Goal: Task Accomplishment & Management: Manage account settings

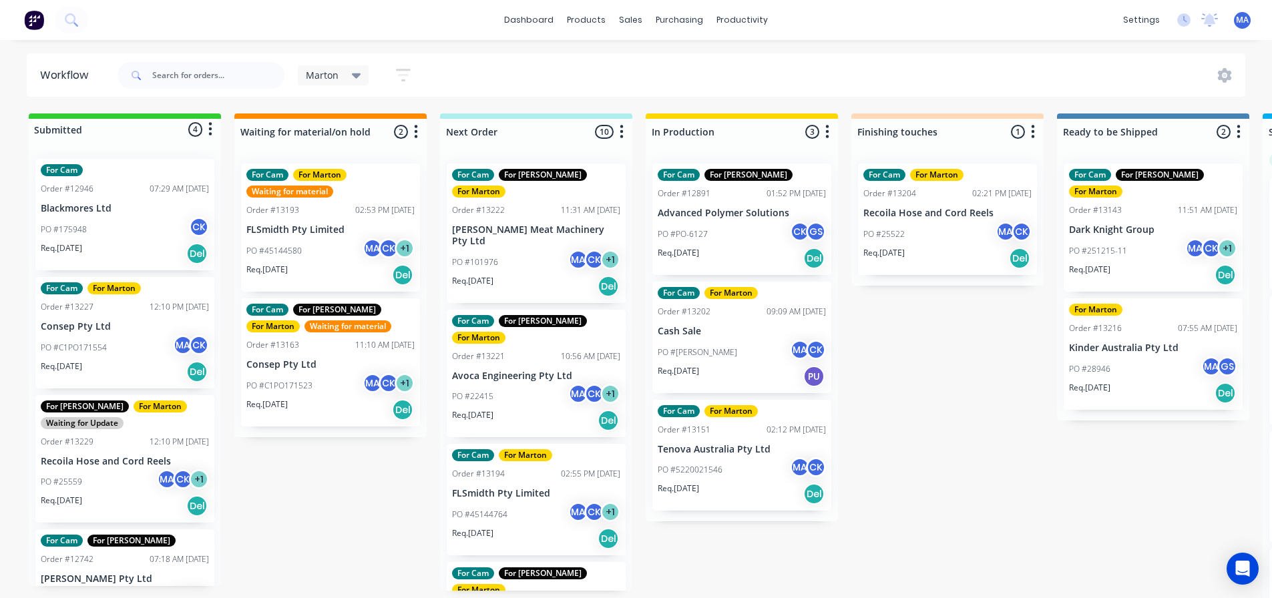
scroll to position [0, 301]
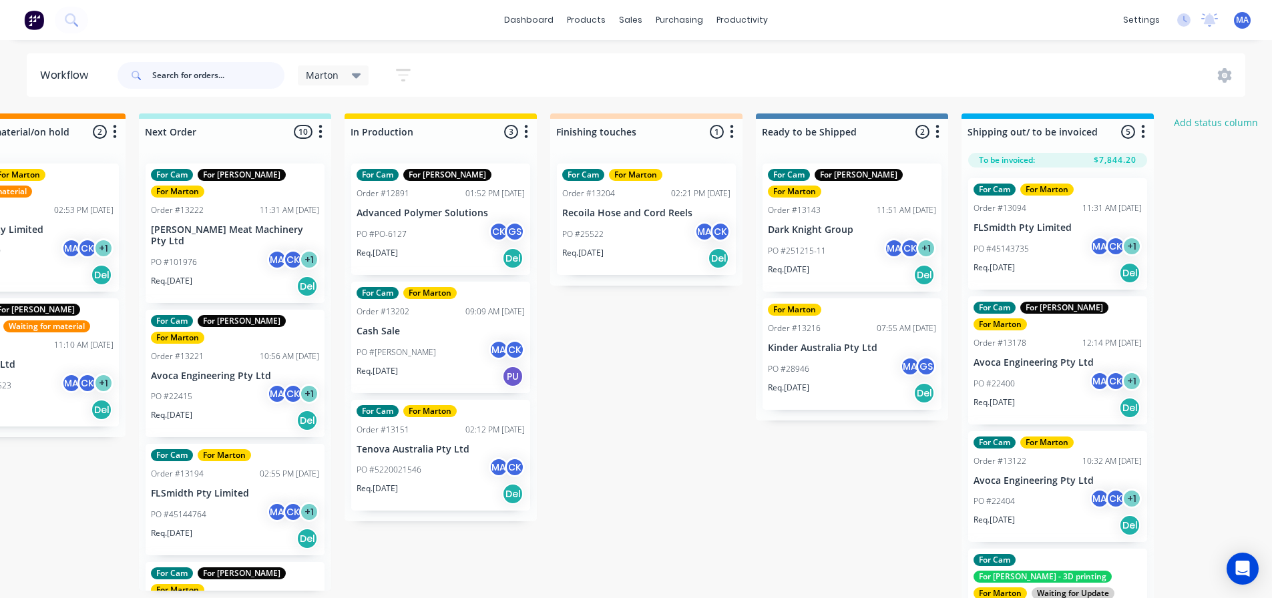
click at [254, 75] on input "text" at bounding box center [218, 75] width 132 height 27
type input "859222"
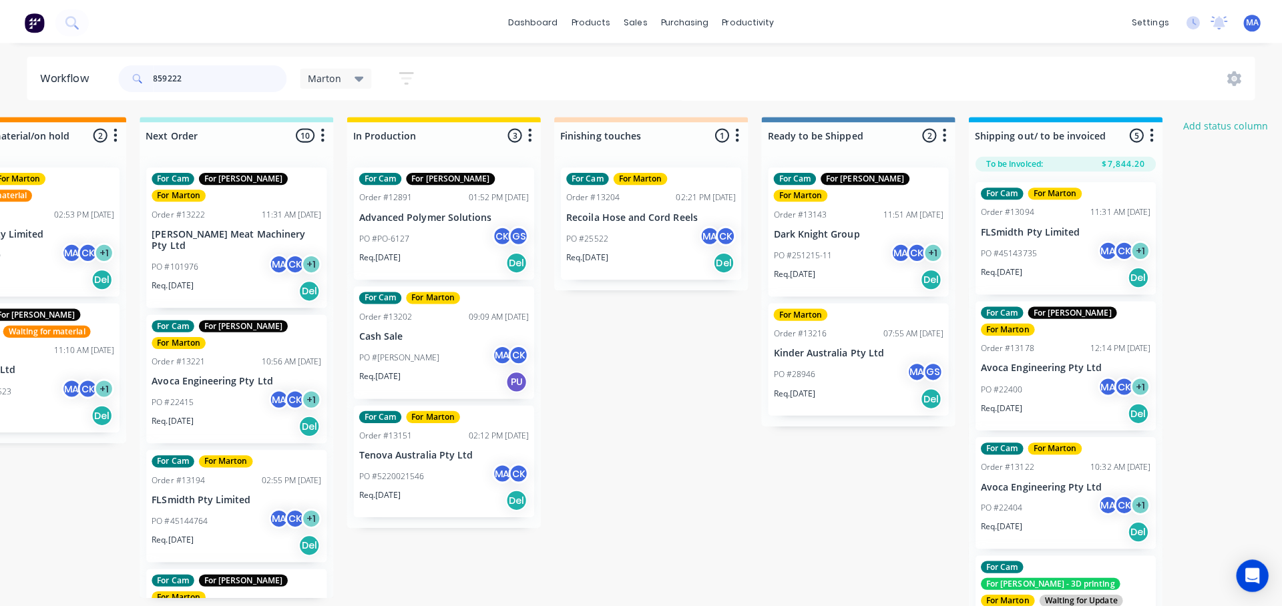
scroll to position [0, 0]
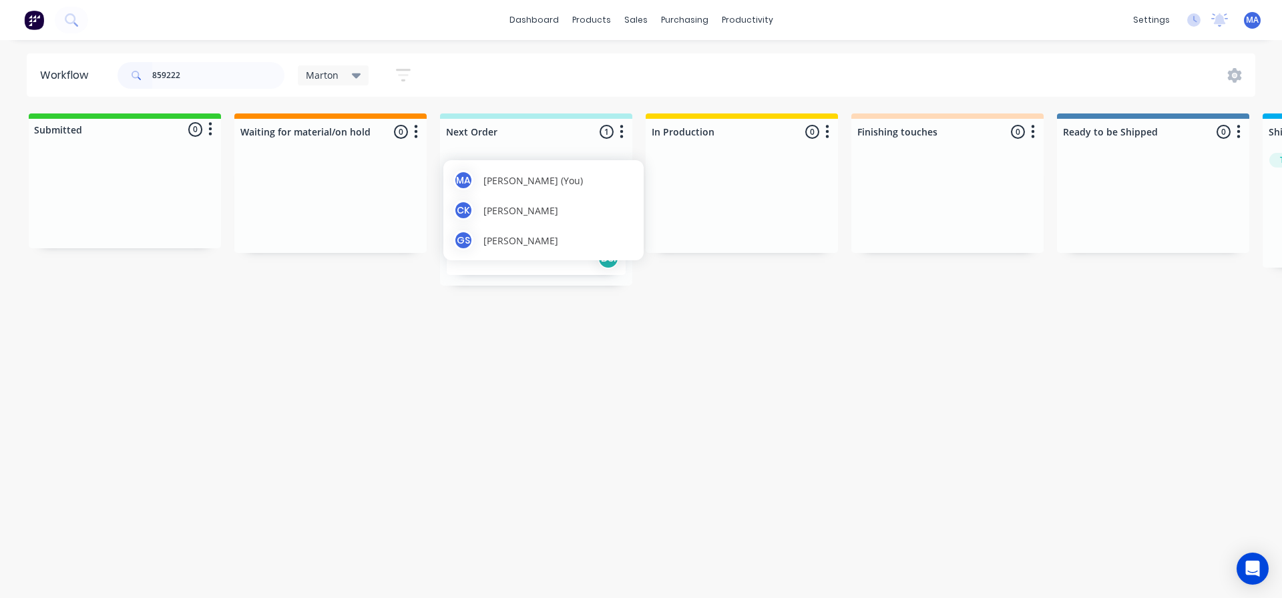
click at [521, 234] on span "[PERSON_NAME]" at bounding box center [520, 241] width 75 height 14
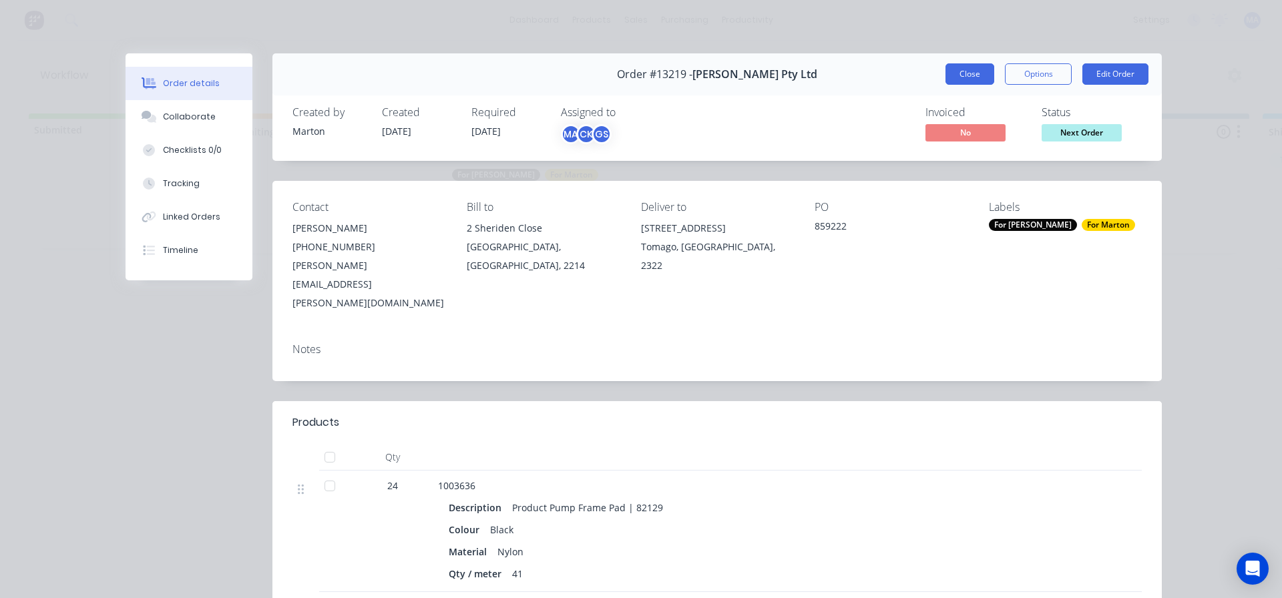
click at [962, 70] on button "Close" at bounding box center [970, 73] width 49 height 21
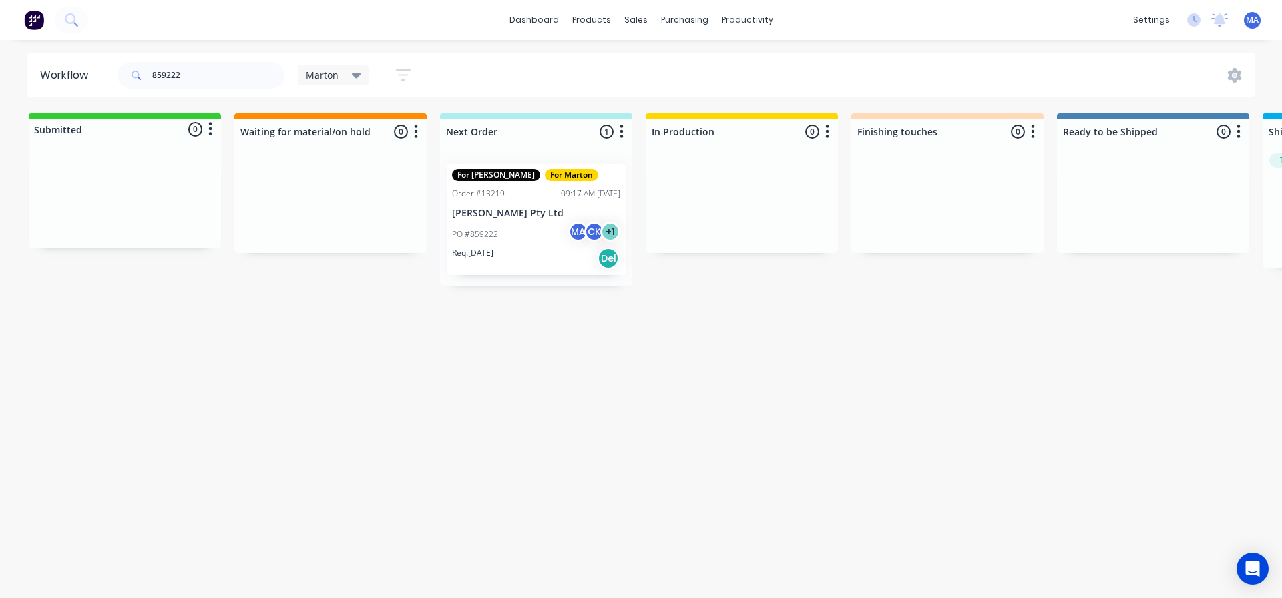
click at [511, 236] on div "PO #859222 MA CK + 1" at bounding box center [536, 234] width 168 height 25
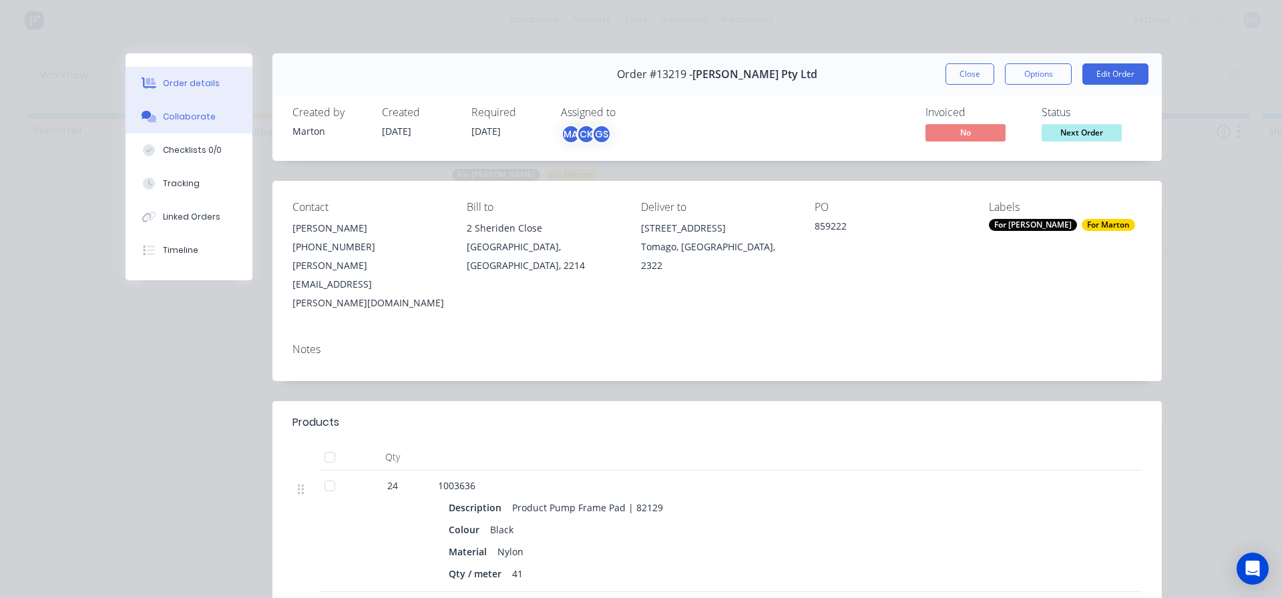
click at [204, 122] on div "Collaborate" at bounding box center [189, 117] width 53 height 12
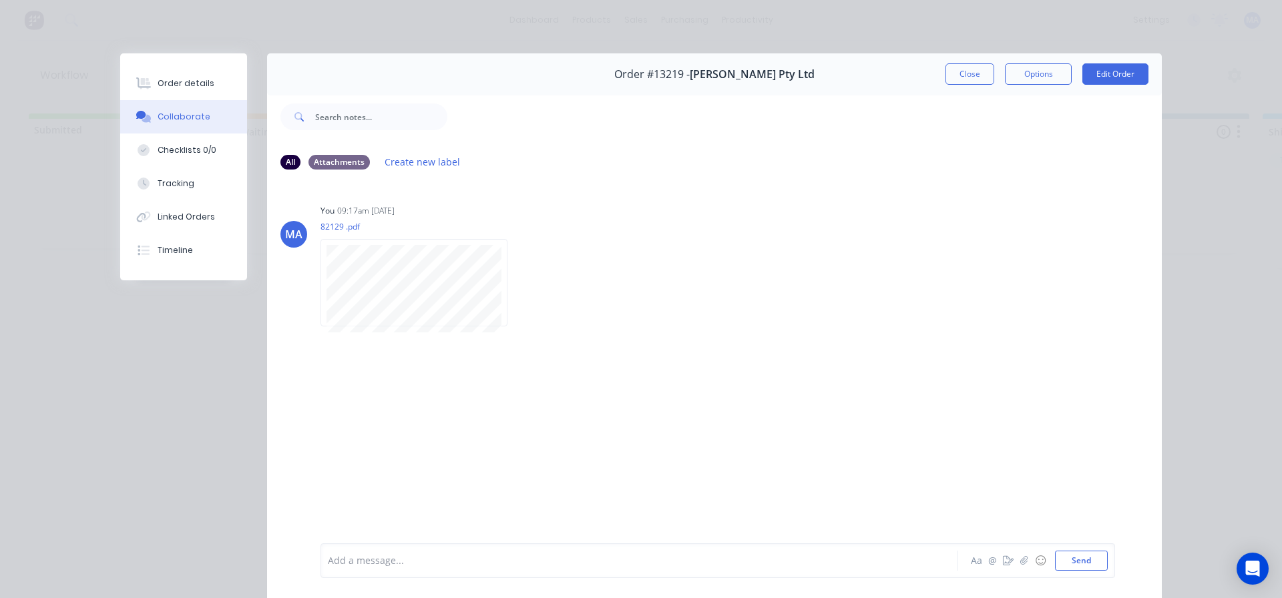
click at [949, 75] on button "Close" at bounding box center [970, 73] width 49 height 21
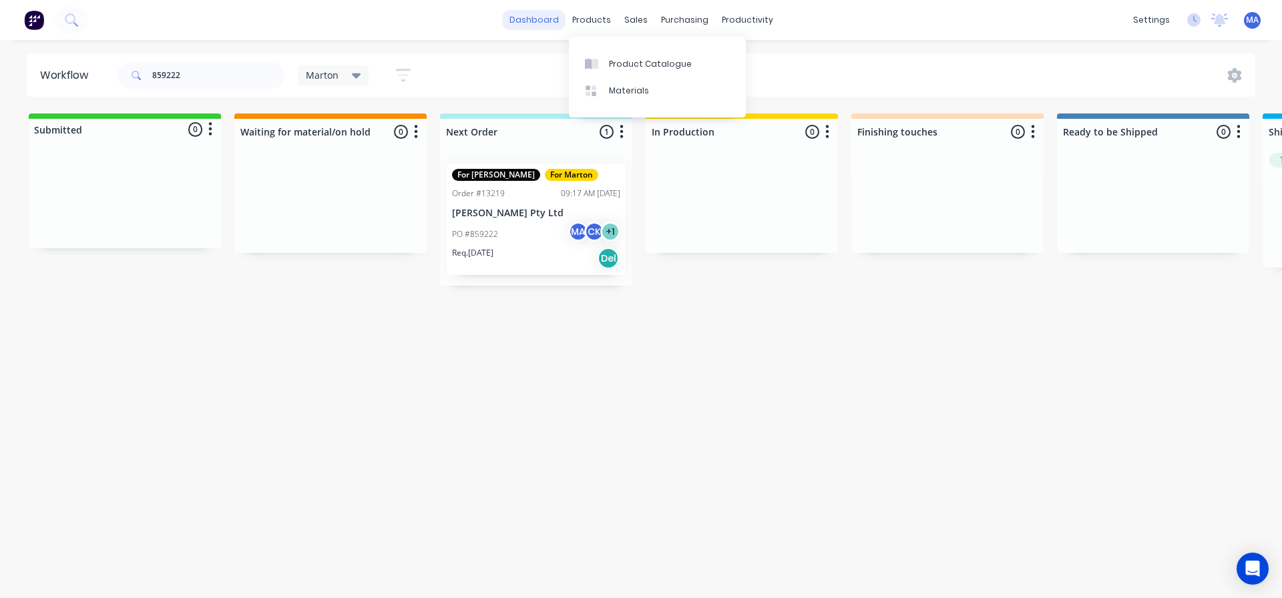
click at [532, 11] on link "dashboard" at bounding box center [534, 20] width 63 height 20
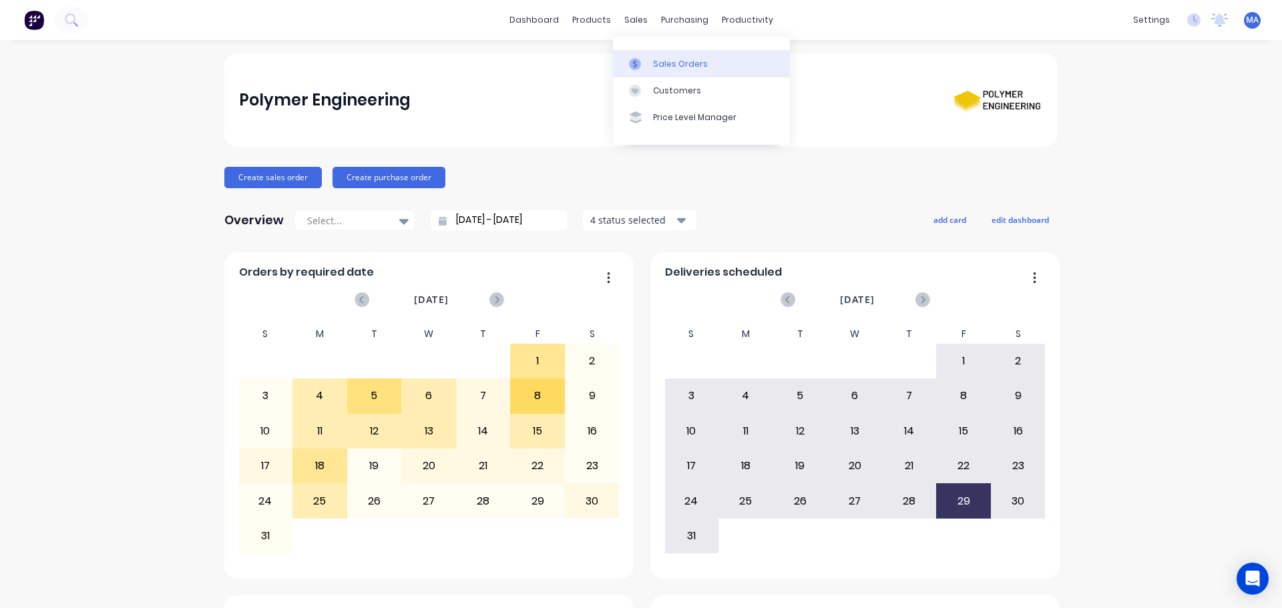
click at [667, 52] on link "Sales Orders" at bounding box center [701, 63] width 177 height 27
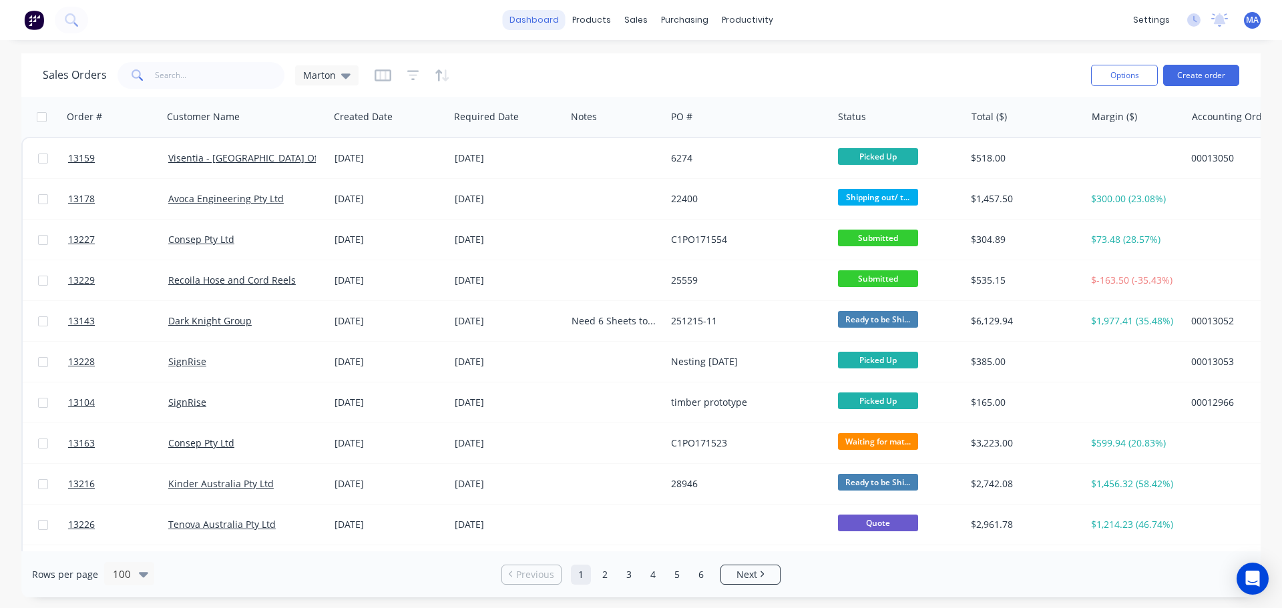
click at [550, 17] on link "dashboard" at bounding box center [534, 20] width 63 height 20
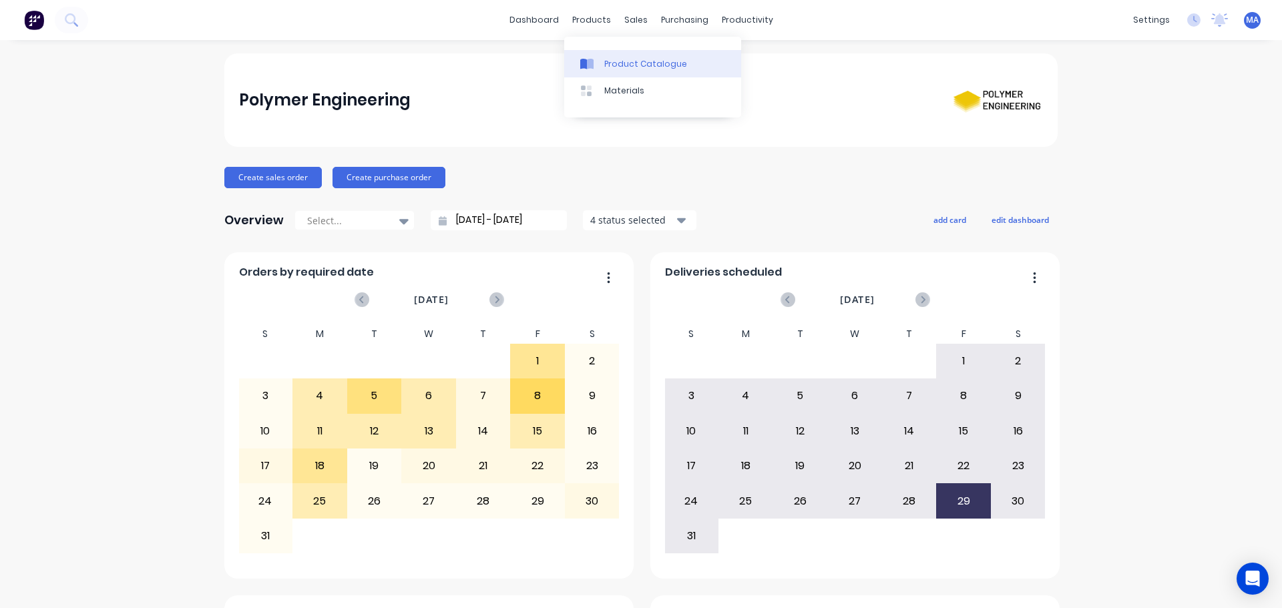
click at [608, 69] on div "Product Catalogue" at bounding box center [645, 64] width 83 height 12
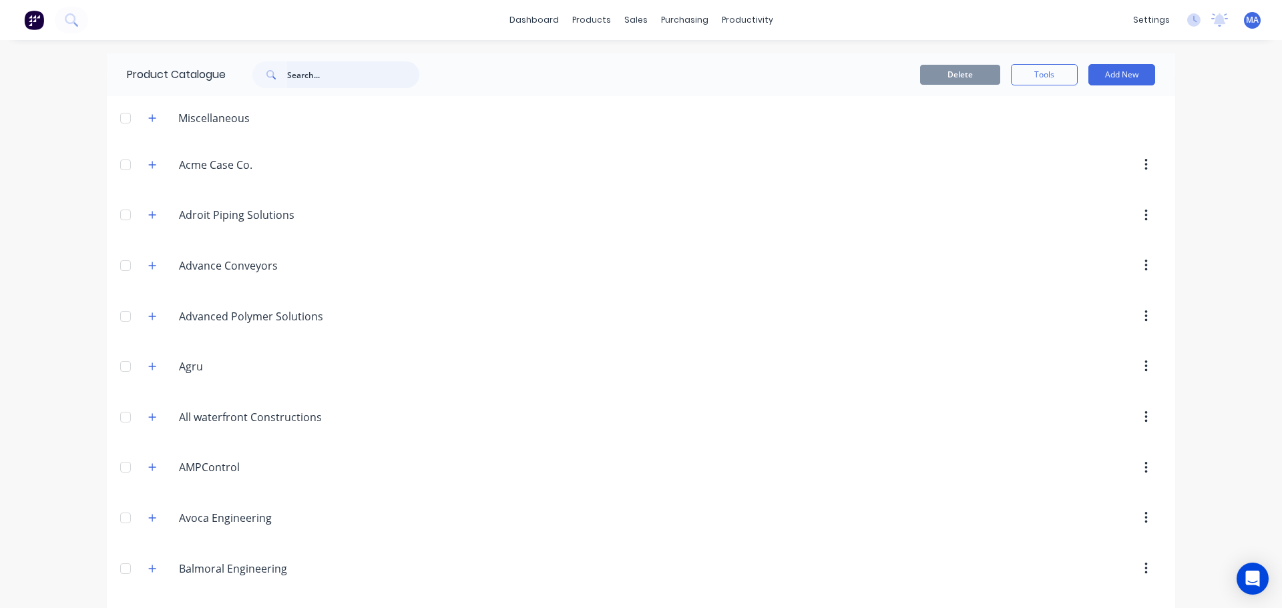
click at [317, 69] on input "text" at bounding box center [353, 74] width 132 height 27
click at [153, 114] on button "button" at bounding box center [152, 118] width 17 height 17
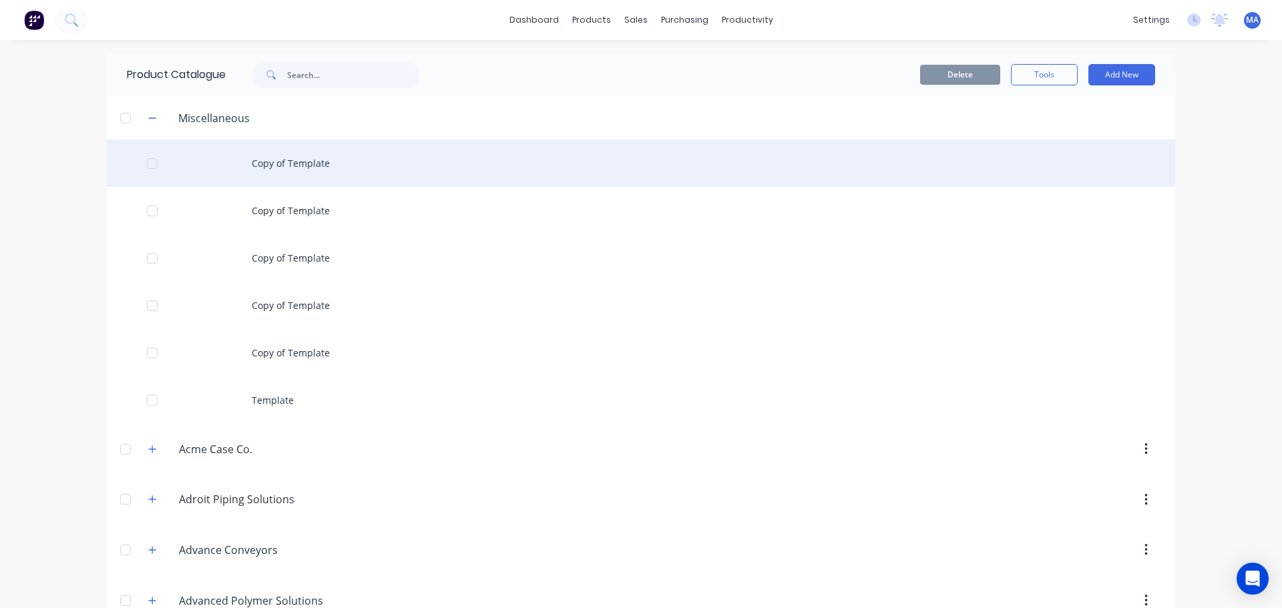
click at [293, 174] on div "Copy of Template" at bounding box center [641, 163] width 1068 height 47
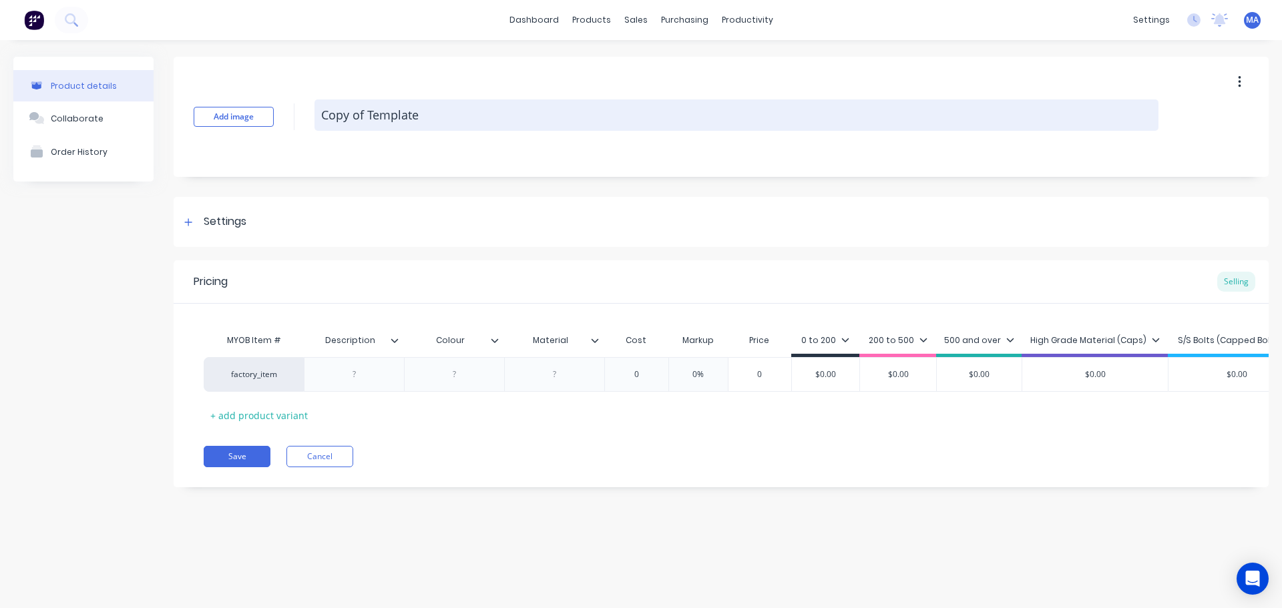
click at [443, 118] on textarea "Copy of Template" at bounding box center [737, 114] width 844 height 31
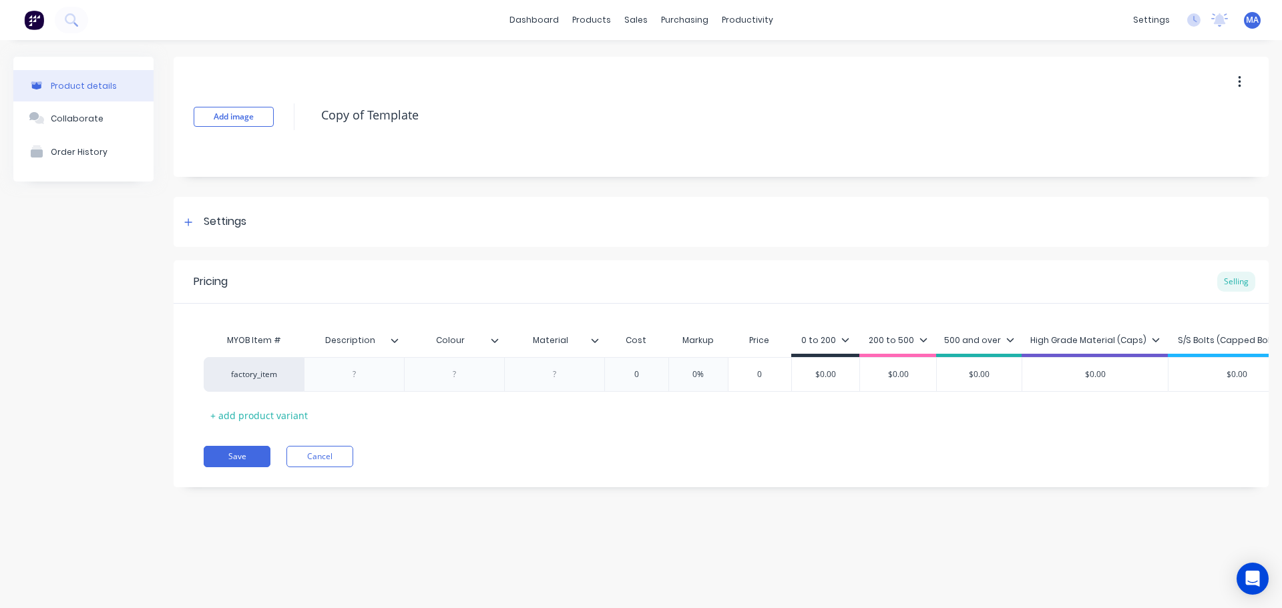
drag, startPoint x: 390, startPoint y: 115, endPoint x: 312, endPoint y: 118, distance: 78.2
click at [315, 117] on textarea "Copy of Template" at bounding box center [737, 114] width 844 height 31
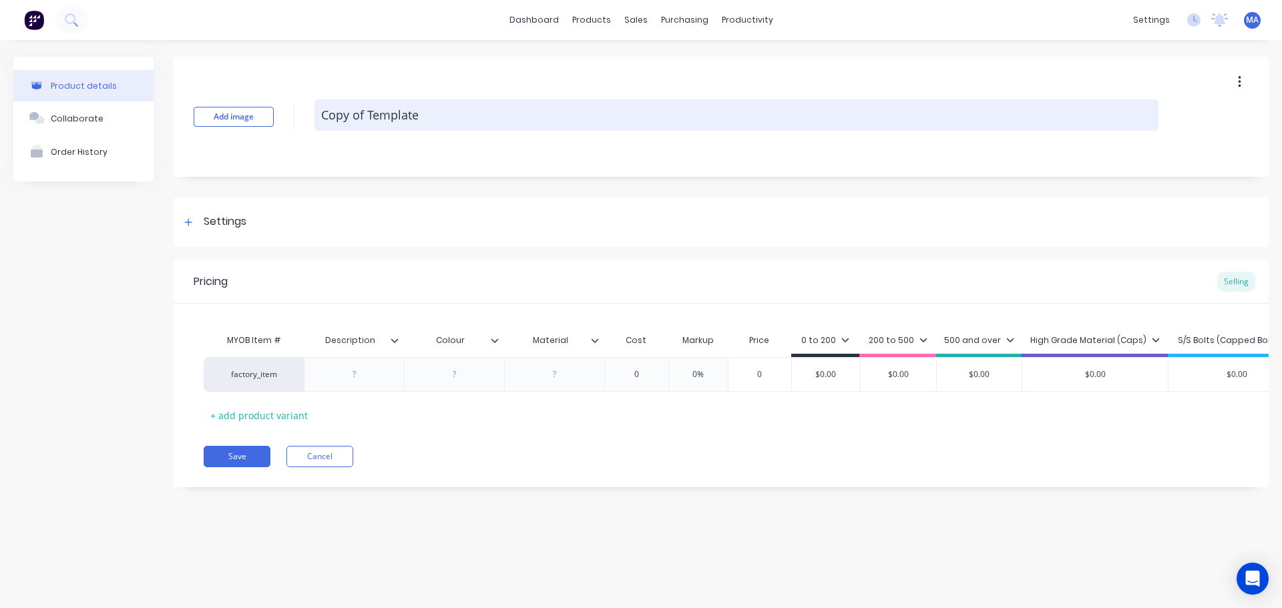
click at [475, 118] on textarea "Copy of Template" at bounding box center [737, 114] width 844 height 31
click at [477, 117] on textarea "Copy of Template" at bounding box center [737, 114] width 844 height 31
paste textarea "1000957757"
type textarea "x"
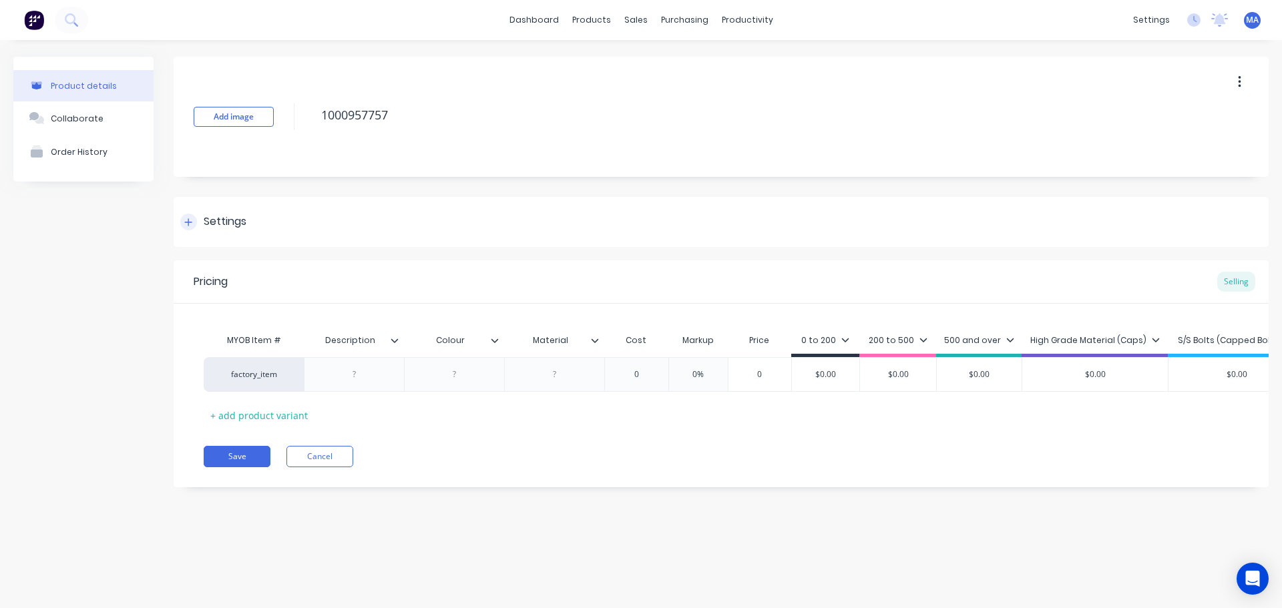
type textarea "1000957757"
type textarea "x"
type textarea "1000957757"
click at [246, 225] on div "Settings" at bounding box center [225, 222] width 43 height 17
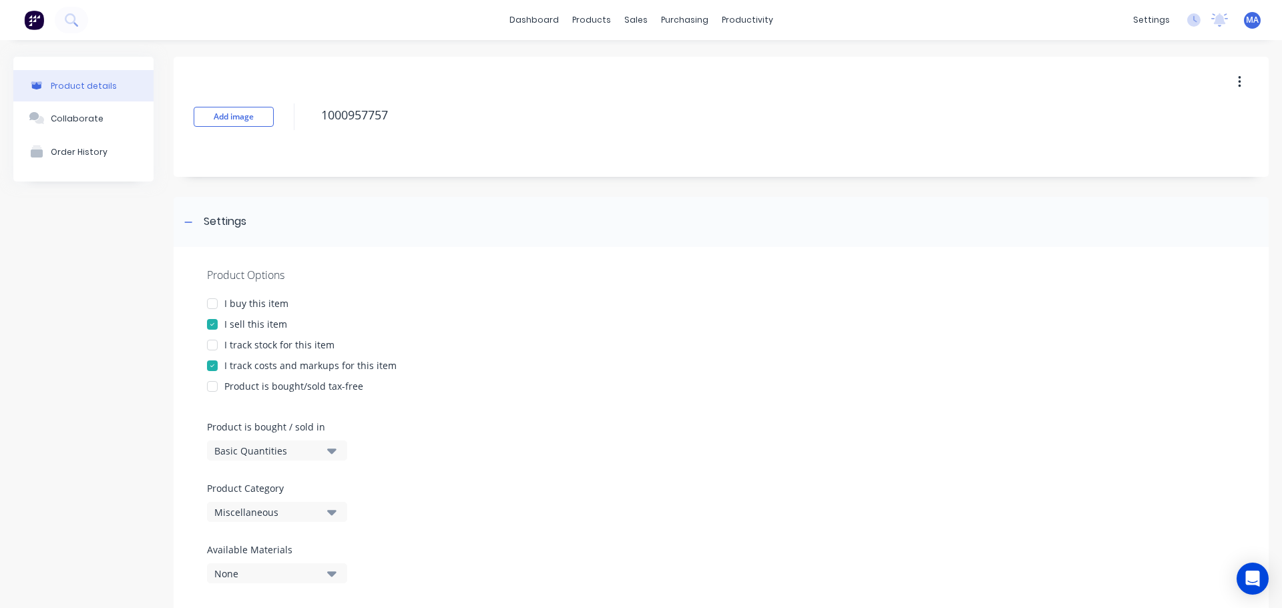
click at [252, 511] on div "Miscellaneous" at bounding box center [267, 512] width 107 height 14
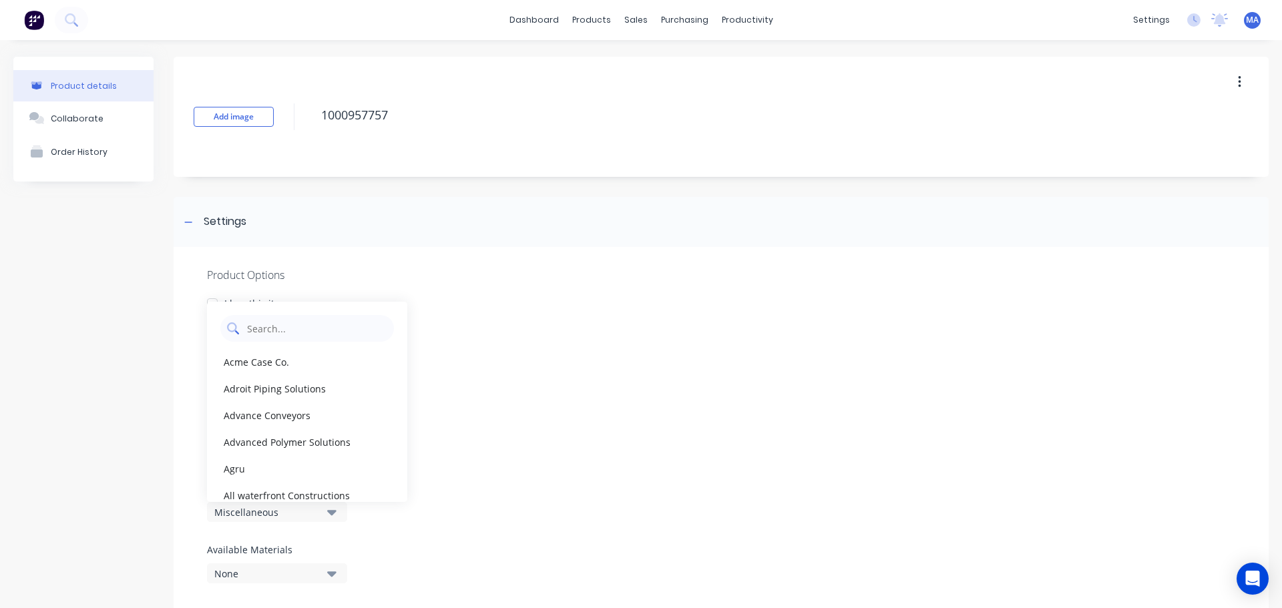
click at [276, 325] on Category "text" at bounding box center [317, 328] width 142 height 27
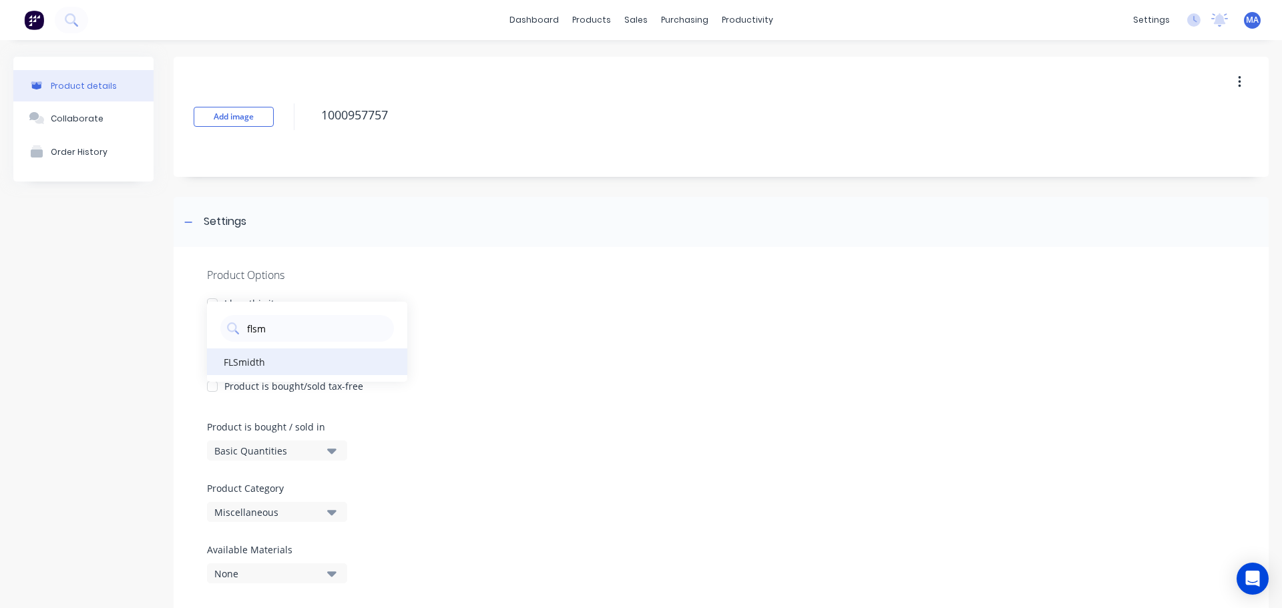
type Category "flsm"
click at [283, 357] on div "FLSmidth" at bounding box center [307, 362] width 200 height 27
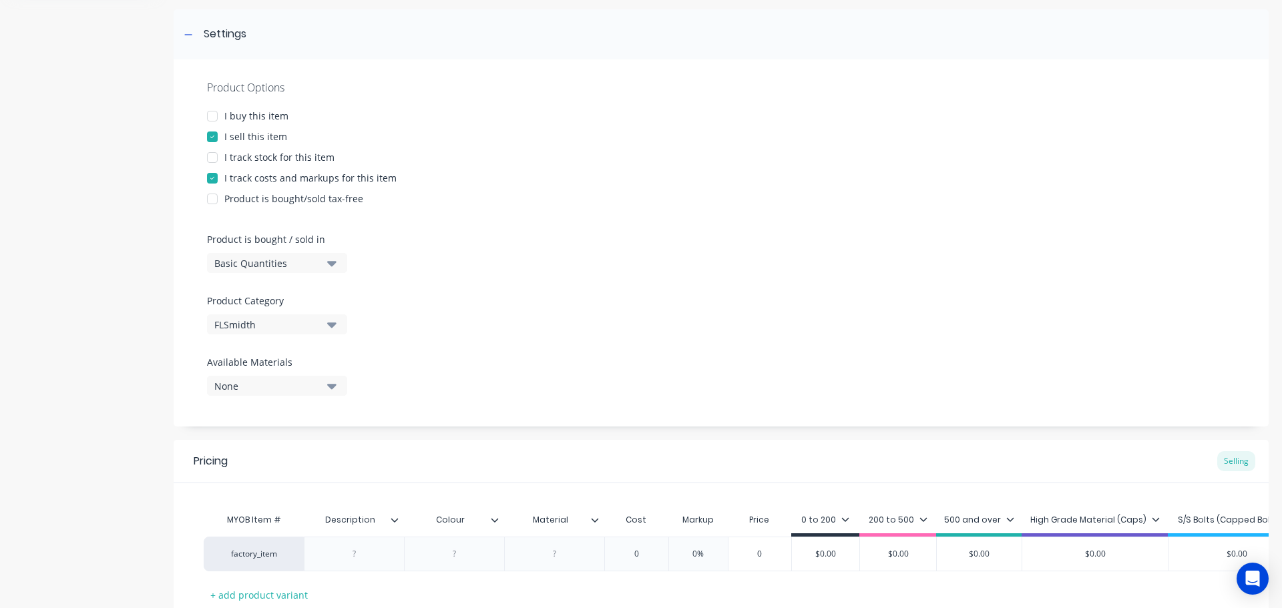
scroll to position [200, 0]
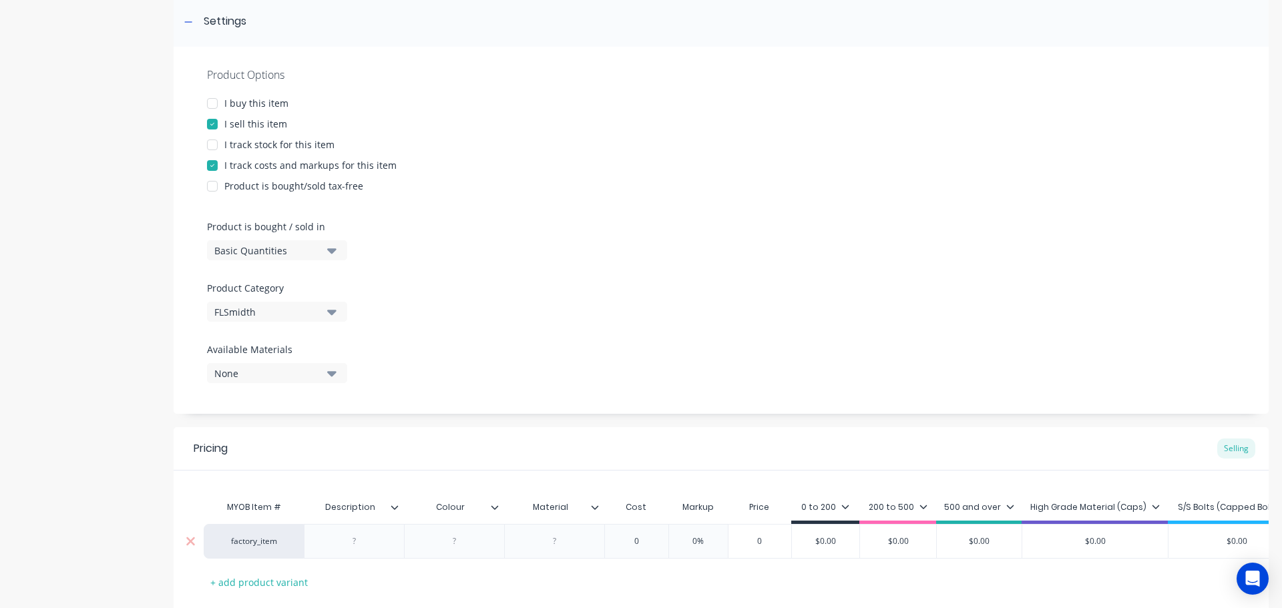
click at [373, 538] on div at bounding box center [354, 541] width 67 height 17
click at [595, 507] on icon at bounding box center [595, 507] width 8 height 8
click at [713, 128] on div "I sell this item" at bounding box center [721, 124] width 1028 height 14
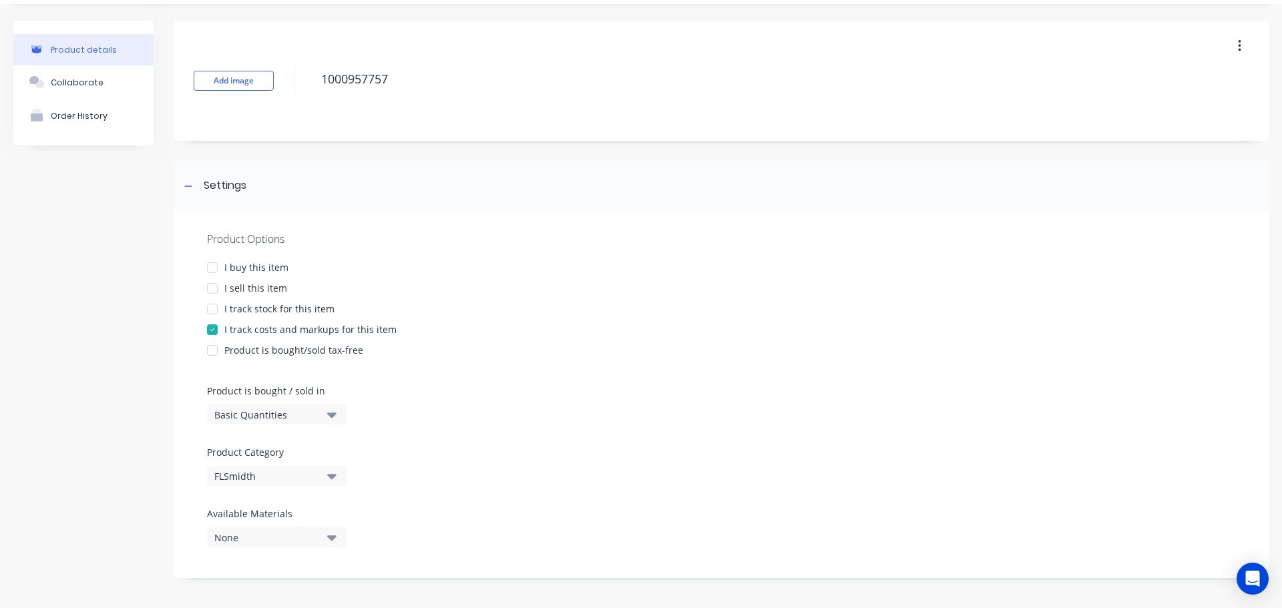
click at [240, 296] on div "Product Options I buy this item I sell this item I track stock for this item I …" at bounding box center [721, 394] width 1095 height 367
click at [240, 289] on div "I sell this item" at bounding box center [255, 288] width 63 height 14
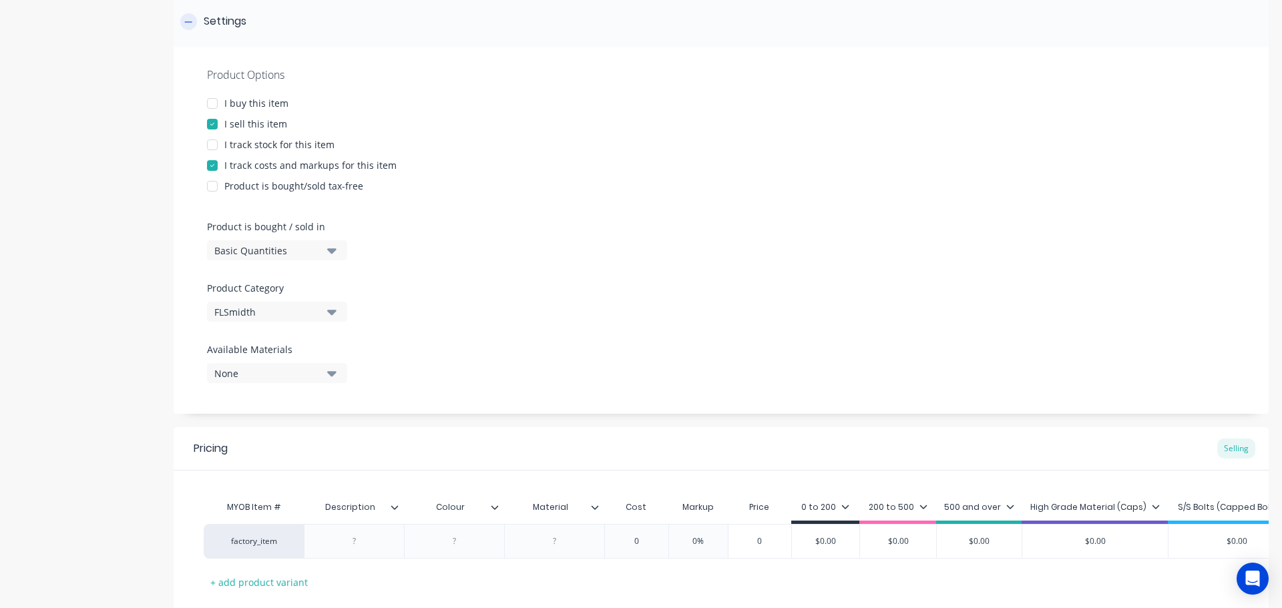
click at [206, 19] on div "Settings" at bounding box center [225, 21] width 43 height 17
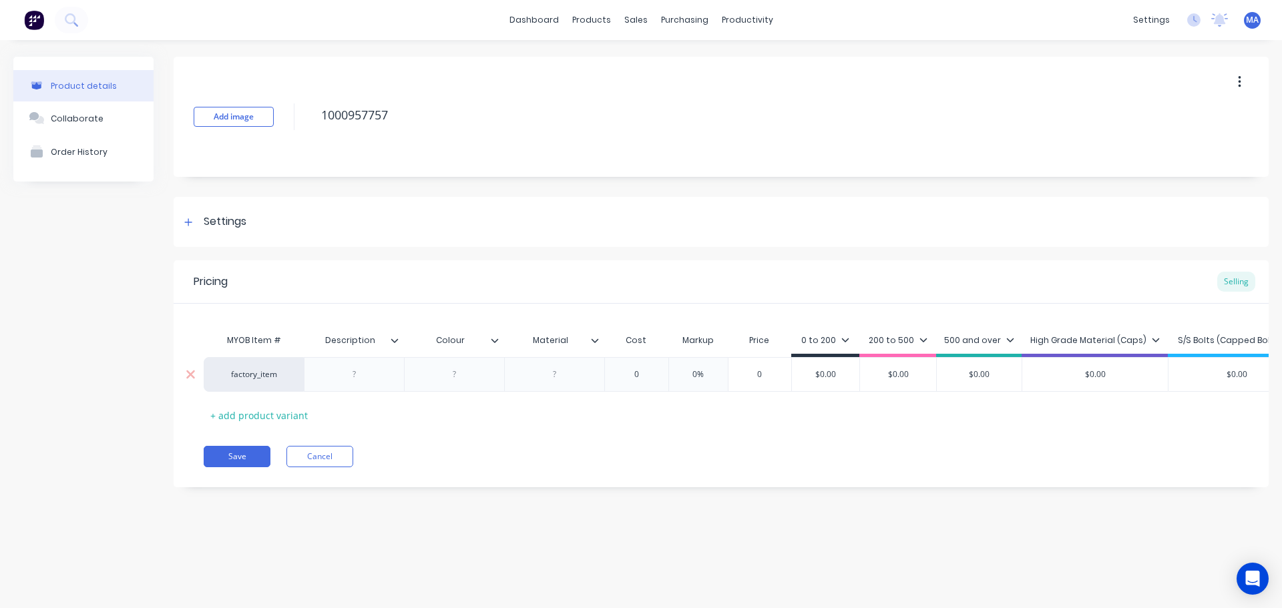
scroll to position [0, 0]
click at [359, 377] on div at bounding box center [354, 374] width 67 height 17
type textarea "x"
click at [362, 387] on div at bounding box center [354, 374] width 100 height 35
paste div
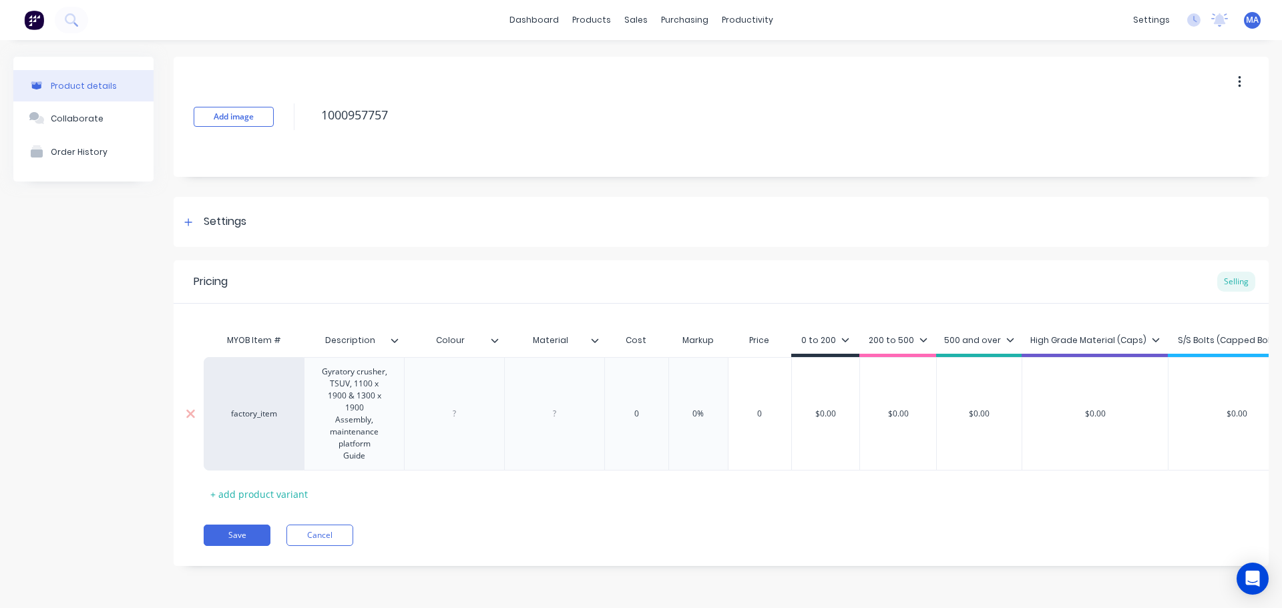
click at [462, 405] on div "MYOB Item # Description Colour Material Cost Markup Price 0 to 200 200 to 500 5…" at bounding box center [721, 416] width 1035 height 178
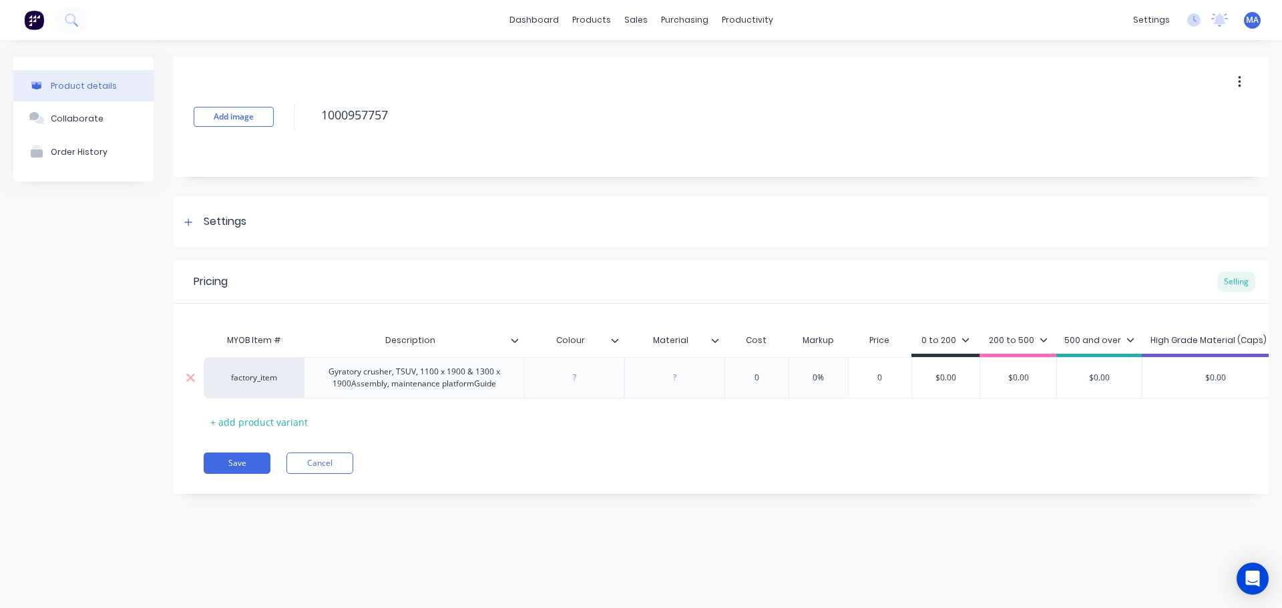
click at [472, 387] on div "Gyratory crusher, TSUV, 1100 x 1900 & 1300 x 1900Assembly, maintenance platform…" at bounding box center [414, 377] width 209 height 29
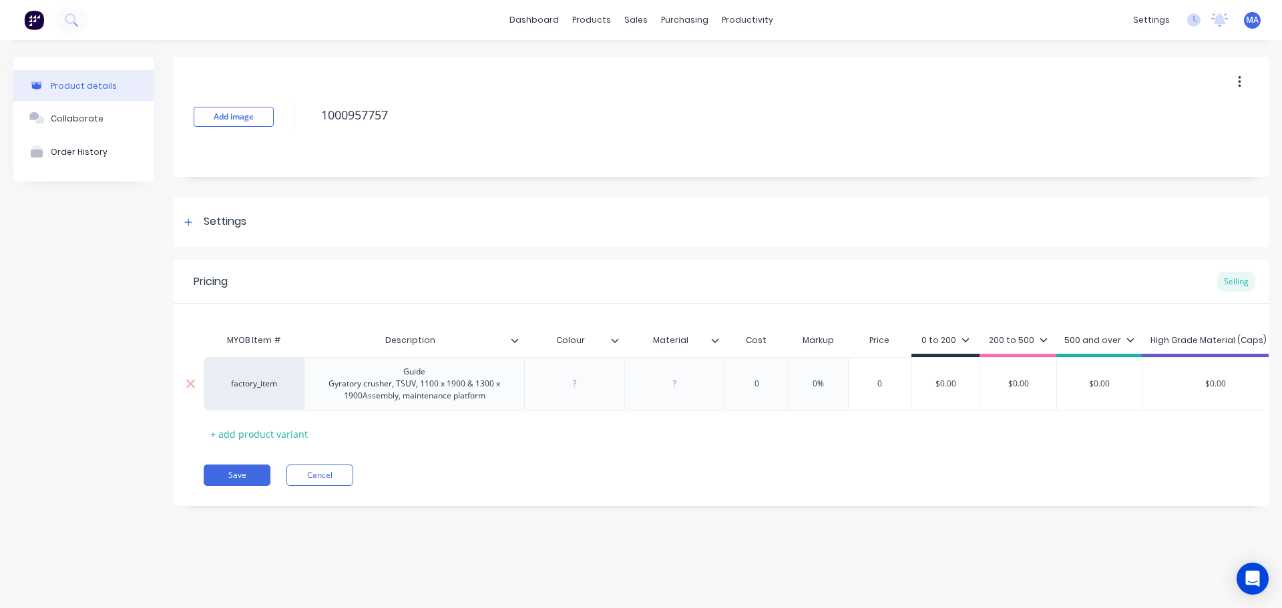
type textarea "x"
click at [572, 376] on div at bounding box center [575, 383] width 67 height 17
type textarea "x"
click at [753, 371] on div "0" at bounding box center [756, 383] width 67 height 33
type textarea "x"
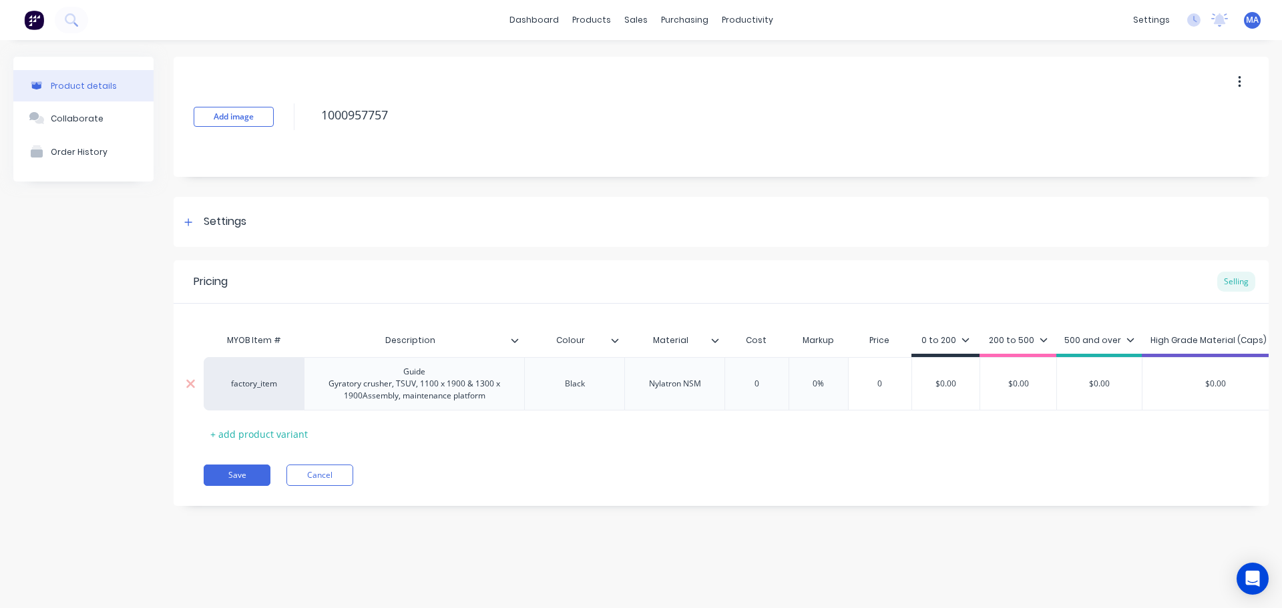
type input "0"
click at [660, 387] on div "Nylatron NSM" at bounding box center [674, 383] width 73 height 17
drag, startPoint x: 755, startPoint y: 387, endPoint x: 746, endPoint y: 394, distance: 11.9
click at [756, 387] on input "0" at bounding box center [756, 384] width 67 height 12
click at [700, 388] on div "Nylatron NSM" at bounding box center [674, 383] width 73 height 17
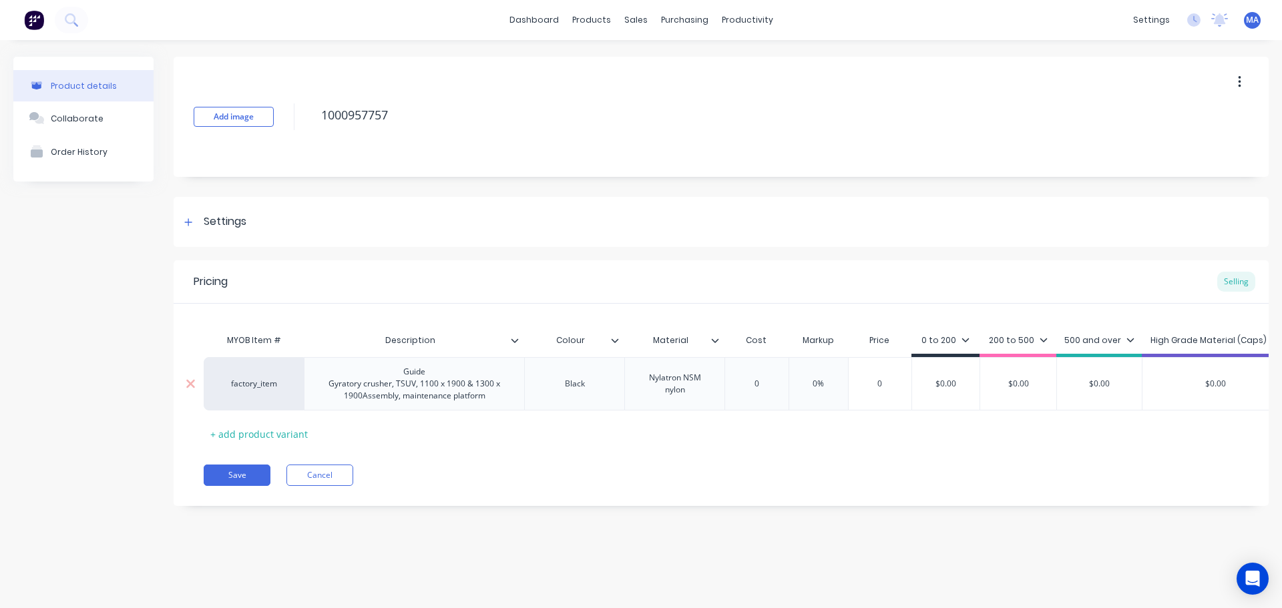
click at [749, 386] on input "0" at bounding box center [756, 384] width 67 height 12
click at [709, 276] on div "Pricing Selling" at bounding box center [721, 281] width 1095 height 43
click at [663, 387] on div "Nylatron NSM nylon" at bounding box center [680, 383] width 95 height 17
click at [661, 389] on div "Nylatron NSM nylon" at bounding box center [680, 383] width 95 height 17
click at [706, 189] on div "Add image 1000957757 Settings Product Options I buy this item I sell this item …" at bounding box center [721, 291] width 1095 height 469
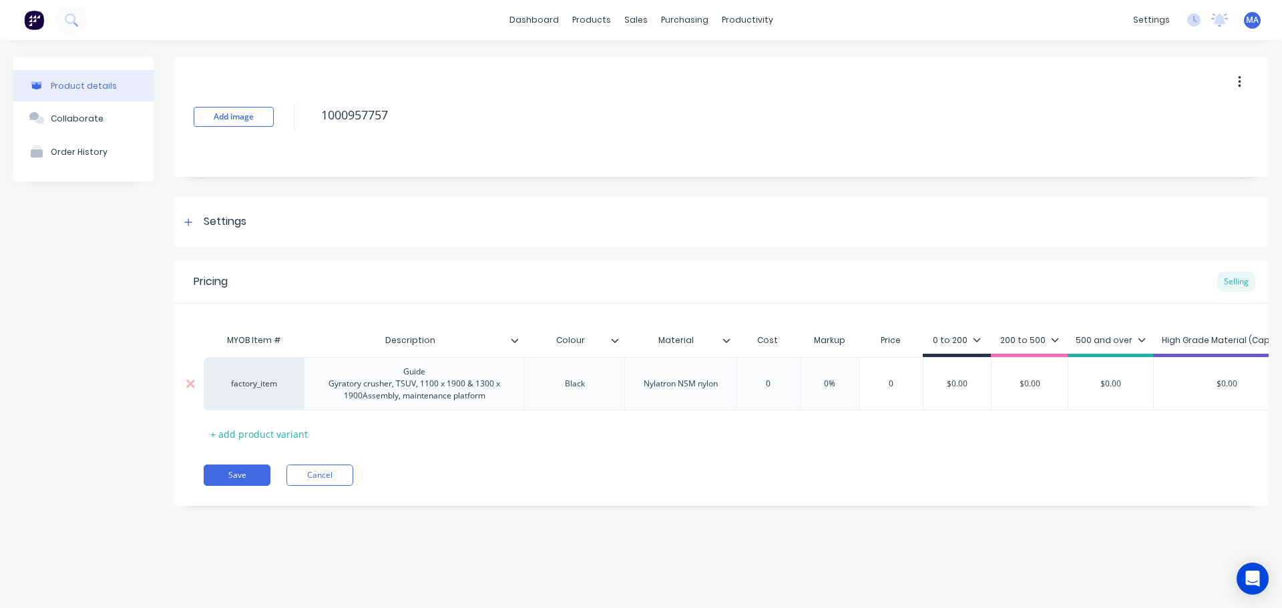
click at [709, 389] on div "Nylatron NSM nylon" at bounding box center [680, 383] width 95 height 17
click at [722, 389] on div "Nylatron NSM nylon" at bounding box center [680, 383] width 95 height 17
click at [765, 383] on input "0" at bounding box center [768, 384] width 67 height 12
click at [771, 383] on input "0" at bounding box center [768, 384] width 67 height 12
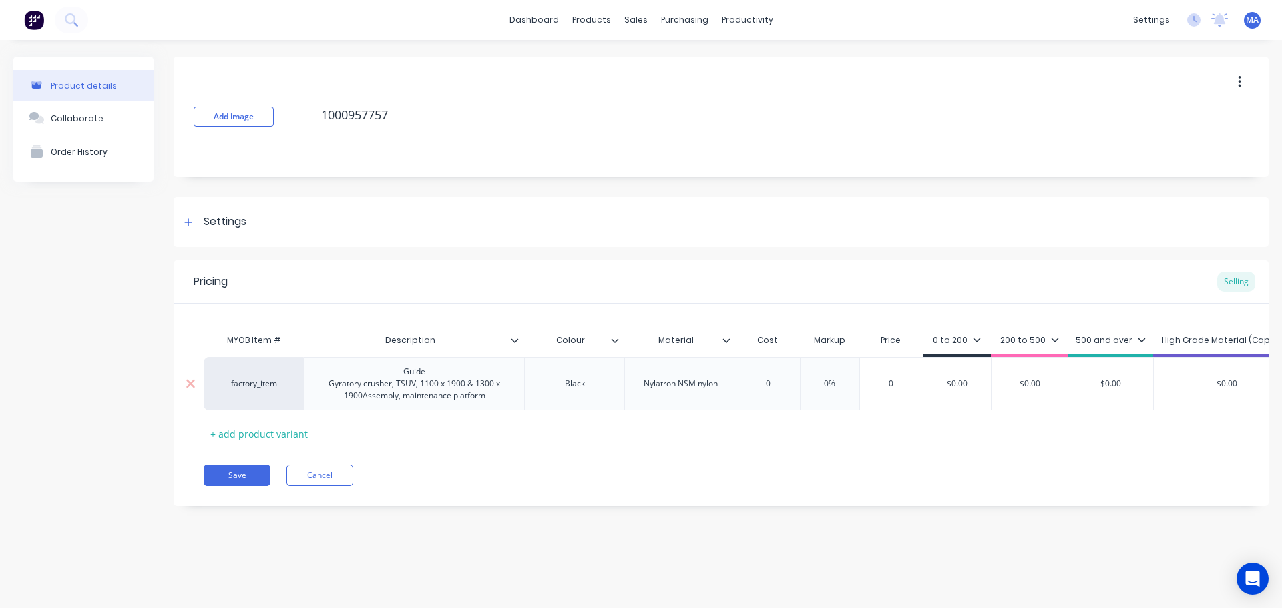
click at [774, 395] on div "0" at bounding box center [768, 383] width 67 height 33
click at [778, 379] on input "0" at bounding box center [768, 384] width 67 height 12
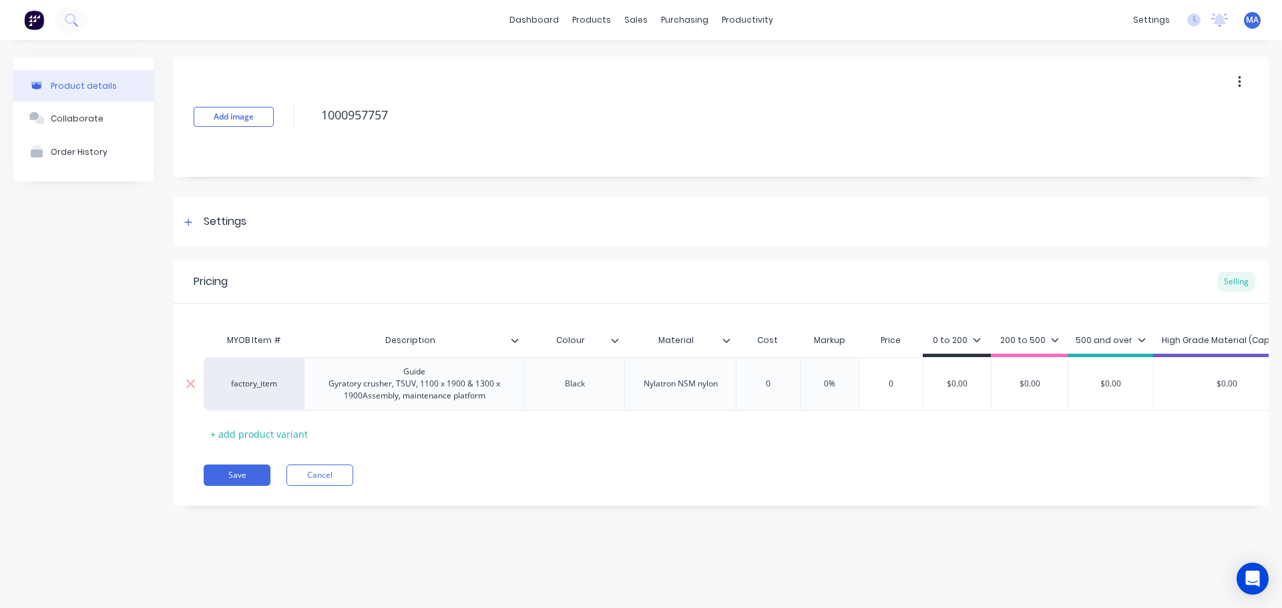
type textarea "x"
type input "1"
type textarea "x"
type input "14"
type textarea "x"
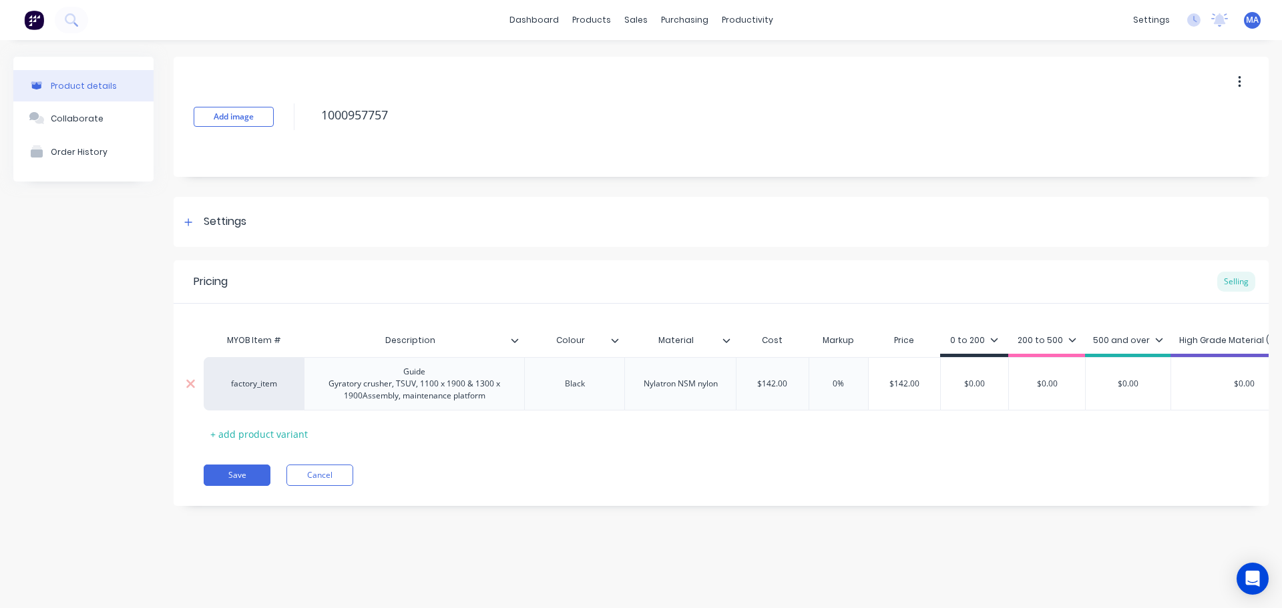
type input "142."
type textarea "x"
type input "142.10"
type input "0%"
click at [839, 384] on input "0%" at bounding box center [847, 384] width 67 height 12
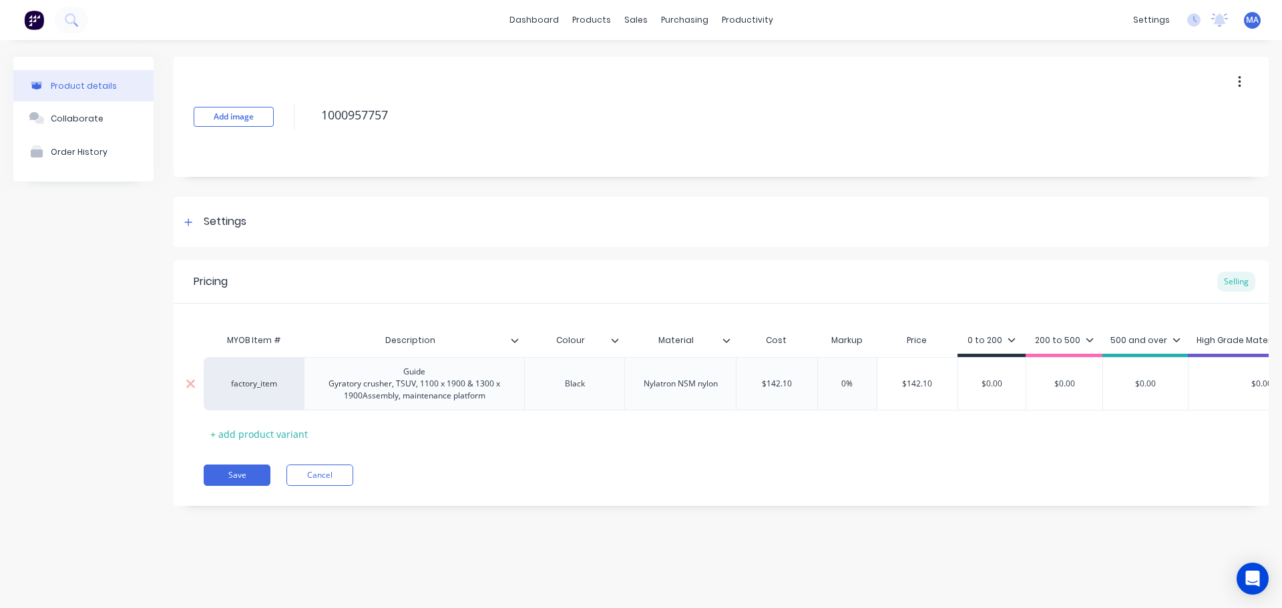
click at [839, 384] on input "0%" at bounding box center [847, 384] width 67 height 12
type textarea "x"
type input "5%"
type textarea "x"
type input "55%"
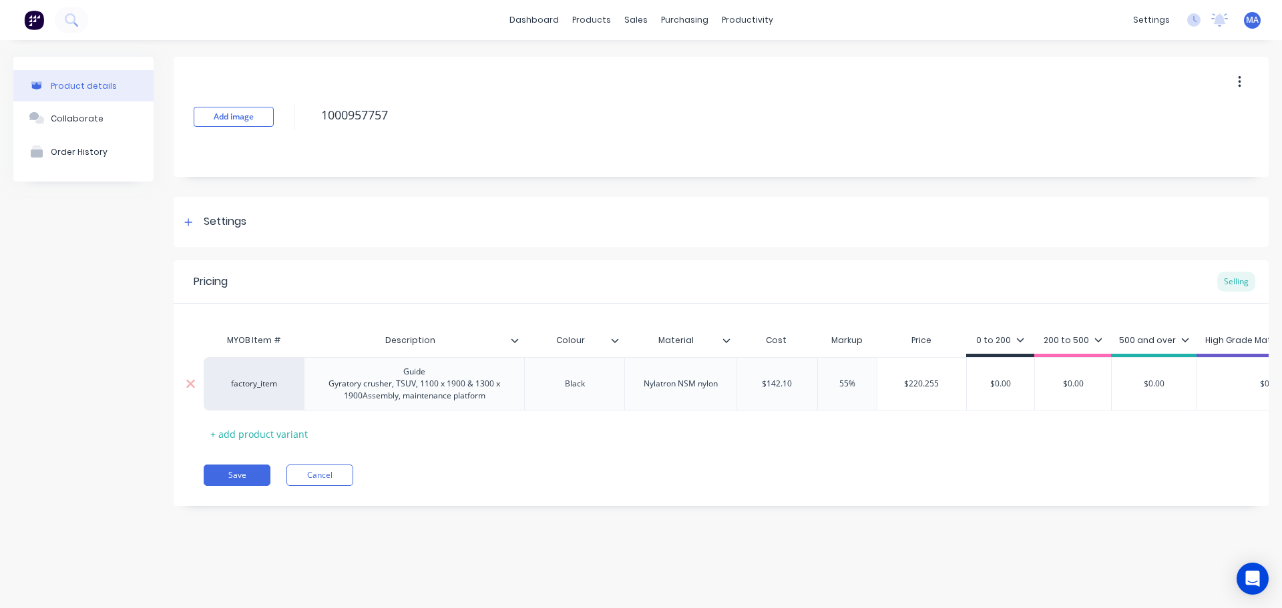
type input "$0.00"
click at [1009, 382] on input "$0.00" at bounding box center [1000, 384] width 67 height 12
type textarea "x"
type input "$2"
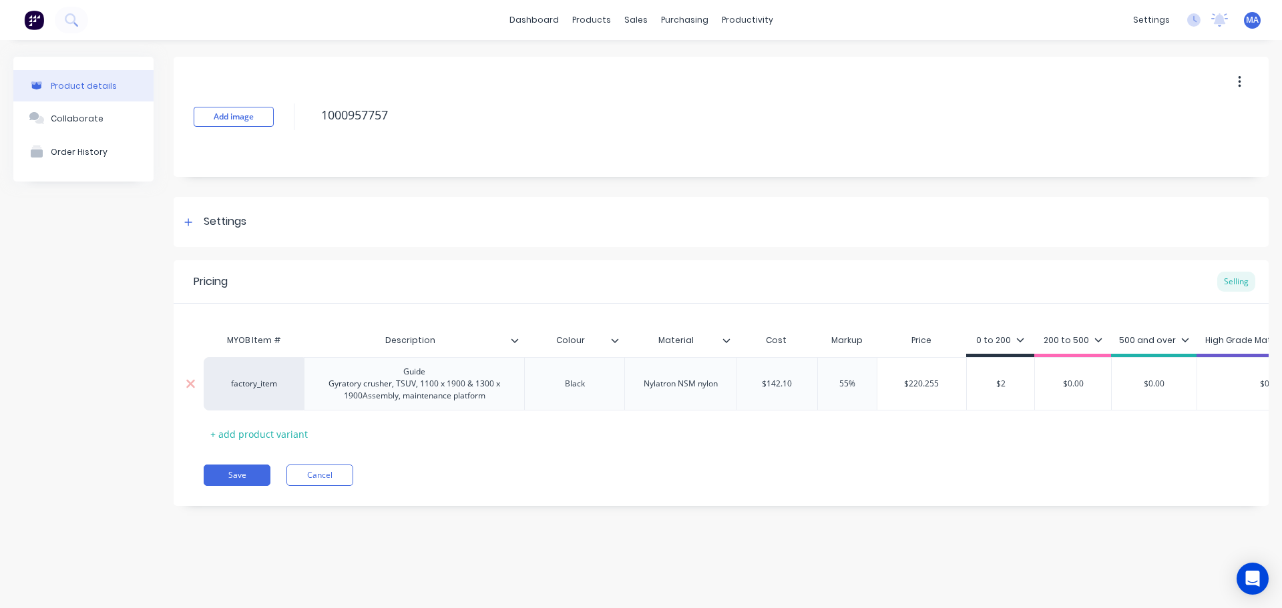
type textarea "x"
type input "$22"
type textarea "x"
type input "$220"
type textarea "x"
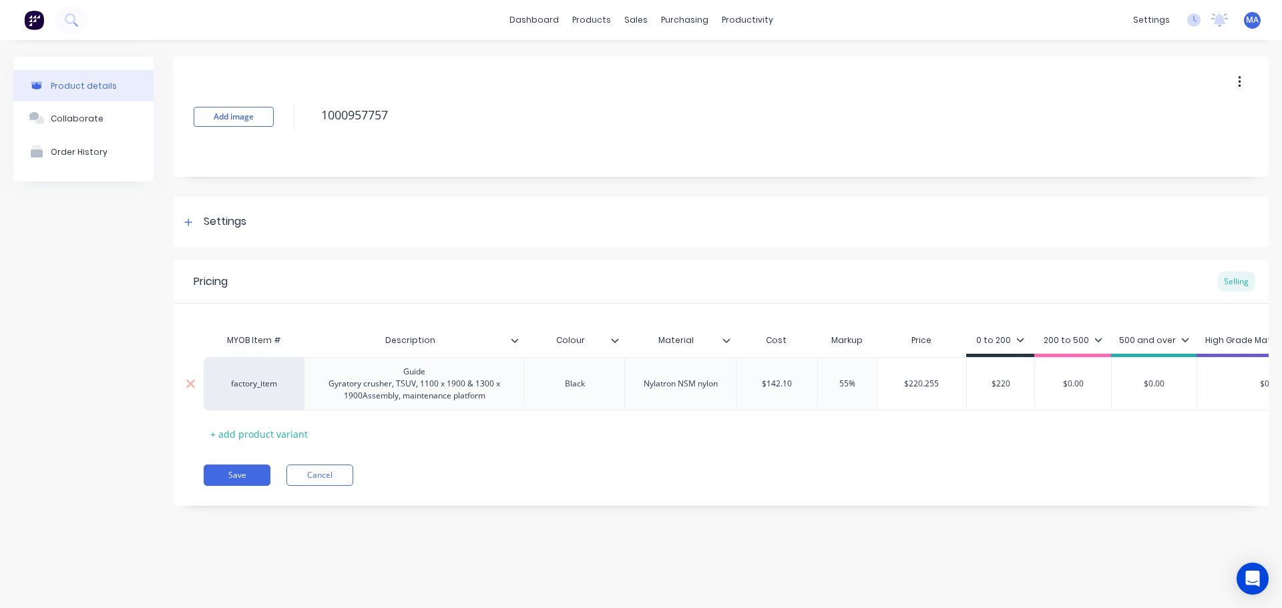
type input "$220."
type textarea "x"
type input "$220.2"
type textarea "x"
type input "$220.25"
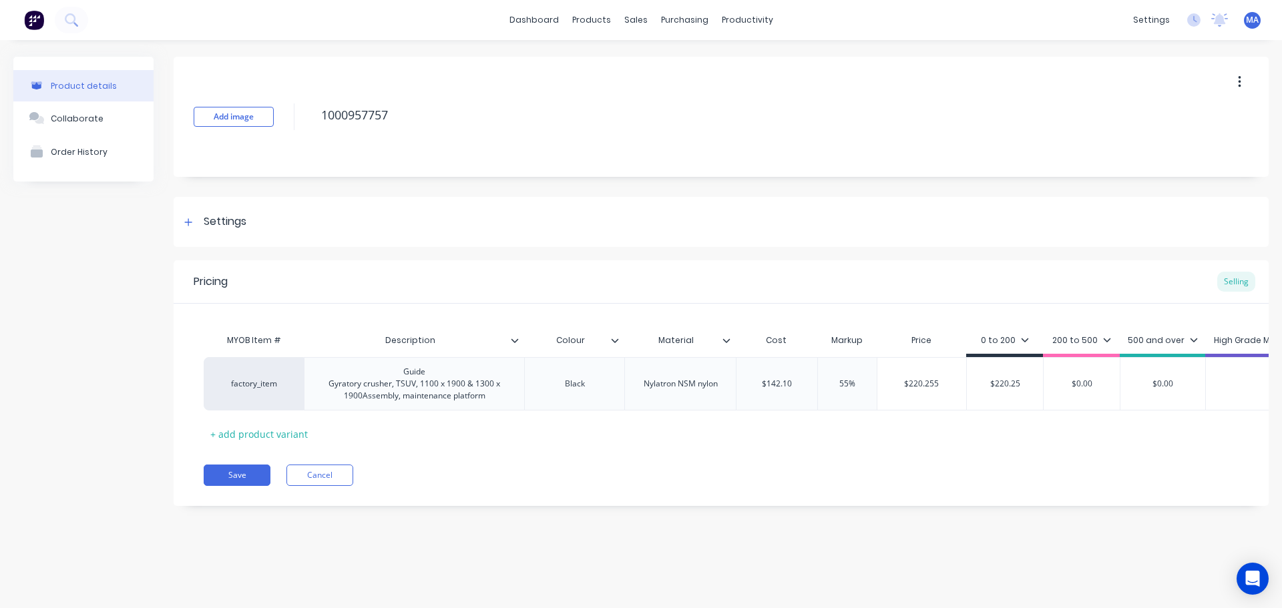
type textarea "x"
type input "$220.255"
click at [67, 122] on div "Collaborate" at bounding box center [77, 119] width 53 height 10
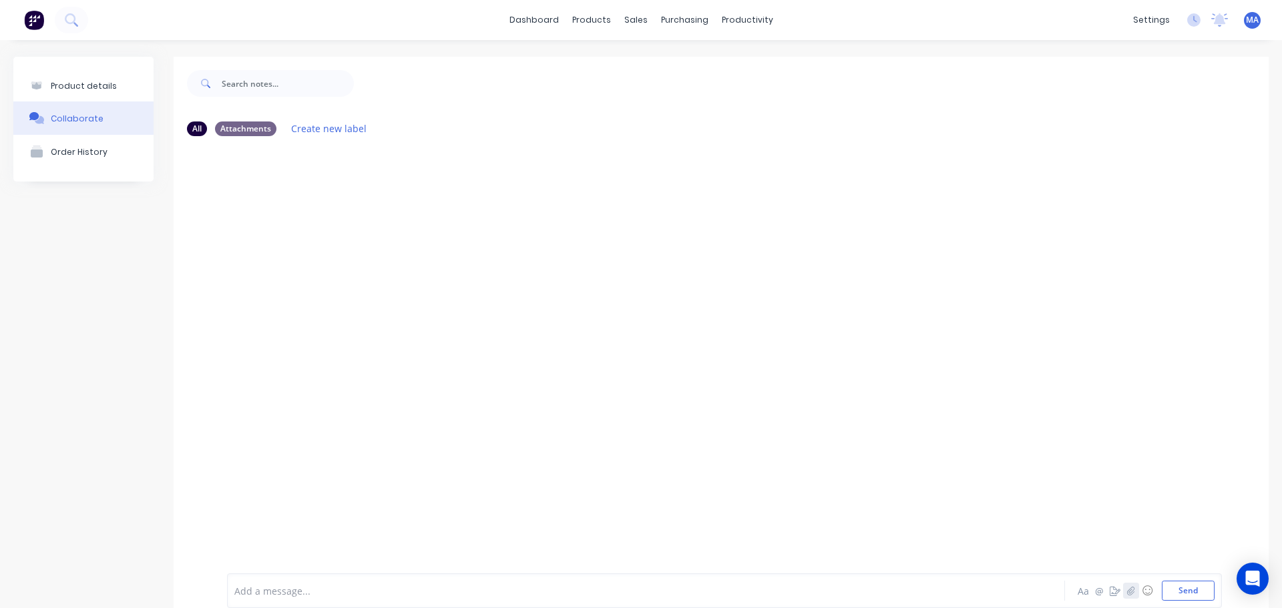
click at [1127, 593] on icon "button" at bounding box center [1131, 590] width 8 height 9
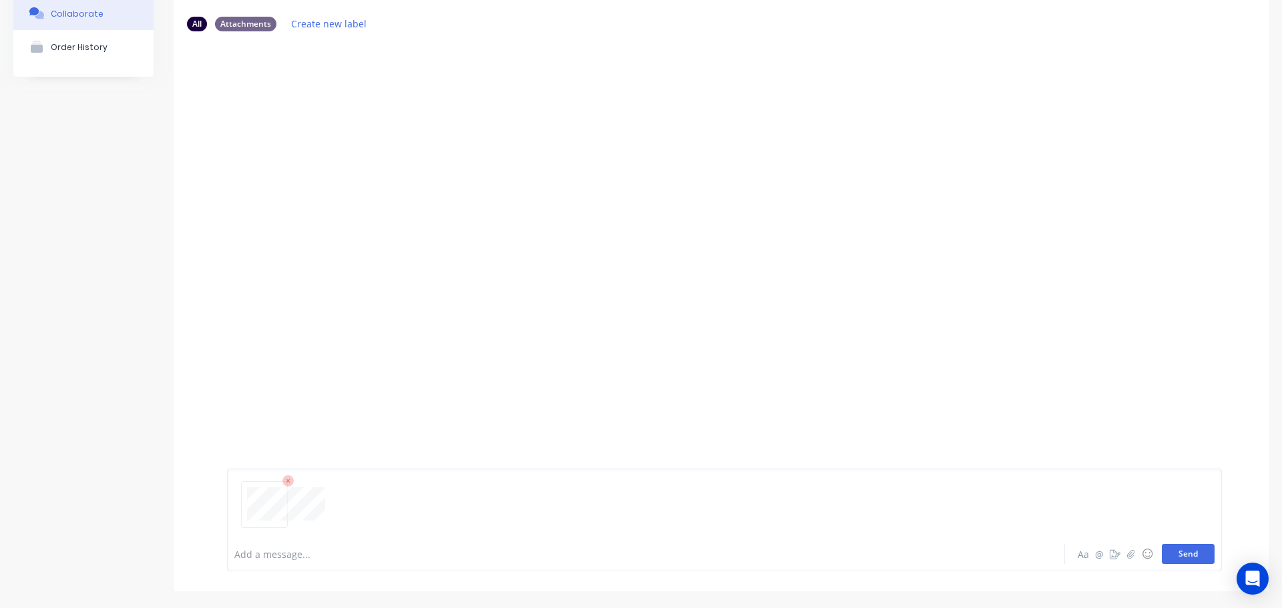
click at [1173, 551] on button "Send" at bounding box center [1188, 554] width 53 height 20
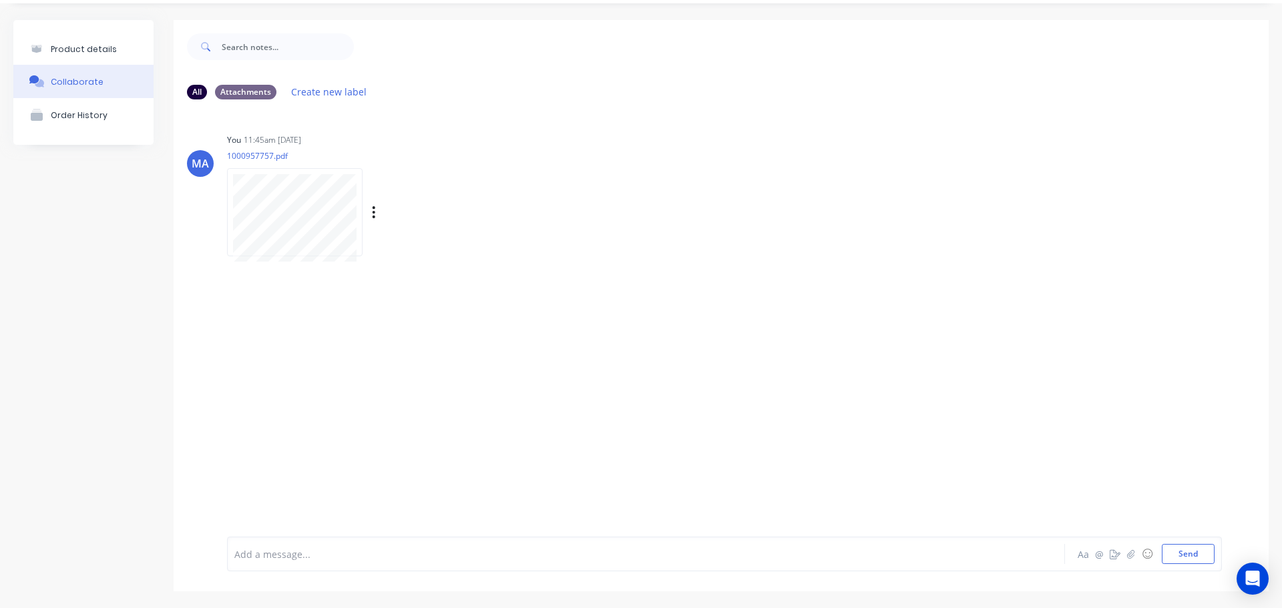
click at [377, 206] on div "Labels Auto-attach to new orders Sales Orders Purchase Orders Download Delete" at bounding box center [443, 212] width 150 height 19
click at [375, 211] on icon "button" at bounding box center [374, 212] width 4 height 15
click at [415, 220] on button "Labels" at bounding box center [462, 218] width 150 height 30
click at [501, 177] on div "Labels Auto-attach to new orders Sales Orders Purchase Orders Download Delete" at bounding box center [369, 212] width 284 height 100
click at [372, 212] on icon "button" at bounding box center [374, 212] width 4 height 15
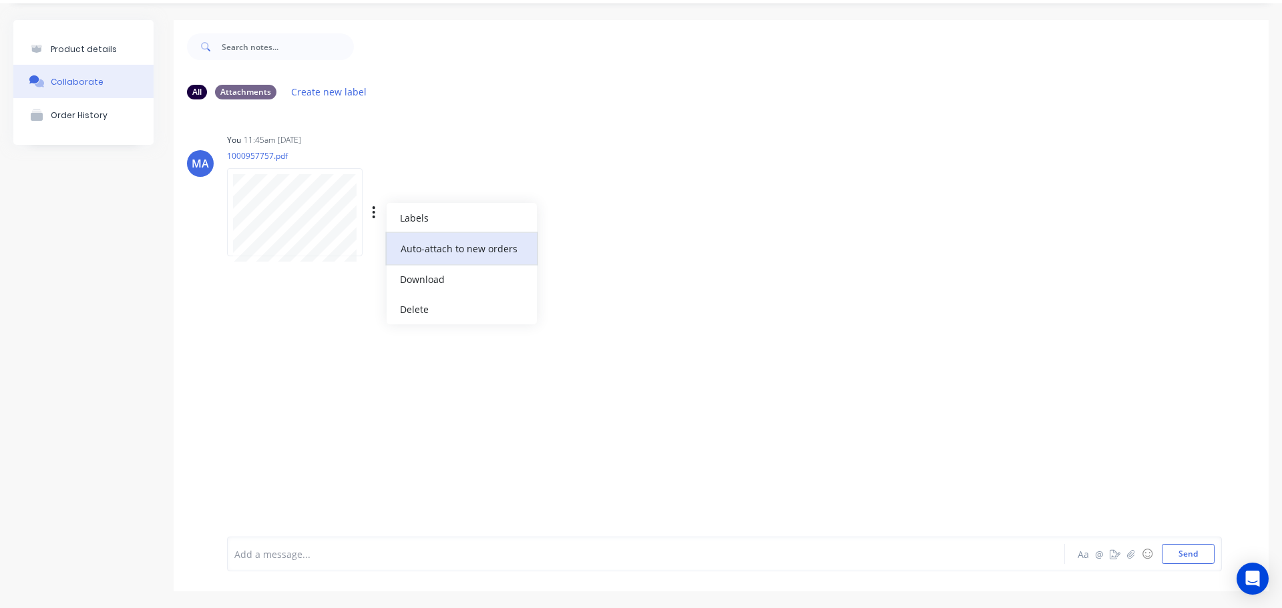
click at [409, 253] on button "Auto-attach to new orders" at bounding box center [462, 248] width 150 height 31
click at [590, 241] on label at bounding box center [590, 241] width 0 height 0
click at [564, 247] on input "checkbox" at bounding box center [564, 247] width 11 height 13
checkbox input "true"
click at [556, 166] on div "You 11:45am [DATE] 1000957757.pdf Labels Auto-attach to new orders Sales Orders…" at bounding box center [435, 190] width 417 height 120
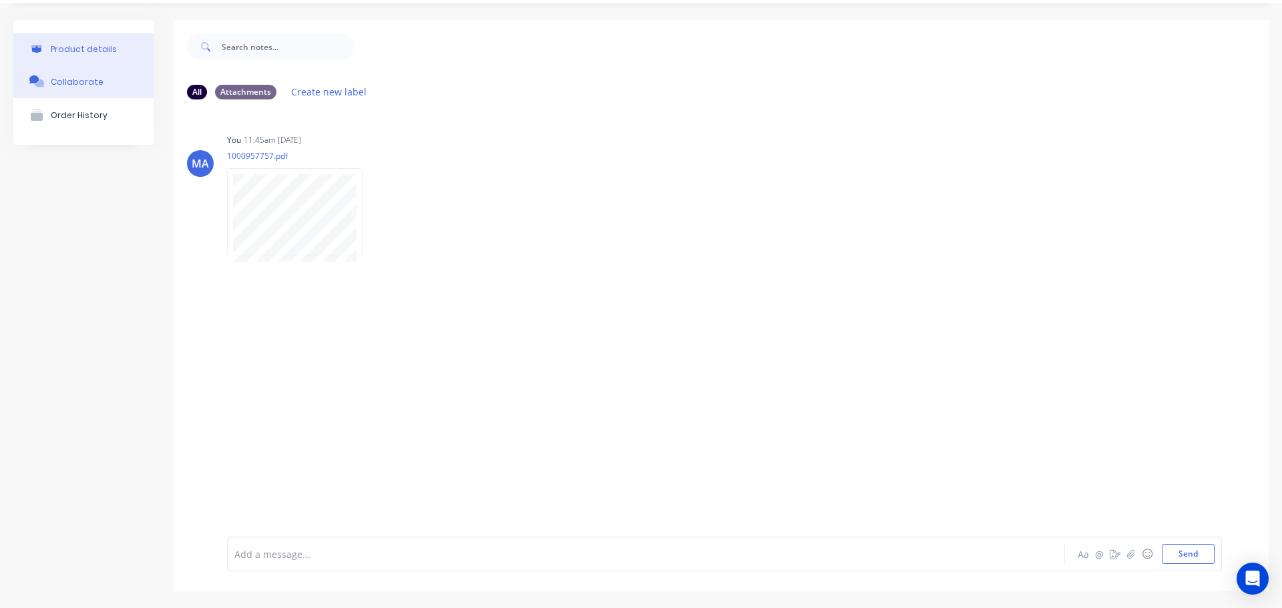
click at [111, 55] on button "Product details" at bounding box center [83, 48] width 140 height 31
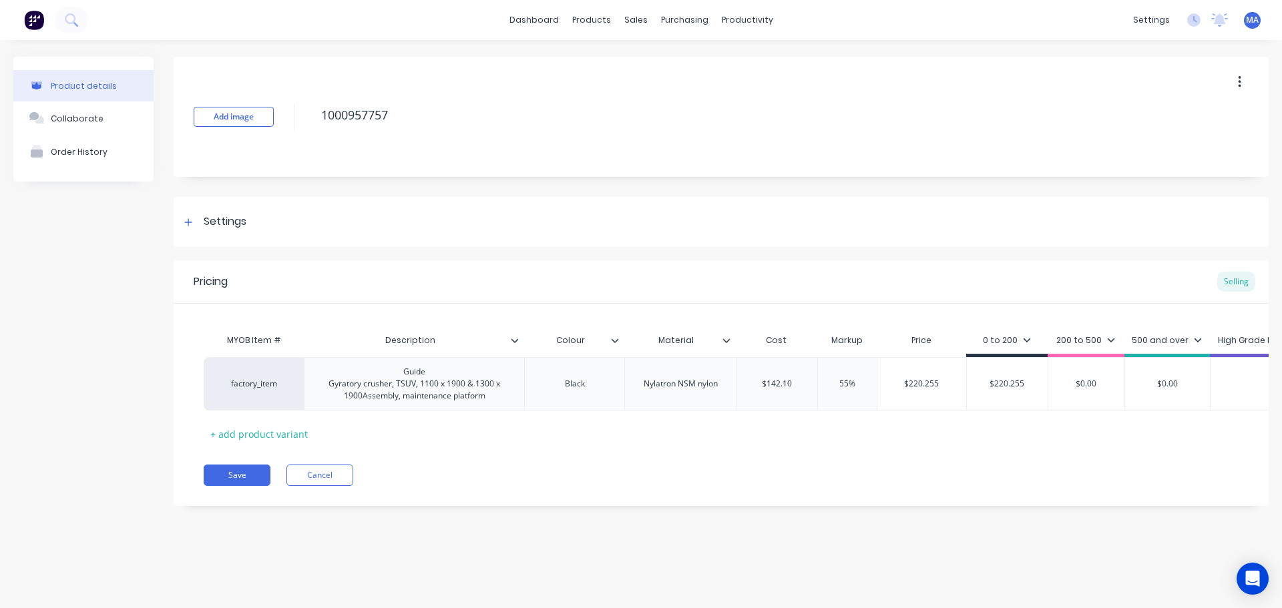
click at [260, 470] on div "Pricing Selling MYOB Item # Description Colour Material Cost Markup Price 0 to …" at bounding box center [721, 383] width 1095 height 246
click at [255, 479] on button "Save" at bounding box center [237, 475] width 67 height 21
type textarea "x"
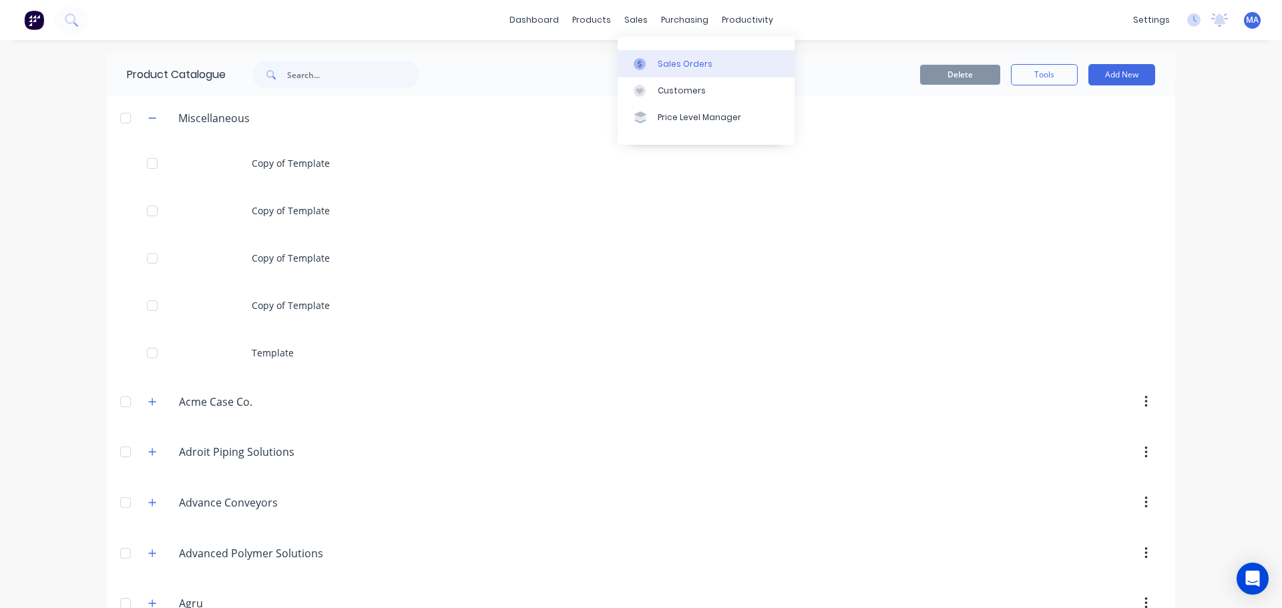
click at [647, 58] on div at bounding box center [644, 64] width 20 height 12
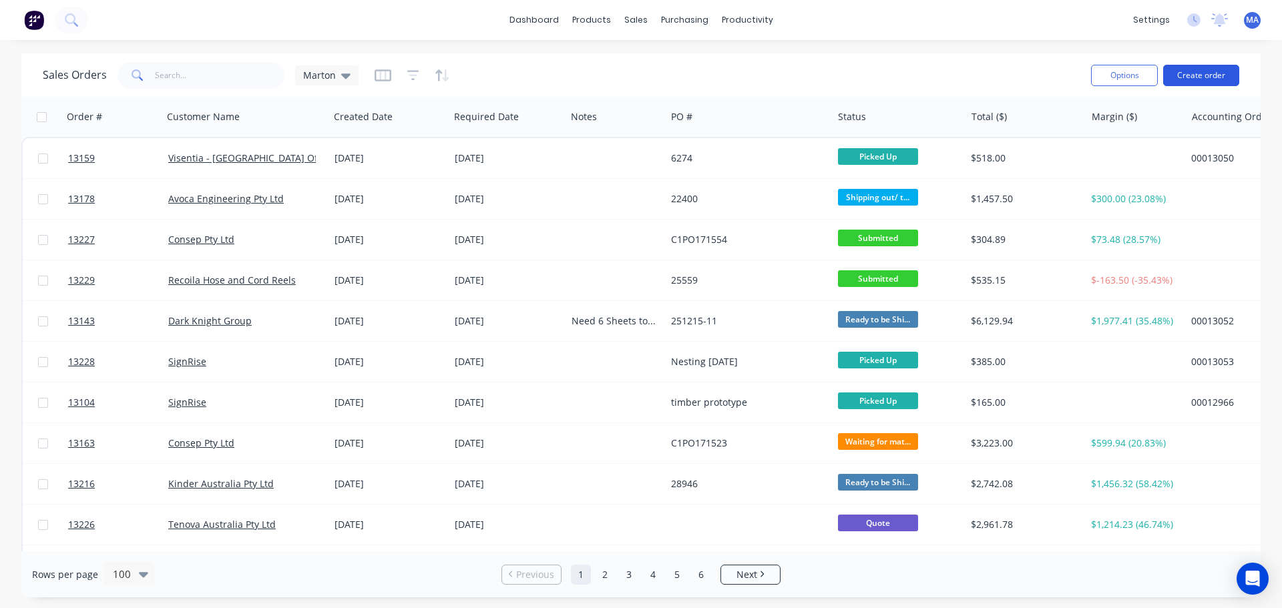
click at [1187, 77] on button "Create order" at bounding box center [1201, 75] width 76 height 21
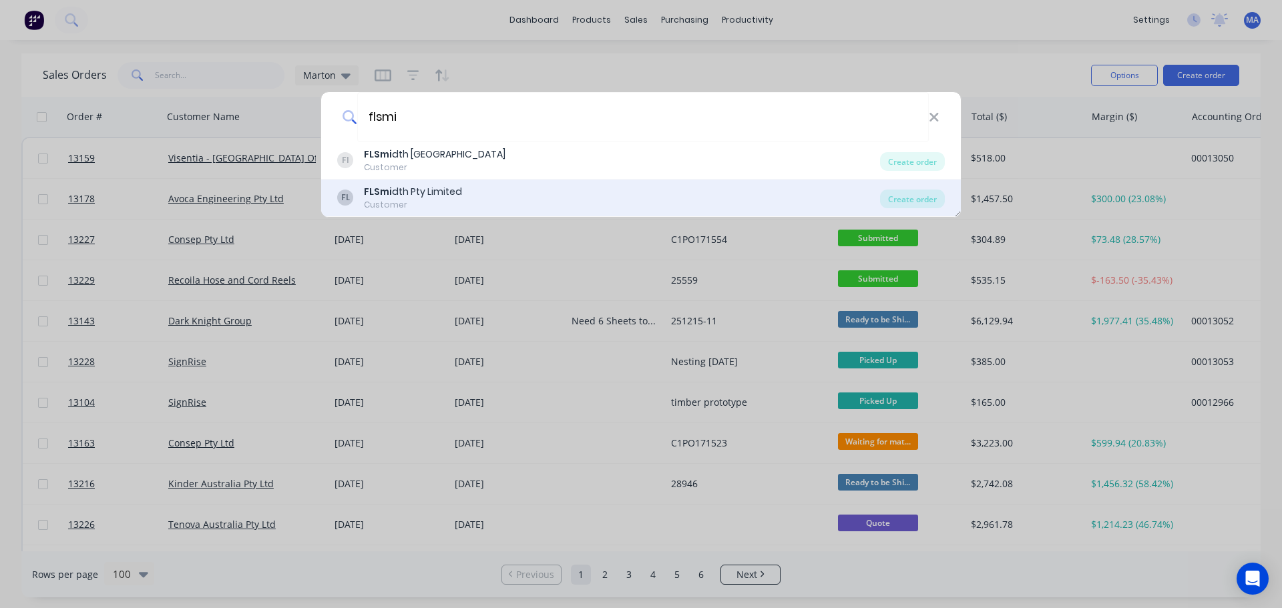
type input "flsmi"
click at [423, 192] on div "FLSmi dth Pty Limited" at bounding box center [413, 192] width 98 height 14
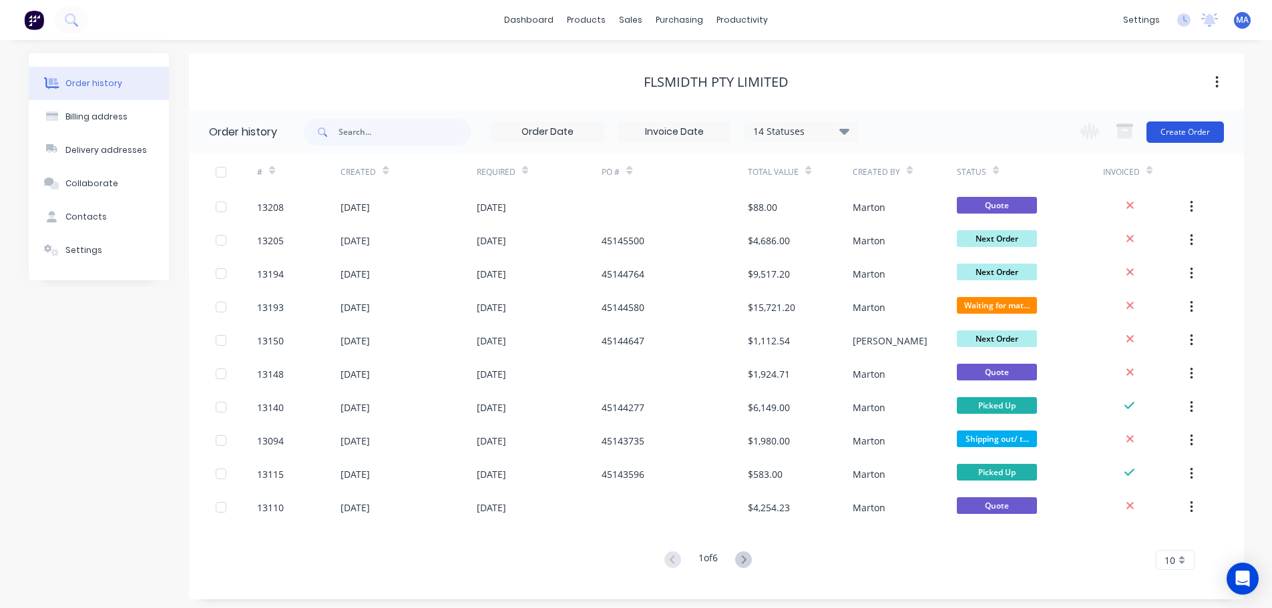
click at [1177, 126] on button "Create Order" at bounding box center [1184, 132] width 77 height 21
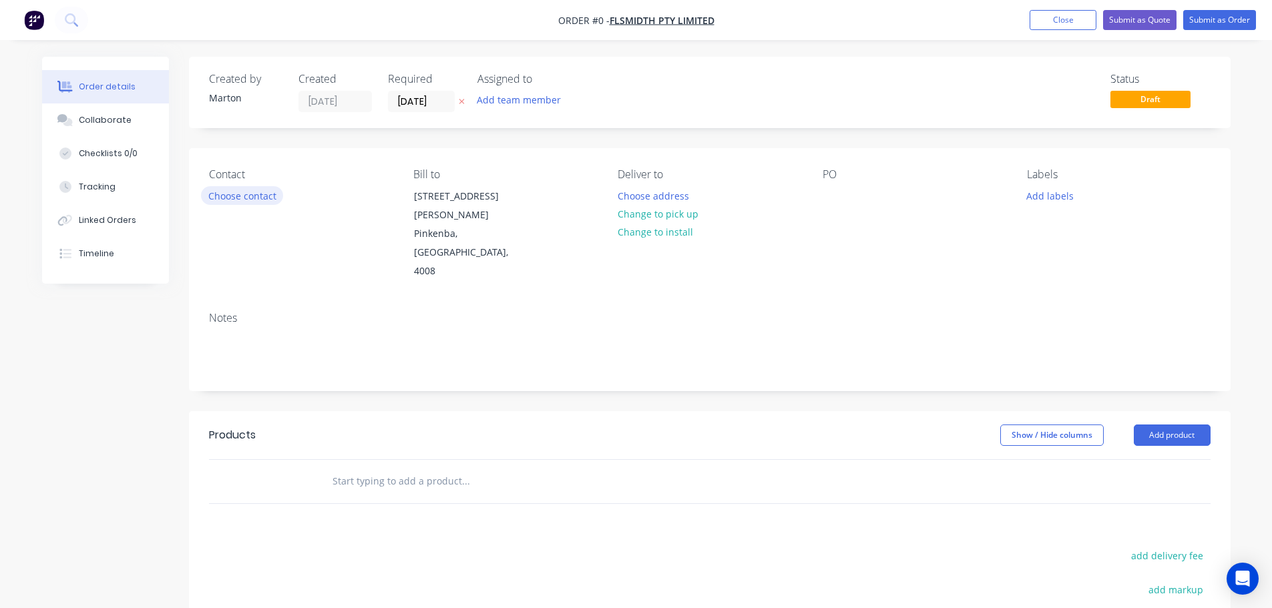
click at [257, 200] on button "Choose contact" at bounding box center [242, 195] width 82 height 18
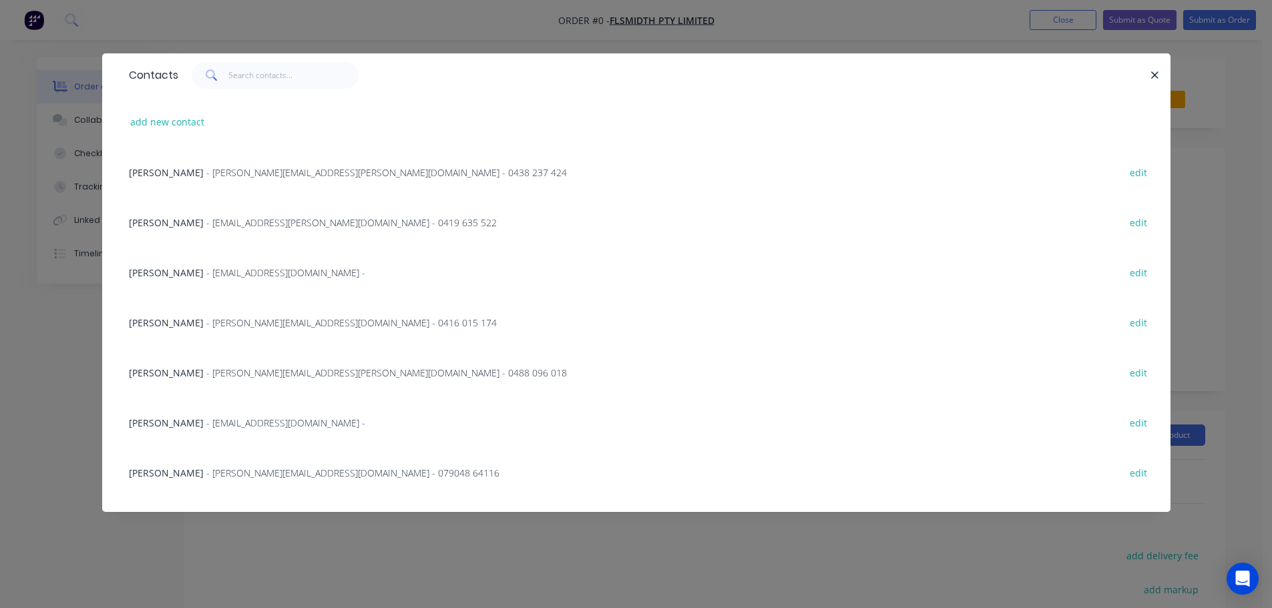
click at [166, 325] on span "[PERSON_NAME]" at bounding box center [166, 323] width 75 height 13
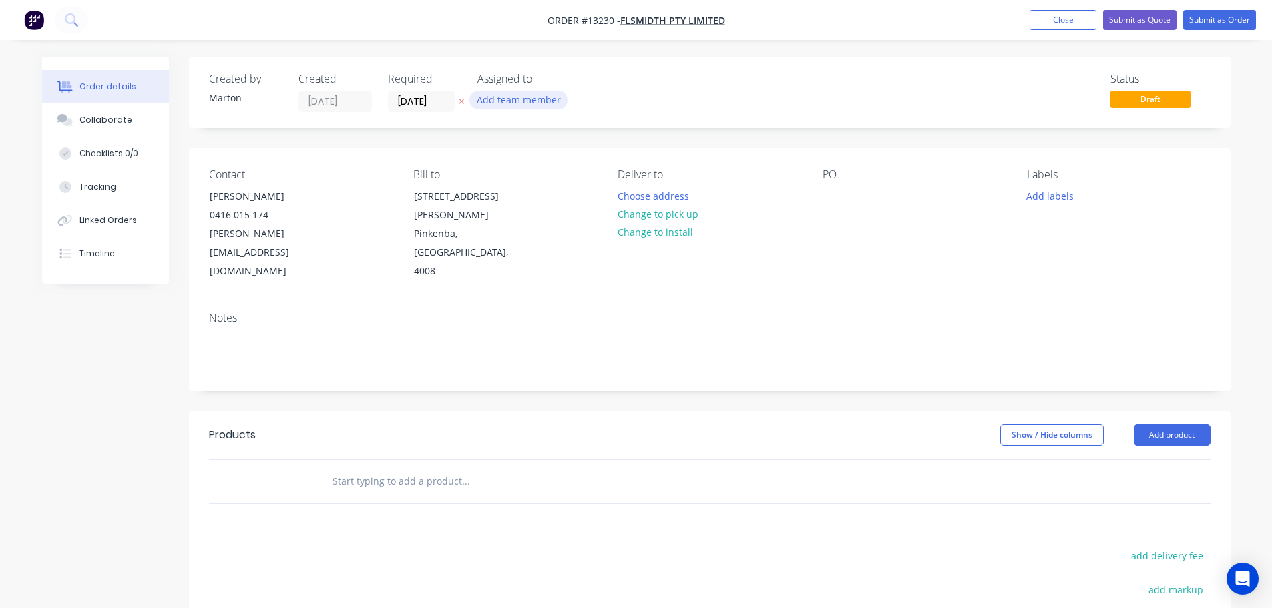
click at [484, 106] on button "Add team member" at bounding box center [518, 100] width 98 height 18
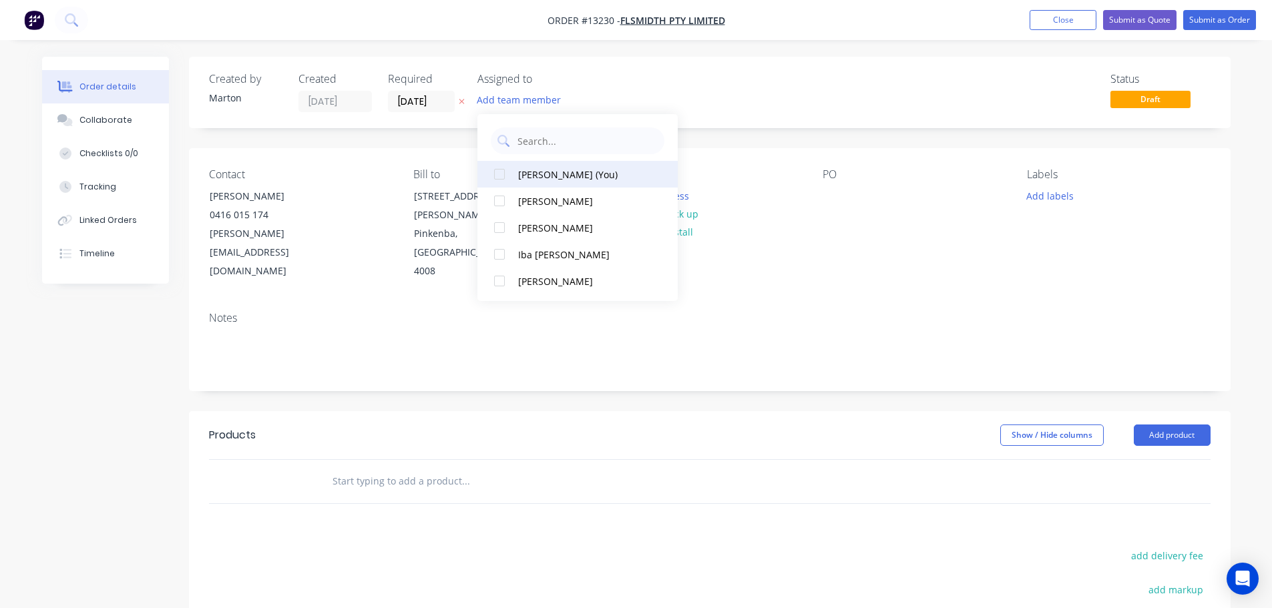
click at [505, 175] on div at bounding box center [499, 174] width 27 height 27
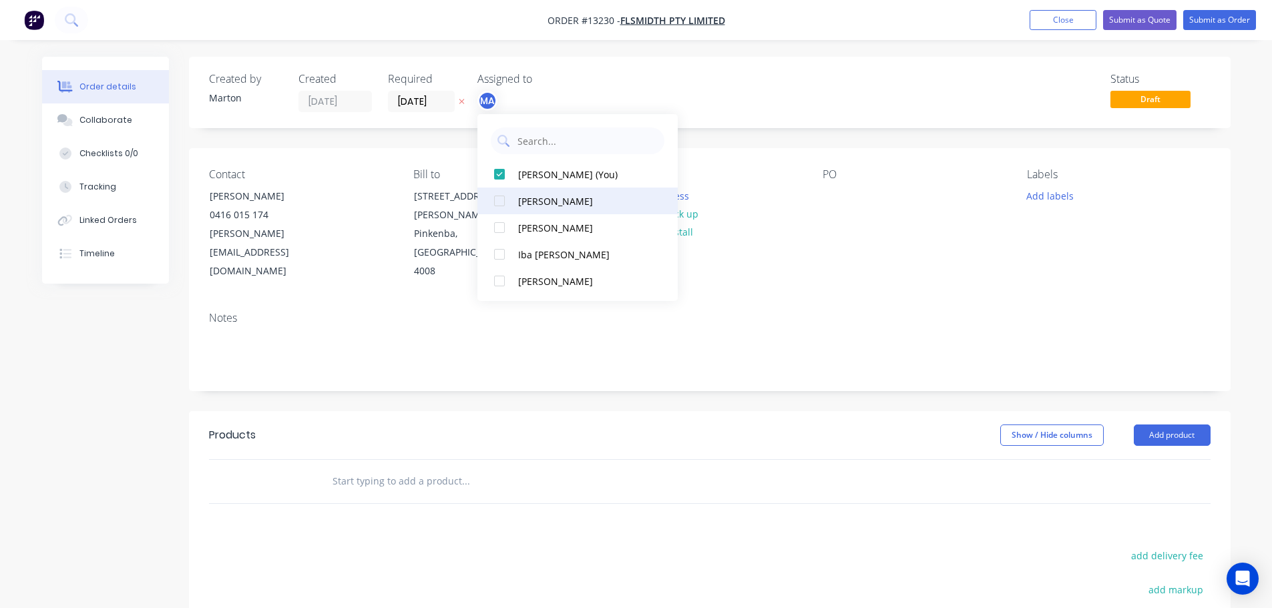
drag, startPoint x: 505, startPoint y: 197, endPoint x: 503, endPoint y: 213, distance: 16.1
click at [505, 198] on div at bounding box center [499, 201] width 27 height 27
click at [503, 222] on div at bounding box center [499, 227] width 27 height 27
drag, startPoint x: 698, startPoint y: 72, endPoint x: 453, endPoint y: 104, distance: 247.1
click at [696, 73] on div "Created by [PERSON_NAME] Created [DATE] Required [DATE] Assigned to MA CK GS St…" at bounding box center [710, 92] width 1042 height 71
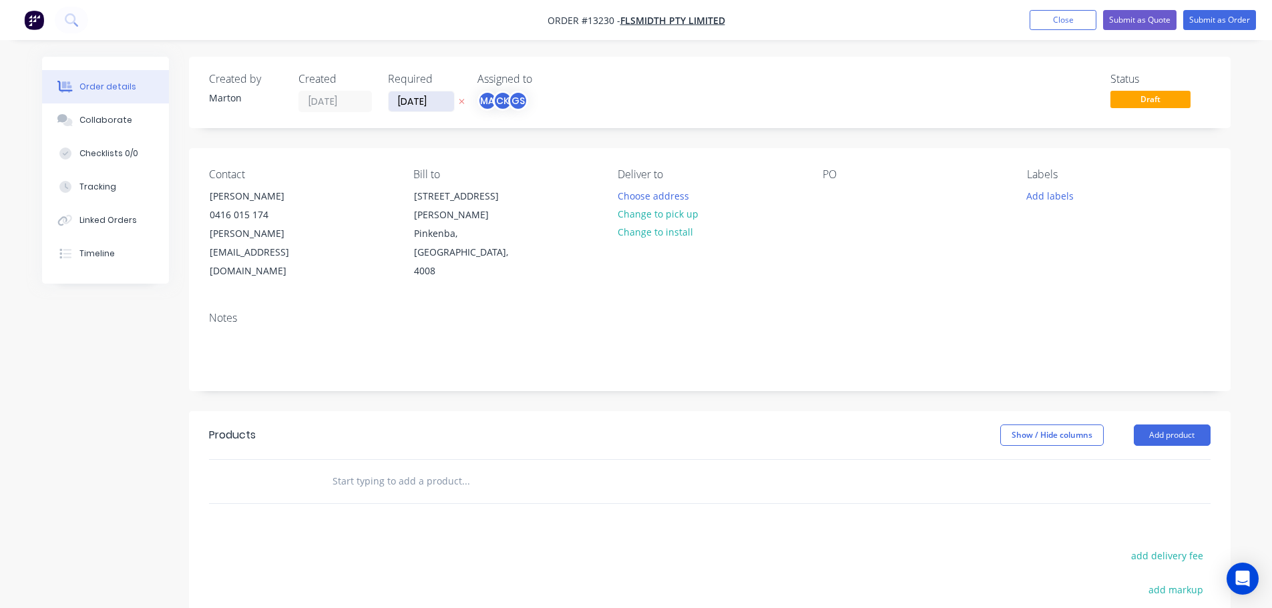
drag, startPoint x: 393, startPoint y: 110, endPoint x: 403, endPoint y: 108, distance: 10.2
click at [396, 109] on input "[DATE]" at bounding box center [421, 101] width 65 height 20
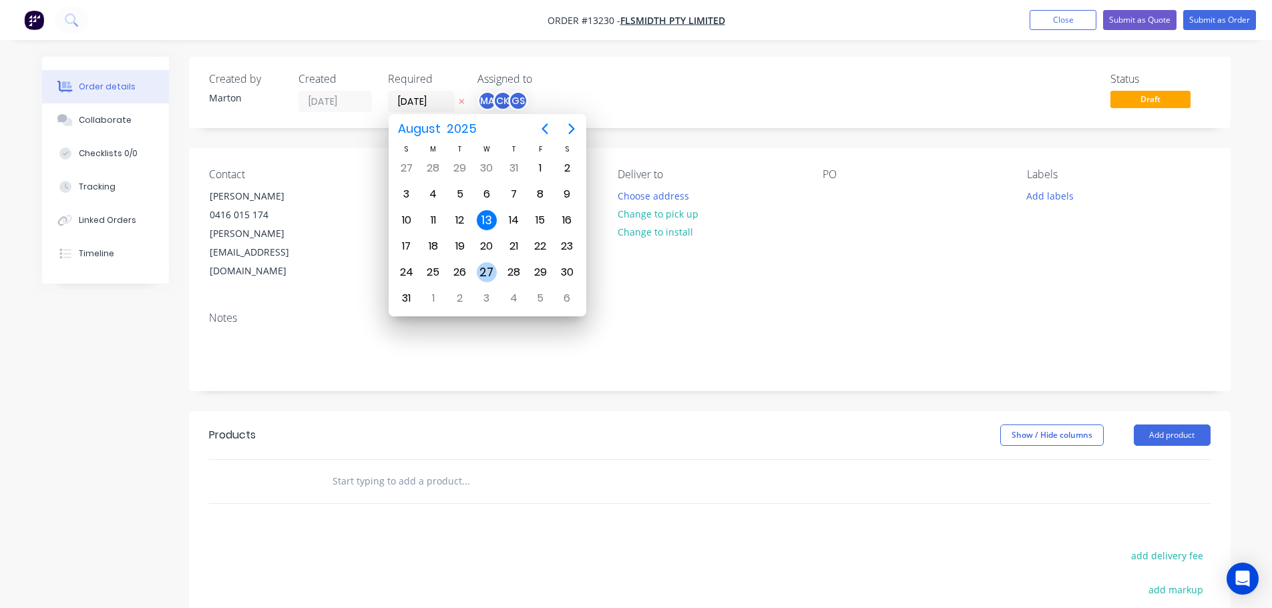
click at [487, 246] on div "20" at bounding box center [487, 246] width 20 height 20
type input "[DATE]"
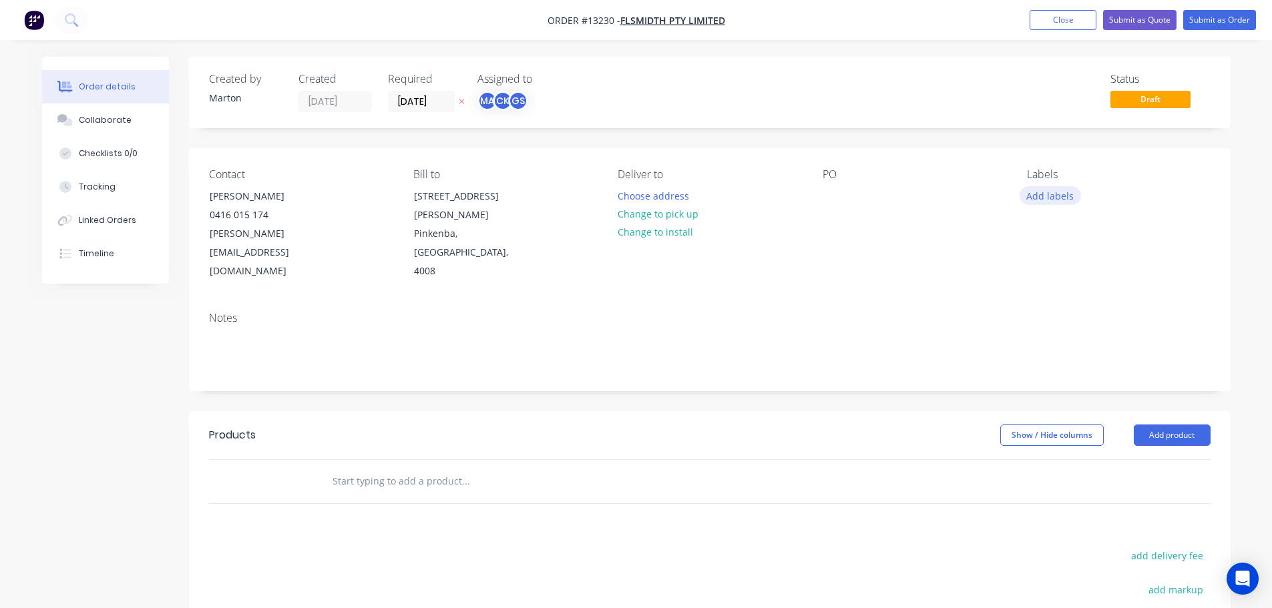
click at [1044, 196] on button "Add labels" at bounding box center [1050, 195] width 61 height 18
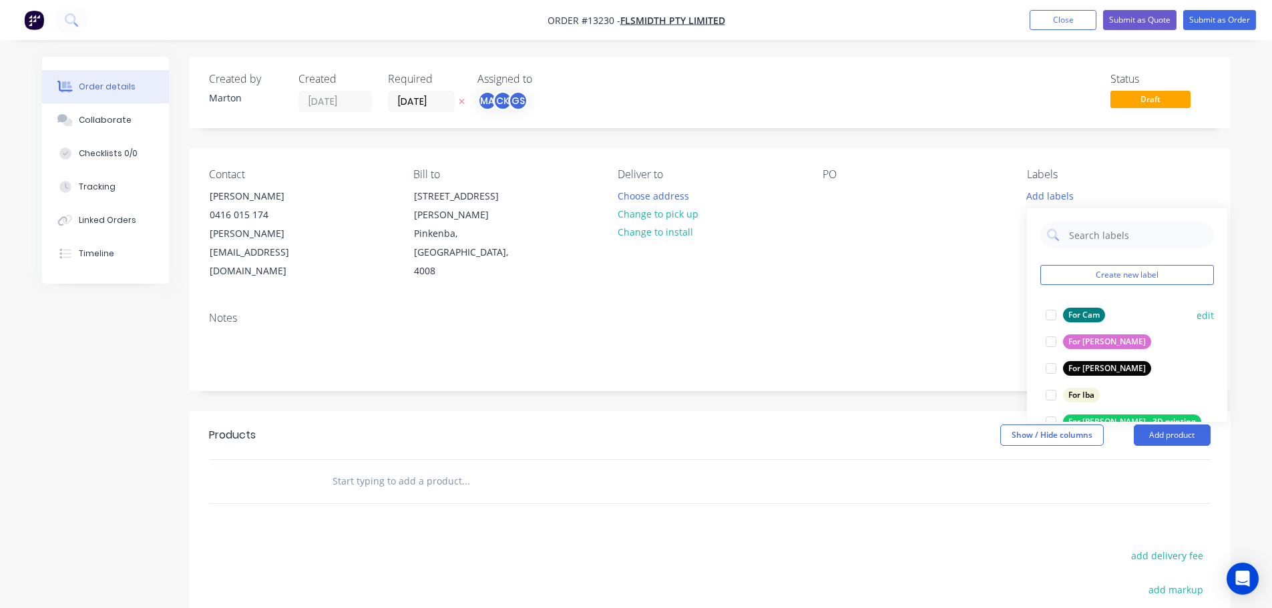
click at [1053, 325] on div at bounding box center [1051, 315] width 27 height 27
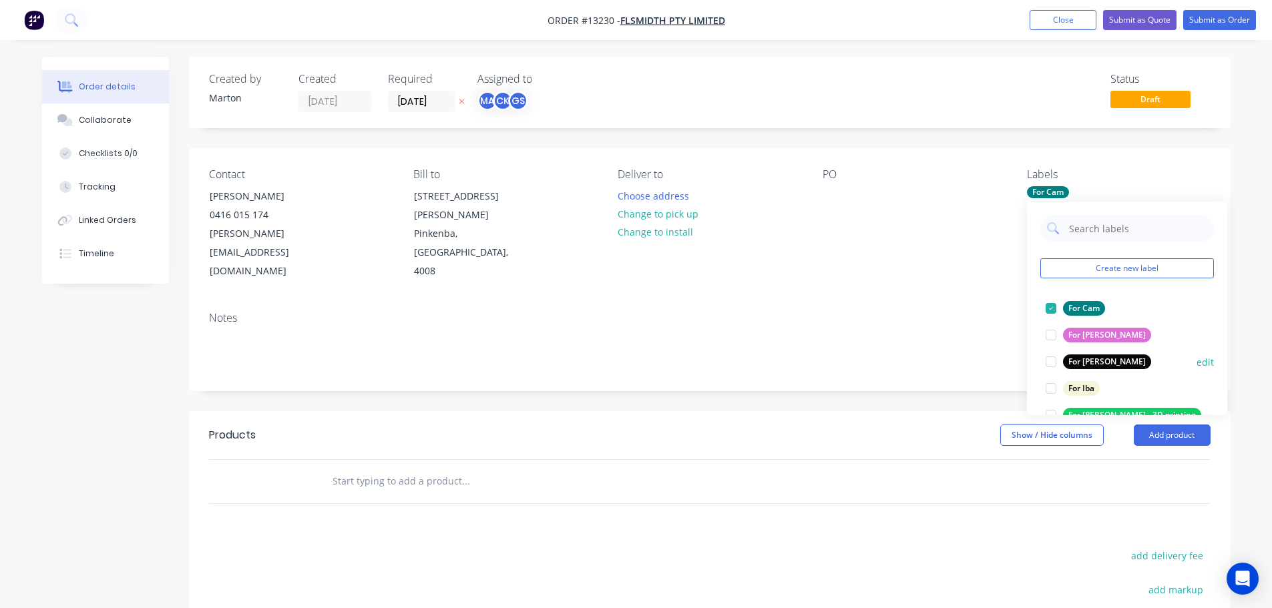
click at [1048, 358] on div at bounding box center [1051, 362] width 27 height 27
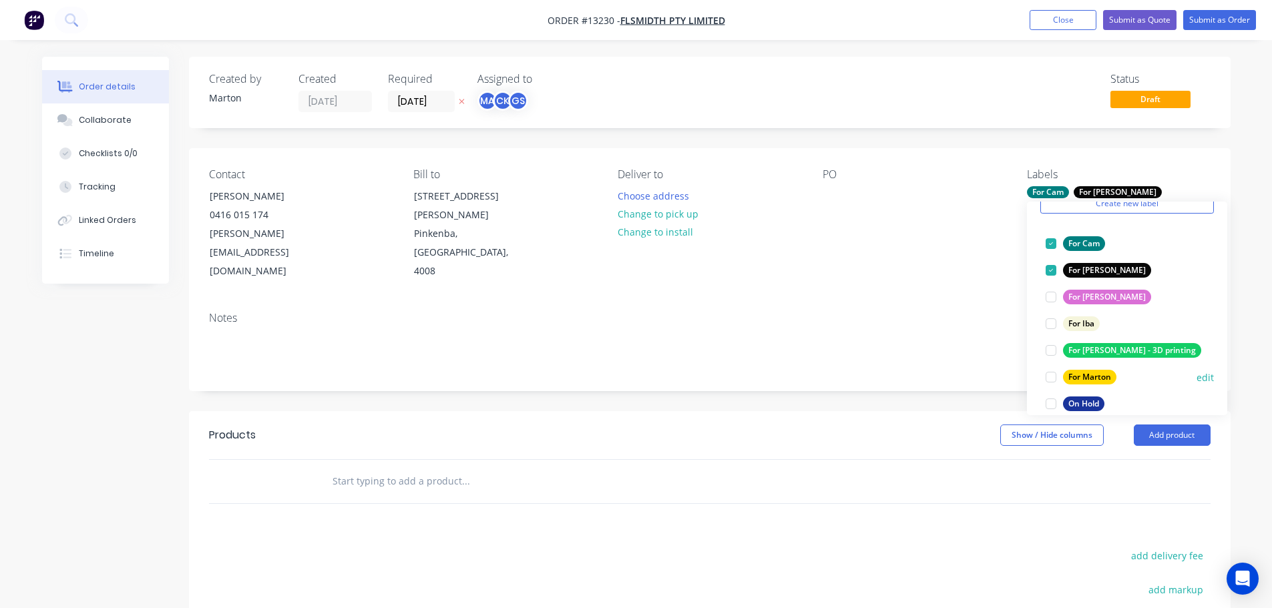
scroll to position [67, 0]
drag, startPoint x: 1058, startPoint y: 373, endPoint x: 1013, endPoint y: 373, distance: 44.7
click at [1058, 374] on div at bounding box center [1051, 375] width 27 height 27
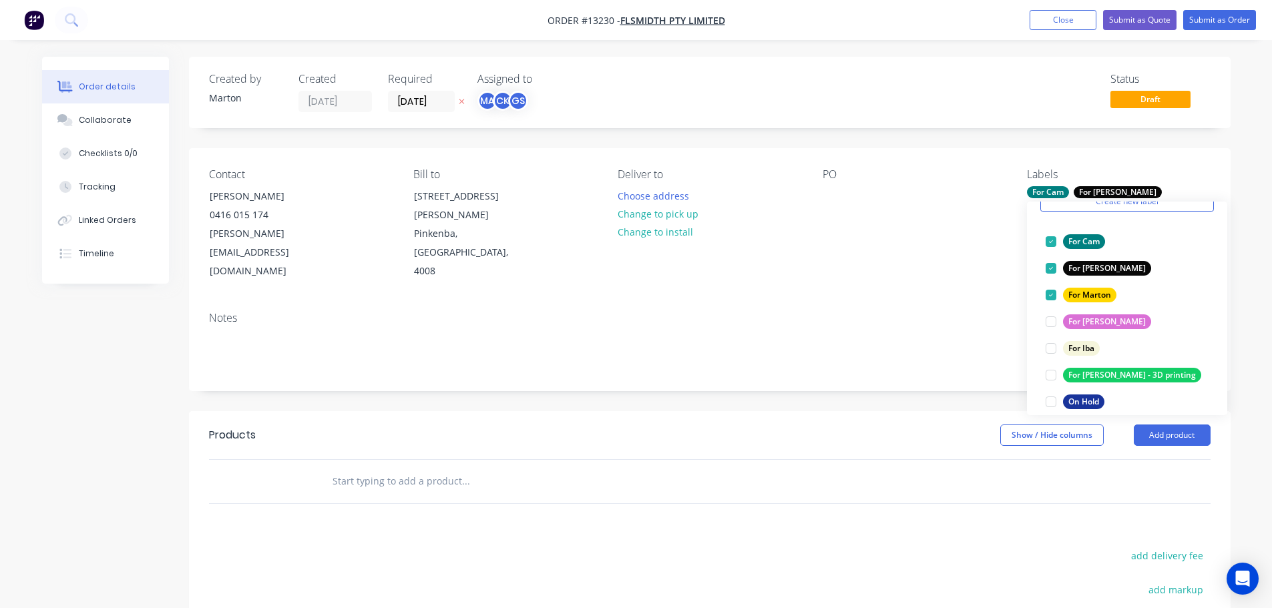
click at [481, 468] on input "text" at bounding box center [465, 481] width 267 height 27
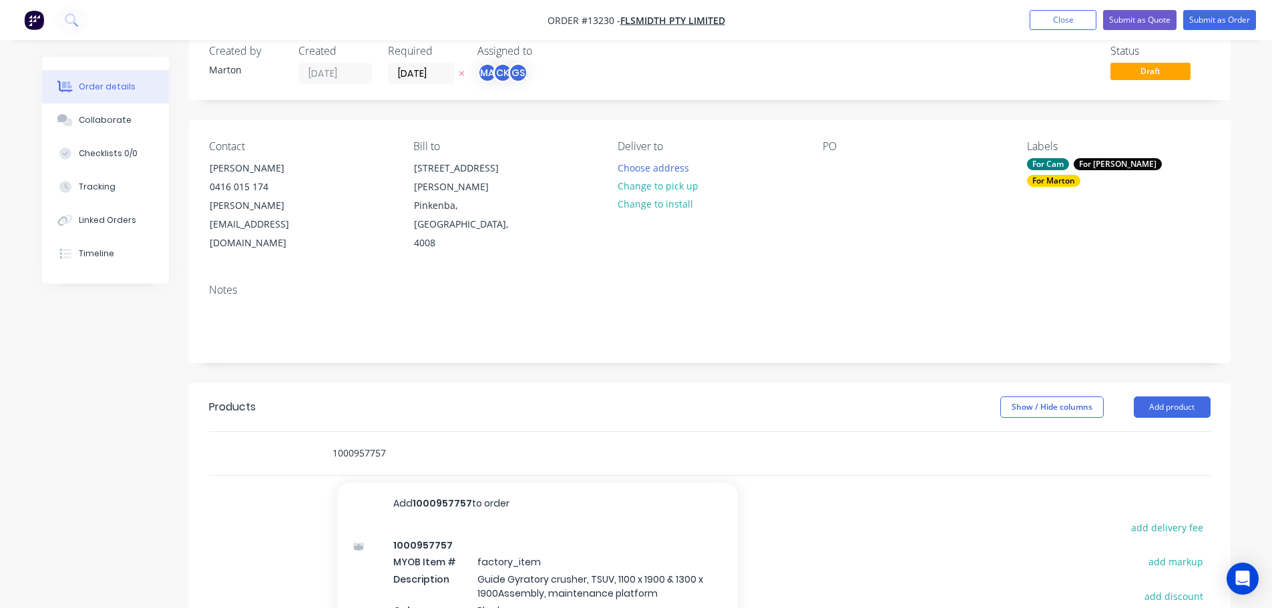
scroll to position [134, 0]
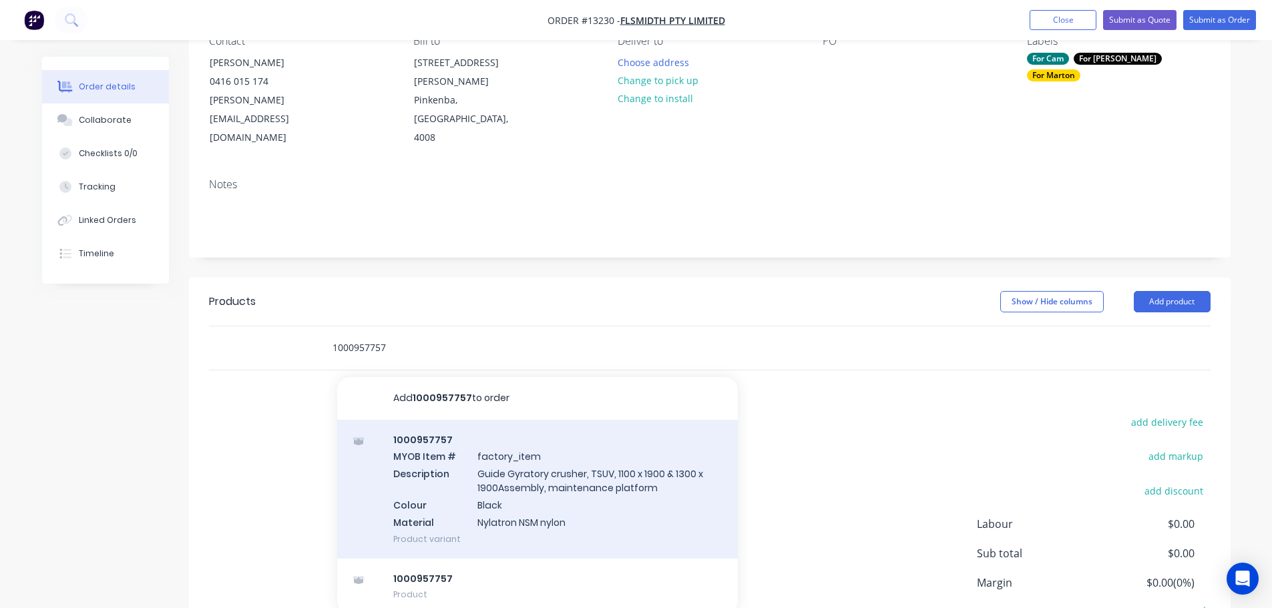
type input "1000957757"
click at [455, 475] on div "1000957757 MYOB Item # factory_item Description Guide Gyratory crusher, TSUV, 1…" at bounding box center [537, 489] width 401 height 139
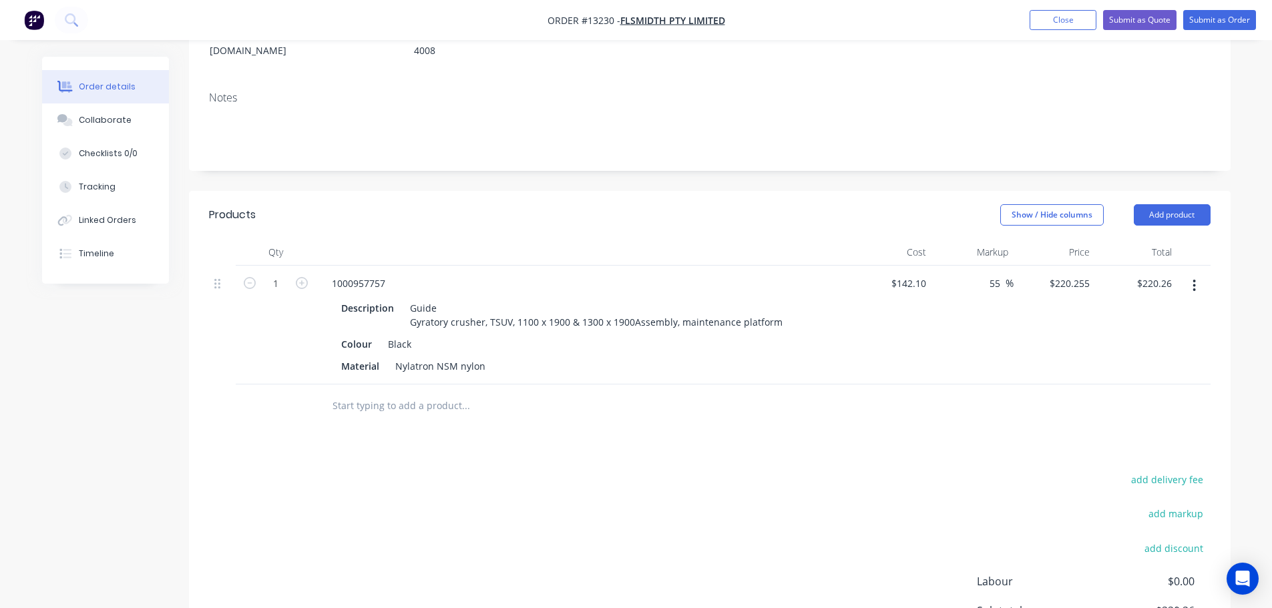
scroll to position [67, 0]
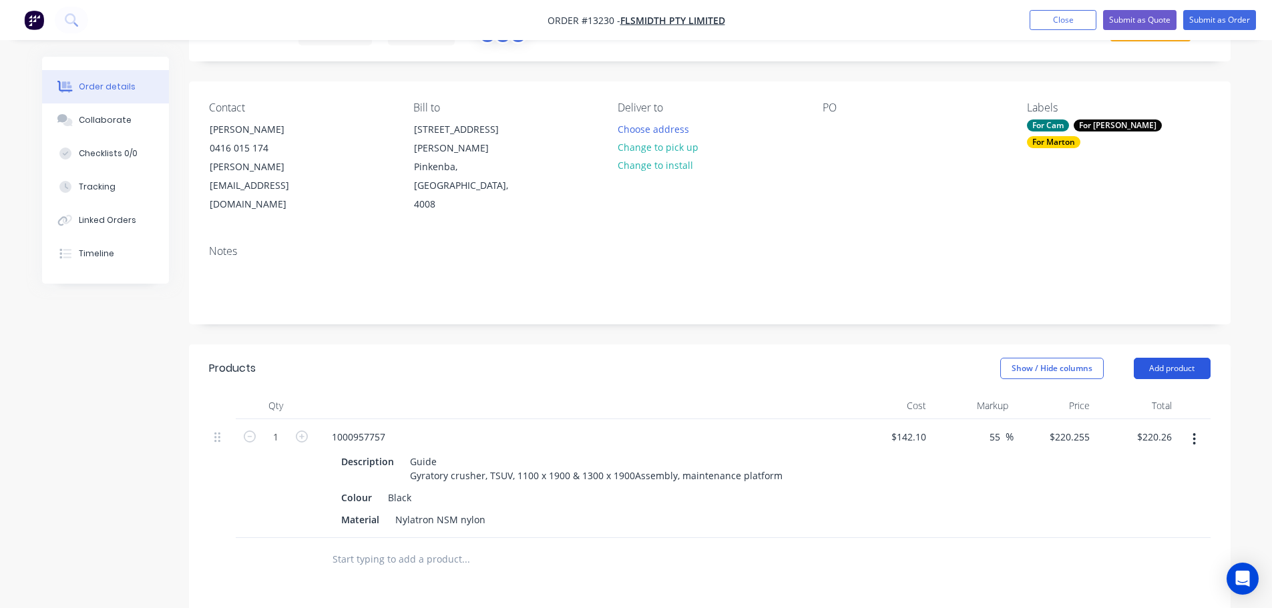
click at [1183, 358] on button "Add product" at bounding box center [1172, 368] width 77 height 21
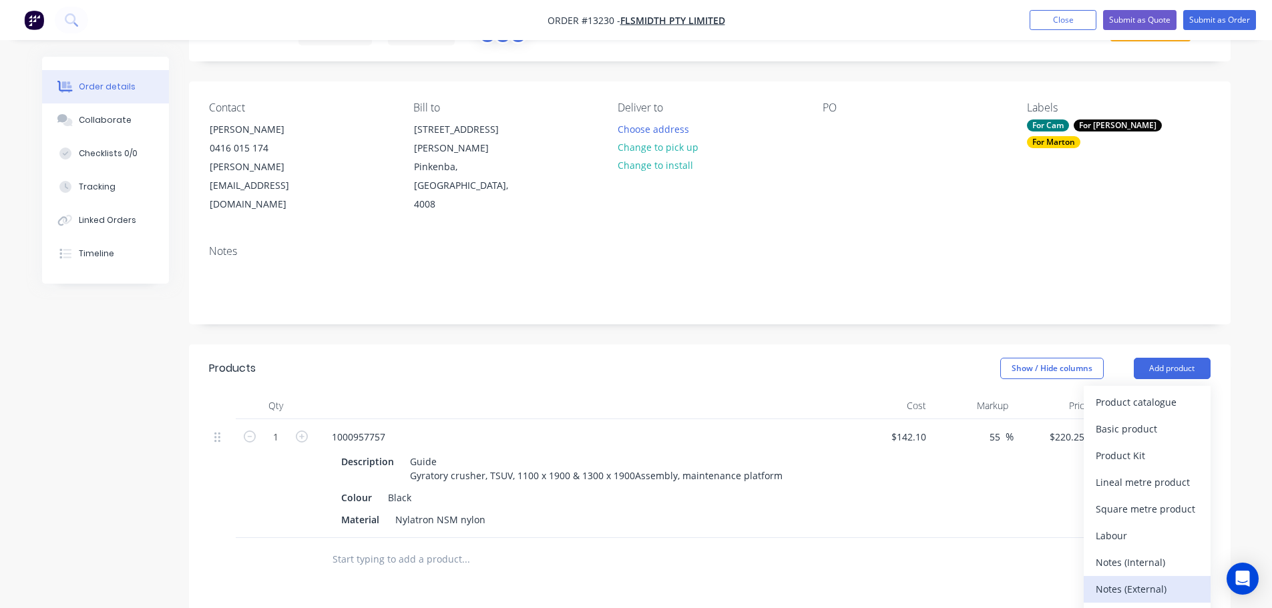
click at [1127, 580] on div "Notes (External)" at bounding box center [1147, 589] width 103 height 19
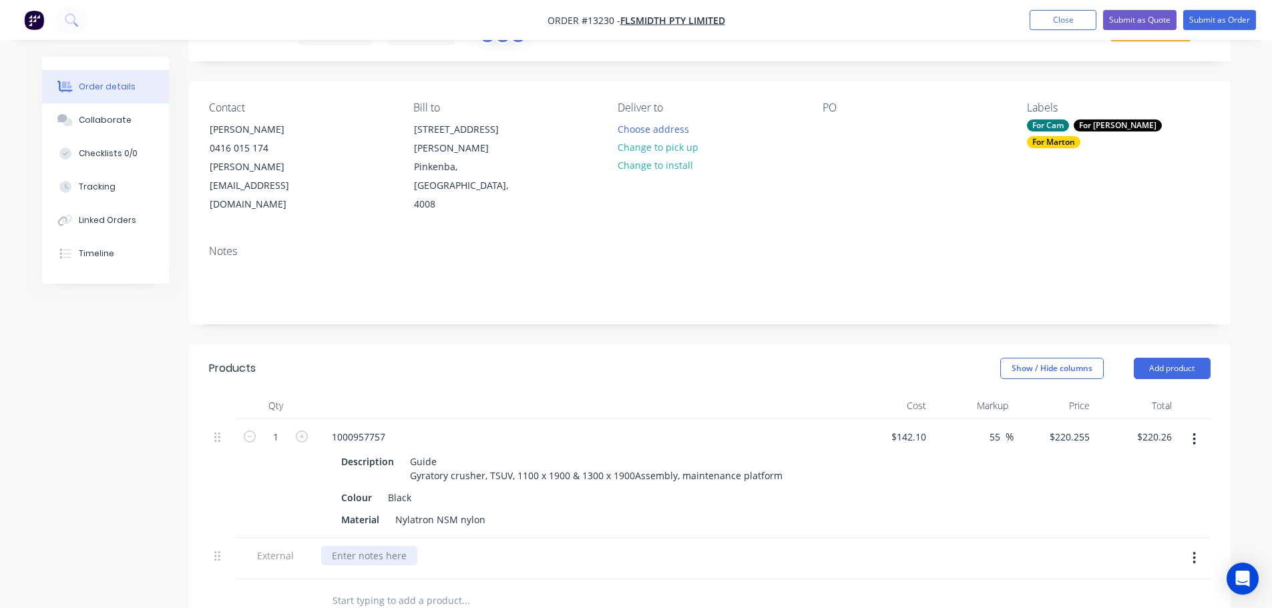
click at [386, 546] on div at bounding box center [369, 555] width 96 height 19
click at [445, 546] on div "Lead Time: 1 week from receving [PERSON_NAME]" at bounding box center [444, 555] width 246 height 19
click at [385, 546] on div "Lead Time: 1 week from receiving PO" at bounding box center [414, 555] width 186 height 19
click at [413, 546] on div "Lead Time: 2 week from receiving PO" at bounding box center [414, 555] width 186 height 19
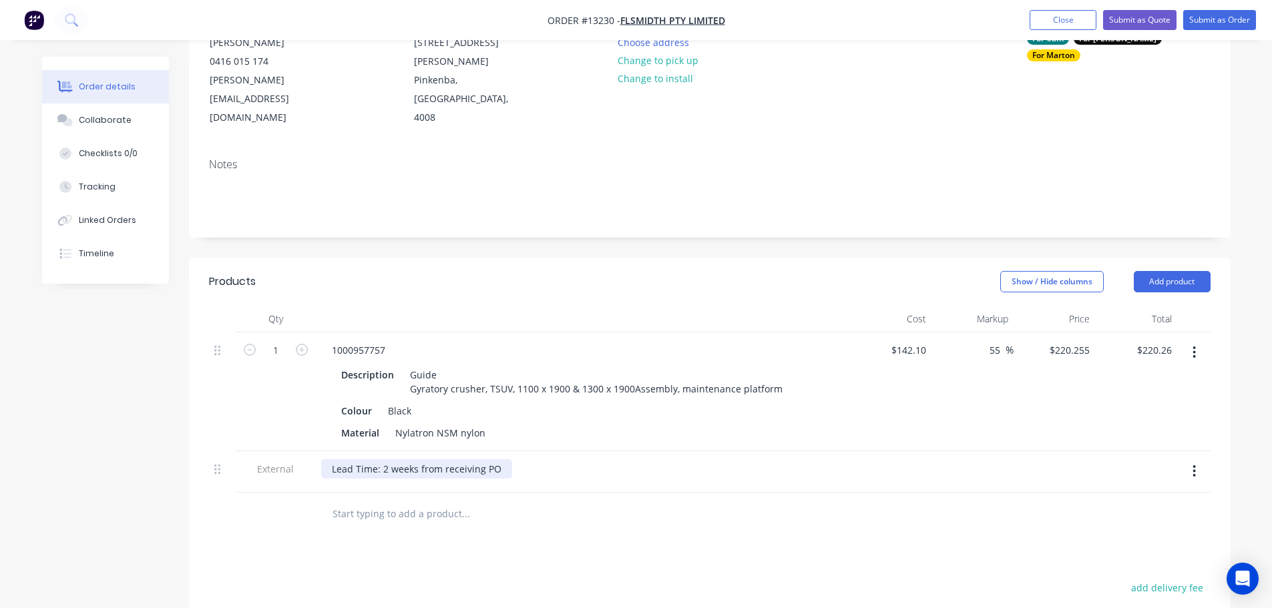
scroll to position [0, 0]
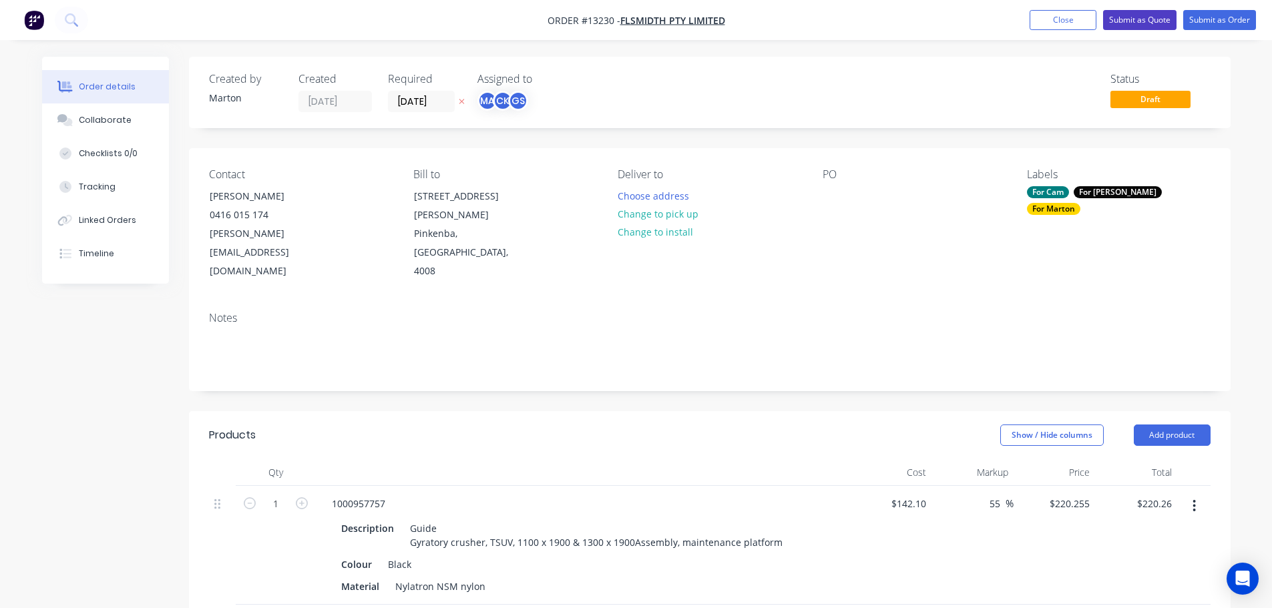
drag, startPoint x: 1116, startPoint y: 13, endPoint x: 1114, endPoint y: 20, distance: 7.2
click at [1116, 15] on button "Submit as Quote" at bounding box center [1139, 20] width 73 height 20
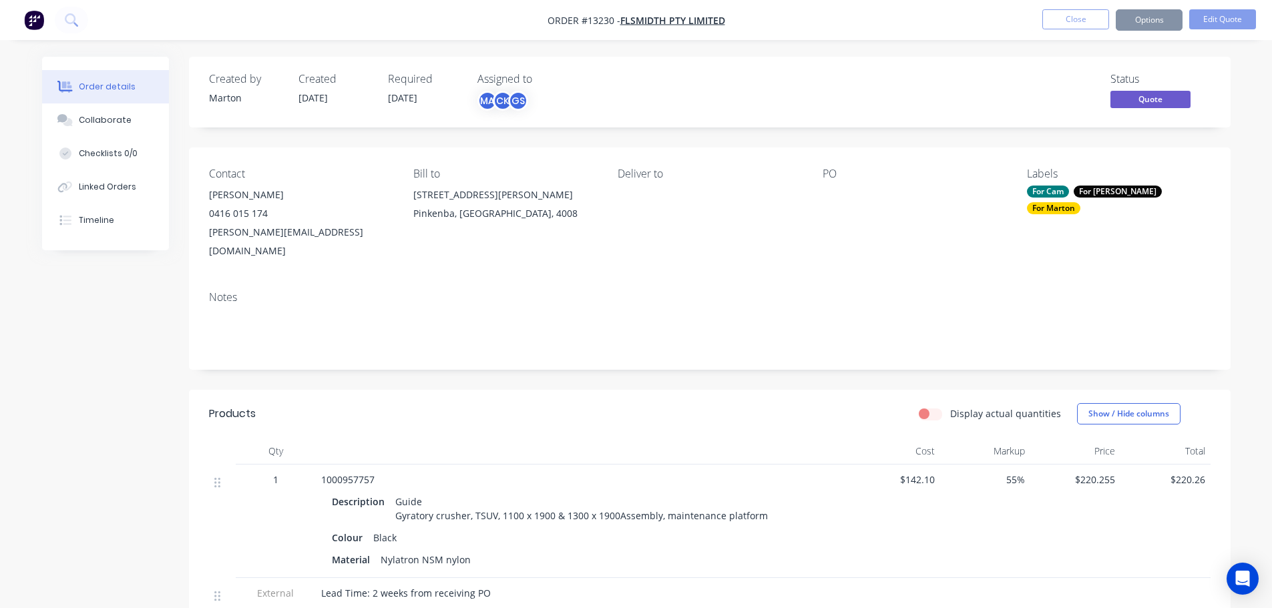
click at [1148, 27] on button "Options" at bounding box center [1149, 19] width 67 height 21
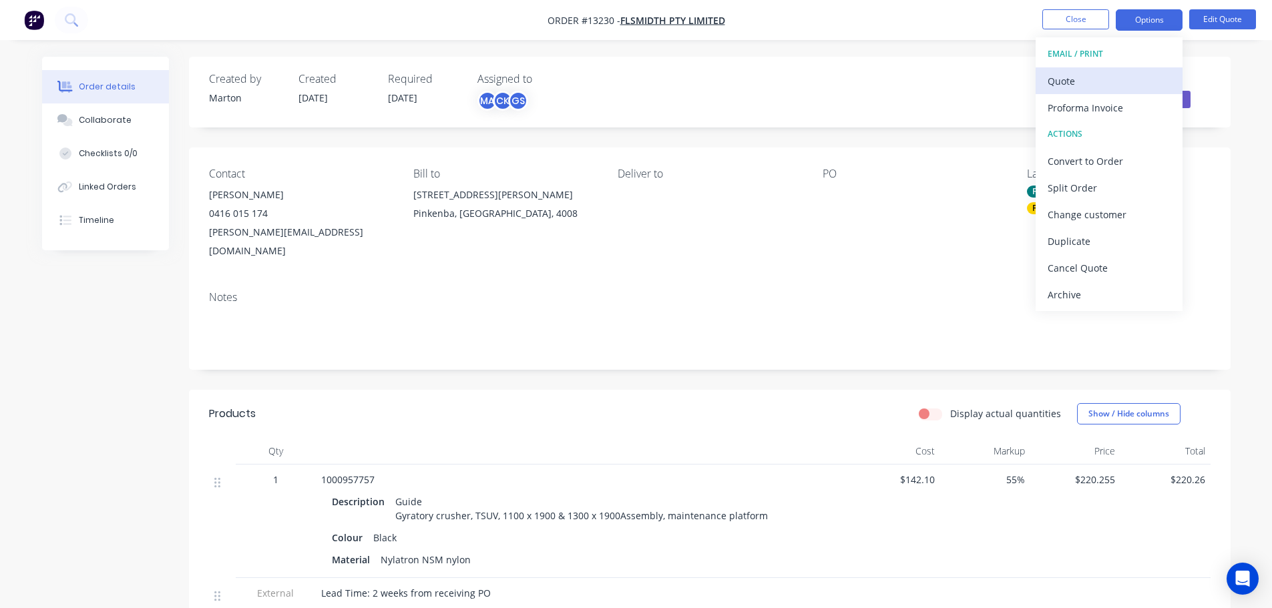
click at [1086, 83] on div "Quote" at bounding box center [1109, 80] width 123 height 19
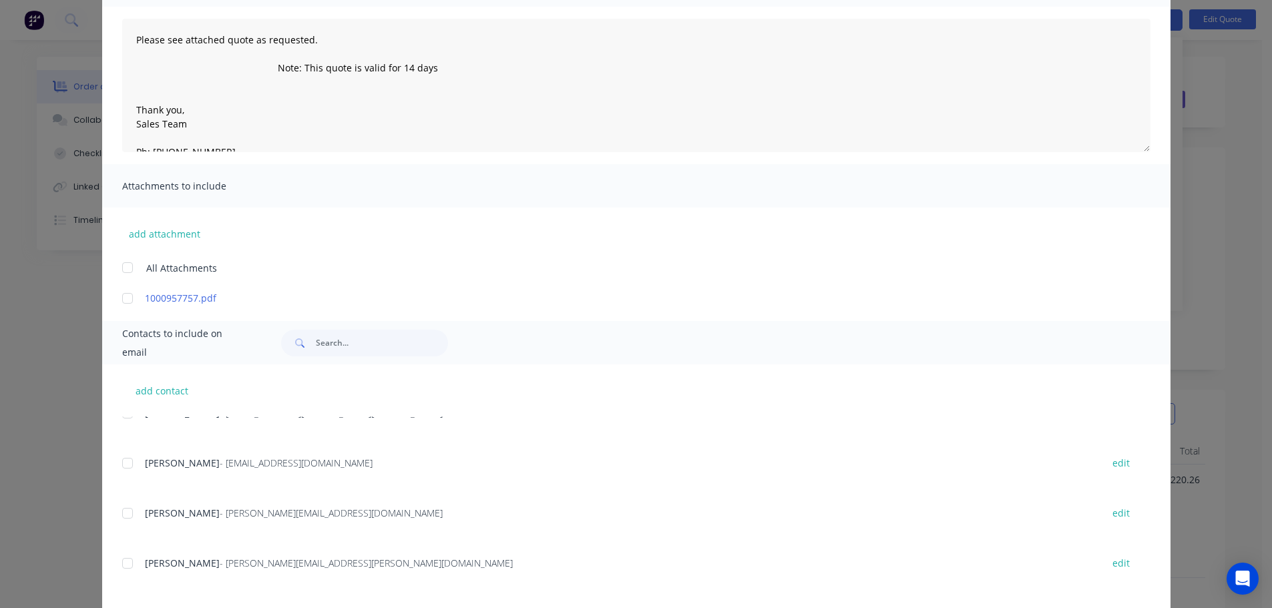
scroll to position [67, 0]
click at [124, 507] on div at bounding box center [127, 509] width 27 height 27
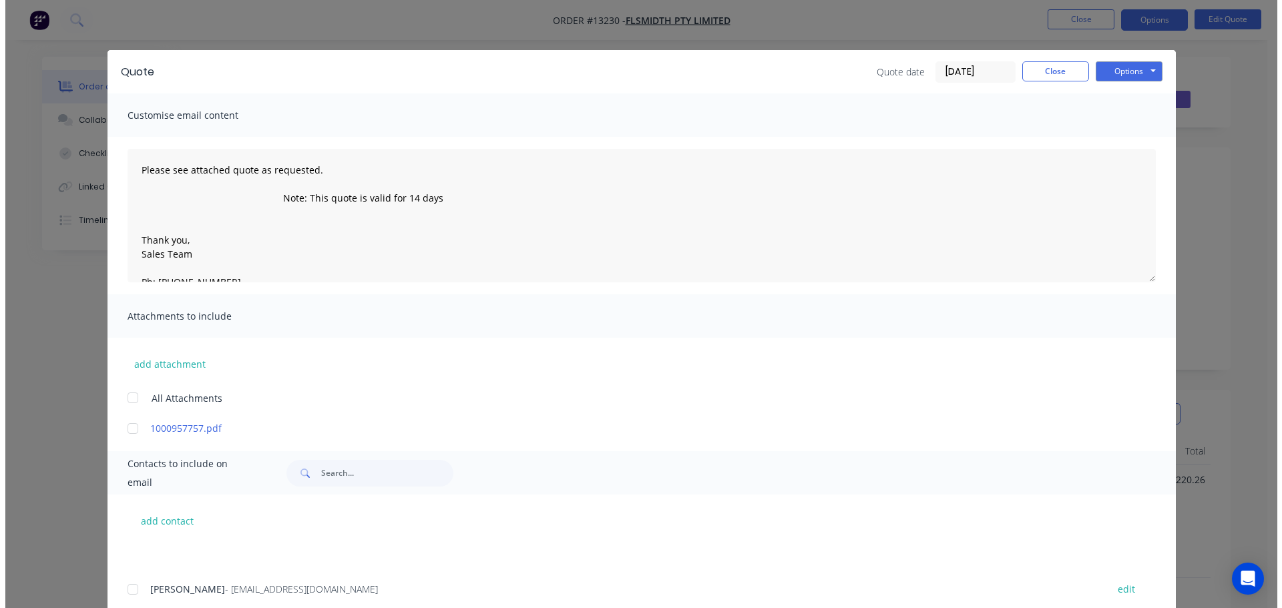
scroll to position [0, 0]
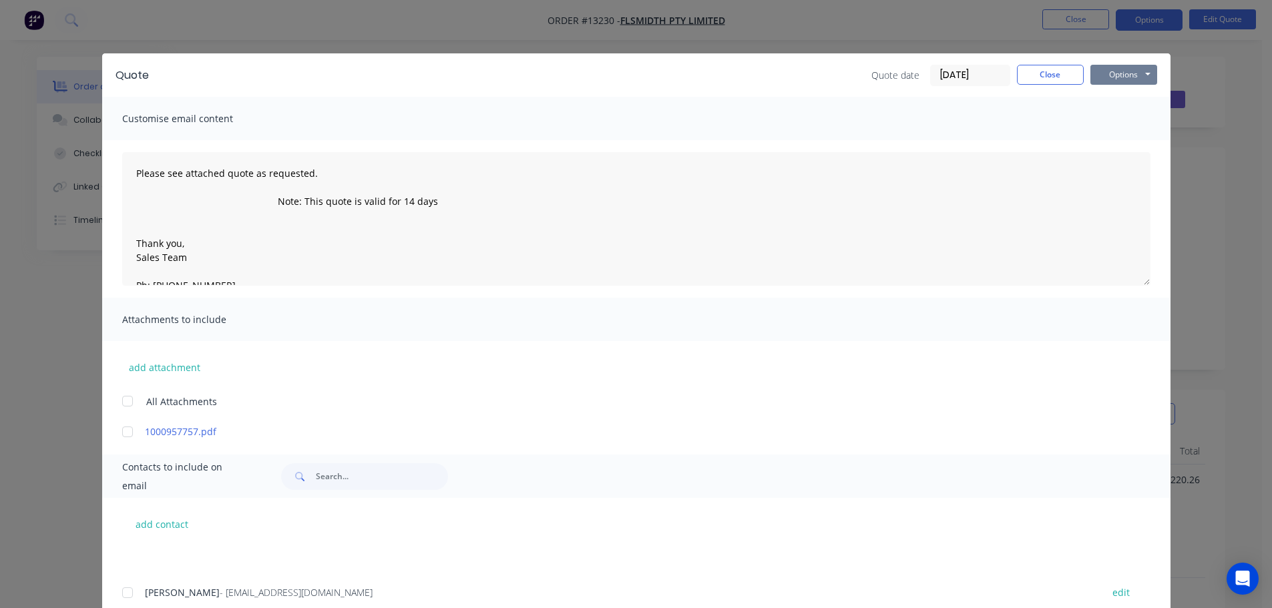
click at [1116, 79] on button "Options" at bounding box center [1123, 75] width 67 height 20
click at [1103, 142] on button "Email" at bounding box center [1132, 143] width 85 height 22
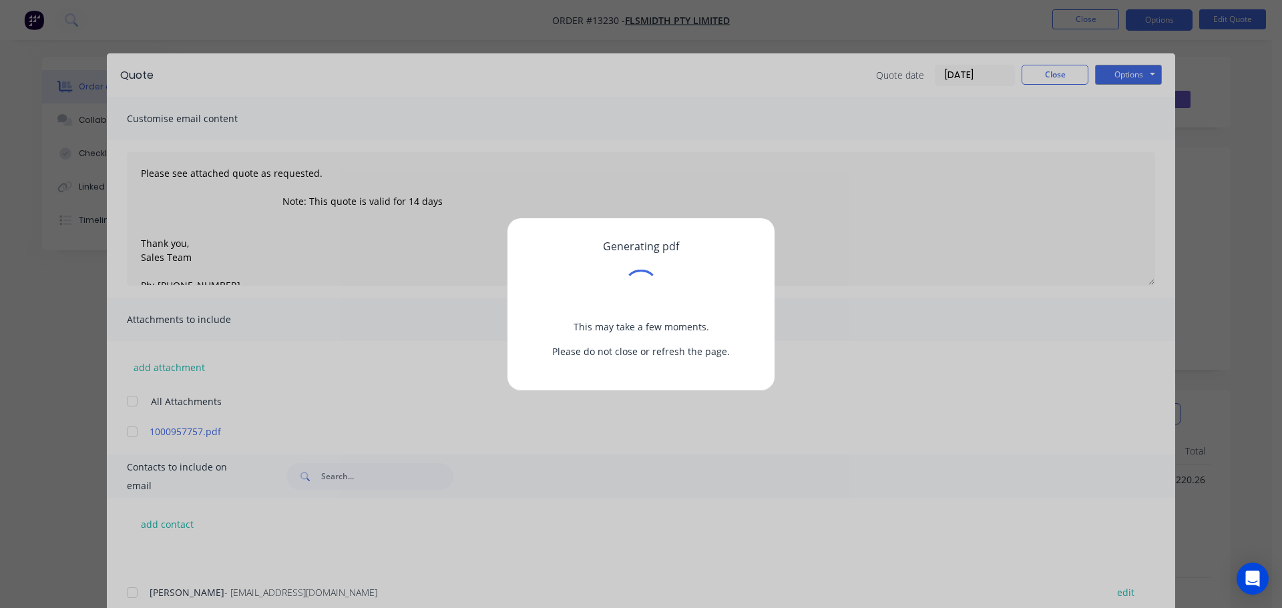
type textarea "Please see attached quote as requested. Note: This quote is valid for 14 days T…"
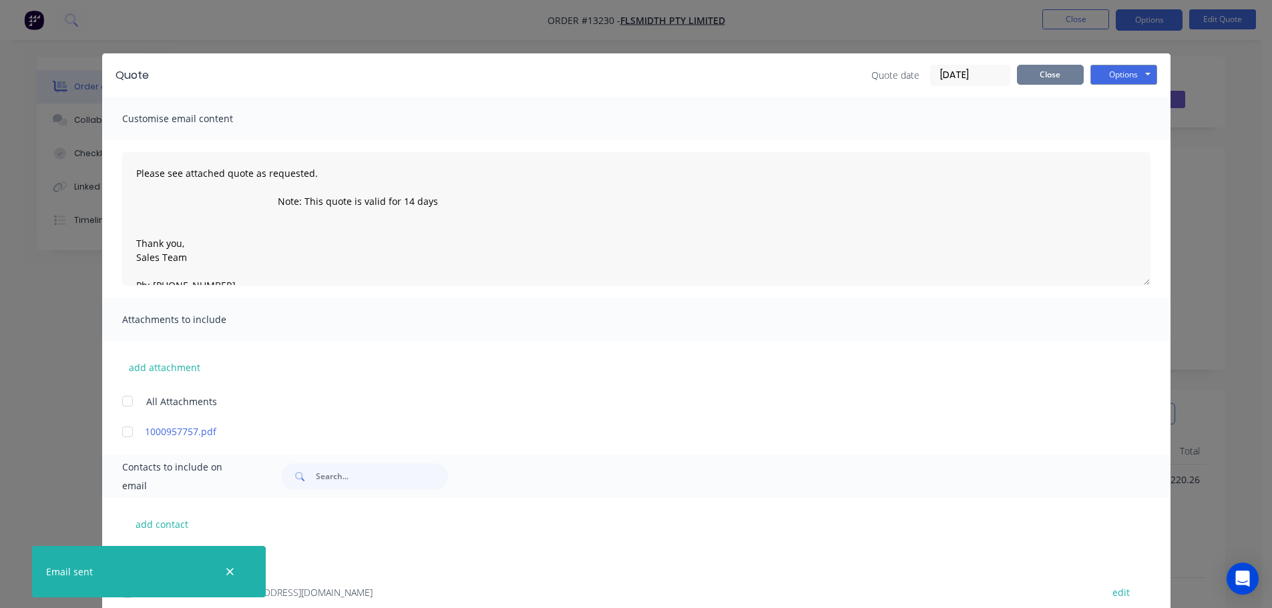
click at [1044, 68] on button "Close" at bounding box center [1050, 75] width 67 height 20
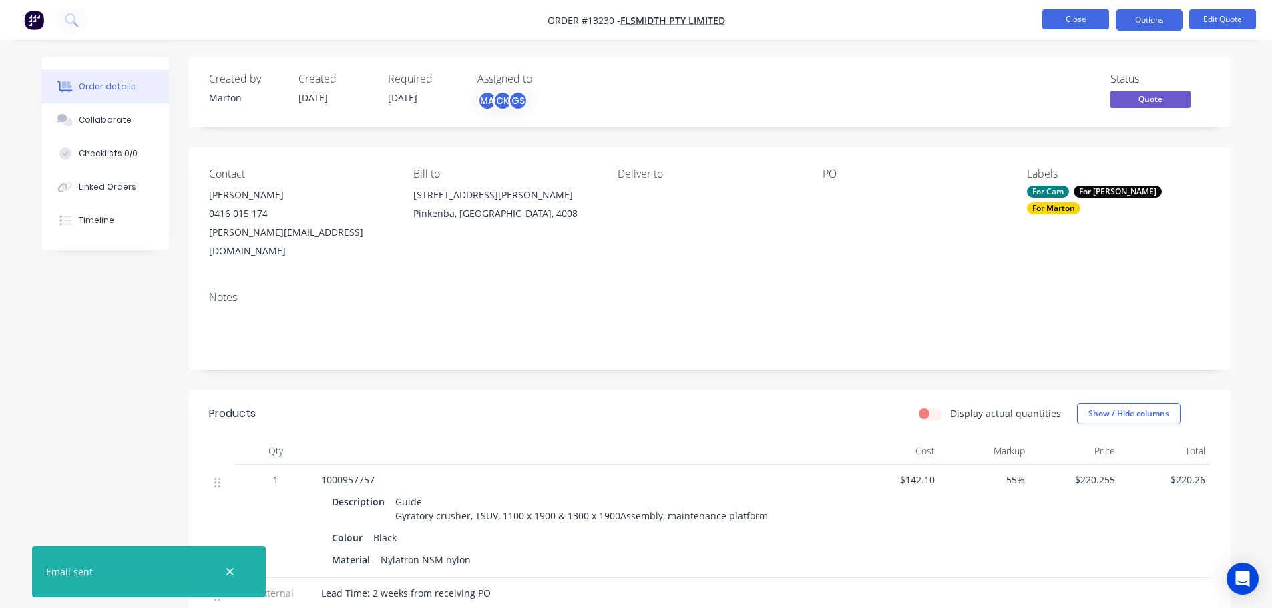
click at [1064, 21] on button "Close" at bounding box center [1075, 19] width 67 height 20
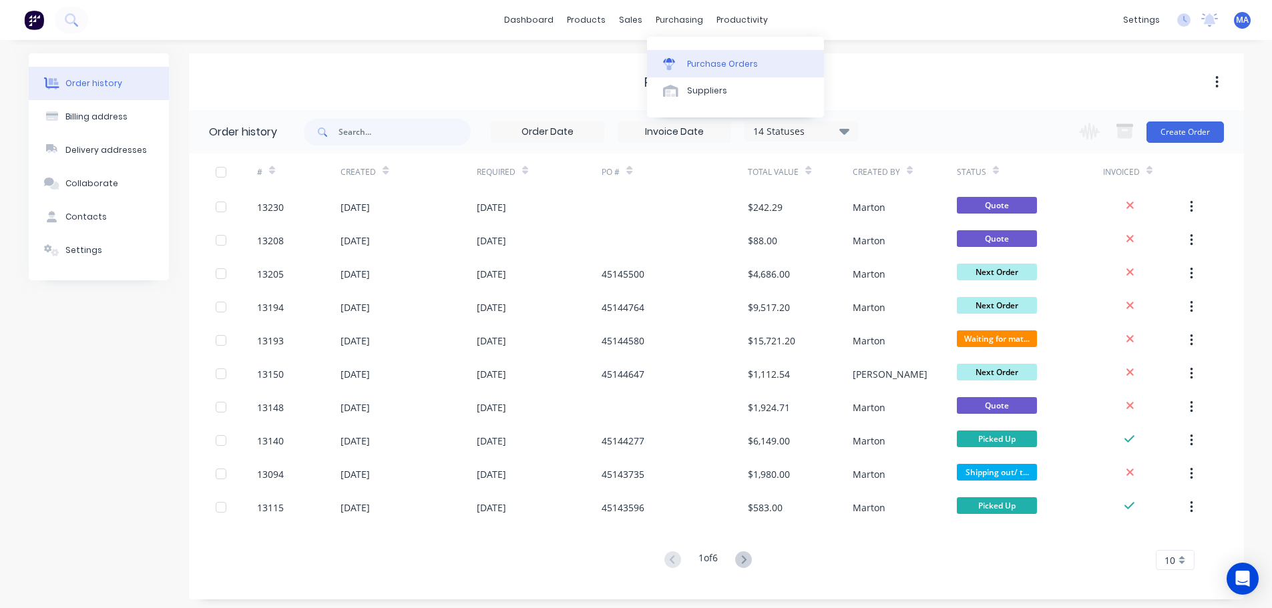
click at [704, 53] on link "Purchase Orders" at bounding box center [735, 63] width 177 height 27
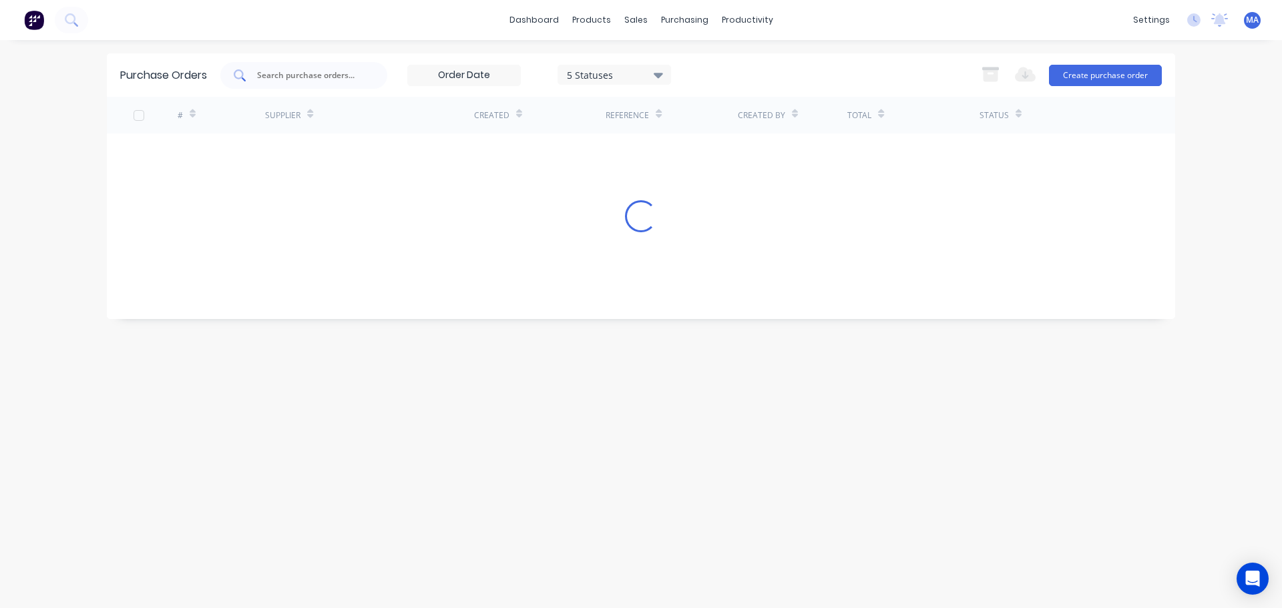
click at [305, 75] on input "text" at bounding box center [311, 75] width 111 height 13
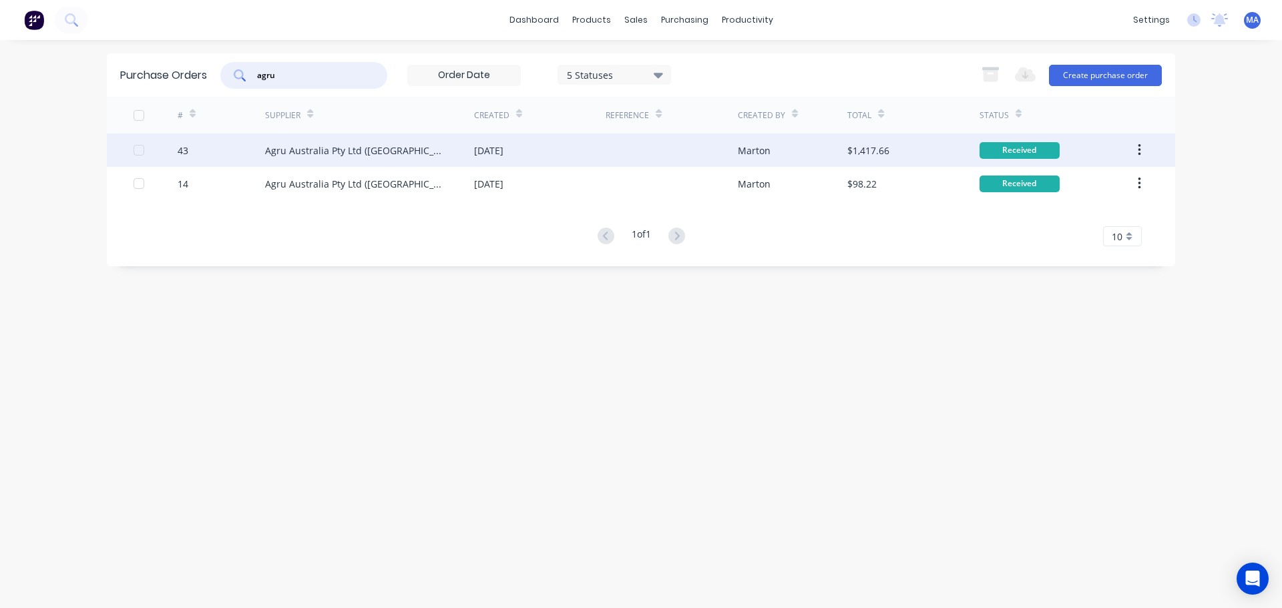
type input "agru"
click at [363, 161] on div "Agru Australia Pty Ltd ([GEOGRAPHIC_DATA])" at bounding box center [369, 150] width 209 height 33
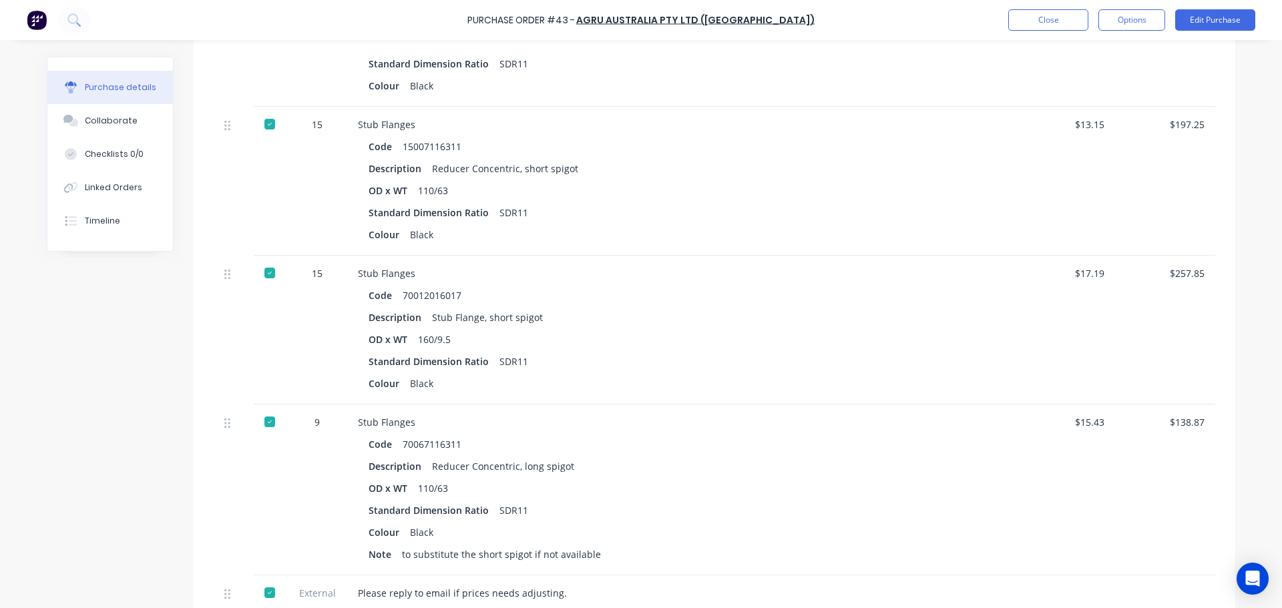
scroll to position [467, 0]
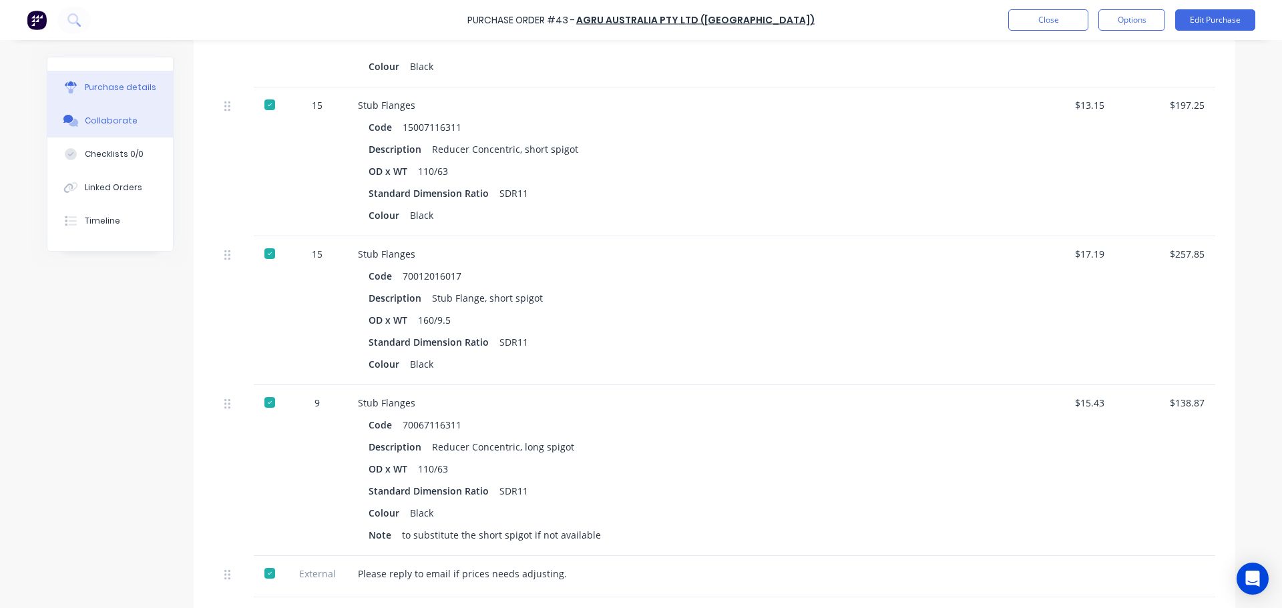
click at [131, 130] on button "Collaborate" at bounding box center [110, 120] width 126 height 33
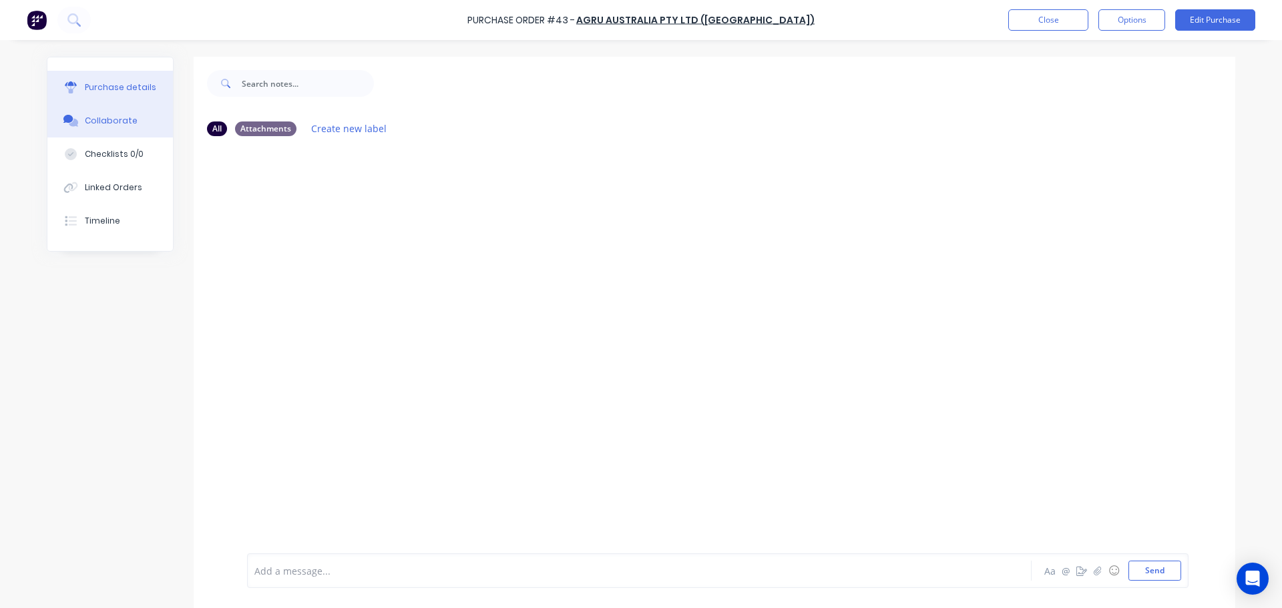
click at [113, 95] on button "Purchase details" at bounding box center [110, 87] width 126 height 33
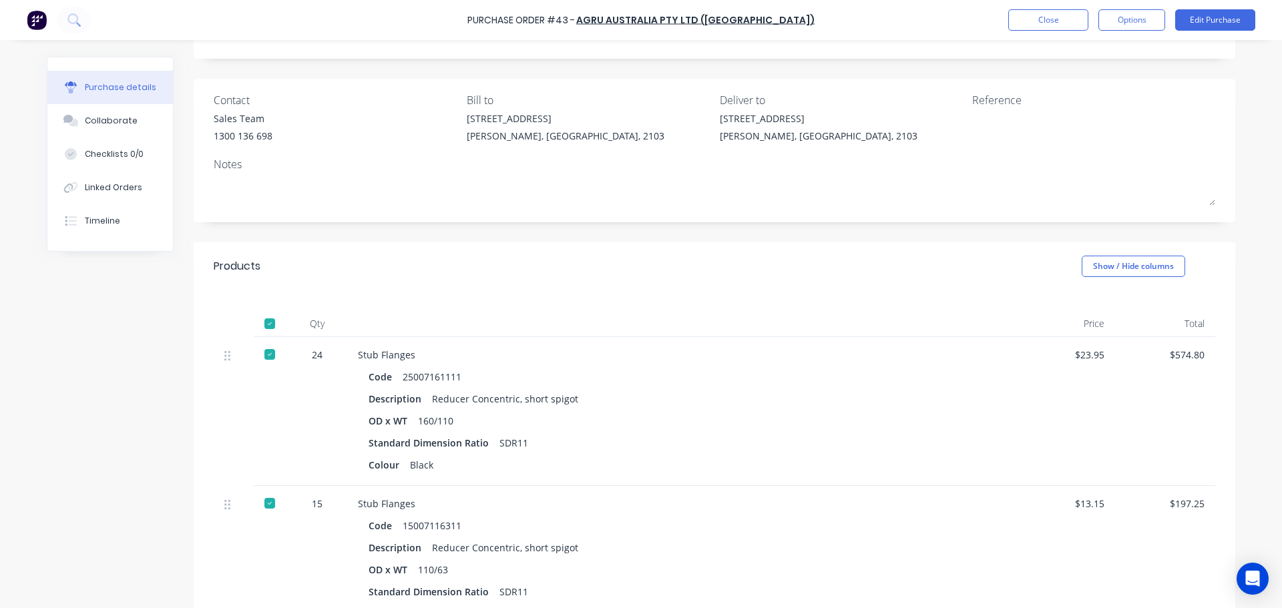
scroll to position [67, 0]
click at [1060, 25] on button "Close" at bounding box center [1048, 19] width 80 height 21
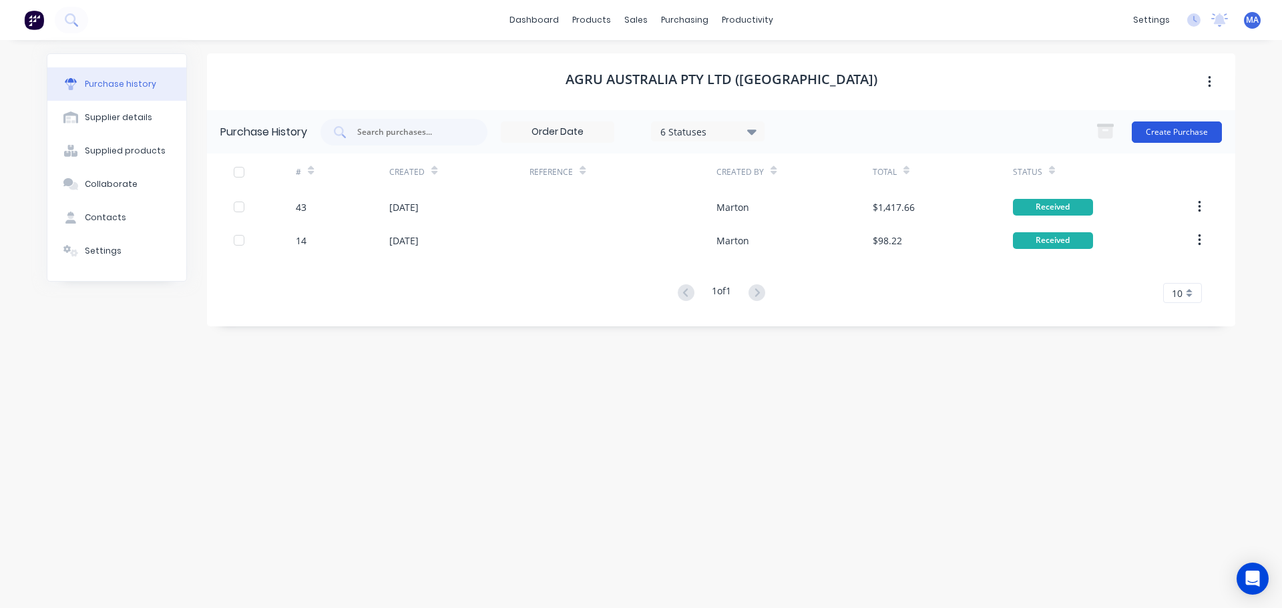
click at [1169, 128] on button "Create Purchase" at bounding box center [1177, 132] width 90 height 21
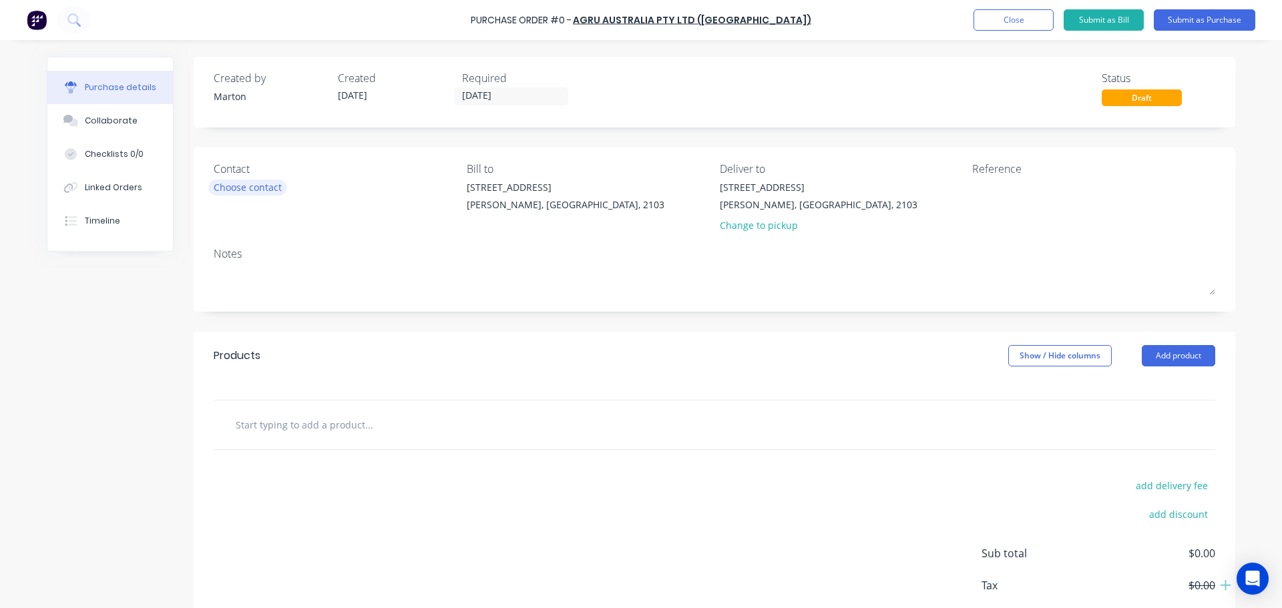
click at [246, 192] on div "Choose contact" at bounding box center [248, 187] width 68 height 14
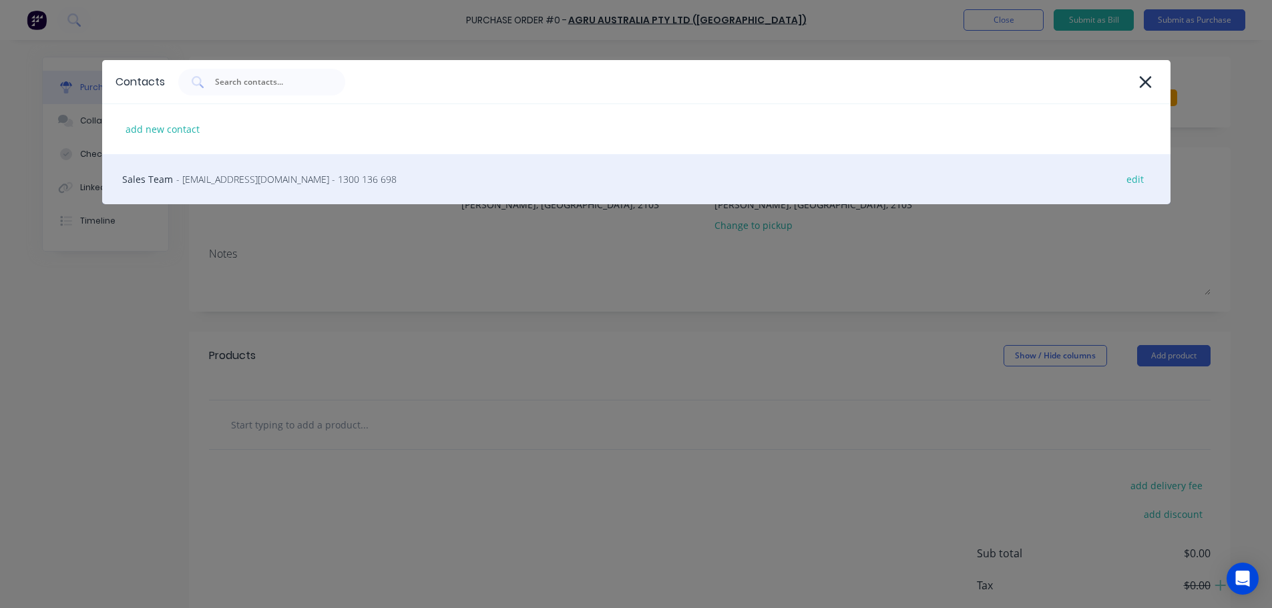
click at [273, 179] on span "- [EMAIL_ADDRESS][DOMAIN_NAME] - 1300 136 698" at bounding box center [286, 179] width 220 height 14
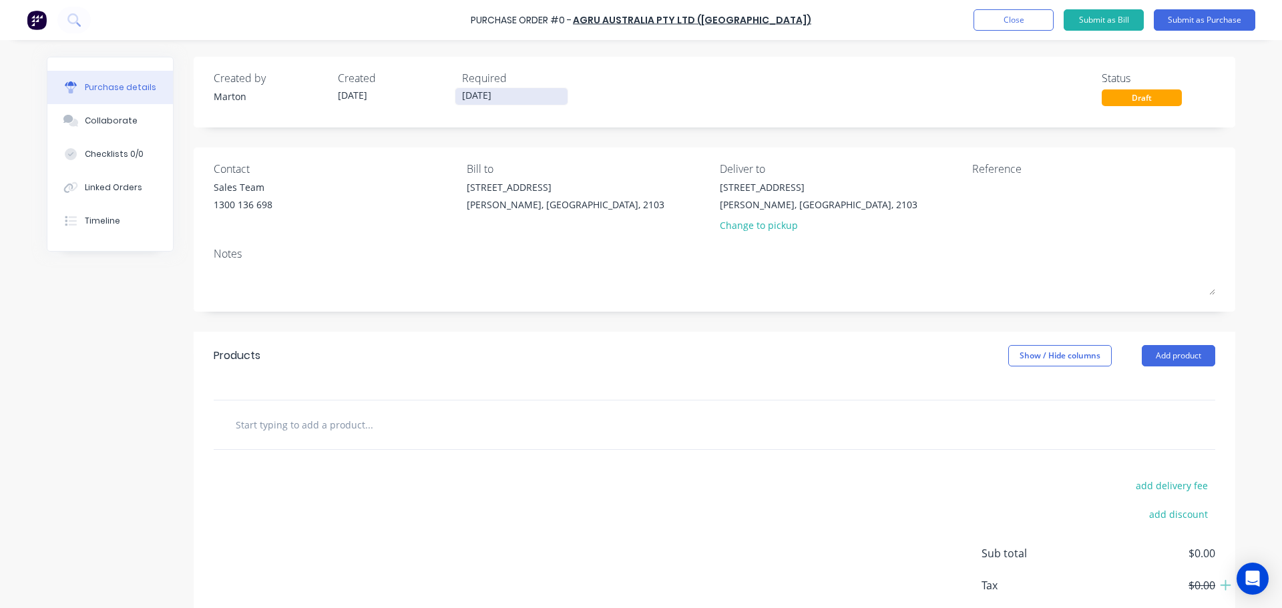
click at [496, 96] on input "[DATE]" at bounding box center [511, 96] width 112 height 17
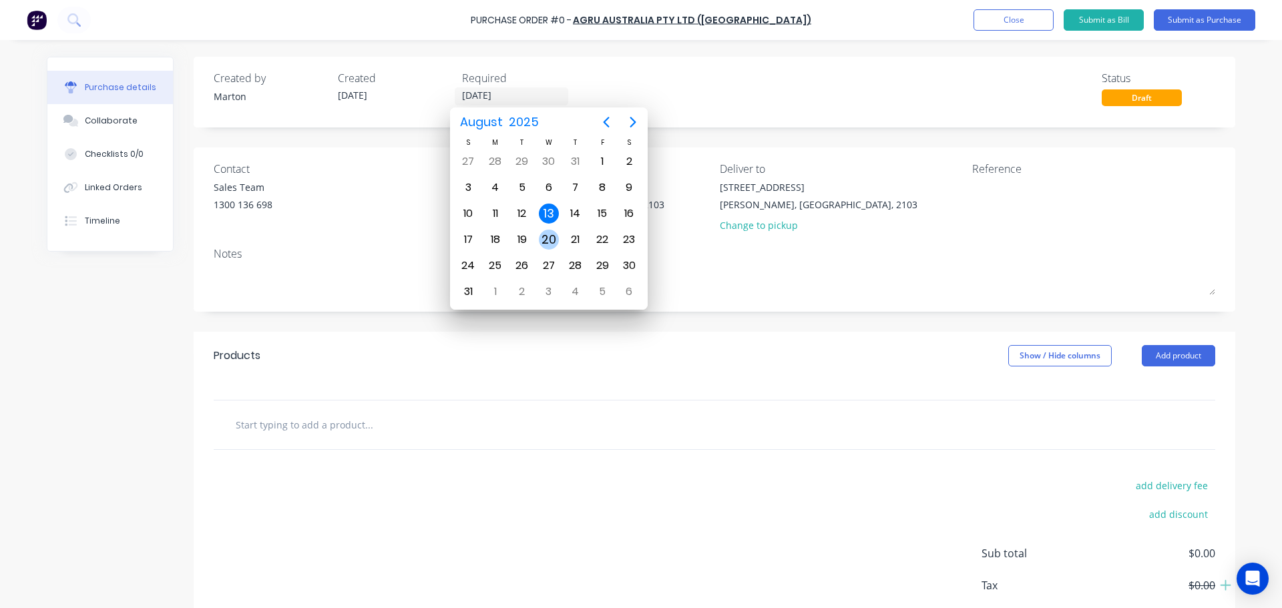
click at [549, 230] on div "20" at bounding box center [549, 240] width 20 height 20
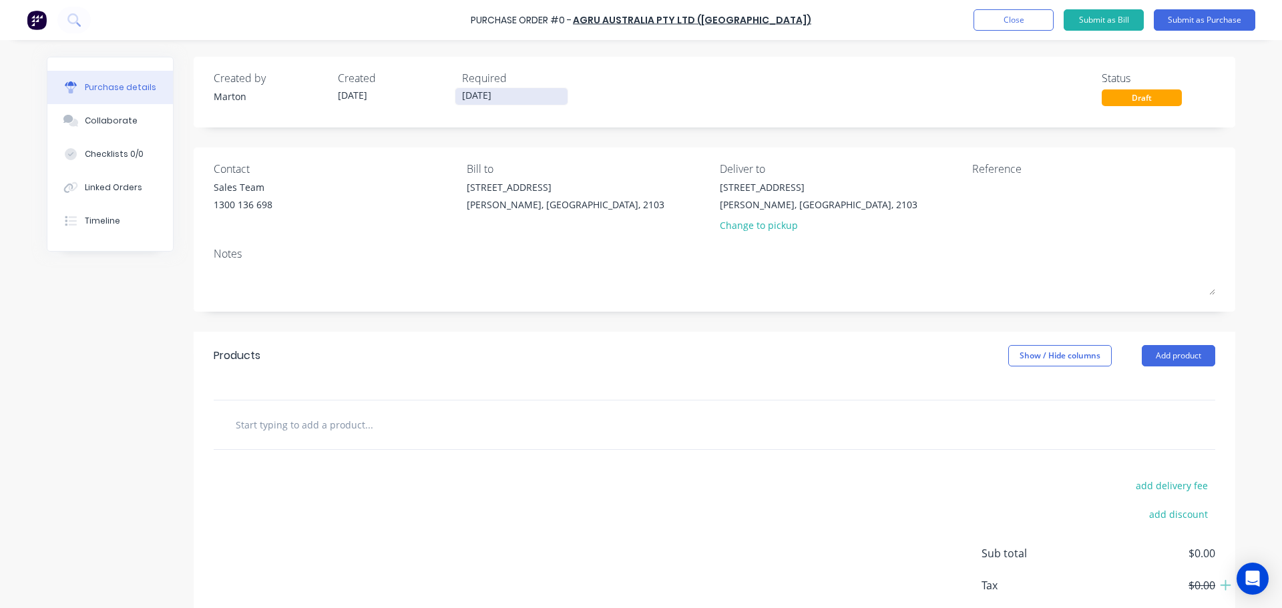
click at [480, 99] on input "[DATE]" at bounding box center [511, 96] width 112 height 17
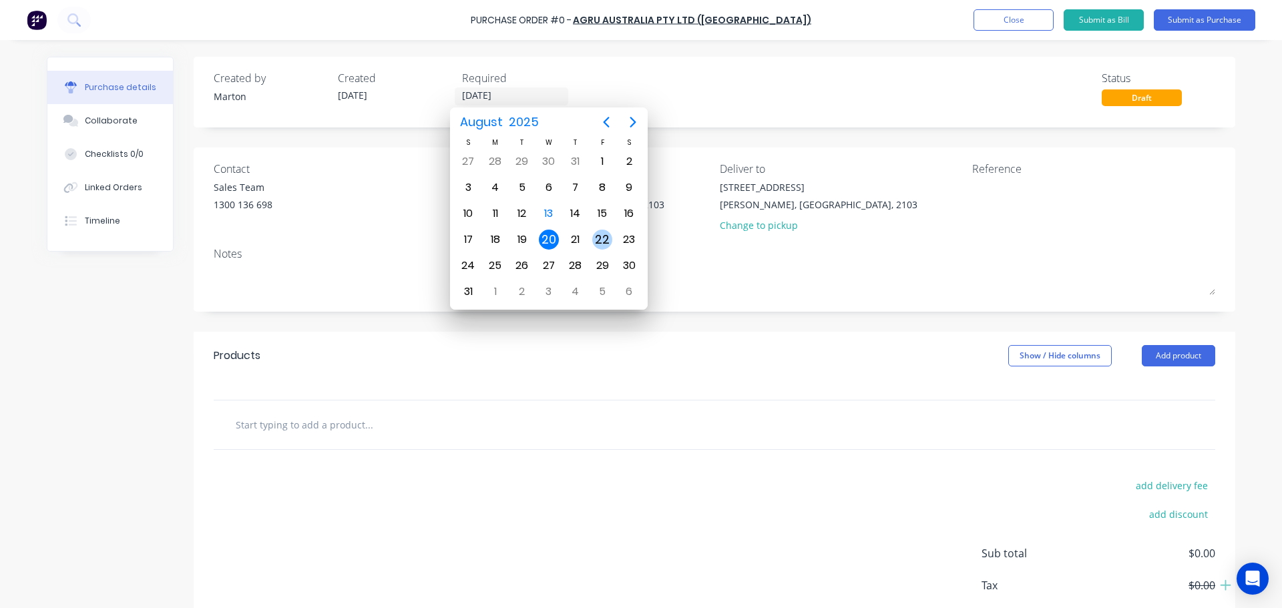
click at [602, 246] on div "22" at bounding box center [602, 240] width 20 height 20
type input "[DATE]"
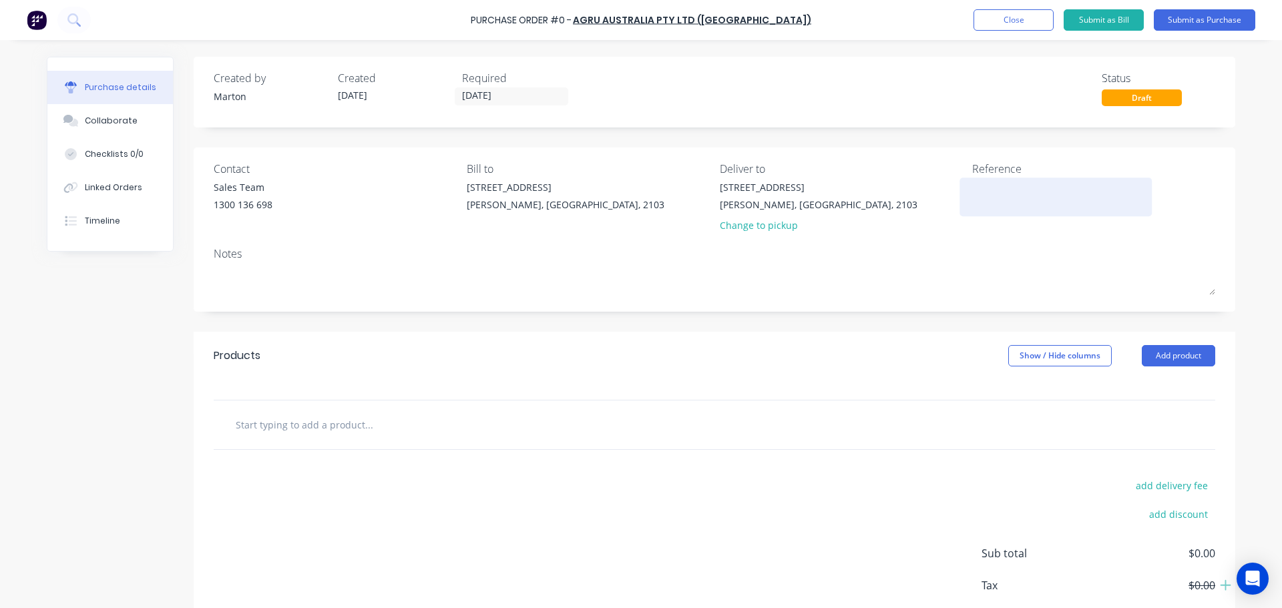
click at [999, 188] on textarea at bounding box center [1055, 195] width 167 height 30
click at [986, 207] on textarea at bounding box center [1055, 195] width 167 height 30
paste textarea "213113"
type textarea "Quote: 213113"
type textarea "x"
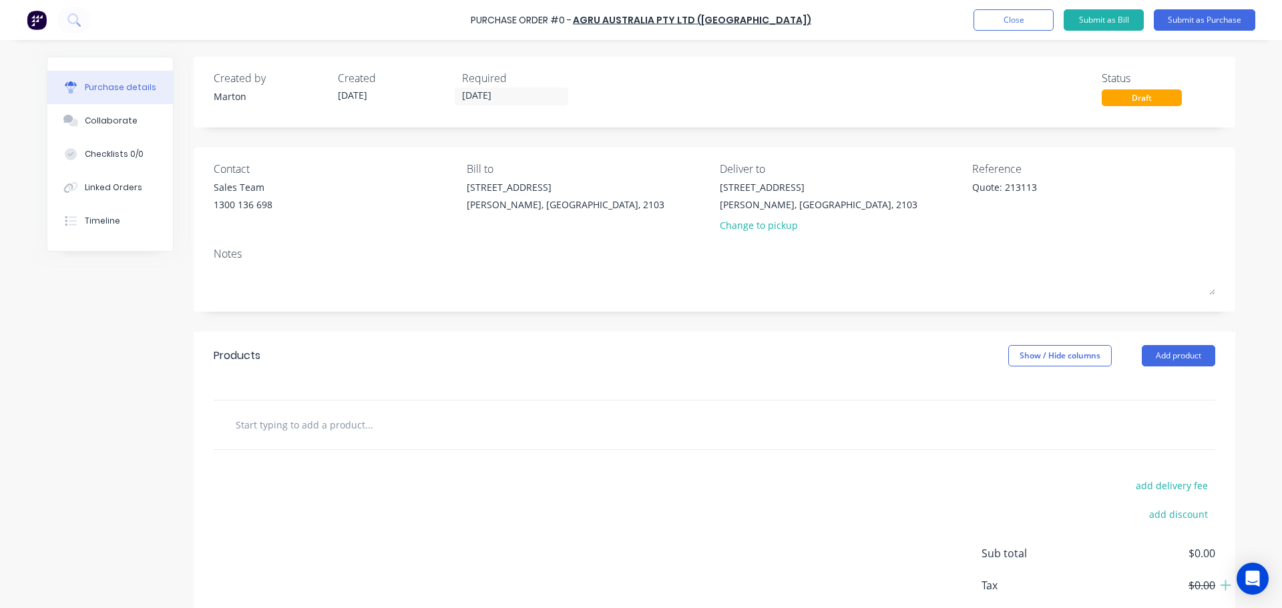
type textarea "Quote: 213113"
click at [393, 428] on input "text" at bounding box center [368, 424] width 267 height 27
click at [388, 419] on input "text" at bounding box center [368, 424] width 267 height 27
click at [1173, 355] on button "Add product" at bounding box center [1178, 355] width 73 height 21
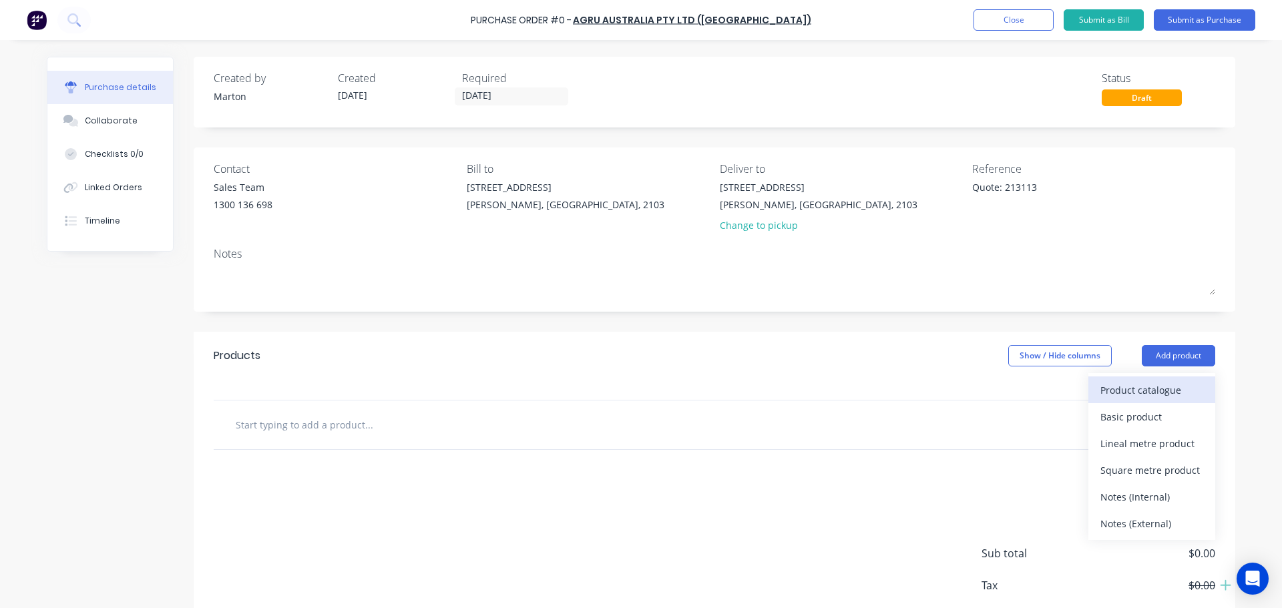
click at [1120, 395] on div "Product catalogue" at bounding box center [1151, 390] width 103 height 19
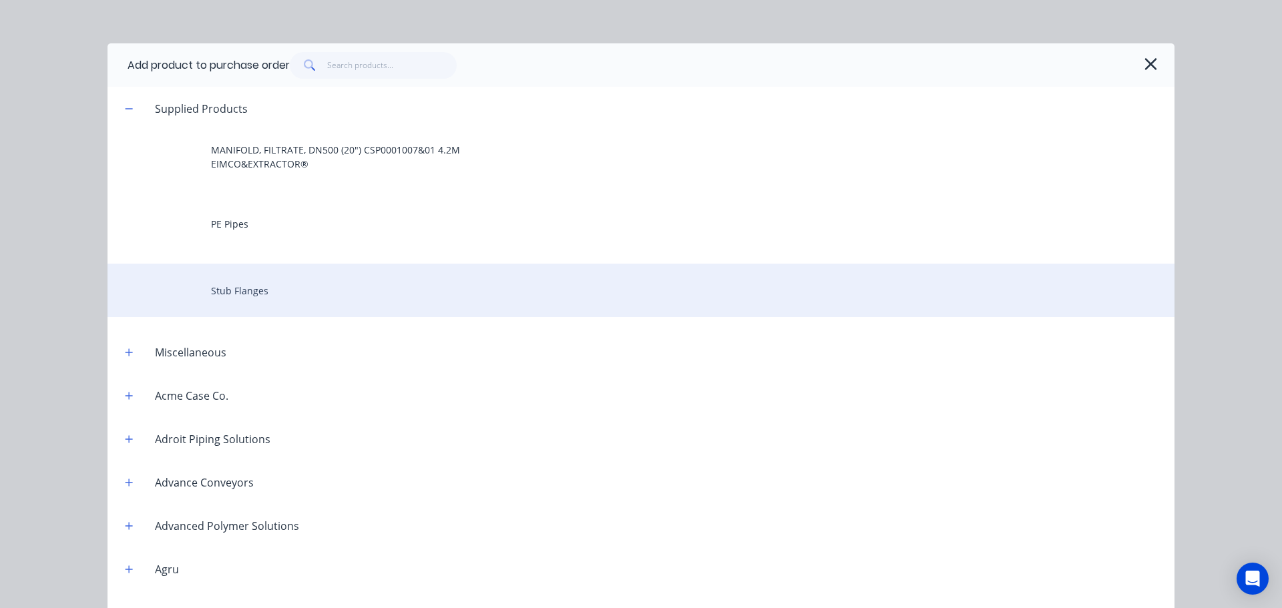
click at [281, 270] on div "Stub Flanges" at bounding box center [641, 290] width 1067 height 53
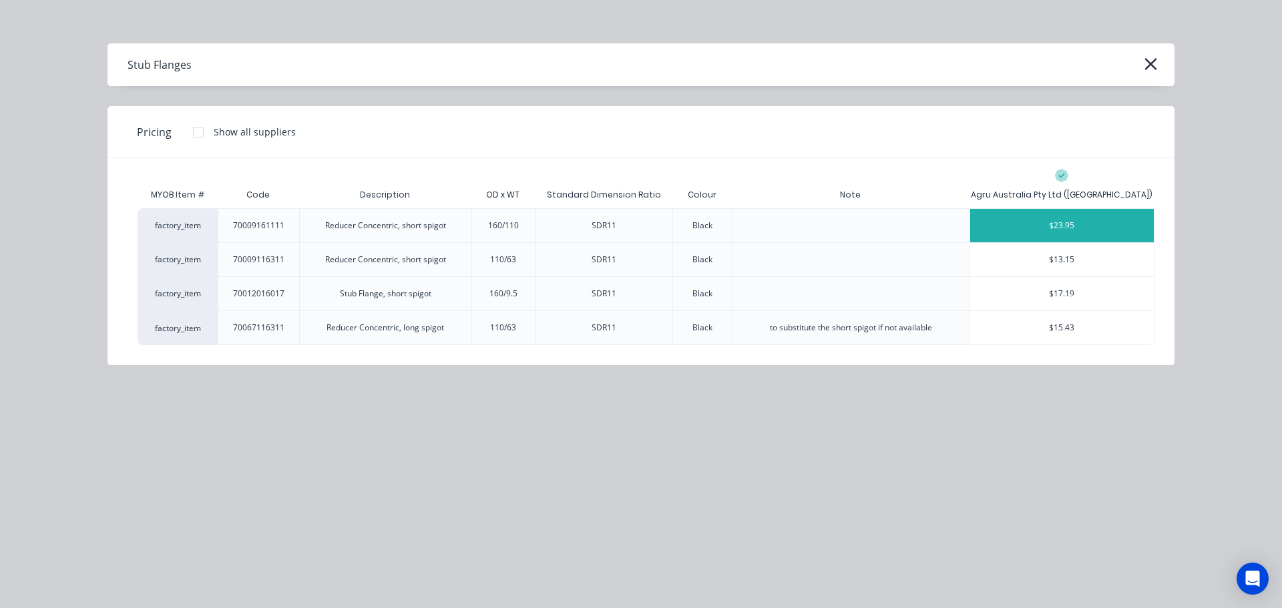
click at [1069, 226] on div "$23.95" at bounding box center [1062, 225] width 184 height 33
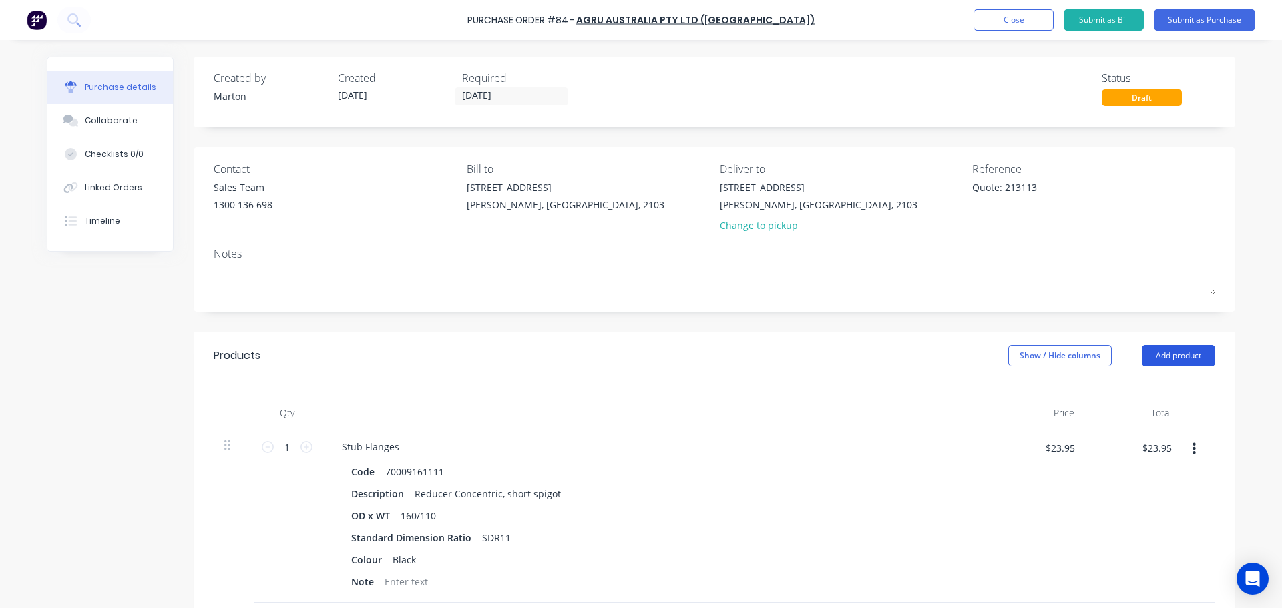
click at [1185, 355] on button "Add product" at bounding box center [1178, 355] width 73 height 21
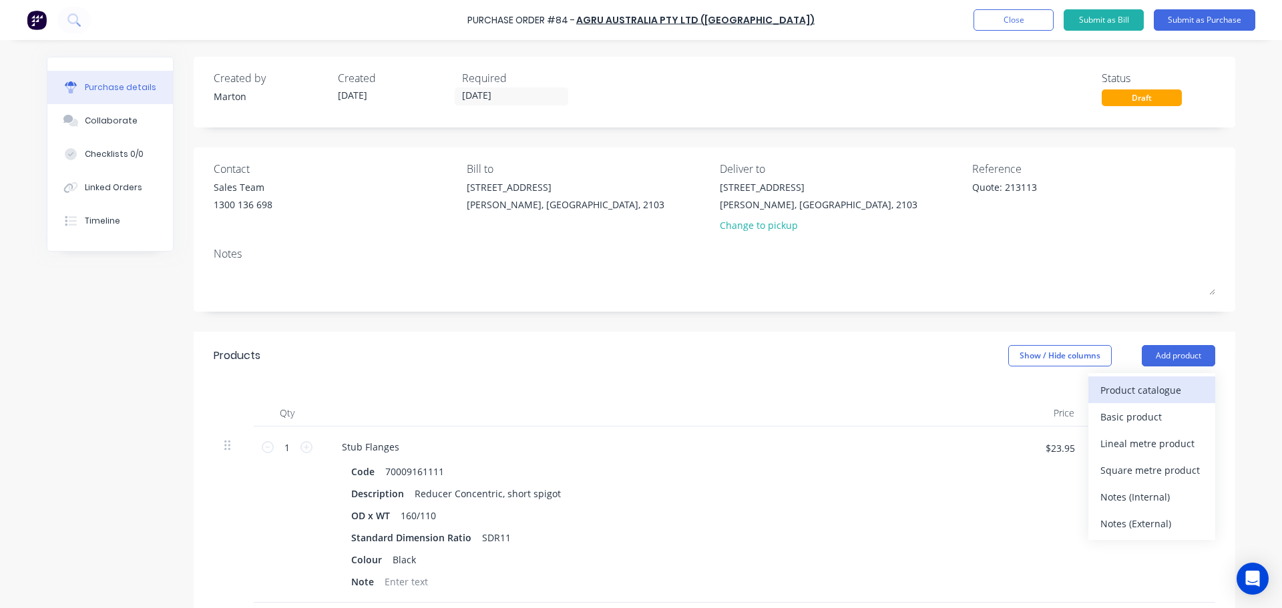
click at [1118, 389] on div "Product catalogue" at bounding box center [1151, 390] width 103 height 19
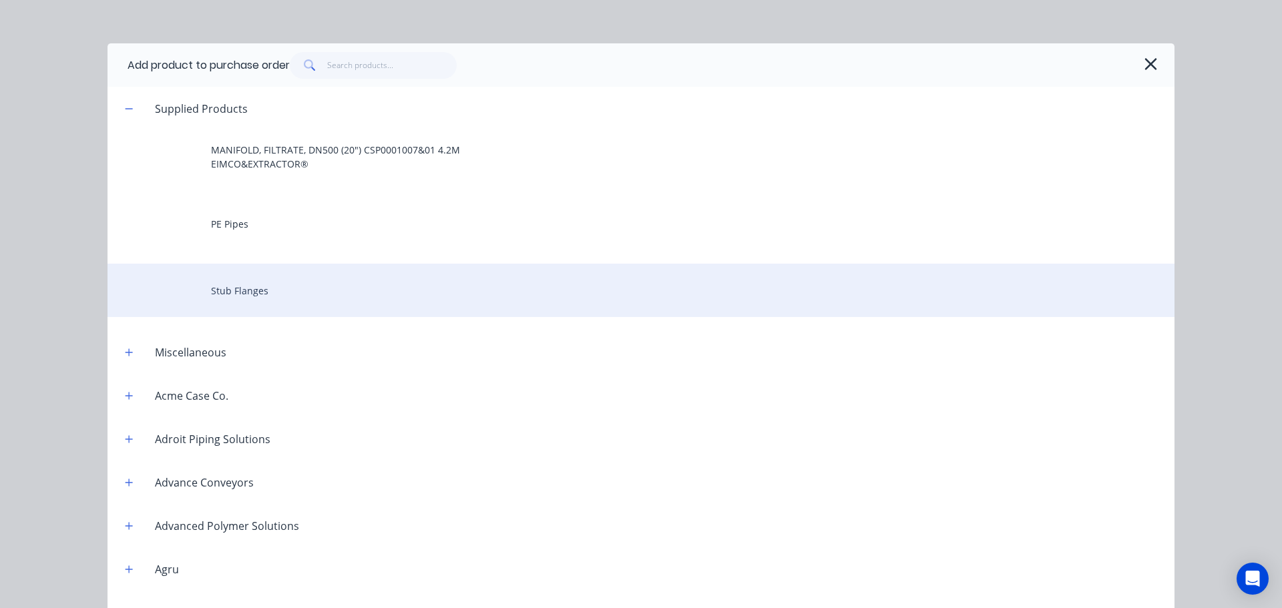
click at [308, 277] on div "Stub Flanges" at bounding box center [641, 290] width 1067 height 53
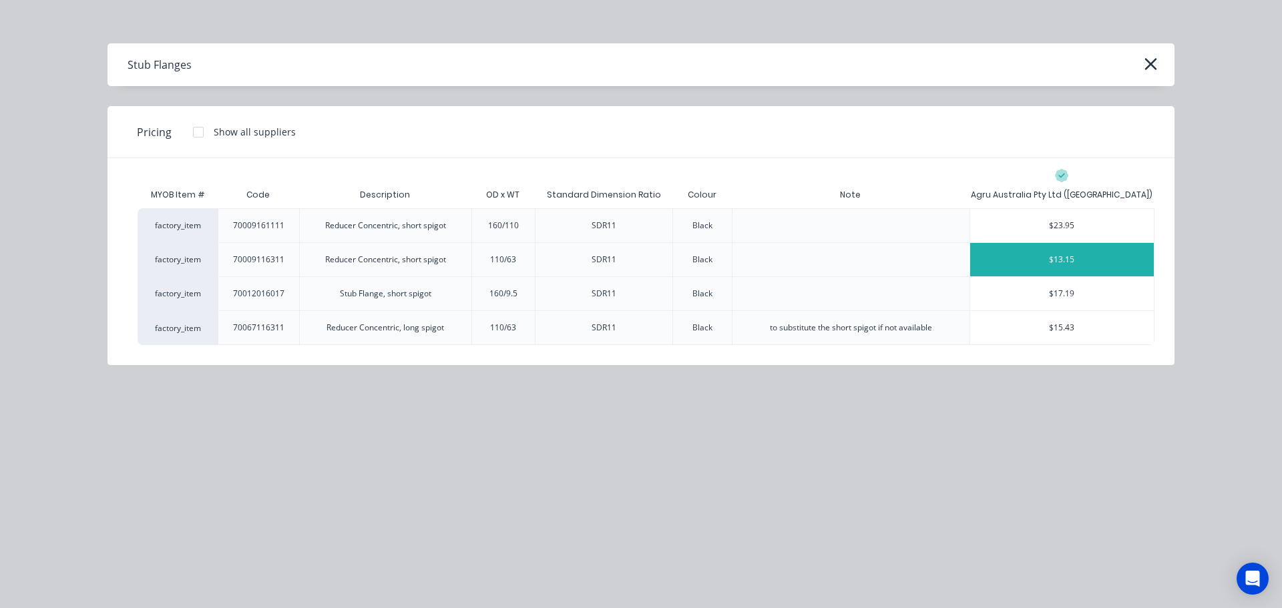
click at [1029, 262] on div "$13.15" at bounding box center [1062, 259] width 184 height 33
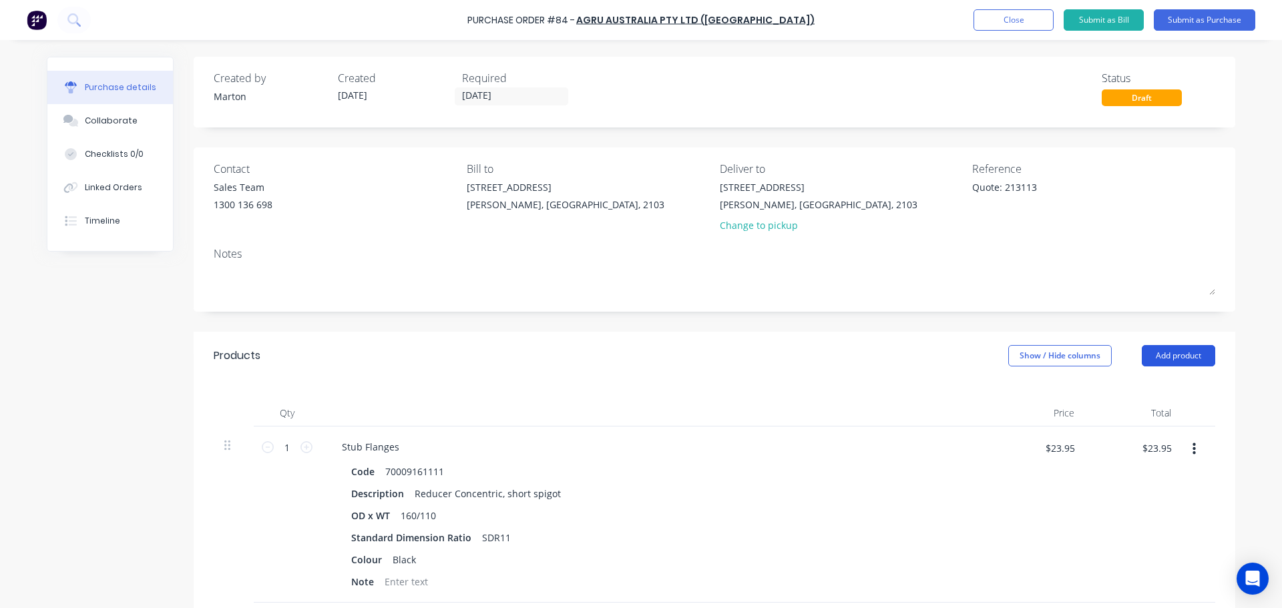
click at [1163, 359] on button "Add product" at bounding box center [1178, 355] width 73 height 21
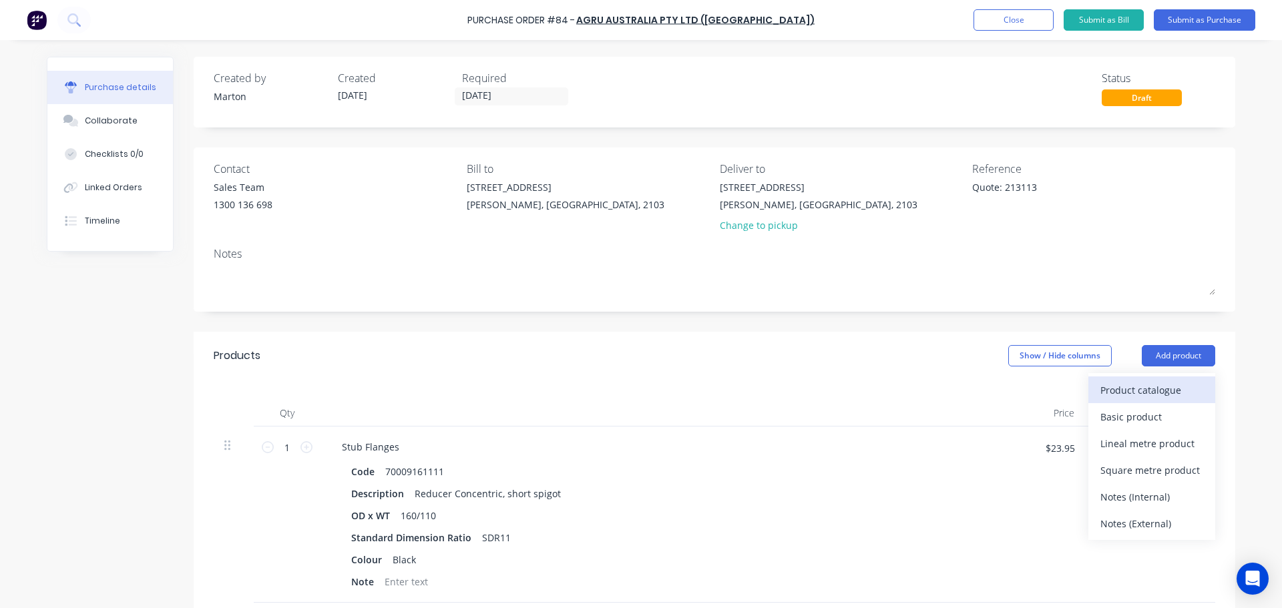
click at [1138, 389] on div "Product catalogue" at bounding box center [1151, 390] width 103 height 19
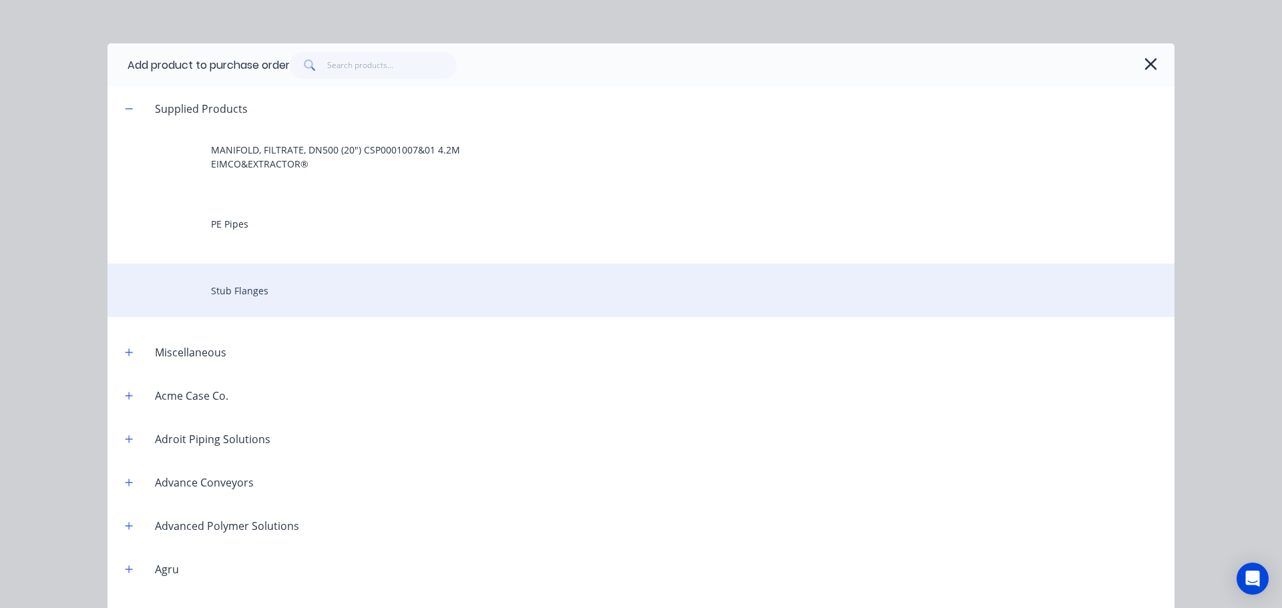
click at [335, 272] on div "Stub Flanges" at bounding box center [641, 290] width 1067 height 53
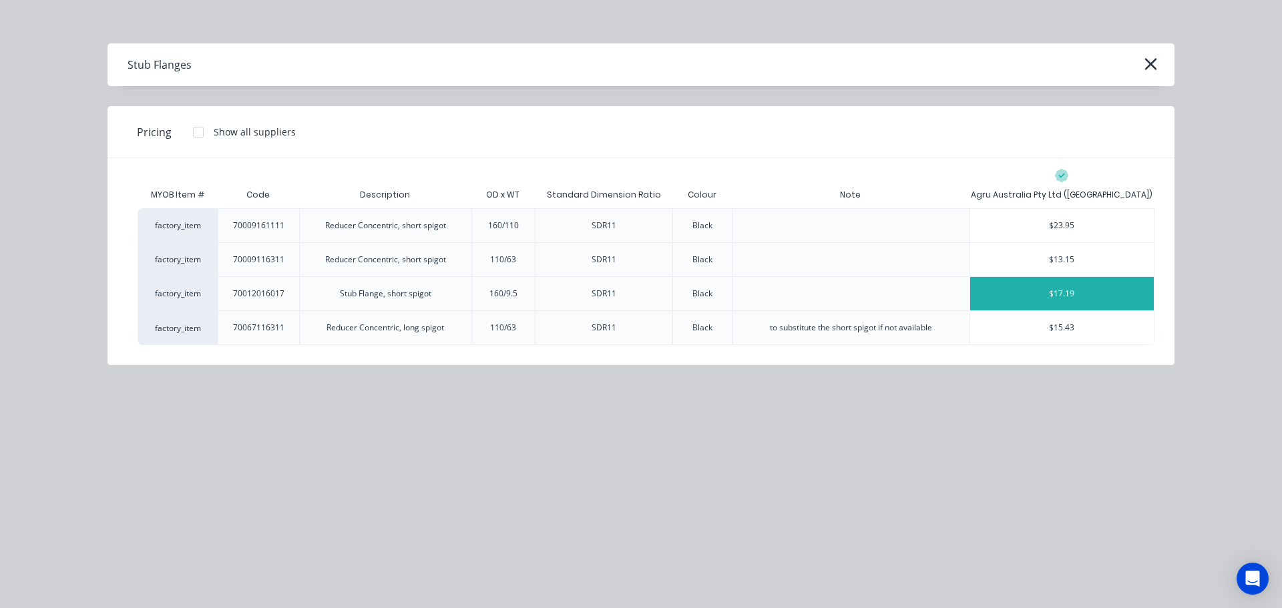
click at [1042, 292] on div "$17.19" at bounding box center [1062, 293] width 184 height 33
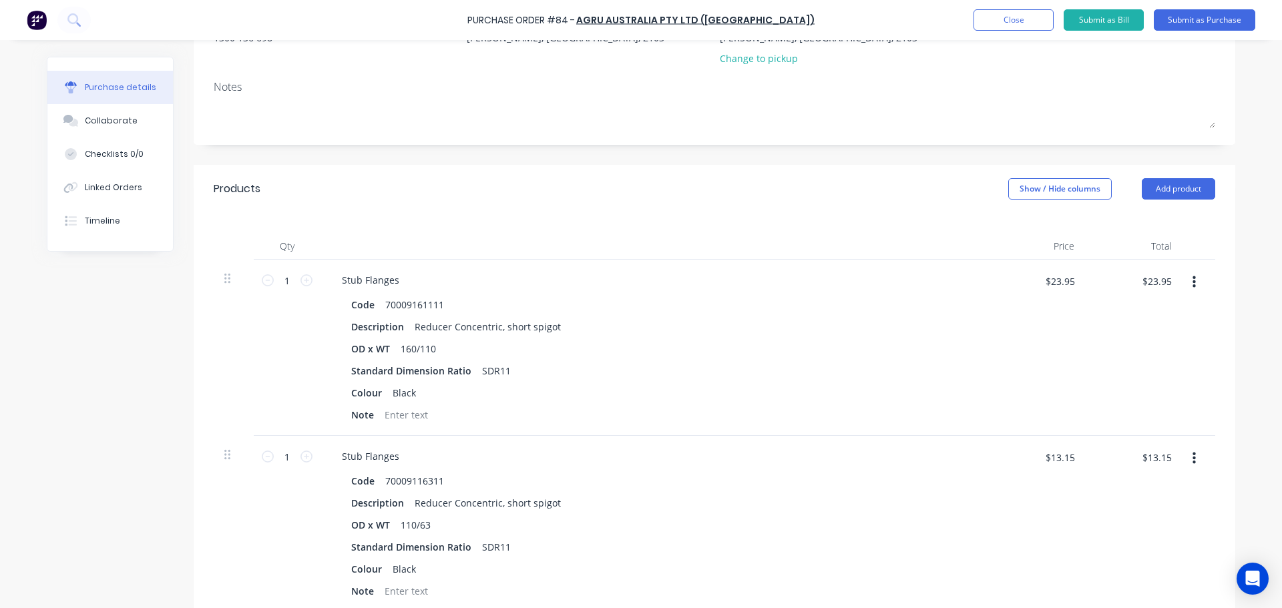
scroll to position [200, 0]
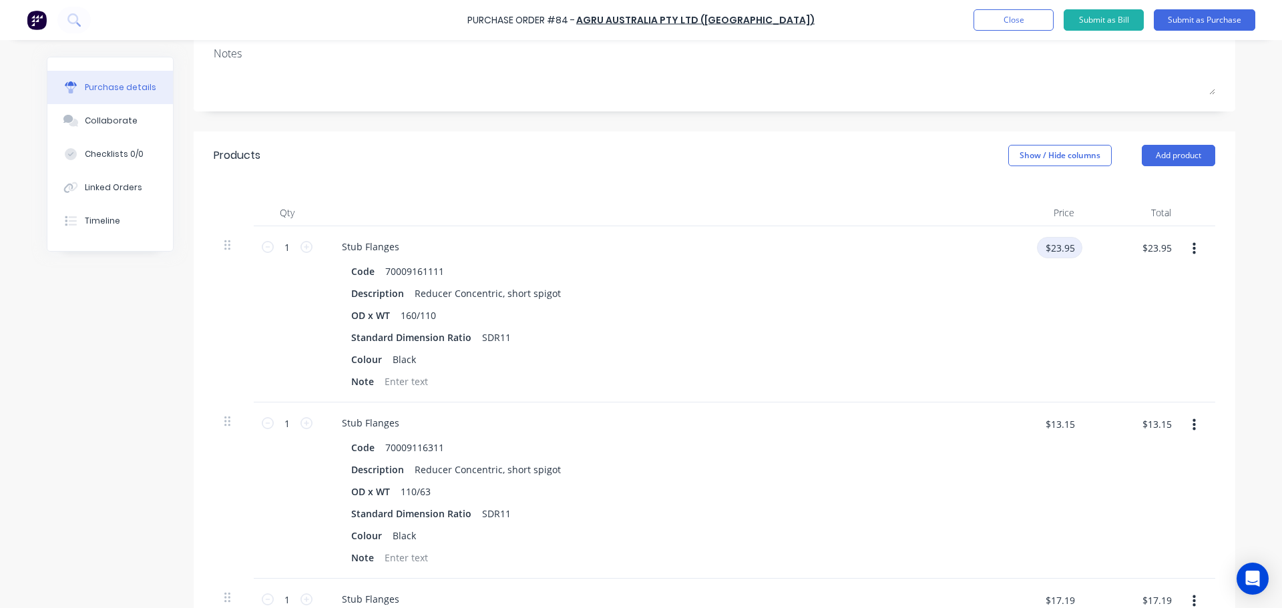
type textarea "x"
click at [1056, 254] on input "$23.95" at bounding box center [1059, 247] width 45 height 21
type input "25.43"
type textarea "x"
type input "$25.43"
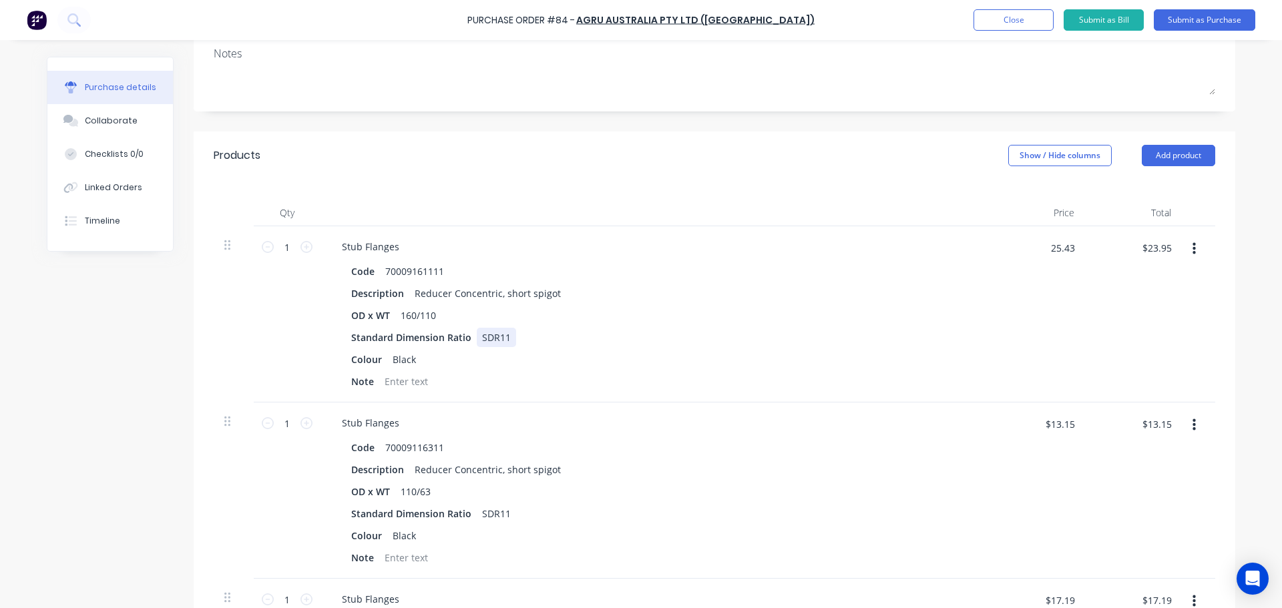
type input "$25.43"
click at [944, 334] on div "Standard Dimension Ratio SDR11" at bounding box center [652, 337] width 612 height 19
click at [279, 249] on input "1" at bounding box center [287, 247] width 27 height 20
click at [292, 238] on input "1" at bounding box center [287, 247] width 27 height 20
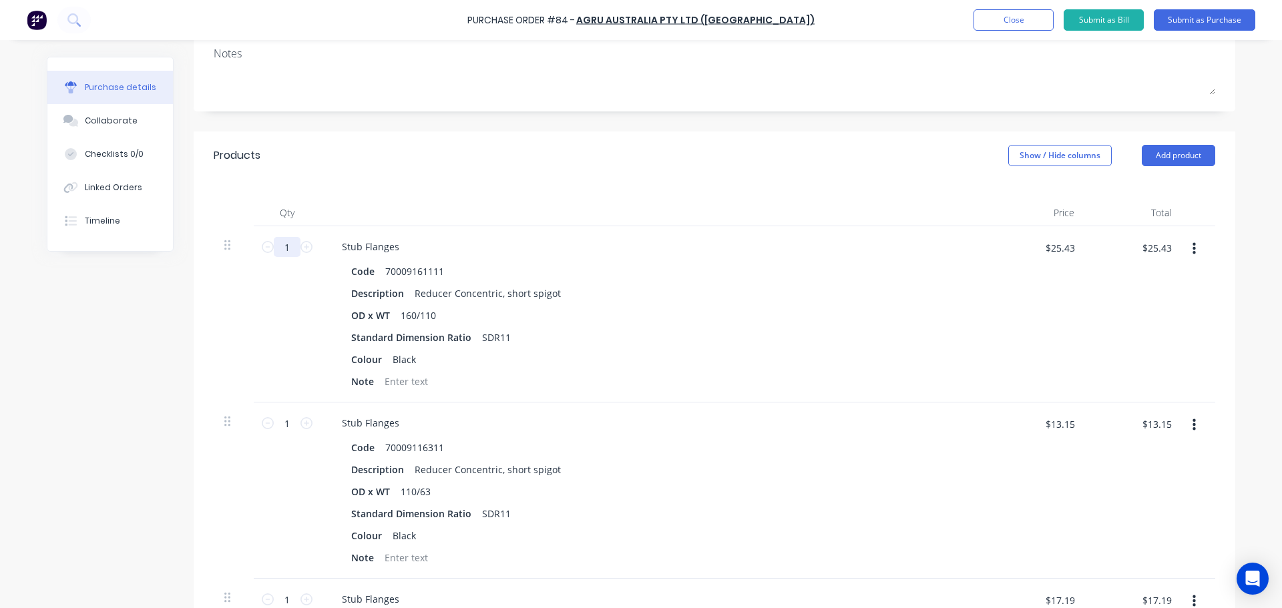
type textarea "x"
type input "4"
type textarea "x"
type input "$101.72"
type textarea "x"
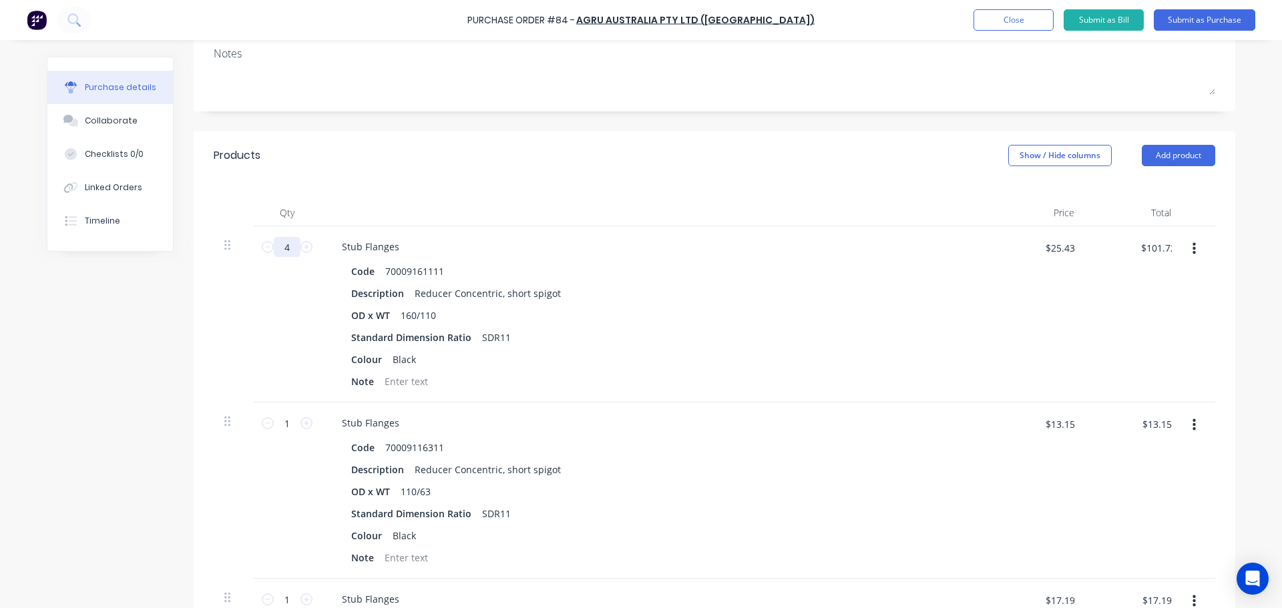
type input "40"
type textarea "x"
type input "$1,017.20"
type input "40"
drag, startPoint x: 448, startPoint y: 190, endPoint x: 607, endPoint y: 206, distance: 159.7
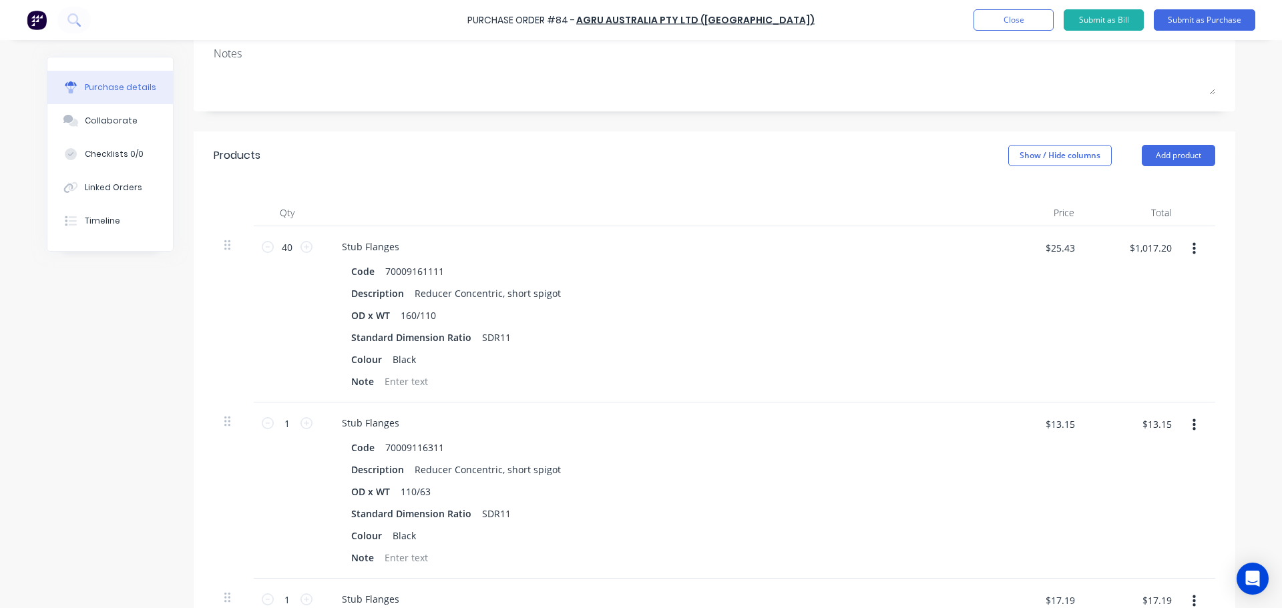
click at [449, 190] on div "Qty Price Total 40 40 Stub Flanges Code 70009161111 Description Reducer Concent…" at bounding box center [715, 468] width 1042 height 576
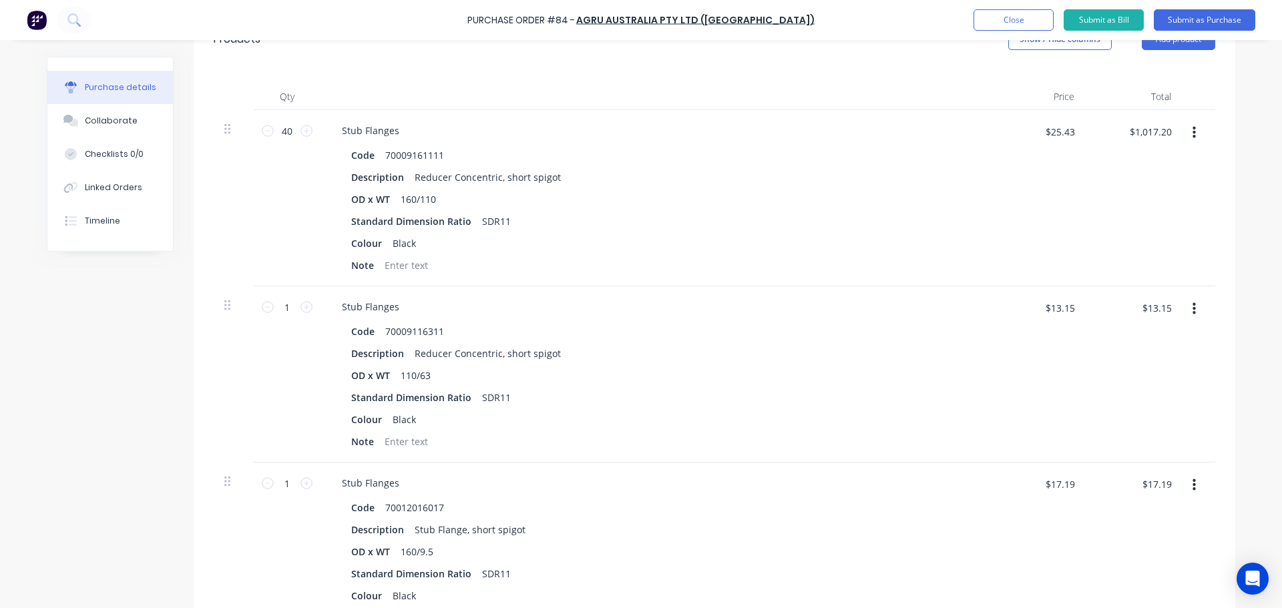
scroll to position [334, 0]
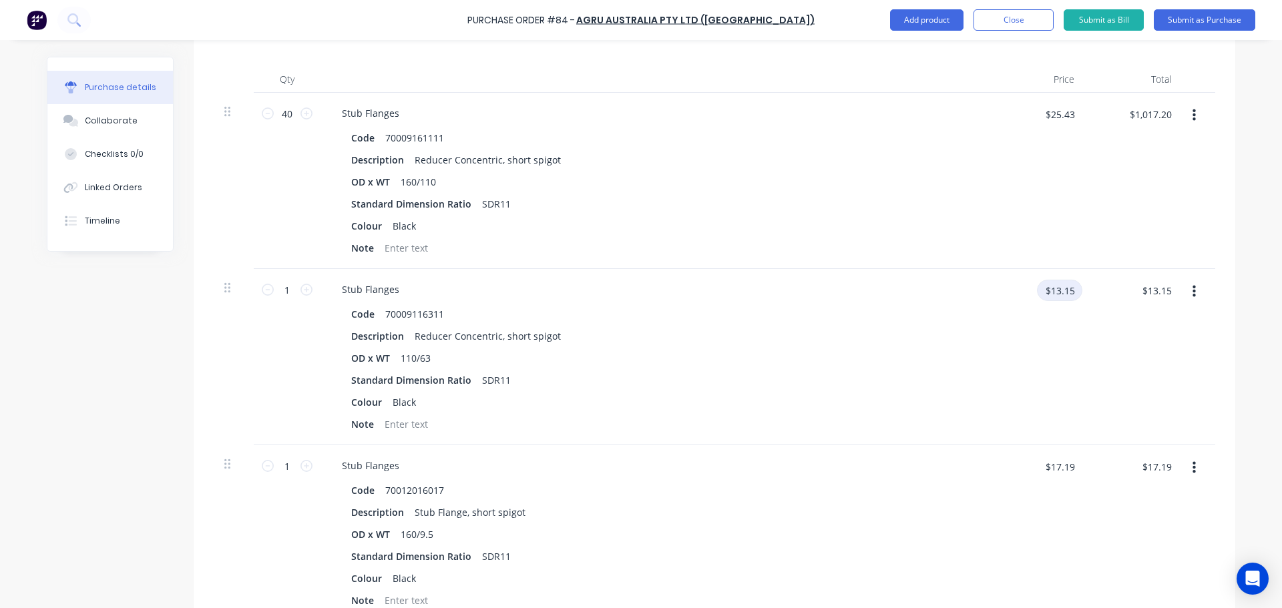
type textarea "x"
click at [1059, 298] on input "$13.15" at bounding box center [1059, 290] width 45 height 21
type input "13.97"
type textarea "x"
type input "$13.97"
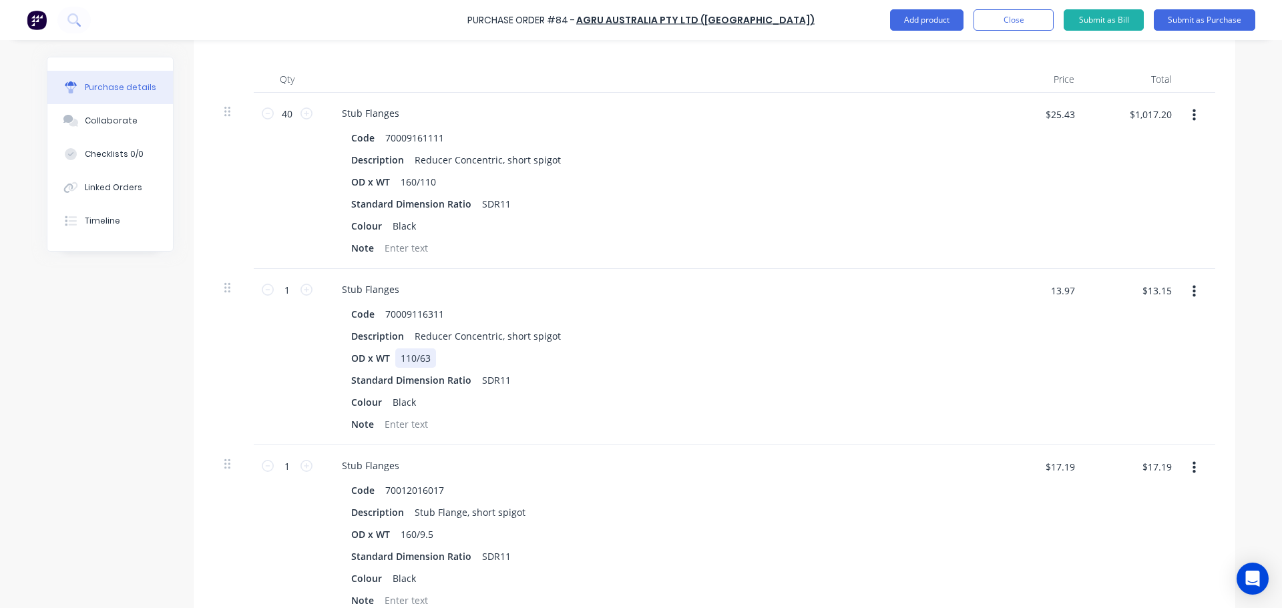
type input "$13.97"
click at [903, 350] on div "OD x WT 110/63" at bounding box center [652, 358] width 612 height 19
click at [290, 292] on input "1" at bounding box center [287, 290] width 27 height 20
type textarea "x"
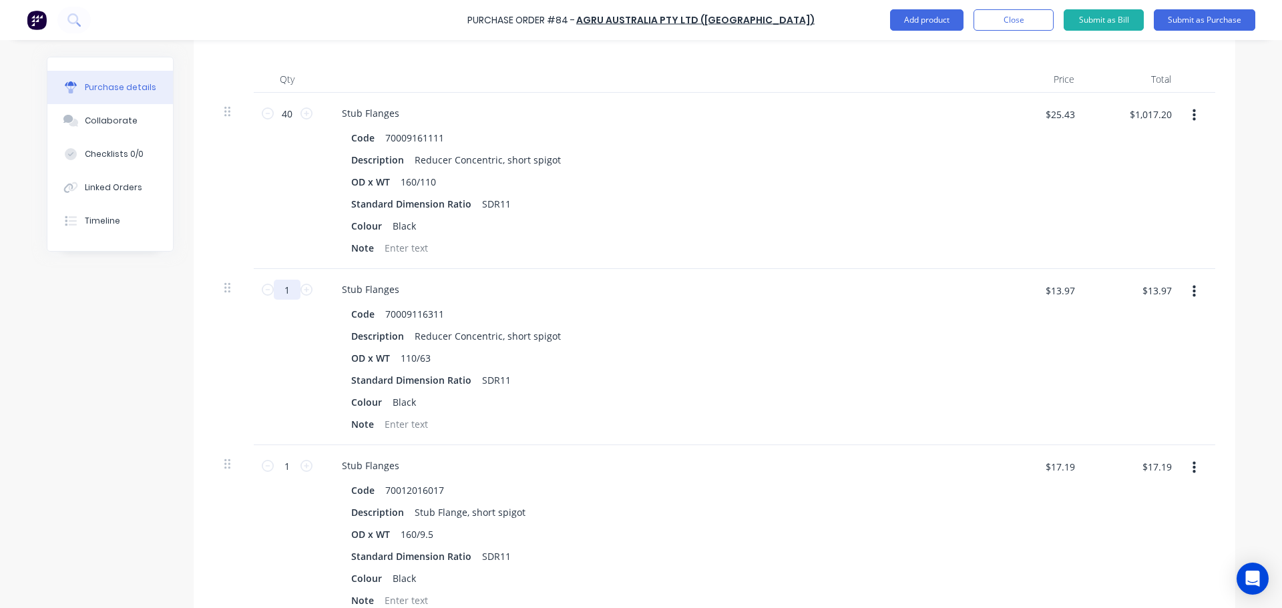
type input "4"
type textarea "x"
type input "$55.88"
type textarea "x"
type input "40"
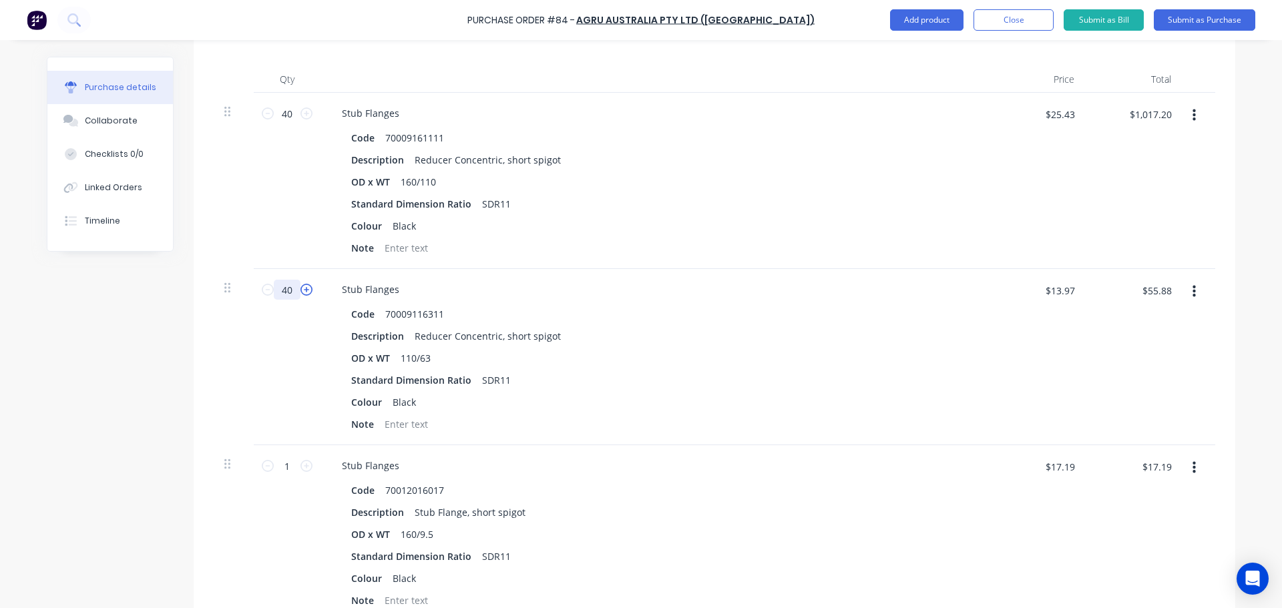
type textarea "x"
type input "$558.80"
type input "40"
click at [275, 379] on div "40 40" at bounding box center [287, 357] width 67 height 176
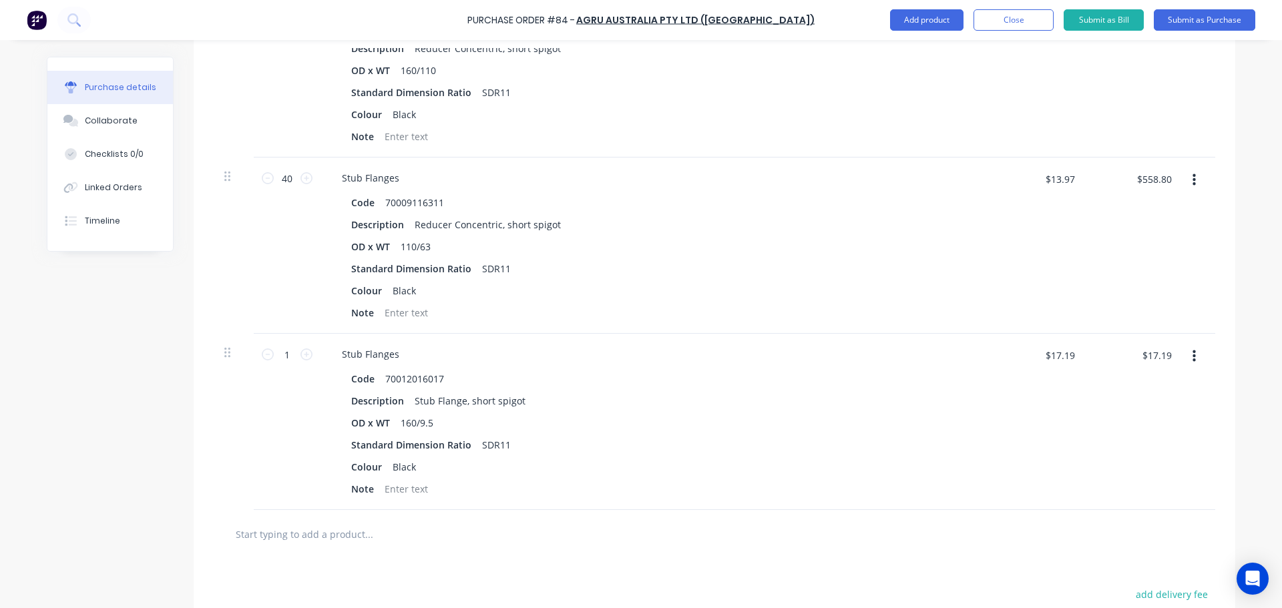
scroll to position [467, 0]
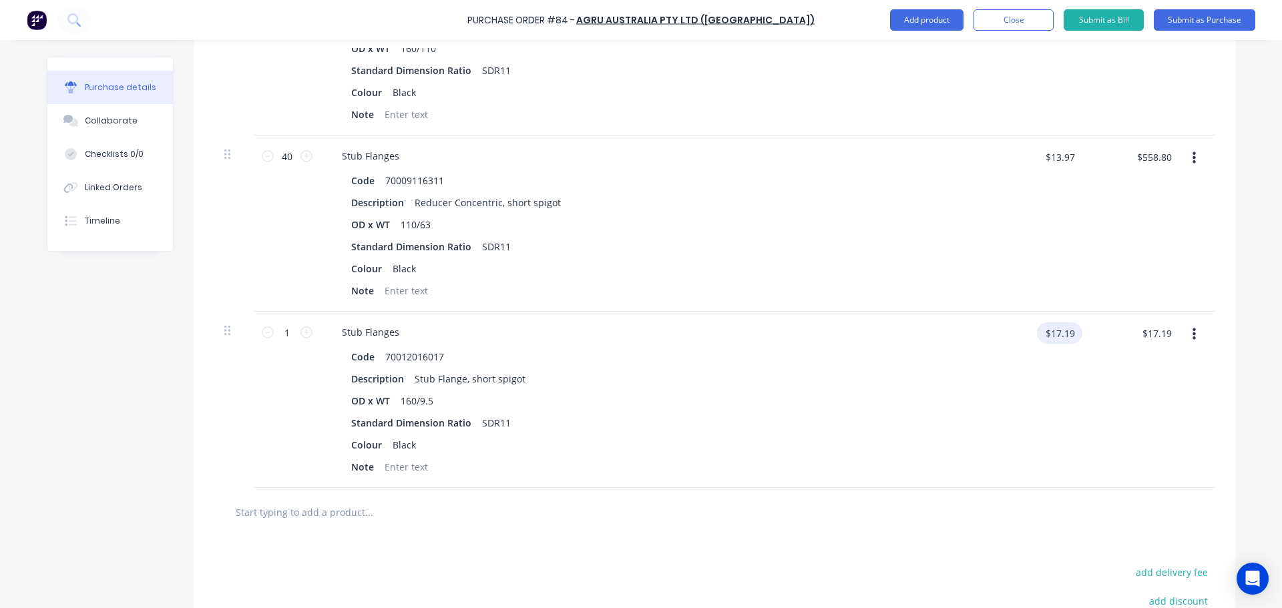
click at [1062, 337] on input "$17.19" at bounding box center [1059, 333] width 45 height 21
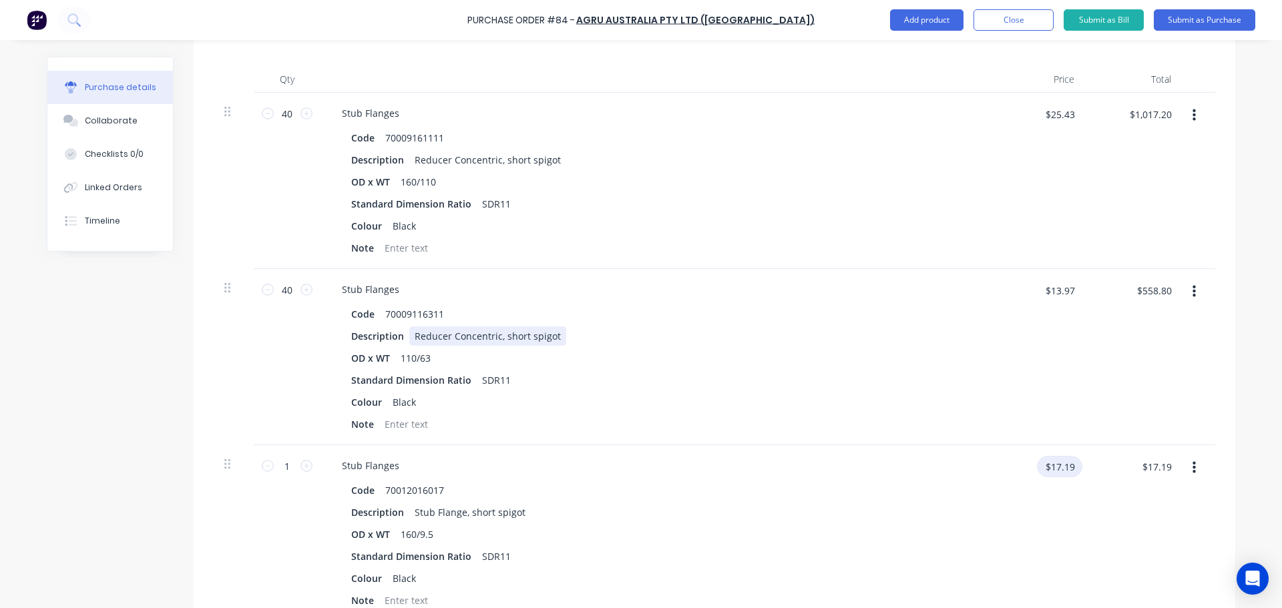
scroll to position [401, 0]
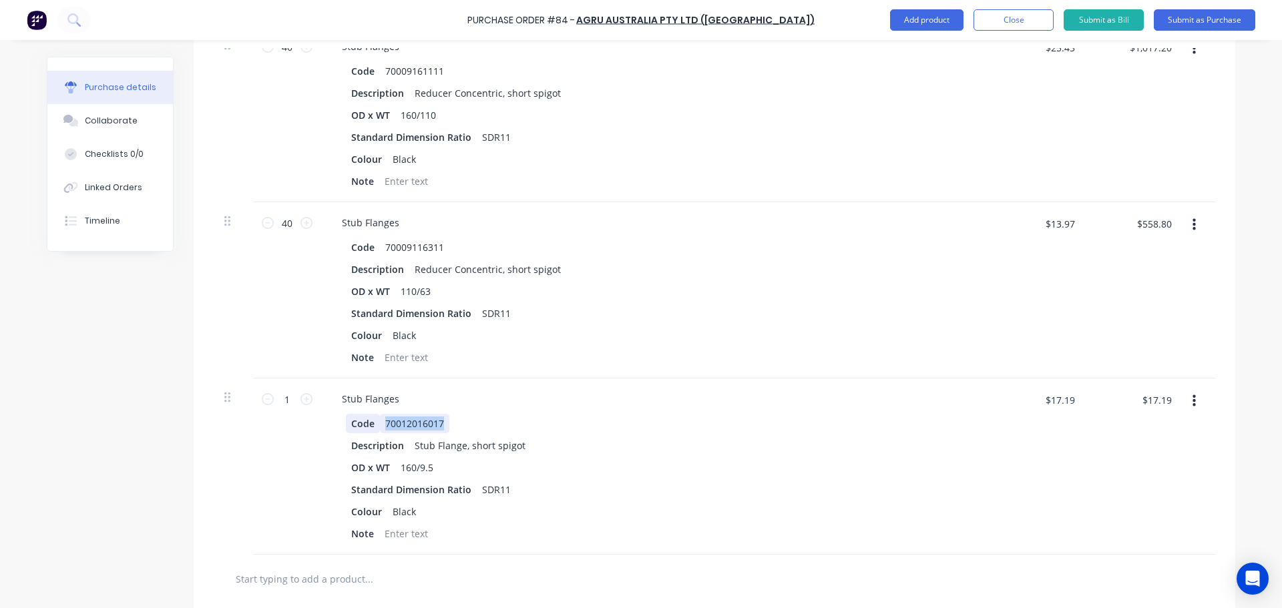
drag, startPoint x: 441, startPoint y: 421, endPoint x: 373, endPoint y: 426, distance: 68.3
click at [373, 426] on div "Code 70012016017" at bounding box center [652, 423] width 612 height 19
copy div "70012016017"
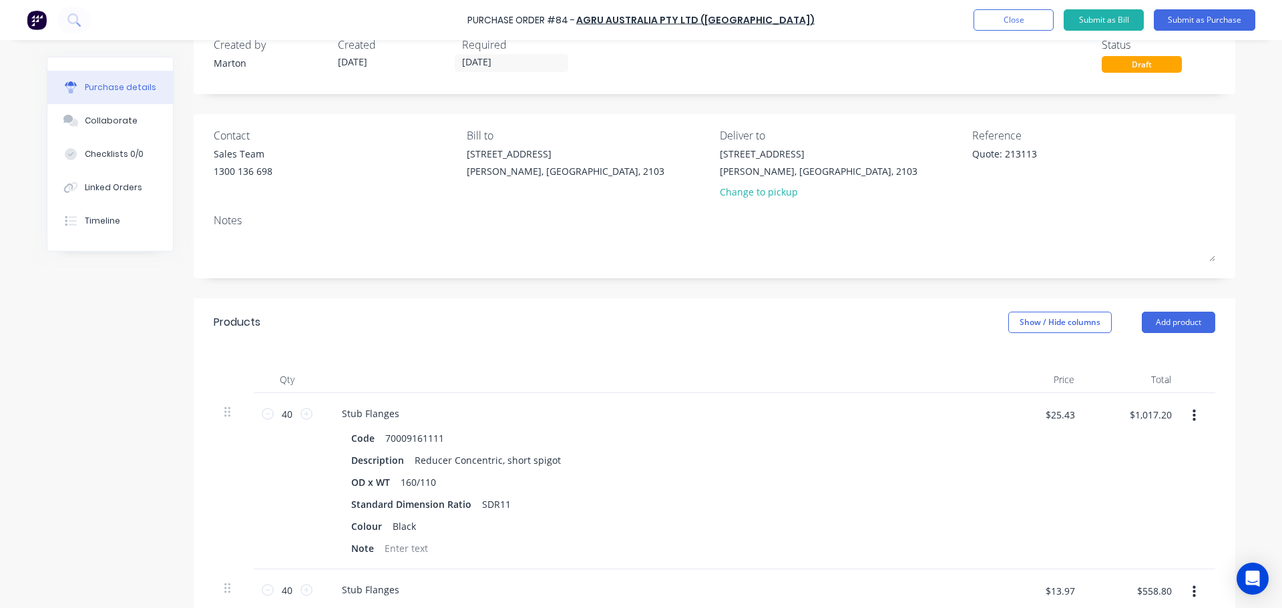
scroll to position [0, 0]
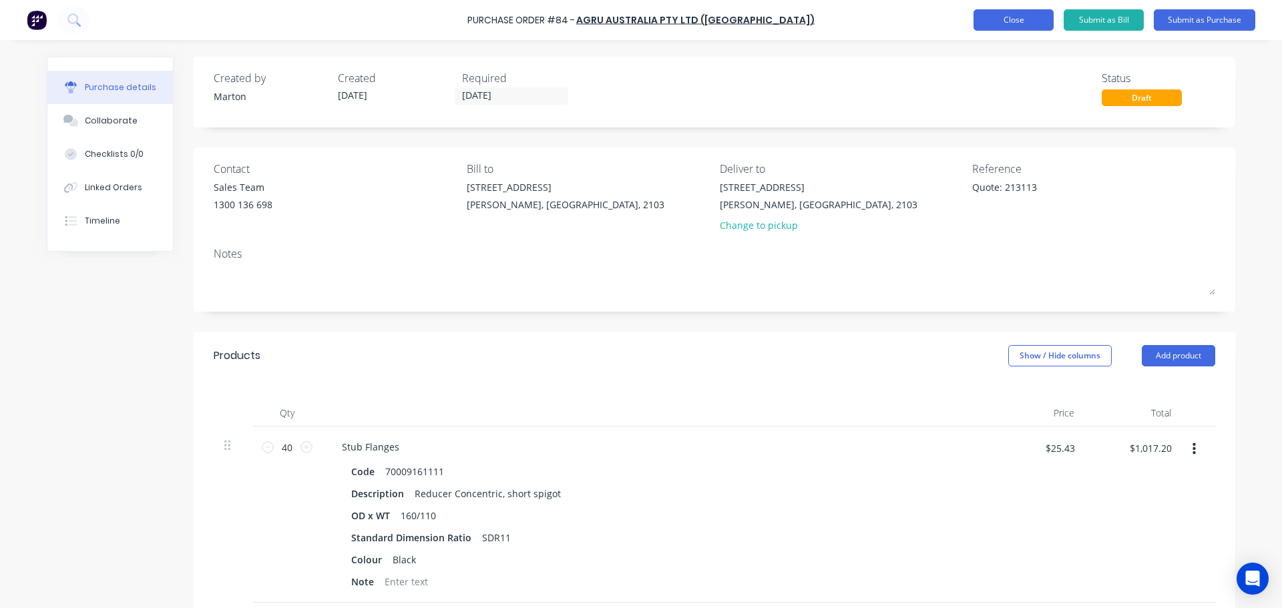
click at [988, 19] on button "Close" at bounding box center [1014, 19] width 80 height 21
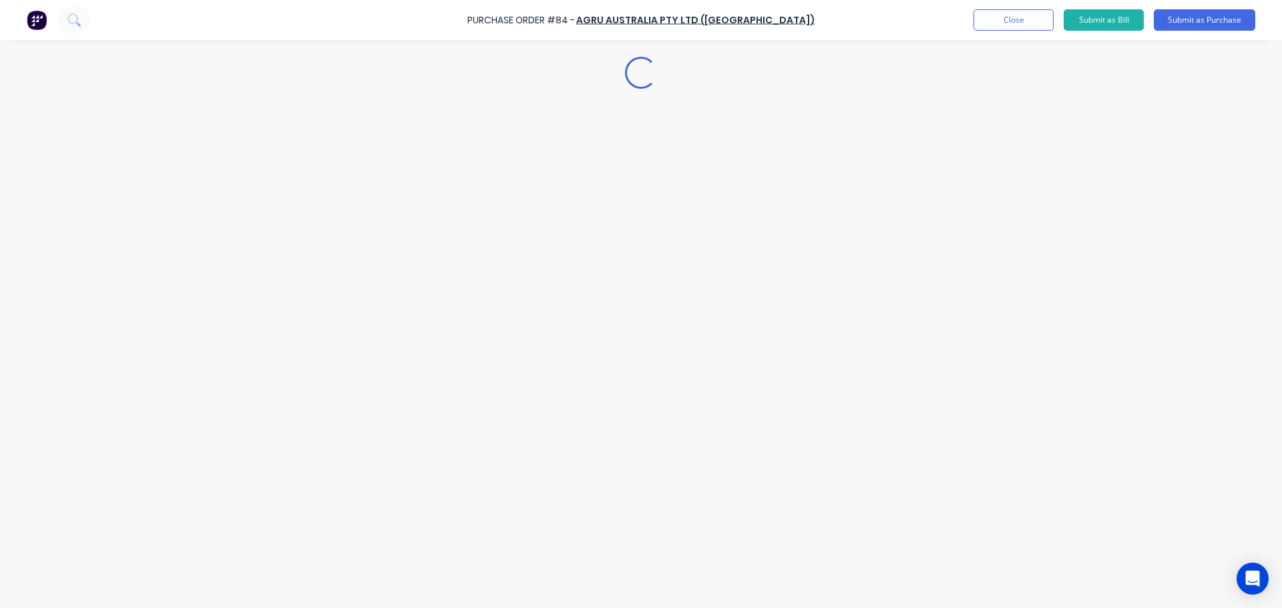
type textarea "x"
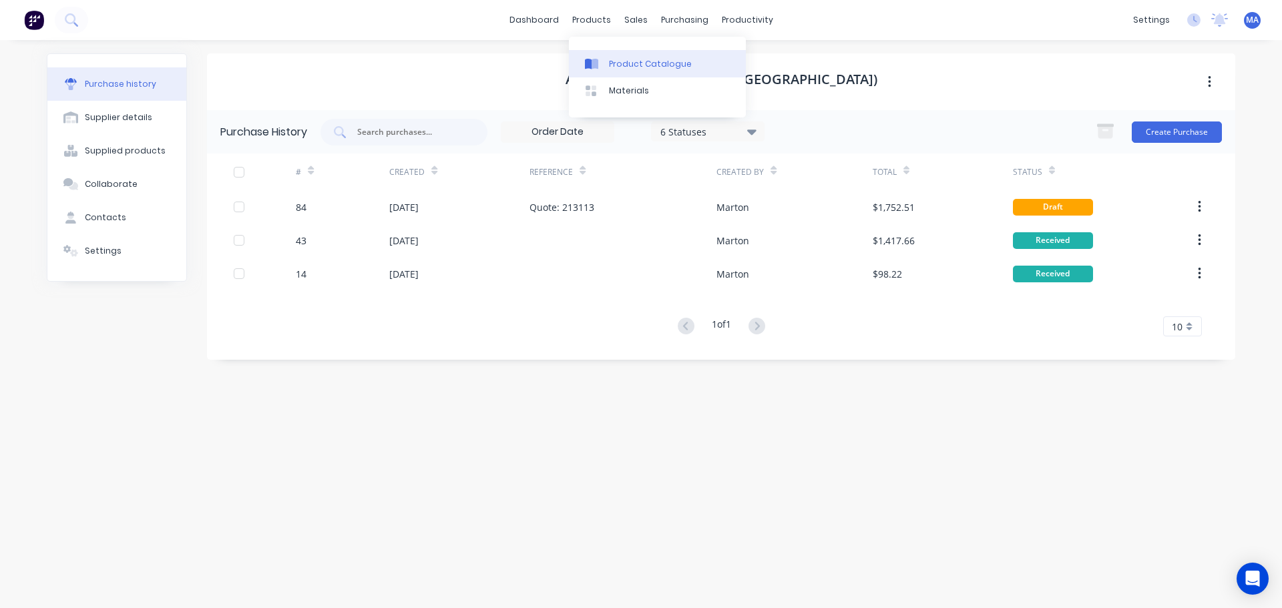
click at [626, 63] on div "Product Catalogue" at bounding box center [650, 64] width 83 height 12
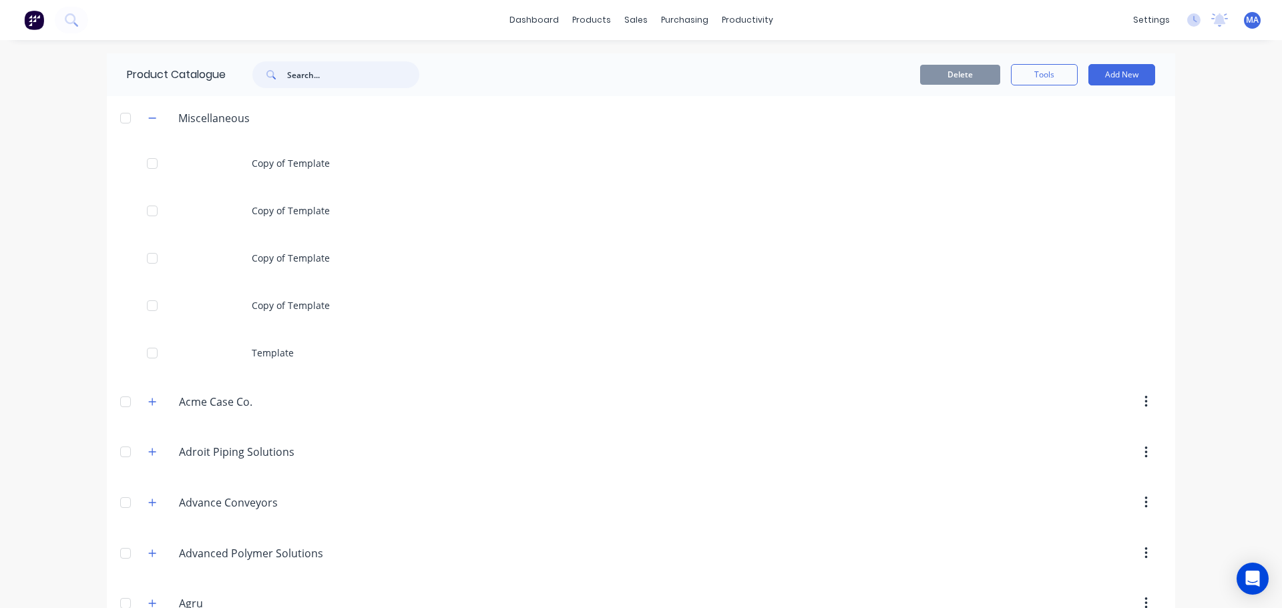
click at [326, 71] on input "text" at bounding box center [353, 74] width 132 height 27
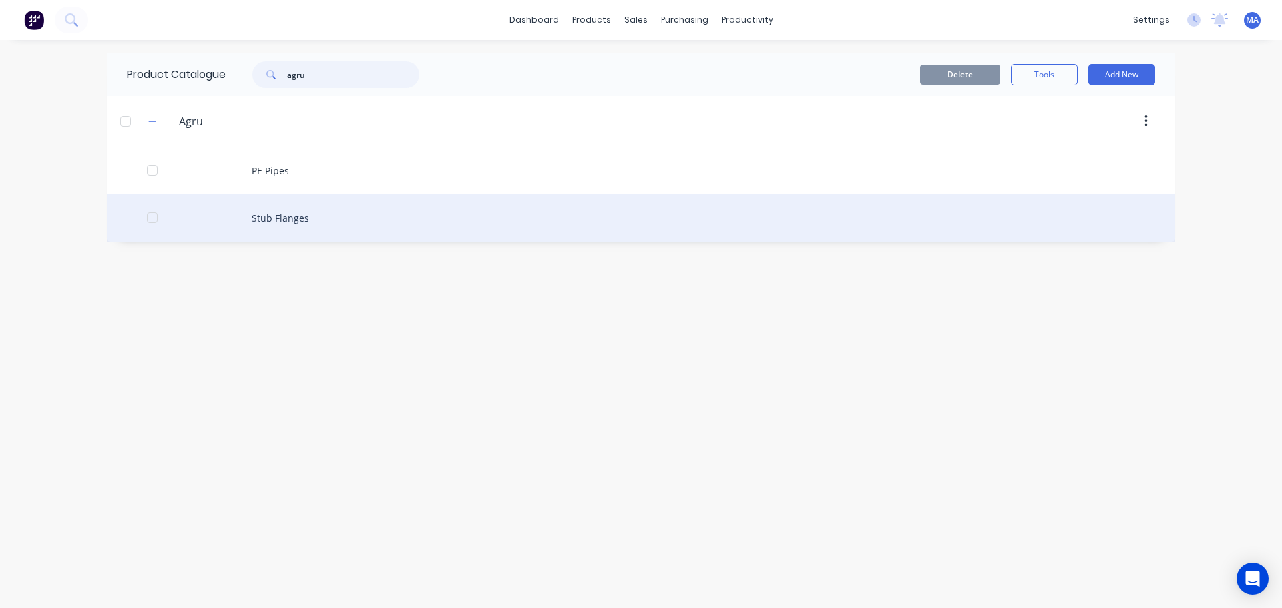
type input "agru"
click at [283, 210] on div "Stub Flanges" at bounding box center [641, 217] width 1068 height 47
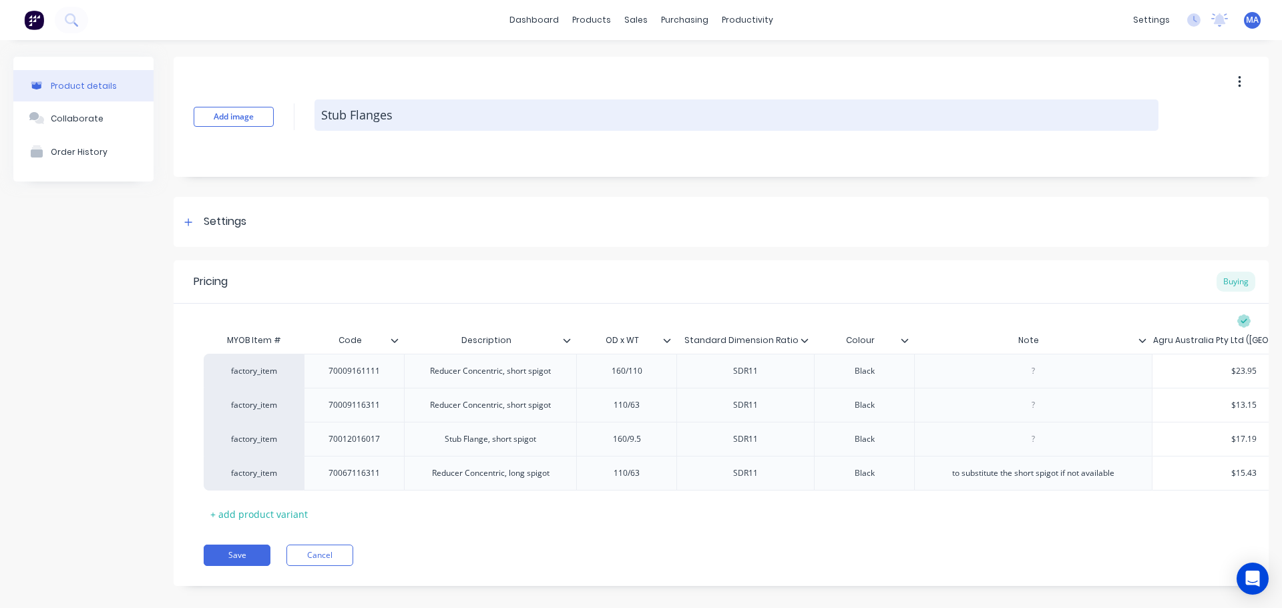
click at [416, 114] on textarea "Stub Flanges" at bounding box center [737, 114] width 844 height 31
type textarea "x"
type textarea "R"
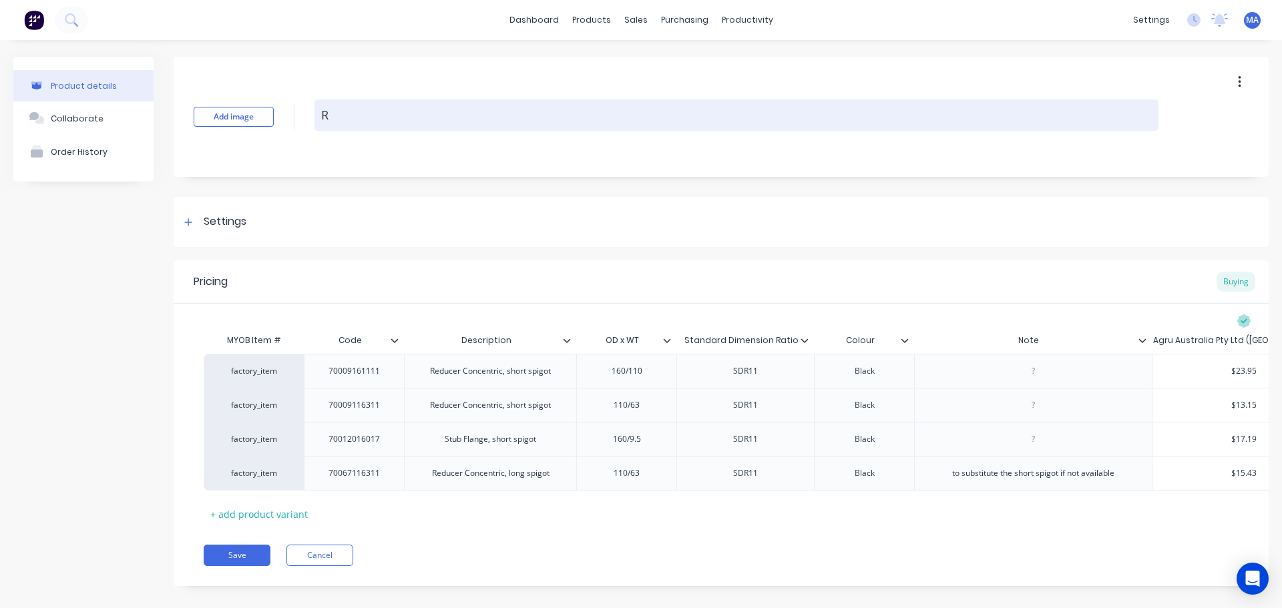
type textarea "x"
type textarea "Re"
type textarea "x"
type textarea "Red"
type textarea "x"
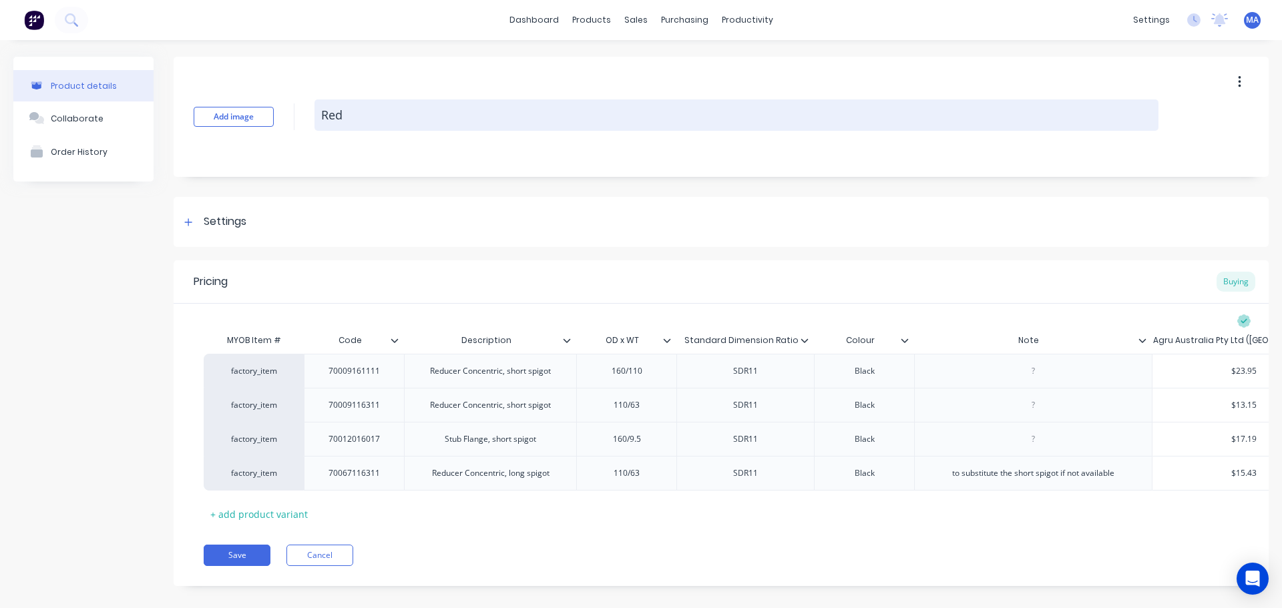
type textarea "Redu"
type textarea "x"
type textarea "Reduc"
type textarea "x"
type textarea "Reduce"
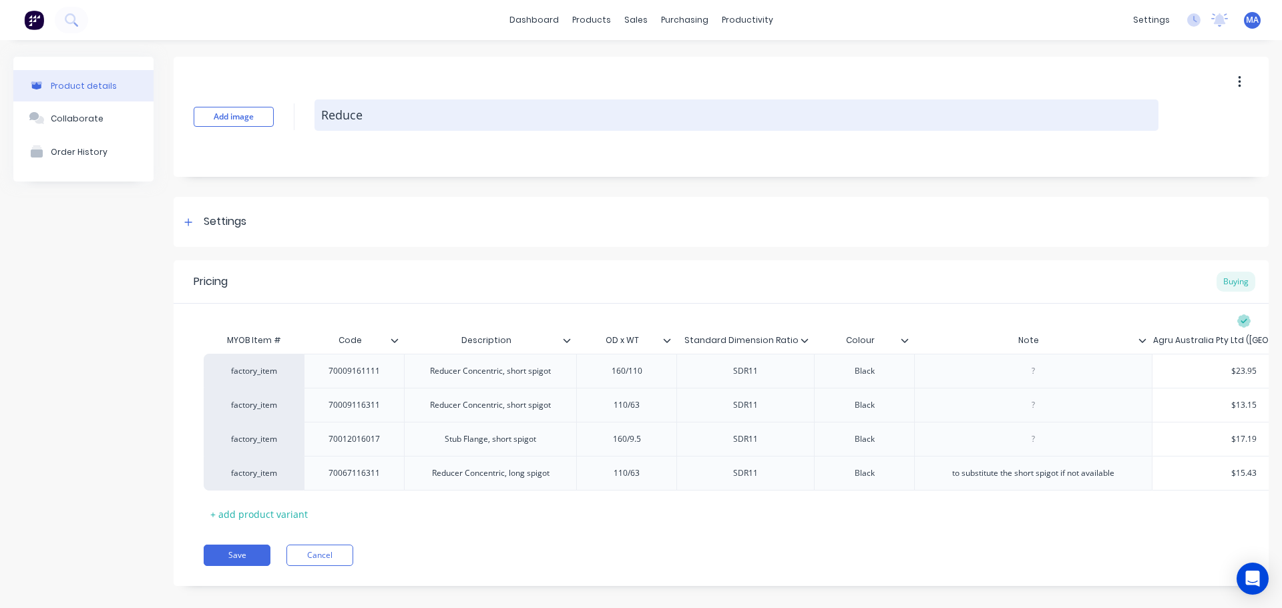
type textarea "x"
type textarea "Reducer"
type textarea "x"
type textarea "Reducers"
type textarea "x"
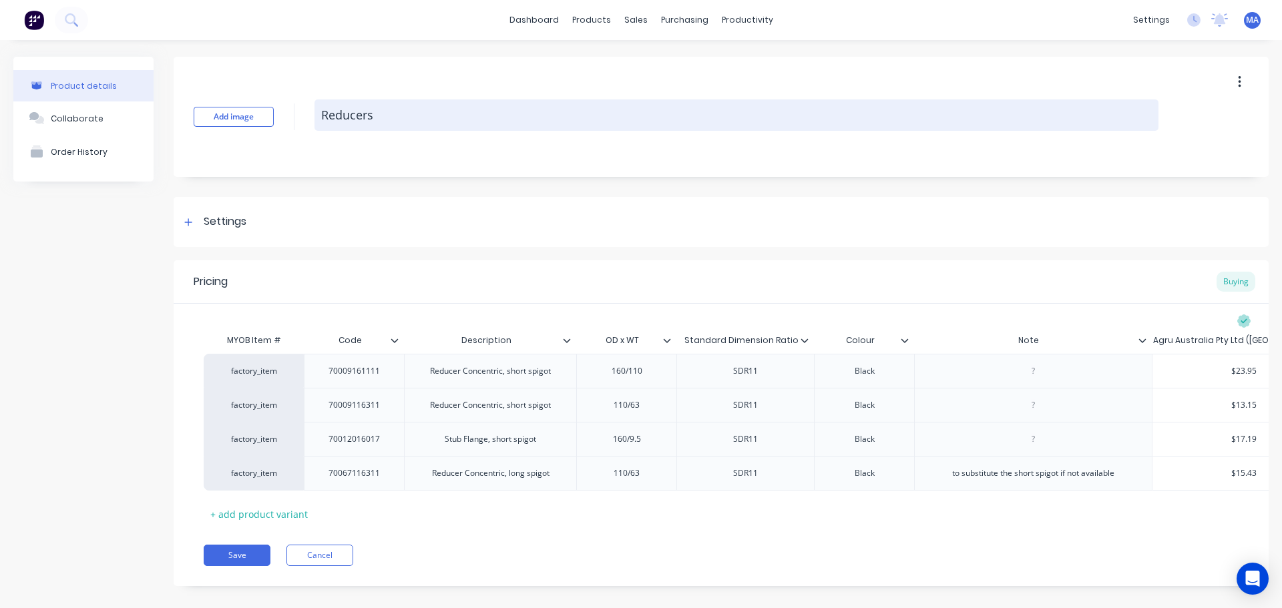
type textarea "Reducers"
type textarea "x"
type textarea "Reducers"
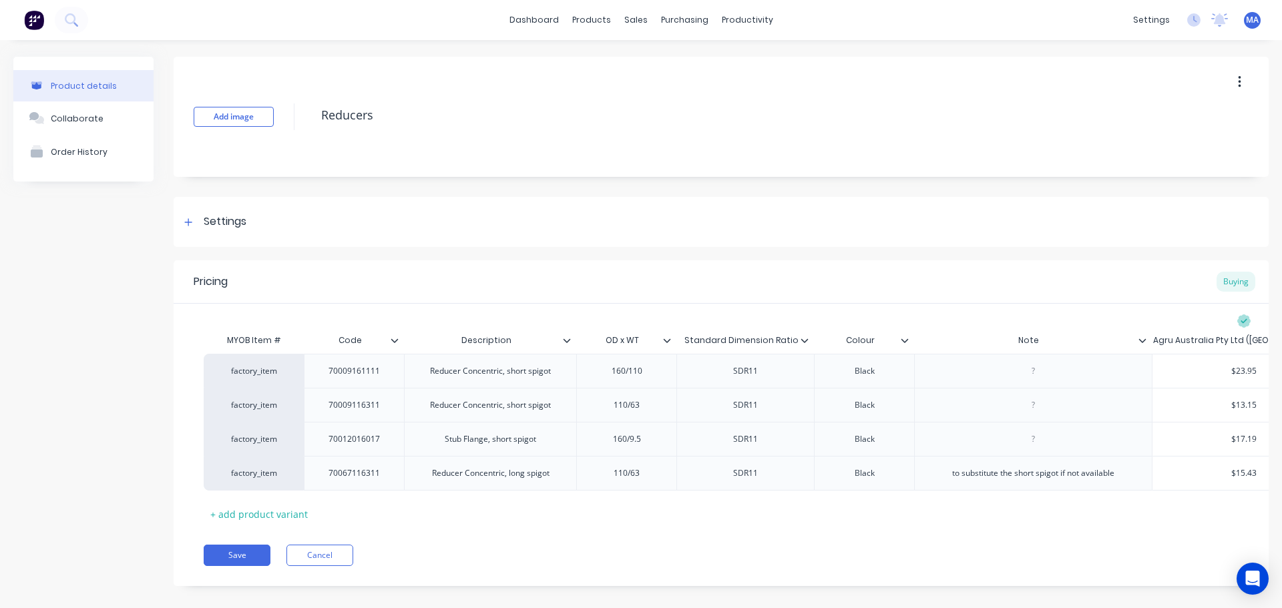
scroll to position [0, 78]
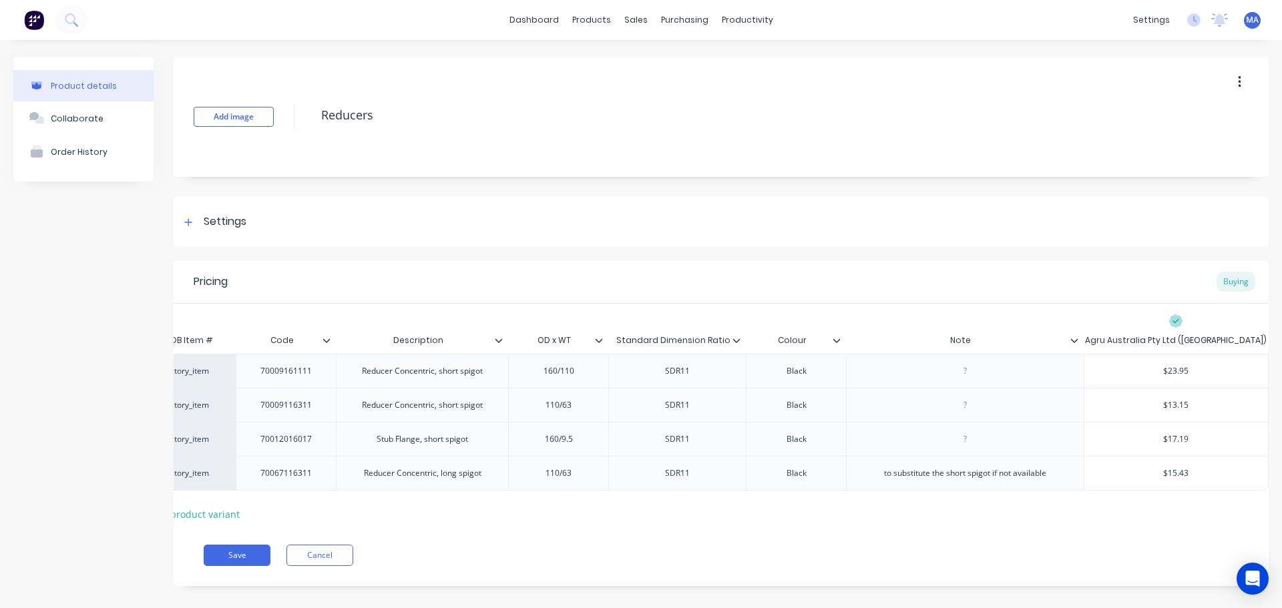
click at [1070, 344] on icon at bounding box center [1074, 341] width 8 height 8
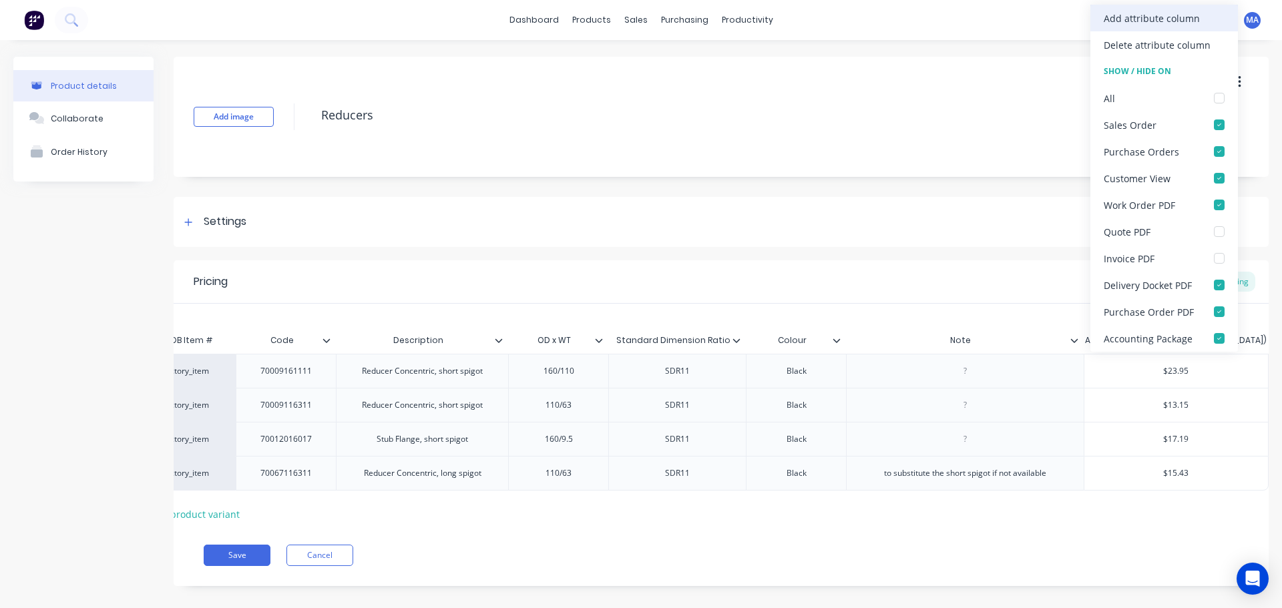
click at [1142, 22] on div "Add attribute column" at bounding box center [1152, 18] width 96 height 14
type textarea "x"
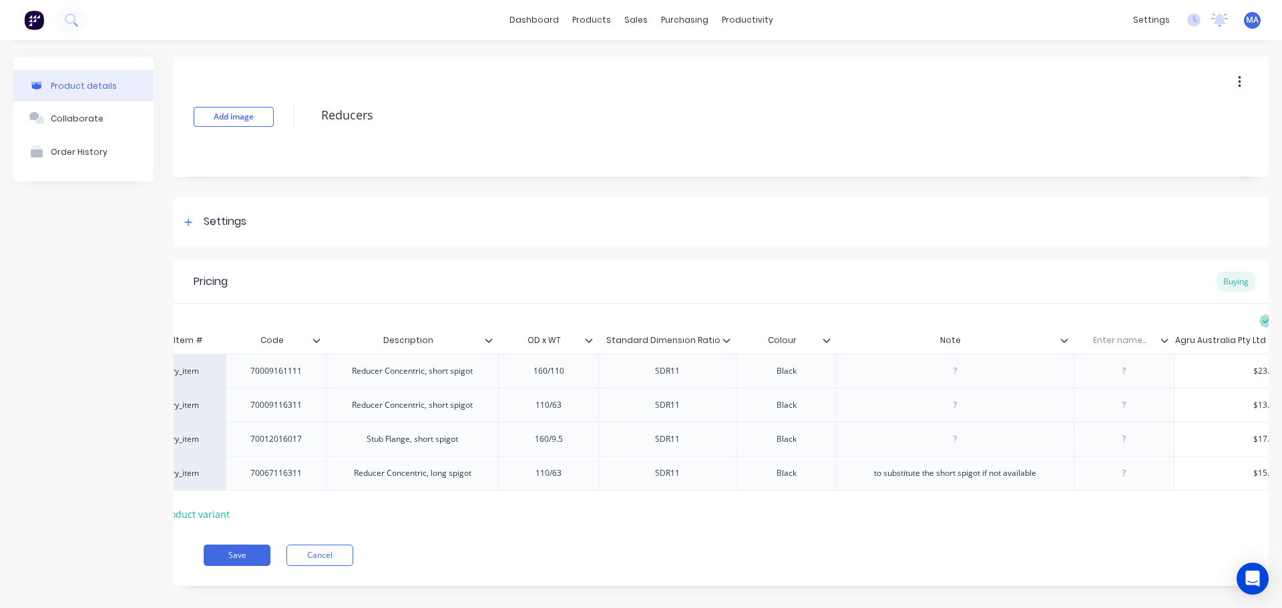
type textarea "Reducers"
type textarea "x"
type textarea "Reducers"
click at [880, 275] on div "Pricing Buying" at bounding box center [721, 281] width 1095 height 43
click at [1066, 339] on icon at bounding box center [1064, 341] width 8 height 8
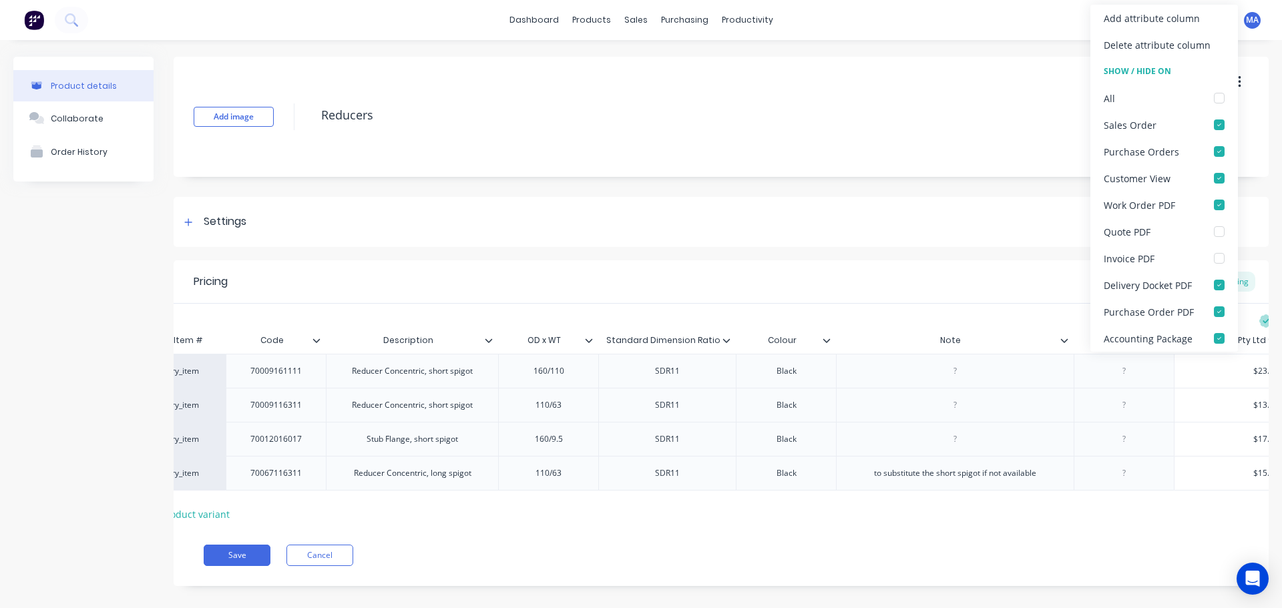
type textarea "x"
click at [1028, 317] on div "MYOB Item # Code Description OD x WT Standard Dimension Ratio Colour Note Enter…" at bounding box center [721, 414] width 1095 height 221
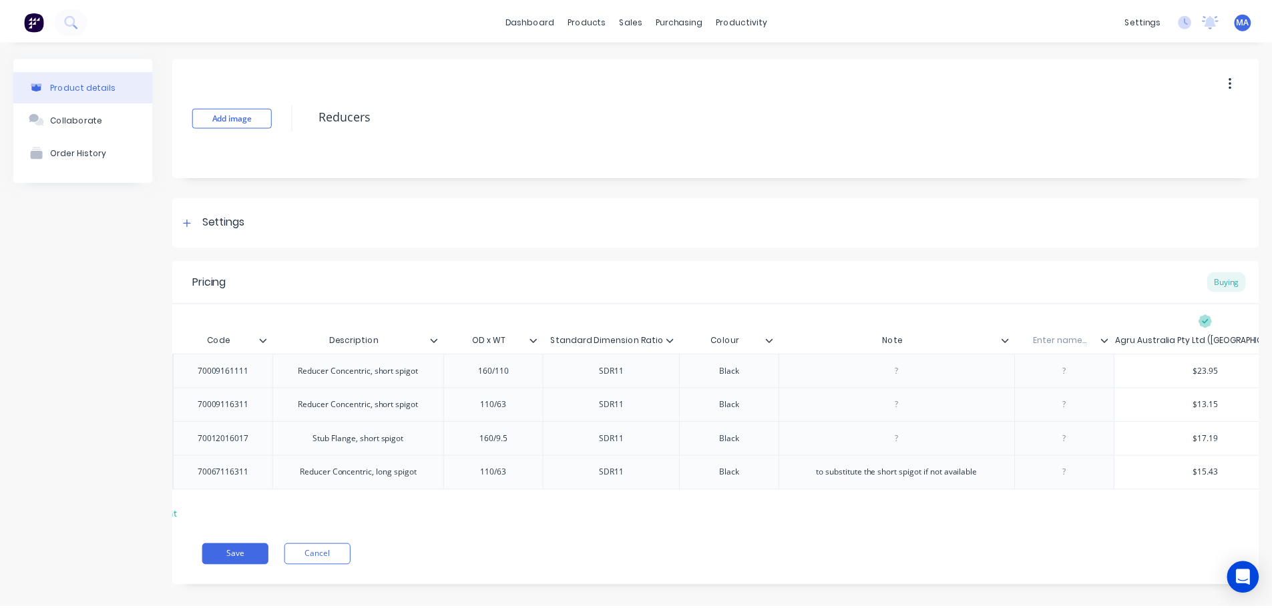
scroll to position [0, 178]
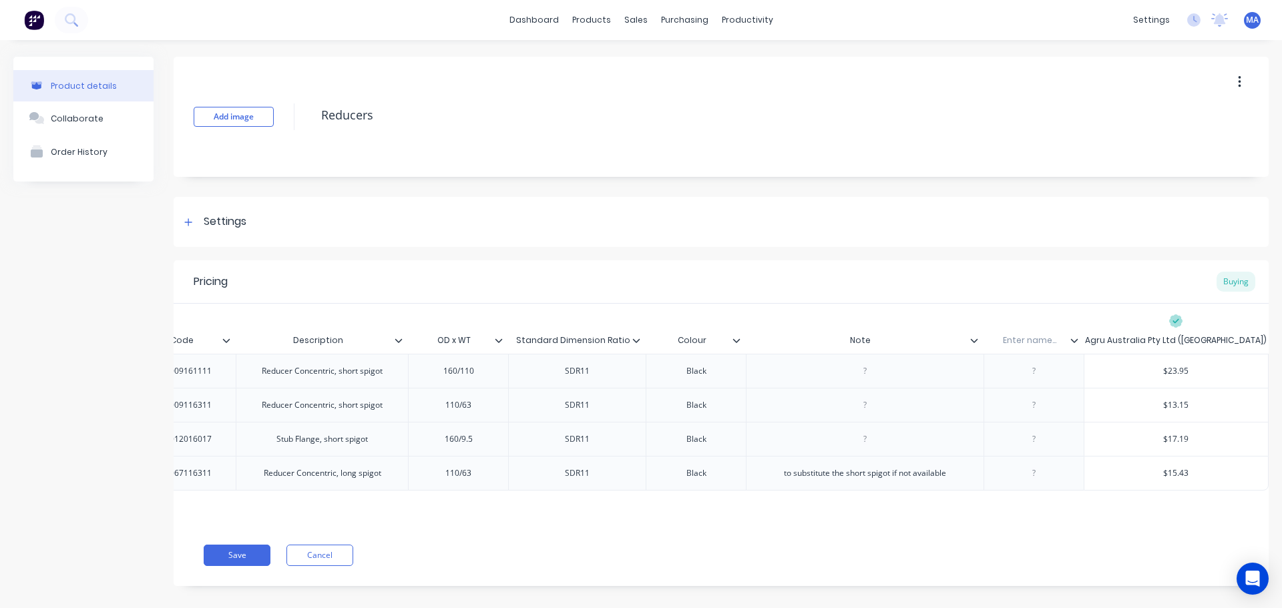
type input "Note"
click at [865, 338] on input "Note" at bounding box center [861, 341] width 230 height 12
click at [970, 341] on icon at bounding box center [974, 341] width 8 height 8
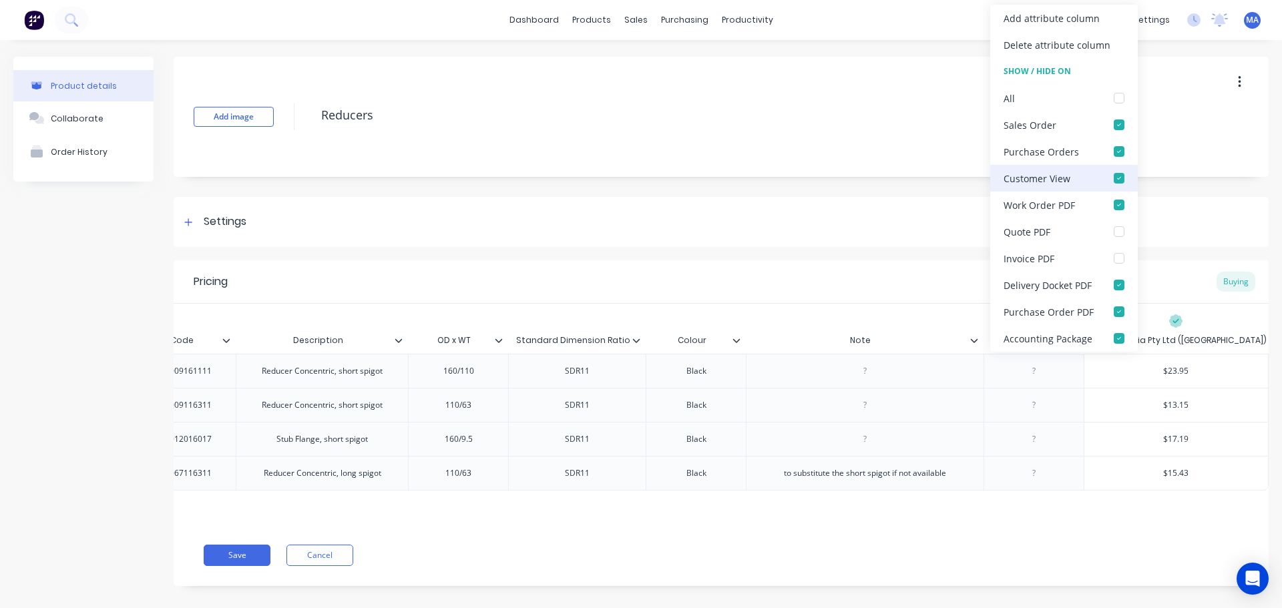
click at [1113, 180] on div at bounding box center [1119, 178] width 27 height 27
click at [1122, 101] on div at bounding box center [1119, 98] width 27 height 27
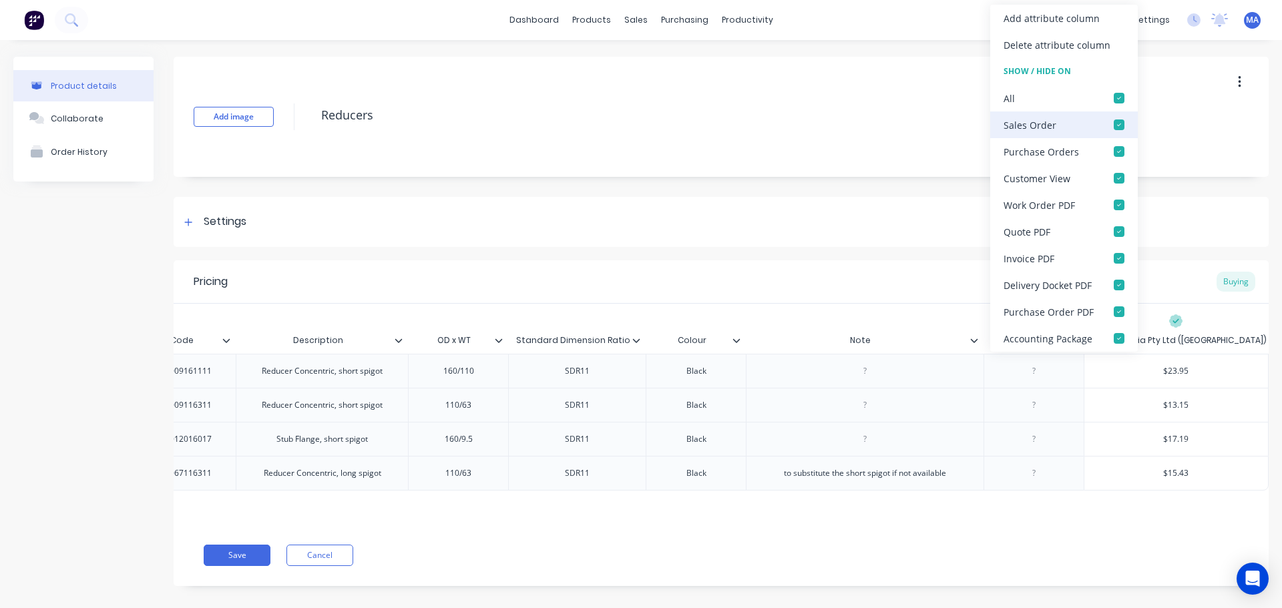
click at [1120, 124] on div at bounding box center [1119, 125] width 27 height 27
click at [1116, 103] on div at bounding box center [1119, 98] width 27 height 27
click at [1119, 104] on div at bounding box center [1119, 98] width 27 height 27
drag, startPoint x: 1119, startPoint y: 120, endPoint x: 1117, endPoint y: 128, distance: 8.3
click at [1120, 121] on div at bounding box center [1119, 125] width 27 height 27
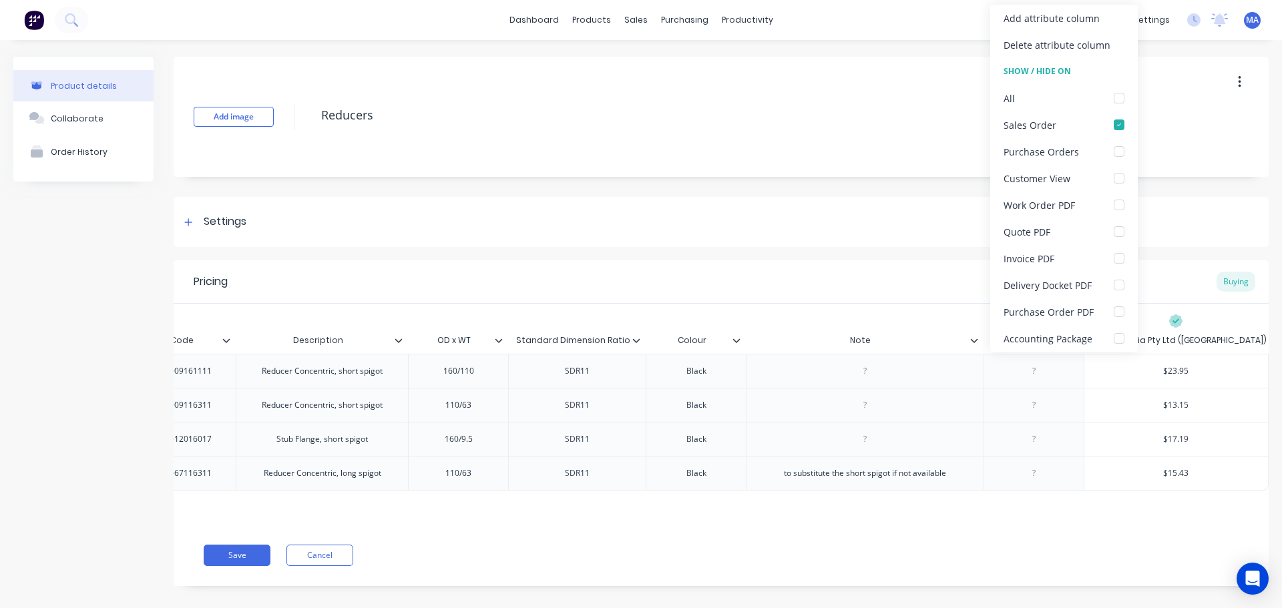
type textarea "x"
click at [836, 284] on div "Pricing Buying" at bounding box center [721, 281] width 1095 height 43
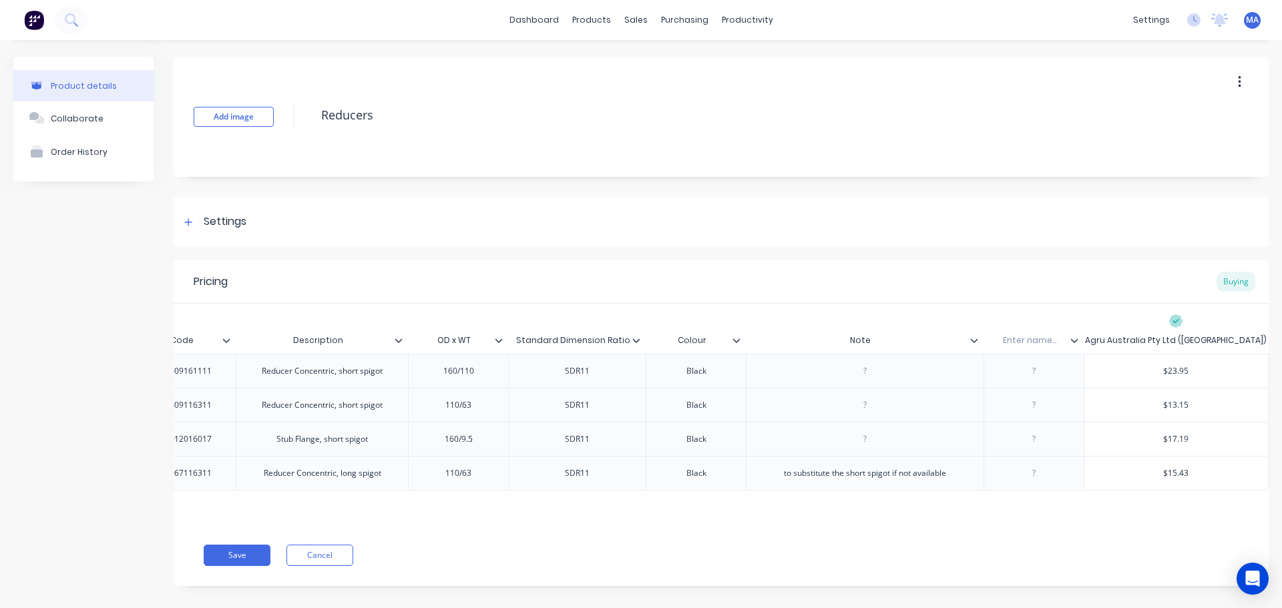
click at [1040, 342] on input "text" at bounding box center [1030, 341] width 92 height 12
type input "For"
click at [1018, 383] on div at bounding box center [1034, 371] width 100 height 34
type textarea "x"
drag, startPoint x: 1032, startPoint y: 347, endPoint x: 1060, endPoint y: 351, distance: 29.1
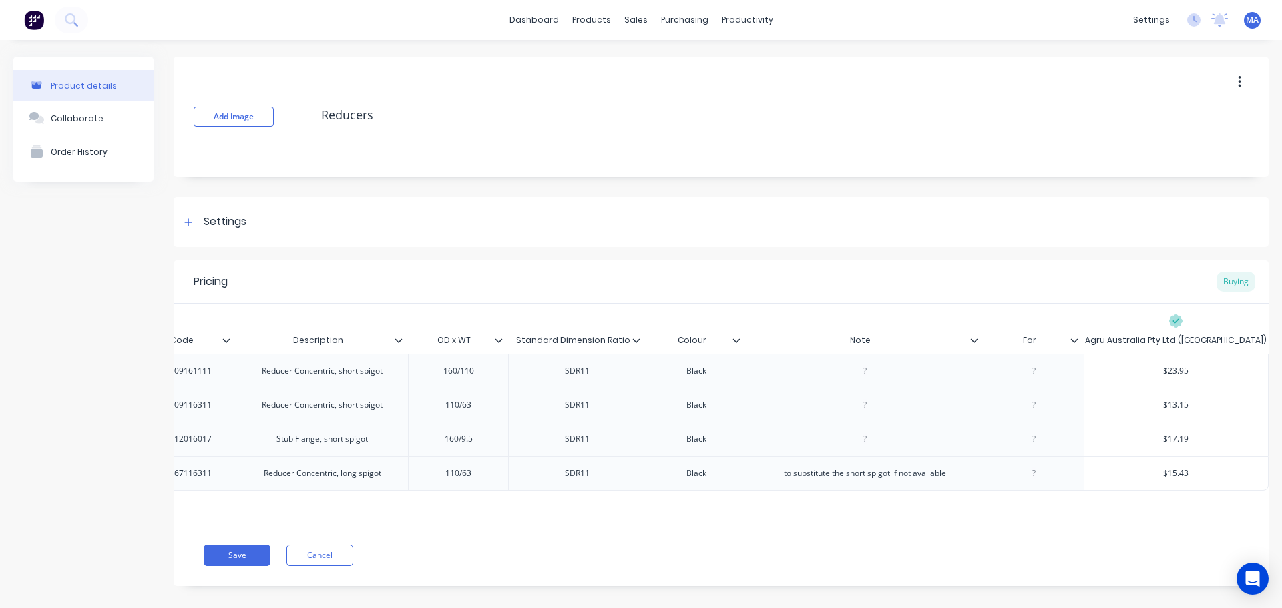
click at [1033, 347] on div "For" at bounding box center [1030, 340] width 92 height 33
click at [1007, 341] on input "For drawing No." at bounding box center [1030, 341] width 92 height 12
type input "For Drawing No."
type textarea "x"
click at [1045, 372] on div at bounding box center [1033, 371] width 67 height 17
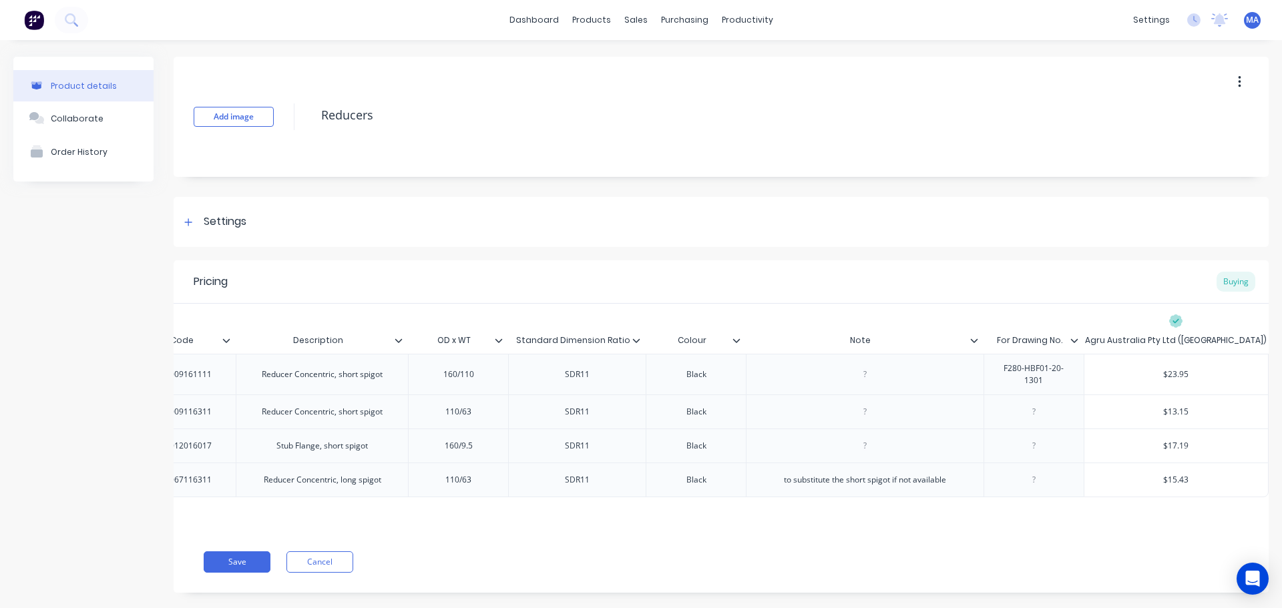
click at [1024, 407] on div at bounding box center [1033, 411] width 67 height 17
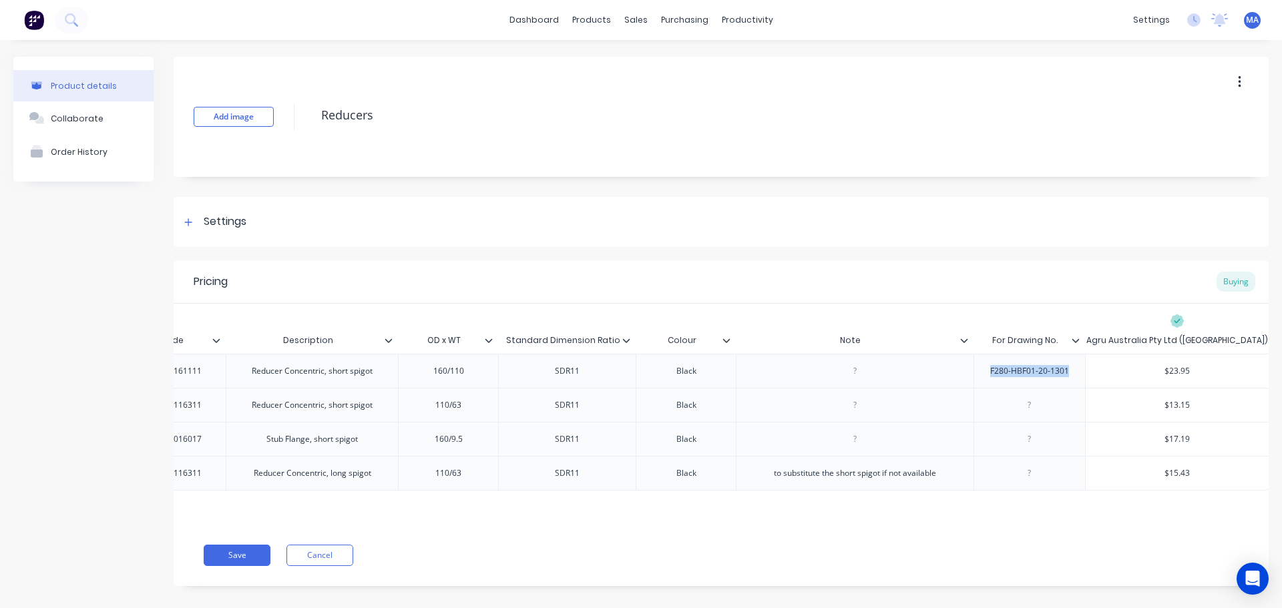
drag, startPoint x: 1065, startPoint y: 374, endPoint x: 985, endPoint y: 380, distance: 80.4
click at [985, 380] on div "F280-HBF01-20-1301" at bounding box center [1030, 371] width 112 height 34
copy div "F280-HBF01-20-1301"
type textarea "x"
click at [1037, 409] on div at bounding box center [1029, 405] width 67 height 17
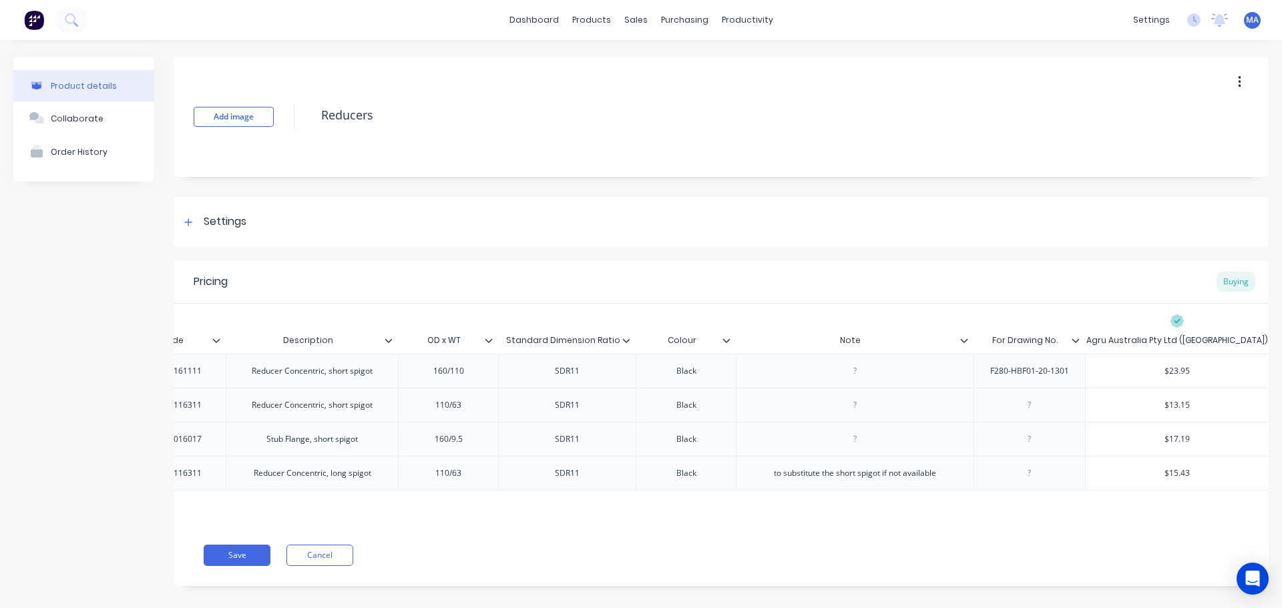
paste div
type textarea "x"
click at [1041, 445] on div at bounding box center [1029, 439] width 67 height 17
paste div
click at [1034, 470] on div at bounding box center [1029, 473] width 67 height 17
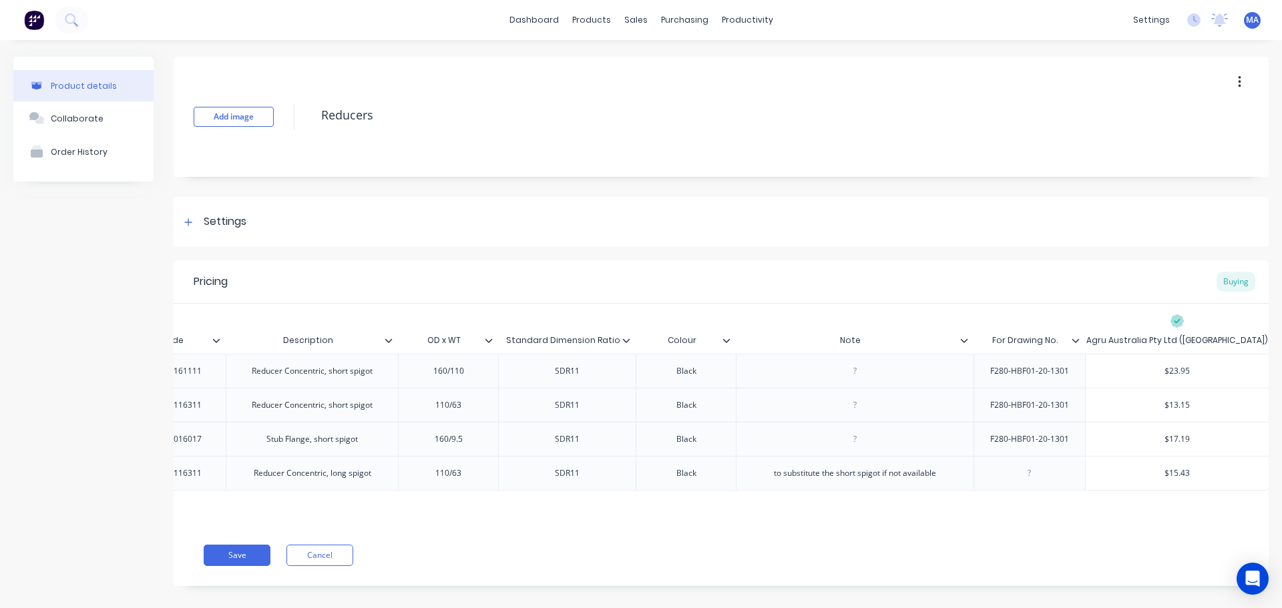
click at [1011, 442] on div "F280-HBF01-20-1301" at bounding box center [1030, 439] width 100 height 17
click at [1080, 341] on div at bounding box center [1081, 341] width 8 height 12
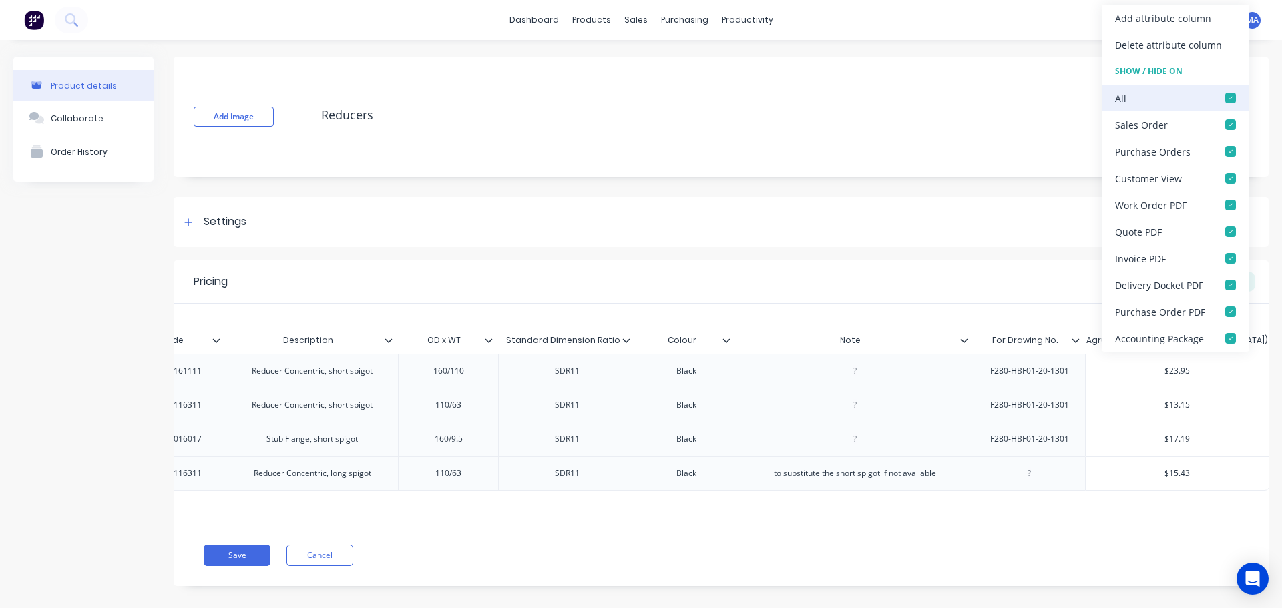
drag, startPoint x: 1228, startPoint y: 99, endPoint x: 1233, endPoint y: 110, distance: 11.7
click at [1229, 99] on div at bounding box center [1230, 98] width 27 height 27
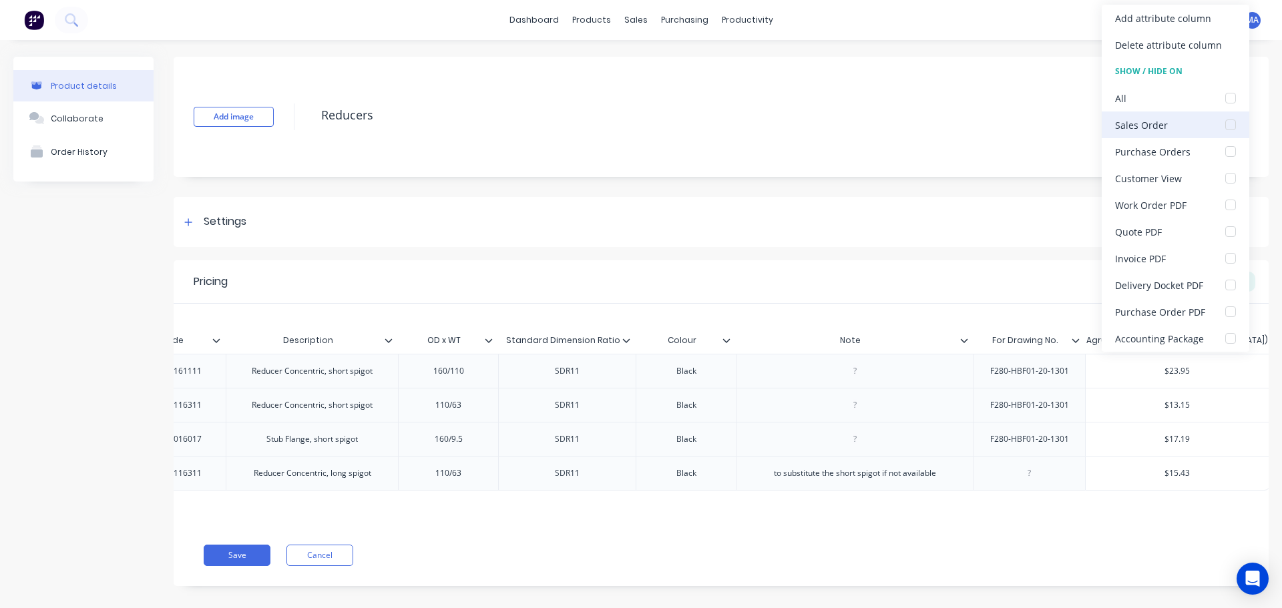
click at [1231, 119] on div at bounding box center [1230, 125] width 27 height 27
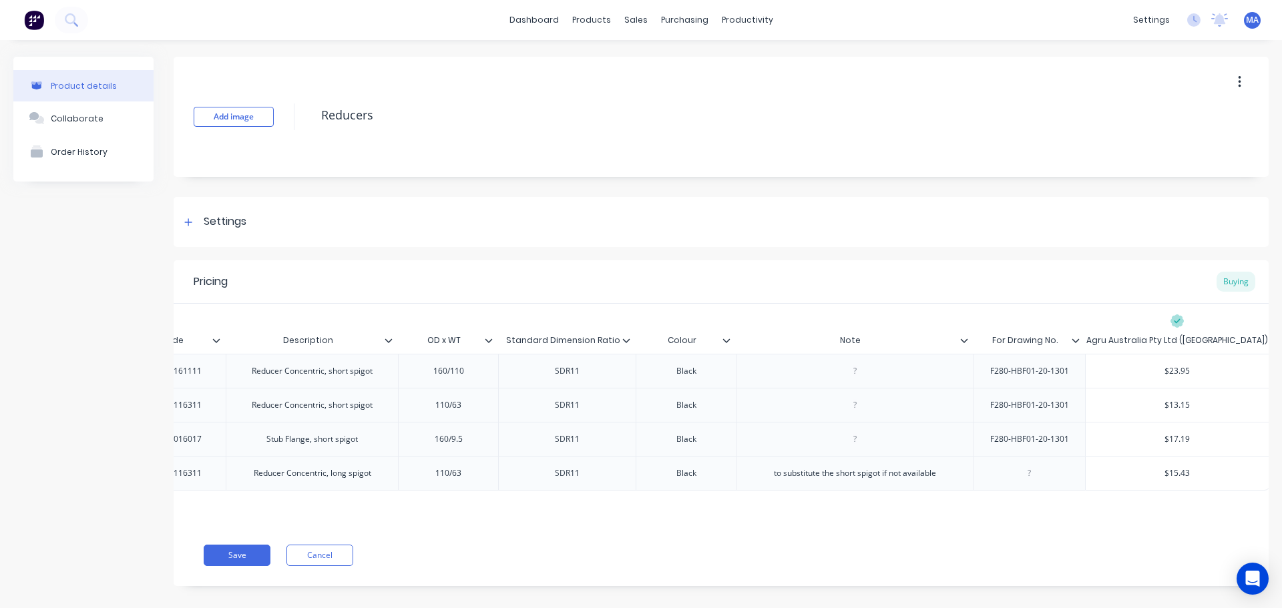
click at [979, 272] on div "Pricing Buying" at bounding box center [721, 281] width 1095 height 43
click at [238, 564] on button "Save" at bounding box center [237, 555] width 67 height 21
type textarea "x"
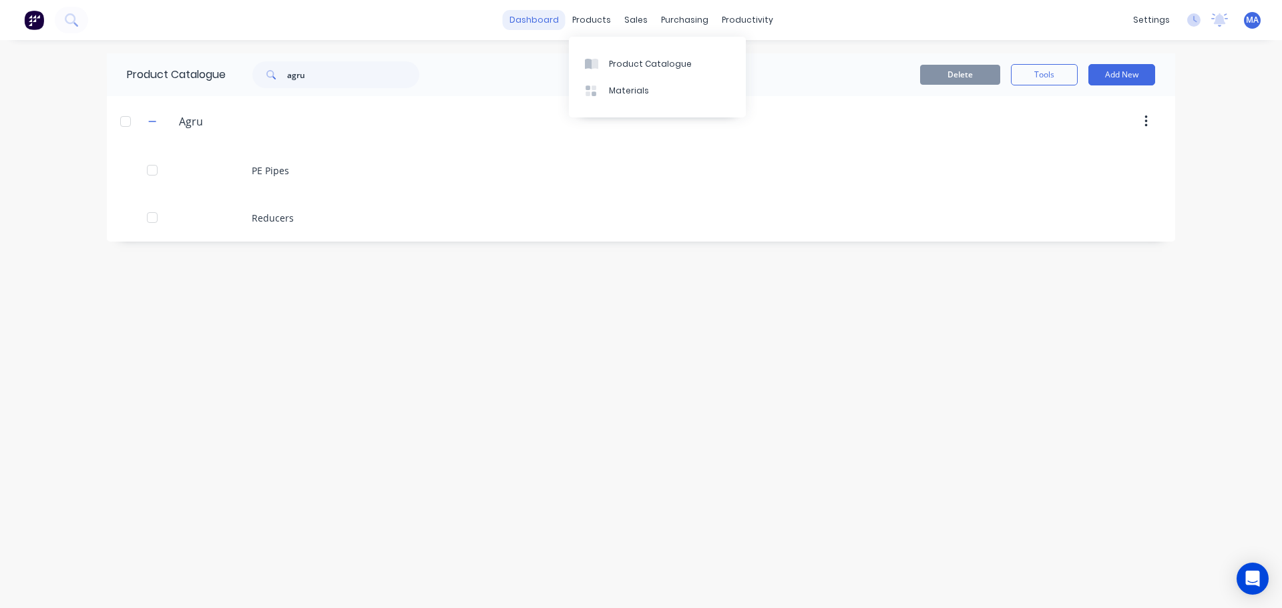
click at [550, 16] on link "dashboard" at bounding box center [534, 20] width 63 height 20
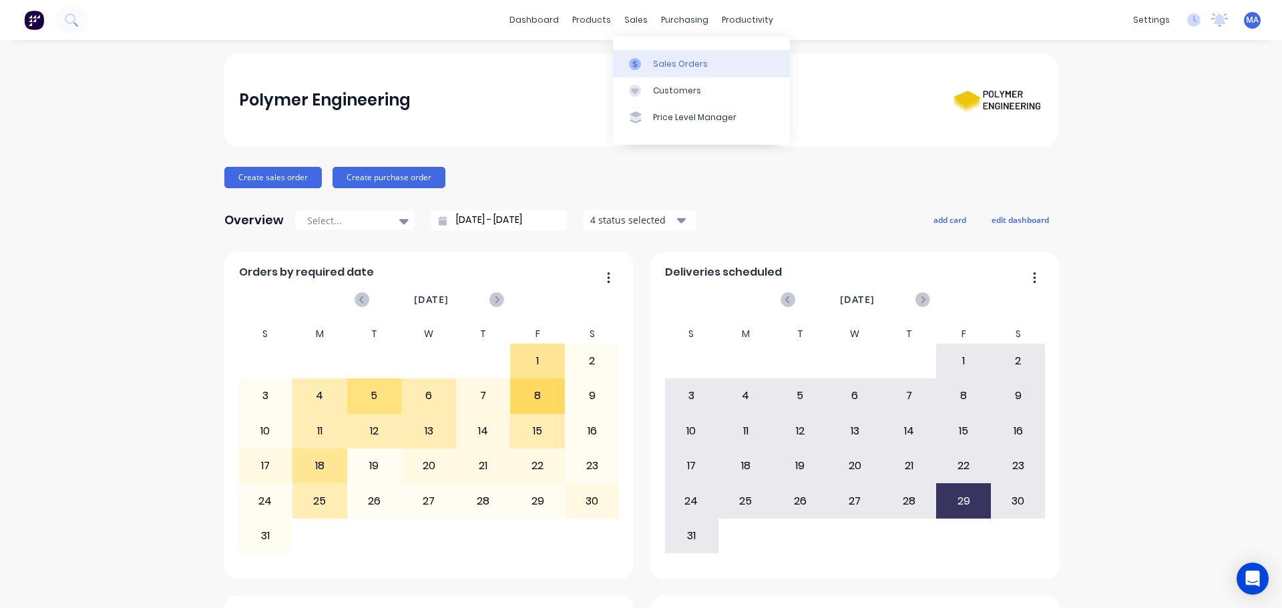
click at [640, 53] on link "Sales Orders" at bounding box center [701, 63] width 177 height 27
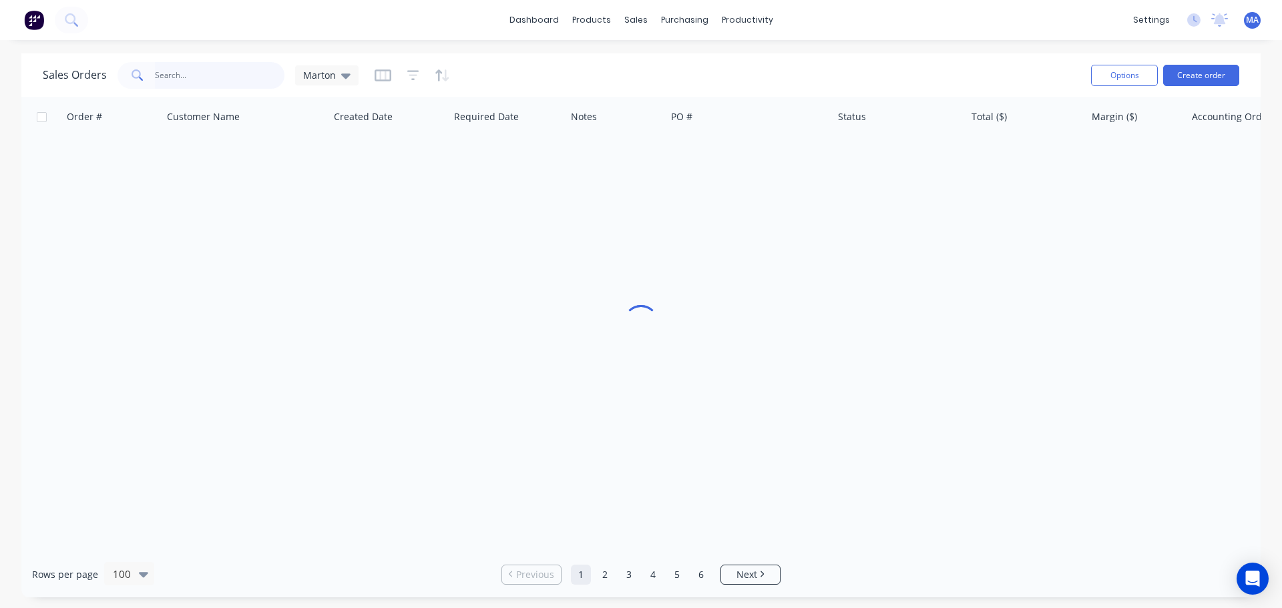
click at [232, 72] on input "text" at bounding box center [220, 75] width 130 height 27
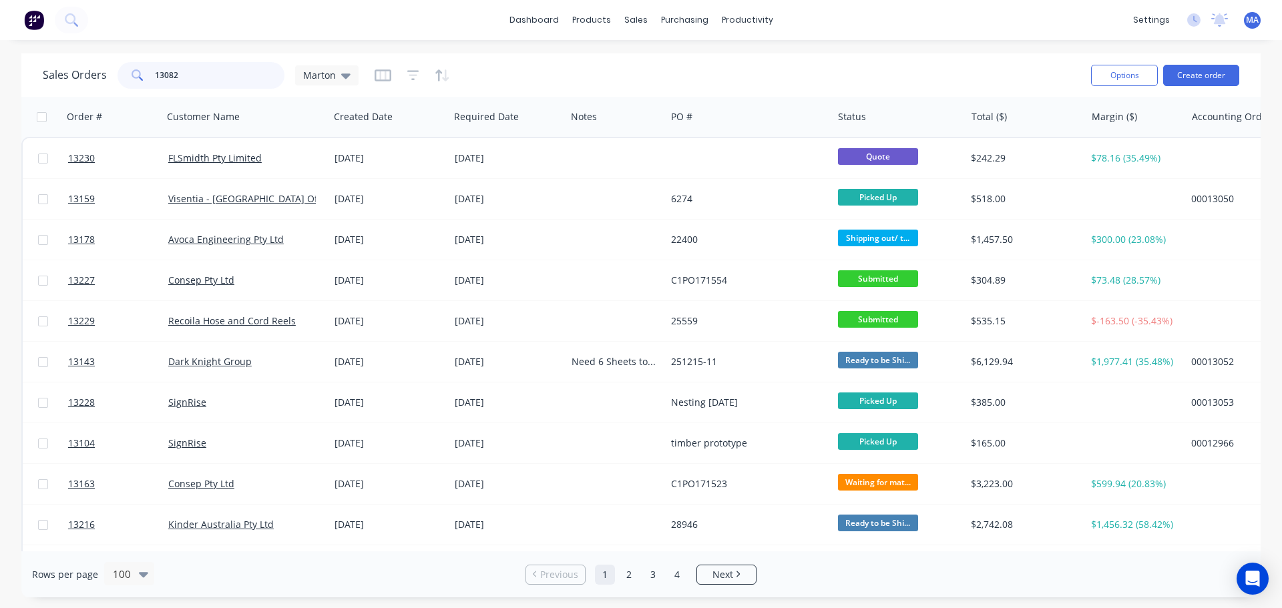
type input "13082"
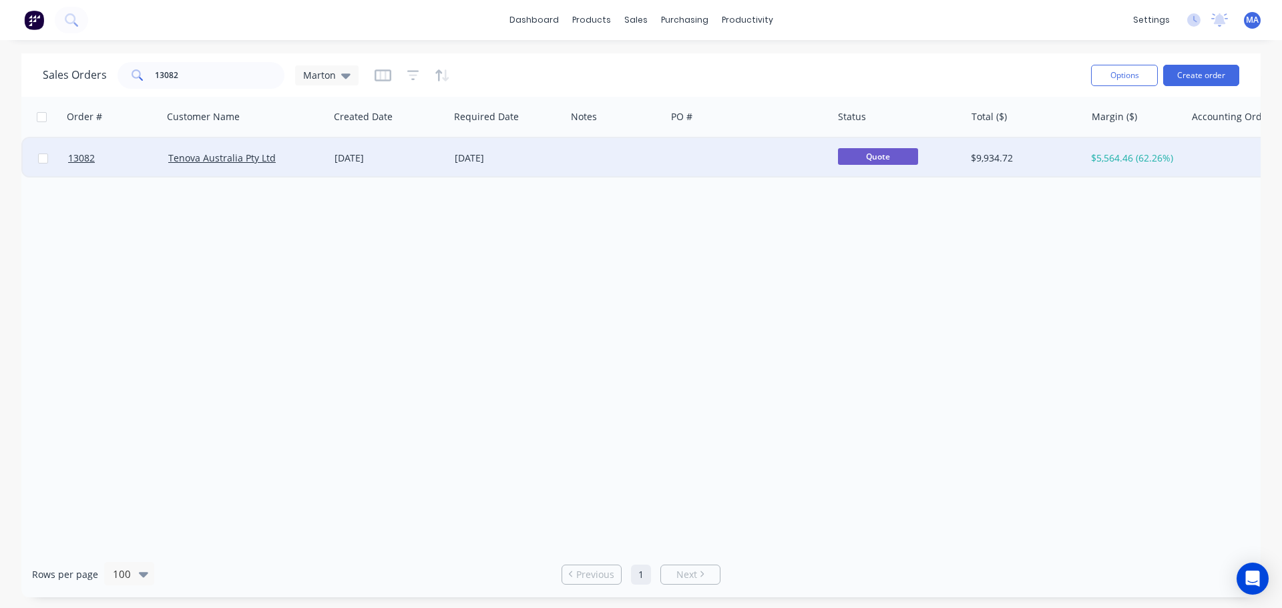
click at [701, 174] on div at bounding box center [749, 158] width 166 height 40
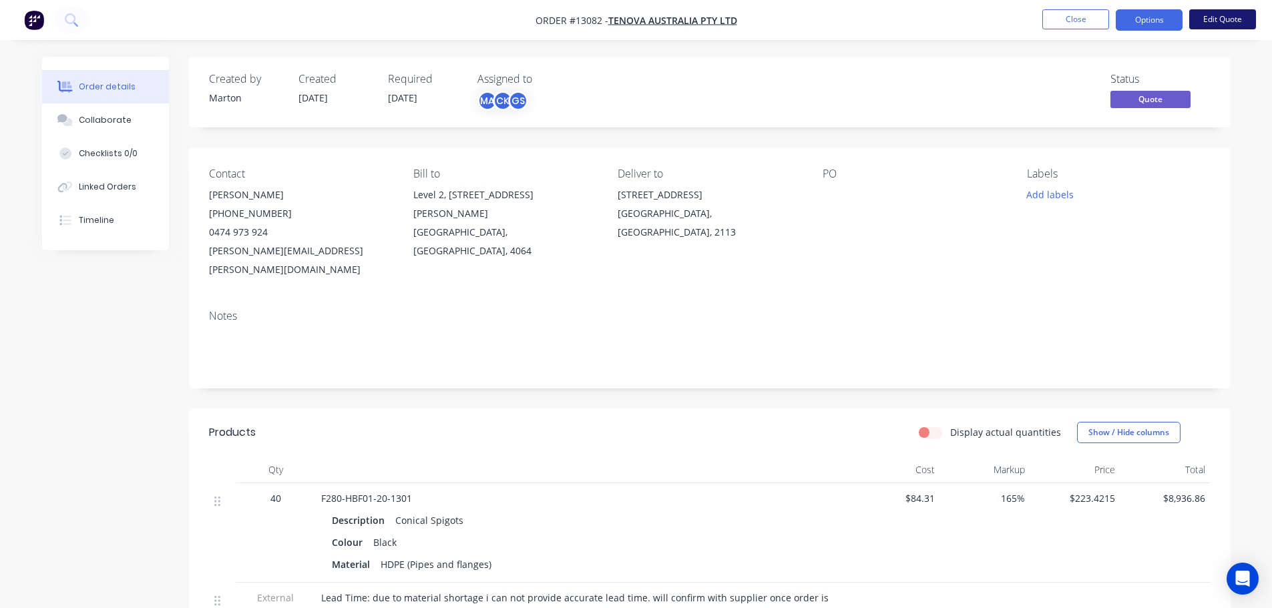
click at [1211, 19] on button "Edit Quote" at bounding box center [1222, 19] width 67 height 20
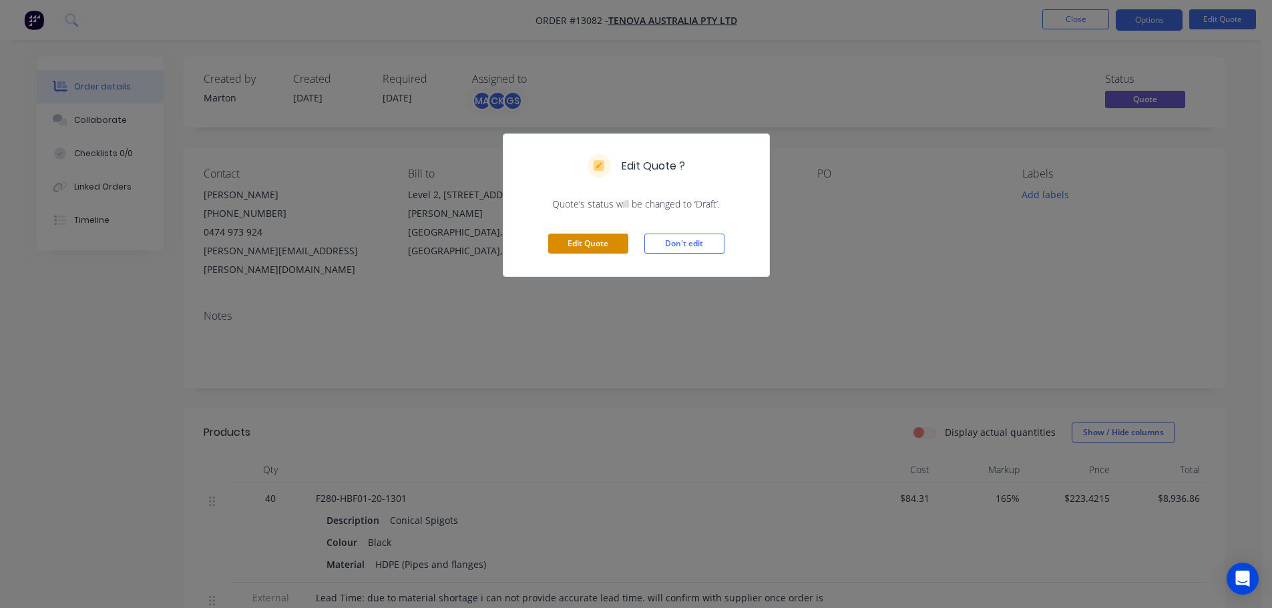
click at [573, 246] on button "Edit Quote" at bounding box center [588, 244] width 80 height 20
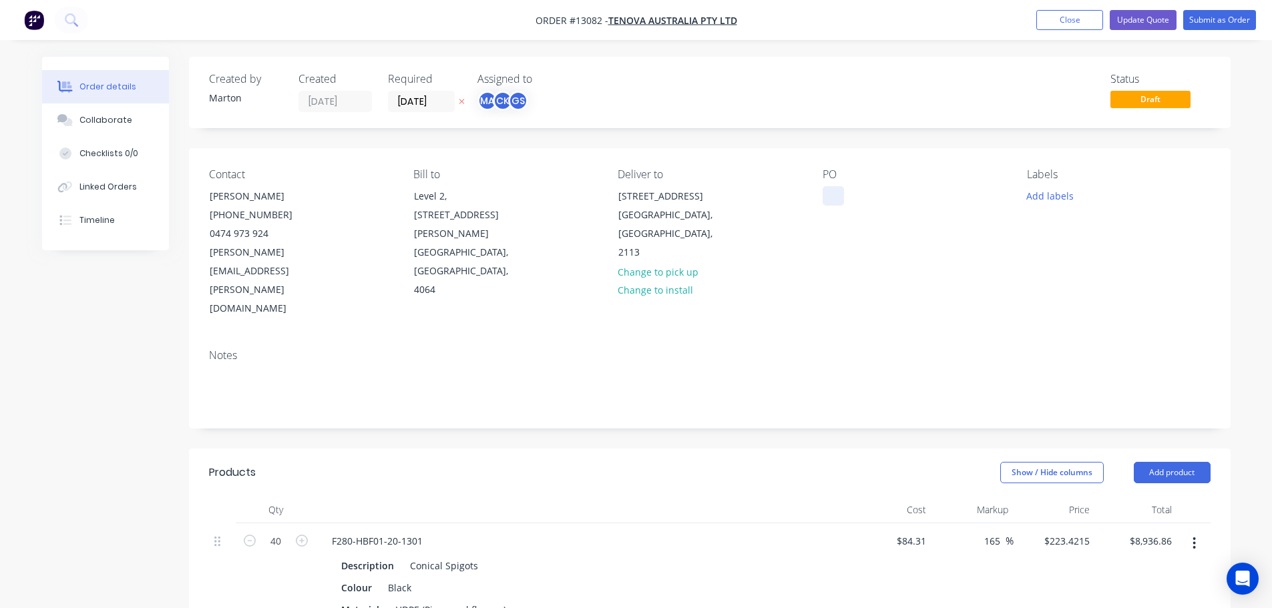
click at [833, 192] on div at bounding box center [833, 195] width 21 height 19
click at [1062, 202] on button "Add labels" at bounding box center [1050, 195] width 61 height 18
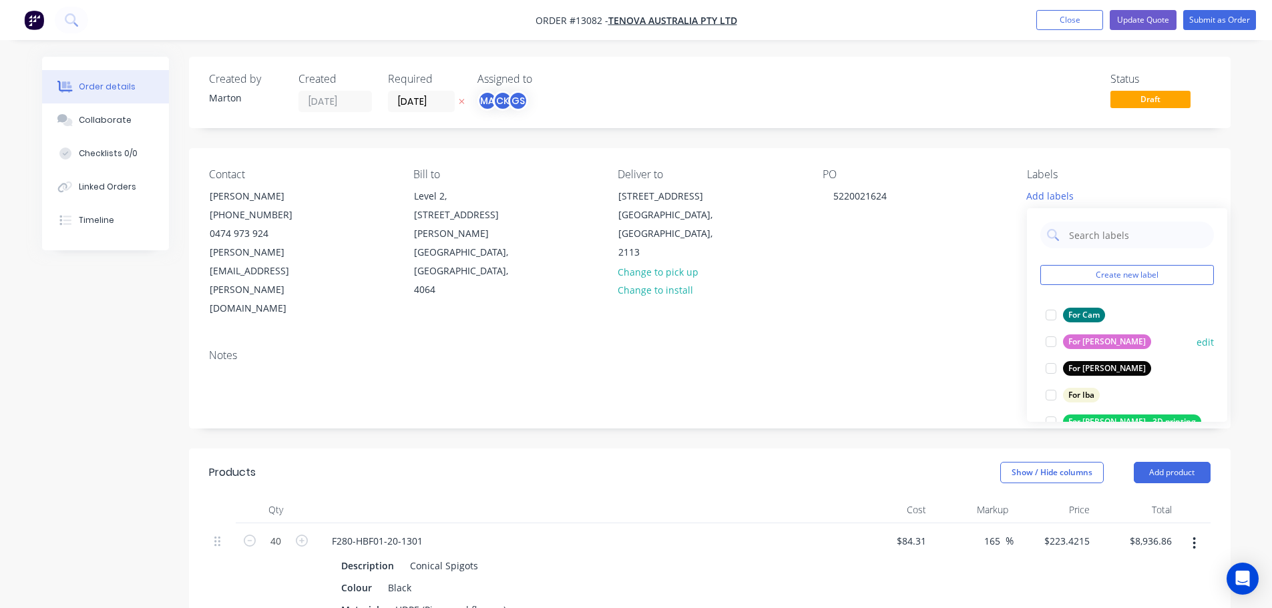
click at [1057, 317] on div at bounding box center [1051, 315] width 27 height 27
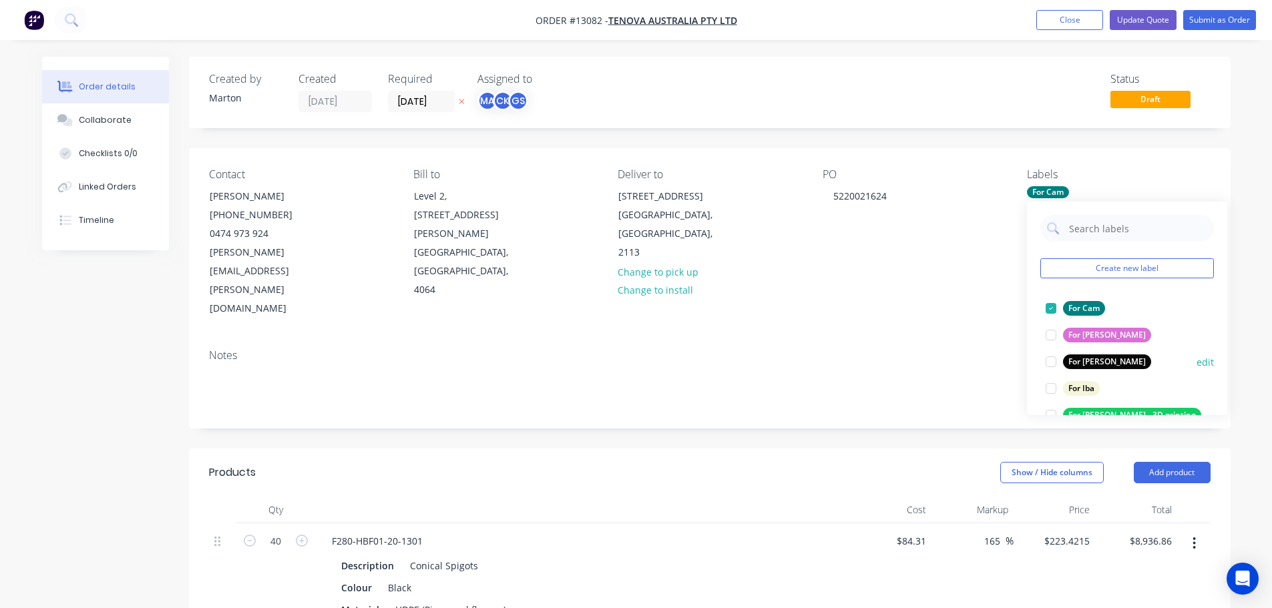
click at [1052, 364] on div at bounding box center [1051, 362] width 27 height 27
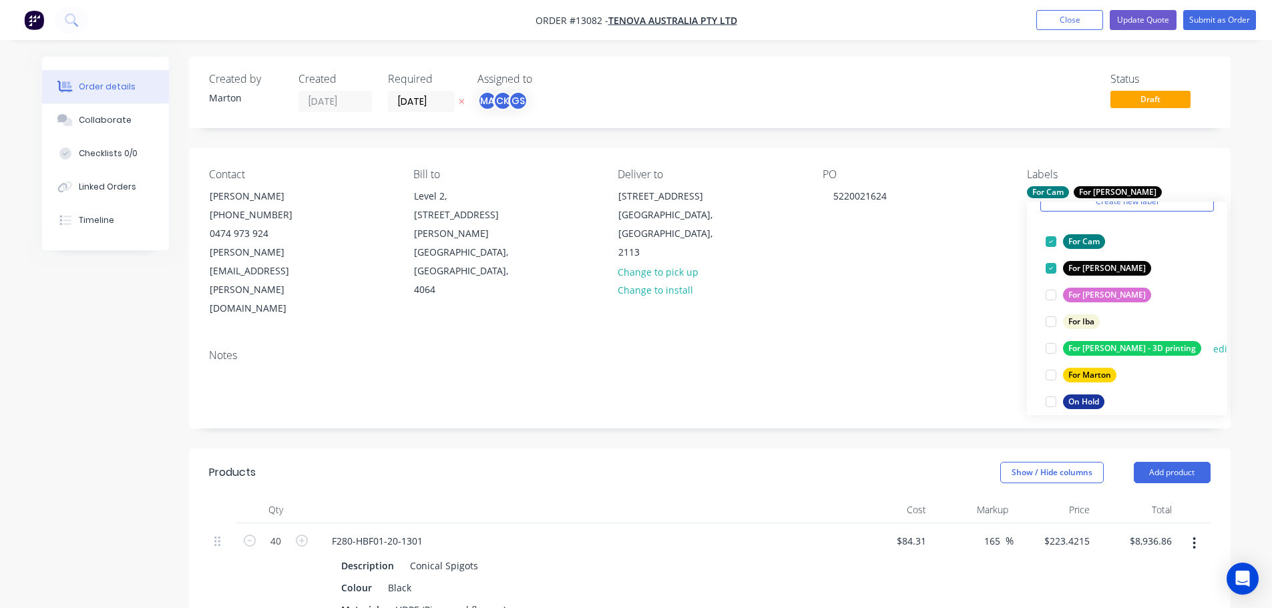
click at [1052, 374] on div at bounding box center [1051, 375] width 27 height 27
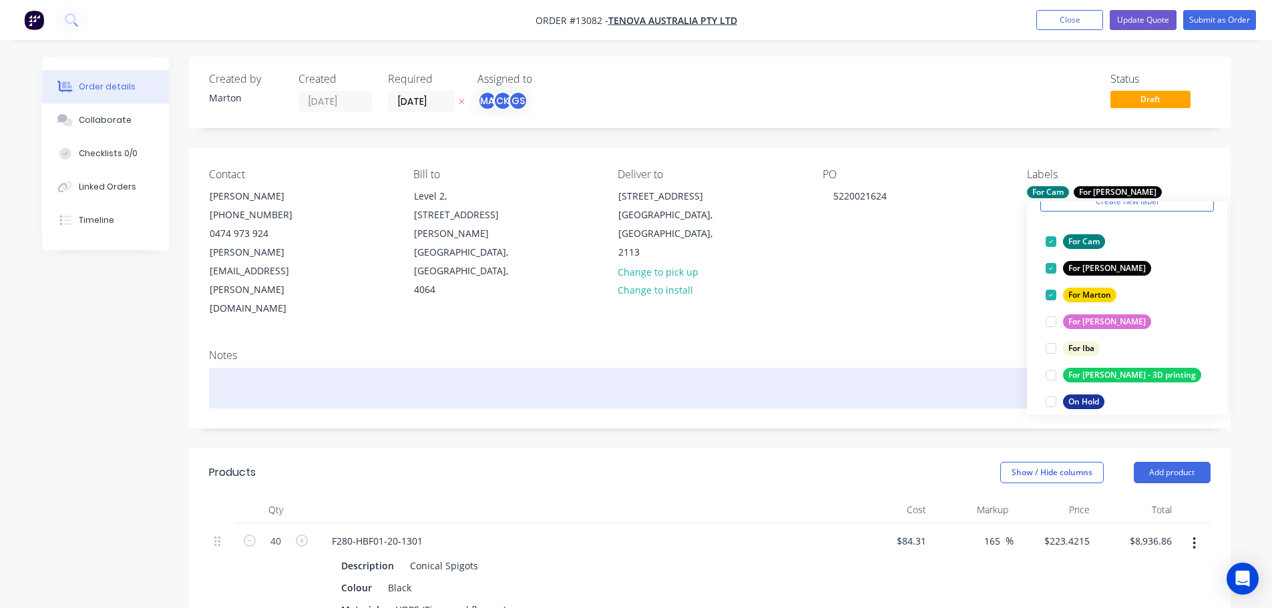
click at [925, 368] on div at bounding box center [710, 388] width 1002 height 41
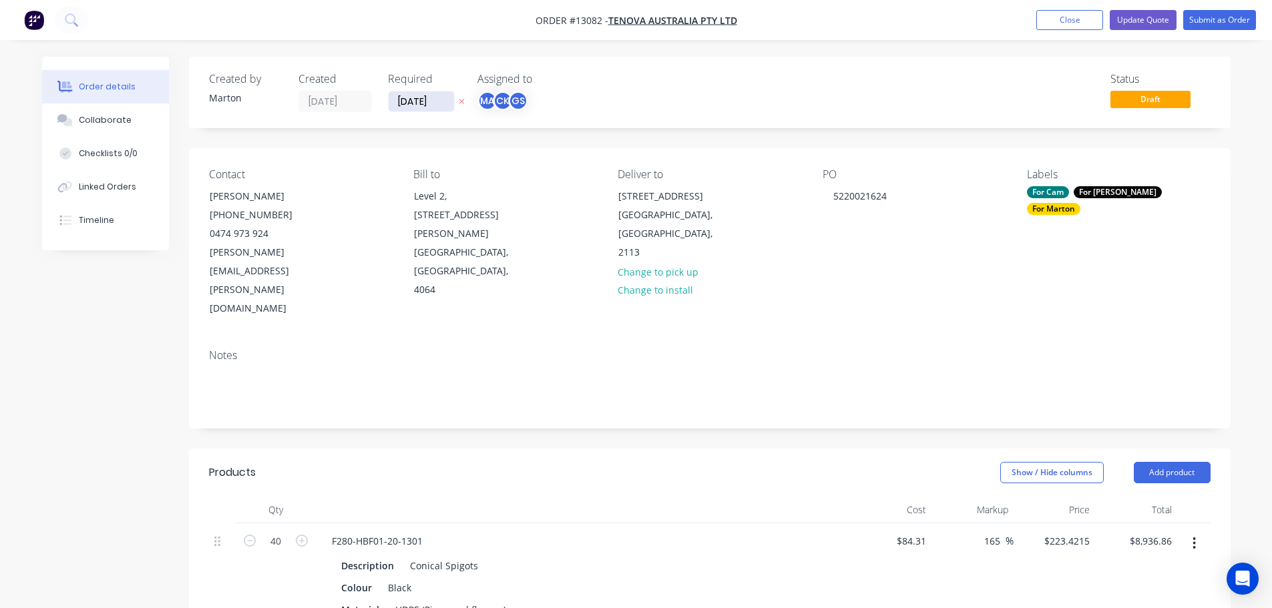
click at [421, 103] on input "[DATE]" at bounding box center [421, 101] width 65 height 20
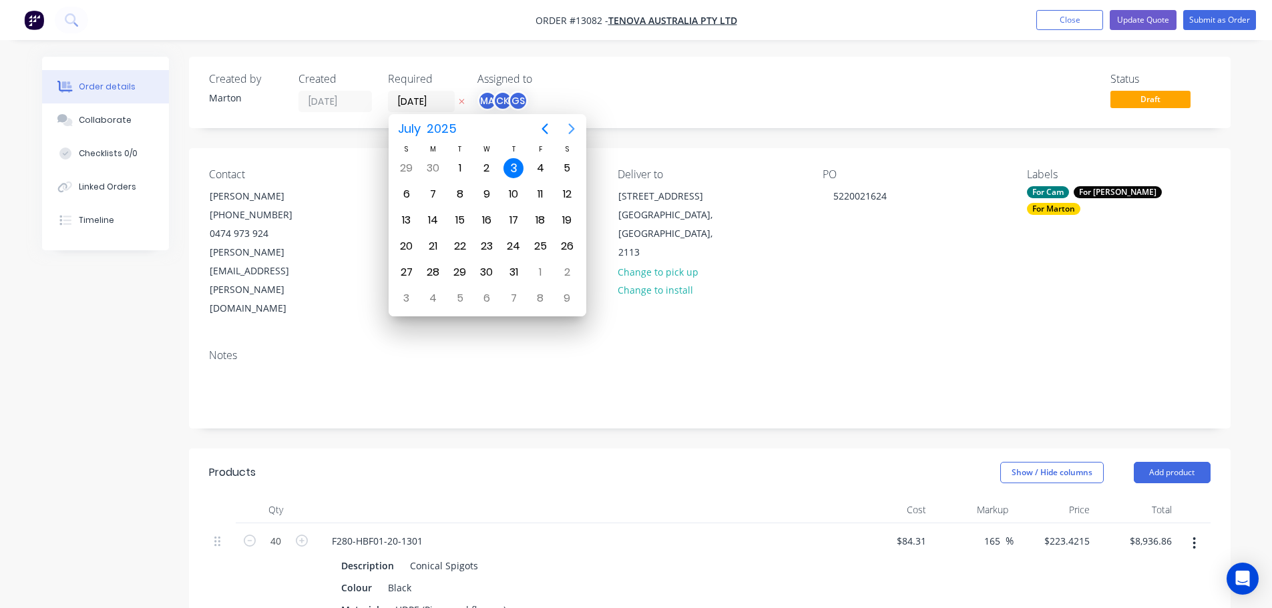
click at [573, 122] on icon "Next page" at bounding box center [572, 129] width 16 height 16
click at [542, 273] on div "29" at bounding box center [540, 272] width 20 height 20
type input "[DATE]"
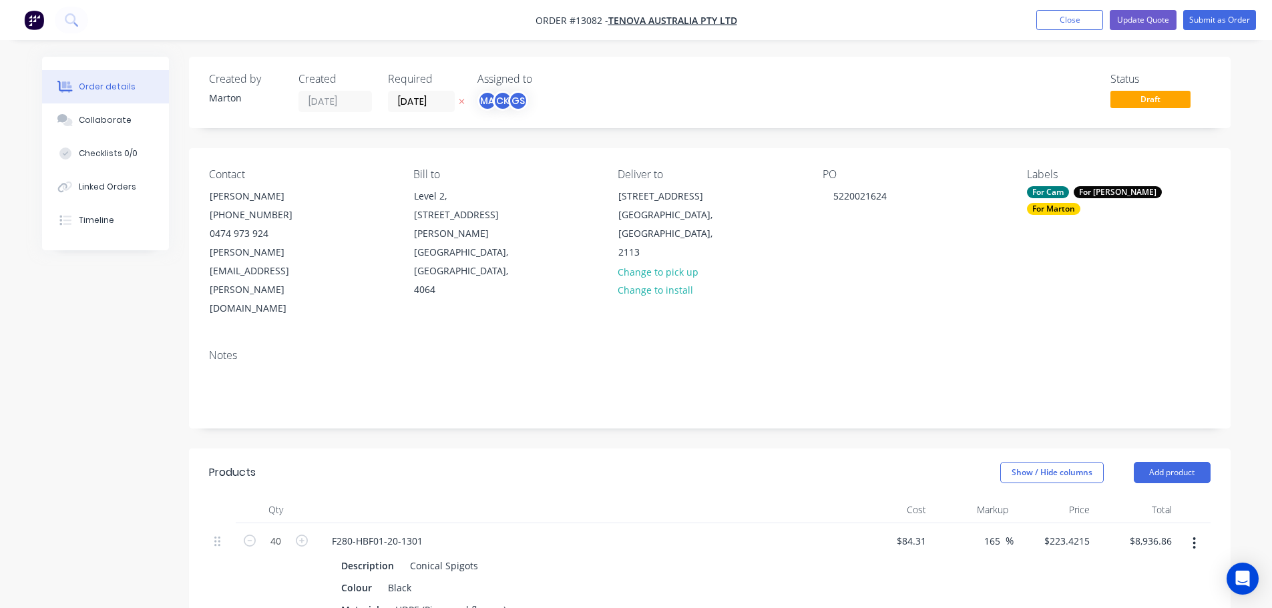
click at [847, 251] on div "PO 5220021624" at bounding box center [914, 243] width 183 height 150
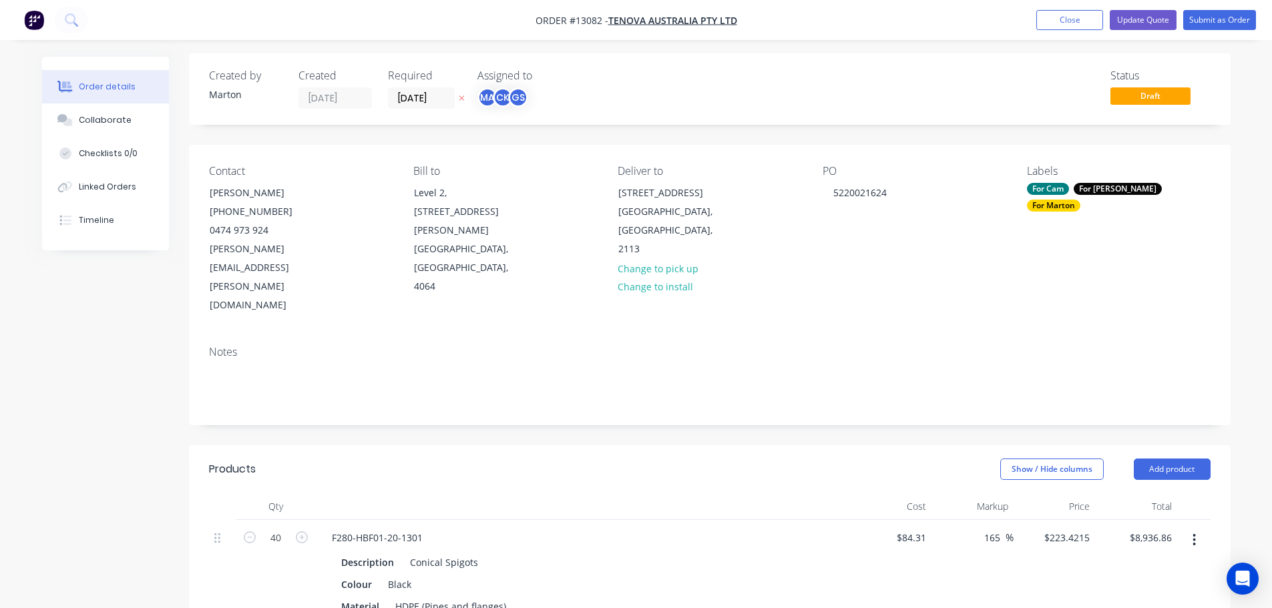
scroll to position [0, 0]
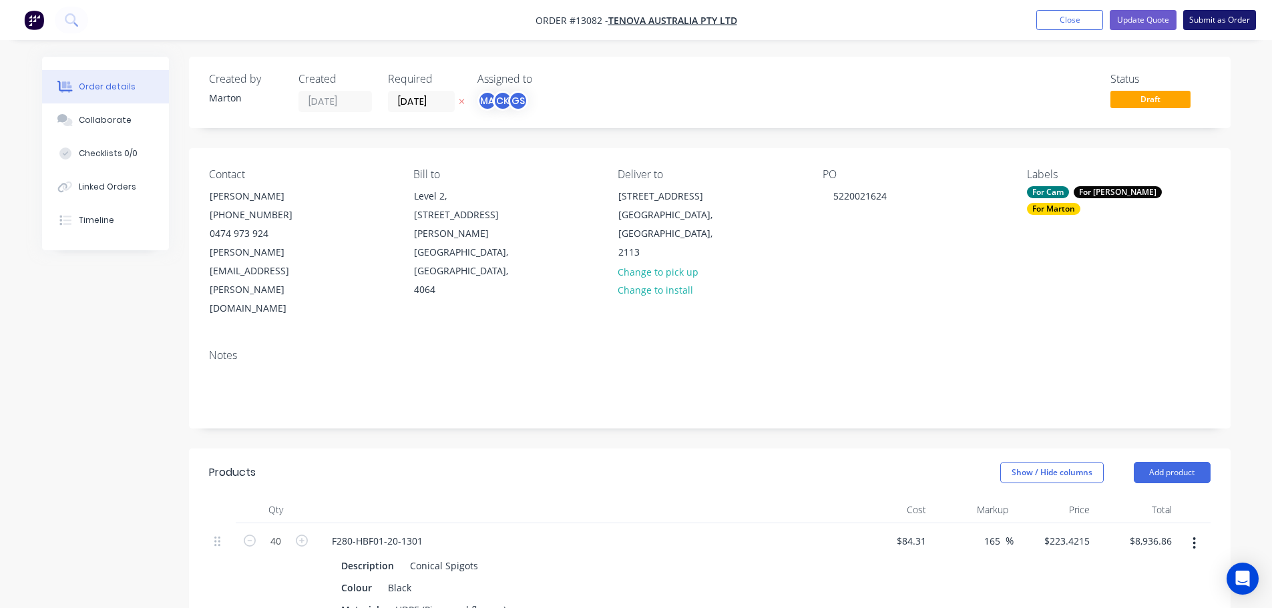
click at [1212, 19] on button "Submit as Order" at bounding box center [1219, 20] width 73 height 20
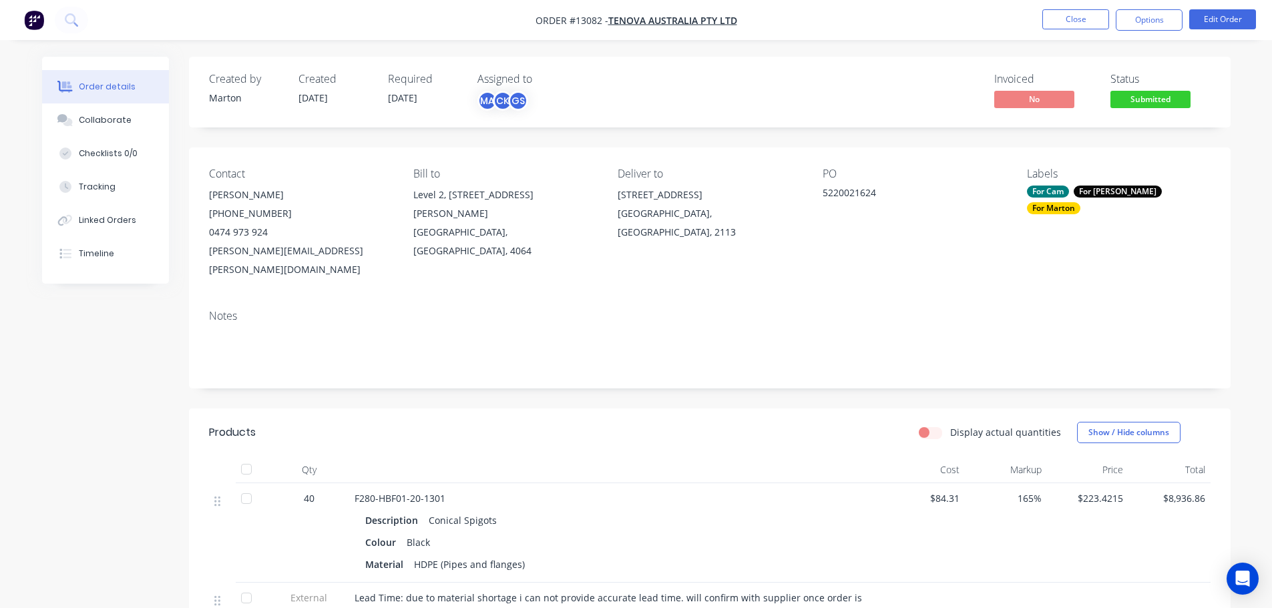
click at [1120, 186] on div "For Cam For [PERSON_NAME] For [PERSON_NAME]" at bounding box center [1118, 200] width 183 height 29
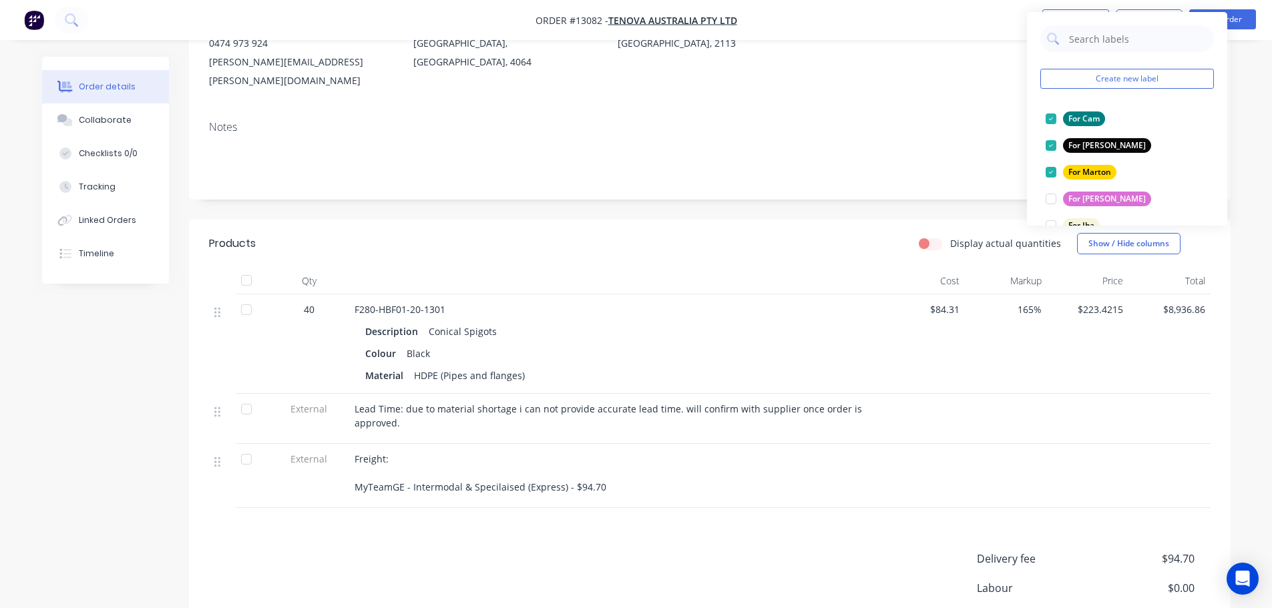
scroll to position [200, 0]
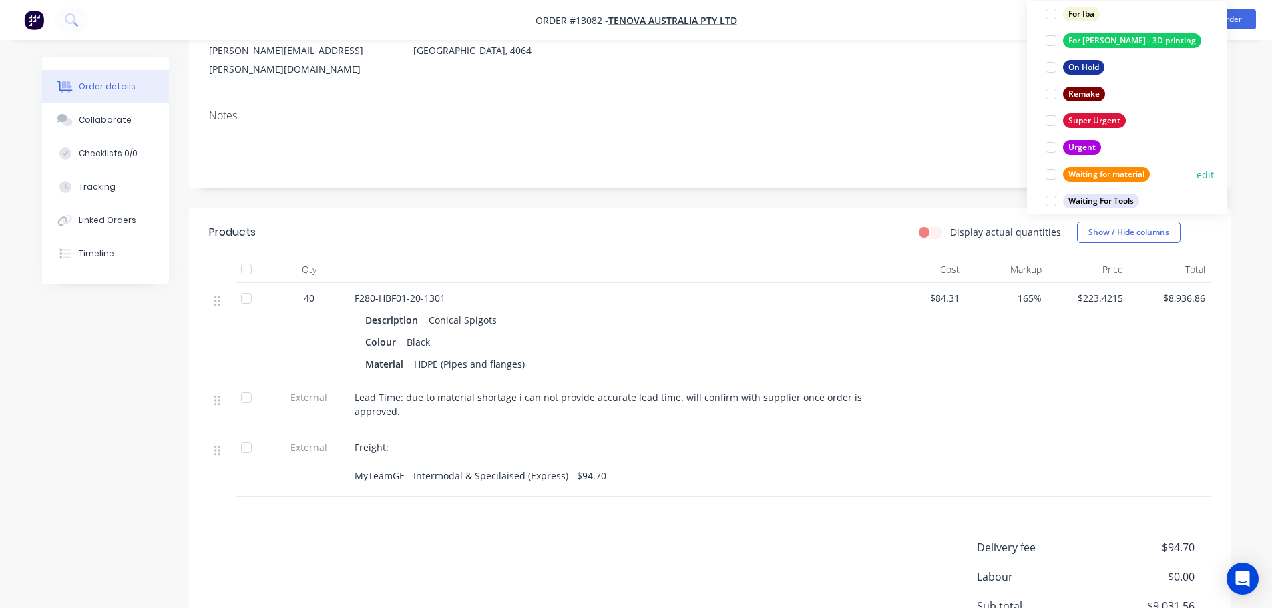
click at [1051, 169] on div at bounding box center [1051, 174] width 27 height 27
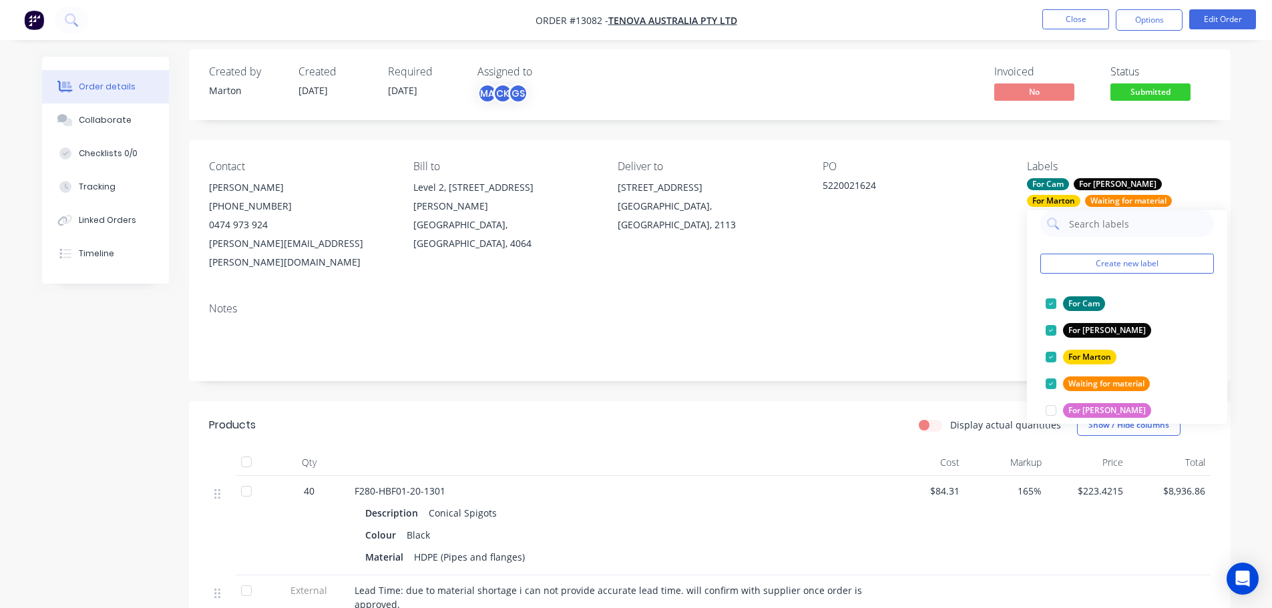
scroll to position [0, 0]
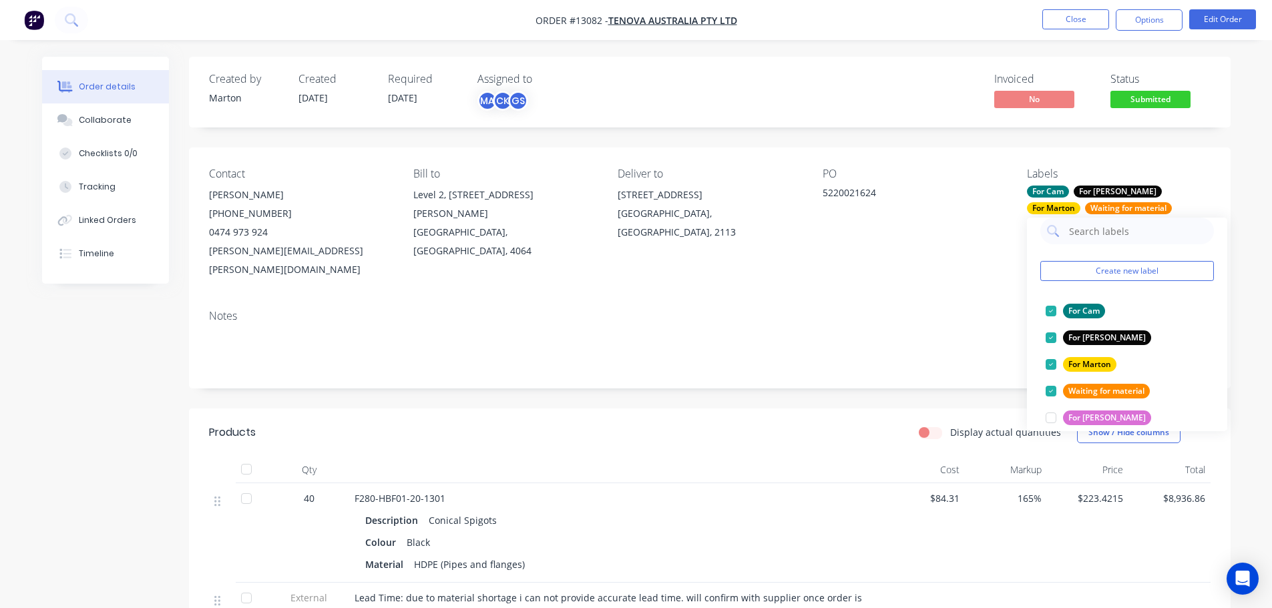
click at [1143, 97] on span "Submitted" at bounding box center [1150, 99] width 80 height 17
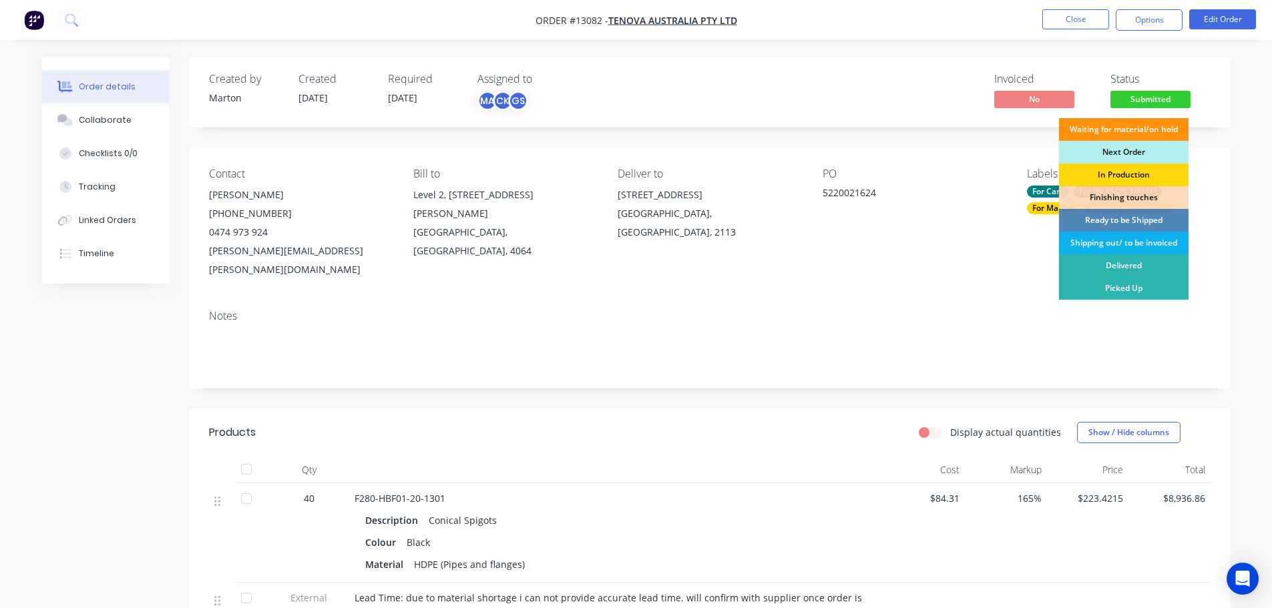
click at [1117, 126] on div "Waiting for material/on hold" at bounding box center [1124, 129] width 130 height 23
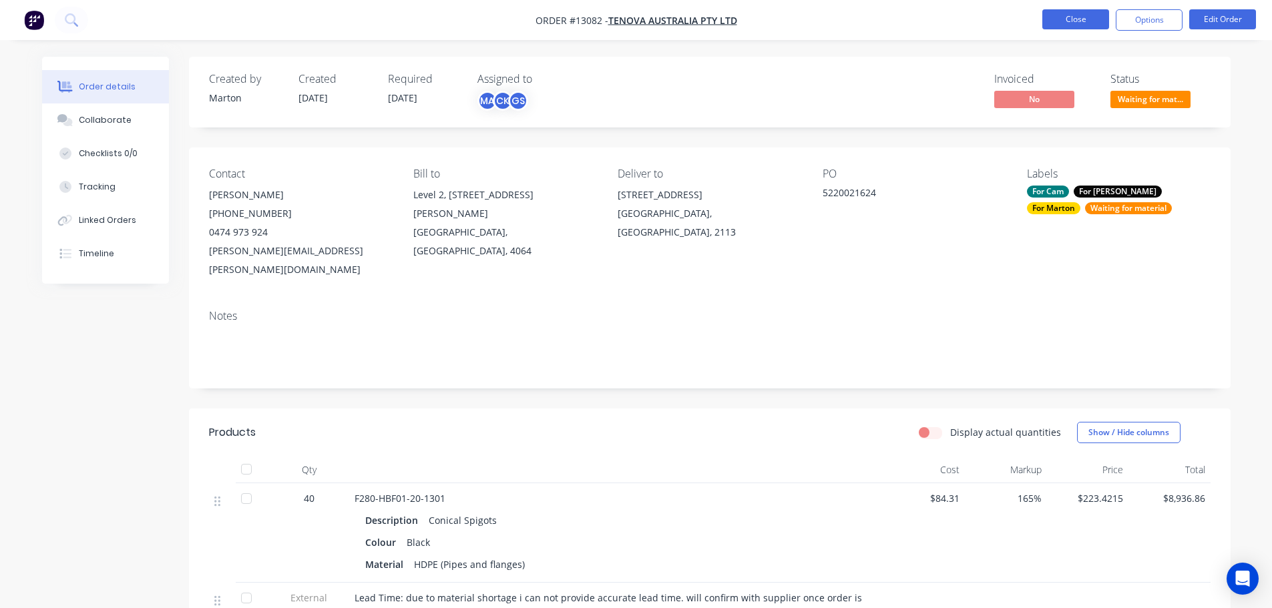
click at [1074, 15] on button "Close" at bounding box center [1075, 19] width 67 height 20
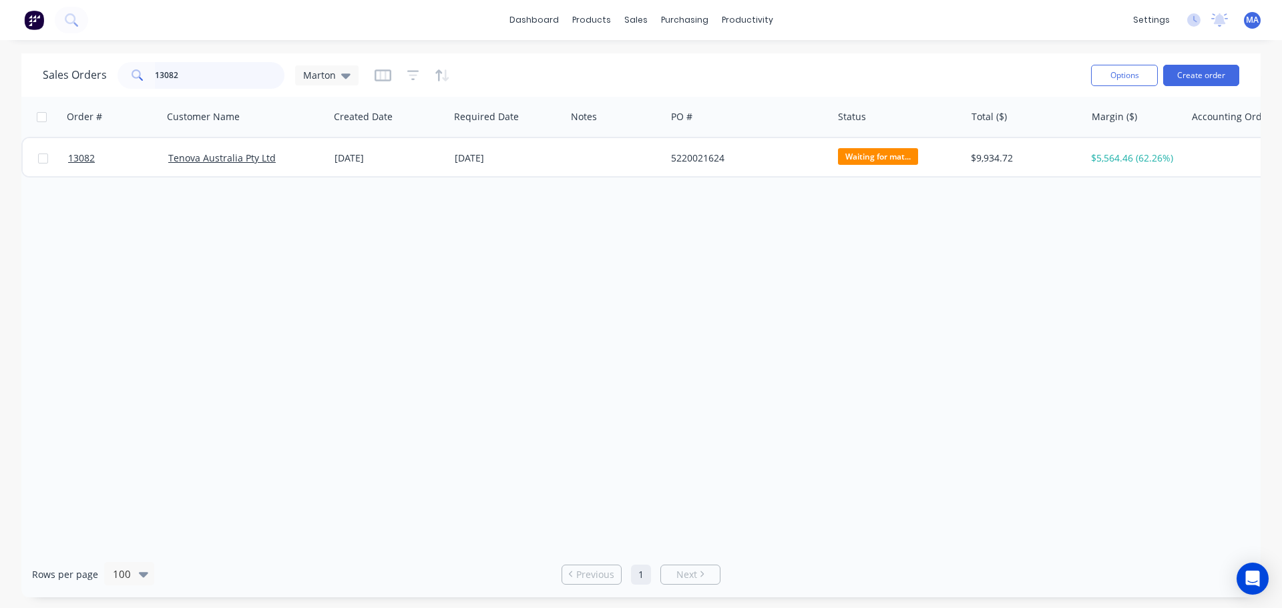
click at [222, 68] on input "13082" at bounding box center [220, 75] width 130 height 27
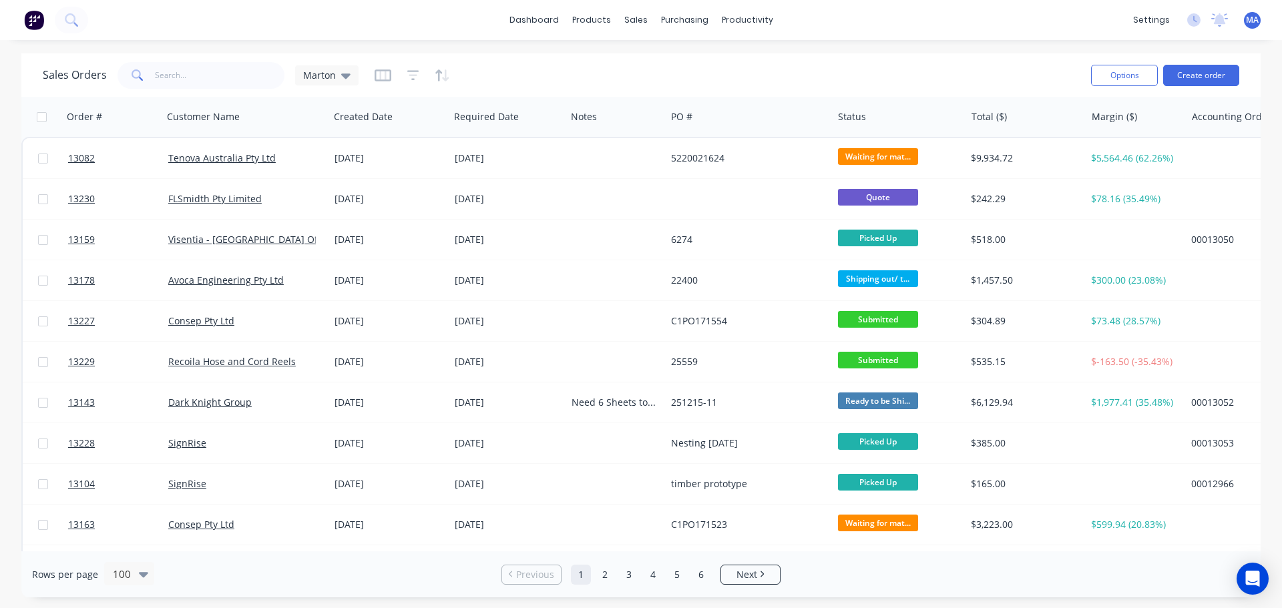
click at [227, 88] on div "Sales Orders Marton" at bounding box center [562, 75] width 1038 height 33
click at [224, 88] on input "text" at bounding box center [220, 75] width 130 height 27
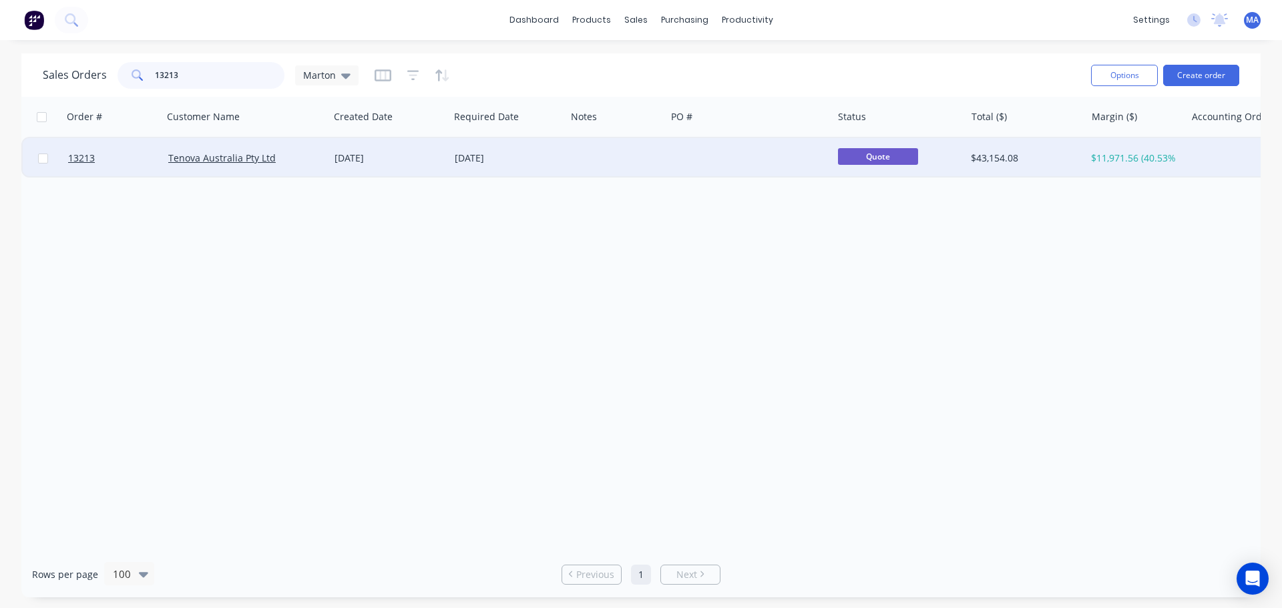
type input "13213"
click at [686, 161] on div at bounding box center [749, 158] width 166 height 40
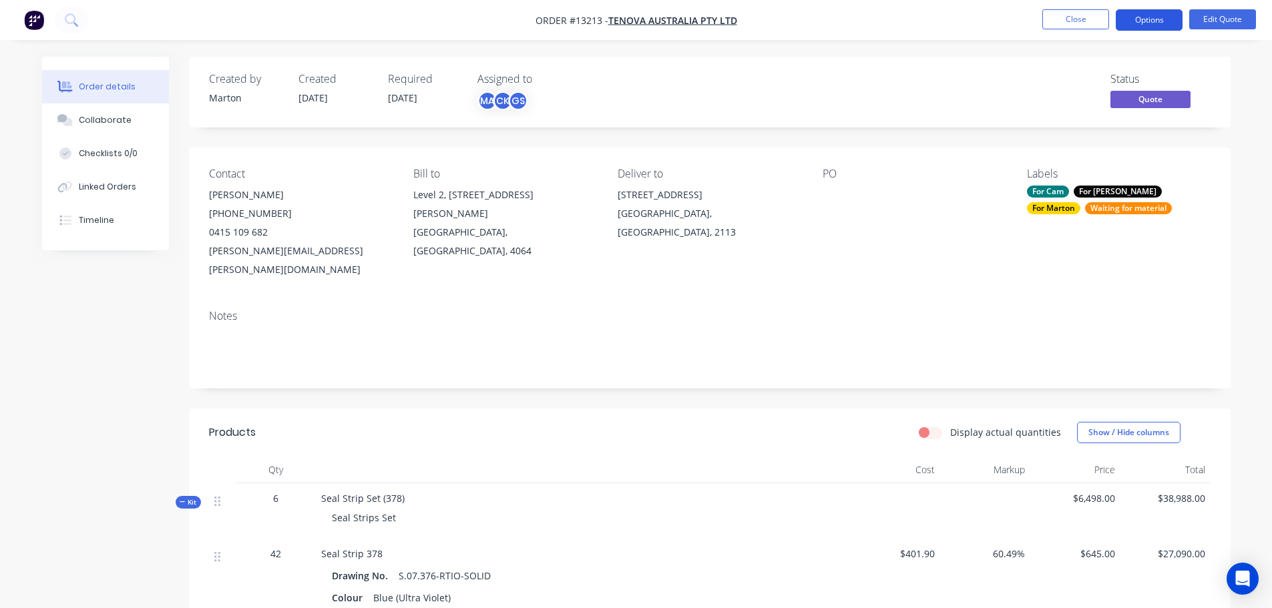
click at [1169, 21] on button "Options" at bounding box center [1149, 19] width 67 height 21
click at [1234, 19] on button "Edit Quote" at bounding box center [1222, 19] width 67 height 20
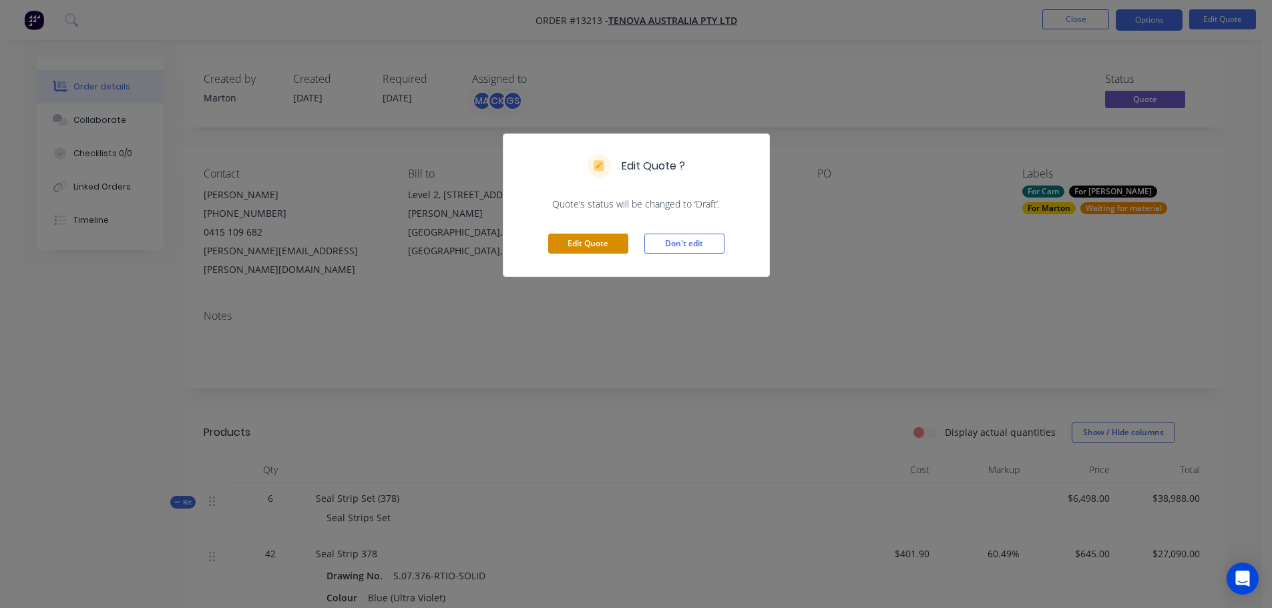
click at [593, 240] on button "Edit Quote" at bounding box center [588, 244] width 80 height 20
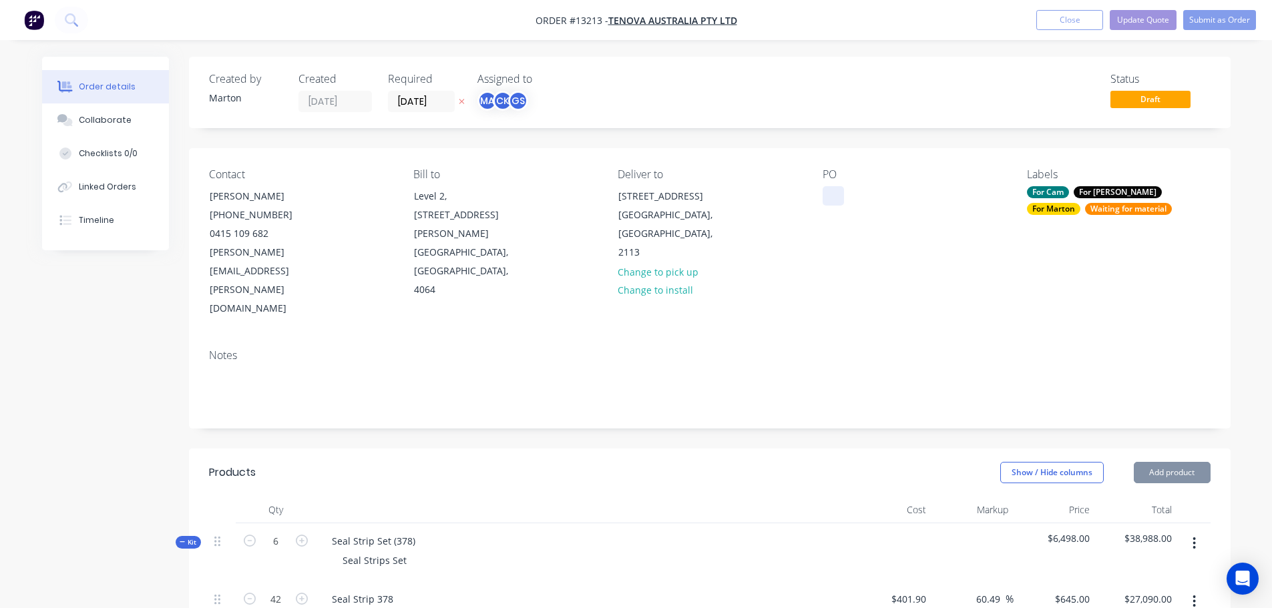
click at [830, 199] on div at bounding box center [833, 195] width 21 height 19
click at [939, 349] on div "Notes" at bounding box center [710, 355] width 1002 height 13
click at [1148, 107] on span "Draft" at bounding box center [1150, 99] width 80 height 17
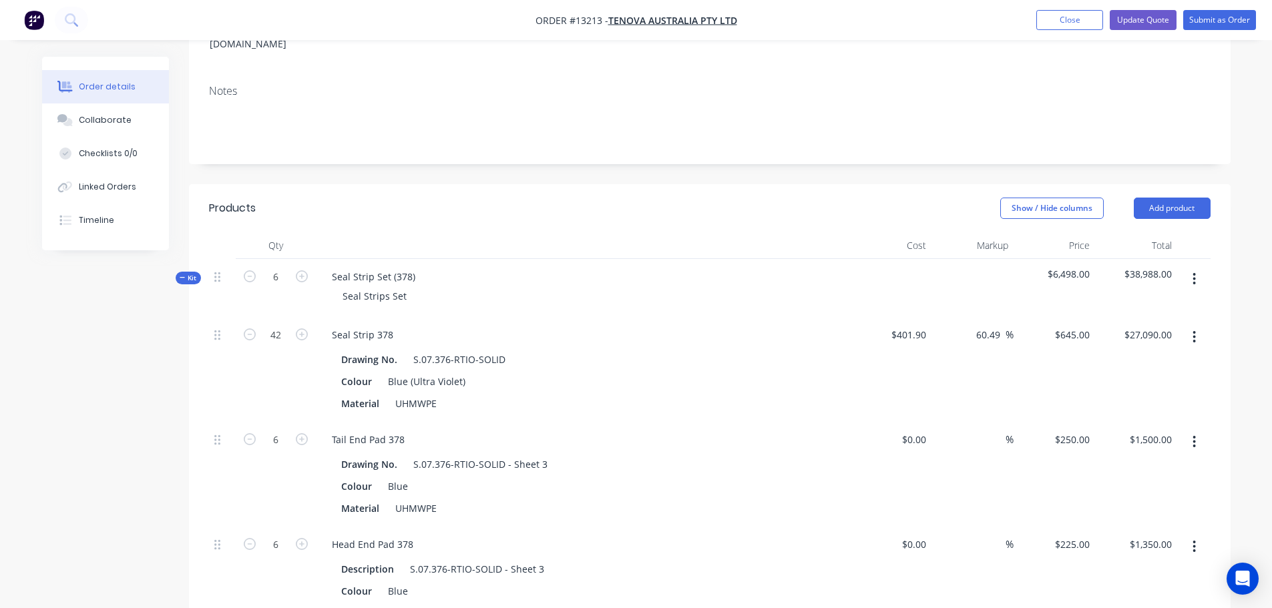
scroll to position [267, 0]
click at [187, 270] on span "Kit" at bounding box center [188, 275] width 17 height 10
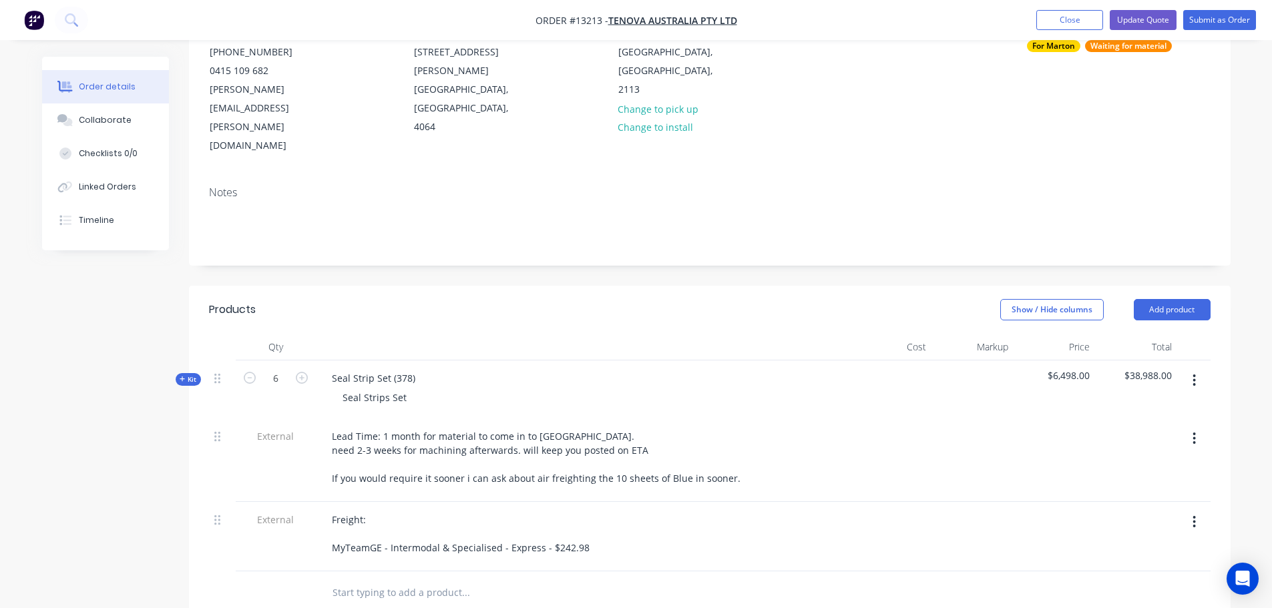
scroll to position [67, 0]
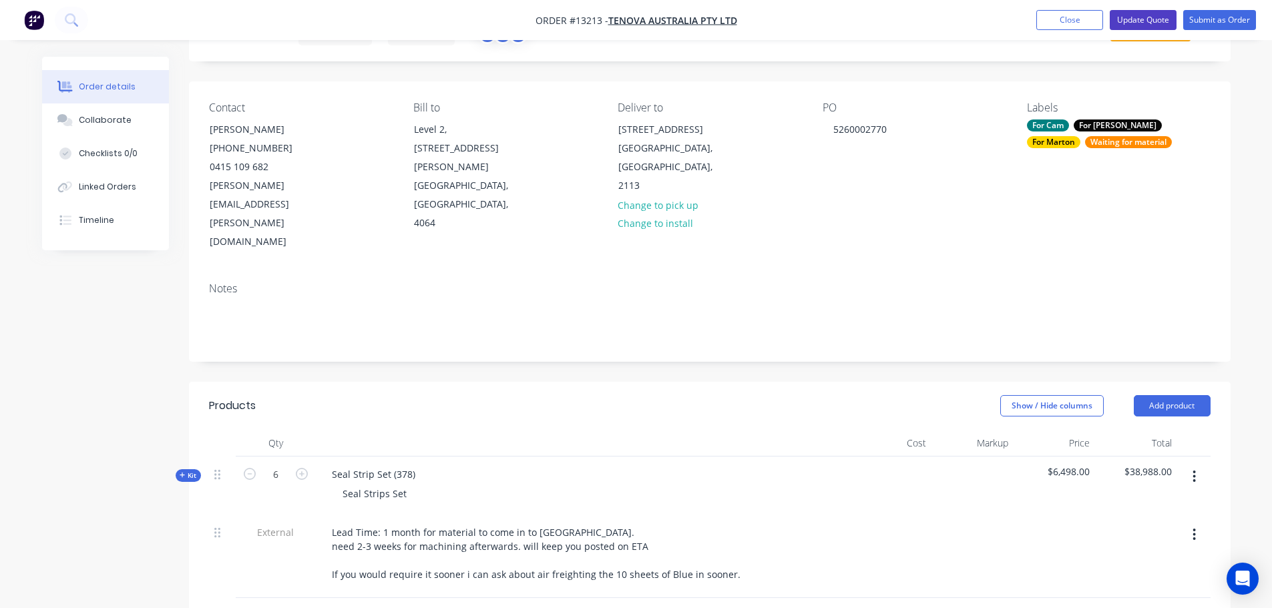
click at [1131, 17] on button "Update Quote" at bounding box center [1143, 20] width 67 height 20
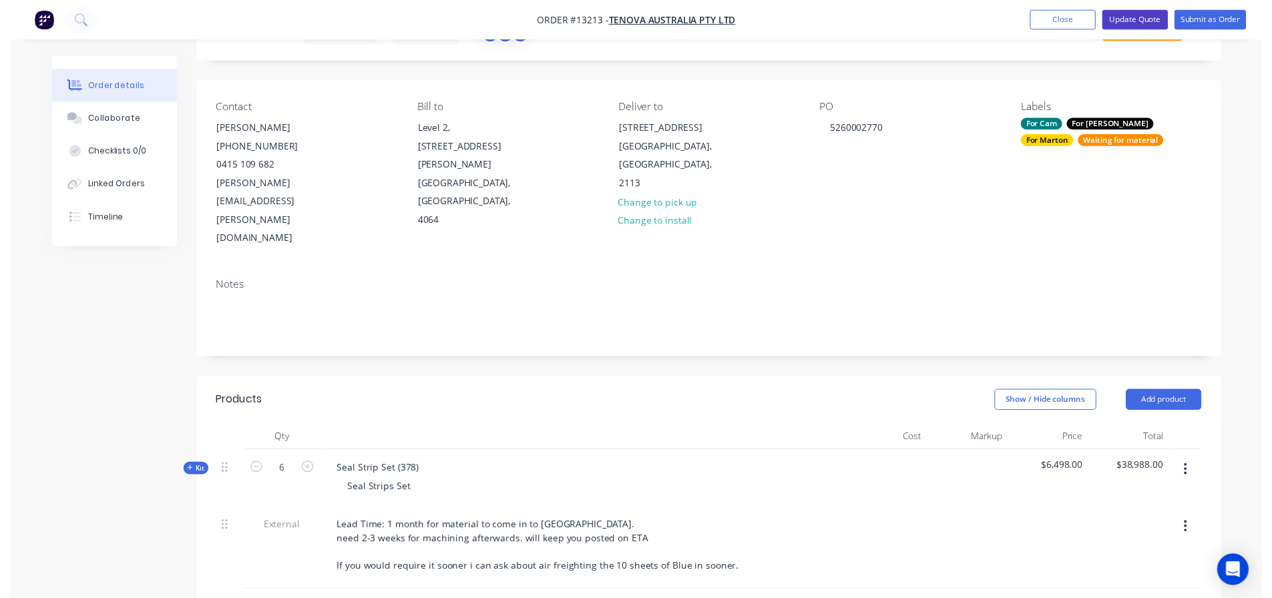
scroll to position [0, 0]
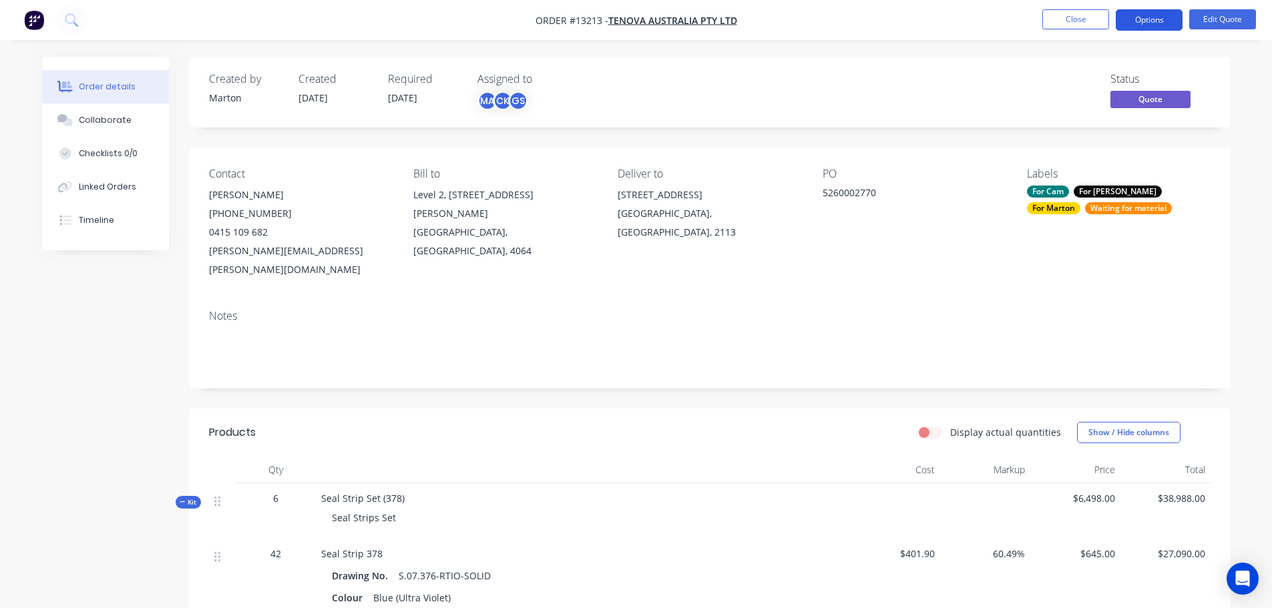
click at [1159, 23] on button "Options" at bounding box center [1149, 19] width 67 height 21
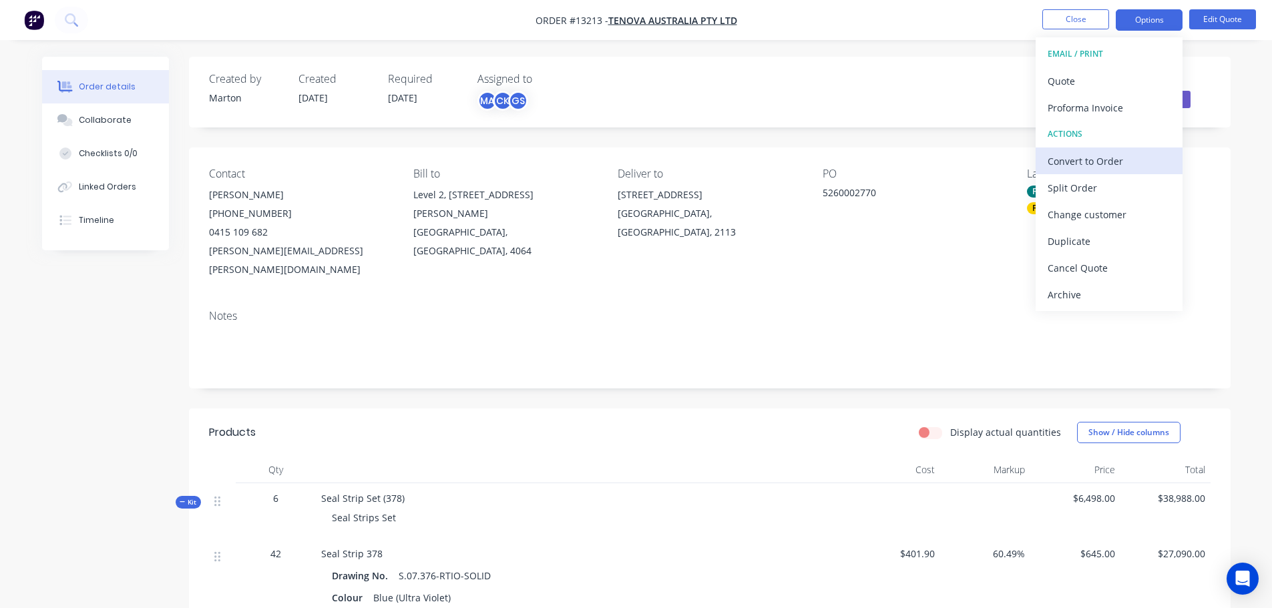
click at [1060, 168] on div "Convert to Order" at bounding box center [1109, 161] width 123 height 19
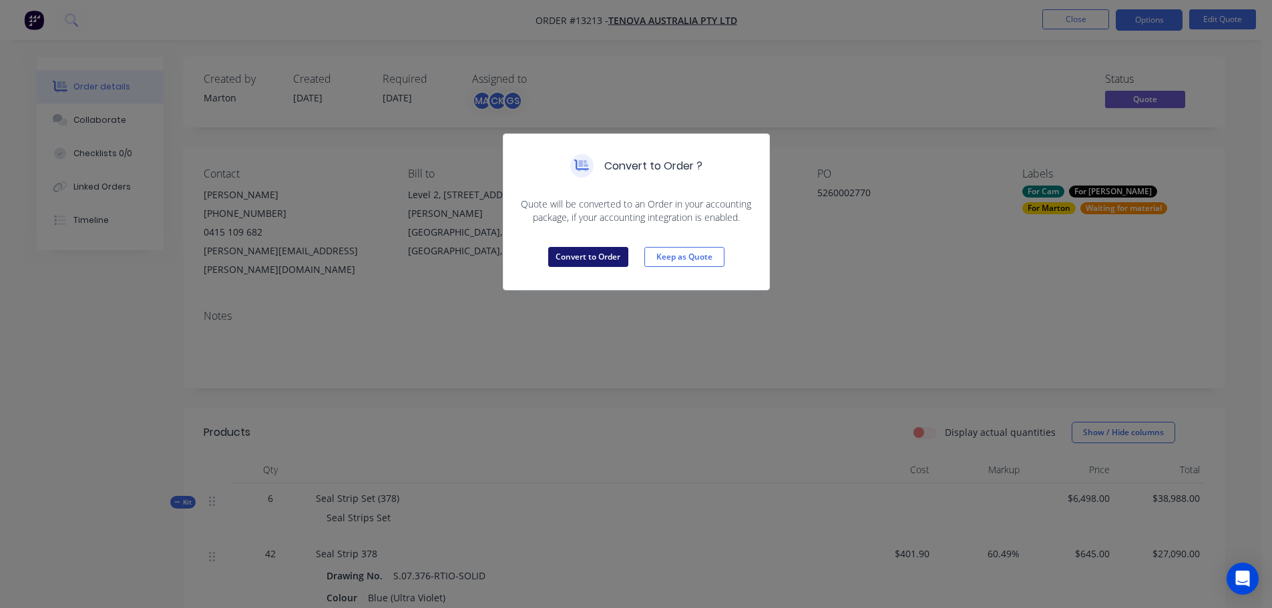
click at [597, 260] on button "Convert to Order" at bounding box center [588, 257] width 80 height 20
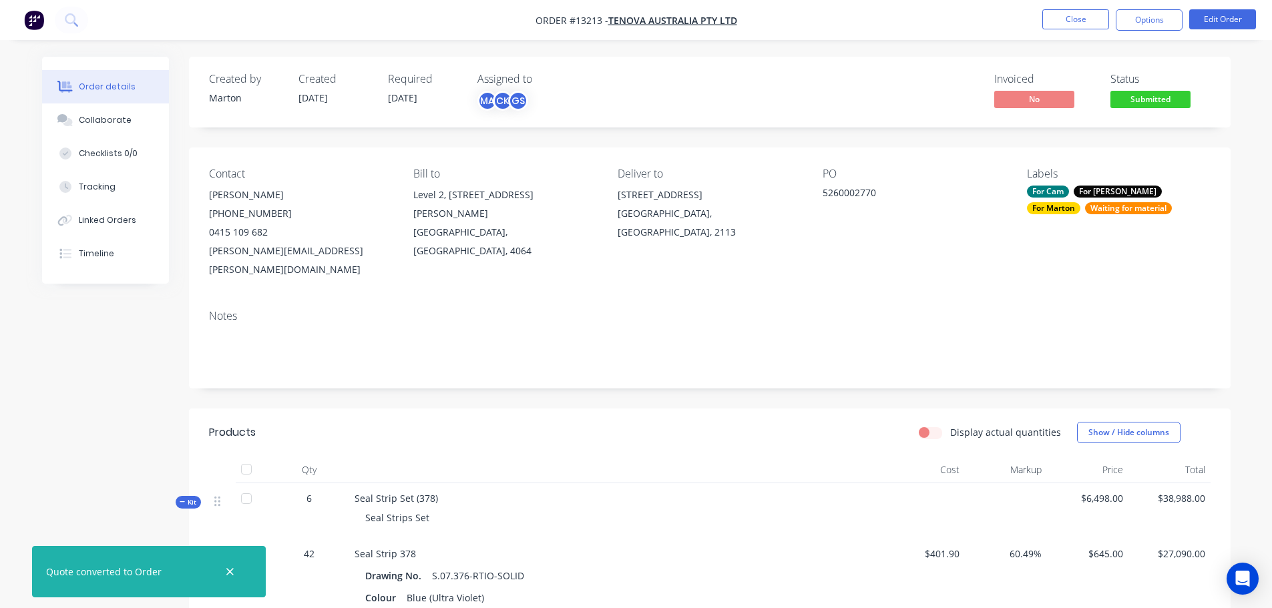
click at [1149, 98] on span "Submitted" at bounding box center [1150, 99] width 80 height 17
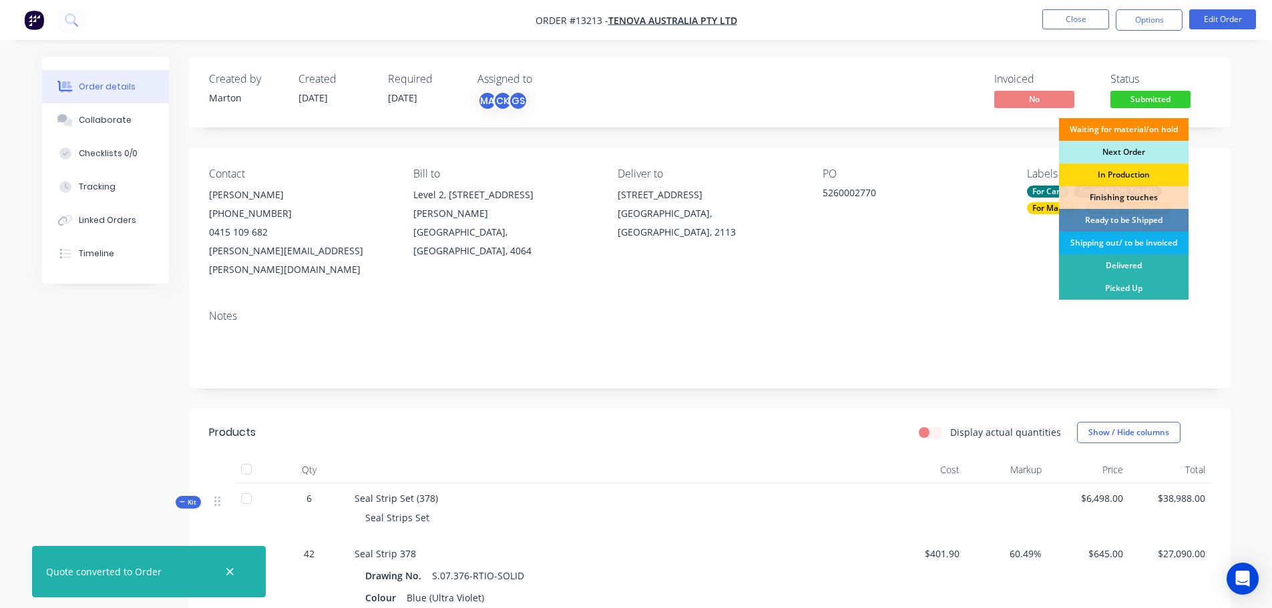
click at [1127, 130] on div "Waiting for material/on hold" at bounding box center [1124, 129] width 130 height 23
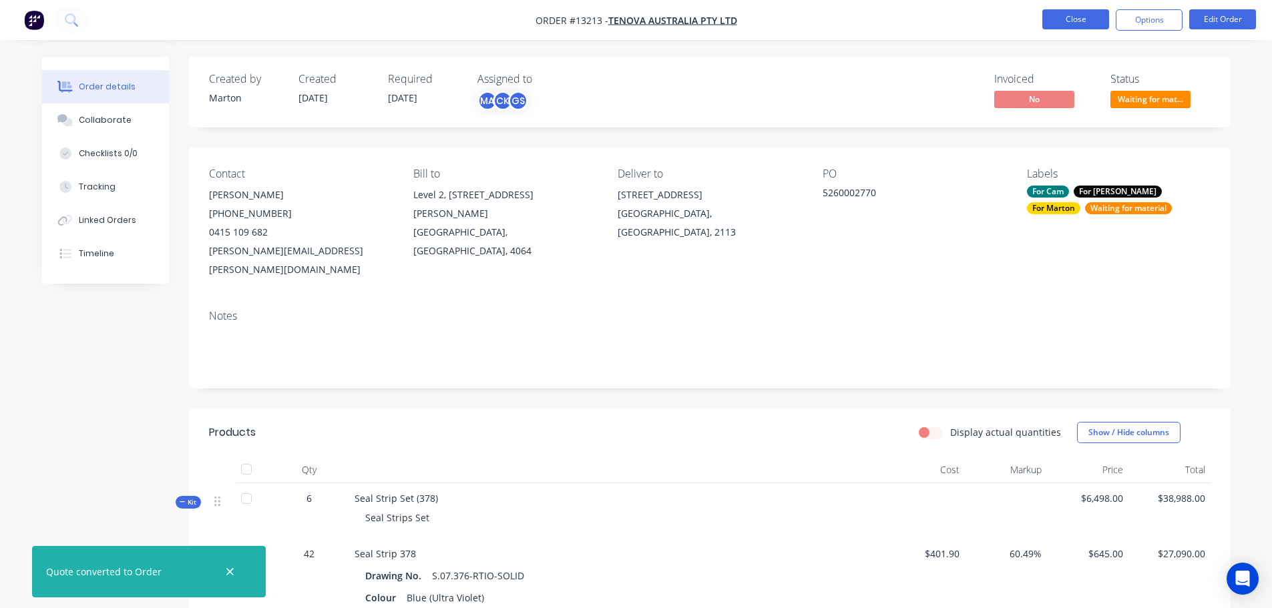
click at [1071, 18] on button "Close" at bounding box center [1075, 19] width 67 height 20
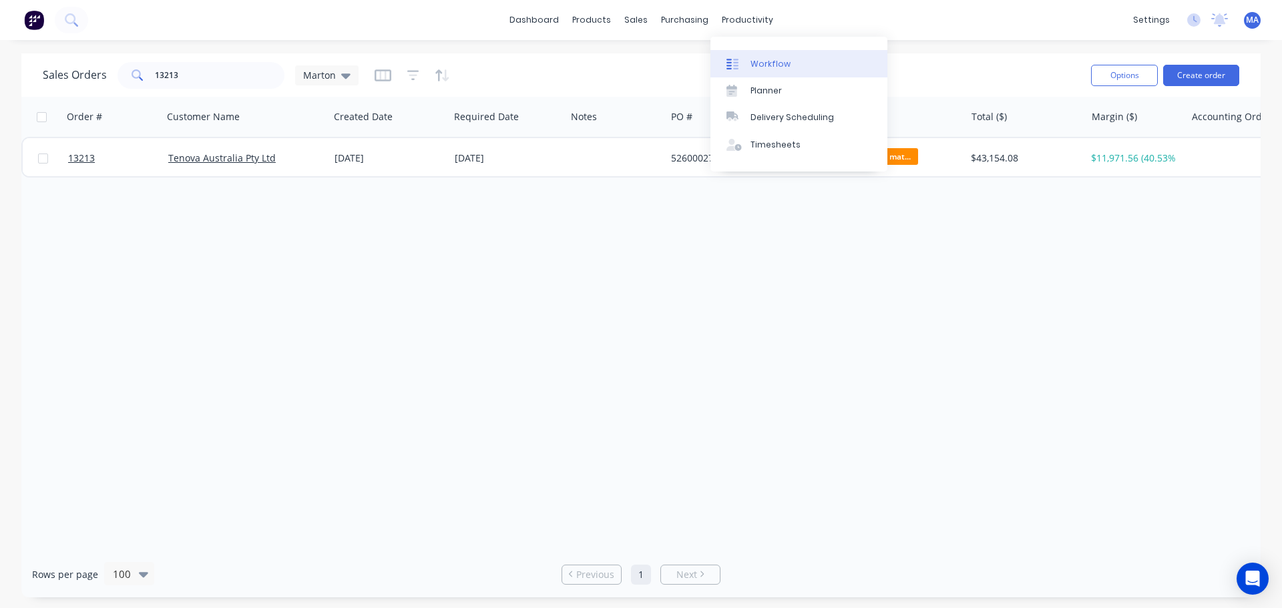
click at [760, 51] on link "Workflow" at bounding box center [798, 63] width 177 height 27
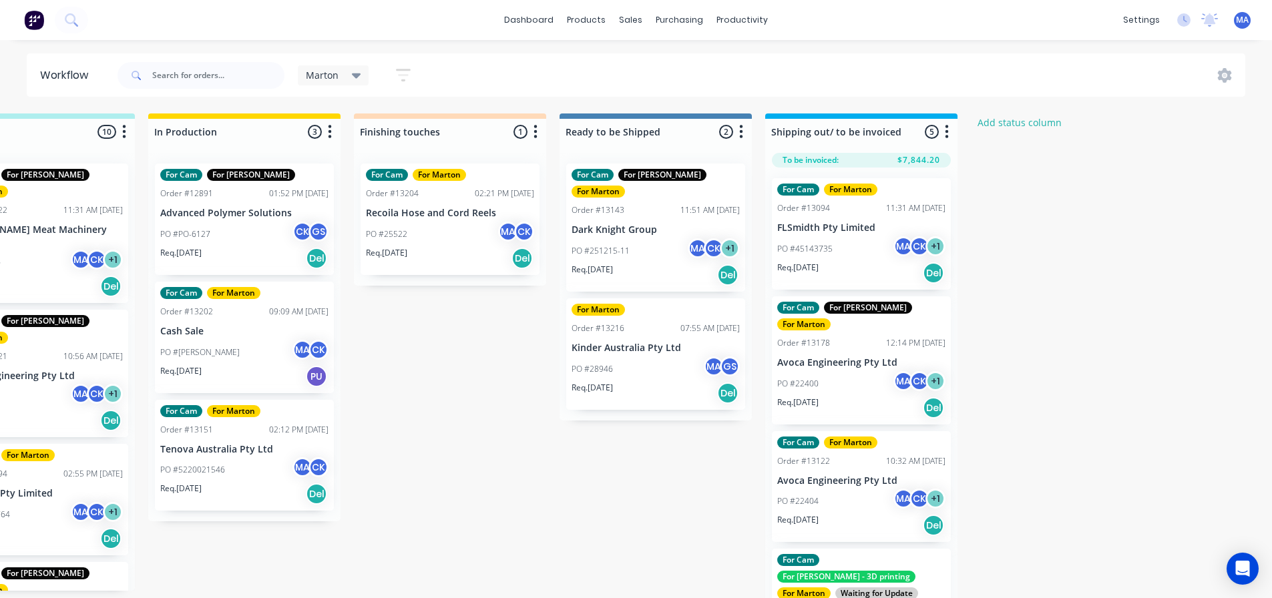
scroll to position [0, 516]
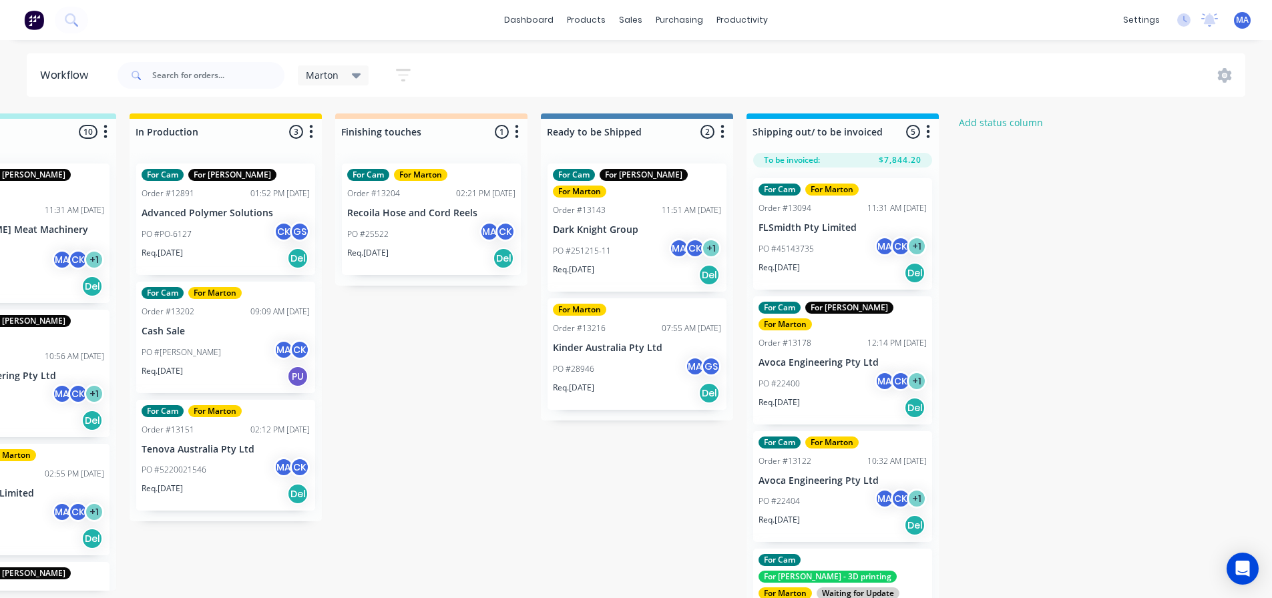
click at [809, 245] on p "PO #45143735" at bounding box center [786, 249] width 55 height 12
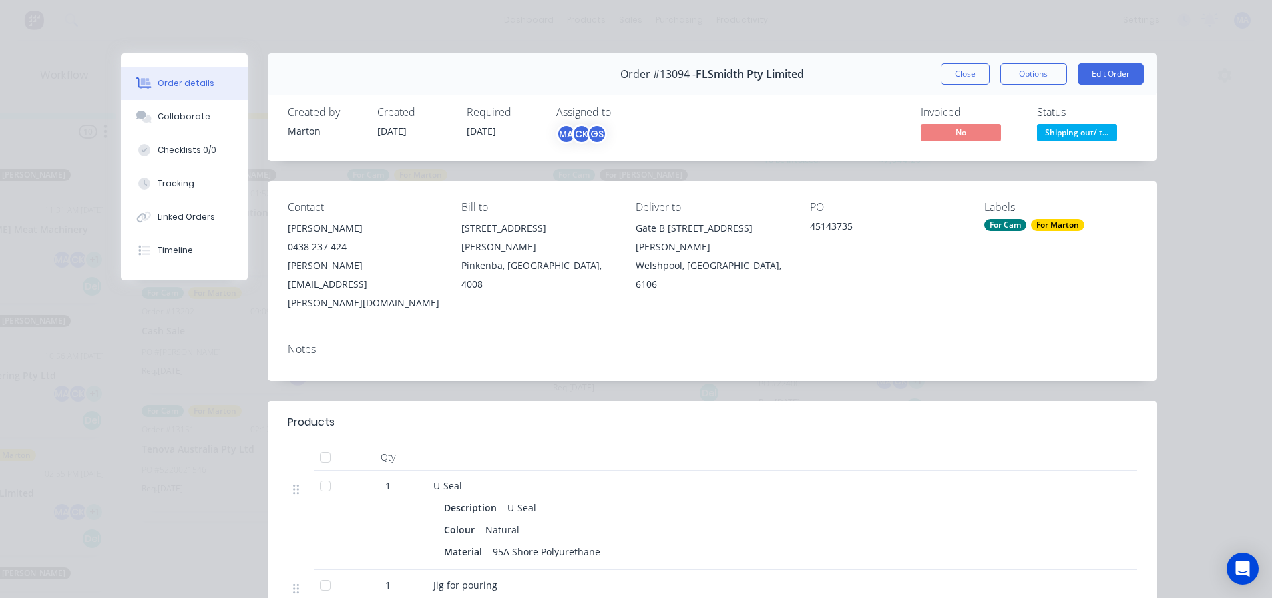
click at [956, 79] on button "Close" at bounding box center [965, 73] width 49 height 21
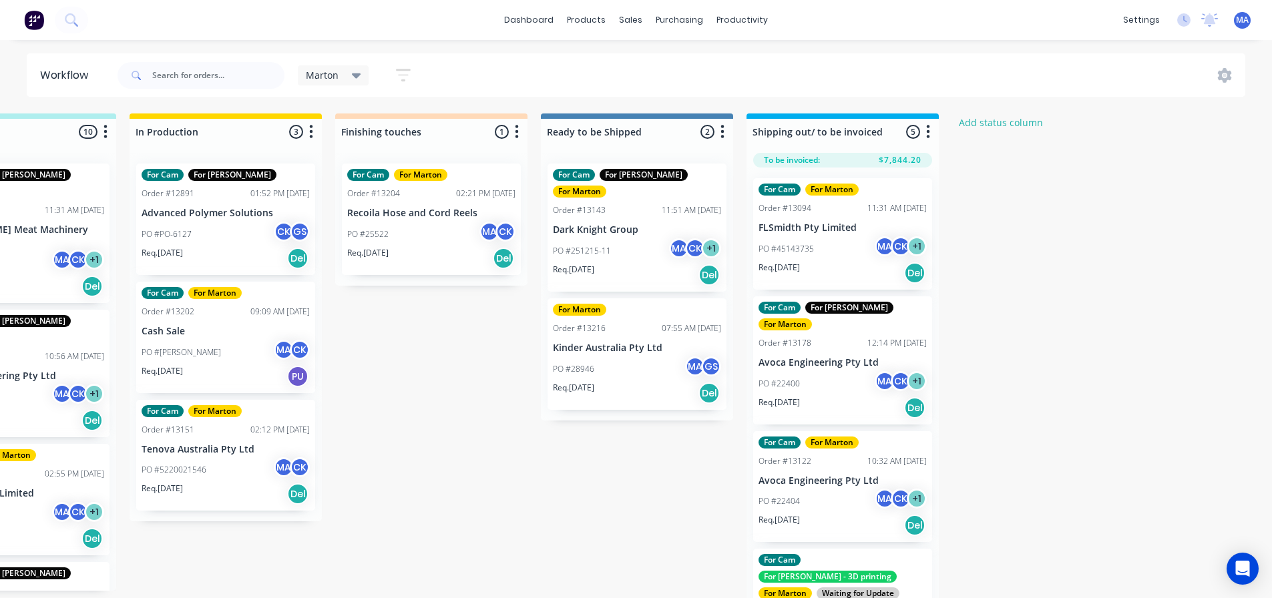
click at [626, 357] on div "PO #28946 MA GS" at bounding box center [637, 369] width 168 height 25
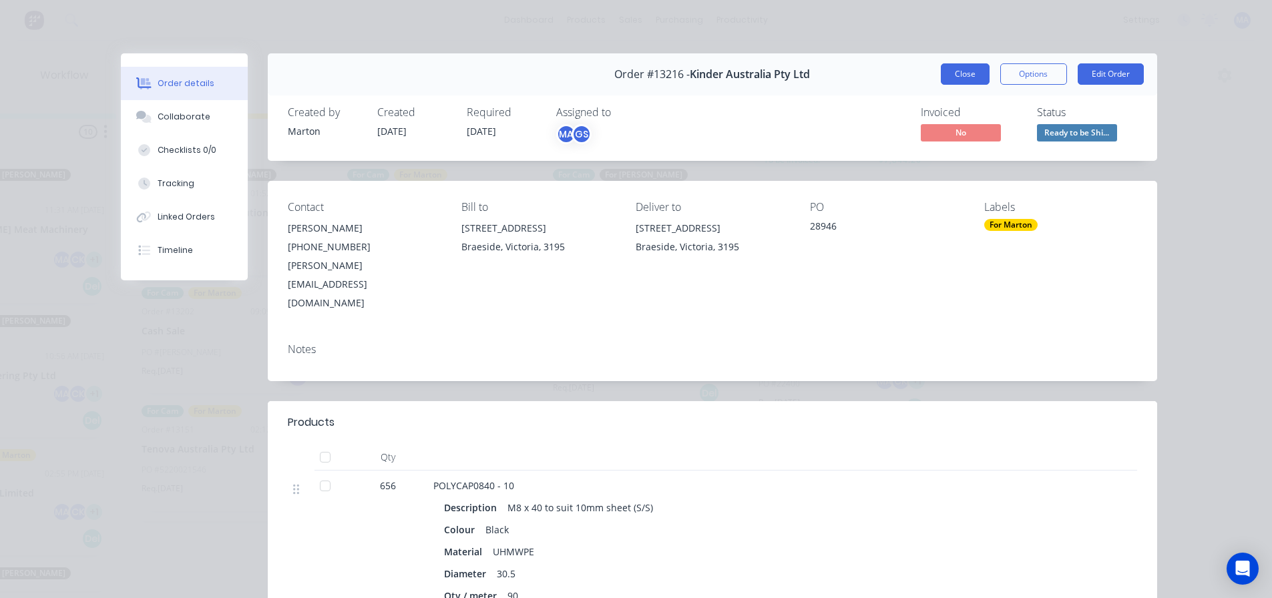
click at [954, 76] on button "Close" at bounding box center [965, 73] width 49 height 21
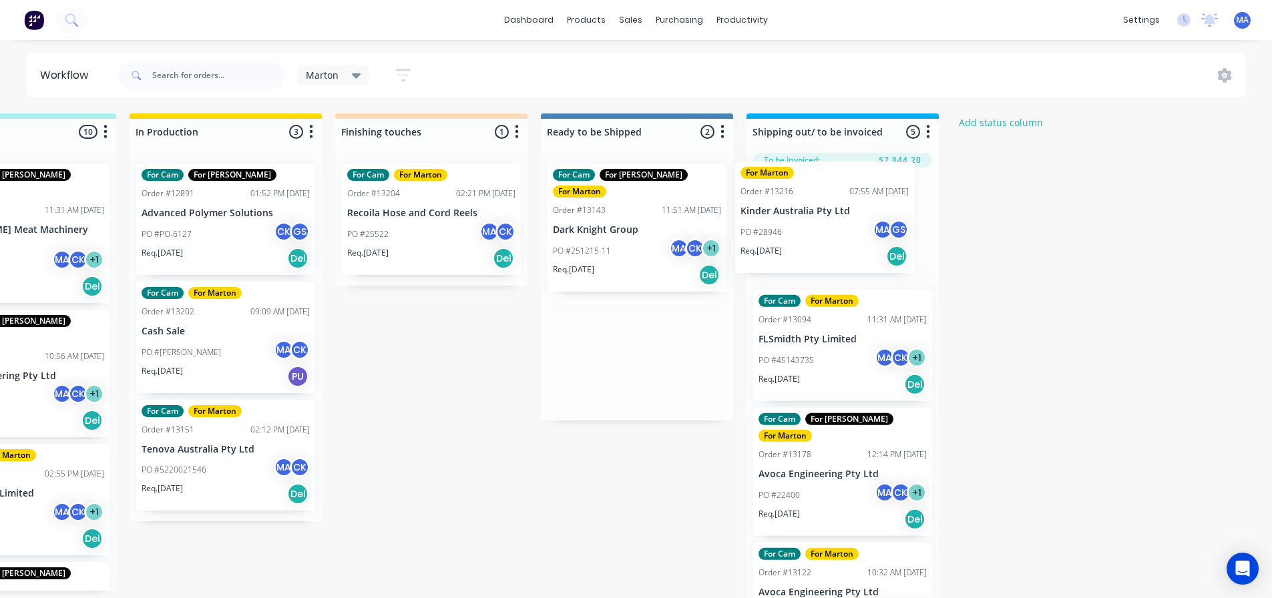
drag, startPoint x: 624, startPoint y: 353, endPoint x: 816, endPoint y: 230, distance: 227.8
click at [816, 230] on div "Submitted 4 Status colour #32CD32 hex #32CD32 Save Cancel Summaries Total order…" at bounding box center [394, 360] width 1840 height 492
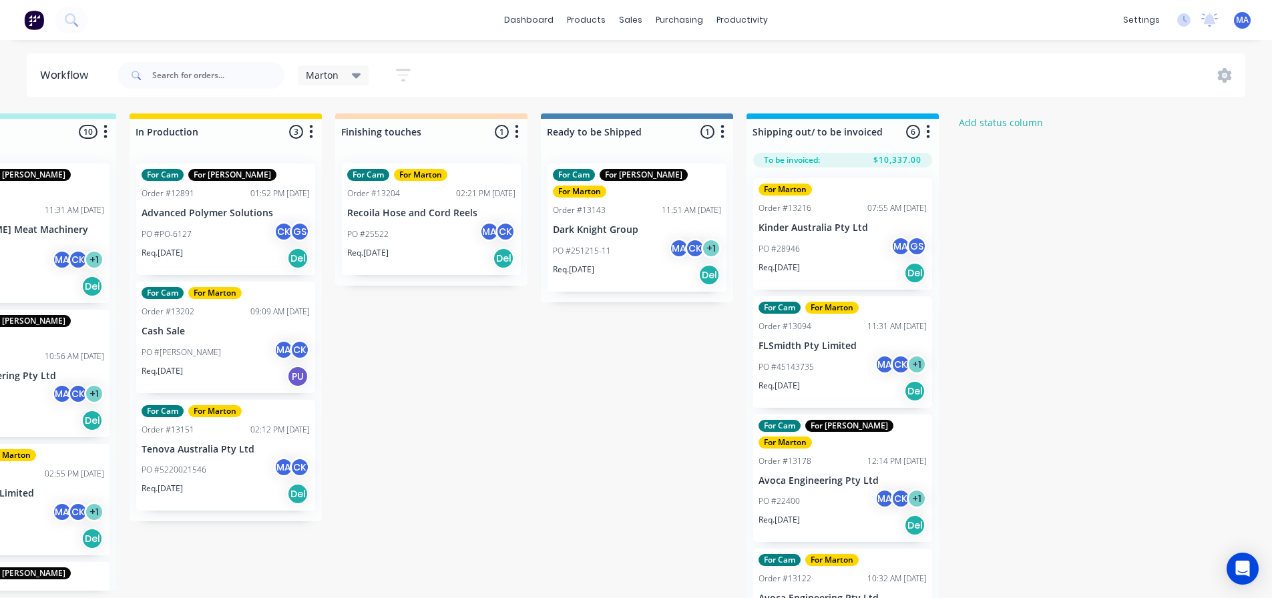
click at [780, 254] on p "PO #28946" at bounding box center [779, 249] width 41 height 12
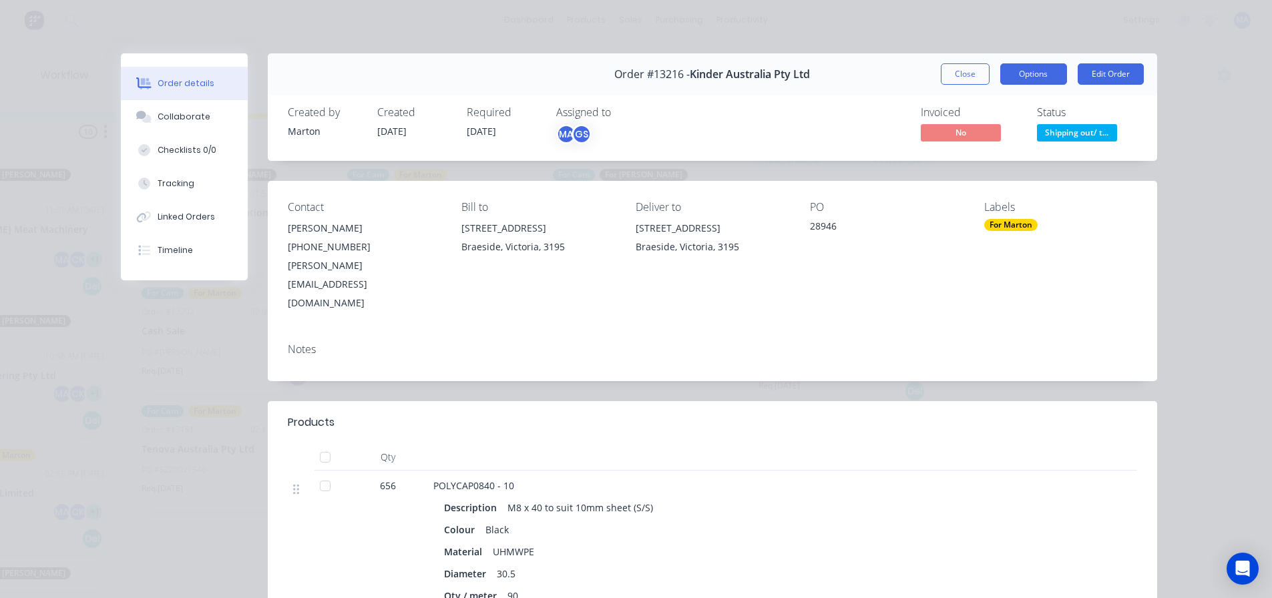
click at [1017, 75] on button "Options" at bounding box center [1033, 73] width 67 height 21
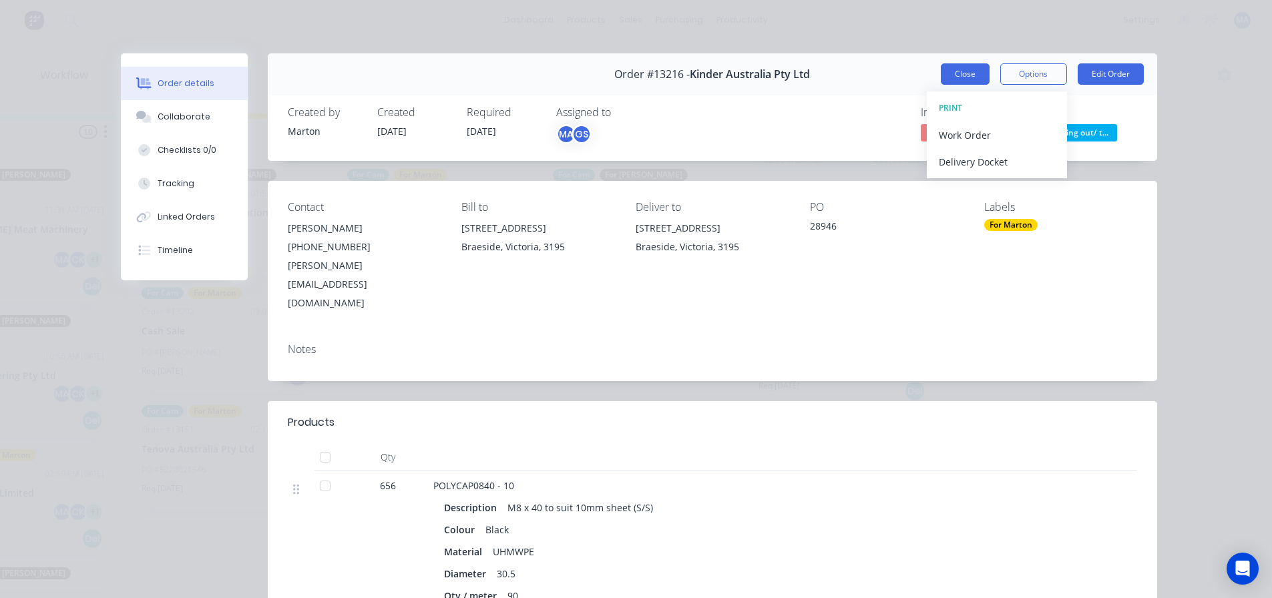
click at [978, 71] on button "Close" at bounding box center [965, 73] width 49 height 21
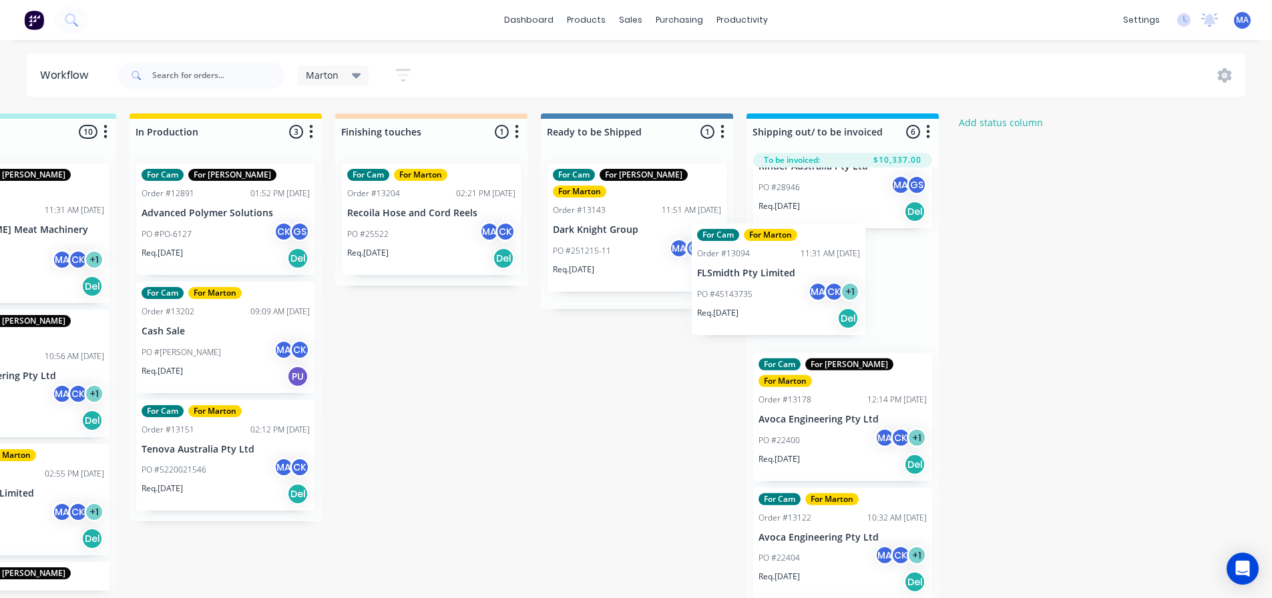
scroll to position [59, 0]
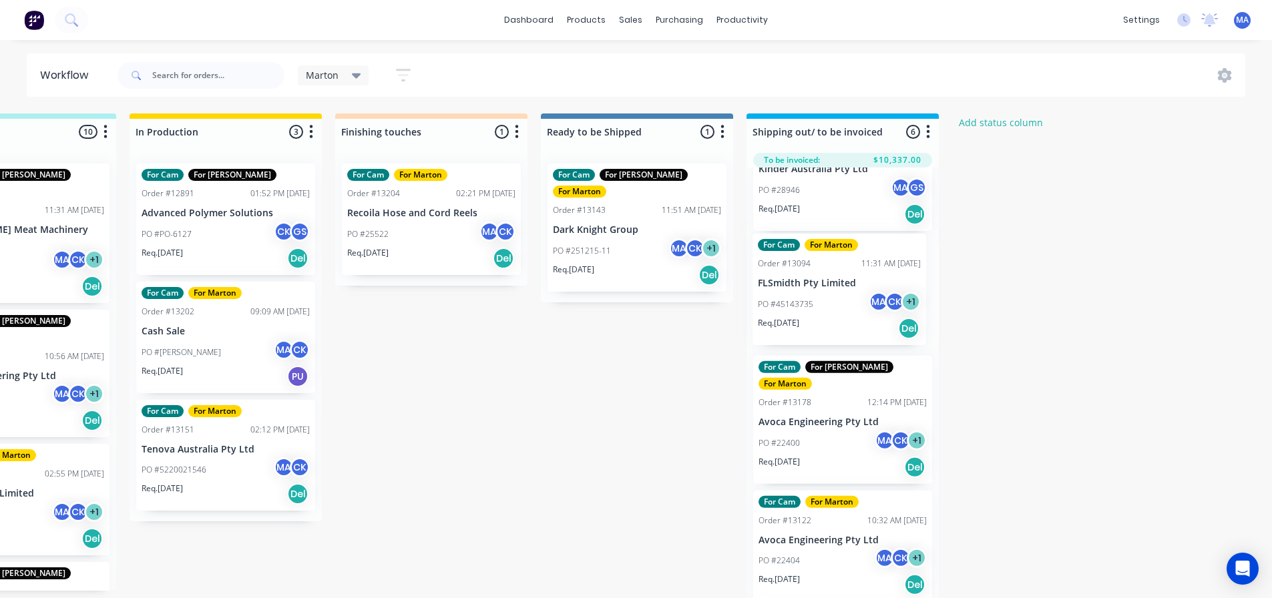
click at [820, 300] on div "For Marton Order #13216 07:55 AM [DATE] Kinder Australia Pty Ltd PO #28946 MA G…" at bounding box center [843, 387] width 192 height 438
click at [829, 398] on div "For Cam For [PERSON_NAME] For [PERSON_NAME] Order #13178 12:14 PM [DATE] Avoca …" at bounding box center [842, 420] width 179 height 128
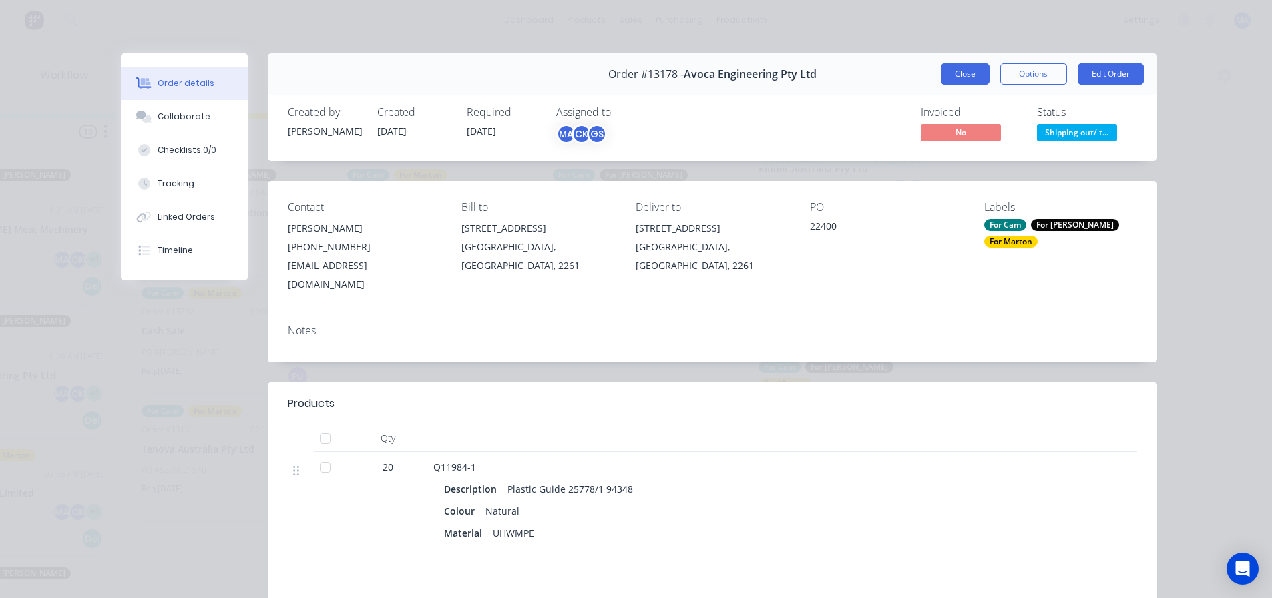
click at [968, 78] on button "Close" at bounding box center [965, 73] width 49 height 21
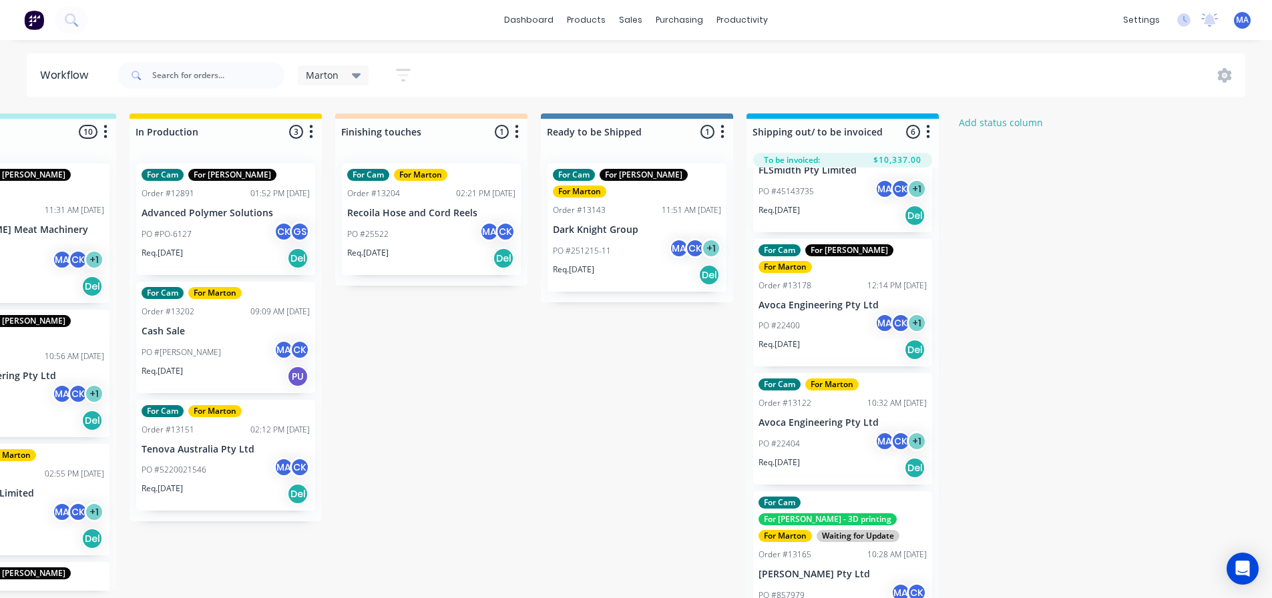
scroll to position [192, 0]
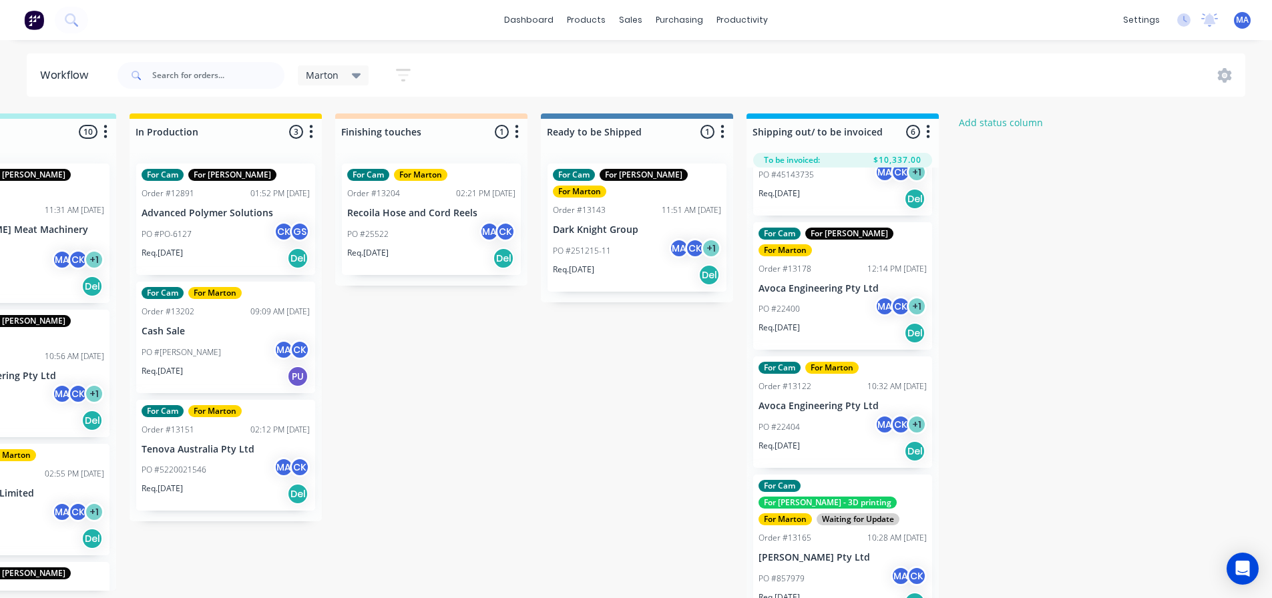
click at [815, 440] on div "Req. [DATE] Del" at bounding box center [843, 451] width 168 height 23
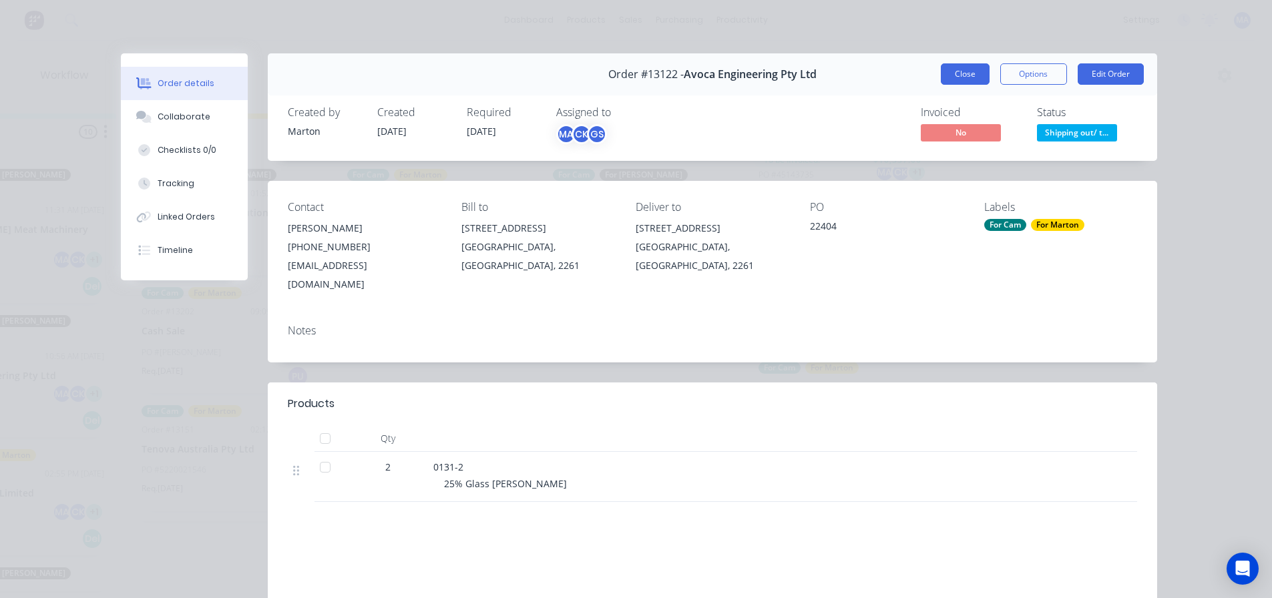
click at [976, 74] on button "Close" at bounding box center [965, 73] width 49 height 21
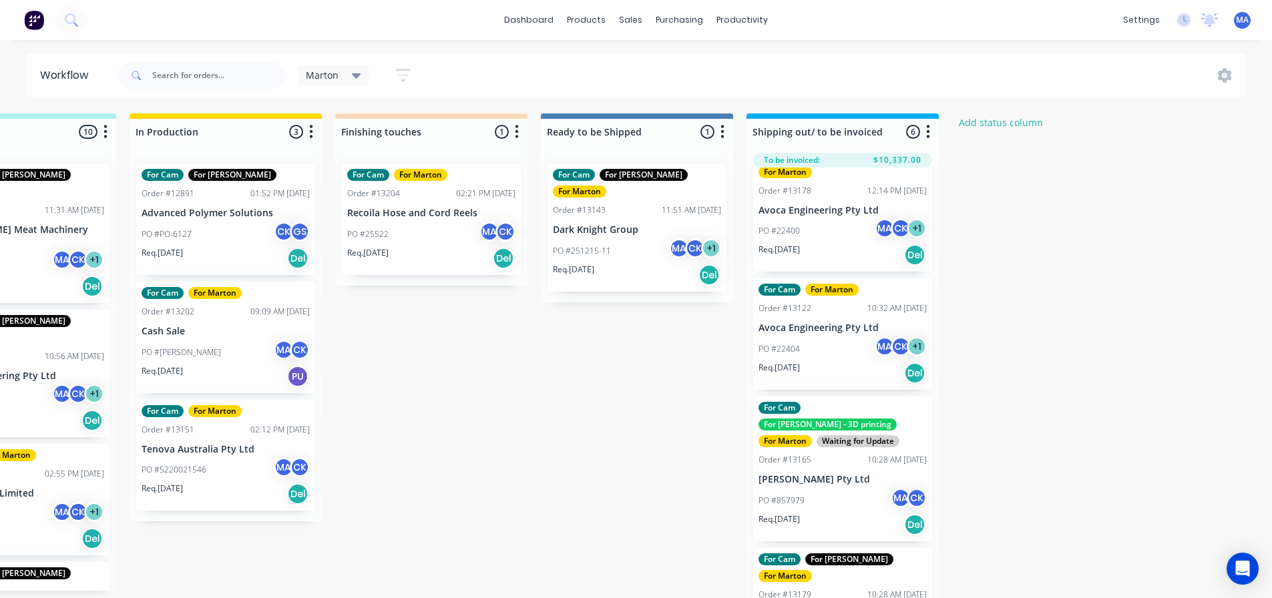
scroll to position [292, 0]
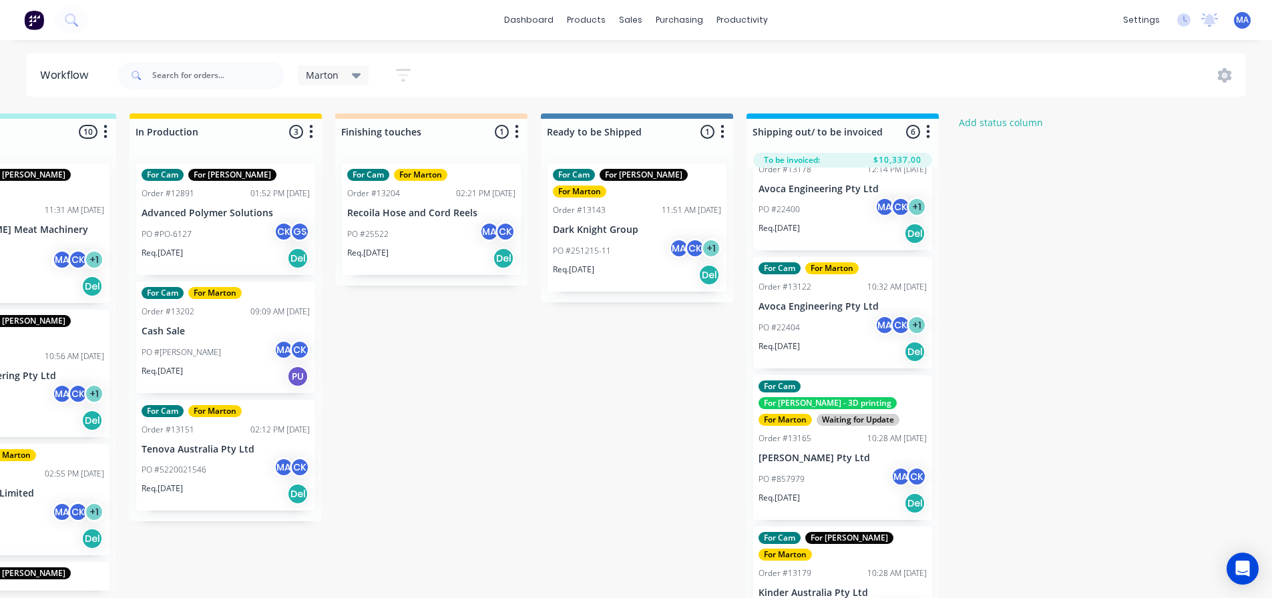
click at [836, 393] on div "For Cam For [PERSON_NAME] - 3D printing For Marton Waiting for Update Order #13…" at bounding box center [842, 447] width 179 height 145
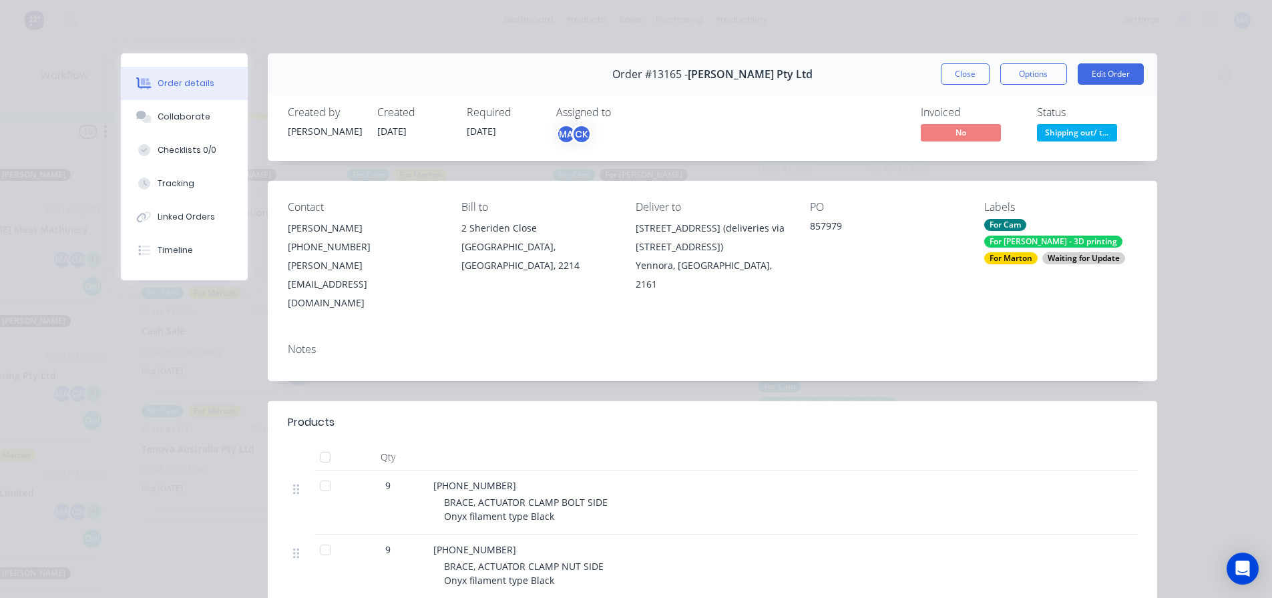
click at [1063, 252] on div "Waiting for Update" at bounding box center [1083, 258] width 83 height 12
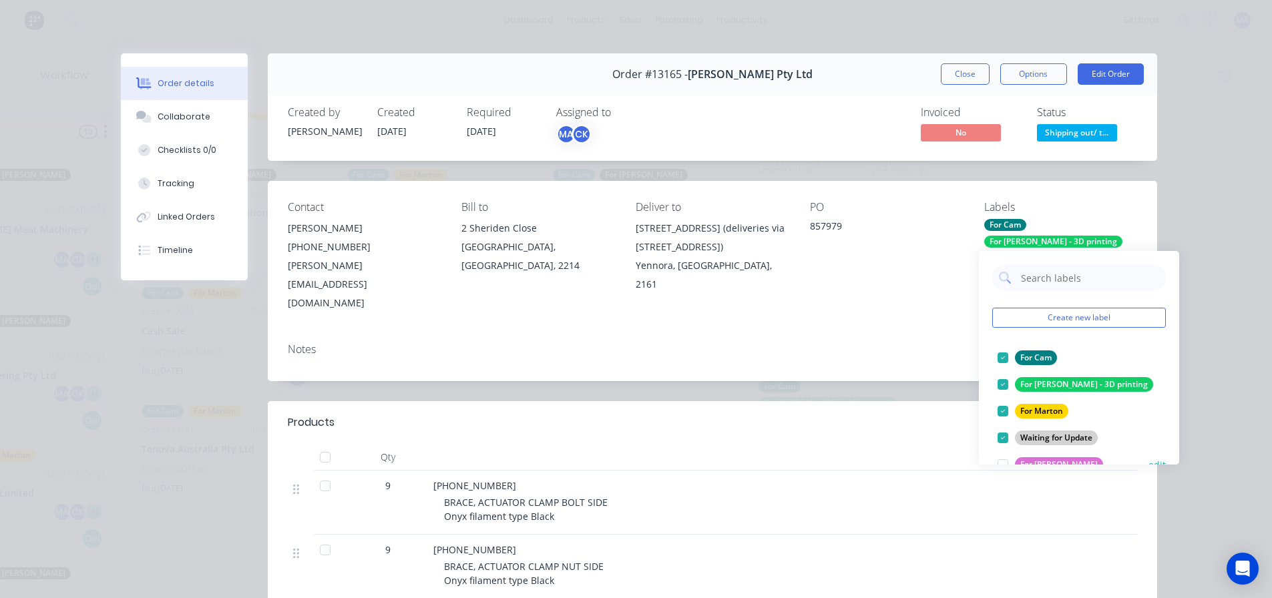
click at [1006, 444] on div at bounding box center [1003, 438] width 27 height 27
click at [964, 73] on button "Close" at bounding box center [965, 73] width 49 height 21
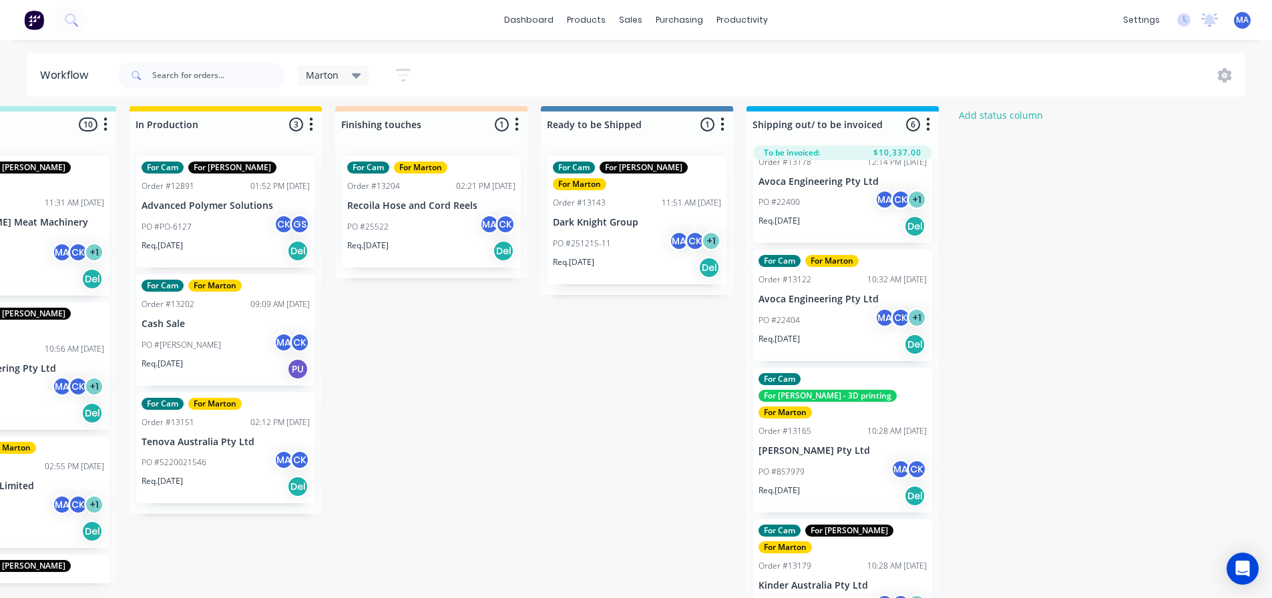
scroll to position [17, 516]
click at [846, 594] on div "PO #28906 MA CK + 1" at bounding box center [843, 606] width 168 height 25
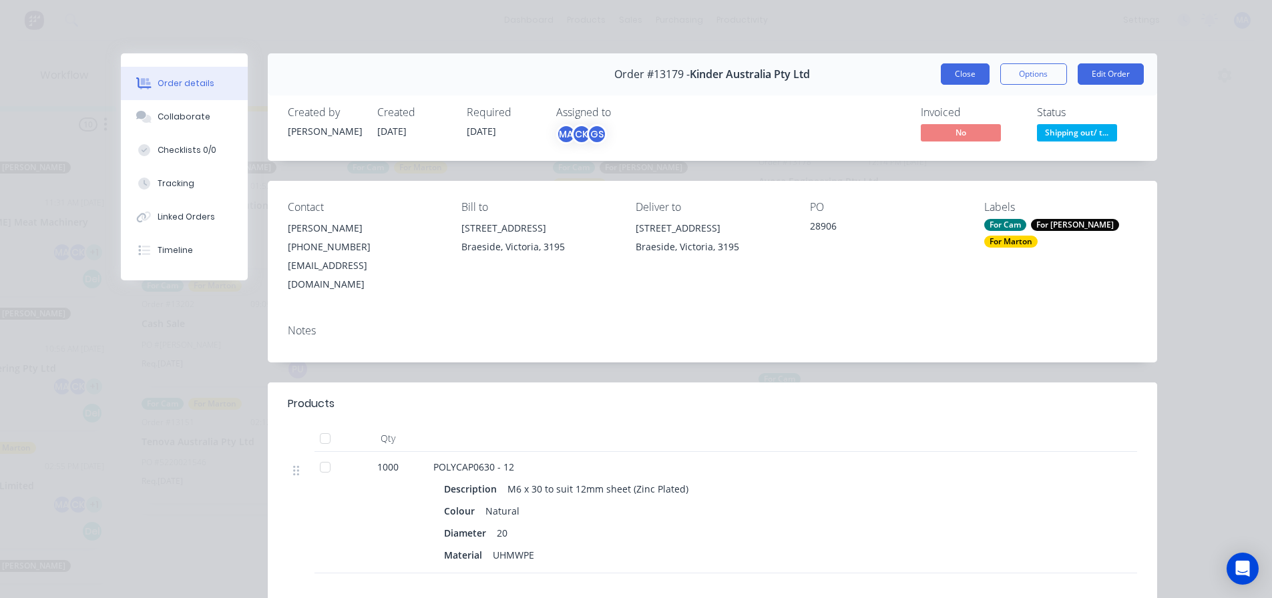
click at [961, 77] on button "Close" at bounding box center [965, 73] width 49 height 21
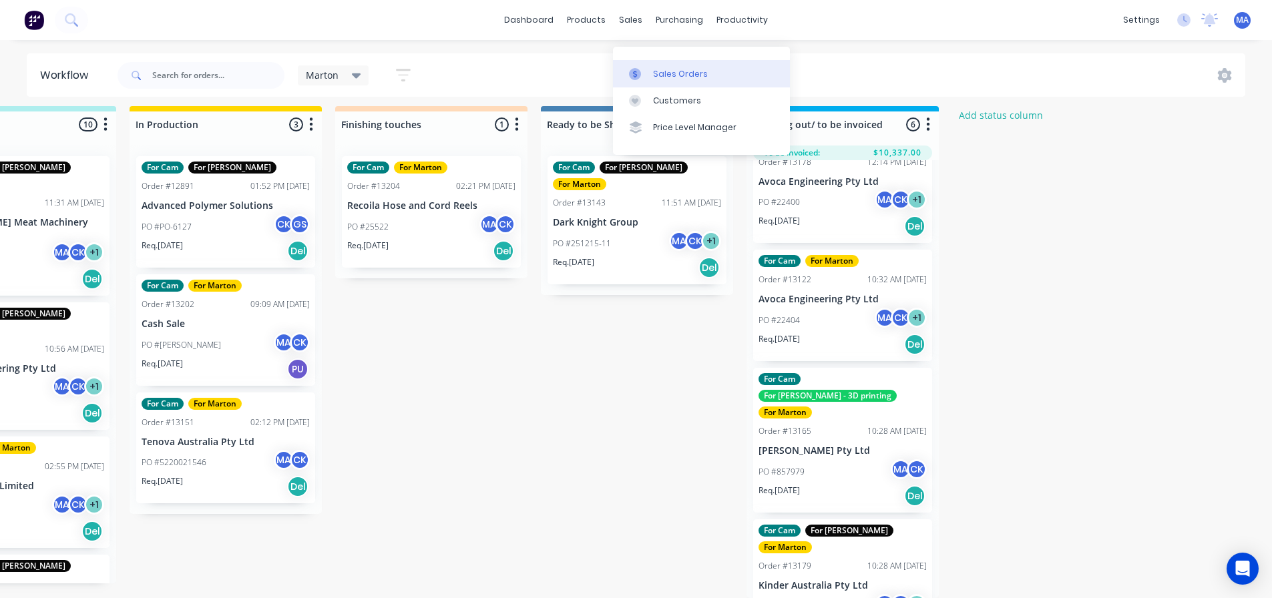
click at [661, 68] on div "Sales Orders" at bounding box center [680, 74] width 55 height 12
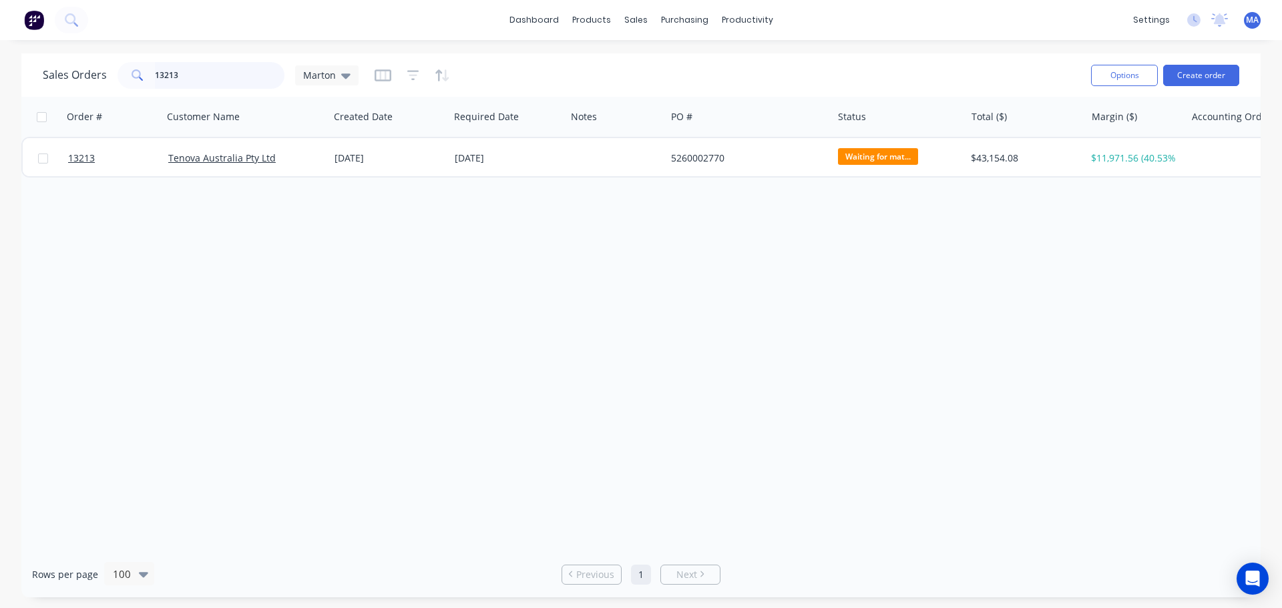
click at [270, 77] on input "13213" at bounding box center [220, 75] width 130 height 27
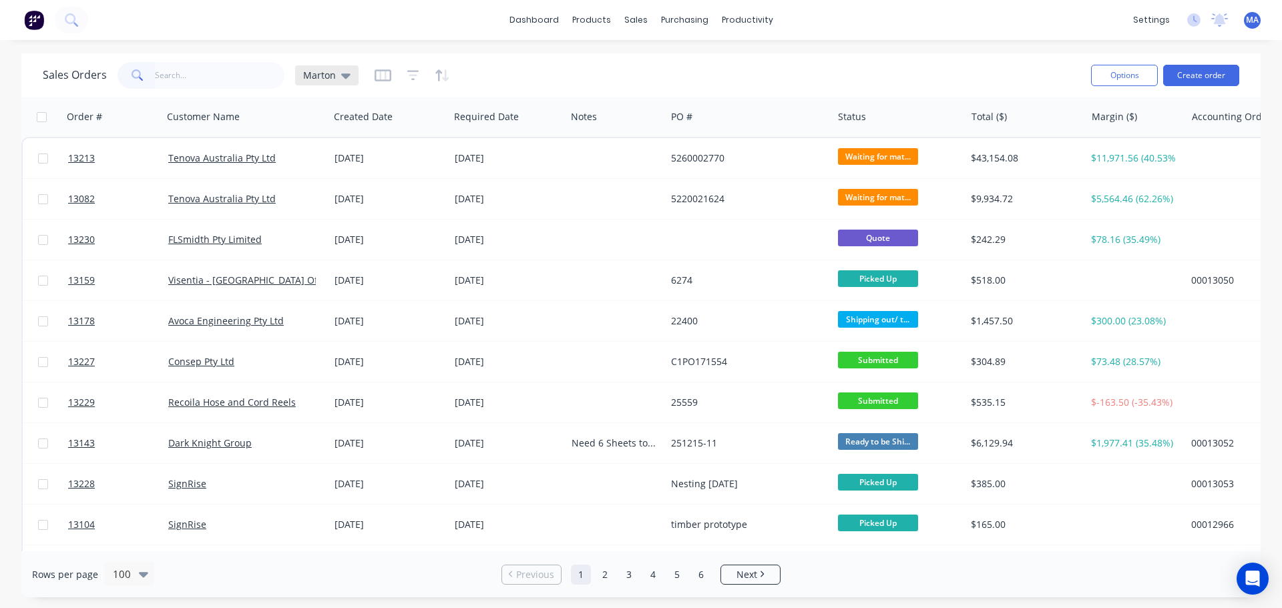
click at [337, 77] on div "Marton" at bounding box center [326, 75] width 47 height 12
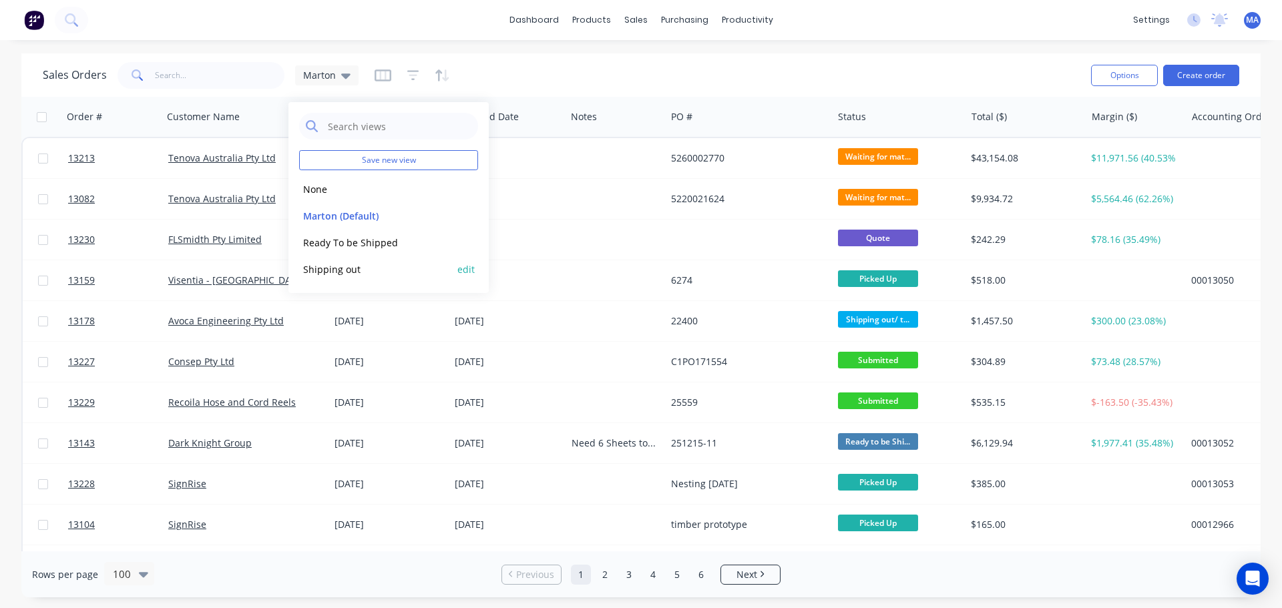
click at [349, 272] on button "Shipping out" at bounding box center [375, 269] width 152 height 15
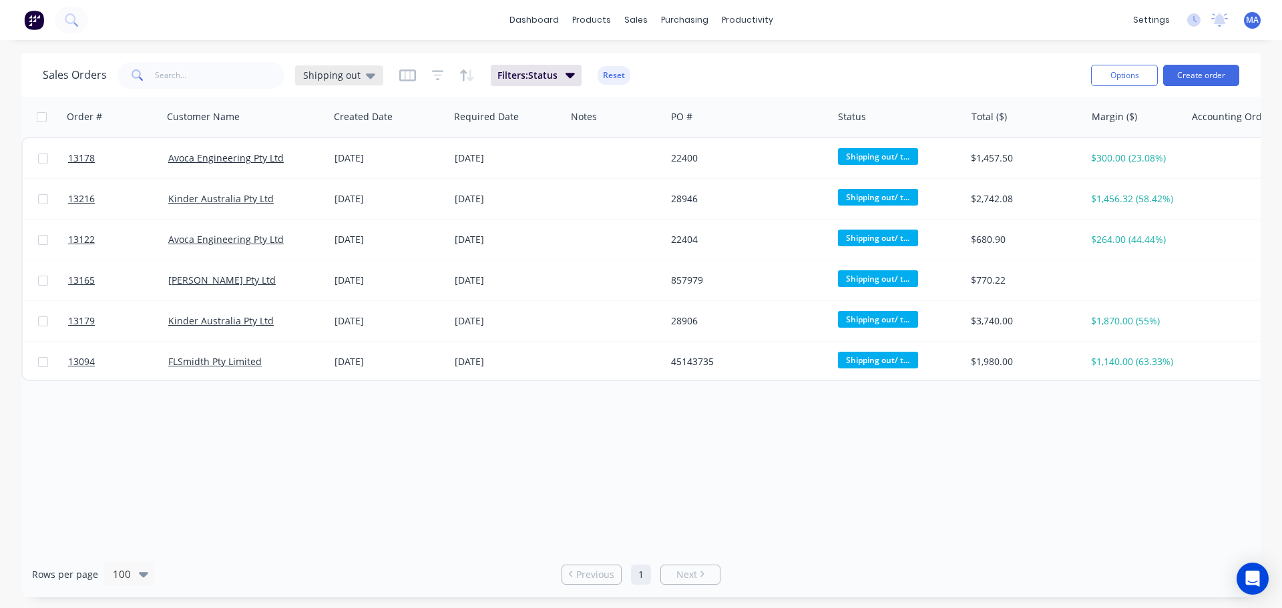
click at [366, 79] on icon at bounding box center [370, 75] width 9 height 15
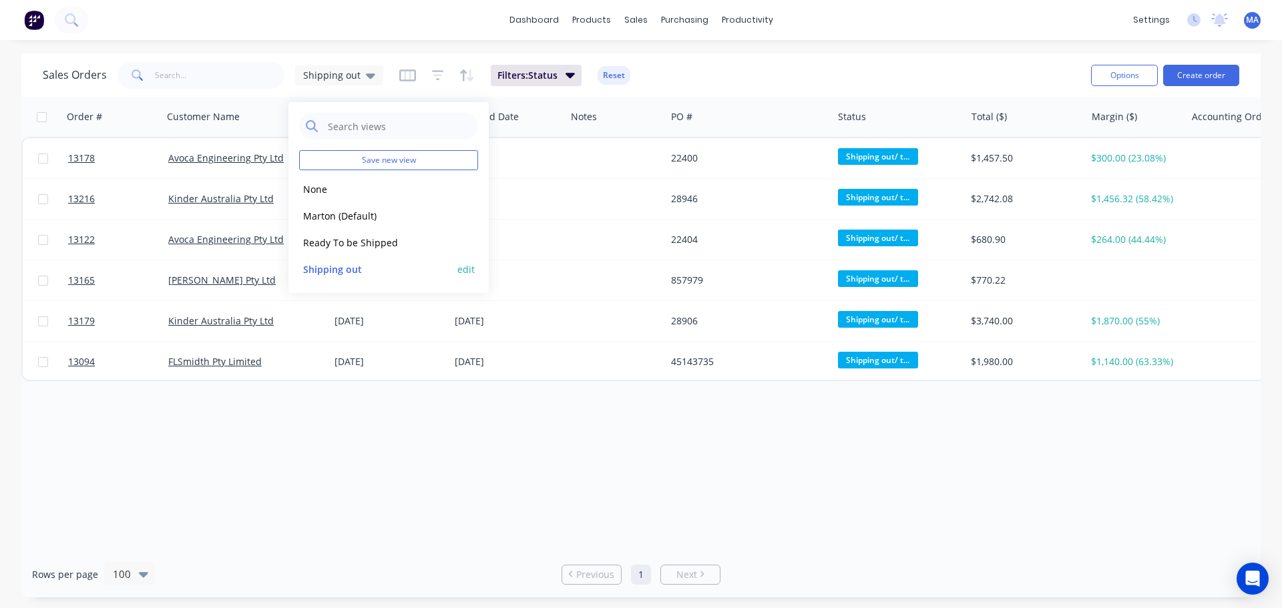
click at [461, 269] on button "edit" at bounding box center [465, 269] width 17 height 14
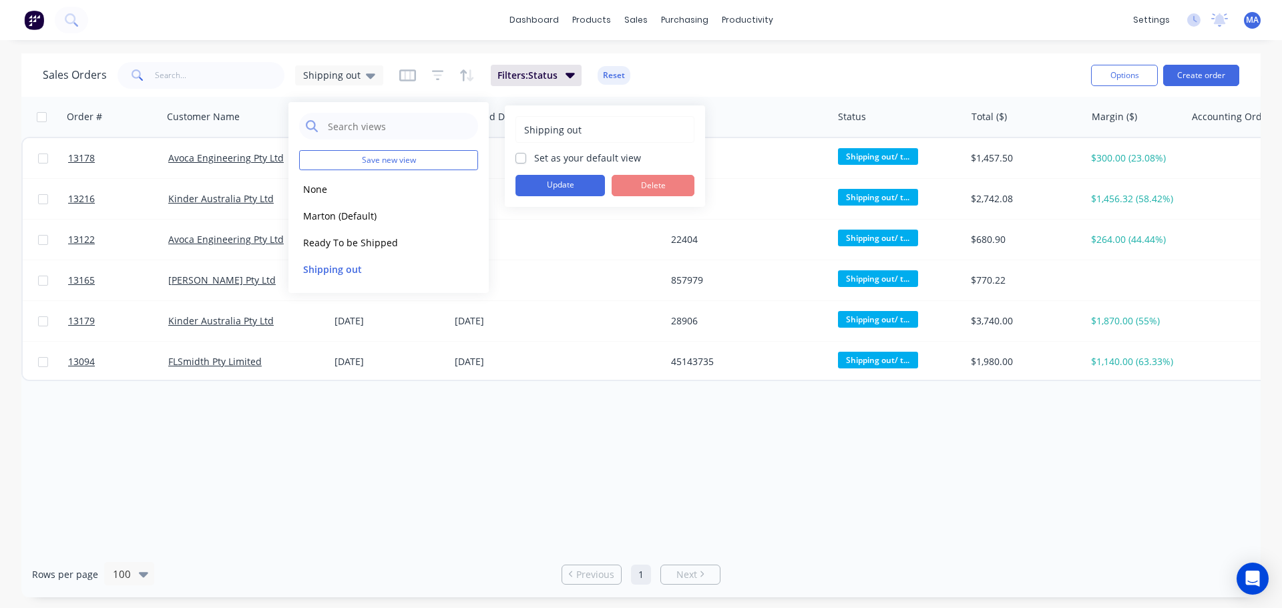
click at [534, 160] on label "Set as your default view" at bounding box center [587, 158] width 107 height 14
click at [522, 160] on input "Set as your default view" at bounding box center [520, 157] width 11 height 13
checkbox input "true"
click at [554, 190] on button "Update" at bounding box center [559, 185] width 89 height 21
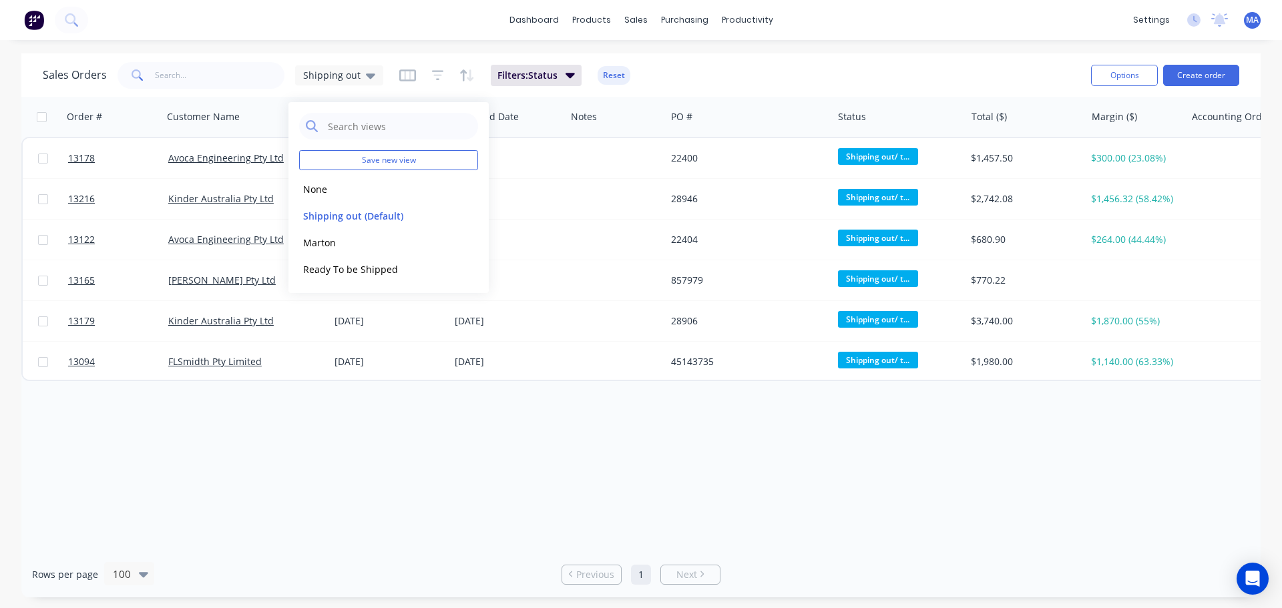
click at [751, 69] on div "Sales Orders Shipping out Filters: Status Reset" at bounding box center [562, 75] width 1038 height 33
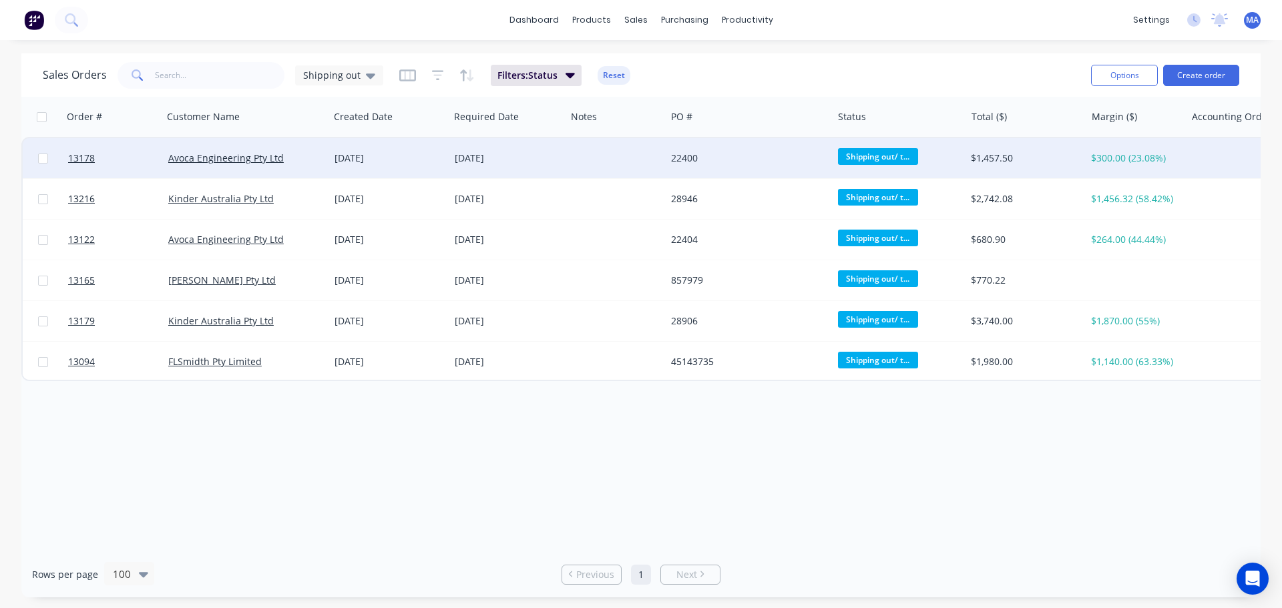
click at [305, 152] on div "Avoca Engineering Pty Ltd" at bounding box center [242, 158] width 148 height 13
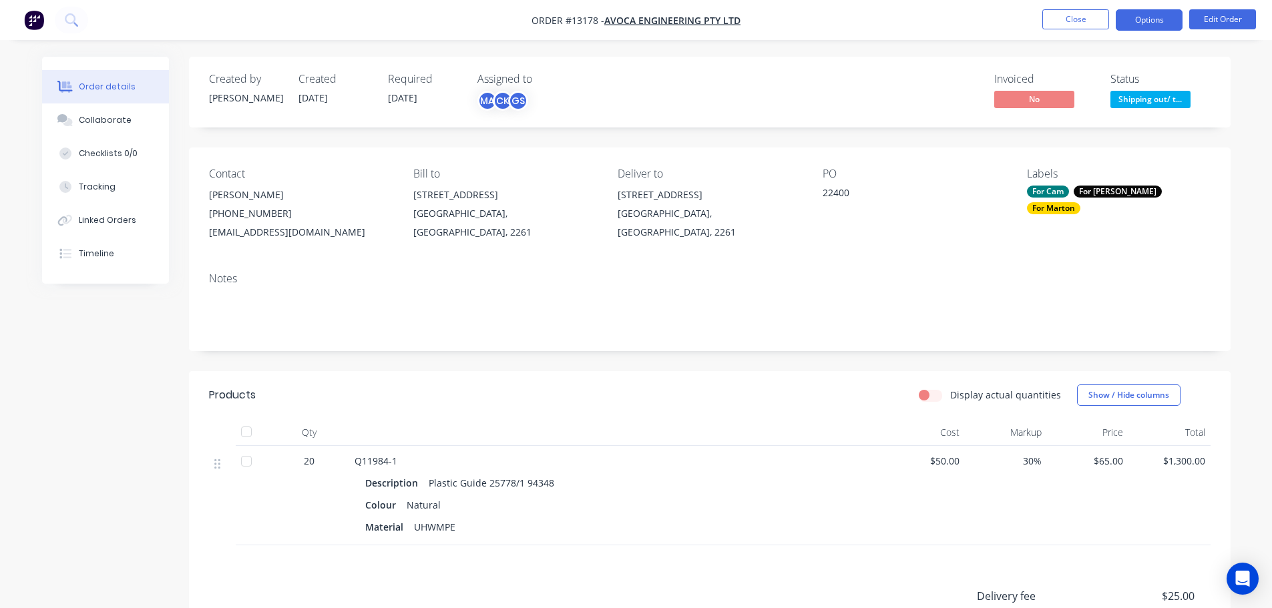
click at [1142, 20] on button "Options" at bounding box center [1149, 19] width 67 height 21
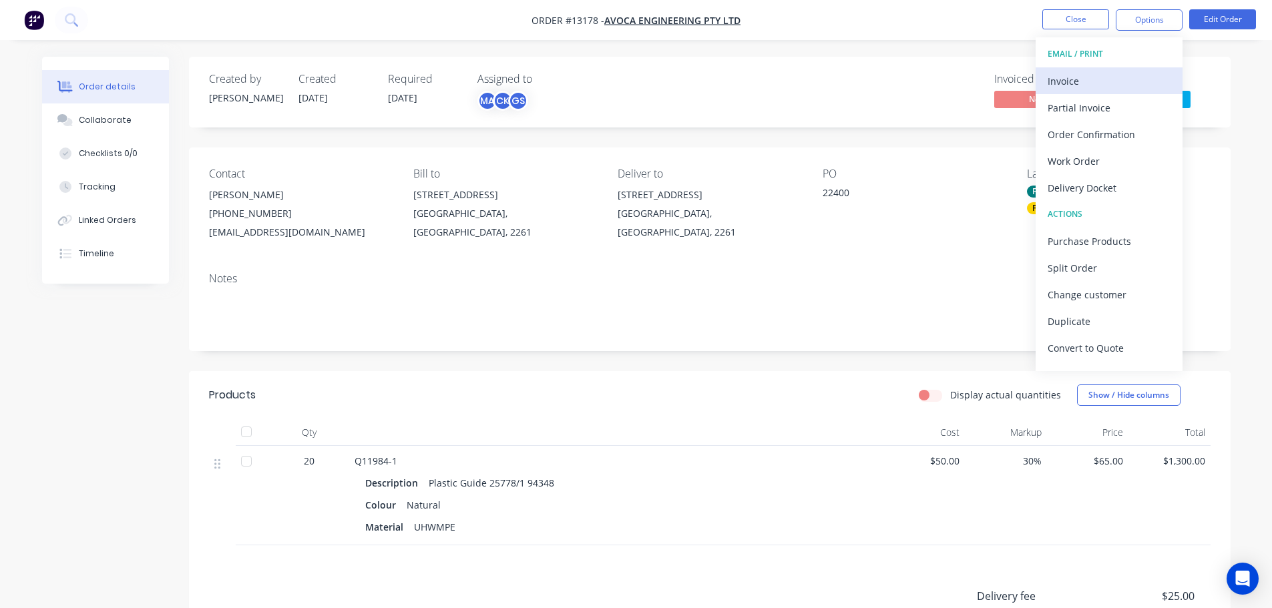
click at [1080, 71] on div "Invoice" at bounding box center [1109, 80] width 123 height 19
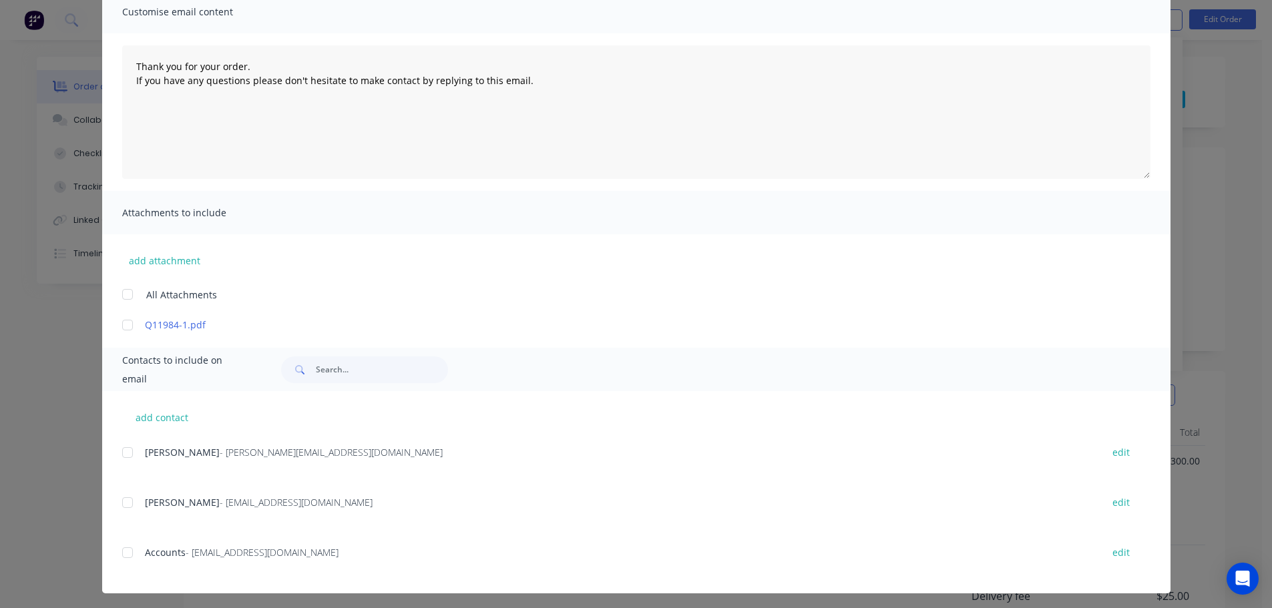
scroll to position [111, 0]
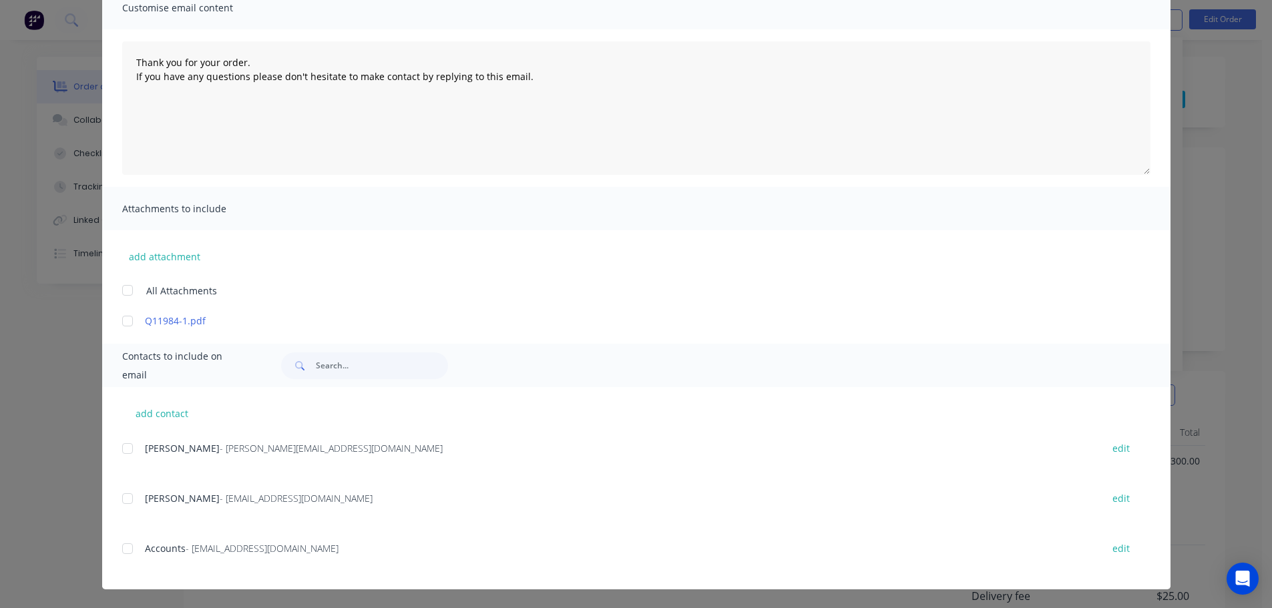
click at [130, 548] on div at bounding box center [127, 549] width 27 height 27
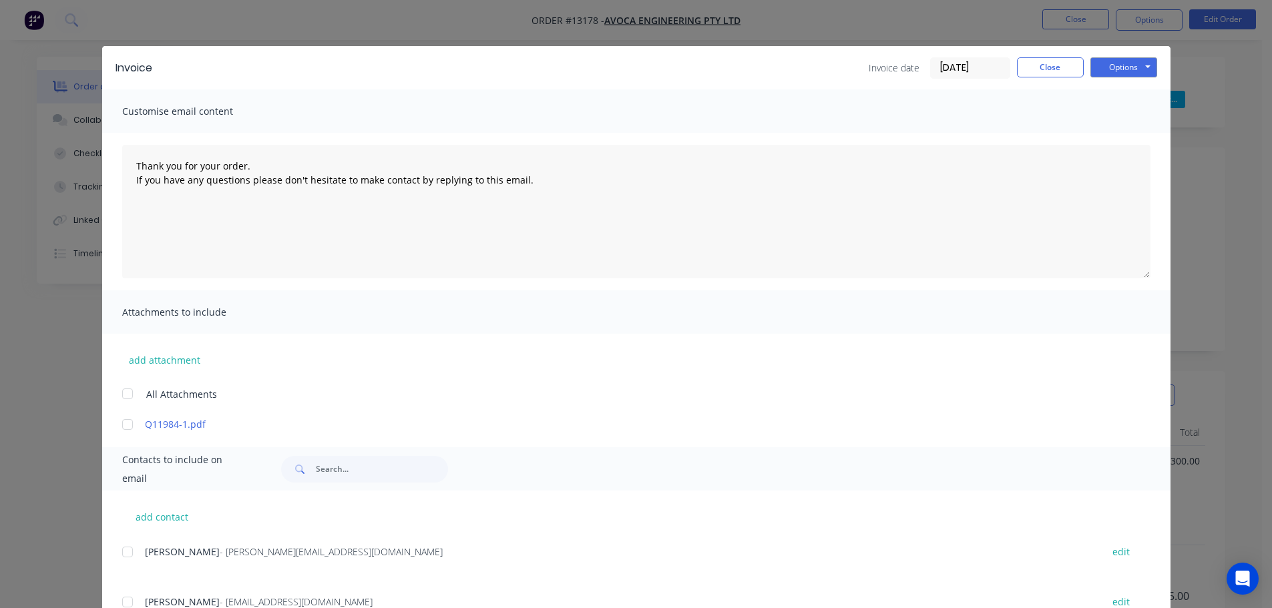
scroll to position [0, 0]
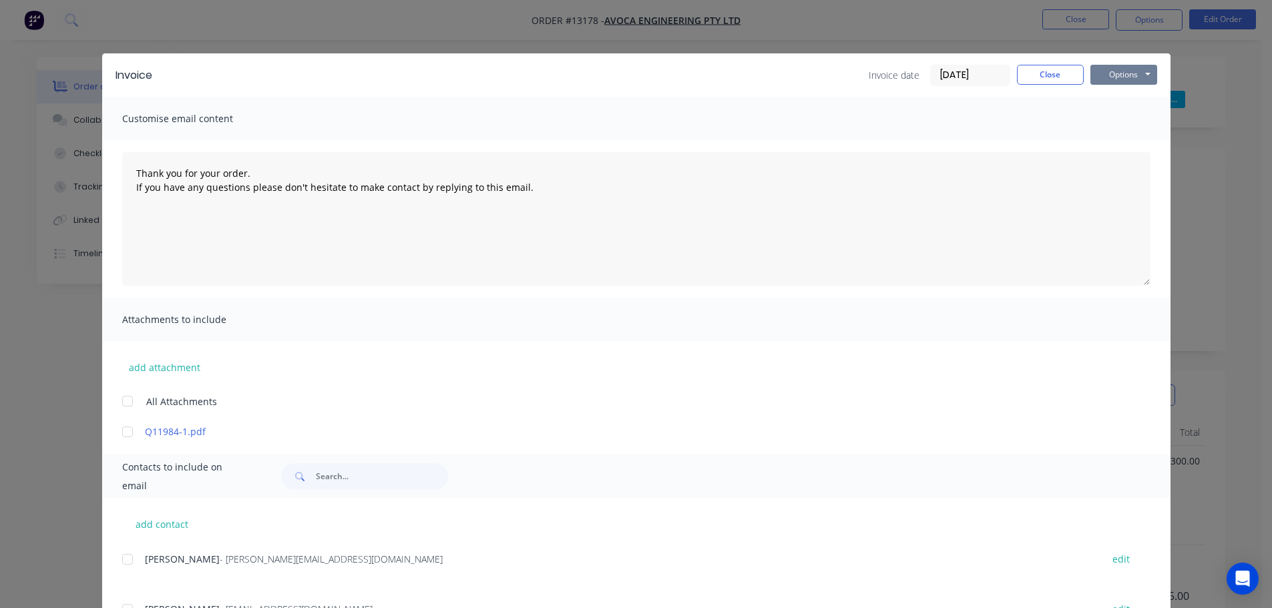
click at [1109, 74] on button "Options" at bounding box center [1123, 75] width 67 height 20
type textarea "Thank you for your order. If you have any questions please don't hesitate to ma…"
click at [1056, 79] on button "Close" at bounding box center [1050, 75] width 67 height 20
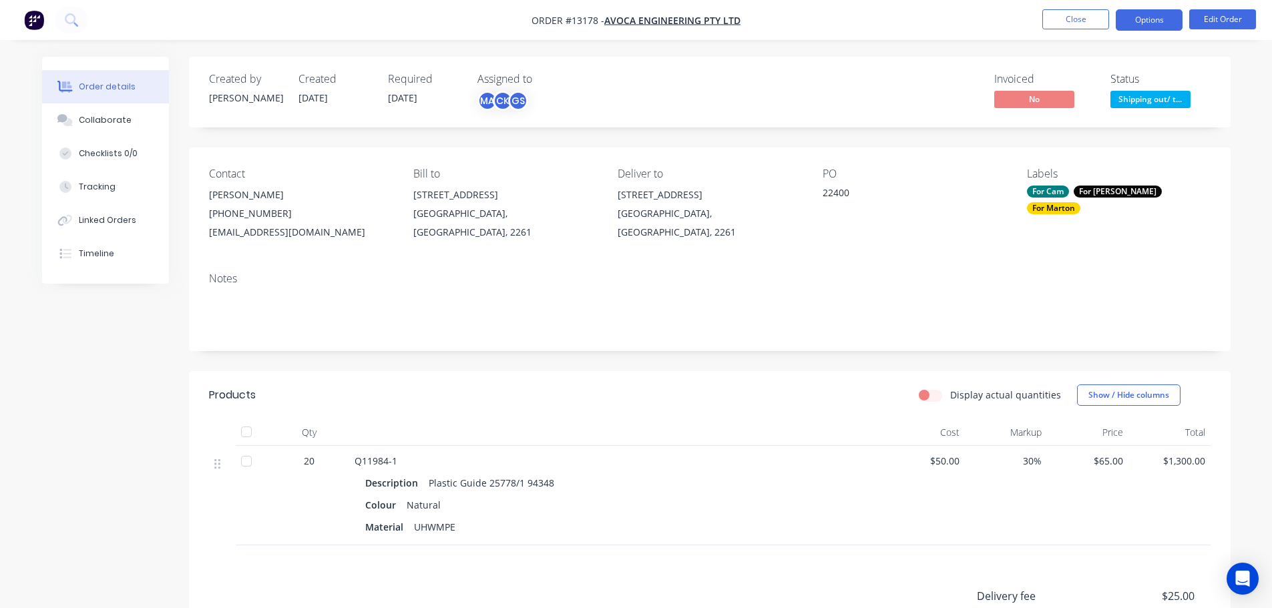
click at [1150, 15] on button "Options" at bounding box center [1149, 19] width 67 height 21
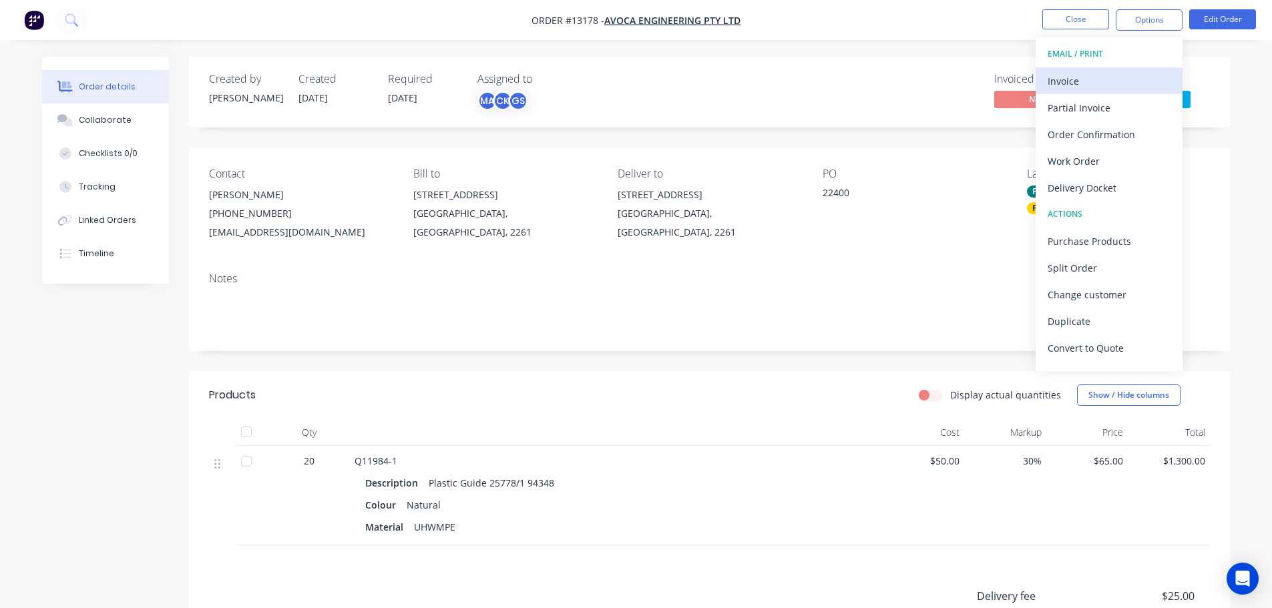
click at [1106, 80] on div "Invoice" at bounding box center [1109, 80] width 123 height 19
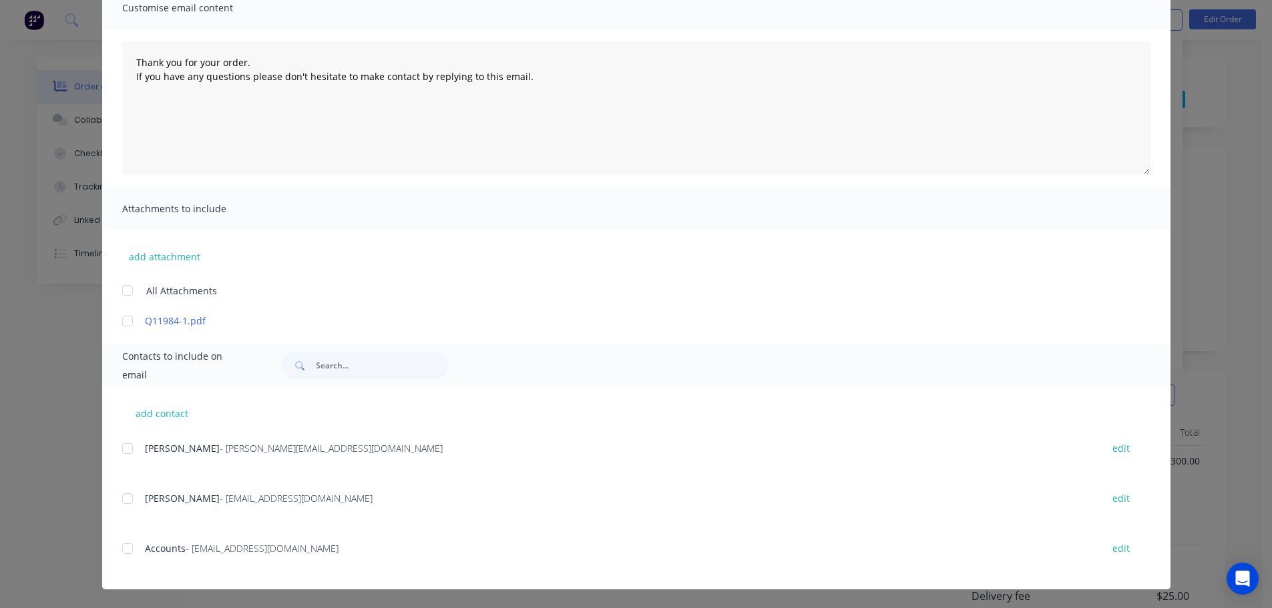
drag, startPoint x: 126, startPoint y: 541, endPoint x: 277, endPoint y: 503, distance: 155.5
click at [128, 541] on div at bounding box center [127, 549] width 27 height 27
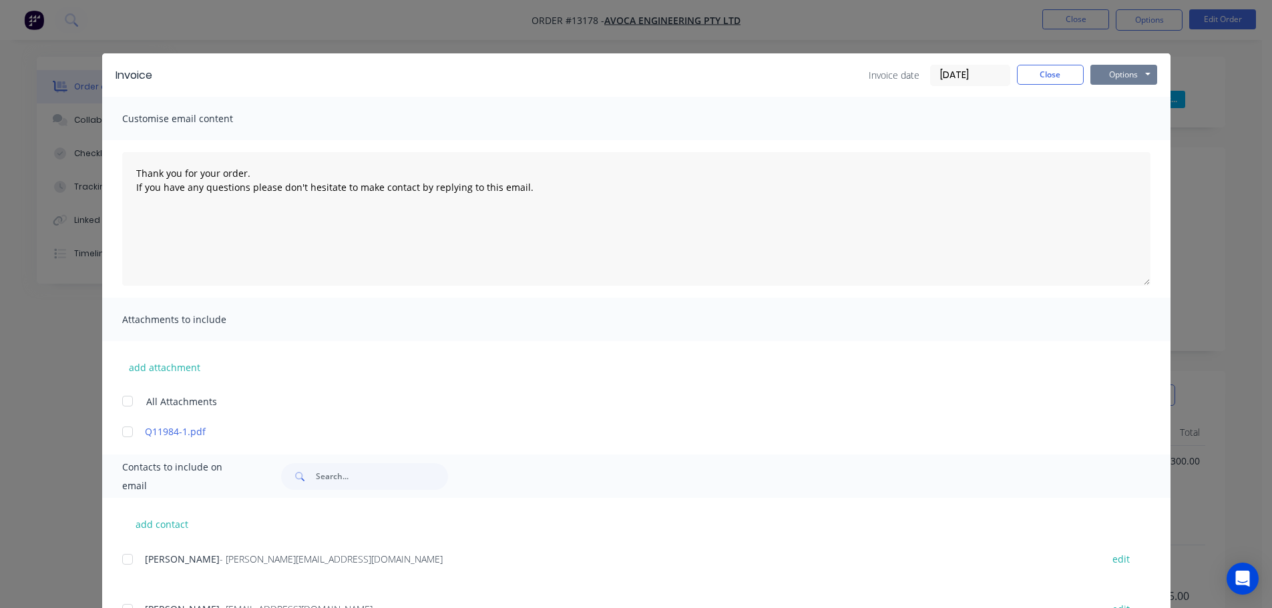
click at [1120, 76] on button "Options" at bounding box center [1123, 75] width 67 height 20
click at [1110, 141] on button "Email" at bounding box center [1132, 143] width 85 height 22
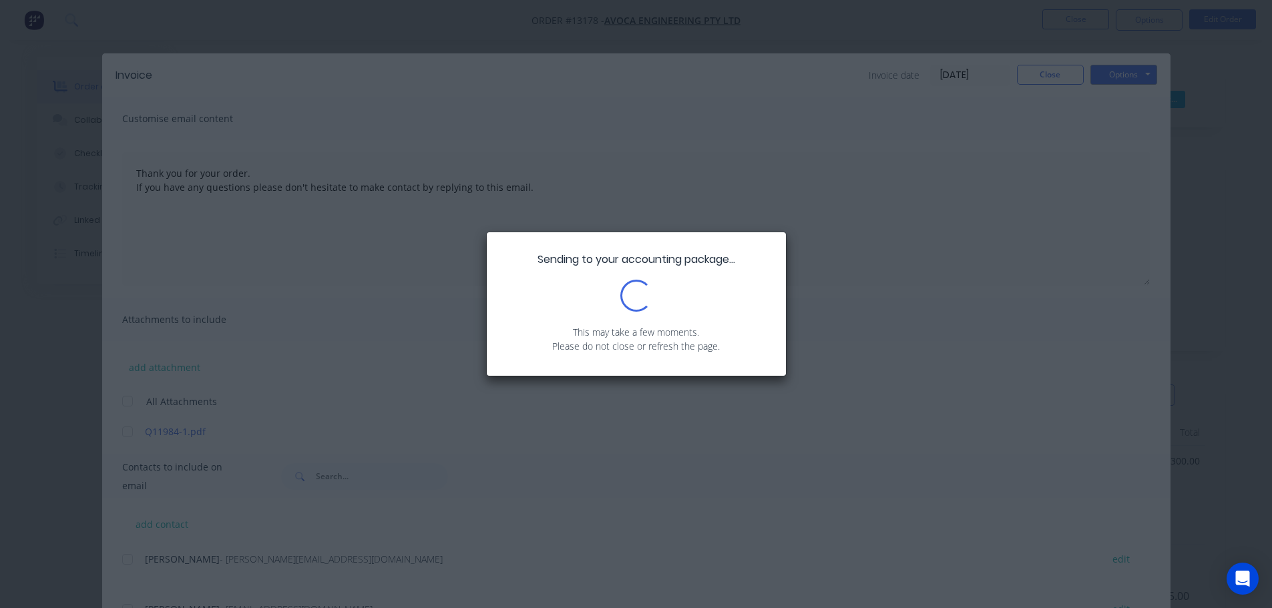
type textarea "Thank you for your order. If you have any questions please don't hesitate to ma…"
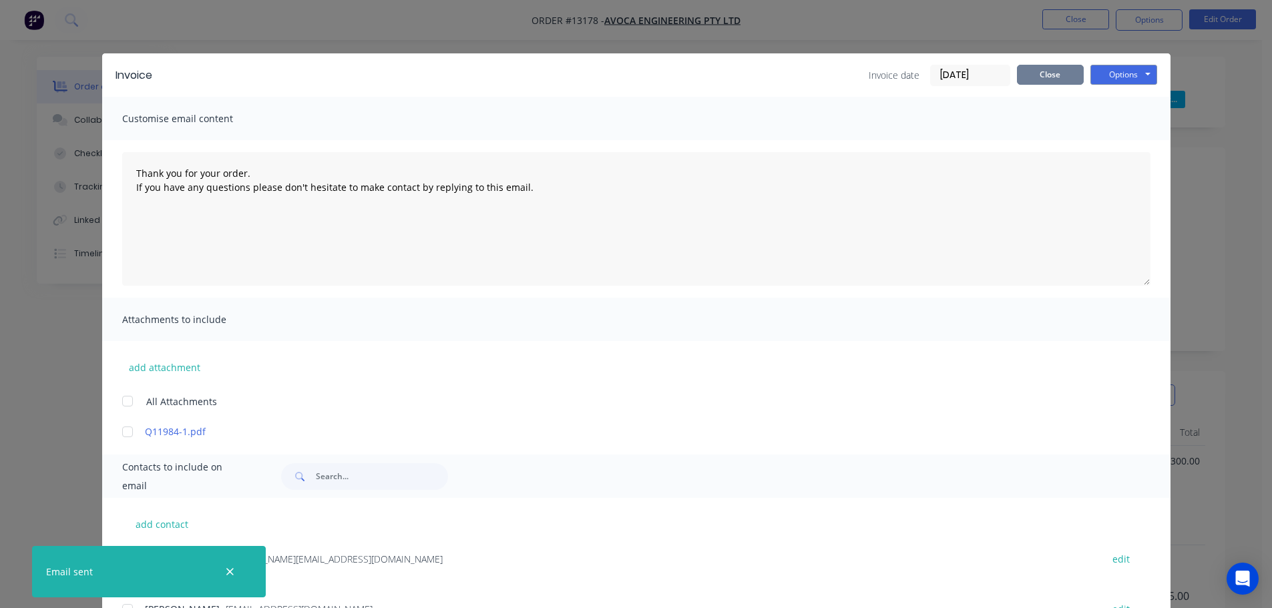
click at [1046, 73] on button "Close" at bounding box center [1050, 75] width 67 height 20
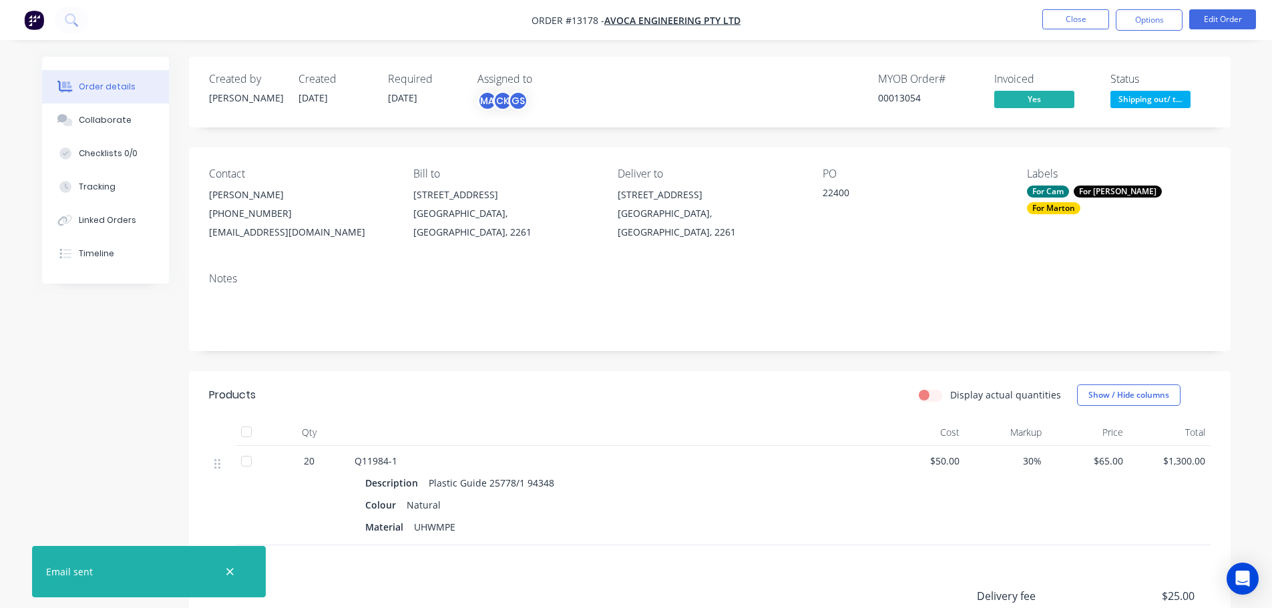
click at [1132, 100] on span "Shipping out/ t..." at bounding box center [1150, 99] width 80 height 17
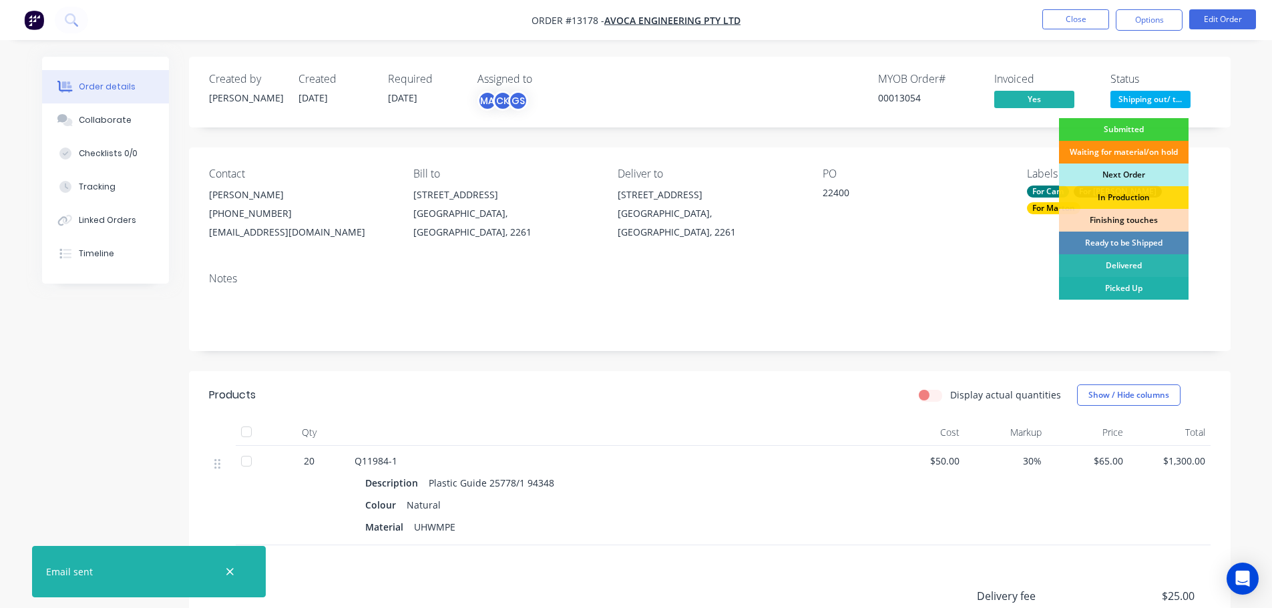
click at [1118, 285] on div "Picked Up" at bounding box center [1124, 288] width 130 height 23
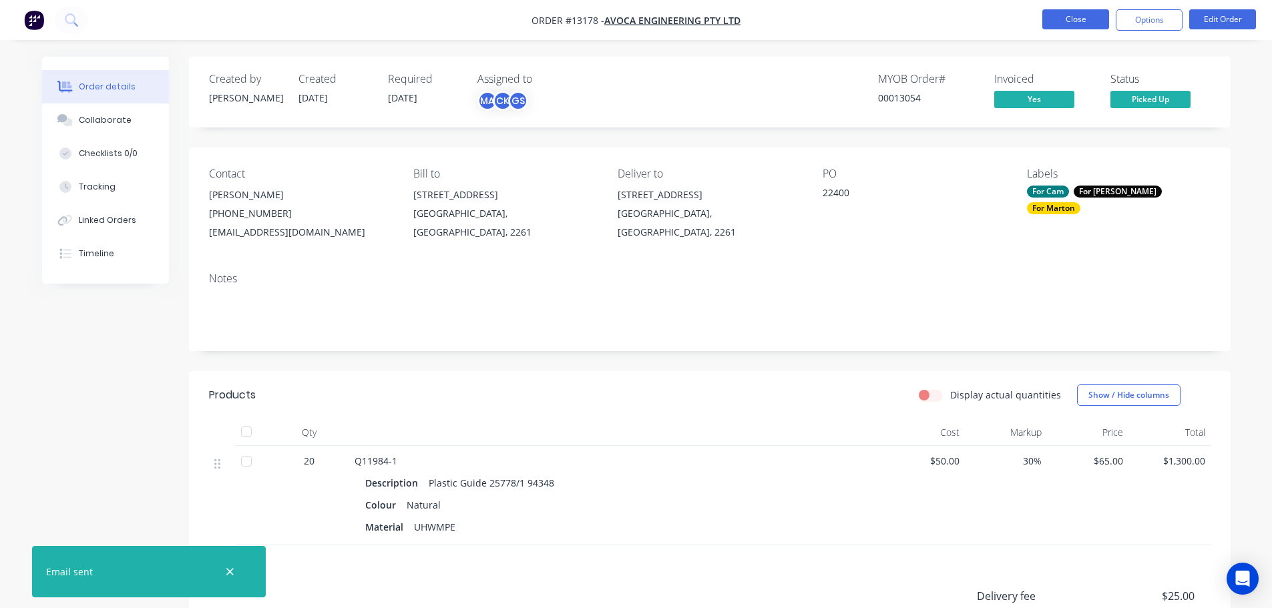
click at [1076, 23] on button "Close" at bounding box center [1075, 19] width 67 height 20
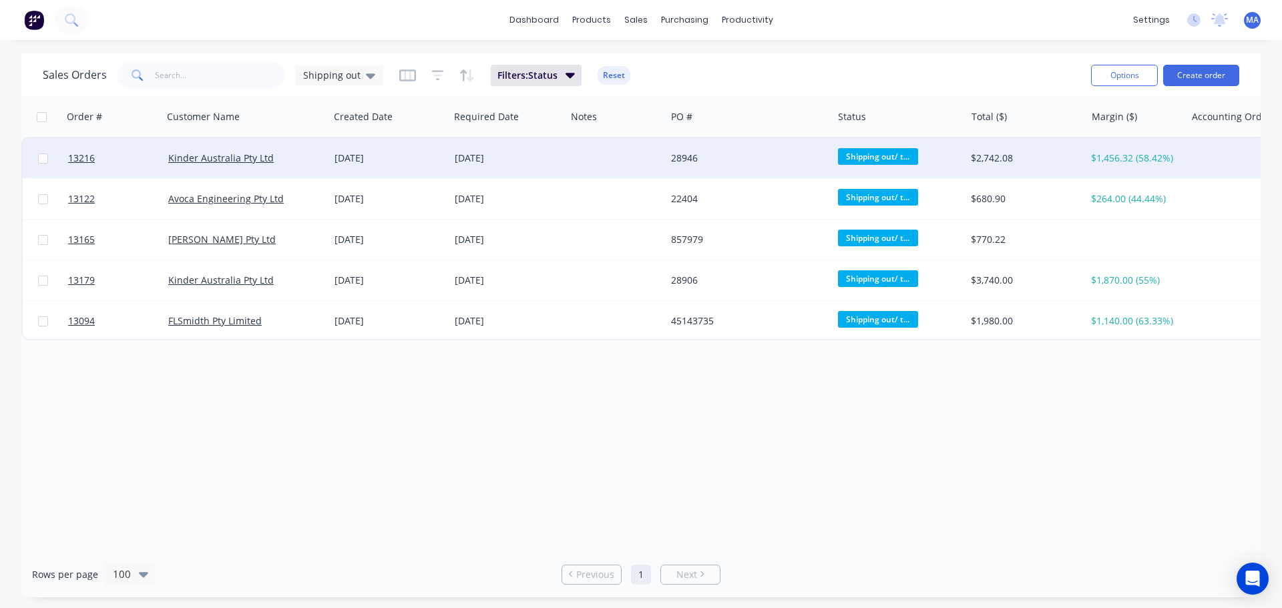
click at [349, 164] on div "[DATE]" at bounding box center [390, 158] width 110 height 13
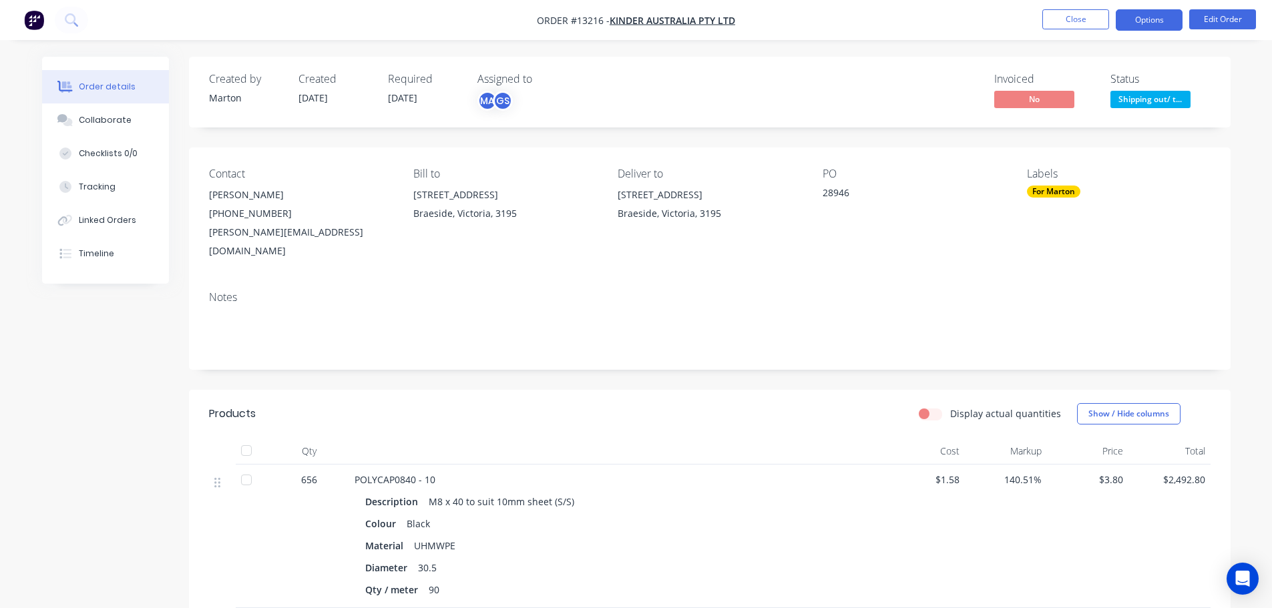
click at [1134, 26] on button "Options" at bounding box center [1149, 19] width 67 height 21
click at [863, 443] on div at bounding box center [616, 451] width 534 height 27
click at [1136, 21] on button "Options" at bounding box center [1149, 19] width 67 height 21
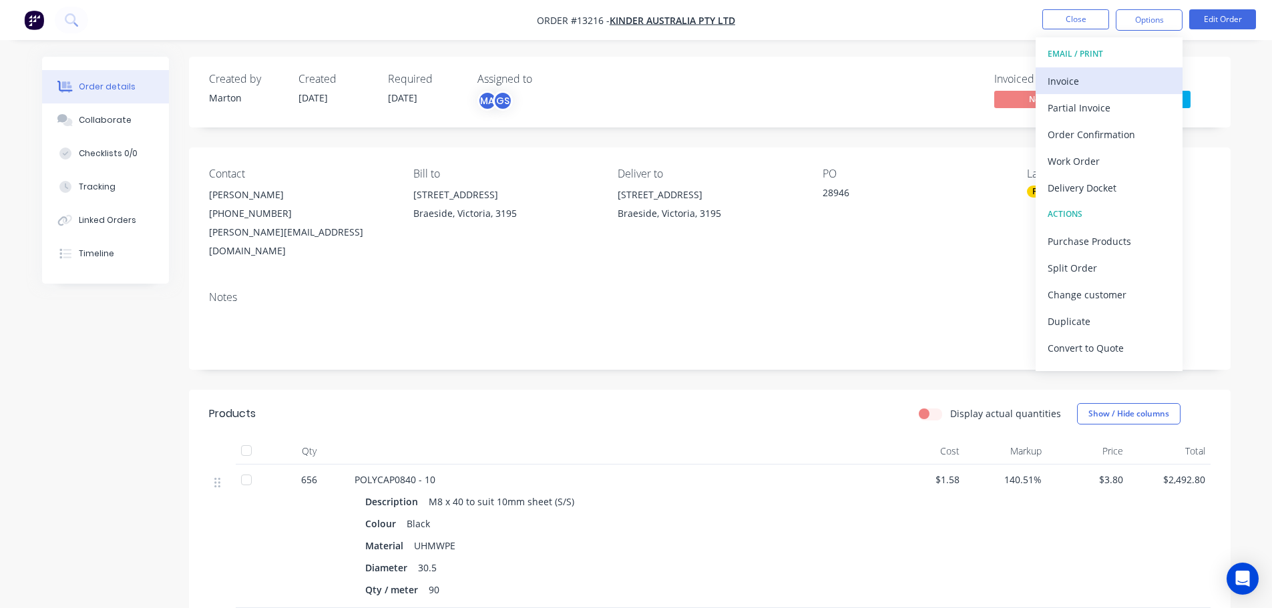
click at [1100, 76] on div "Invoice" at bounding box center [1109, 80] width 123 height 19
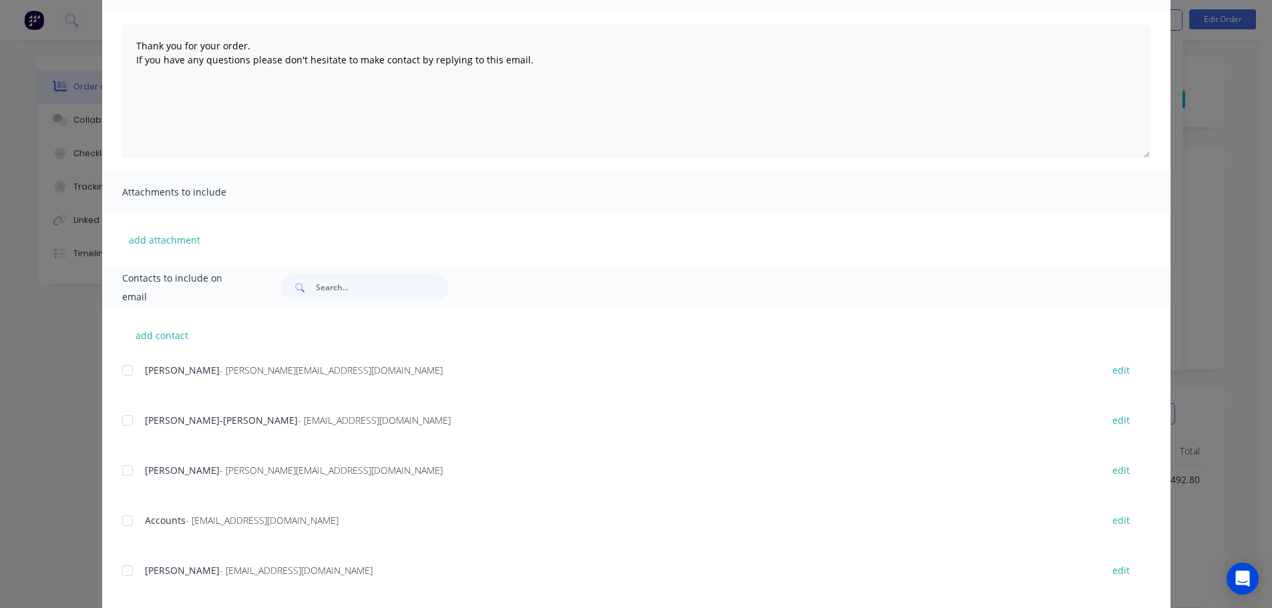
scroll to position [134, 0]
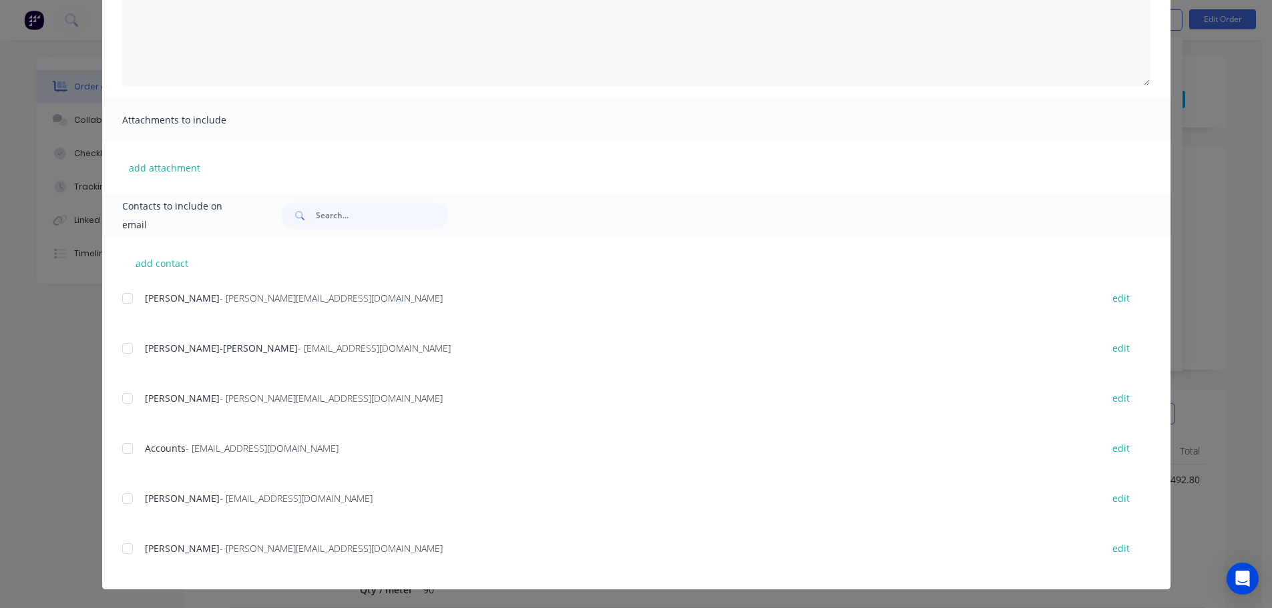
click at [130, 456] on div at bounding box center [127, 448] width 27 height 27
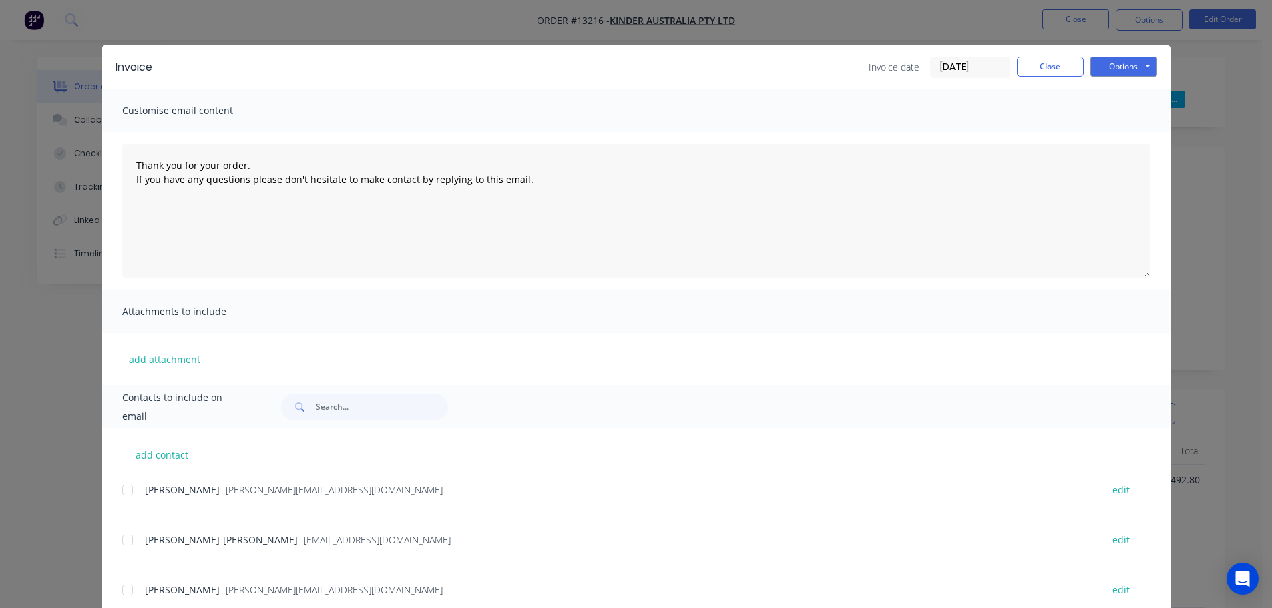
scroll to position [0, 0]
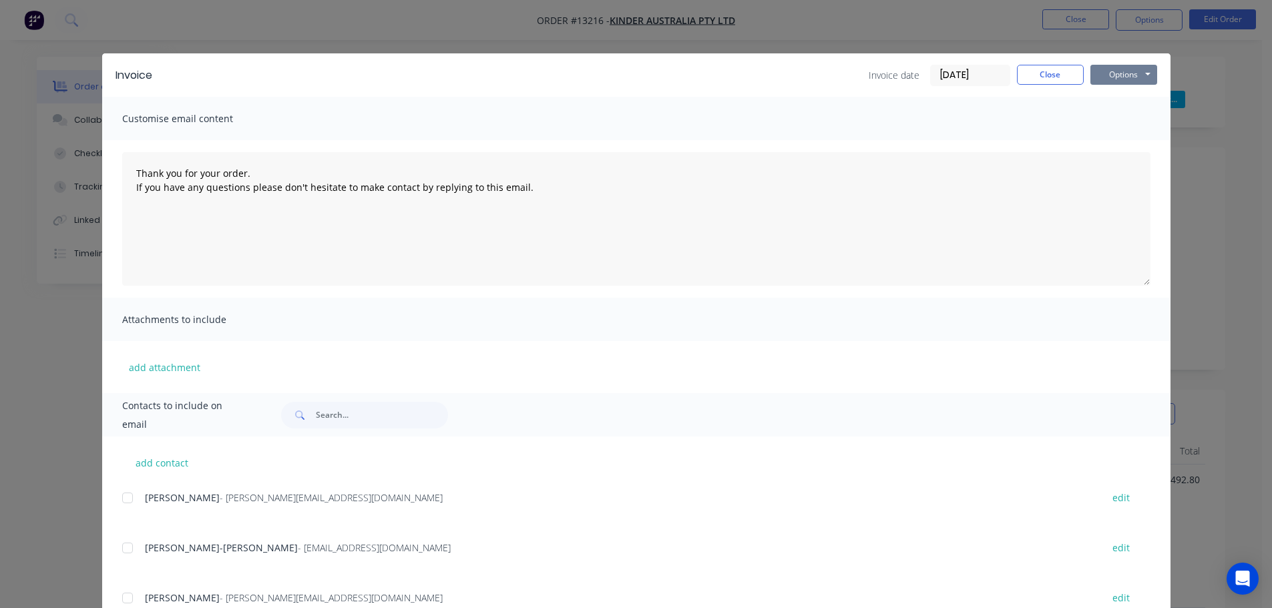
click at [1112, 77] on button "Options" at bounding box center [1123, 75] width 67 height 20
click at [1104, 145] on button "Email" at bounding box center [1132, 143] width 85 height 22
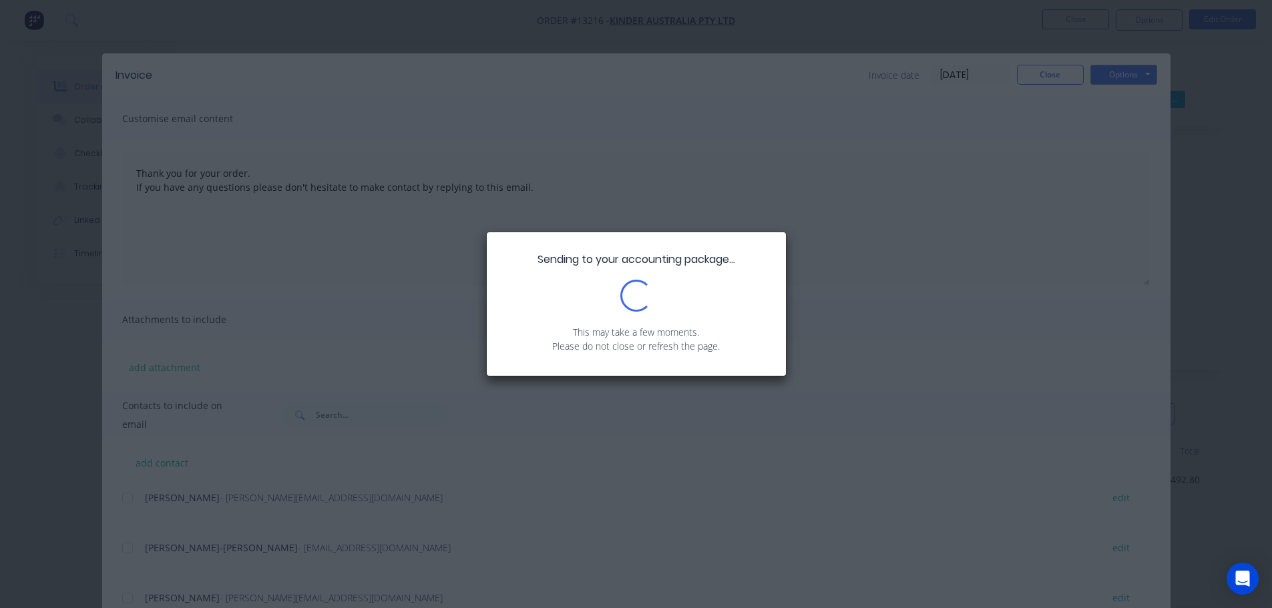
type textarea "Thank you for your order. If you have any questions please don't hesitate to ma…"
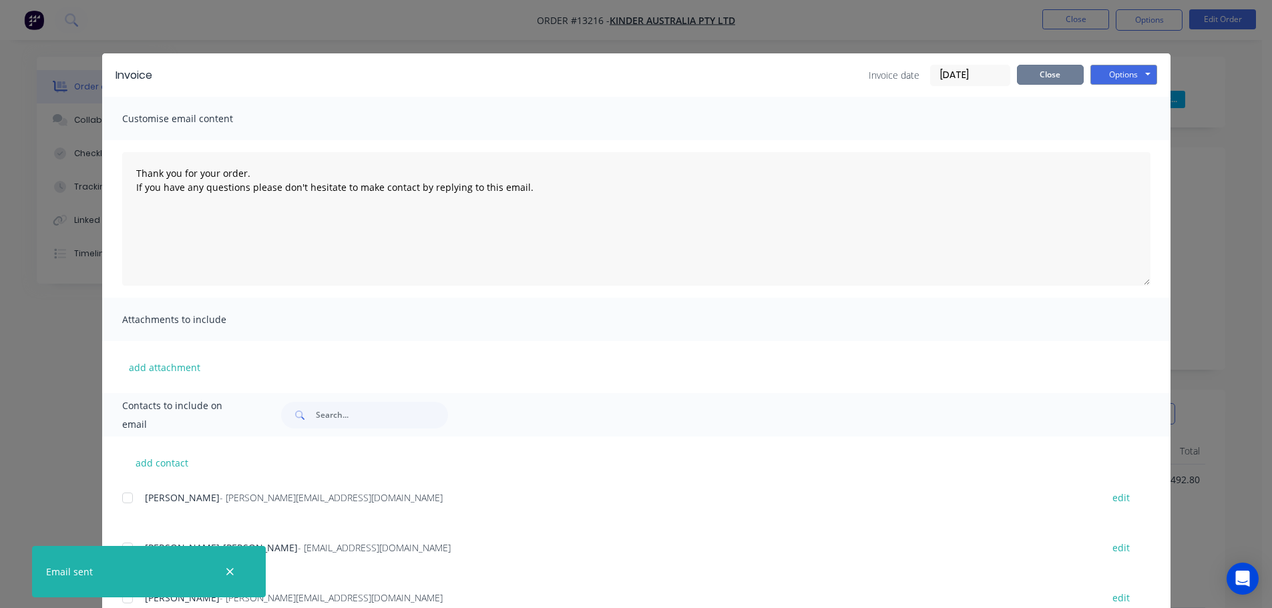
drag, startPoint x: 1053, startPoint y: 77, endPoint x: 1109, endPoint y: 92, distance: 58.0
click at [1053, 77] on button "Close" at bounding box center [1050, 75] width 67 height 20
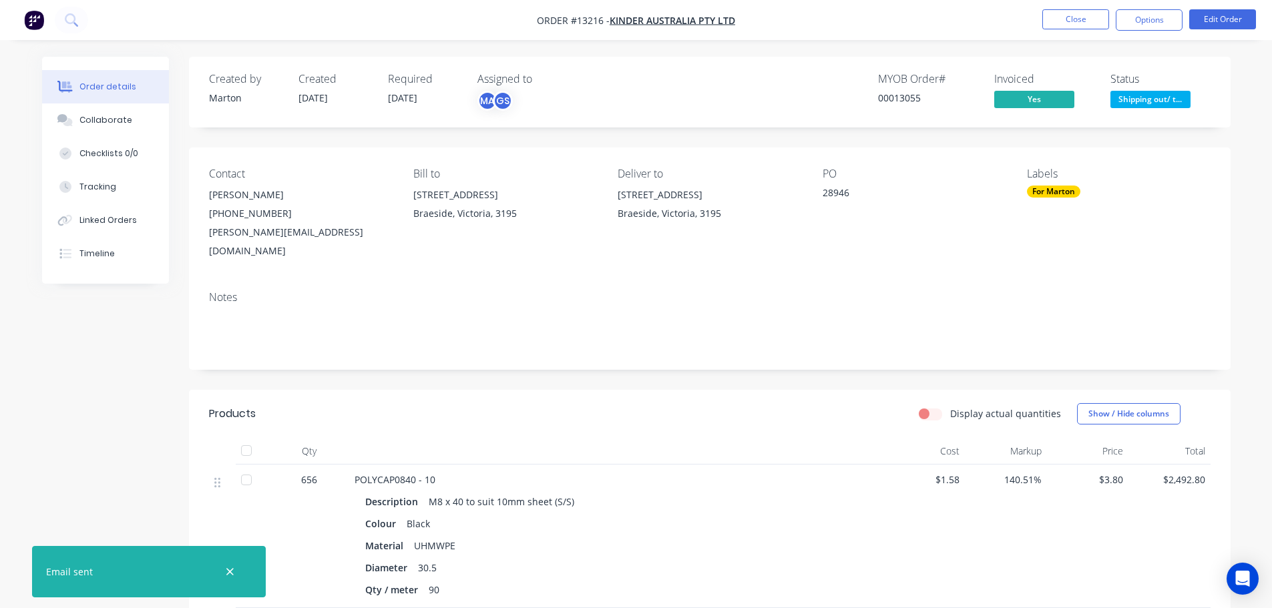
click at [1157, 95] on span "Shipping out/ t..." at bounding box center [1150, 99] width 80 height 17
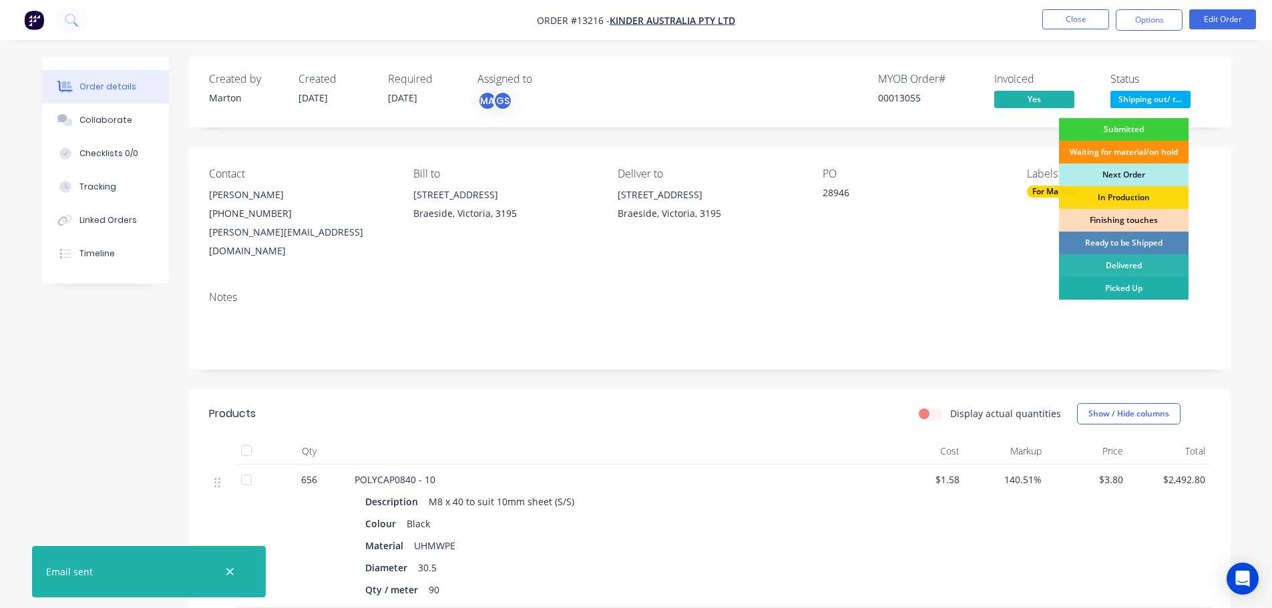
click at [1118, 285] on div "Picked Up" at bounding box center [1124, 288] width 130 height 23
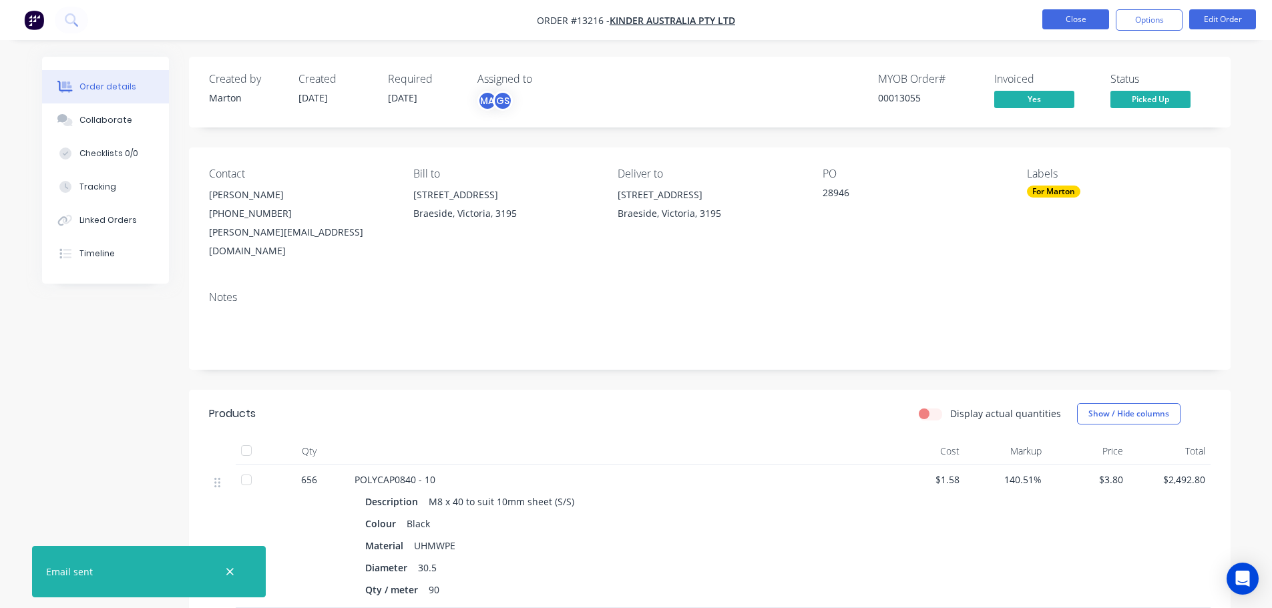
click at [1060, 20] on button "Close" at bounding box center [1075, 19] width 67 height 20
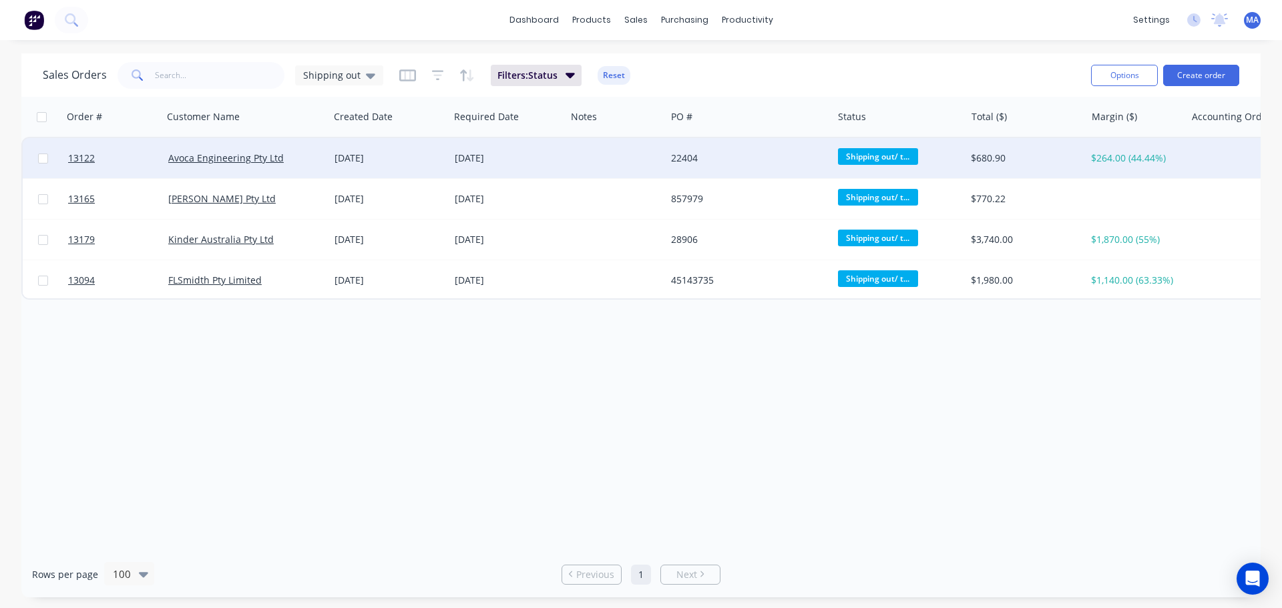
click at [315, 159] on div "Avoca Engineering Pty Ltd" at bounding box center [242, 158] width 148 height 13
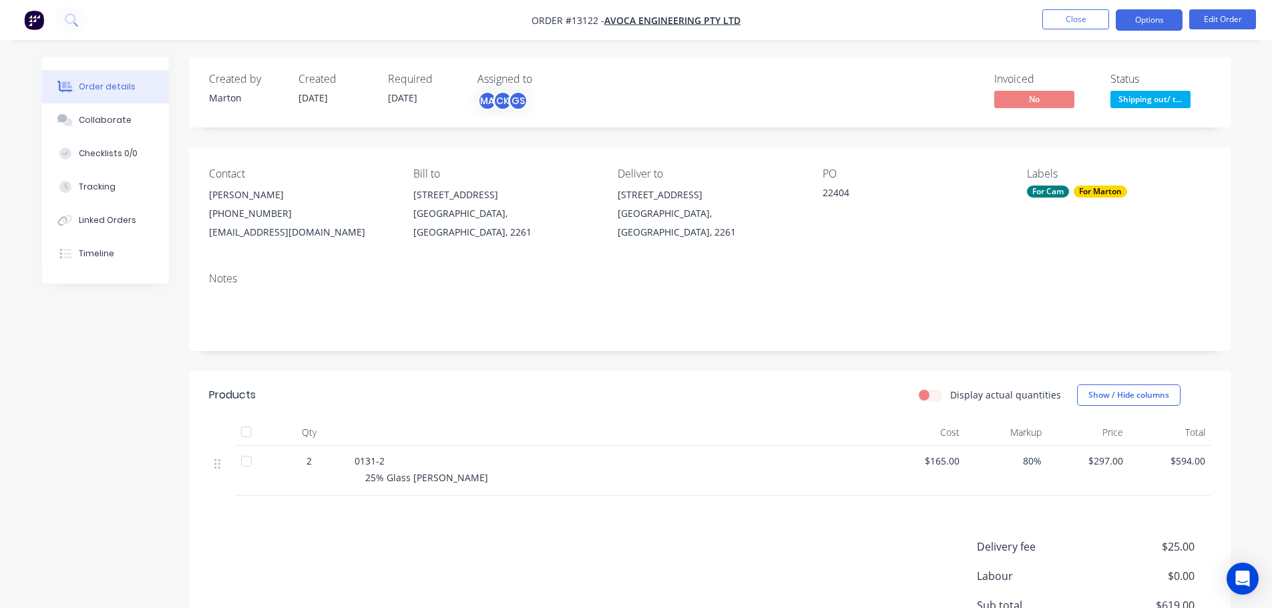
click at [1149, 19] on button "Options" at bounding box center [1149, 19] width 67 height 21
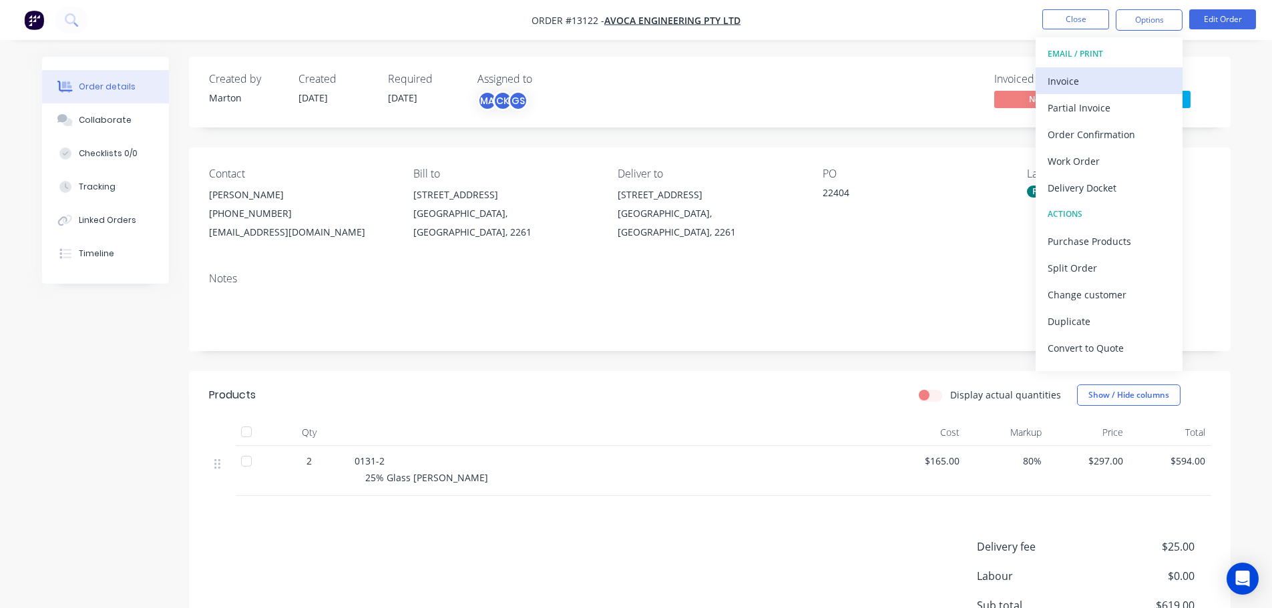
click at [1078, 72] on div "Invoice" at bounding box center [1109, 80] width 123 height 19
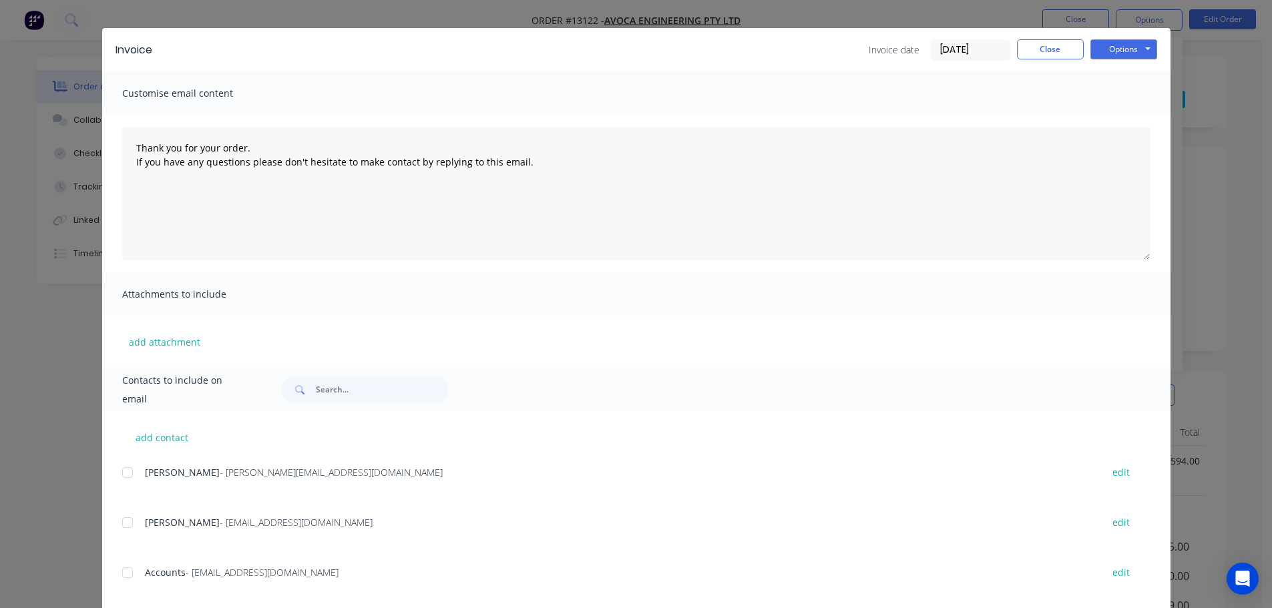
scroll to position [49, 0]
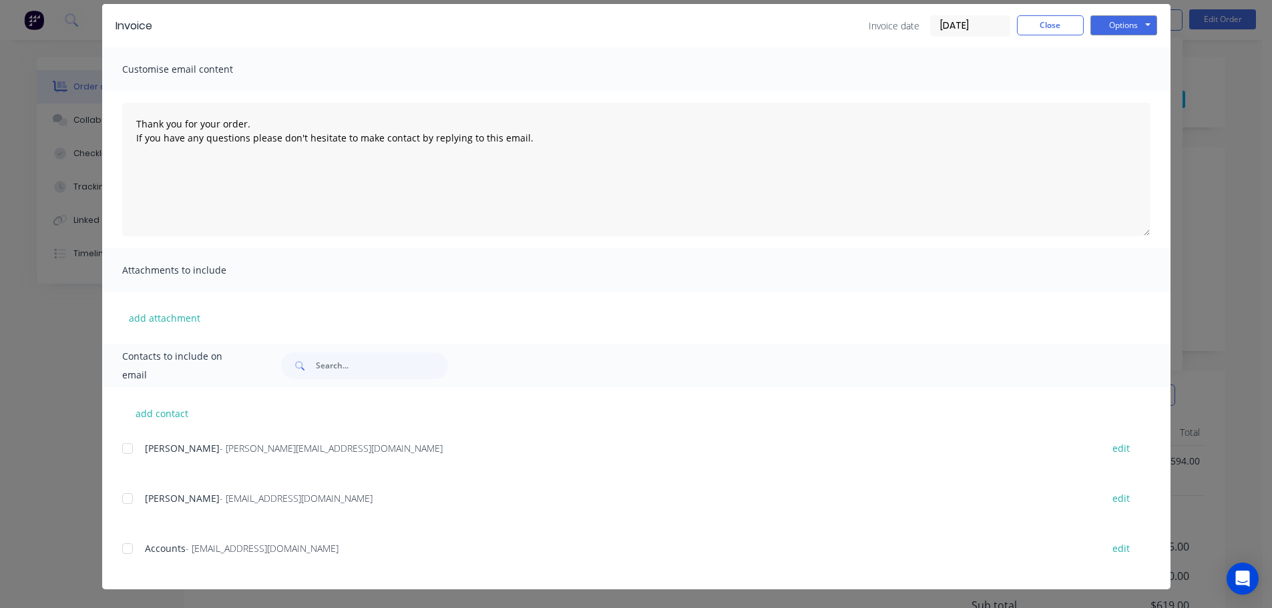
click at [126, 546] on div at bounding box center [127, 549] width 27 height 27
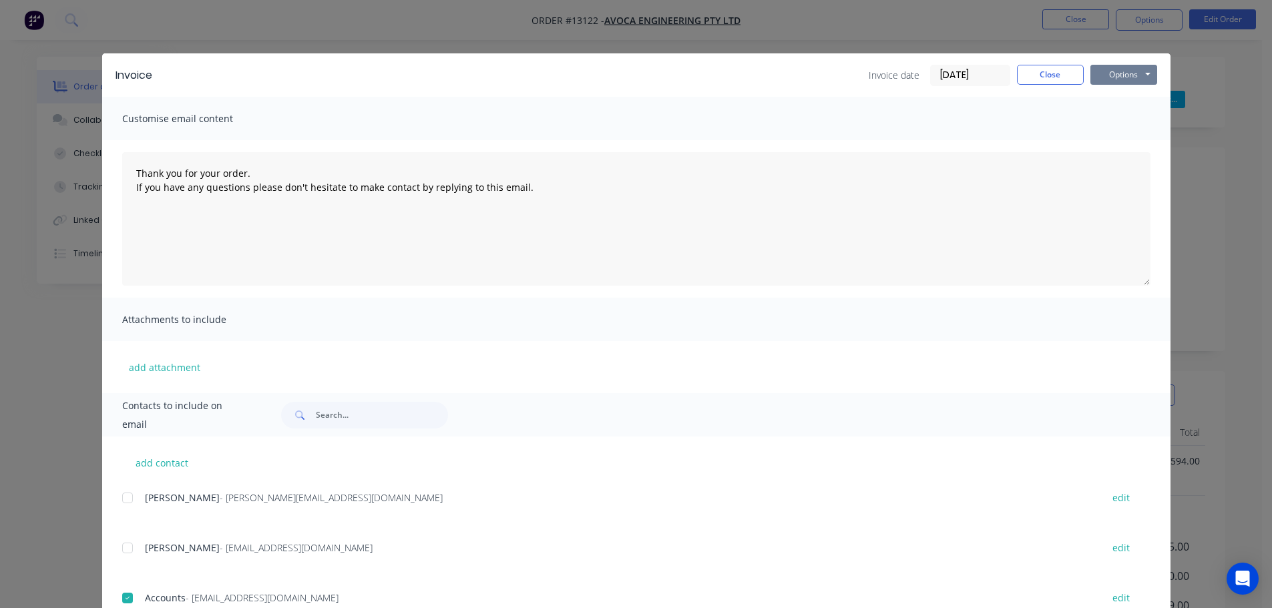
click at [1131, 78] on button "Options" at bounding box center [1123, 75] width 67 height 20
click at [1114, 147] on button "Email" at bounding box center [1132, 143] width 85 height 22
type textarea "Thank you for your order. If you have any questions please don't hesitate to ma…"
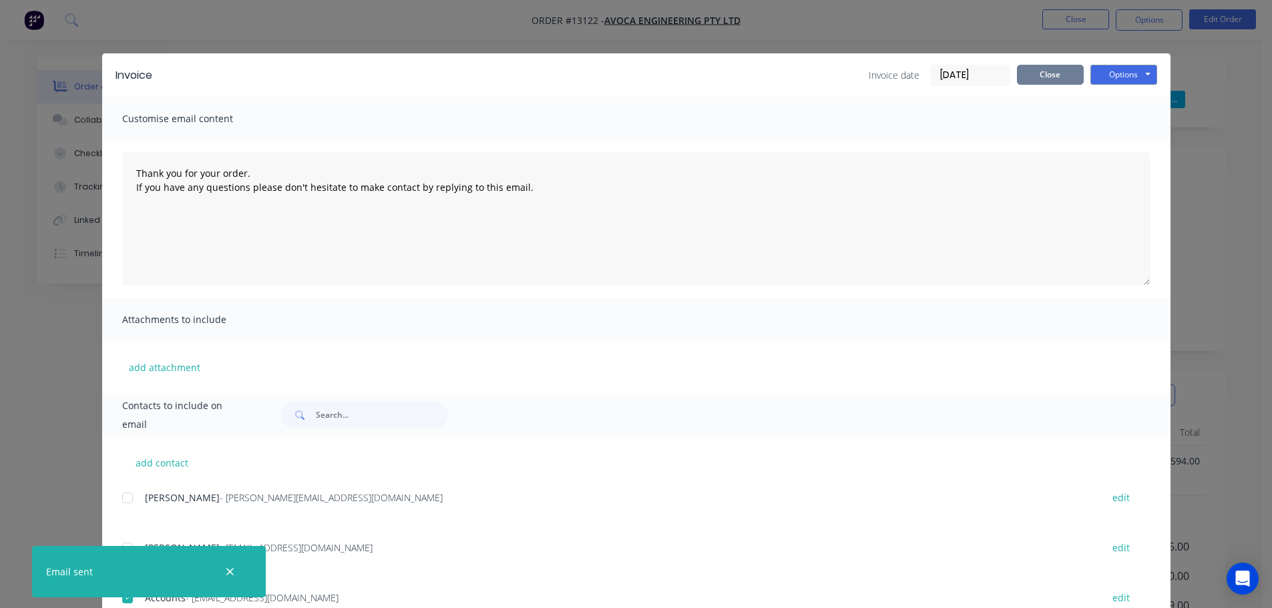
click at [1037, 81] on button "Close" at bounding box center [1050, 75] width 67 height 20
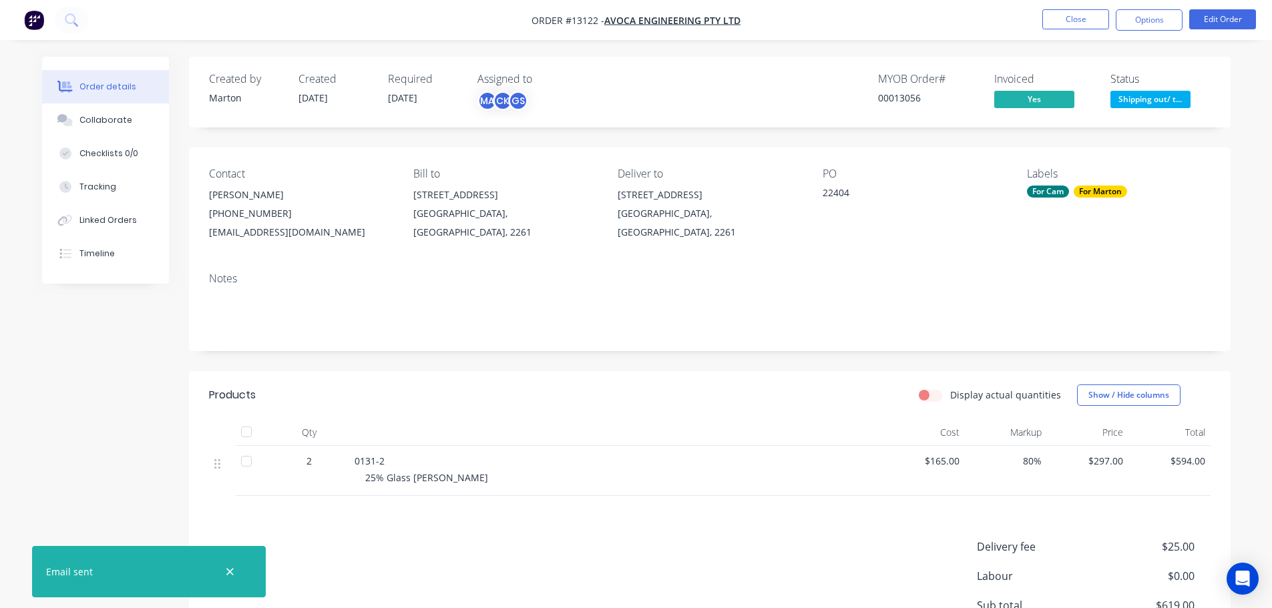
drag, startPoint x: 1128, startPoint y: 97, endPoint x: 1126, endPoint y: 112, distance: 15.4
click at [1130, 97] on span "Shipping out/ t..." at bounding box center [1150, 99] width 80 height 17
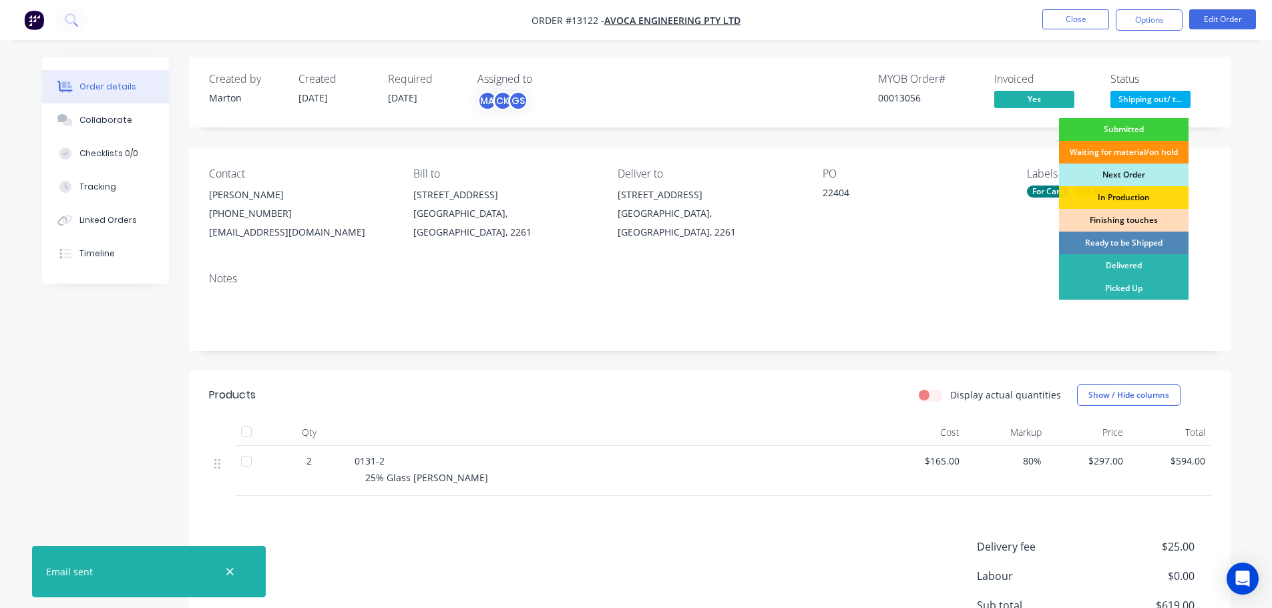
click at [1117, 285] on div "Picked Up" at bounding box center [1124, 288] width 130 height 23
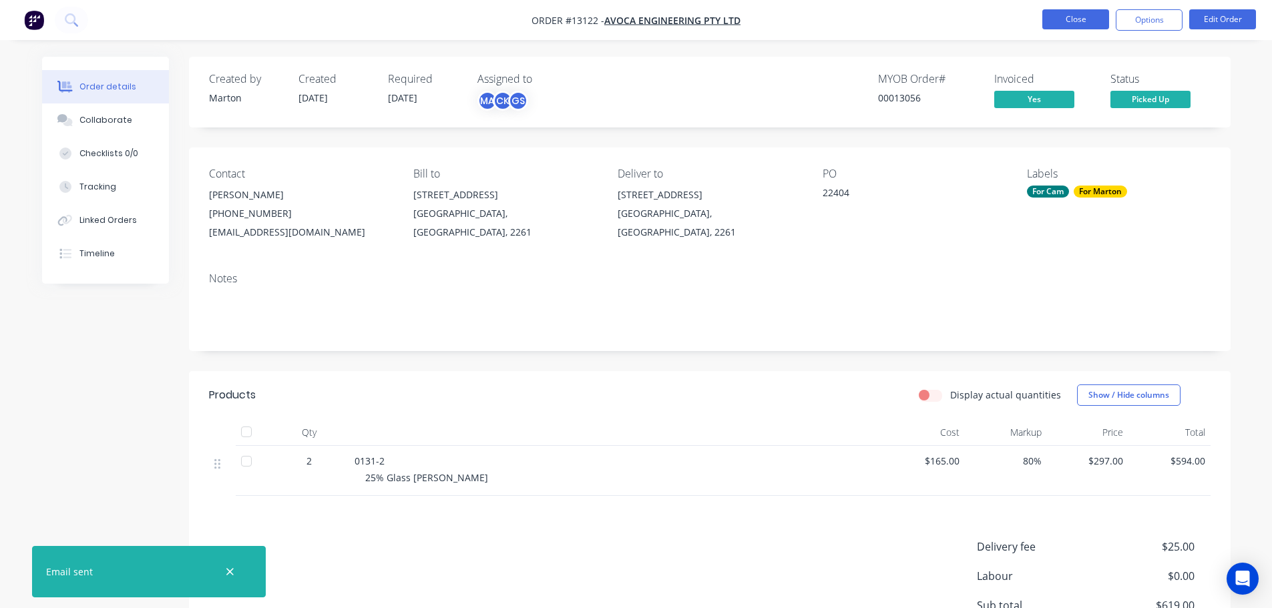
click at [1067, 23] on button "Close" at bounding box center [1075, 19] width 67 height 20
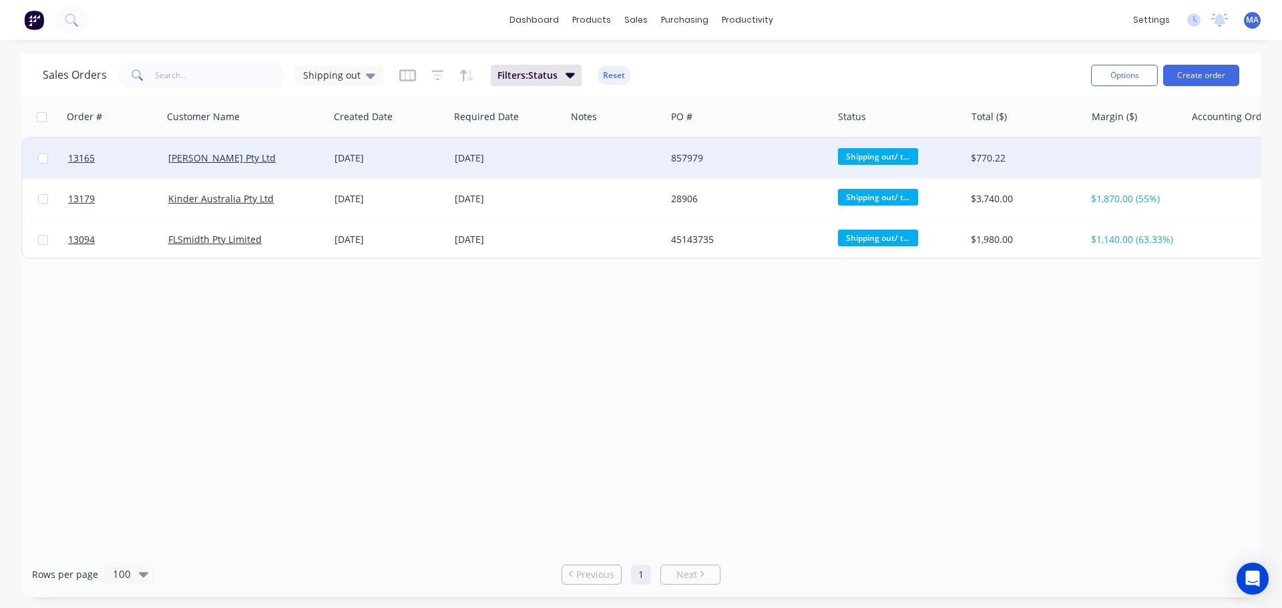
click at [295, 160] on div "[PERSON_NAME] Pty Ltd" at bounding box center [242, 158] width 148 height 13
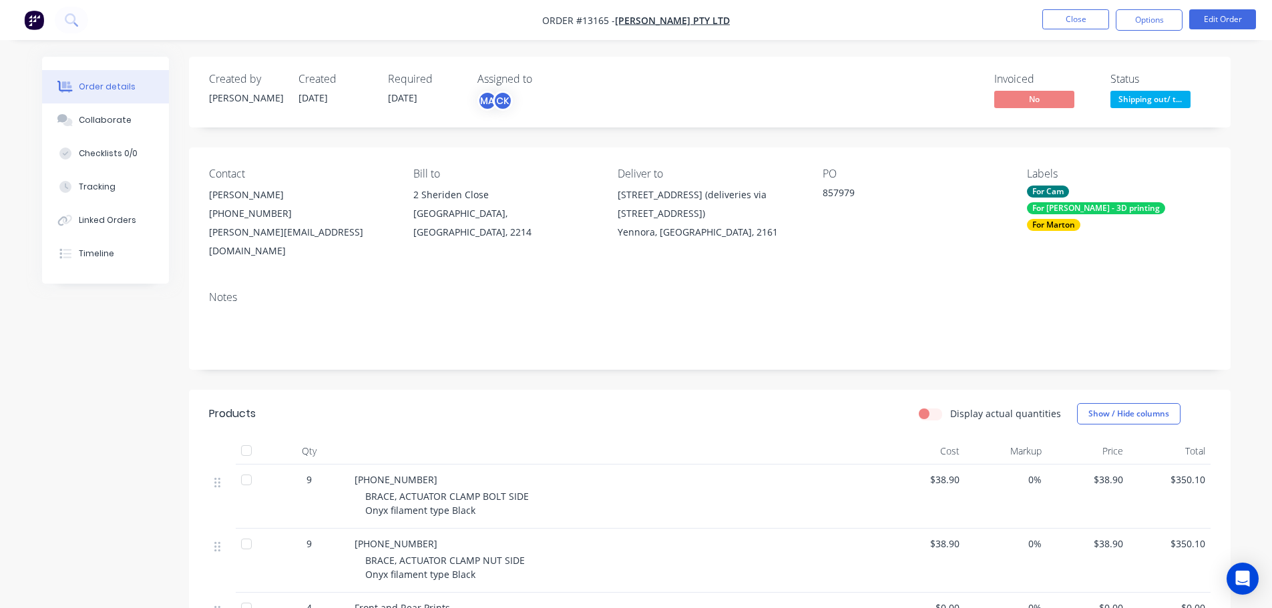
click at [1149, 28] on button "Options" at bounding box center [1149, 19] width 67 height 21
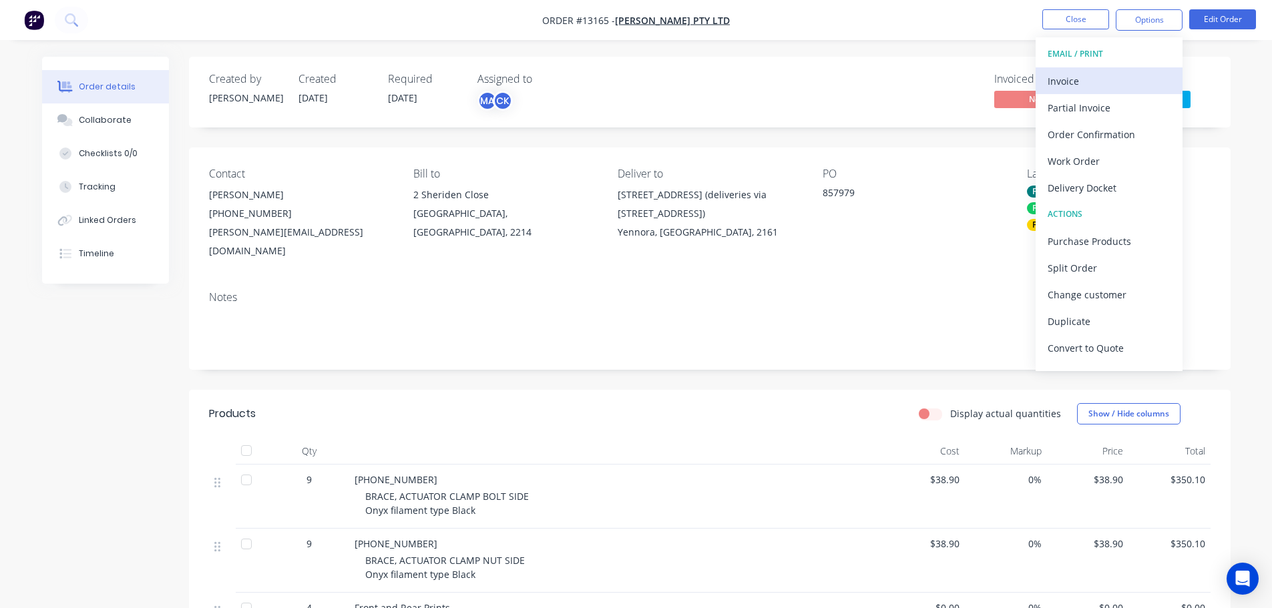
click at [1112, 83] on div "Invoice" at bounding box center [1109, 80] width 123 height 19
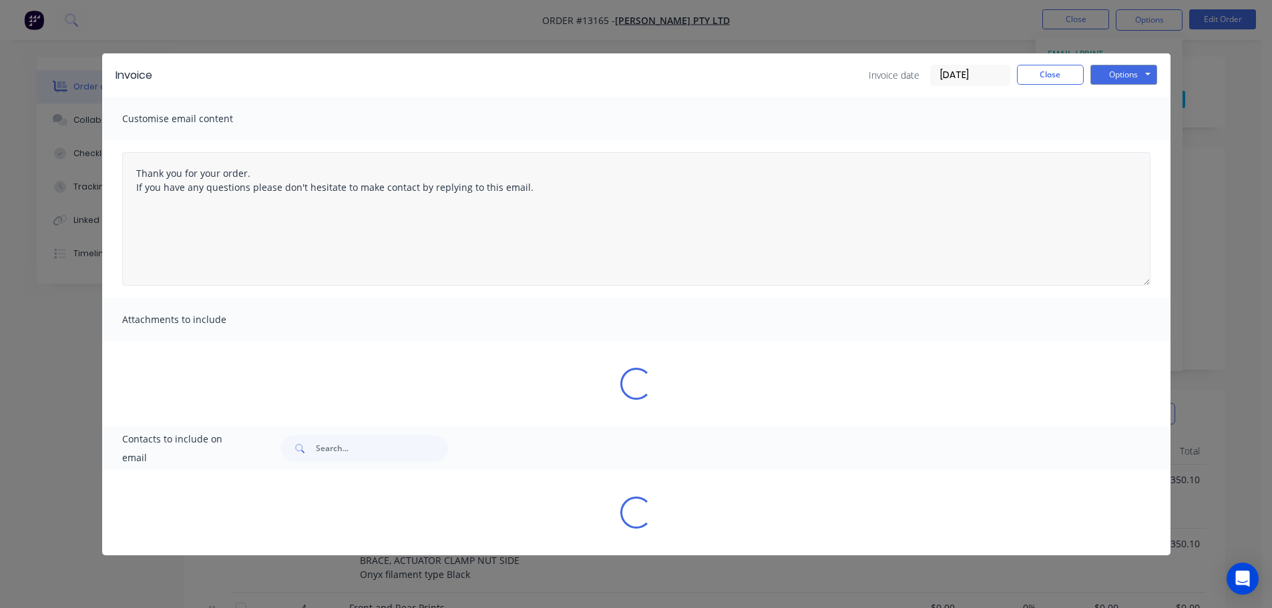
type textarea "Thank you for your order. If you have any questions please don't hesitate to ma…"
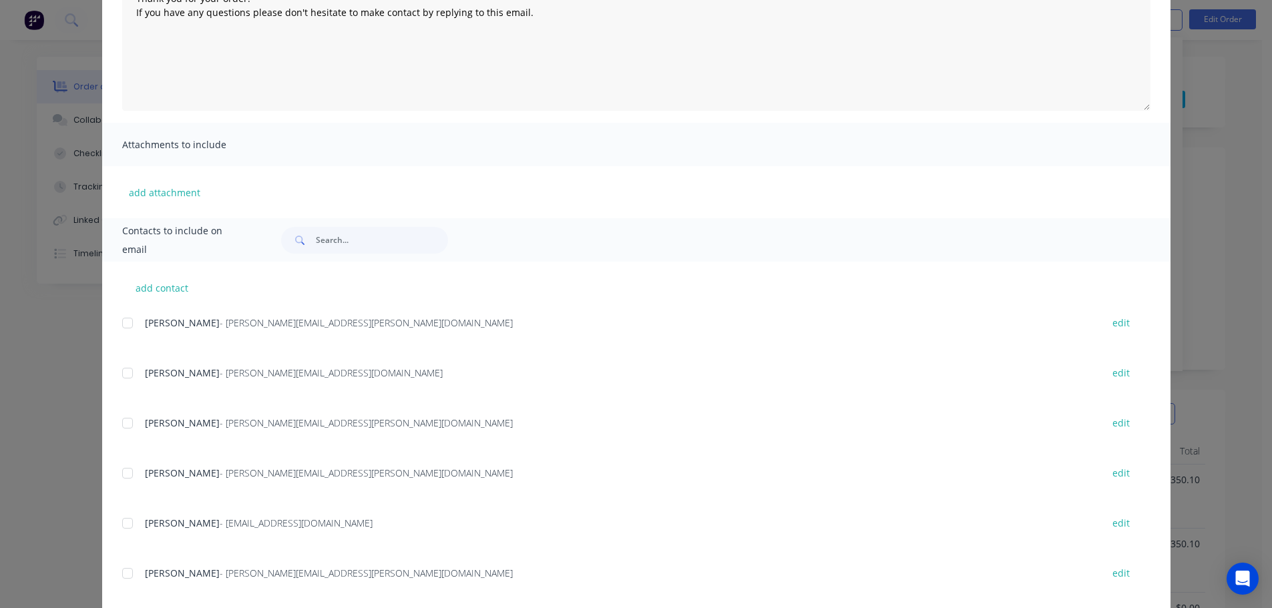
scroll to position [200, 0]
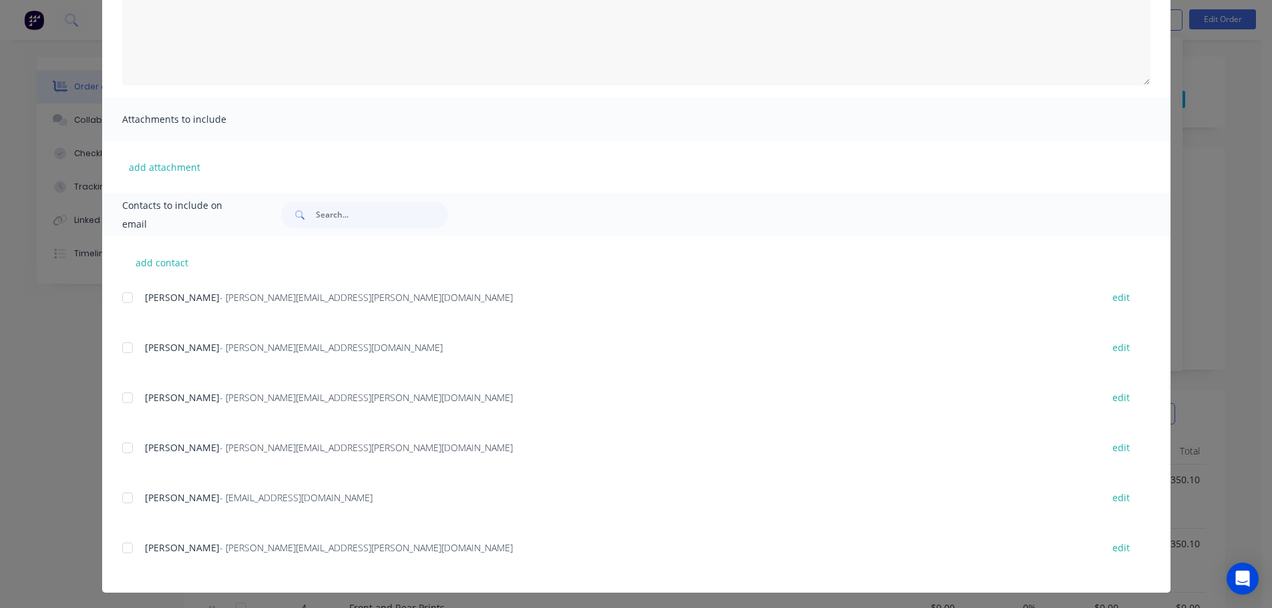
click at [1238, 294] on div "Invoice Invoice date [DATE] Close Options Preview Print Email Customise email c…" at bounding box center [636, 304] width 1272 height 608
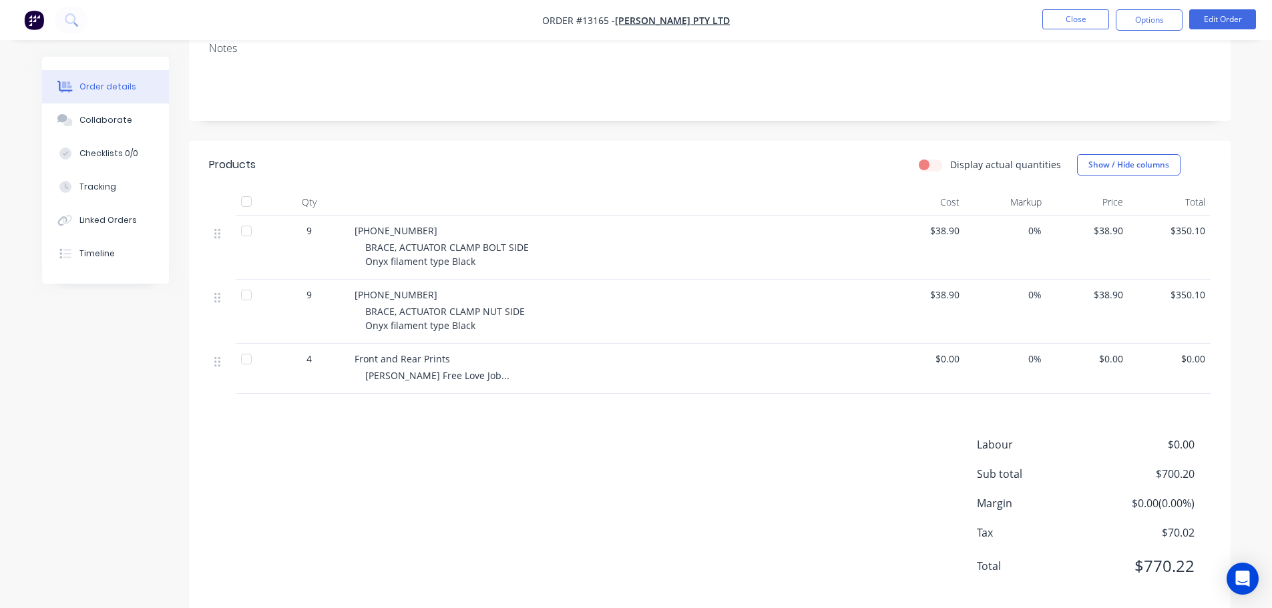
scroll to position [254, 0]
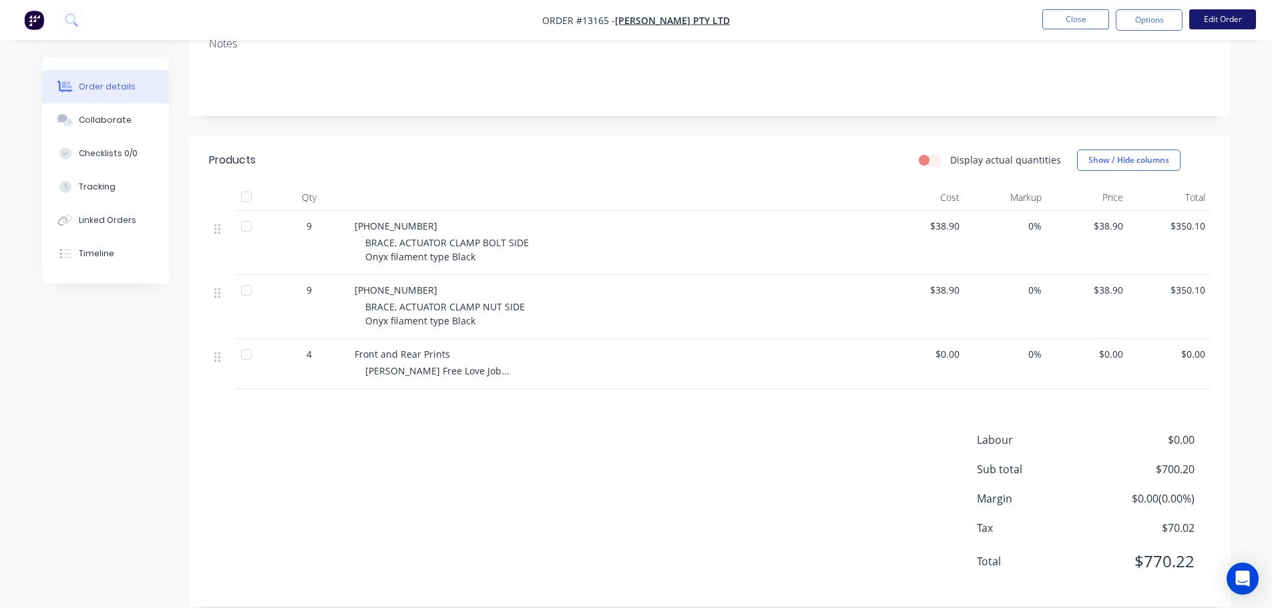
click at [1230, 25] on button "Edit Order" at bounding box center [1222, 19] width 67 height 20
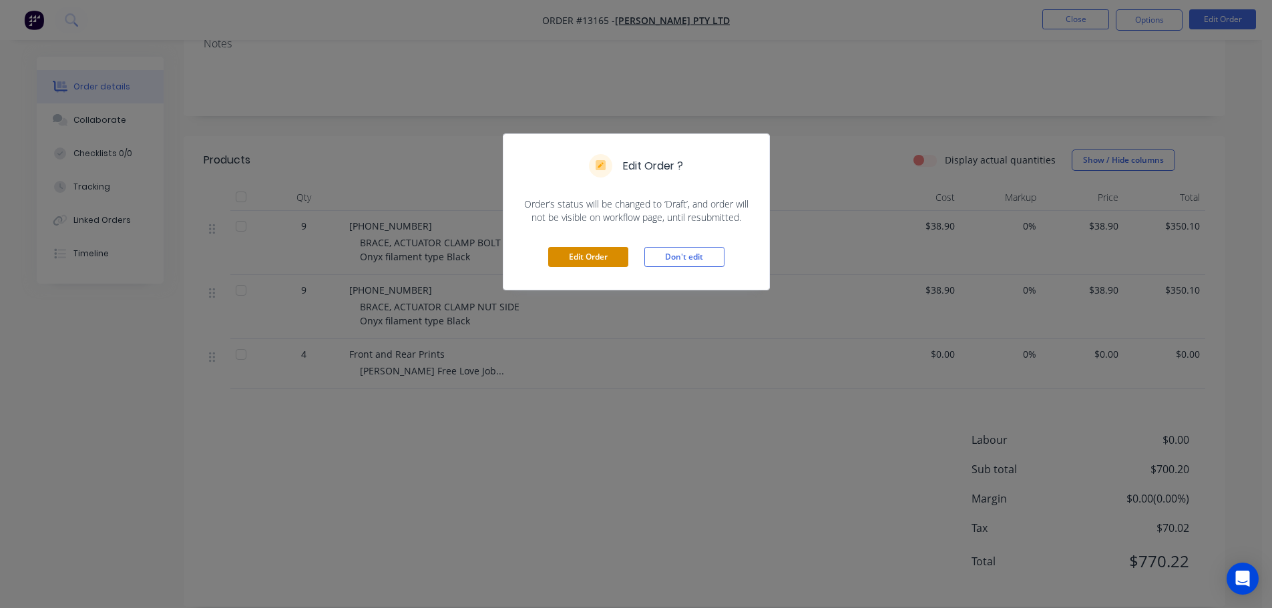
click at [570, 255] on button "Edit Order" at bounding box center [588, 257] width 80 height 20
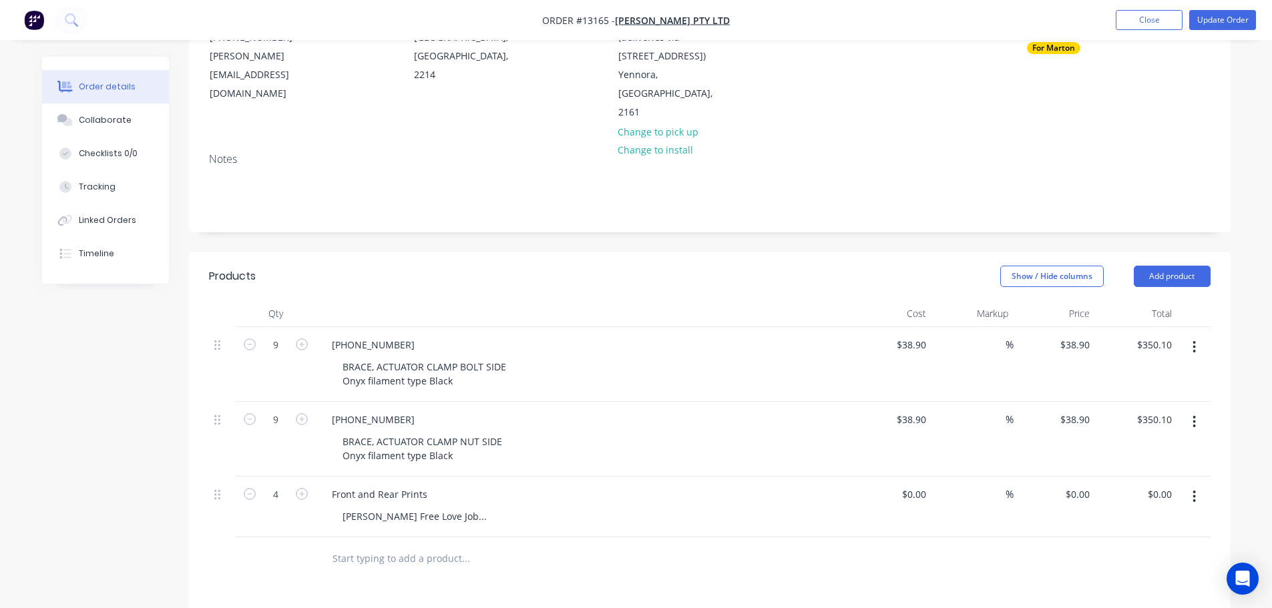
scroll to position [334, 0]
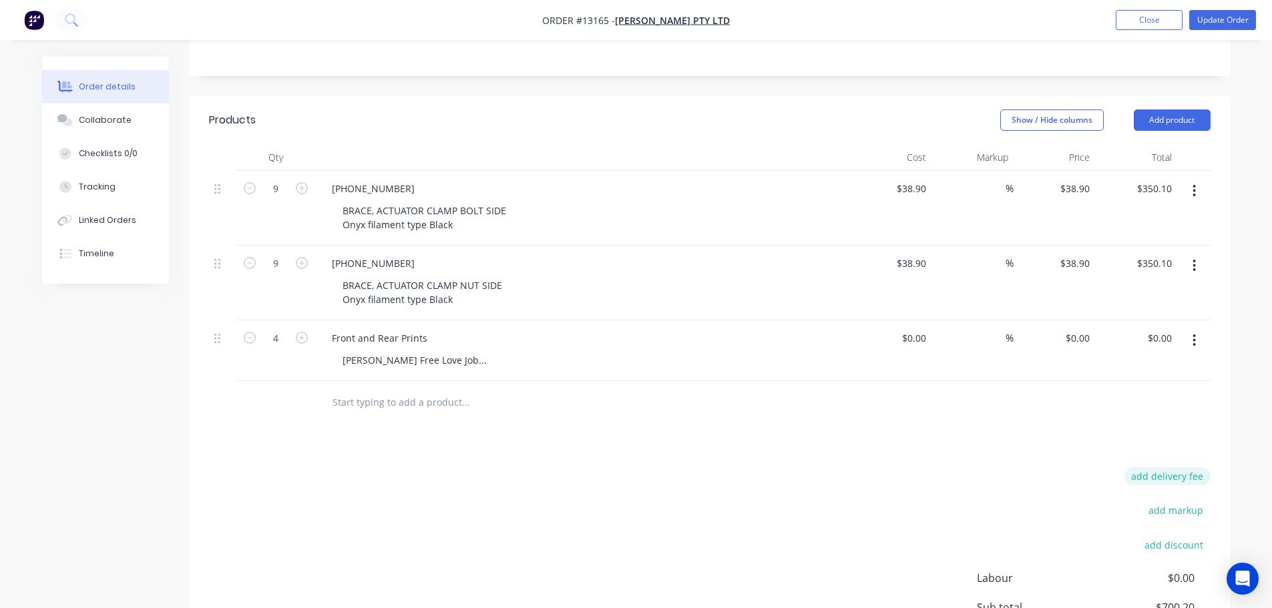
click at [1183, 467] on button "add delivery fee" at bounding box center [1167, 476] width 86 height 18
type input "20"
click at [990, 383] on div at bounding box center [710, 402] width 1002 height 43
click at [1215, 23] on button "Update Order" at bounding box center [1222, 20] width 67 height 20
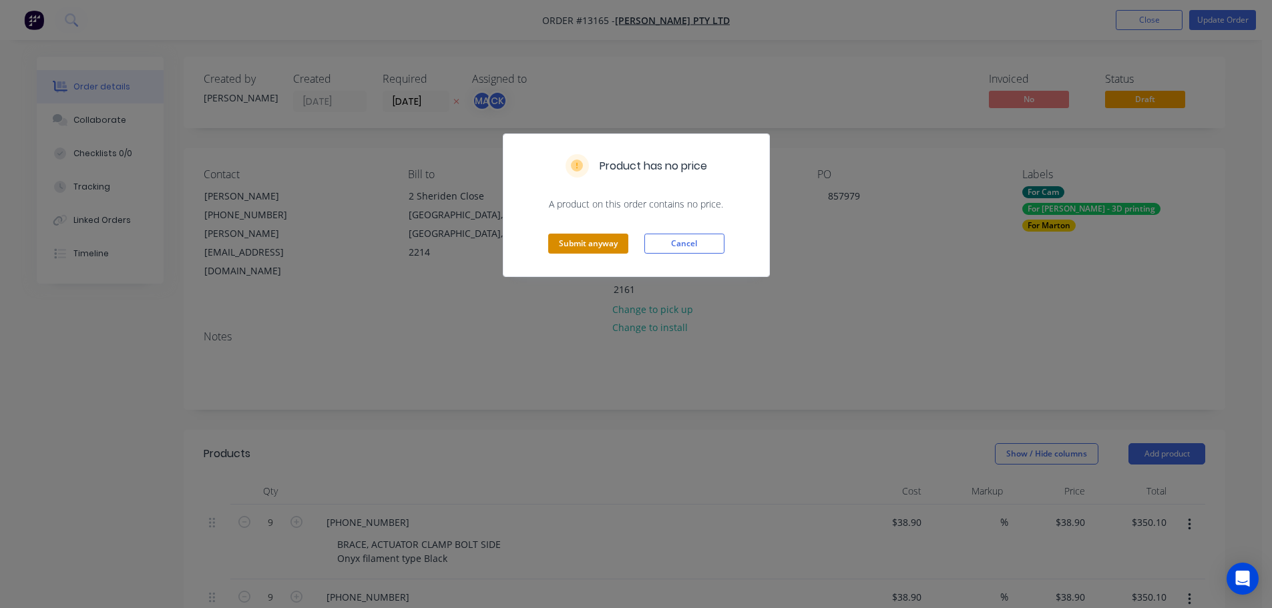
click at [587, 240] on button "Submit anyway" at bounding box center [588, 244] width 80 height 20
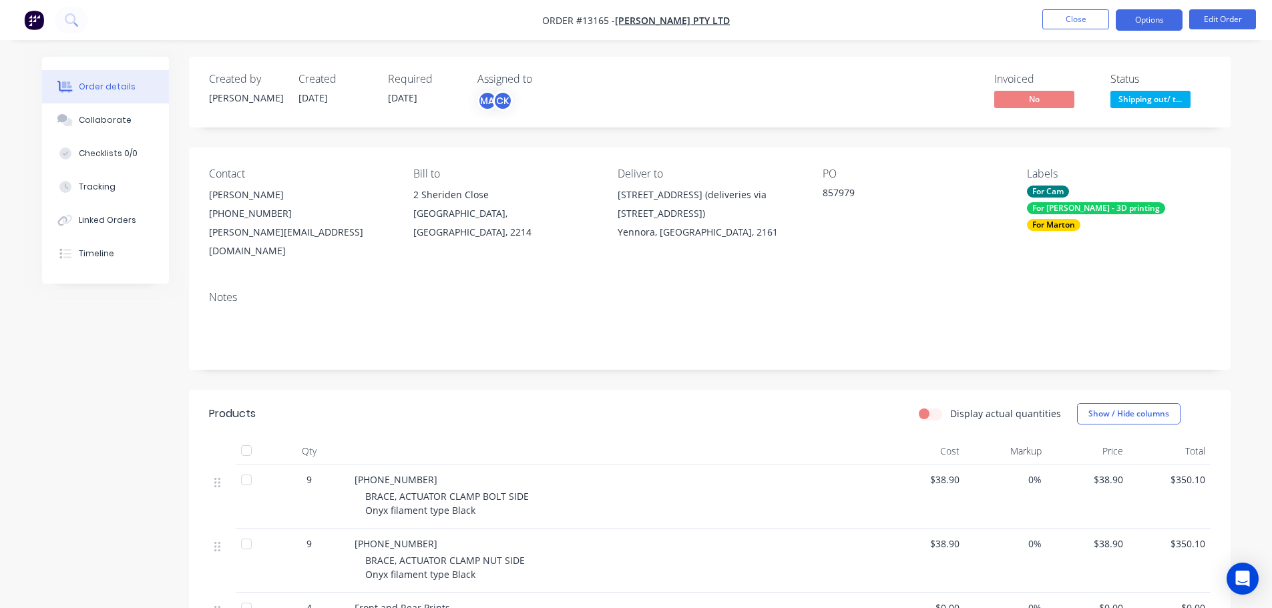
click at [1138, 13] on button "Options" at bounding box center [1149, 19] width 67 height 21
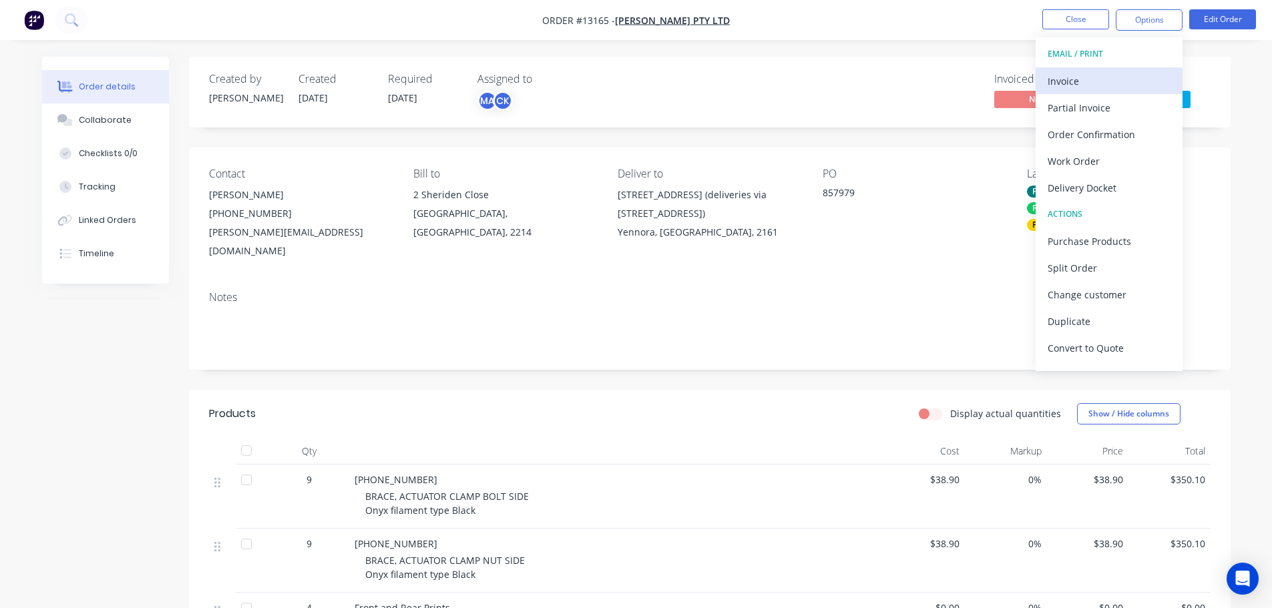
click at [1096, 79] on div "Invoice" at bounding box center [1109, 80] width 123 height 19
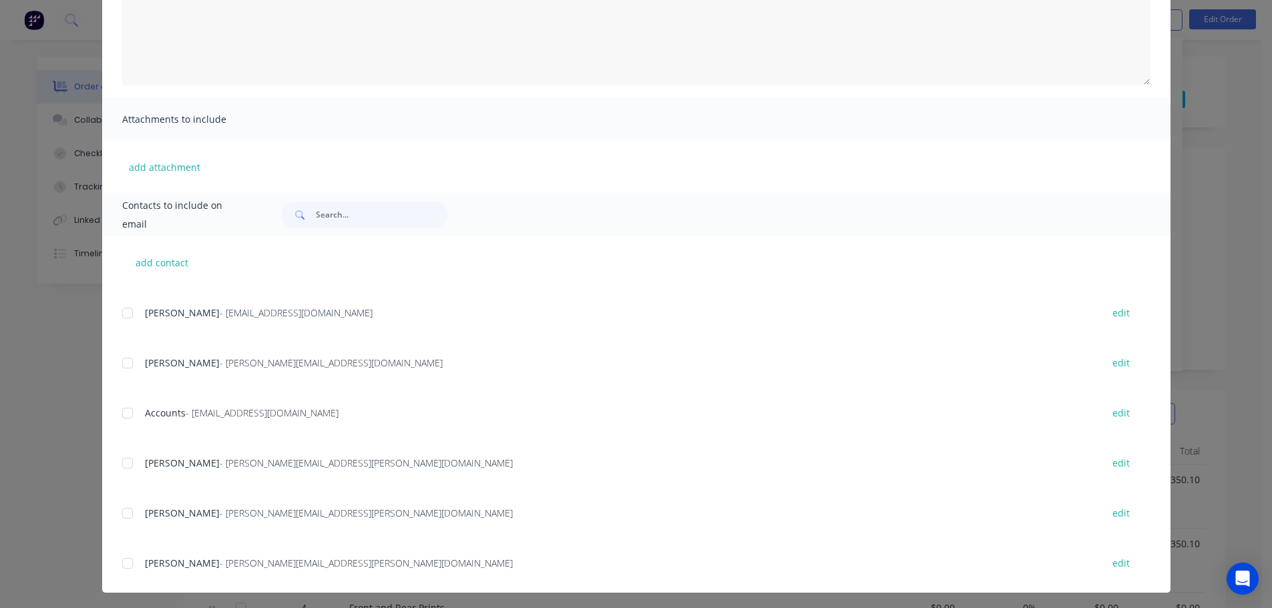
scroll to position [296, 0]
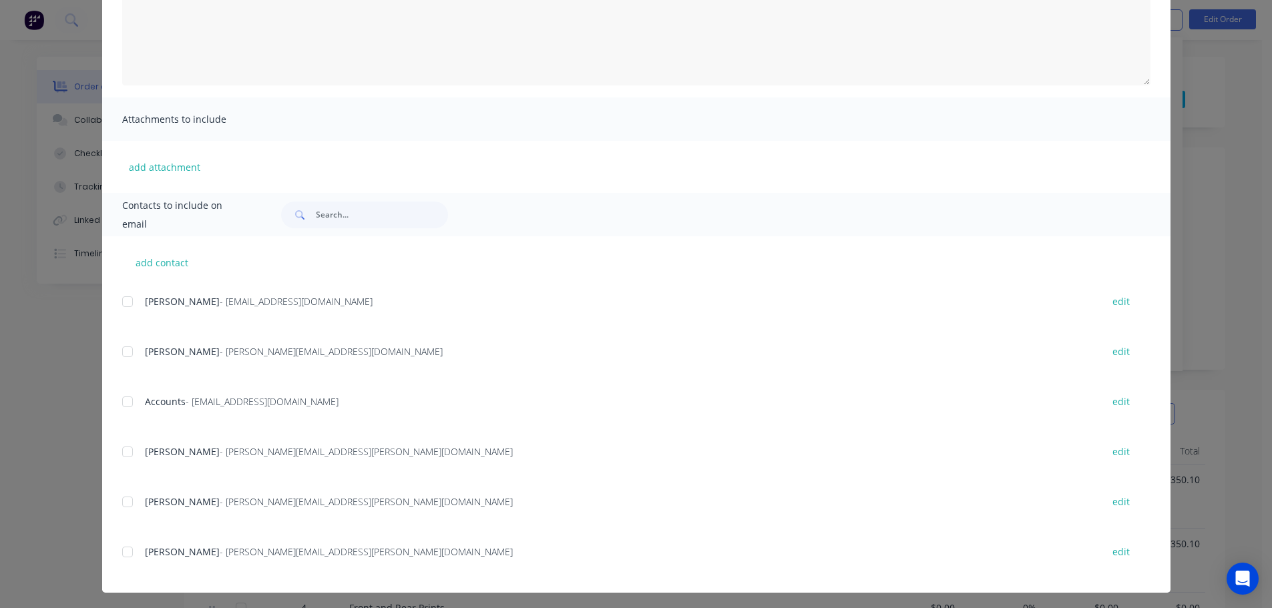
click at [126, 411] on div at bounding box center [127, 402] width 27 height 27
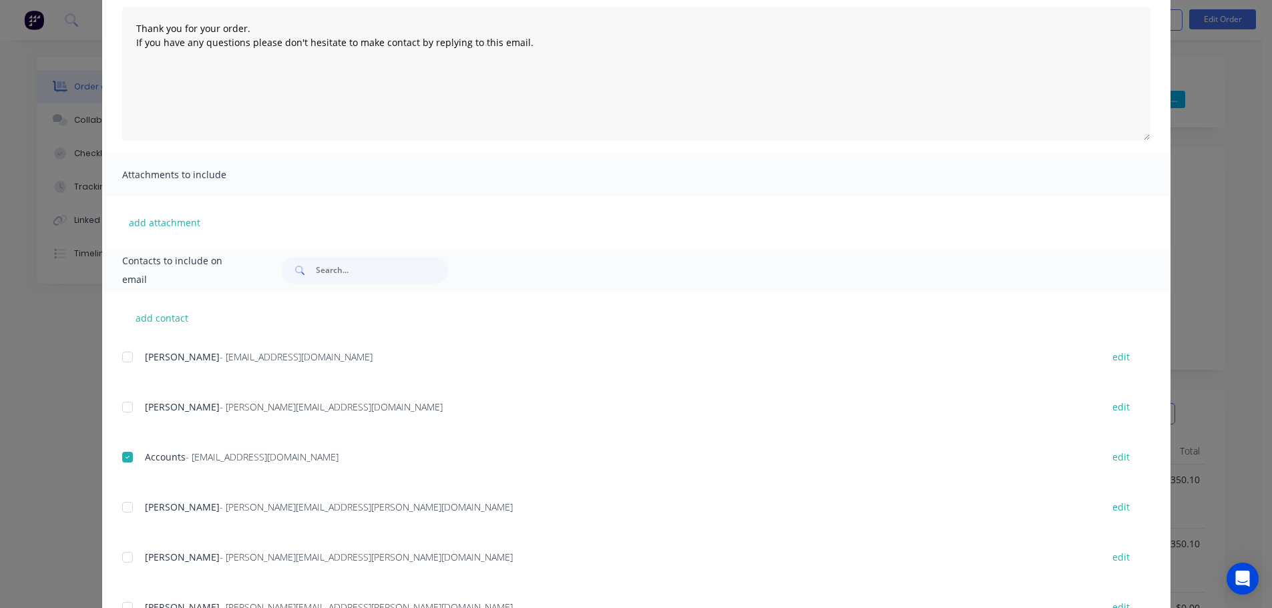
scroll to position [0, 0]
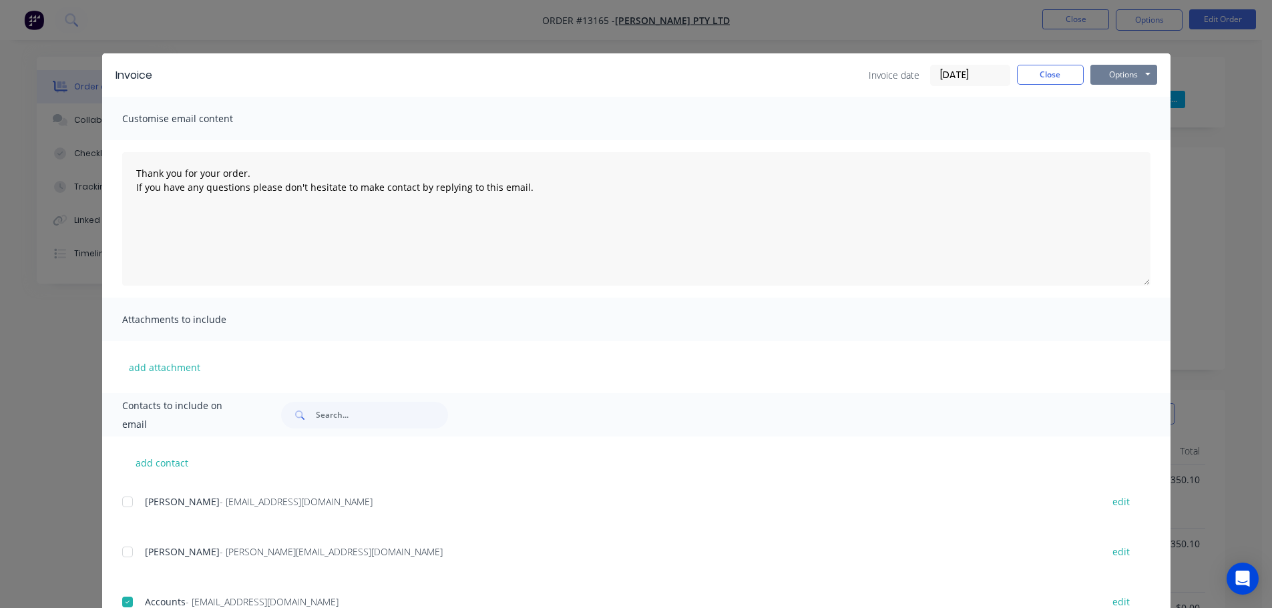
click at [1124, 83] on button "Options" at bounding box center [1123, 75] width 67 height 20
click at [1108, 133] on button "Email" at bounding box center [1132, 143] width 85 height 22
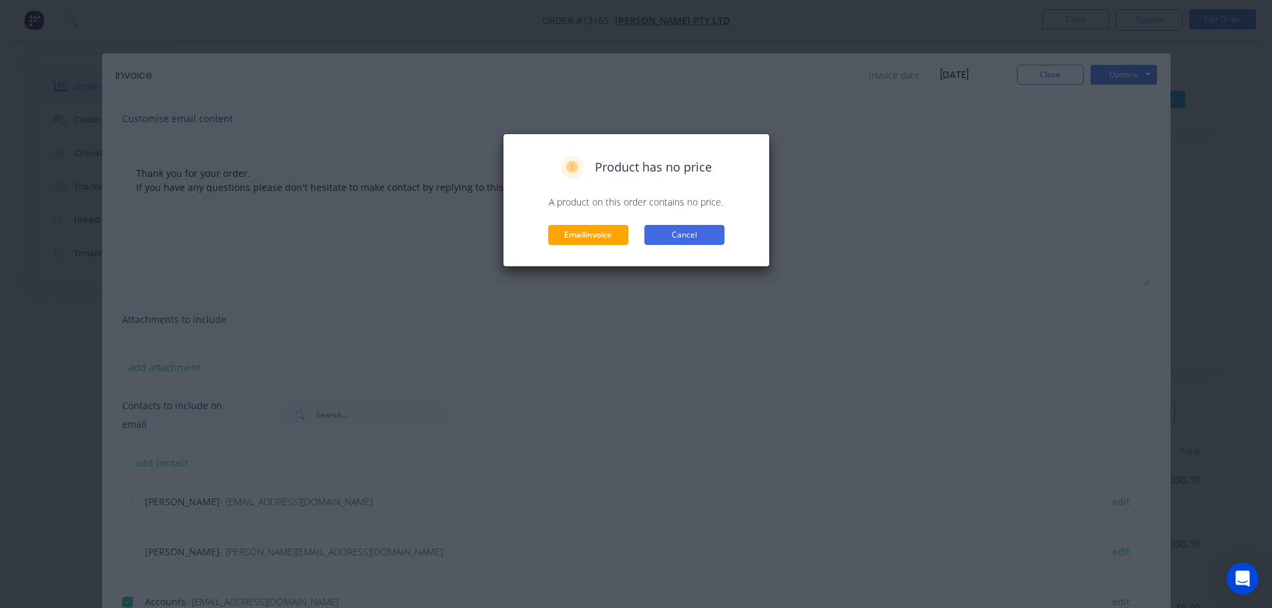
click at [695, 244] on button "Cancel" at bounding box center [684, 235] width 80 height 20
type textarea "Thank you for your order. If you have any questions please don't hesitate to ma…"
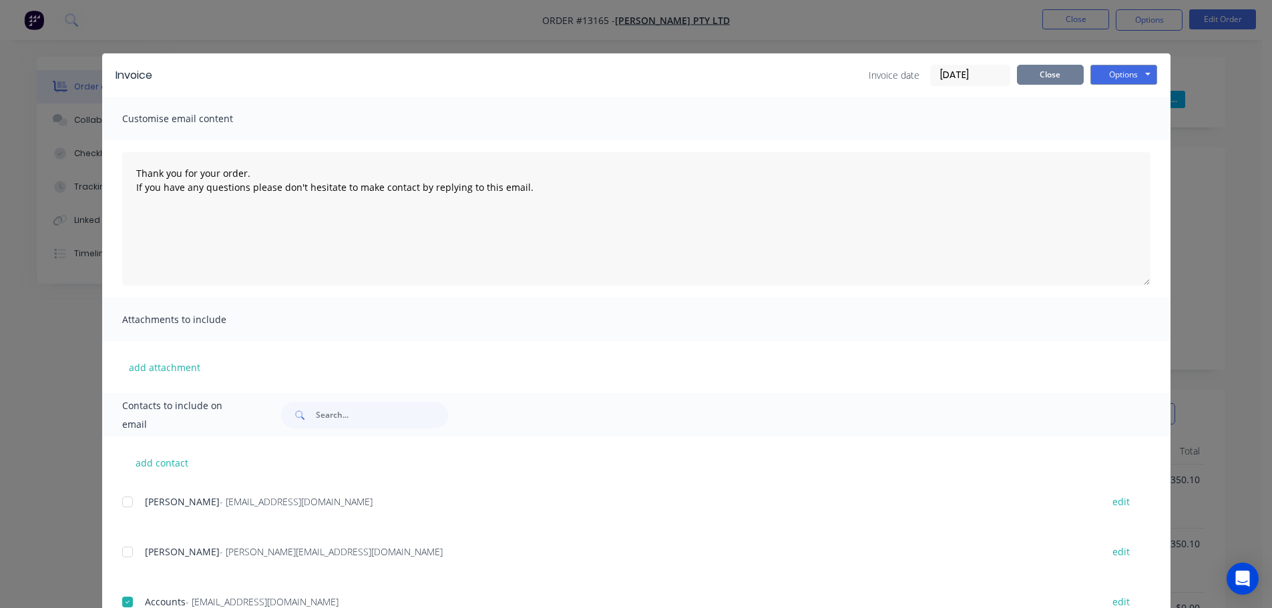
click at [1049, 74] on button "Close" at bounding box center [1050, 75] width 67 height 20
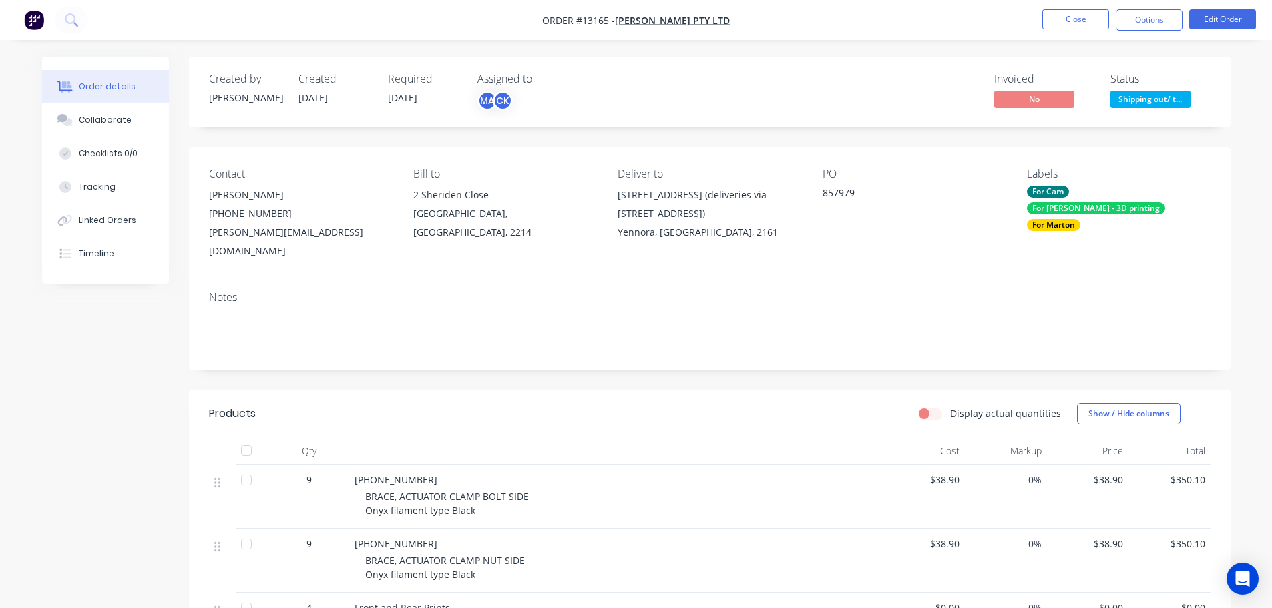
click at [1152, 35] on nav "Order #13165 - [PERSON_NAME] Pty Ltd Close Options Edit Order" at bounding box center [636, 20] width 1272 height 40
click at [1152, 24] on button "Options" at bounding box center [1149, 19] width 67 height 21
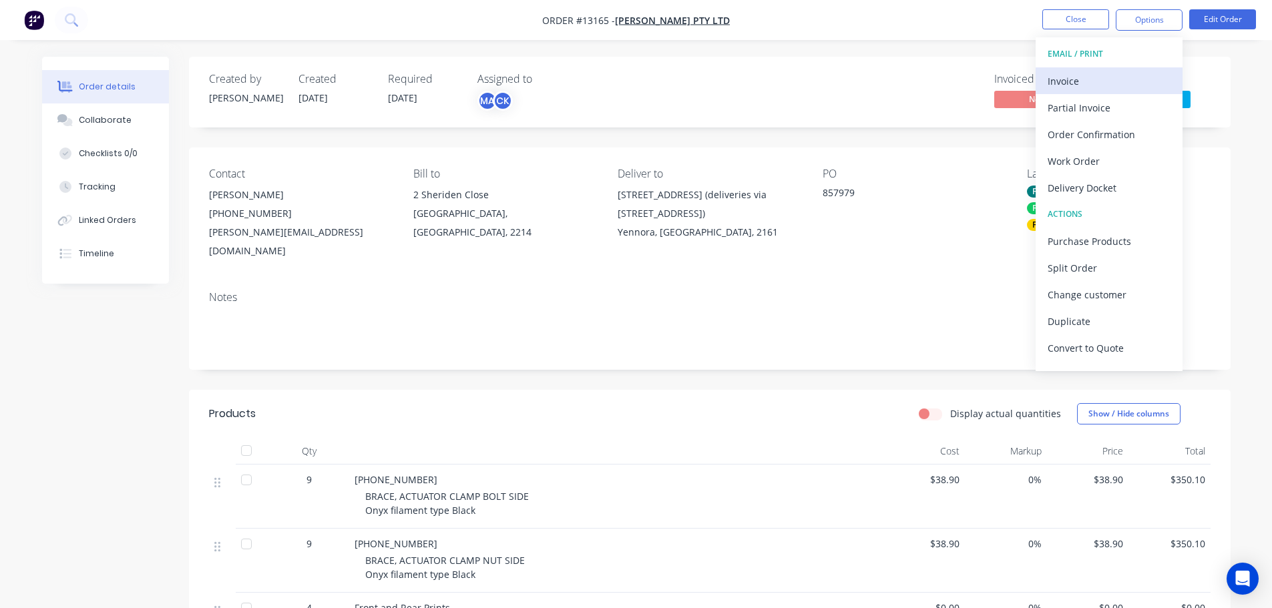
click at [1090, 79] on div "Invoice" at bounding box center [1109, 80] width 123 height 19
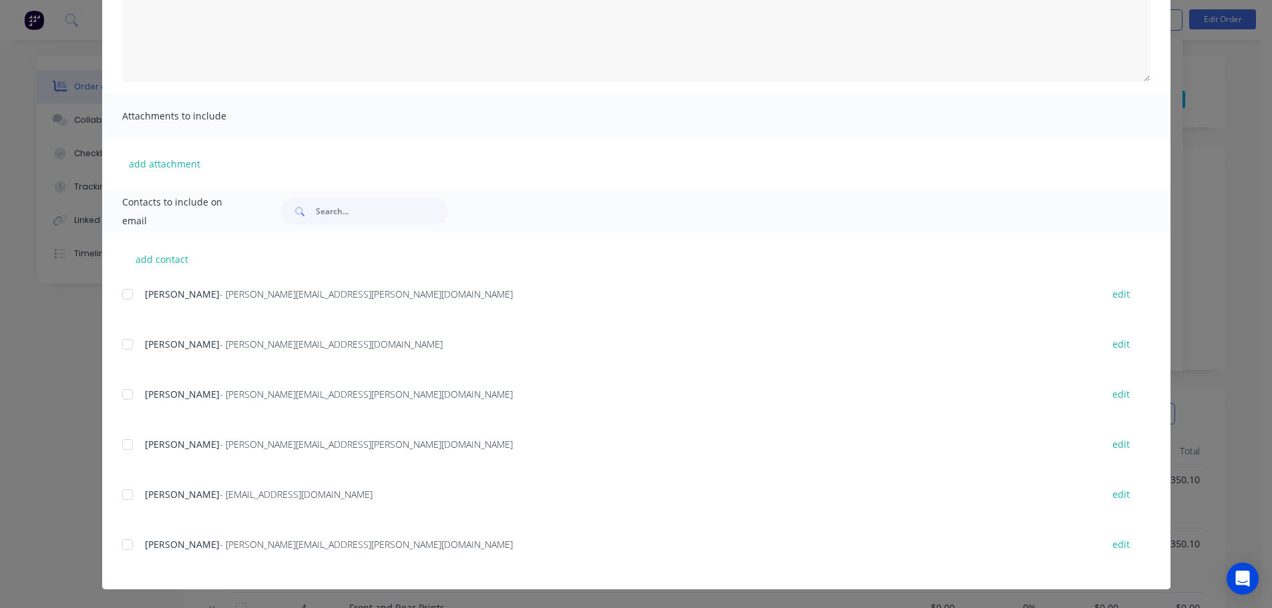
type textarea "Thank you for your order. If you have any questions please don't hesitate to ma…"
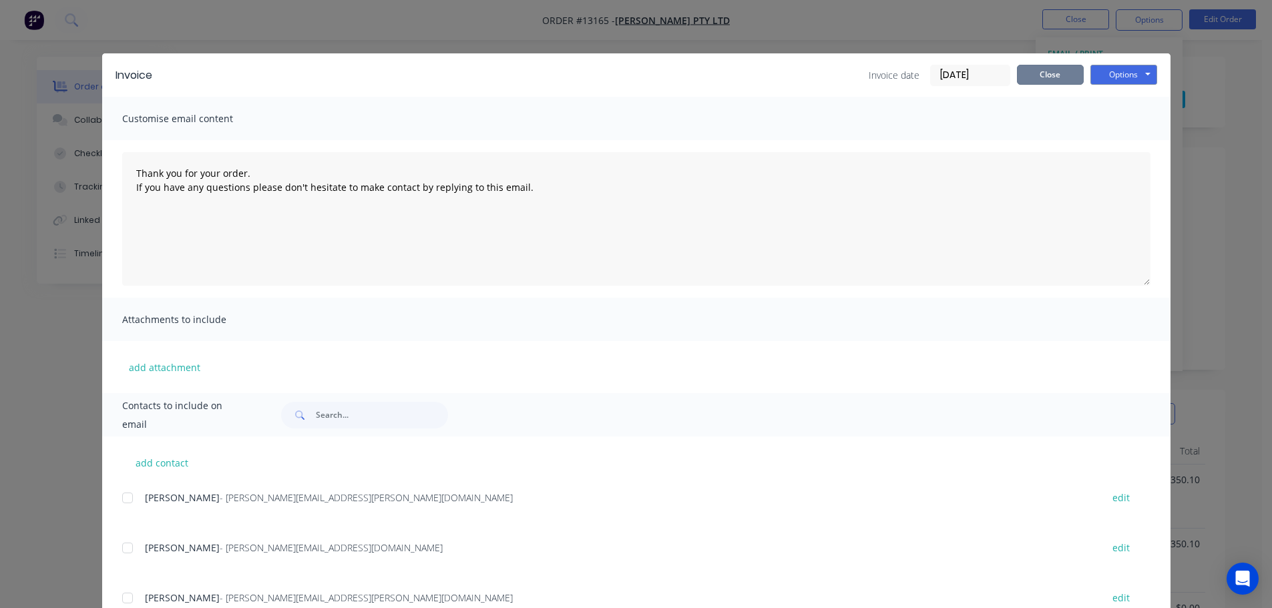
click at [1036, 79] on button "Close" at bounding box center [1050, 75] width 67 height 20
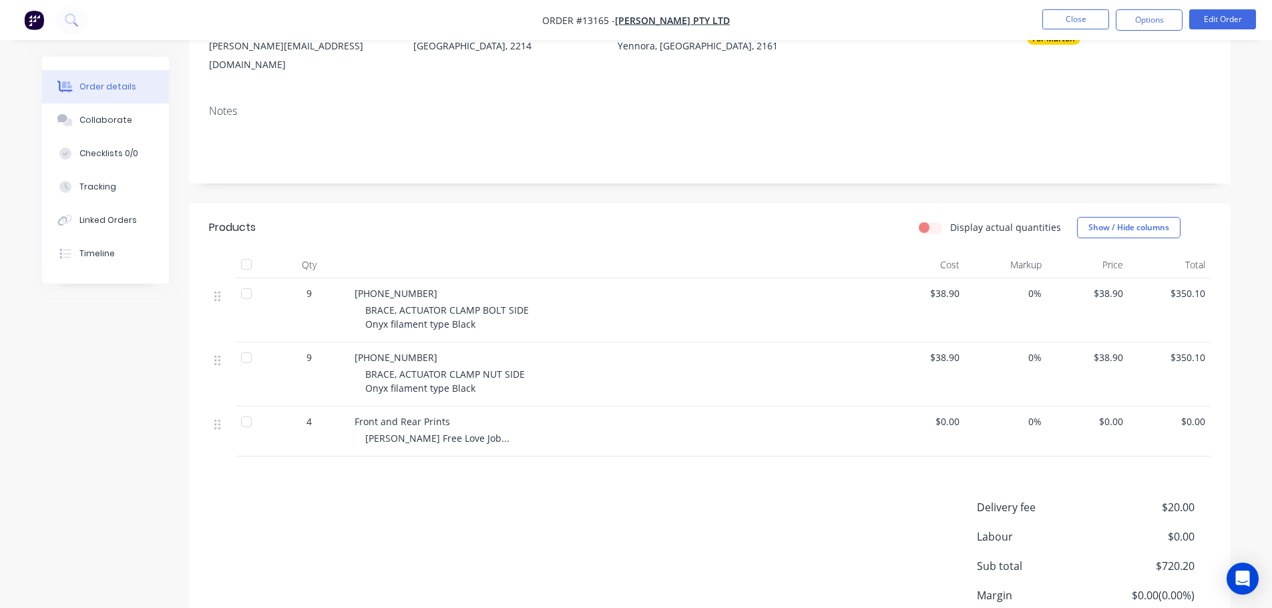
scroll to position [200, 0]
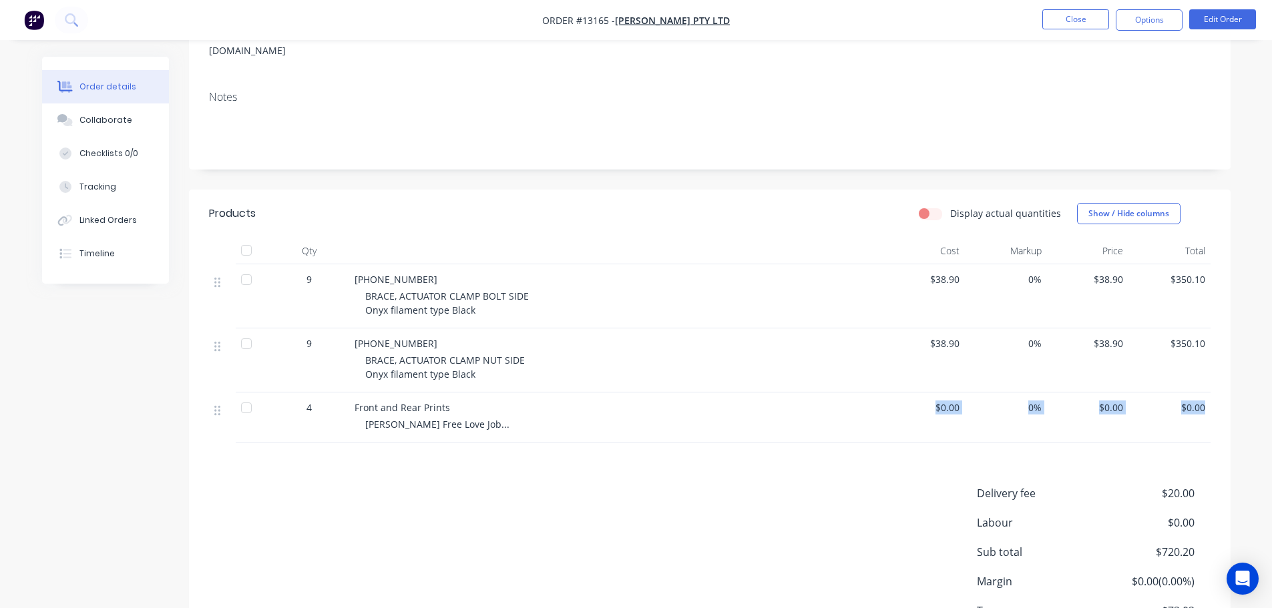
drag, startPoint x: 932, startPoint y: 381, endPoint x: 1207, endPoint y: 385, distance: 275.1
click at [1207, 393] on div "4 Front and Rear Prints [PERSON_NAME] Free Love Job... $0.00 0% $0.00 $0.00" at bounding box center [710, 418] width 1002 height 50
click at [1163, 16] on button "Options" at bounding box center [1149, 19] width 67 height 21
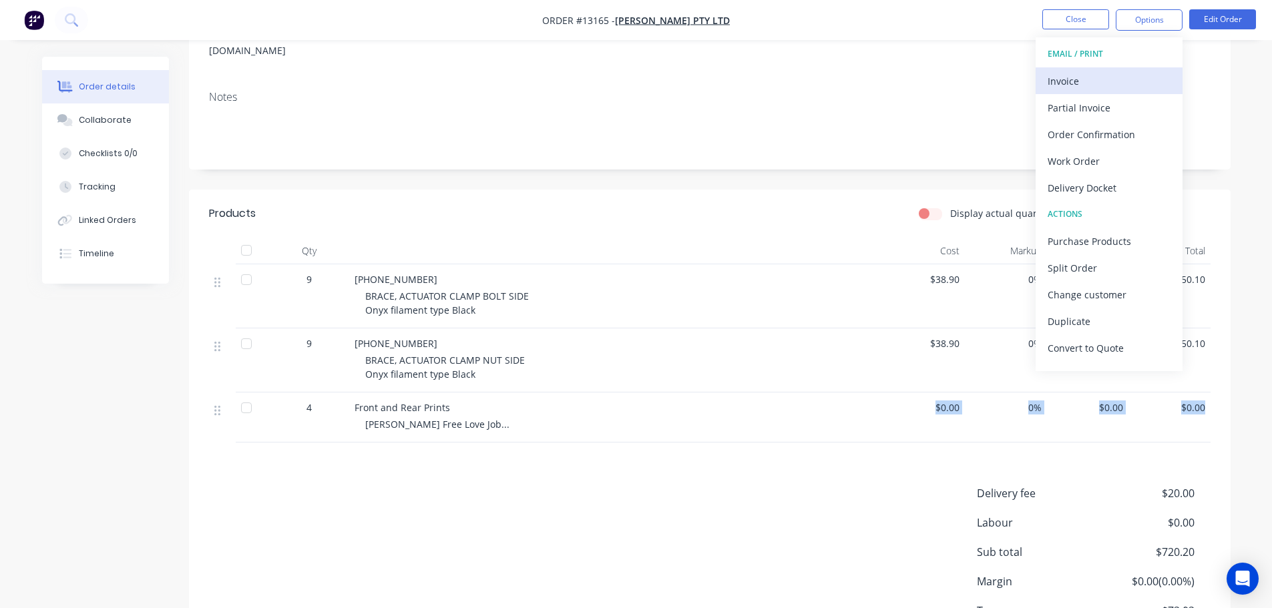
click at [1094, 79] on div "Invoice" at bounding box center [1109, 80] width 123 height 19
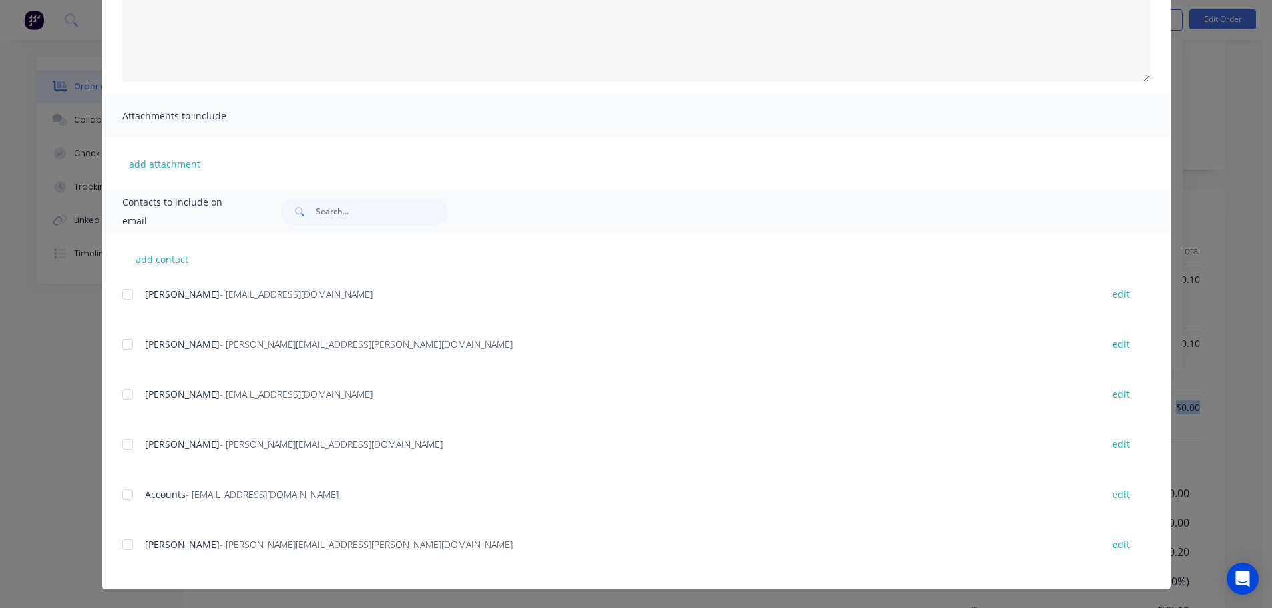
click at [122, 499] on div at bounding box center [127, 494] width 27 height 27
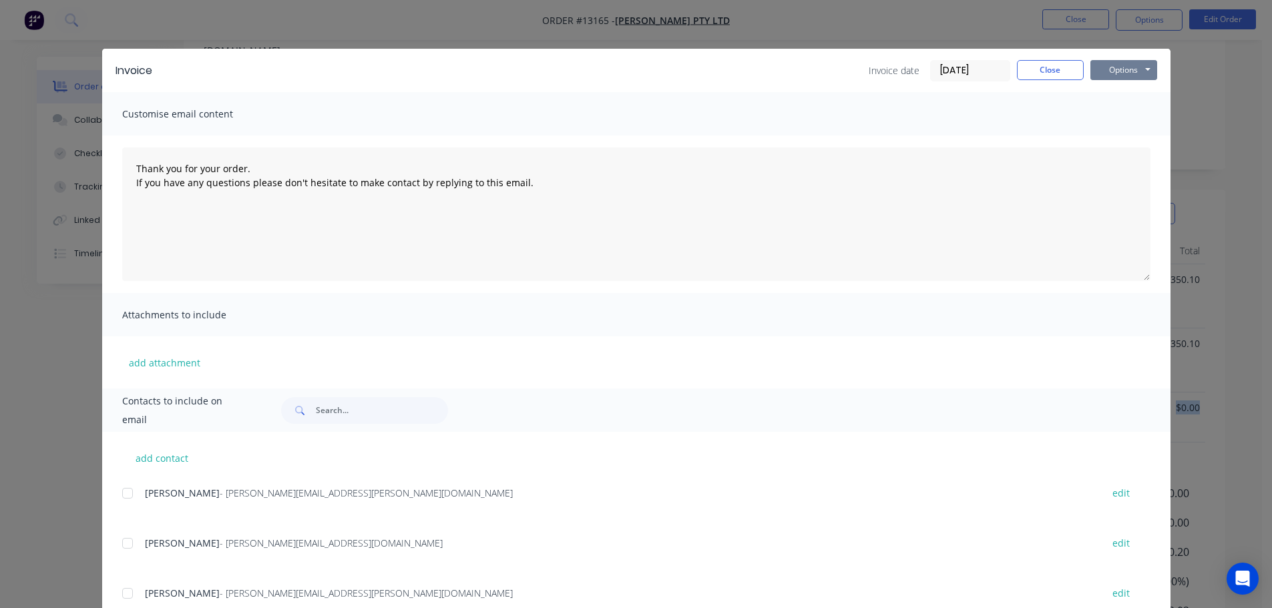
scroll to position [0, 0]
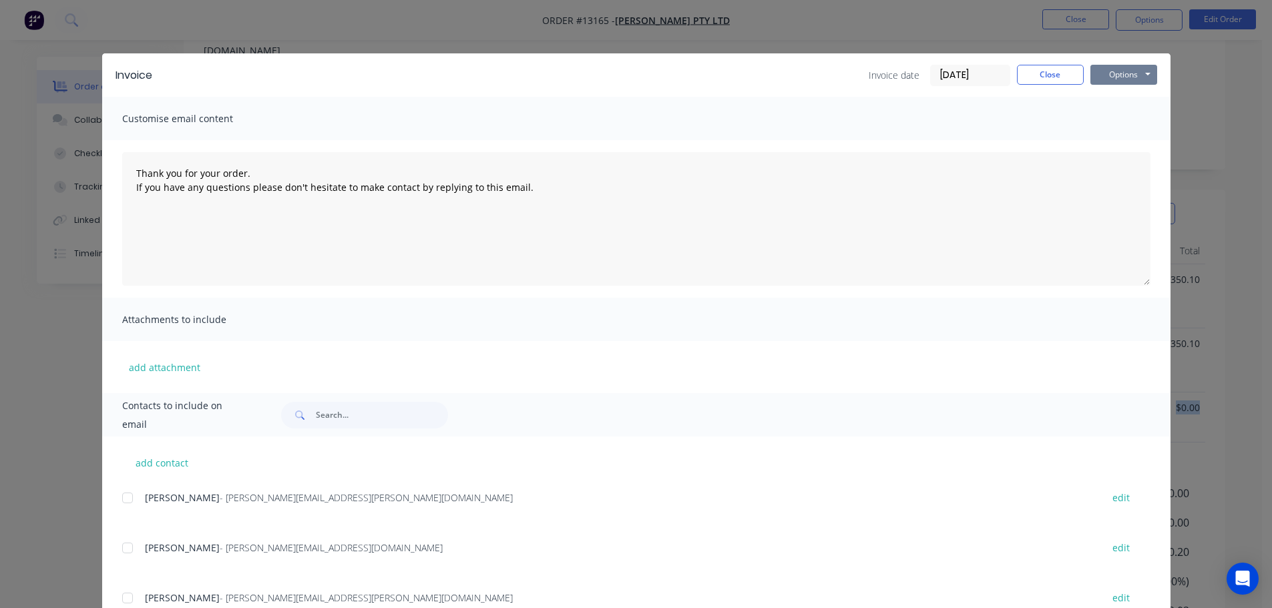
click at [1121, 78] on button "Options" at bounding box center [1123, 75] width 67 height 20
click at [1116, 136] on button "Email" at bounding box center [1132, 143] width 85 height 22
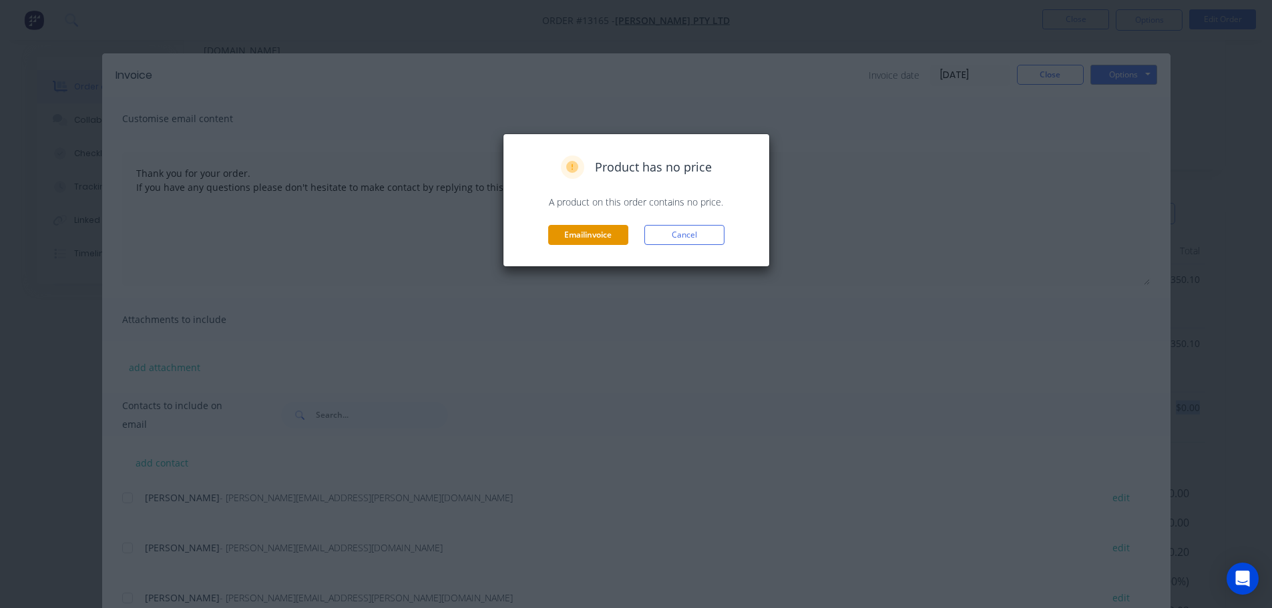
click at [589, 233] on button "Email invoice" at bounding box center [588, 235] width 80 height 20
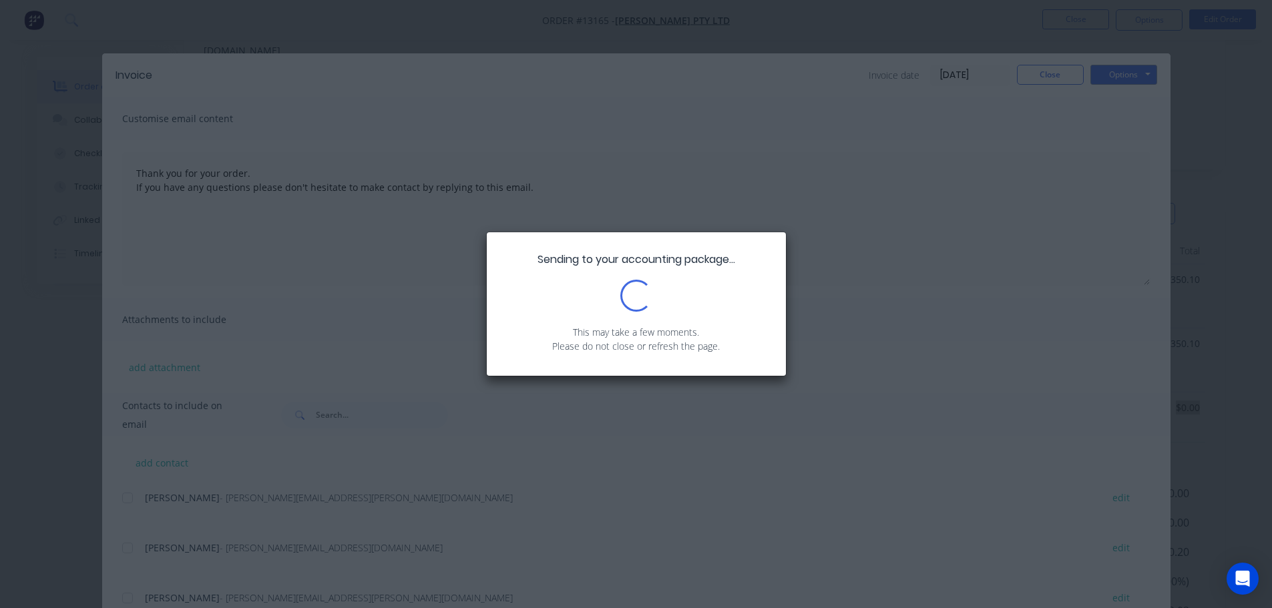
type textarea "Thank you for your order. If you have any questions please don't hesitate to ma…"
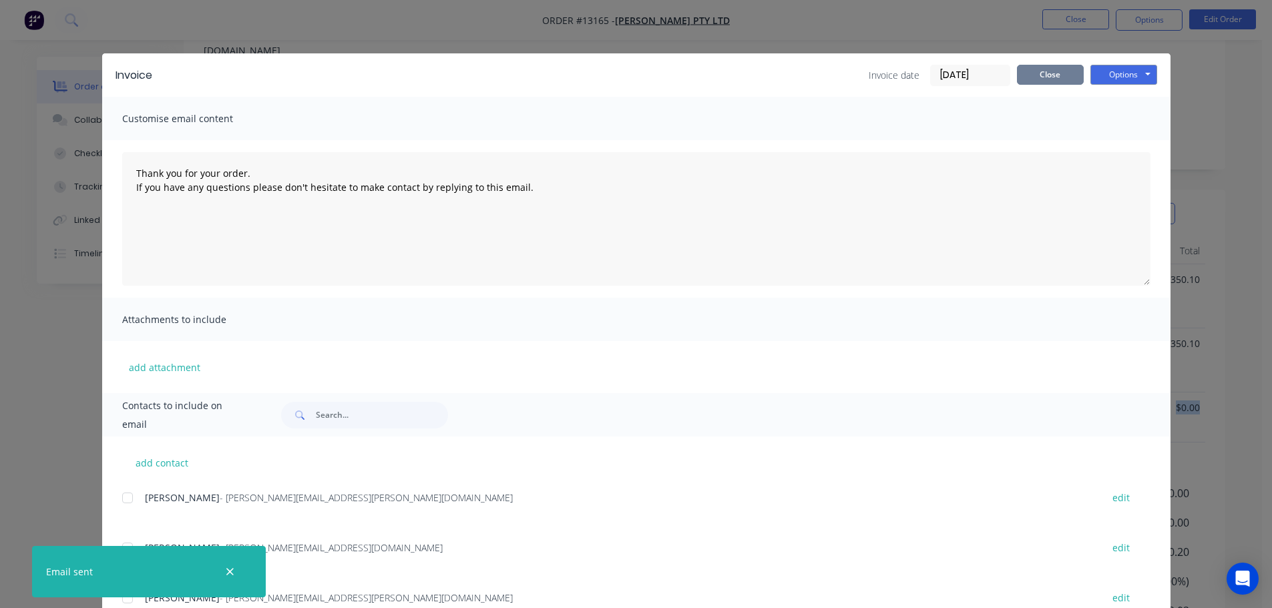
click at [1040, 66] on button "Close" at bounding box center [1050, 75] width 67 height 20
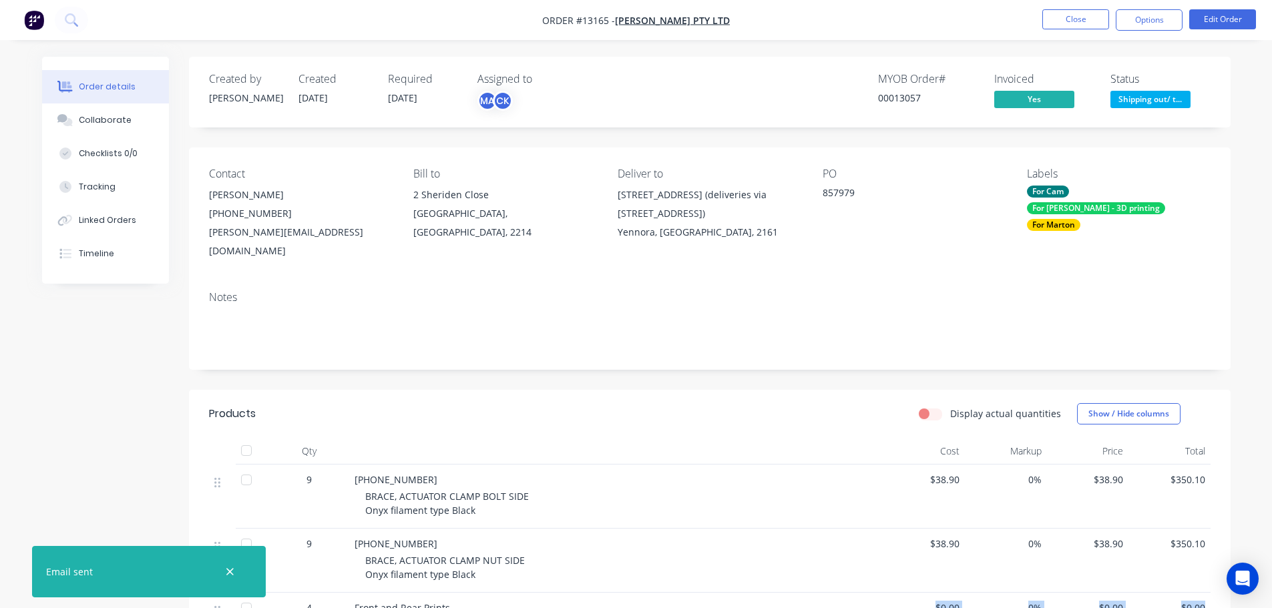
click at [1148, 103] on span "Shipping out/ t..." at bounding box center [1150, 99] width 80 height 17
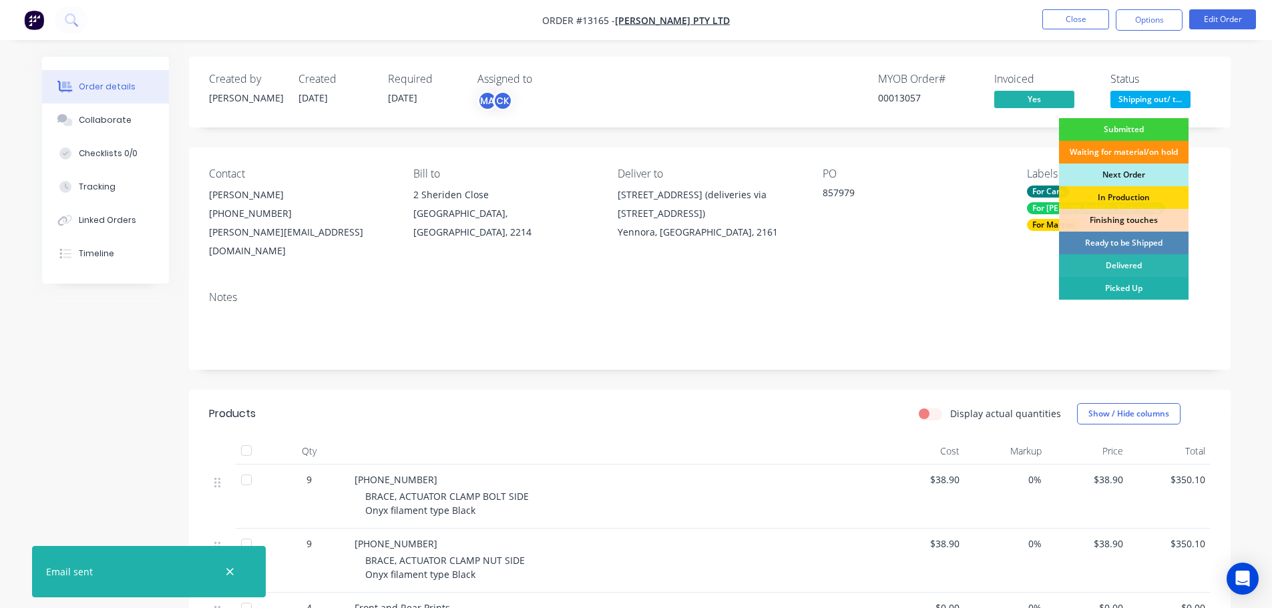
click at [1104, 282] on div "Picked Up" at bounding box center [1124, 288] width 130 height 23
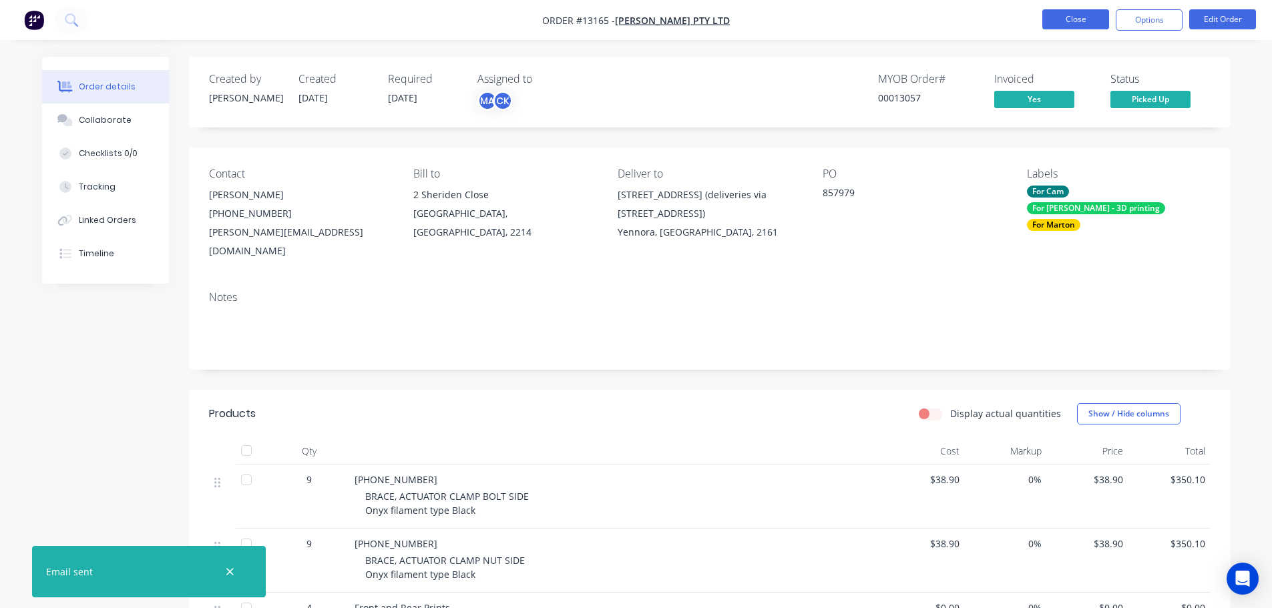
click at [1074, 18] on button "Close" at bounding box center [1075, 19] width 67 height 20
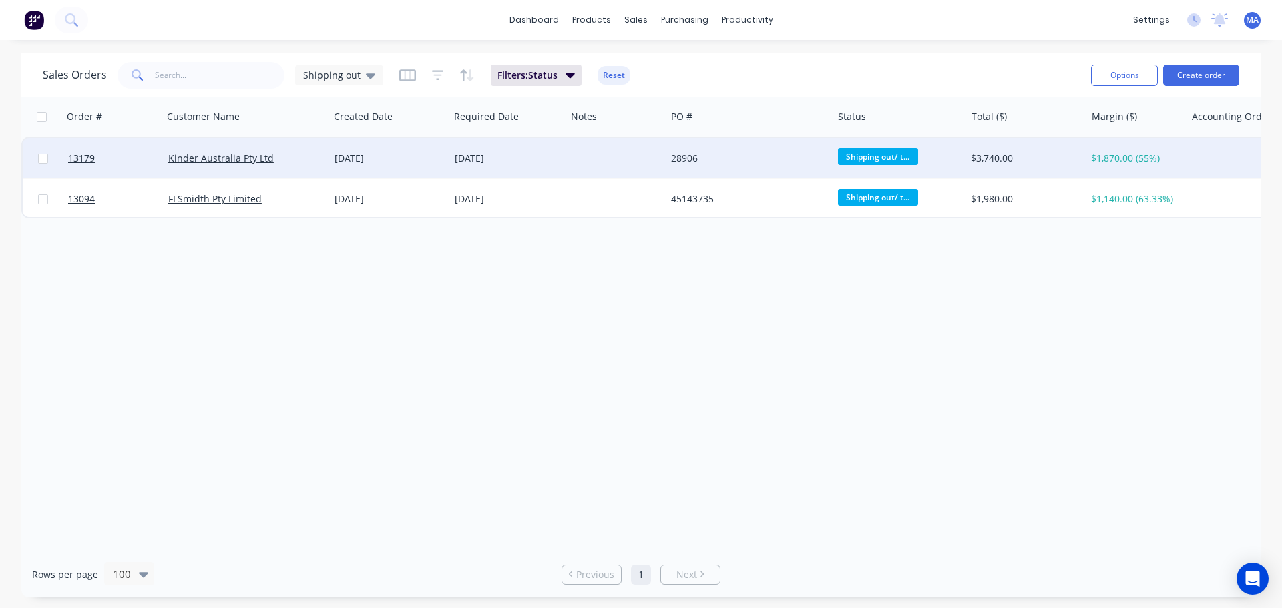
click at [312, 163] on div "Kinder Australia Pty Ltd" at bounding box center [242, 158] width 148 height 13
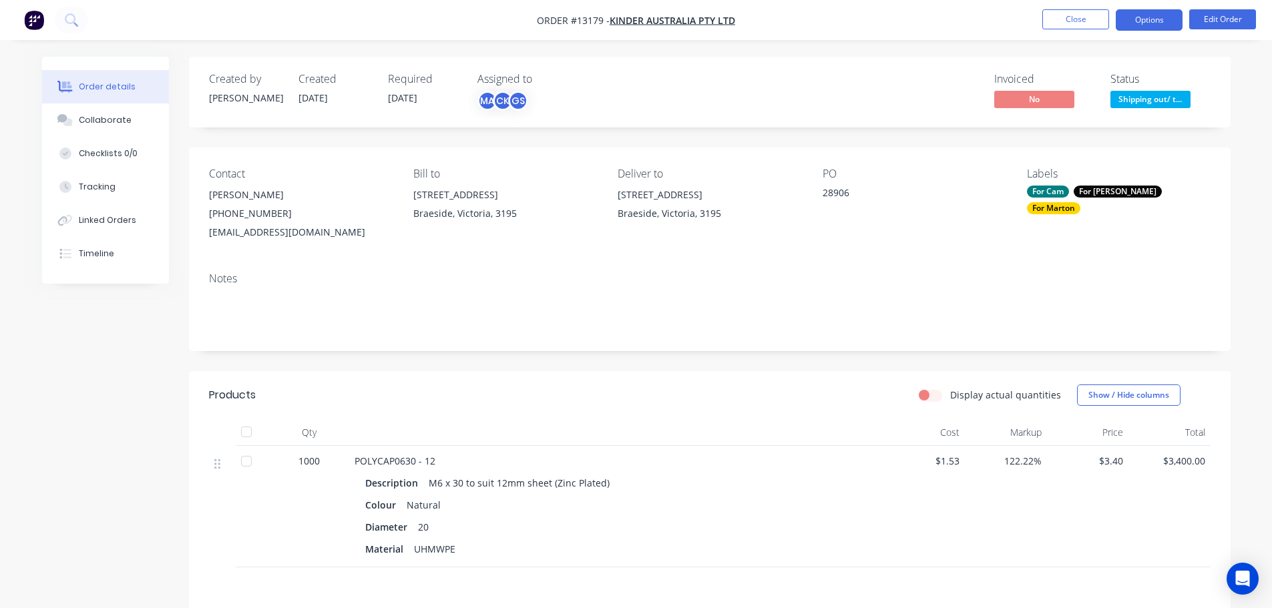
click at [1141, 17] on button "Options" at bounding box center [1149, 19] width 67 height 21
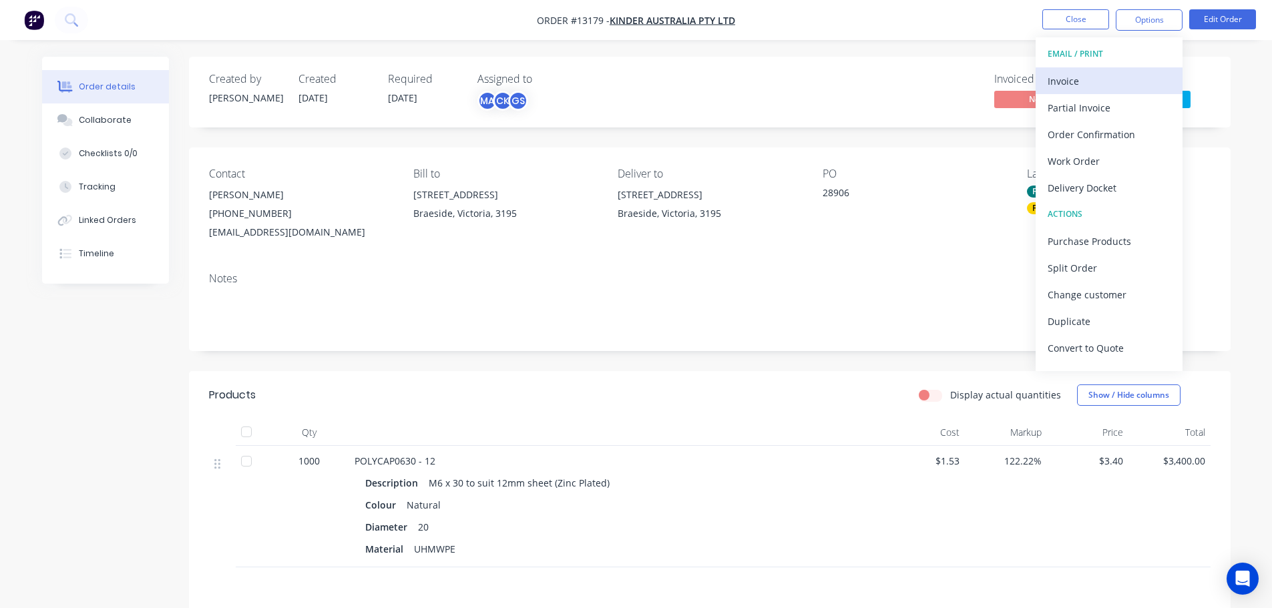
click at [1096, 69] on button "Invoice" at bounding box center [1109, 80] width 147 height 27
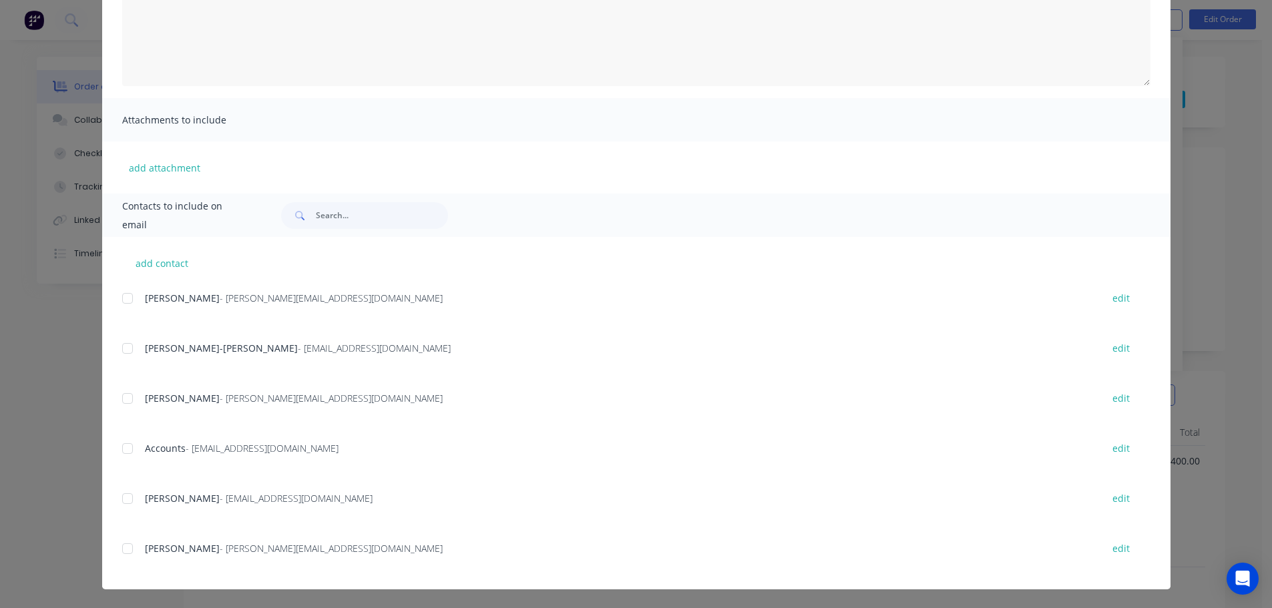
click at [134, 453] on div at bounding box center [127, 448] width 27 height 27
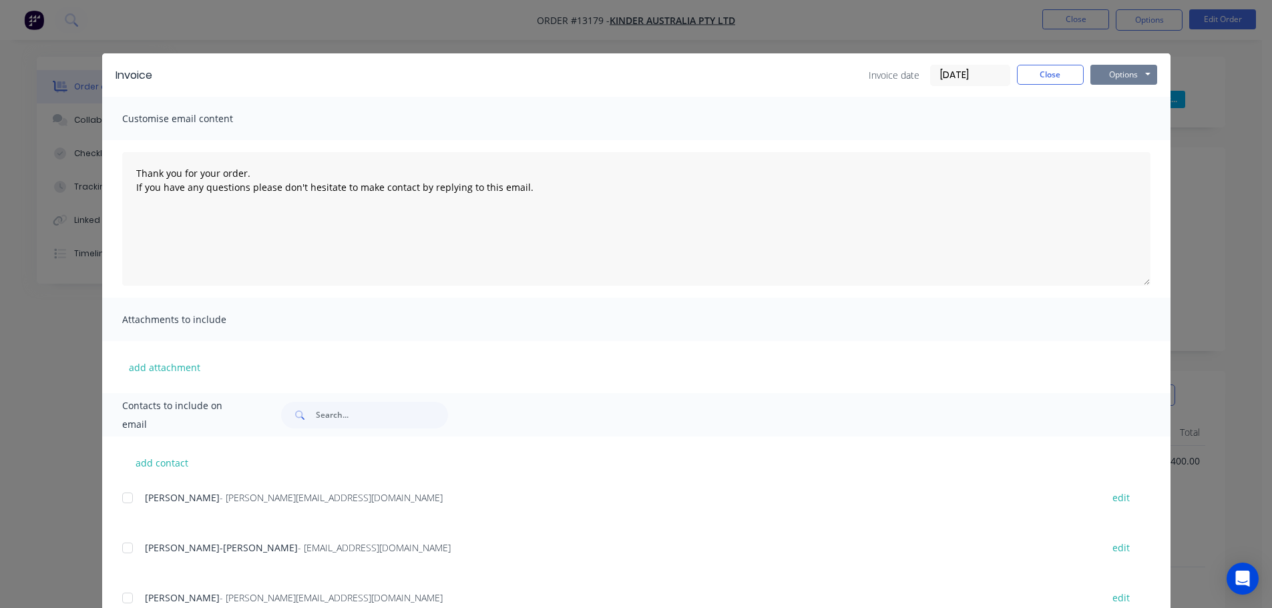
click at [1114, 79] on button "Options" at bounding box center [1123, 75] width 67 height 20
click at [1100, 142] on button "Email" at bounding box center [1132, 143] width 85 height 22
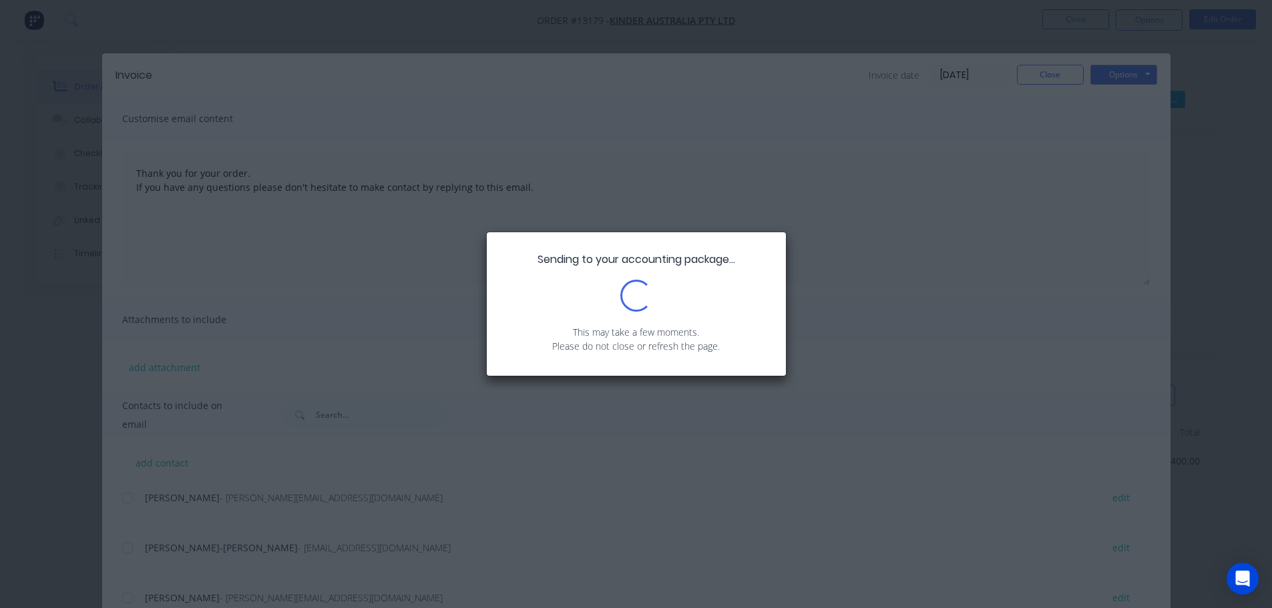
type textarea "Thank you for your order. If you have any questions please don't hesitate to ma…"
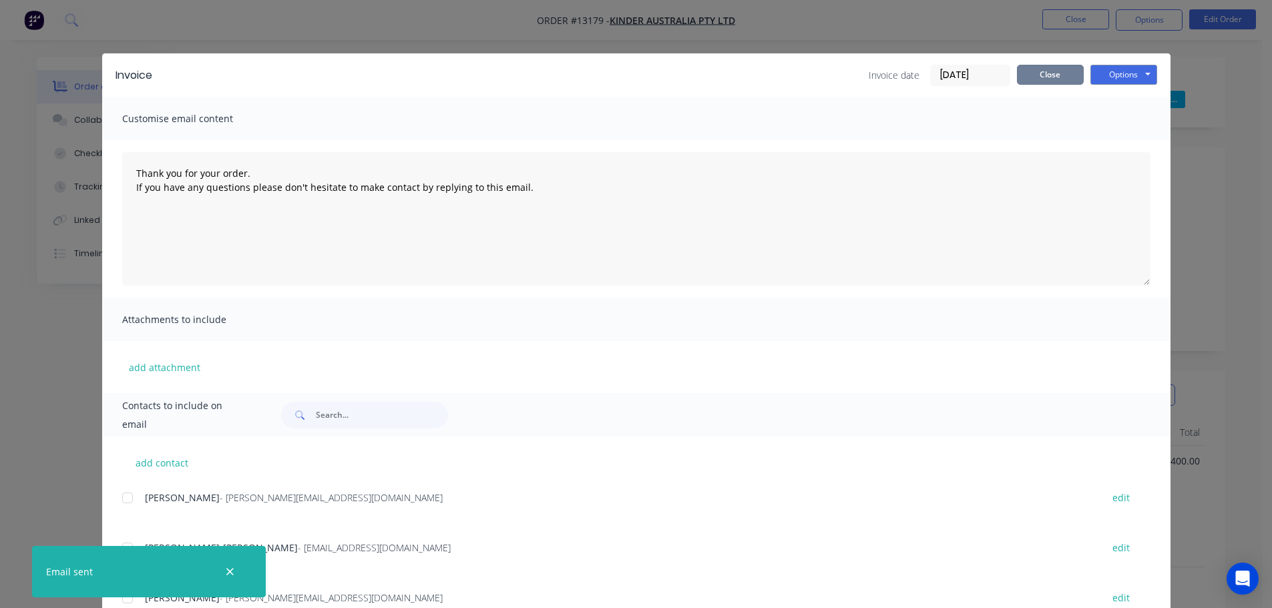
click at [1054, 71] on button "Close" at bounding box center [1050, 75] width 67 height 20
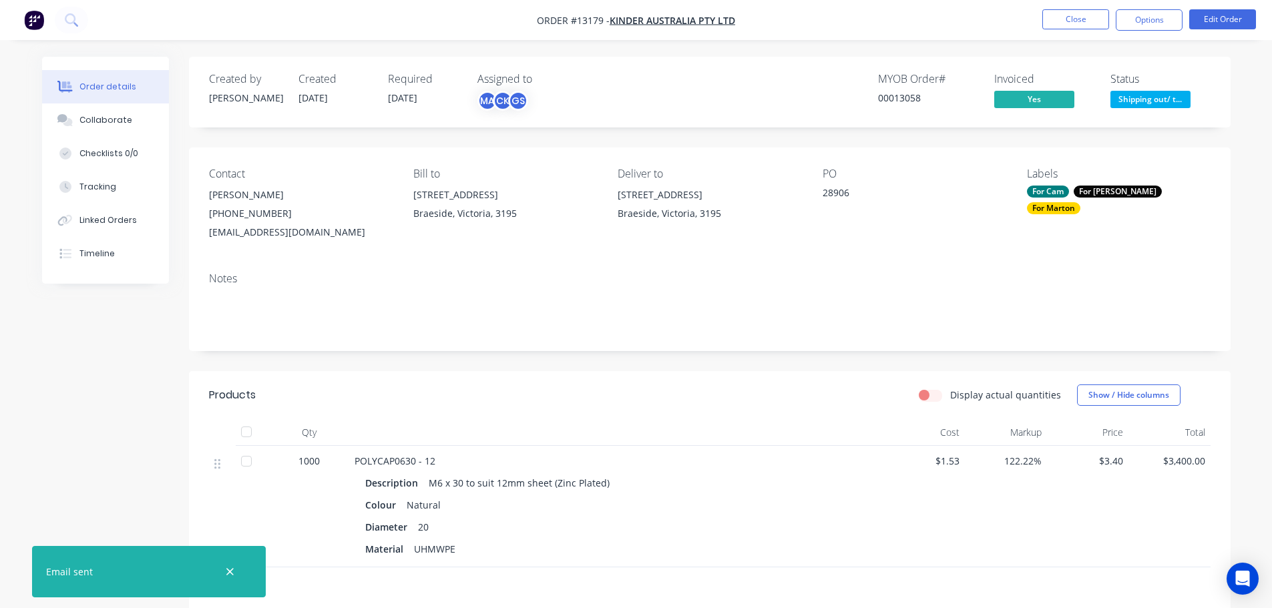
click at [1136, 102] on span "Shipping out/ t..." at bounding box center [1150, 99] width 80 height 17
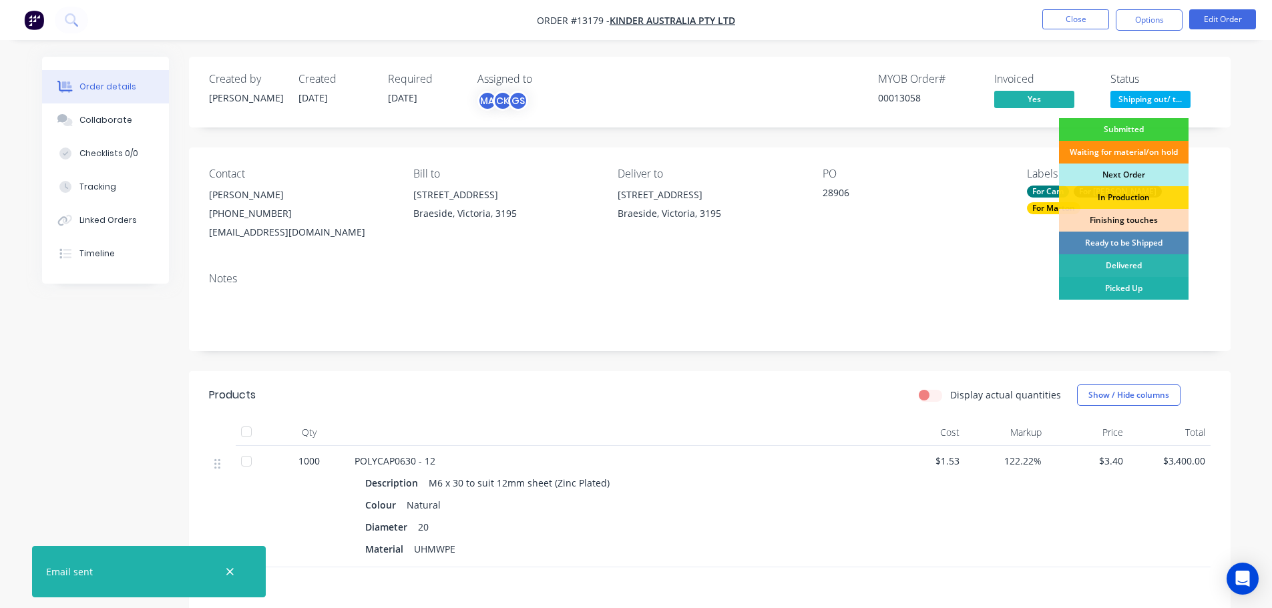
click at [1114, 290] on div "Picked Up" at bounding box center [1124, 288] width 130 height 23
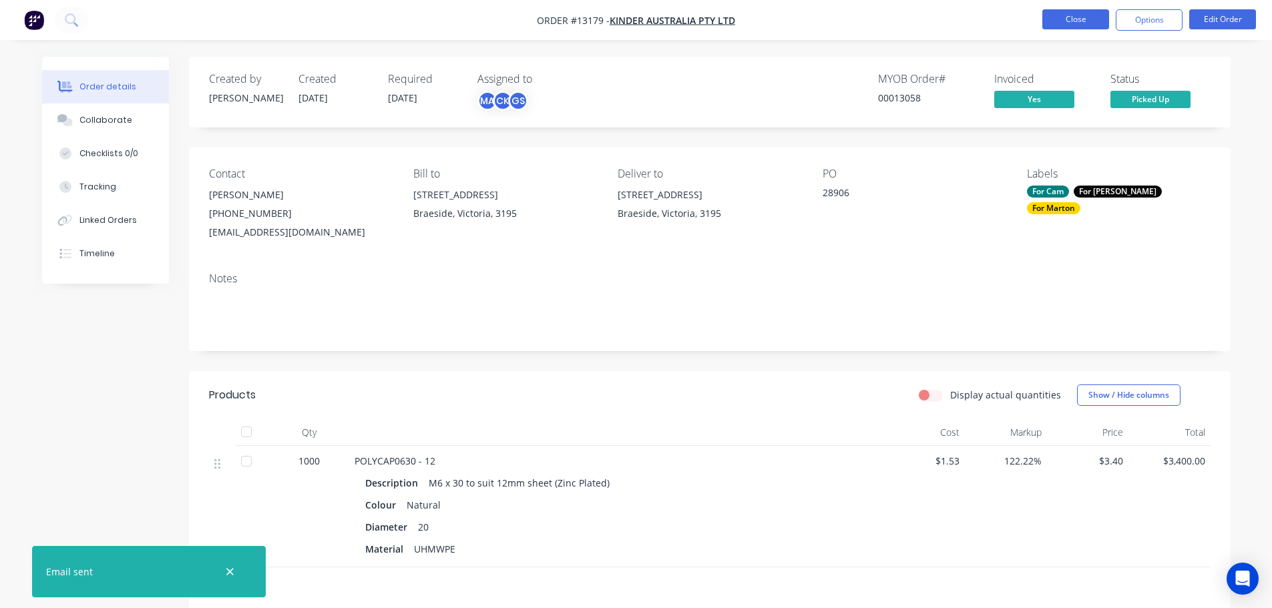
click at [1078, 23] on button "Close" at bounding box center [1075, 19] width 67 height 20
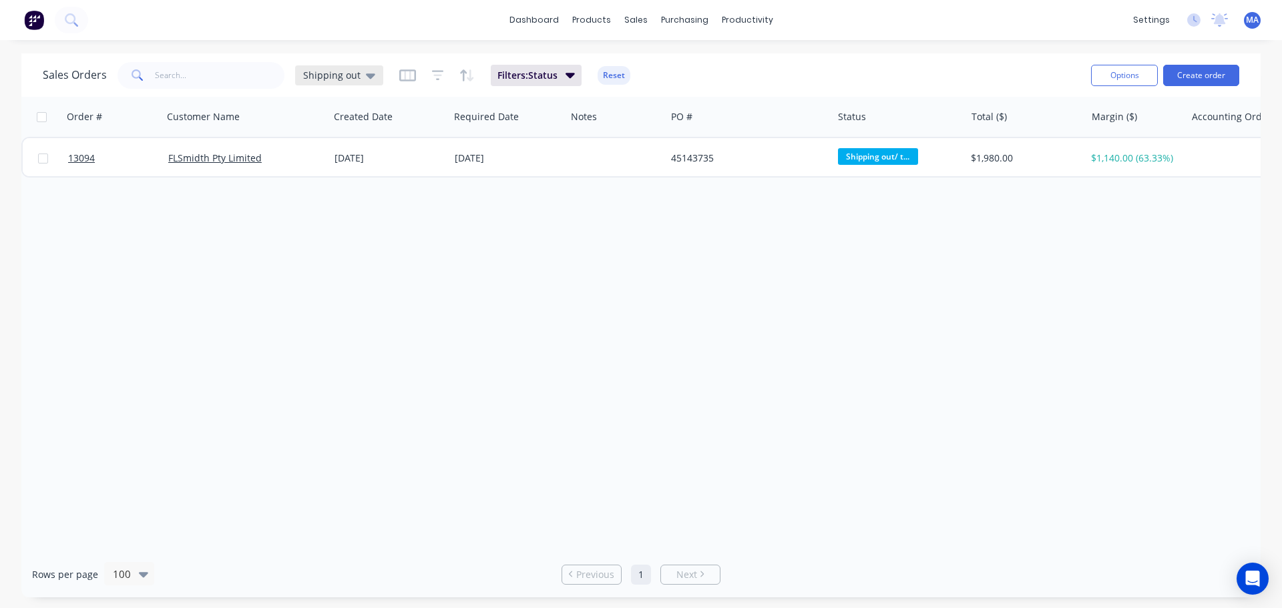
click at [361, 72] on div "Shipping out" at bounding box center [339, 75] width 72 height 12
click at [346, 242] on button "Marton" at bounding box center [375, 242] width 152 height 15
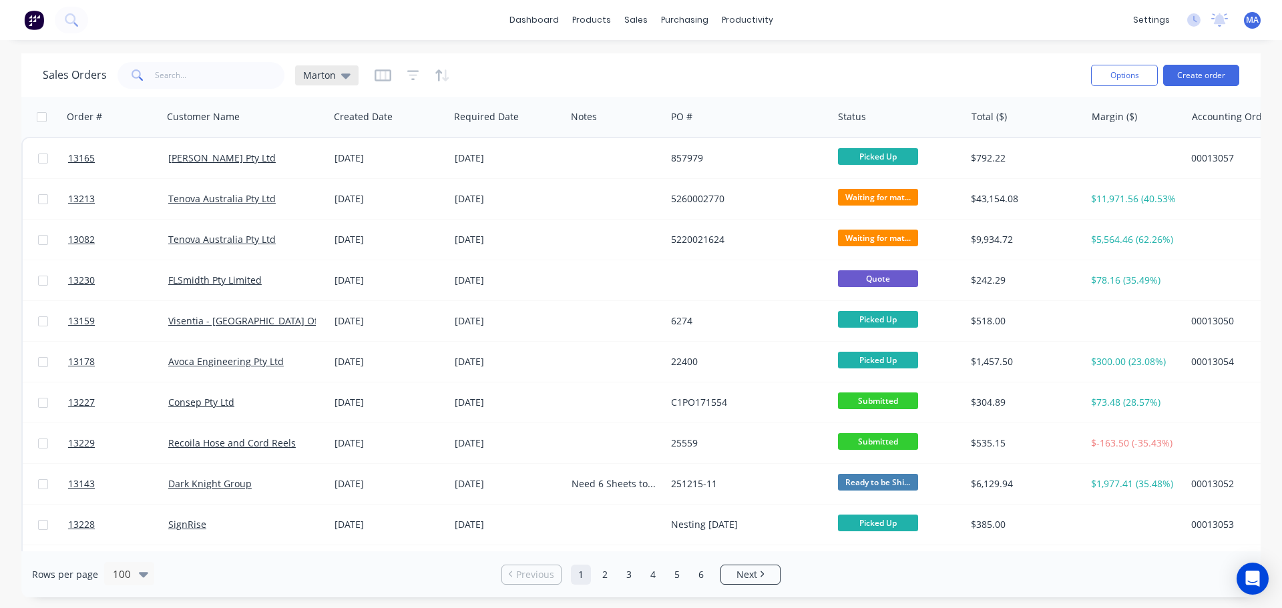
click at [341, 79] on icon at bounding box center [345, 75] width 9 height 15
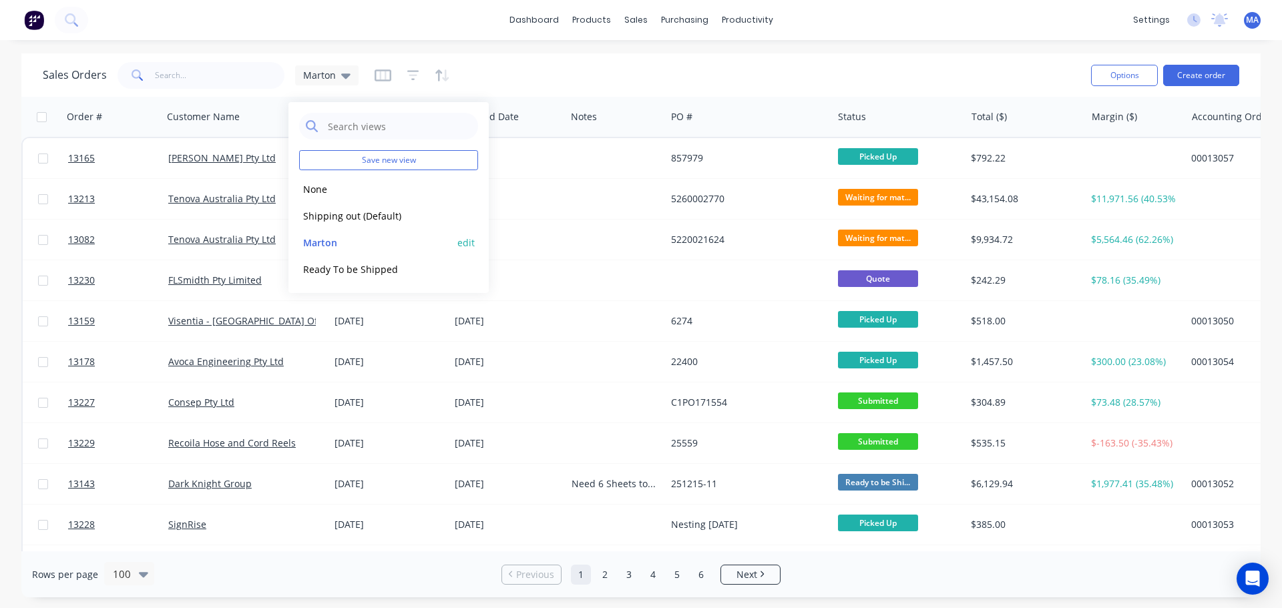
click at [467, 240] on button "edit" at bounding box center [465, 243] width 17 height 14
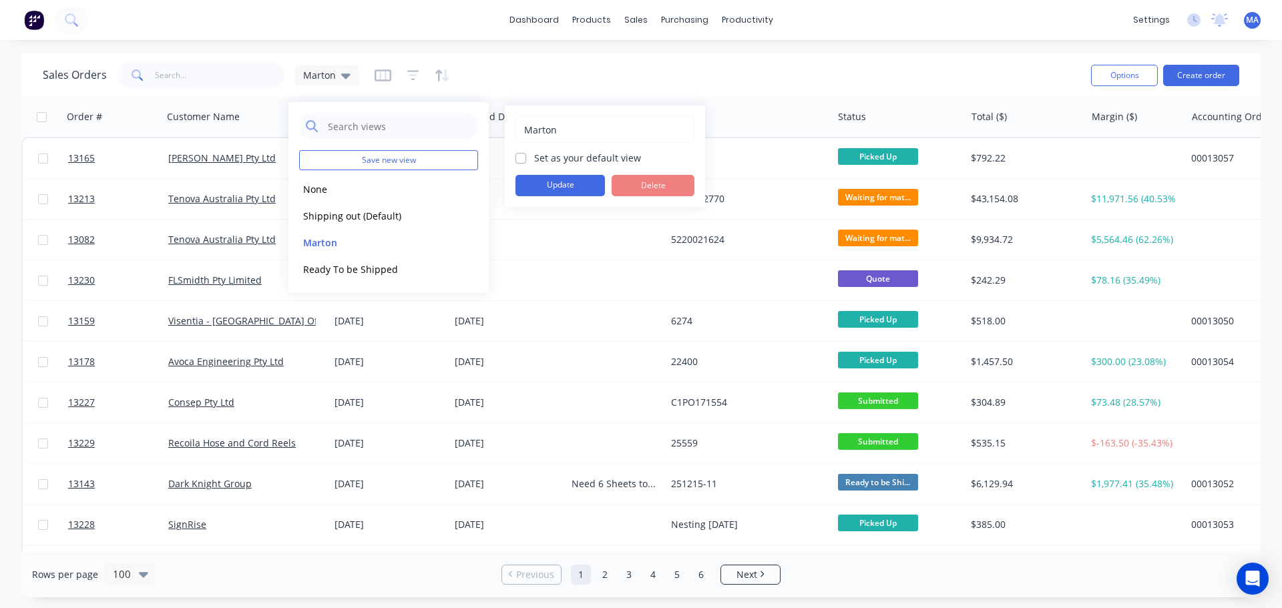
click at [534, 159] on label "Set as your default view" at bounding box center [587, 158] width 107 height 14
click at [523, 159] on input "Set as your default view" at bounding box center [520, 157] width 11 height 13
checkbox input "true"
click at [552, 188] on button "Update" at bounding box center [559, 185] width 89 height 21
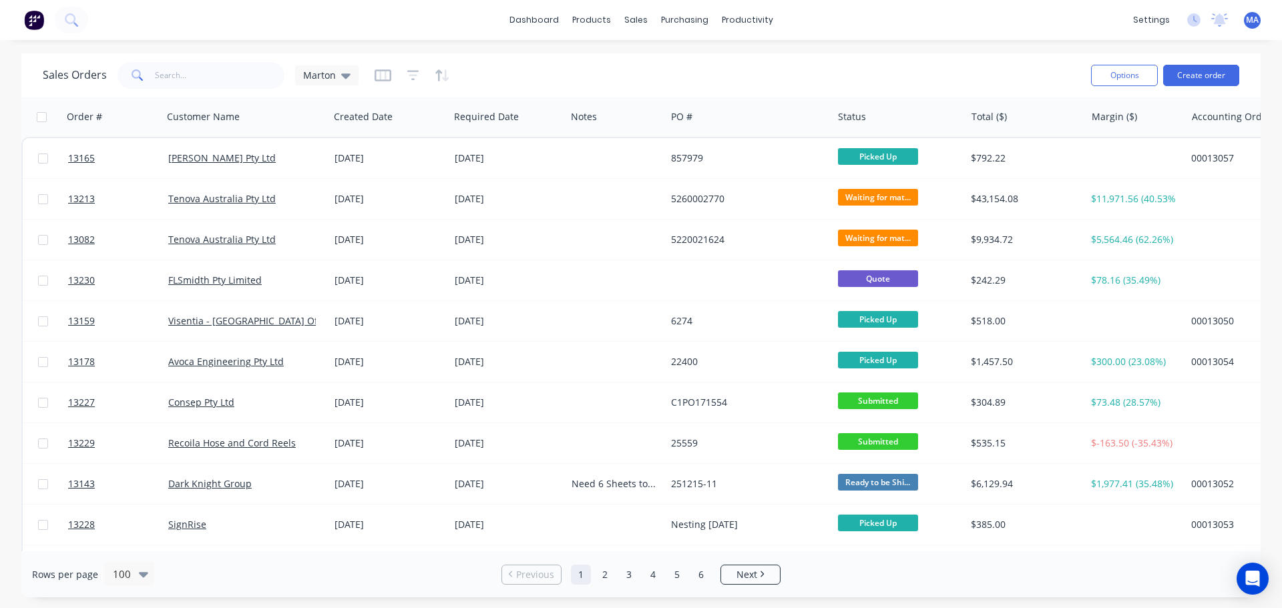
click at [642, 71] on div "Sales Orders Marton" at bounding box center [562, 75] width 1038 height 33
click at [1195, 79] on button "Create order" at bounding box center [1201, 75] width 76 height 21
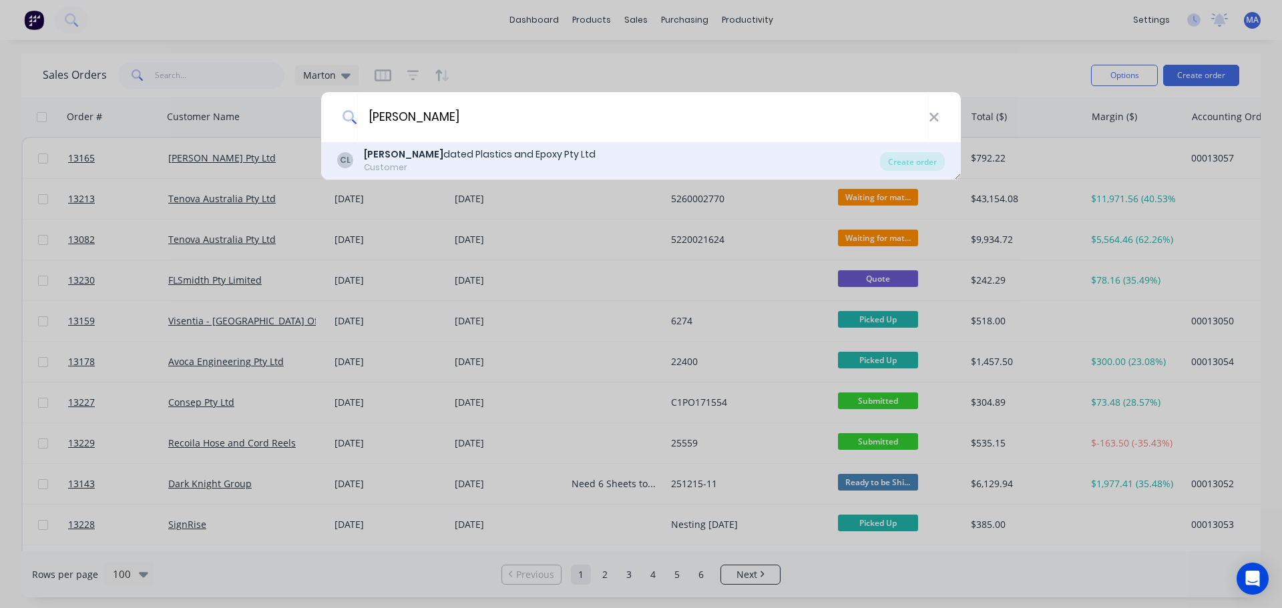
type input "[PERSON_NAME]"
click at [505, 170] on div "Customer" at bounding box center [480, 168] width 232 height 12
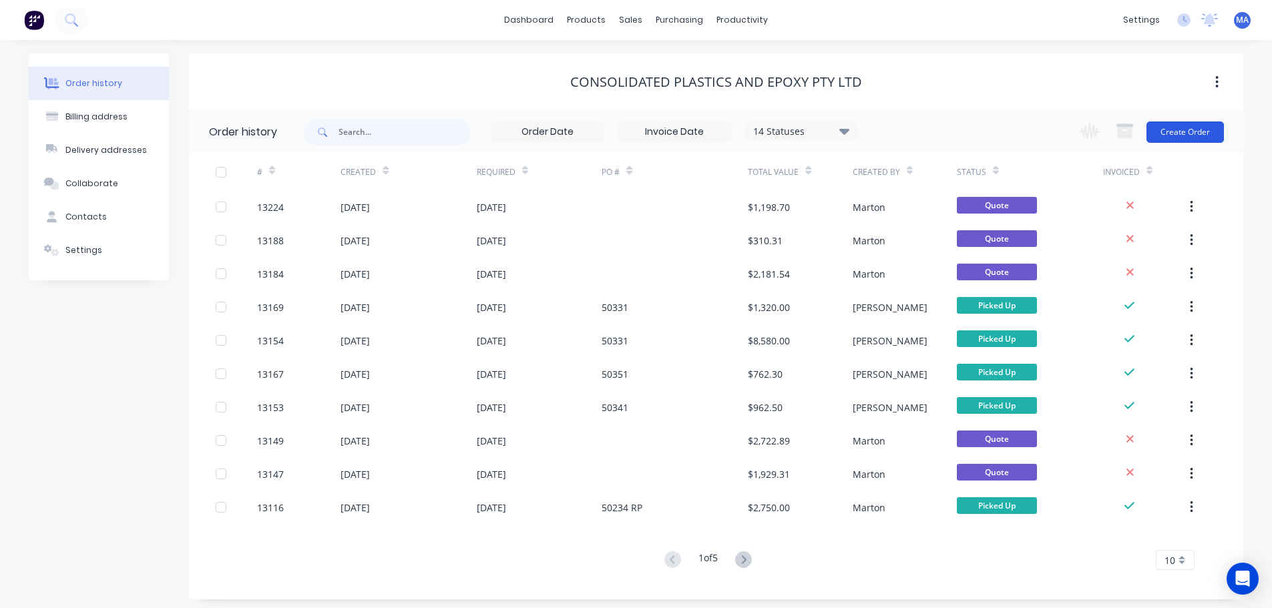
click at [1167, 128] on button "Create Order" at bounding box center [1184, 132] width 77 height 21
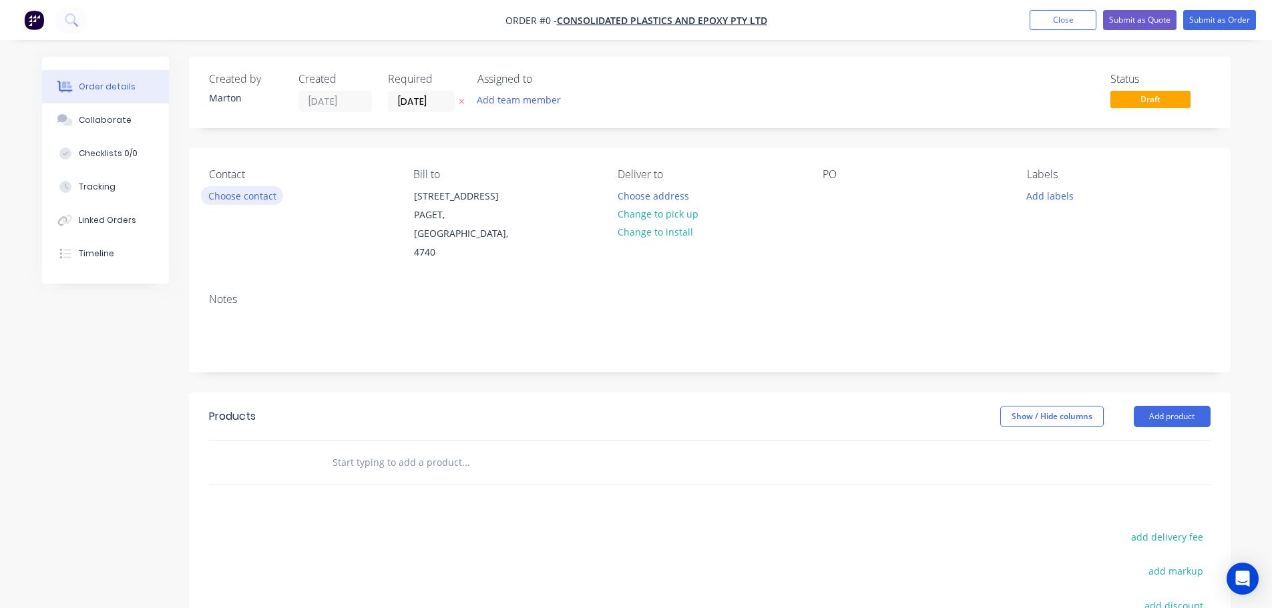
click at [223, 196] on button "Choose contact" at bounding box center [242, 195] width 82 height 18
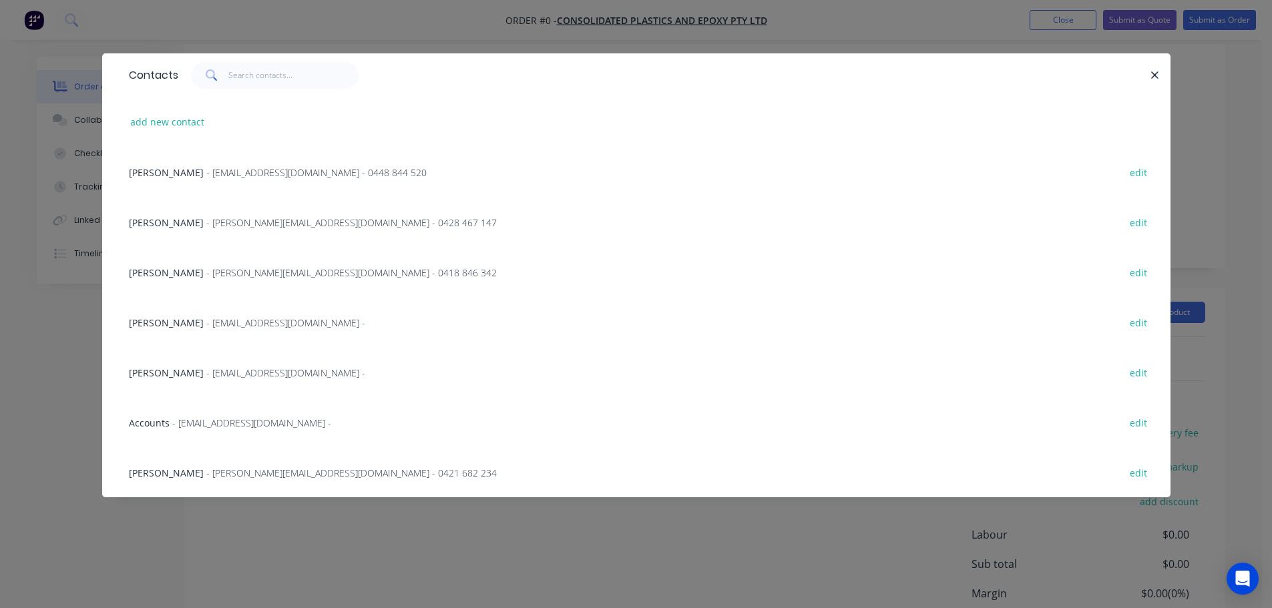
scroll to position [134, 0]
click at [206, 328] on span "- [EMAIL_ADDRESS][DOMAIN_NAME] -" at bounding box center [285, 323] width 159 height 13
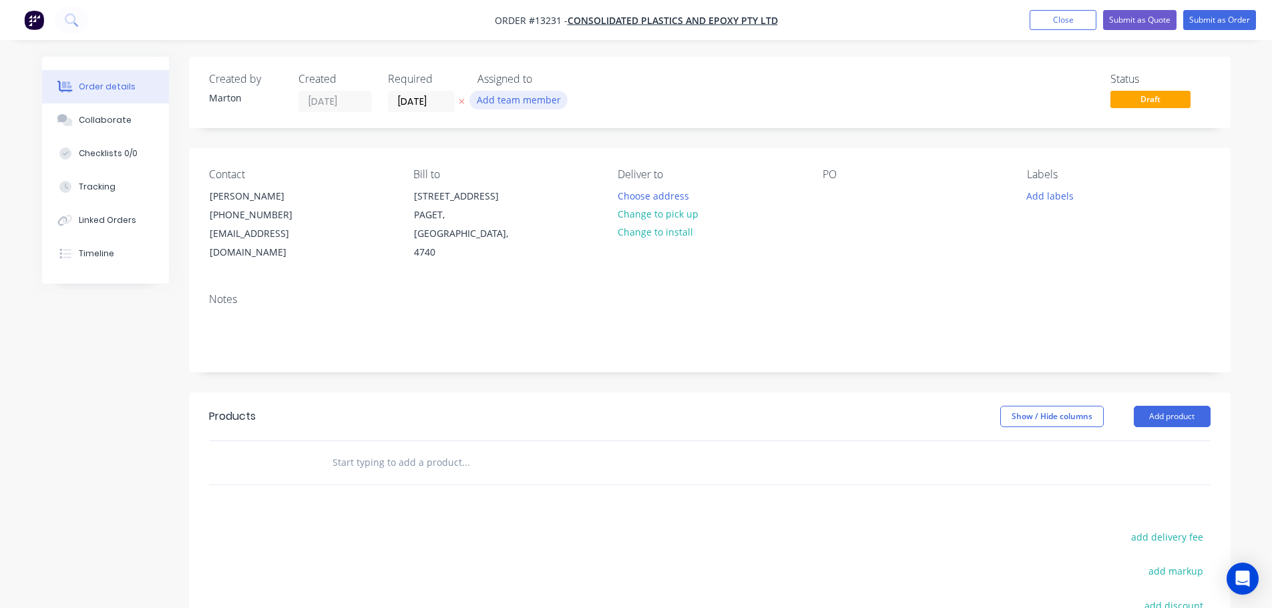
click at [526, 109] on button "Add team member" at bounding box center [518, 100] width 98 height 18
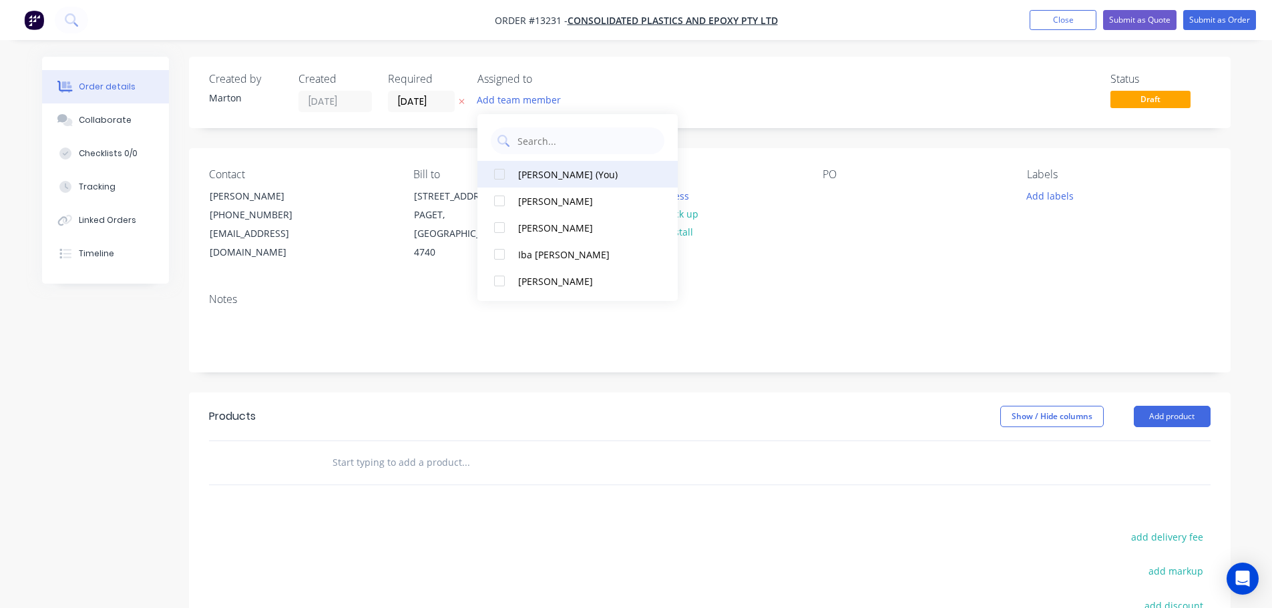
click at [499, 174] on div at bounding box center [499, 174] width 27 height 27
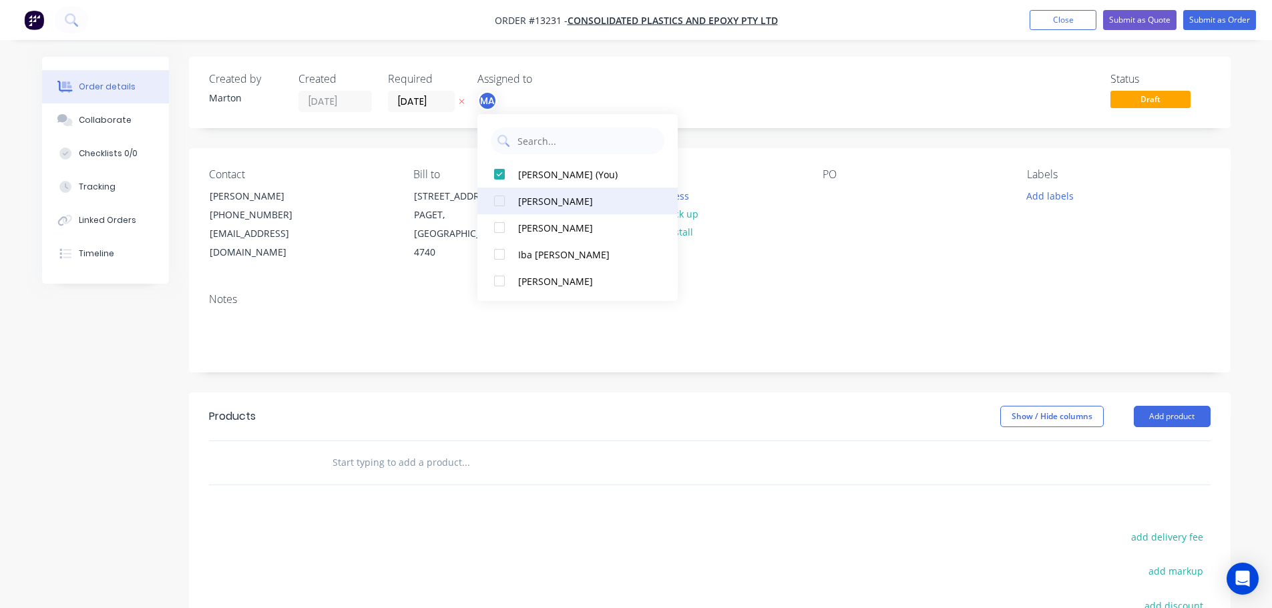
click at [505, 206] on div at bounding box center [499, 201] width 27 height 27
click at [499, 229] on div at bounding box center [499, 227] width 27 height 27
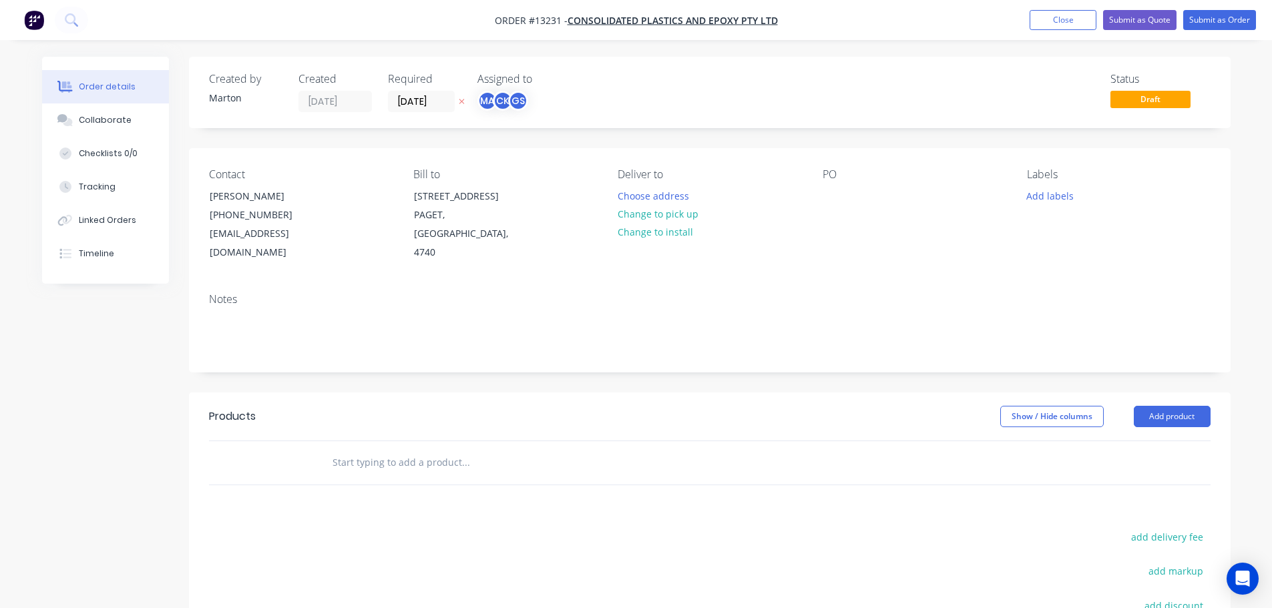
click at [648, 74] on div "Status Draft" at bounding box center [911, 92] width 600 height 39
click at [429, 105] on input "[DATE]" at bounding box center [421, 101] width 65 height 20
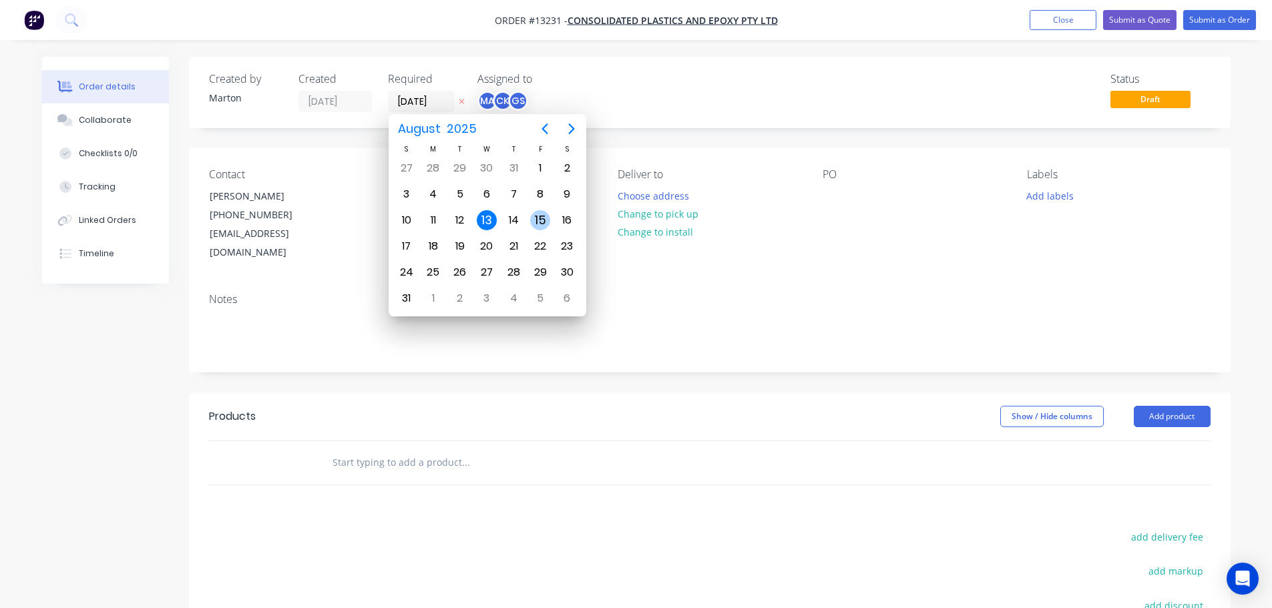
click at [540, 223] on div "15" at bounding box center [540, 220] width 20 height 20
type input "[DATE]"
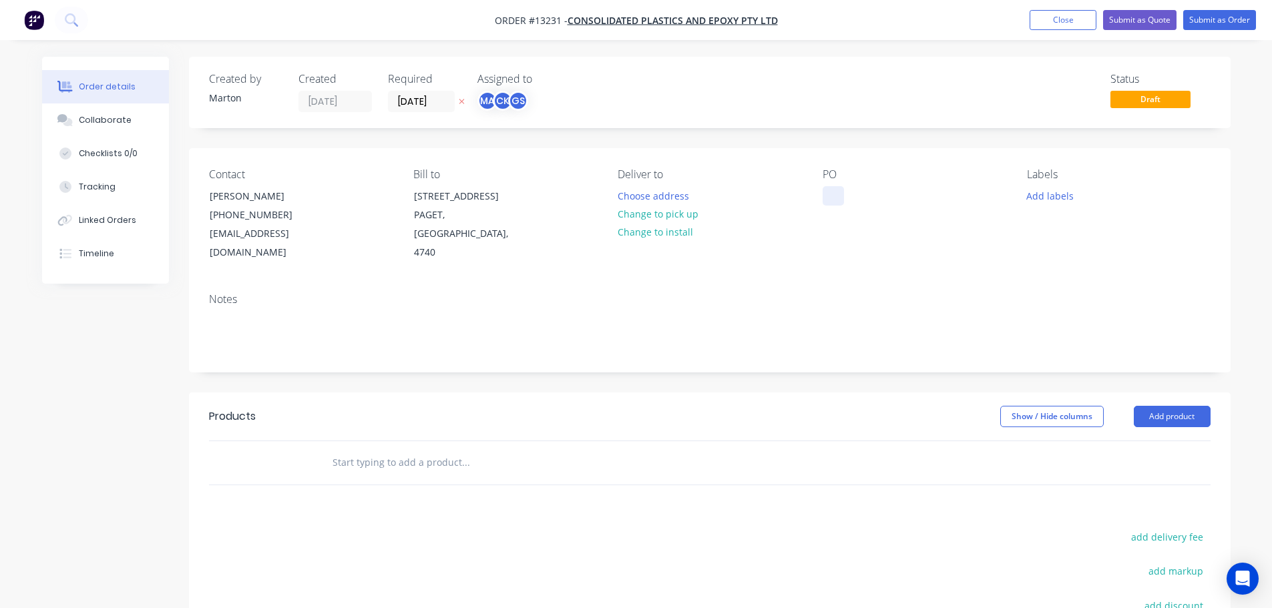
click at [842, 201] on div at bounding box center [833, 195] width 21 height 19
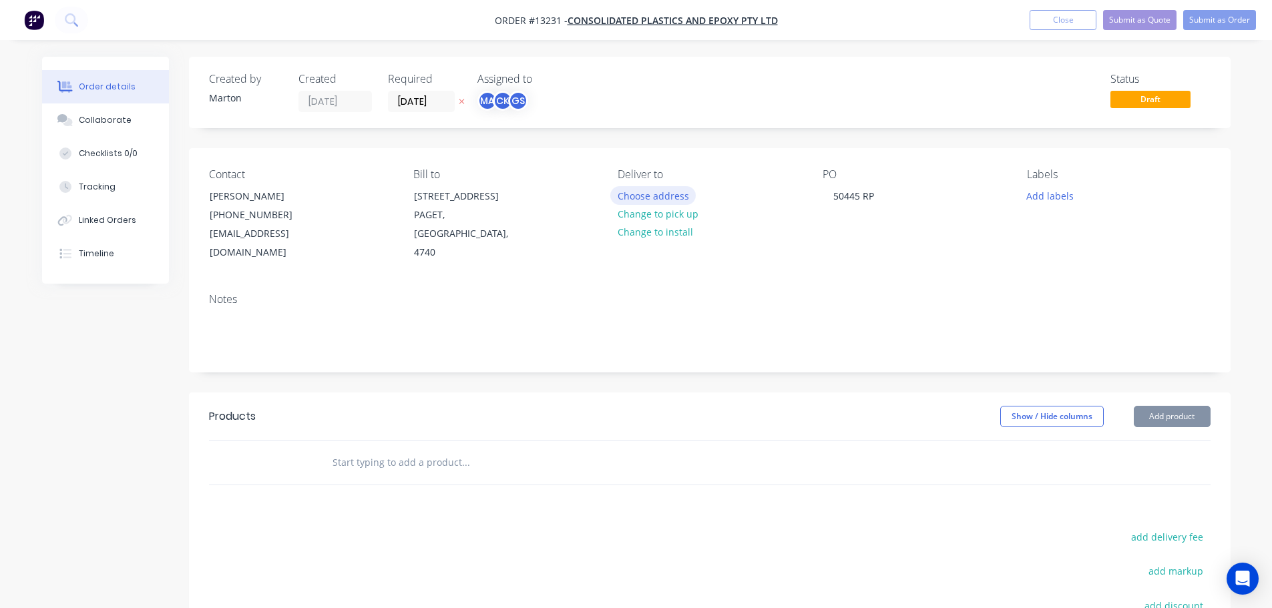
click at [635, 203] on button "Choose address" at bounding box center [652, 195] width 85 height 18
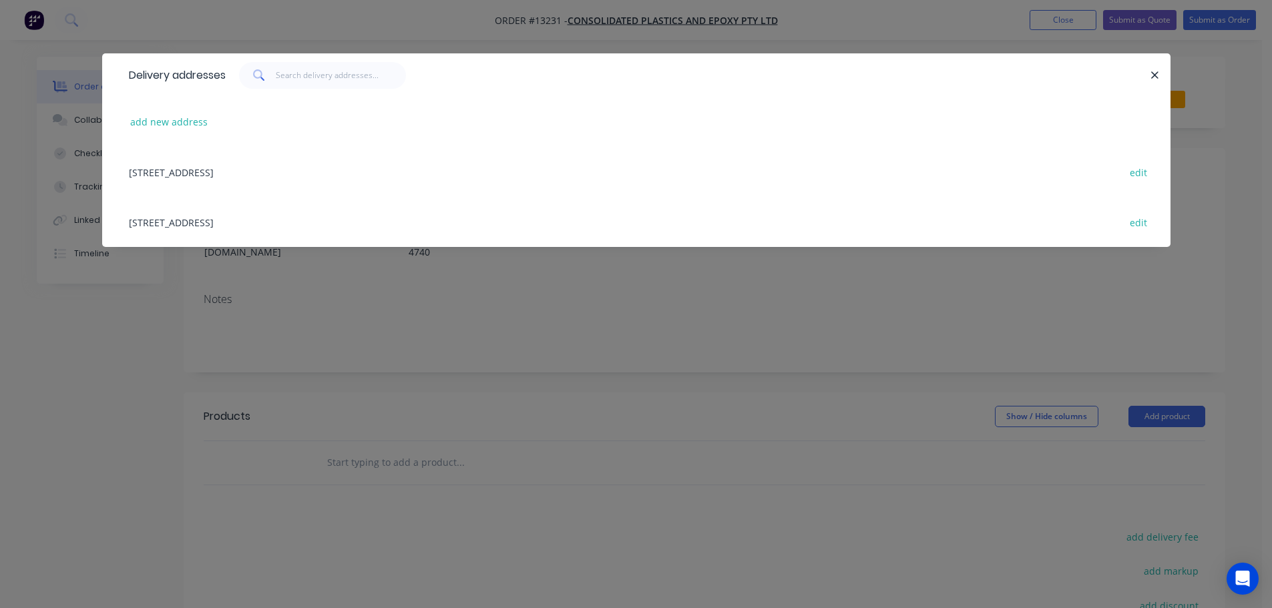
click at [237, 224] on div "[STREET_ADDRESS] edit" at bounding box center [636, 222] width 1028 height 50
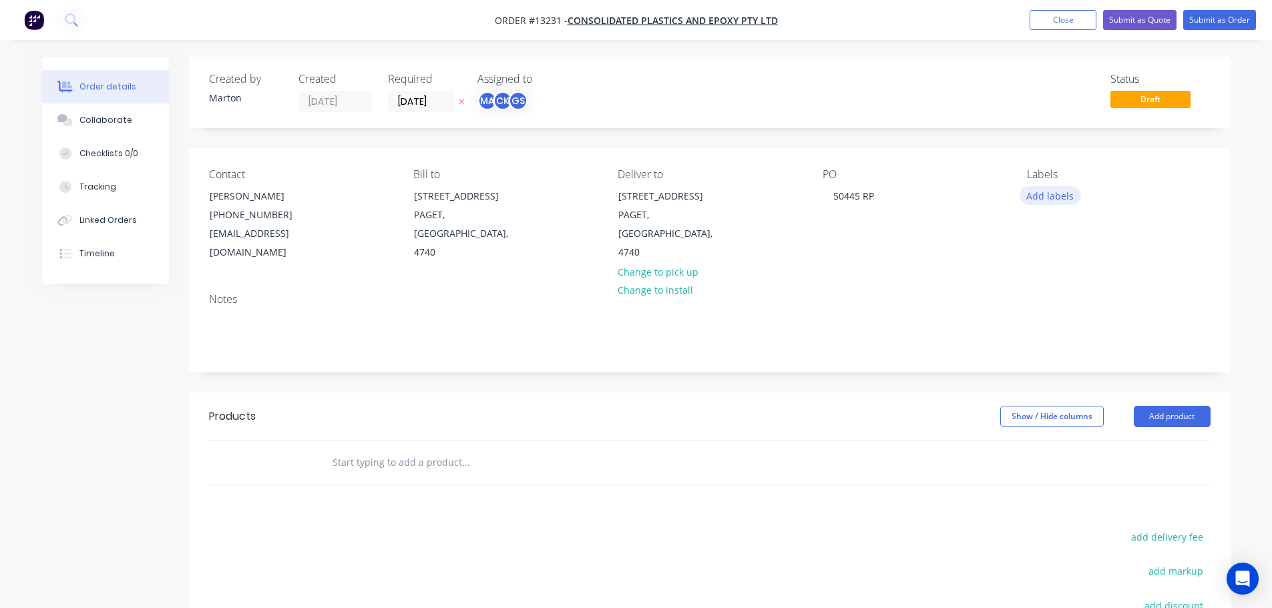
click at [1052, 193] on button "Add labels" at bounding box center [1050, 195] width 61 height 18
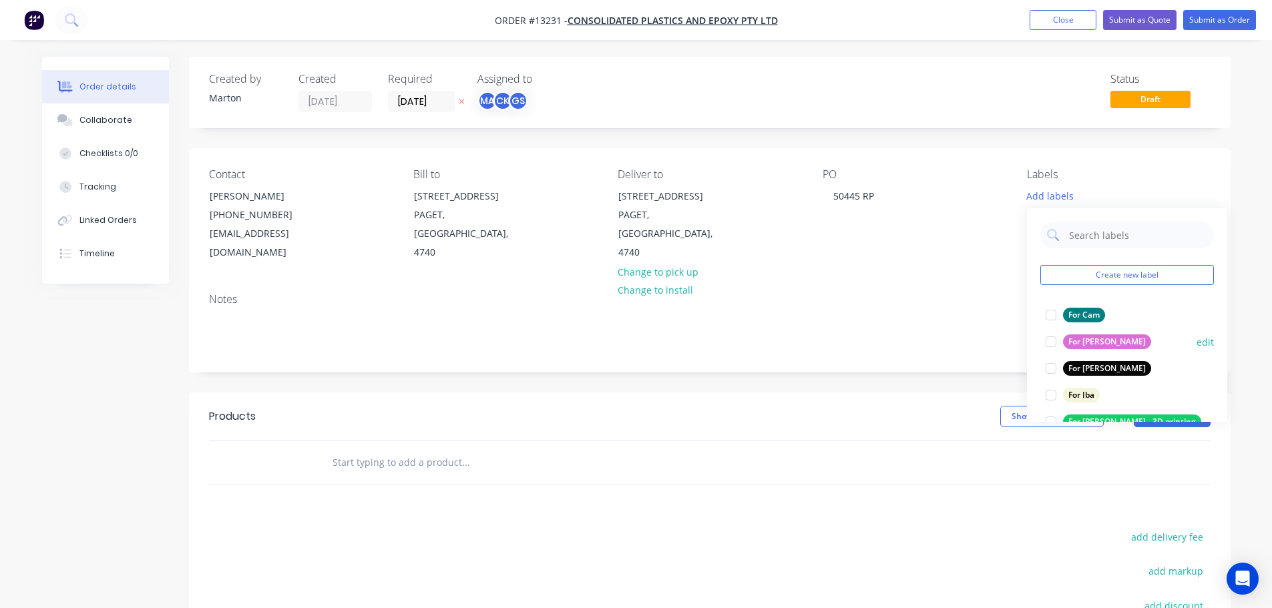
drag, startPoint x: 1042, startPoint y: 323, endPoint x: 1057, endPoint y: 341, distance: 23.3
click at [1044, 323] on div at bounding box center [1051, 315] width 27 height 27
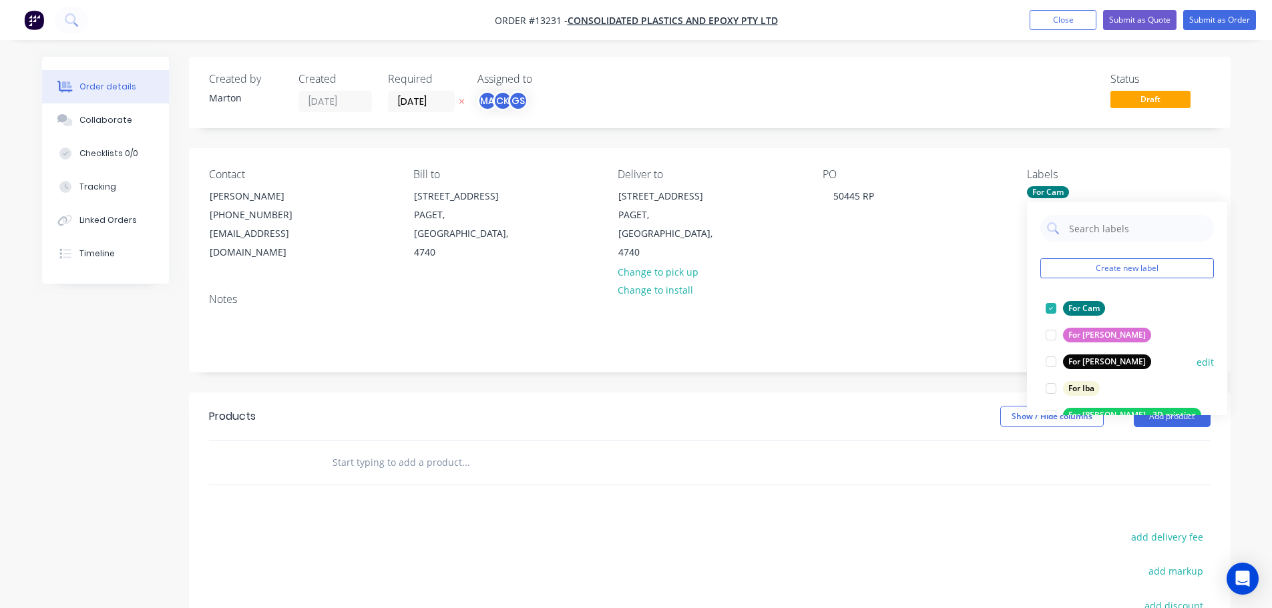
click at [1055, 365] on div at bounding box center [1051, 362] width 27 height 27
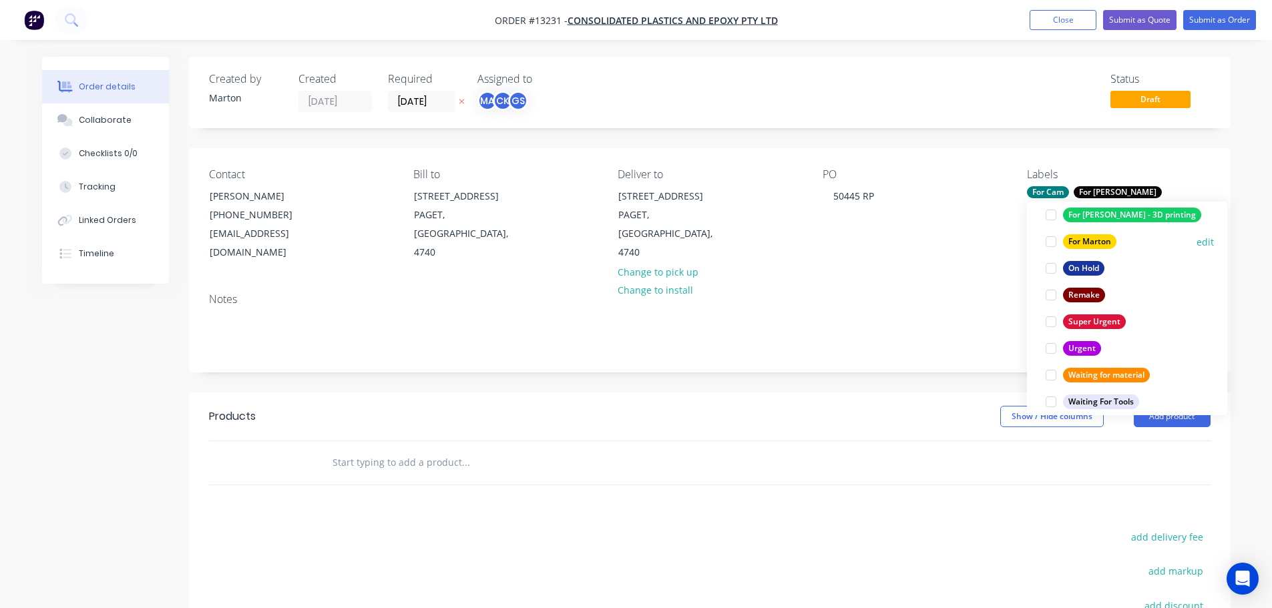
click at [1048, 248] on div at bounding box center [1051, 241] width 27 height 27
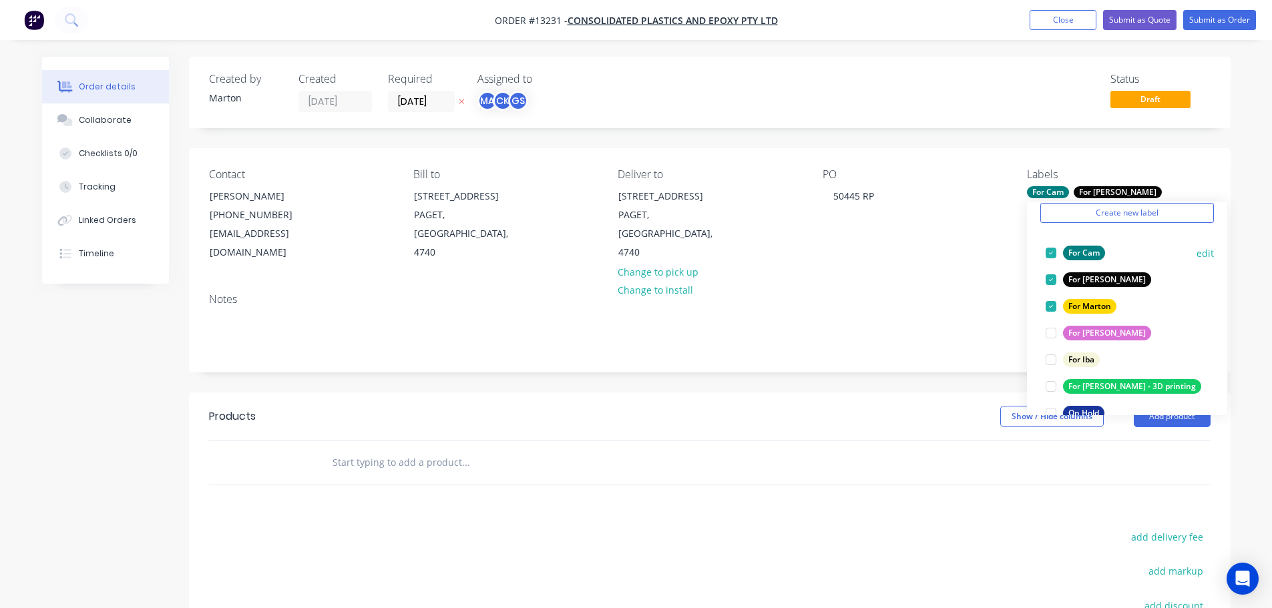
scroll to position [53, 0]
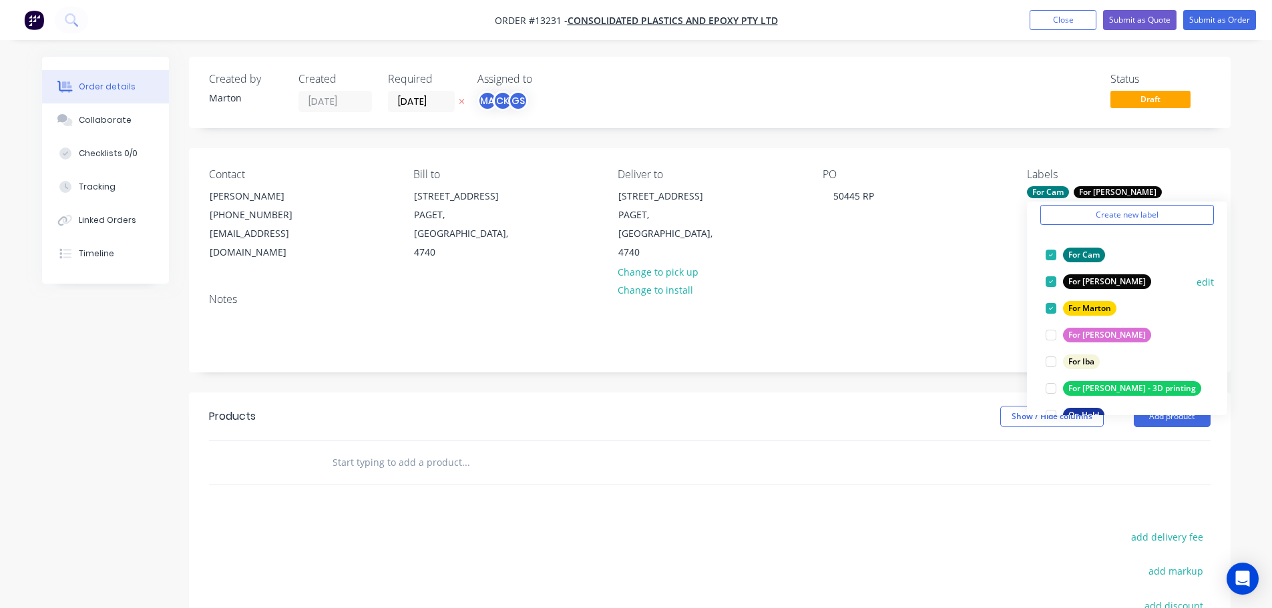
click at [1056, 250] on div at bounding box center [1051, 255] width 27 height 27
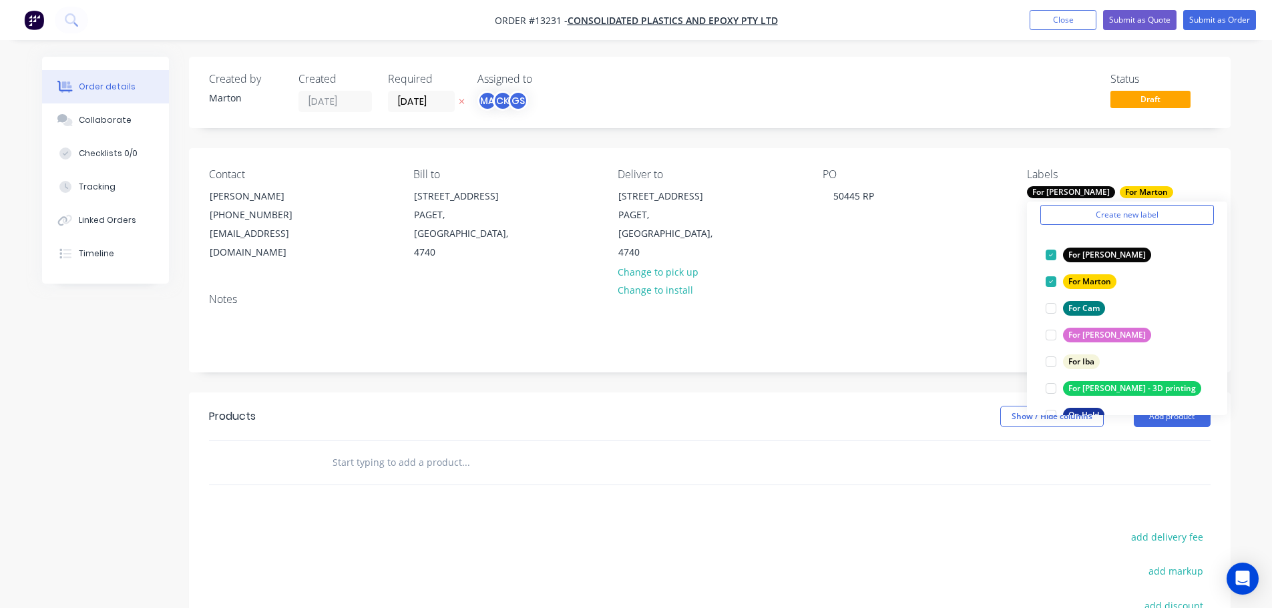
click at [690, 393] on header "Products Show / Hide columns Add product" at bounding box center [710, 417] width 1042 height 48
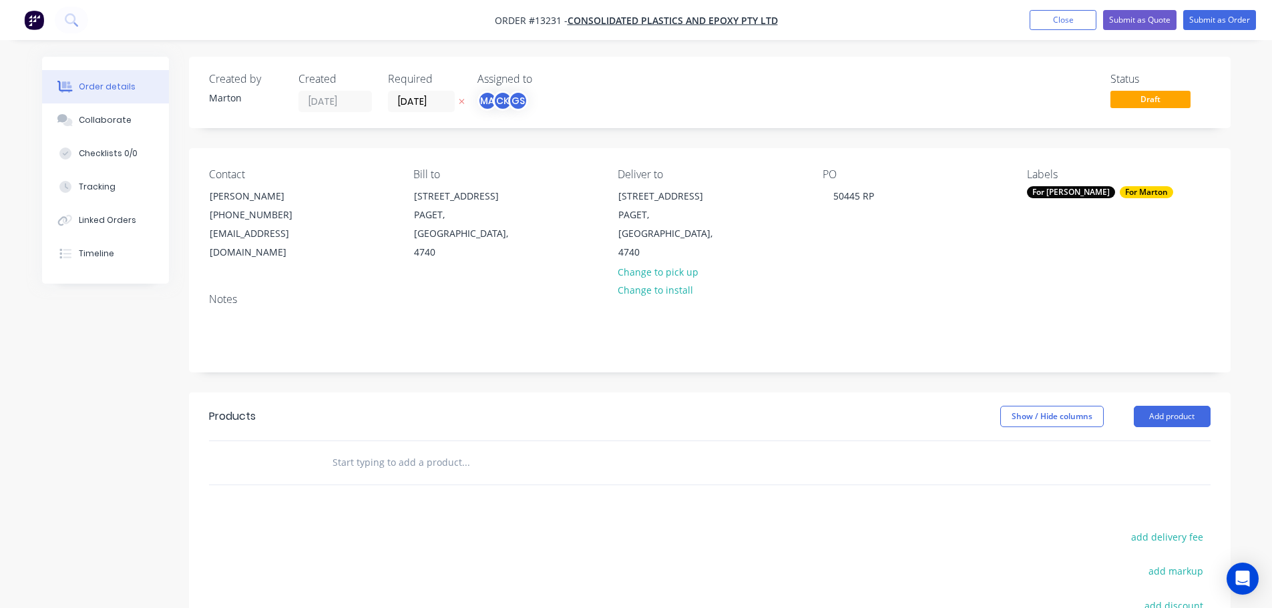
click at [447, 449] on input "text" at bounding box center [465, 462] width 267 height 27
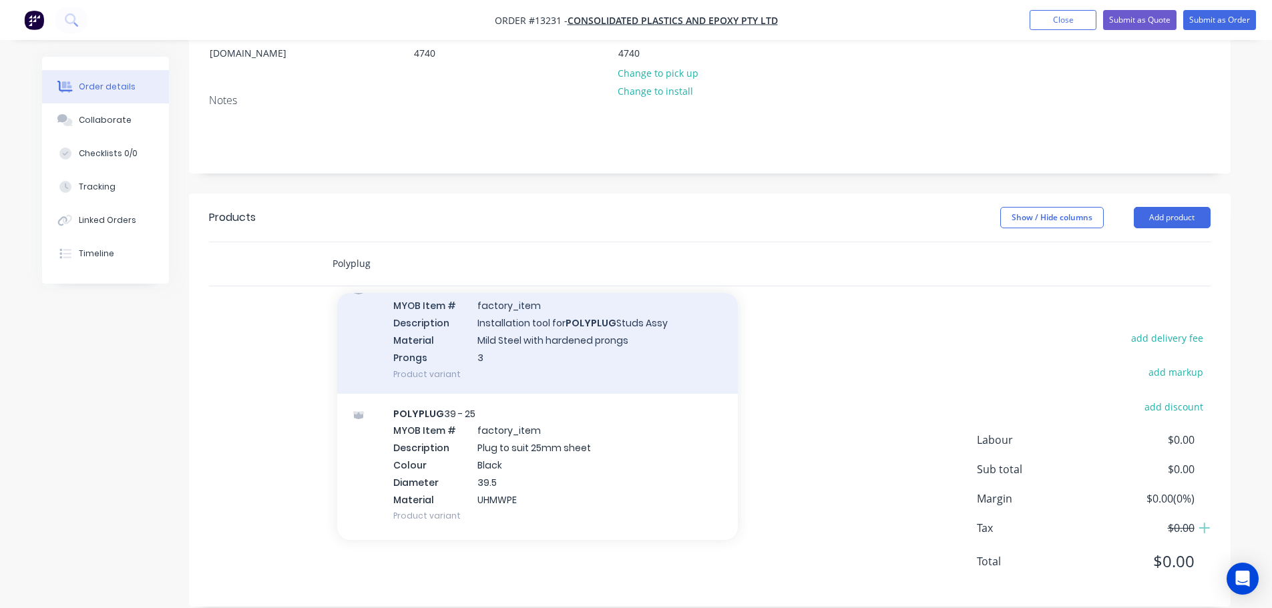
scroll to position [0, 0]
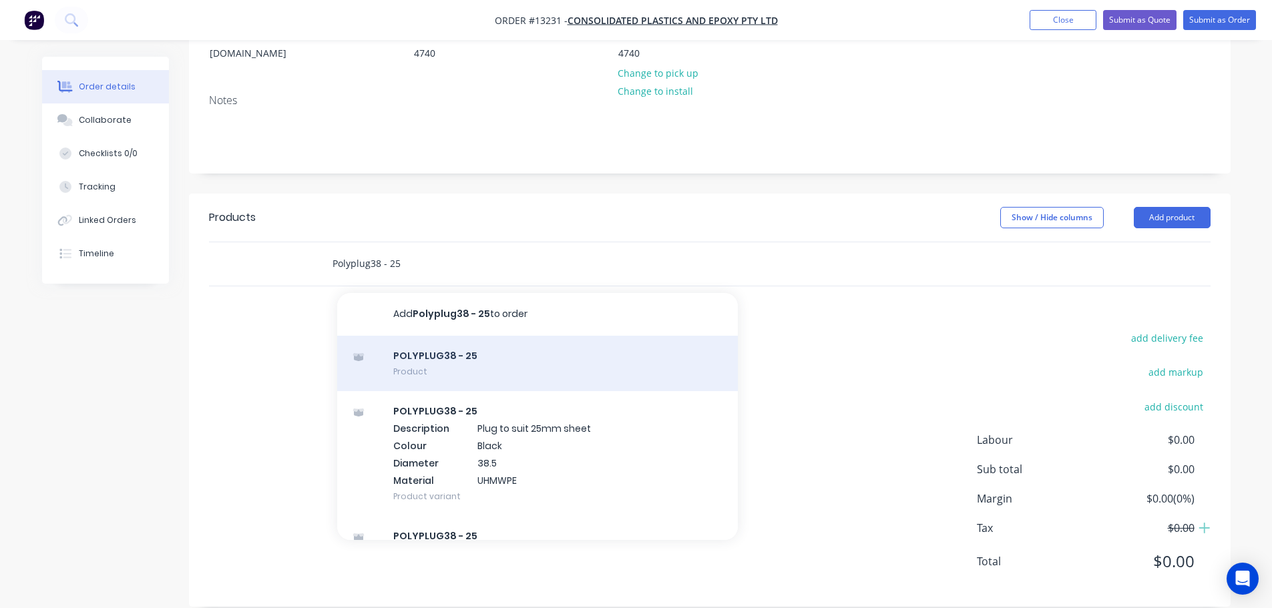
type input "Polyplug38 - 25"
click at [511, 341] on div "POLYPLUG38 - 25 Product" at bounding box center [537, 364] width 401 height 56
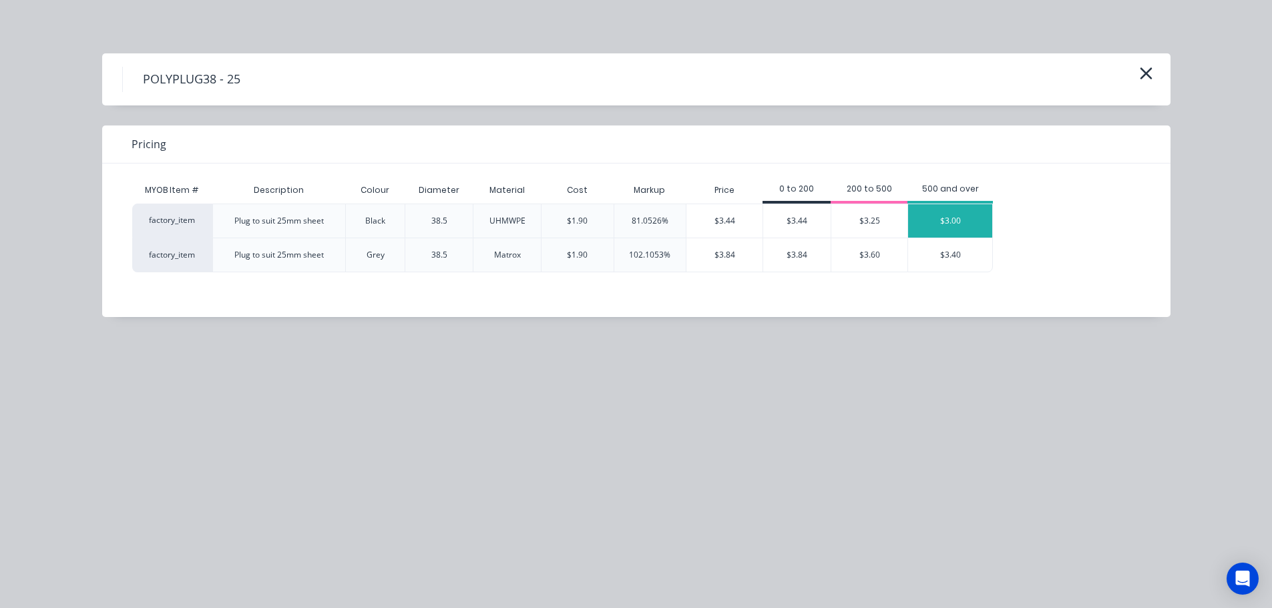
click at [958, 223] on div "$3.00" at bounding box center [950, 220] width 84 height 33
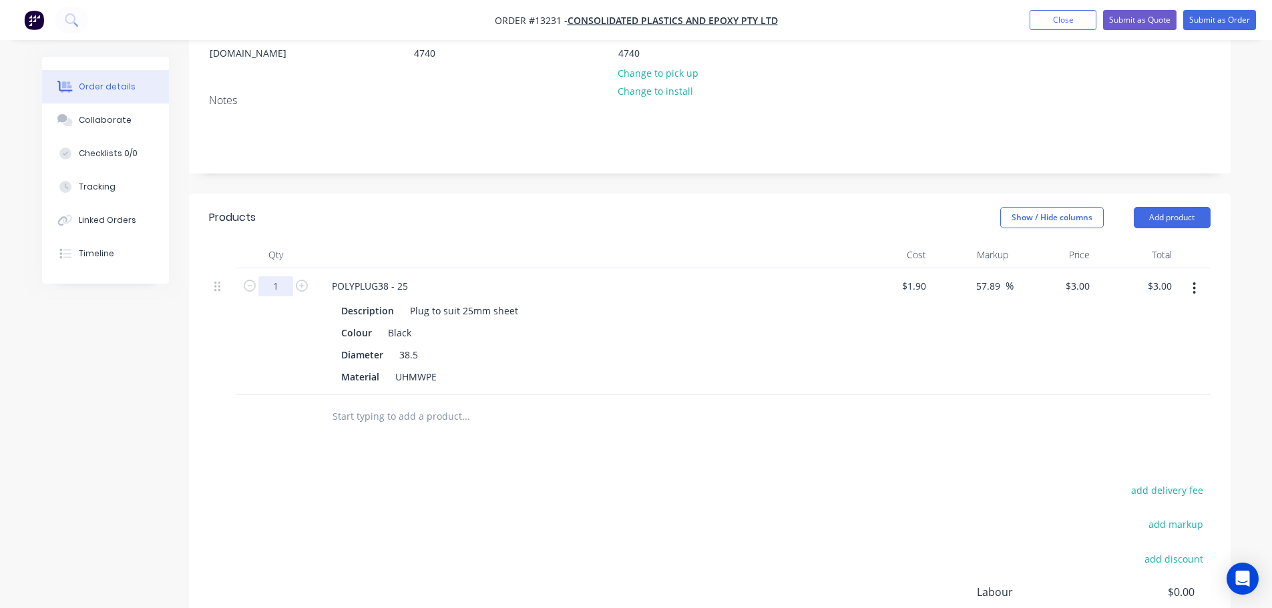
click at [289, 276] on input "1" at bounding box center [275, 286] width 35 height 20
type input "2000"
type input "$6,000.00"
click at [396, 207] on div "Products" at bounding box center [315, 217] width 213 height 21
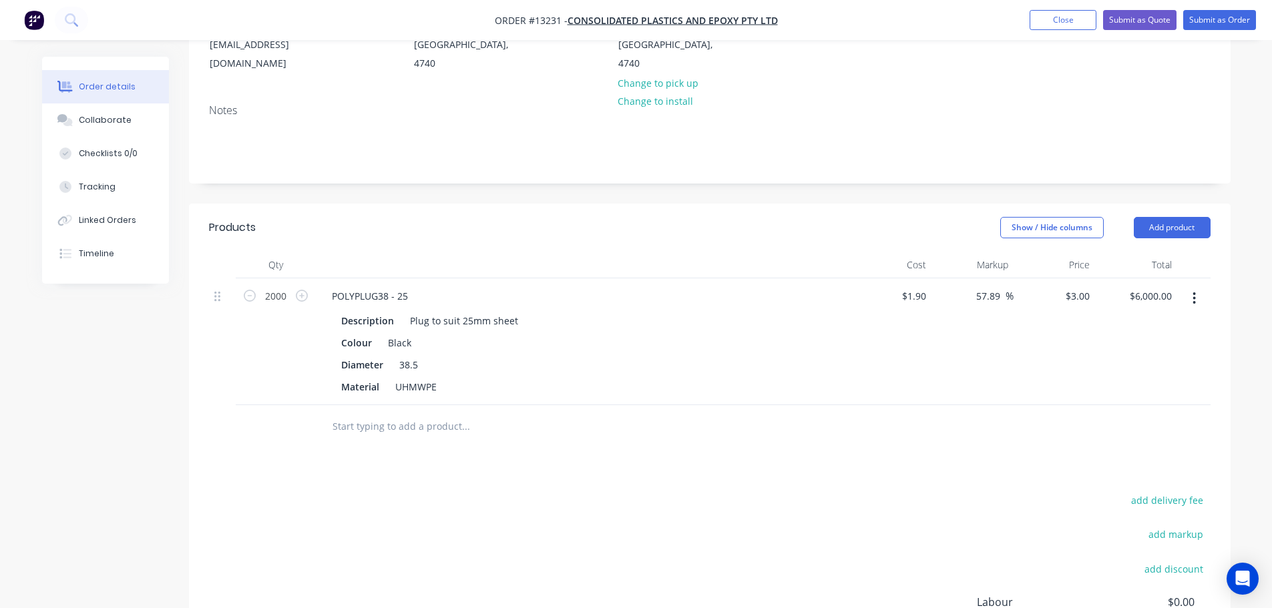
scroll to position [84, 0]
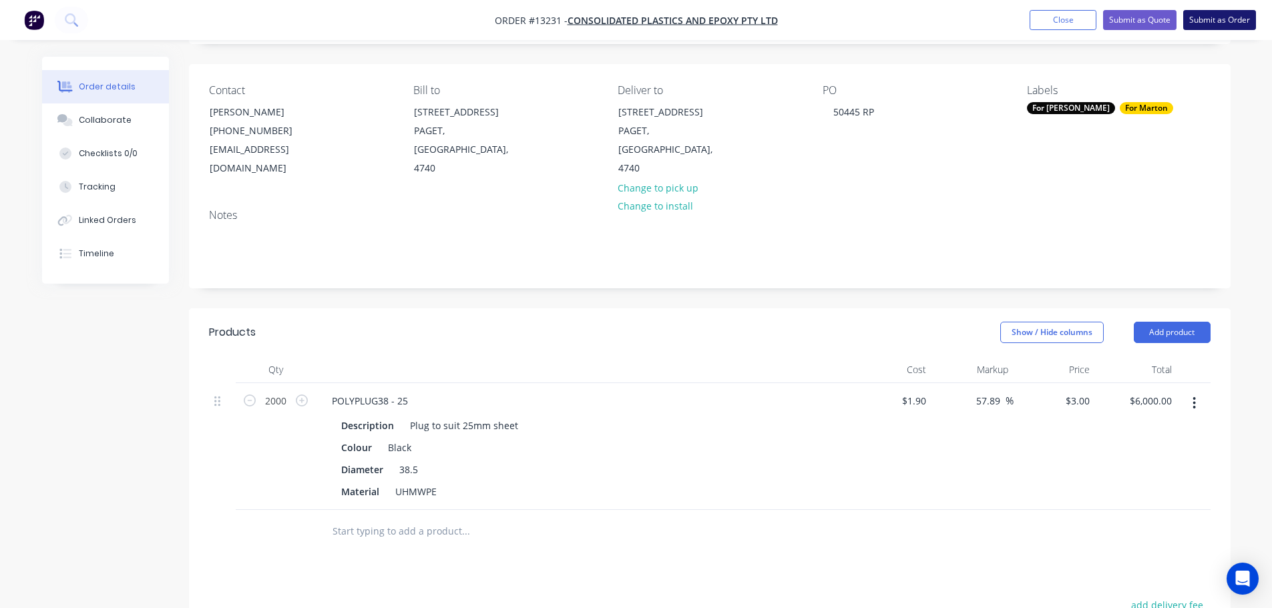
click at [1216, 24] on button "Submit as Order" at bounding box center [1219, 20] width 73 height 20
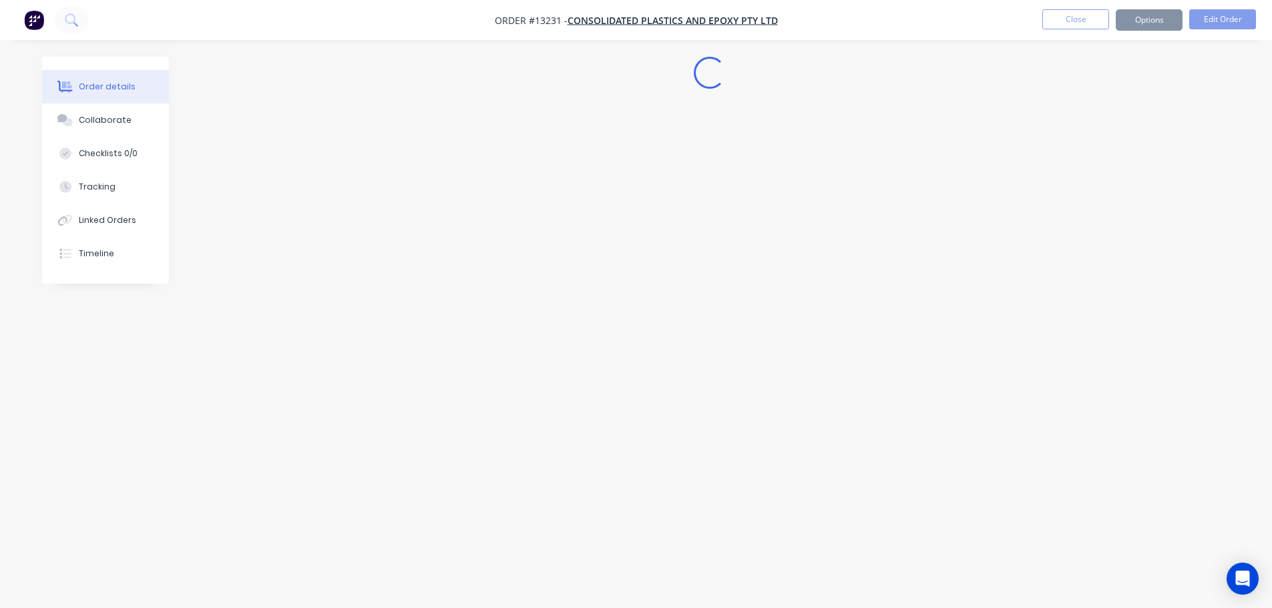
scroll to position [0, 0]
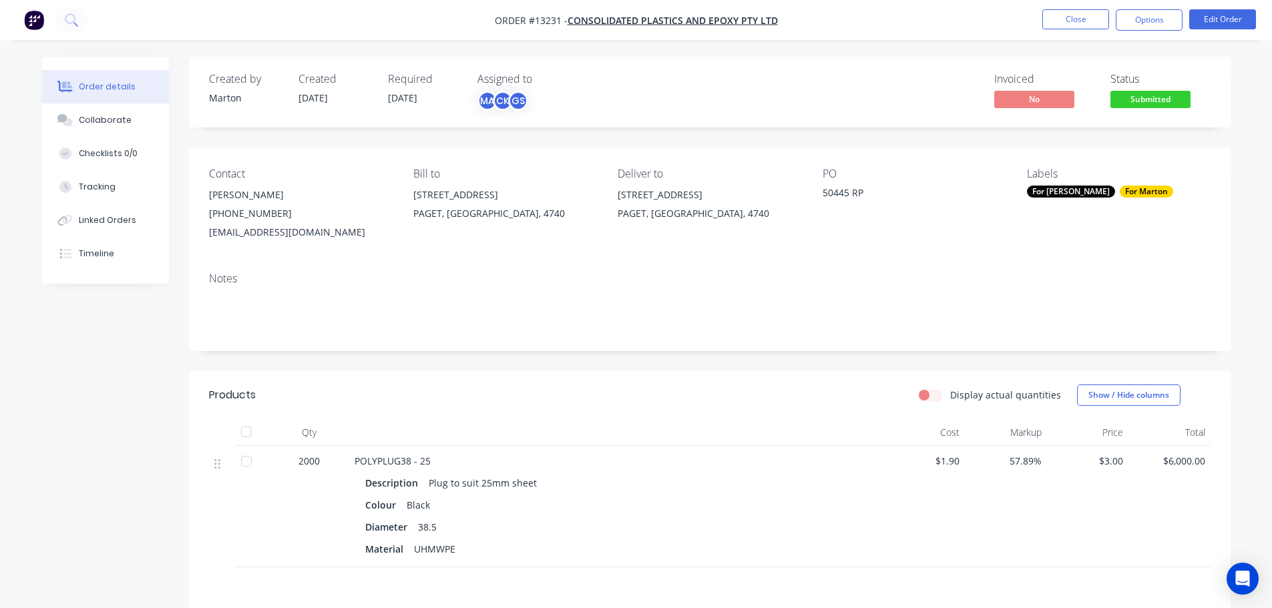
click at [1062, 195] on div "For [PERSON_NAME]" at bounding box center [1071, 192] width 88 height 12
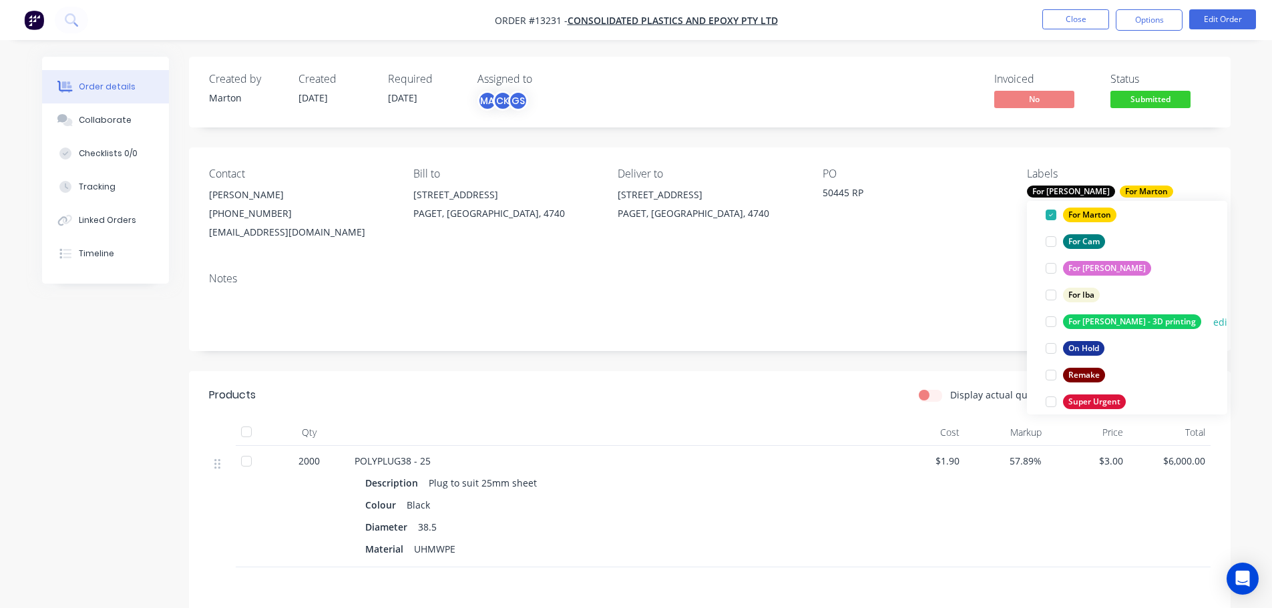
scroll to position [134, 0]
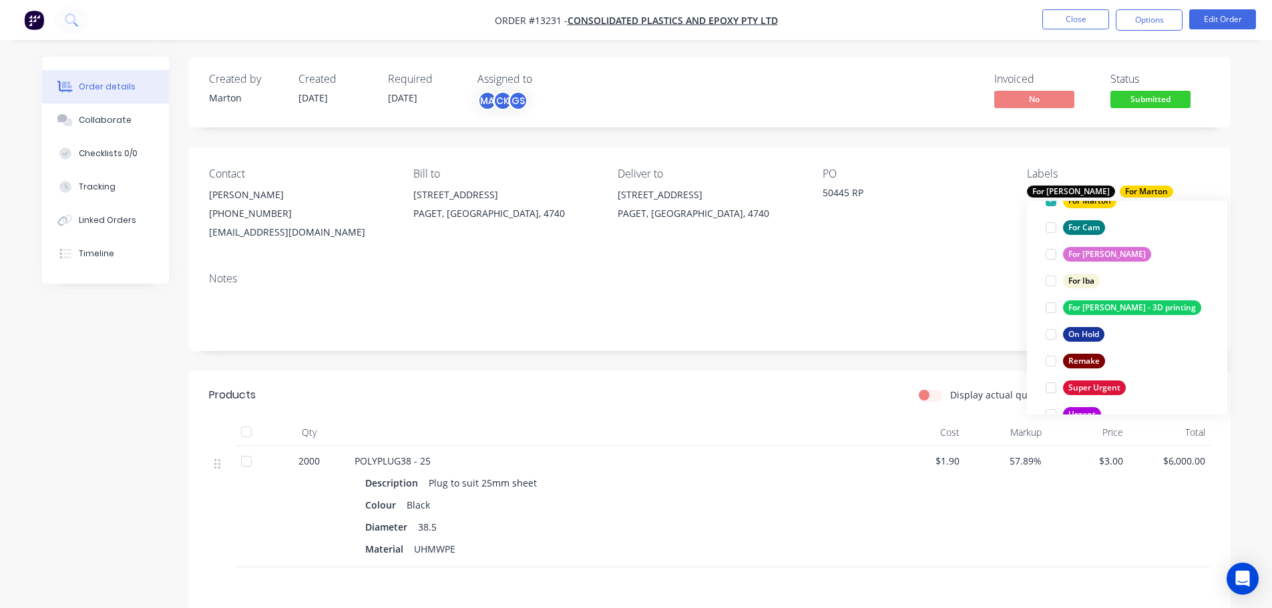
click at [1052, 389] on div at bounding box center [1051, 388] width 27 height 27
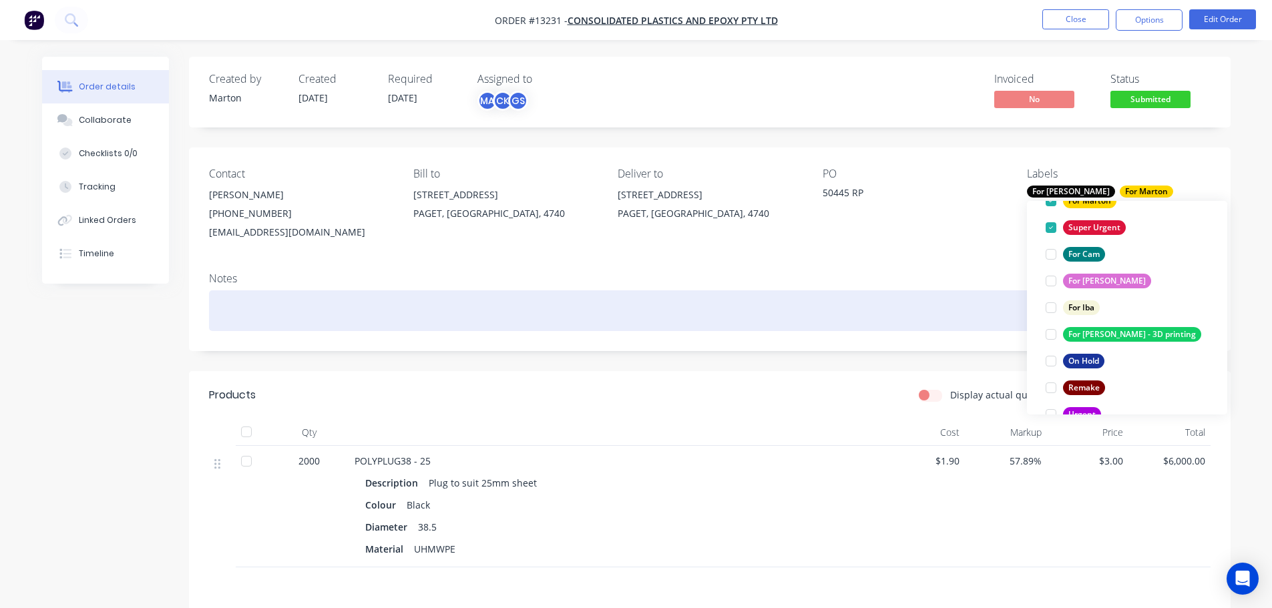
click at [964, 325] on div at bounding box center [710, 310] width 1002 height 41
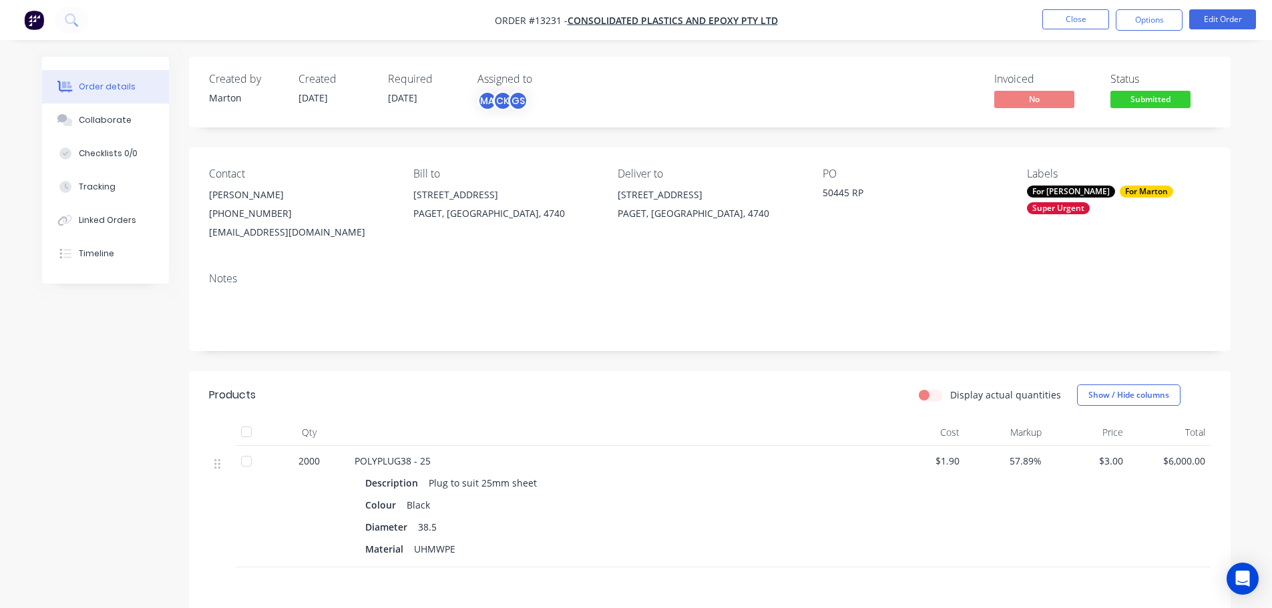
click at [1084, 35] on nav "Order #13231 - Consolidated Plastics and Epoxy Pty Ltd Close Options Edit Order" at bounding box center [636, 20] width 1272 height 40
click at [1079, 22] on button "Close" at bounding box center [1075, 19] width 67 height 20
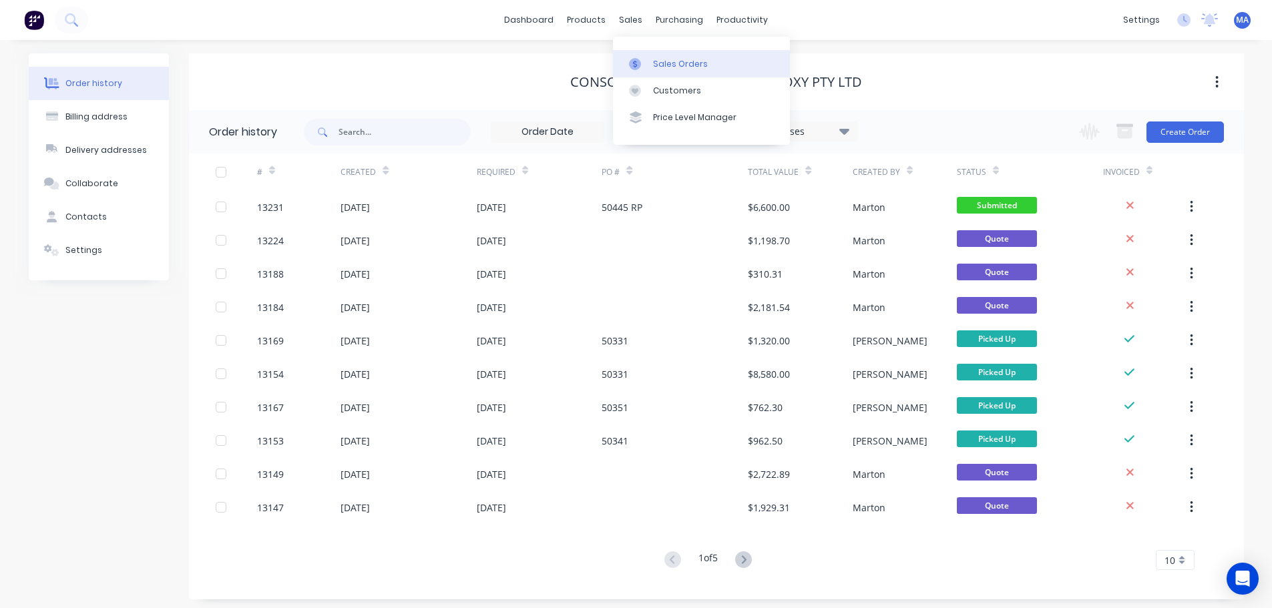
click at [652, 60] on link "Sales Orders" at bounding box center [701, 63] width 177 height 27
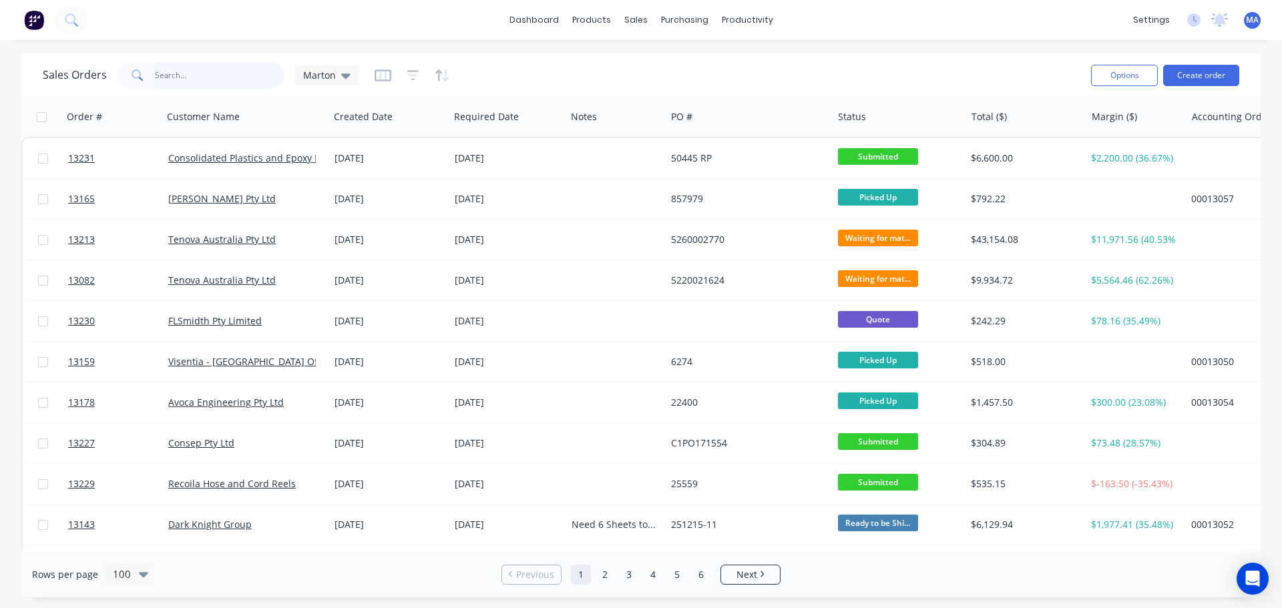
click at [214, 82] on input "text" at bounding box center [220, 75] width 130 height 27
type input "c"
click at [1169, 11] on div "settings" at bounding box center [1151, 20] width 50 height 20
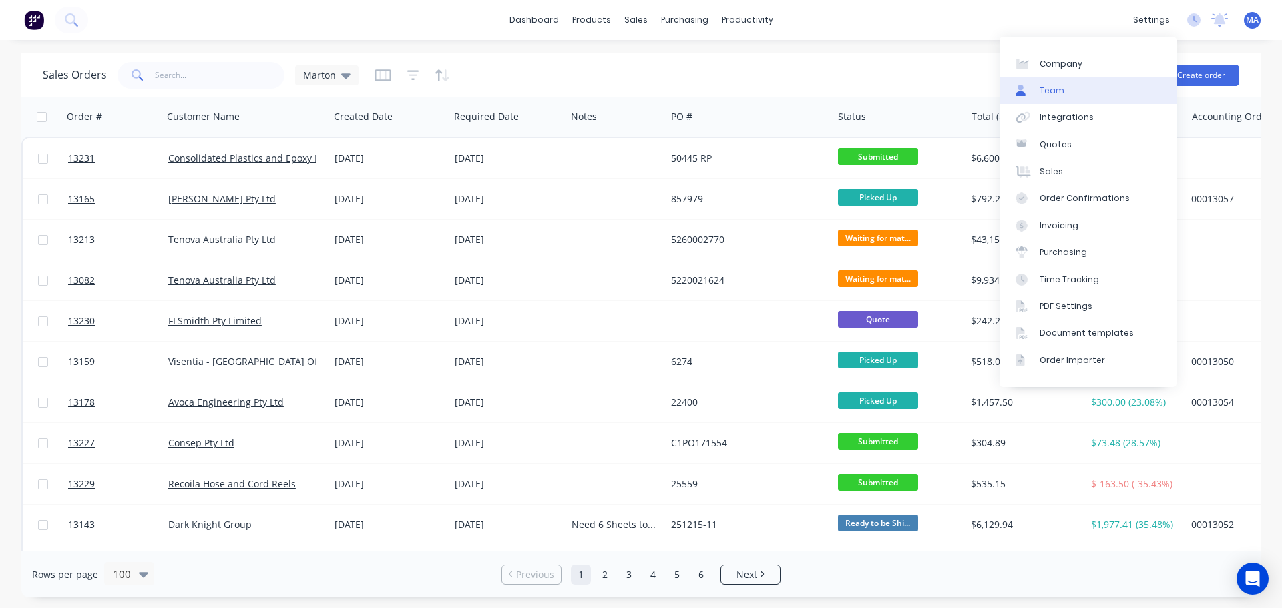
click at [1060, 77] on link "Team" at bounding box center [1088, 90] width 177 height 27
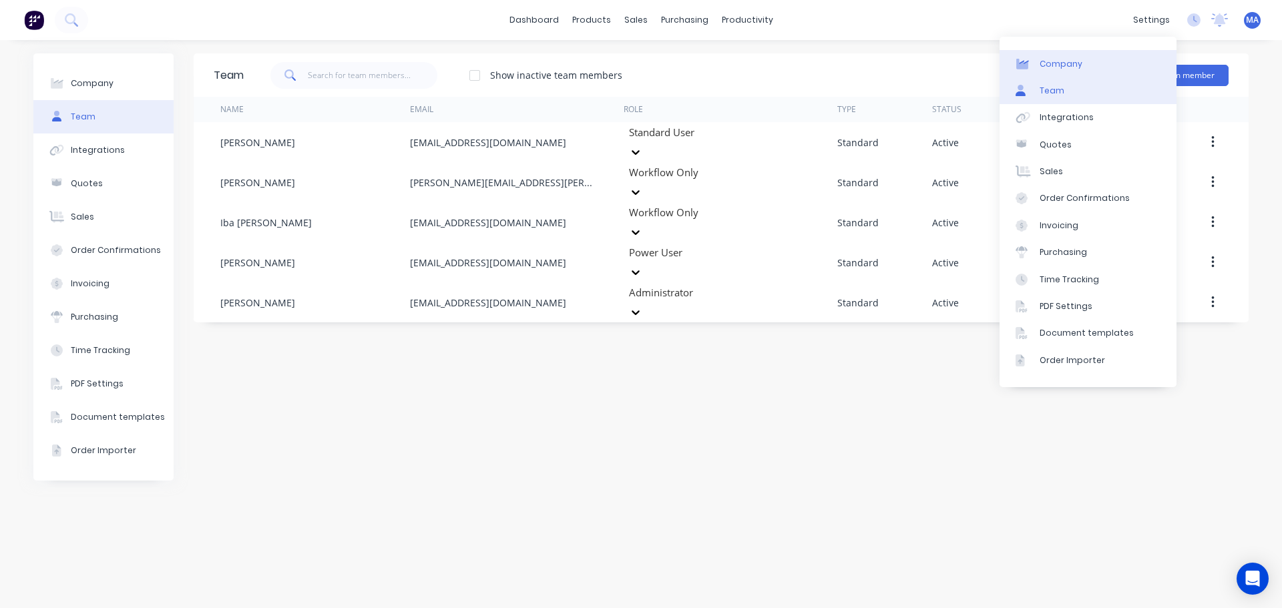
drag, startPoint x: 1104, startPoint y: 64, endPoint x: 1008, endPoint y: 79, distance: 97.9
click at [1104, 64] on link "Company" at bounding box center [1088, 63] width 177 height 27
select select "AU"
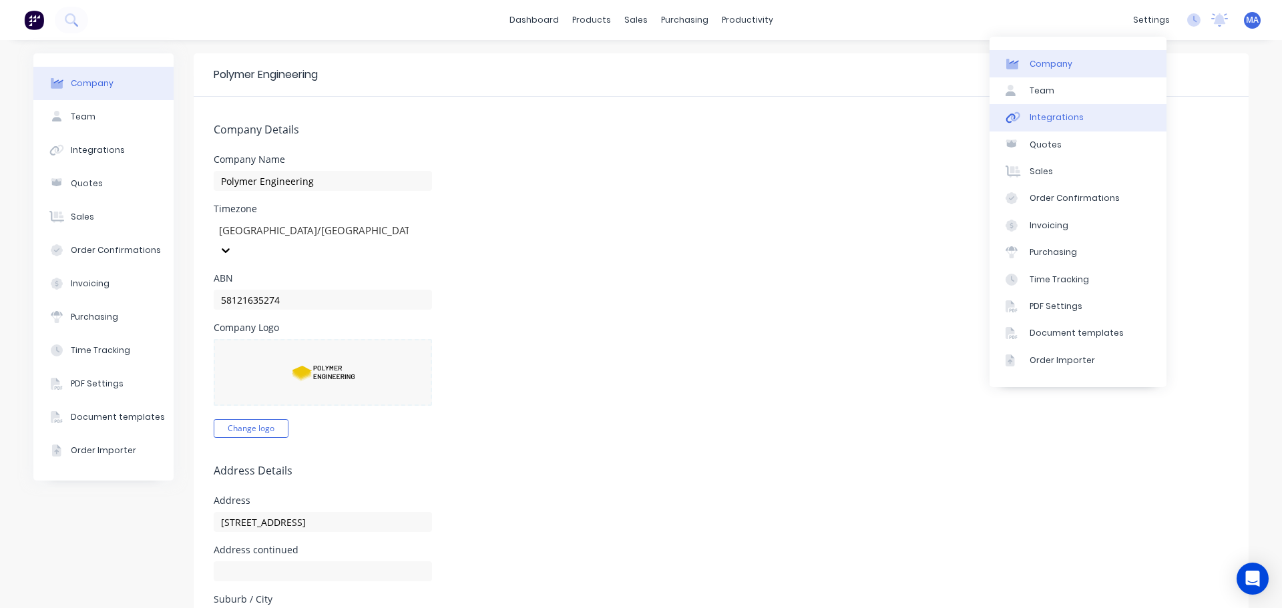
click at [1084, 126] on link "Integrations" at bounding box center [1078, 117] width 177 height 27
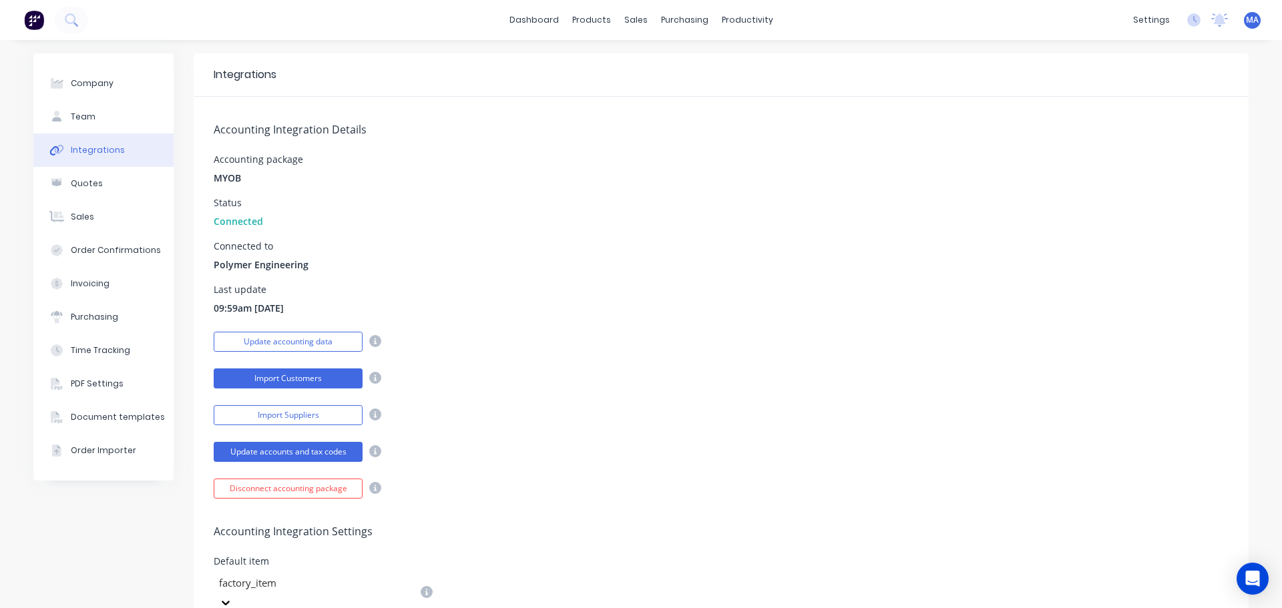
click at [287, 373] on button "Import Customers" at bounding box center [288, 379] width 149 height 20
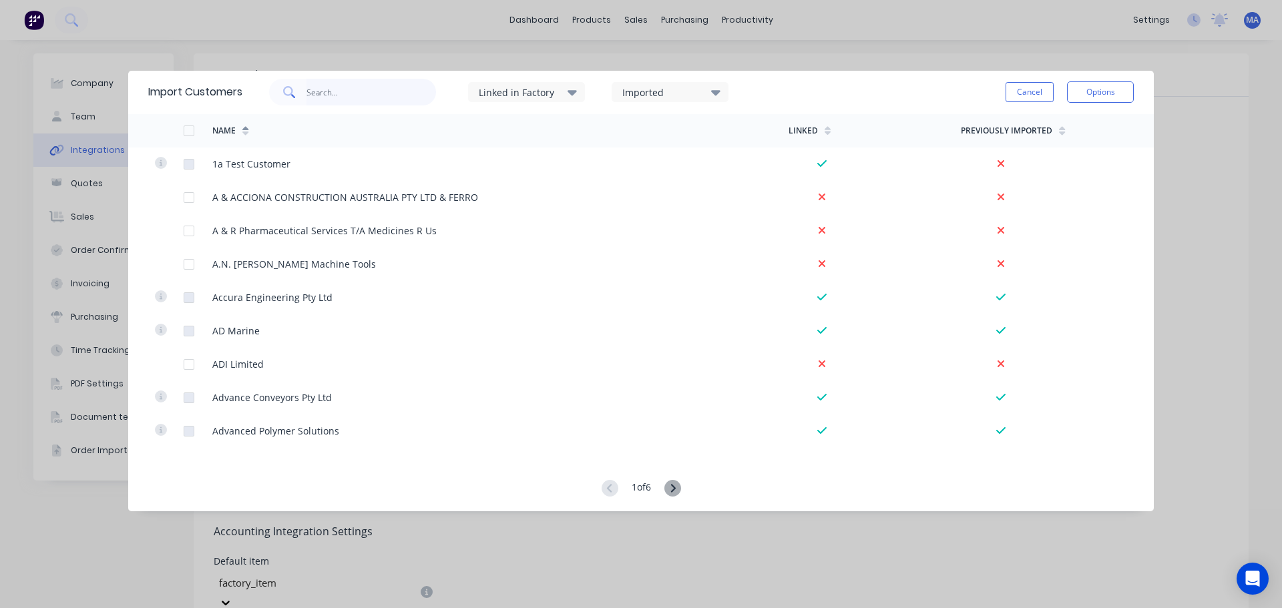
click at [387, 92] on input "text" at bounding box center [371, 92] width 130 height 27
type input "state"
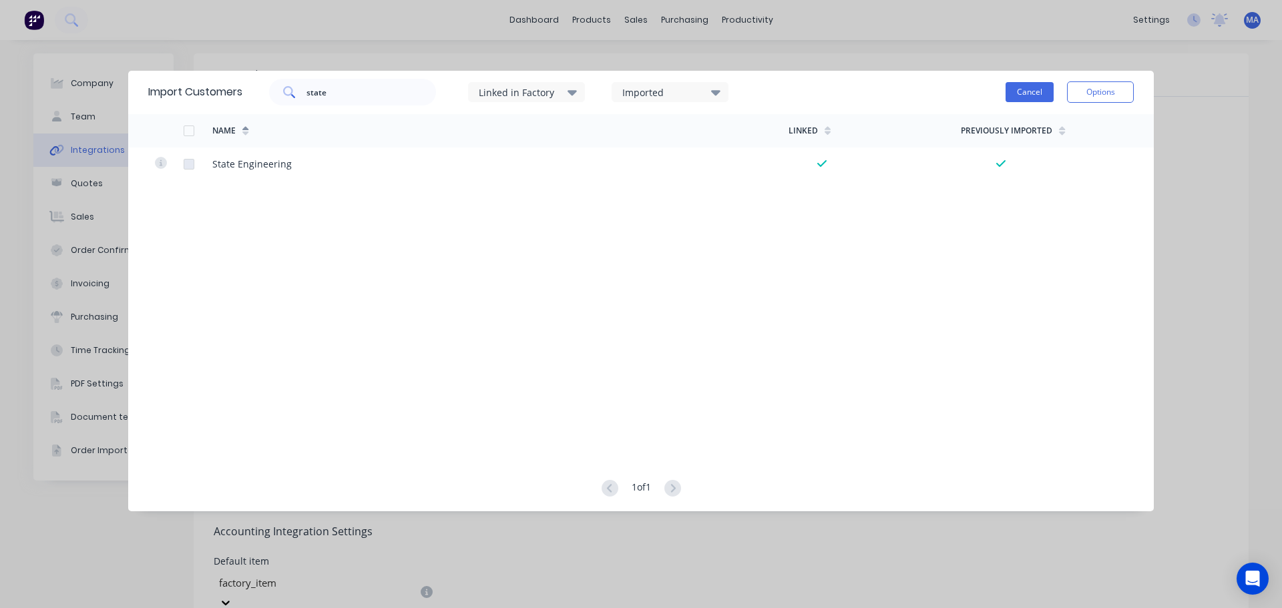
click at [1008, 89] on button "Cancel" at bounding box center [1030, 92] width 48 height 20
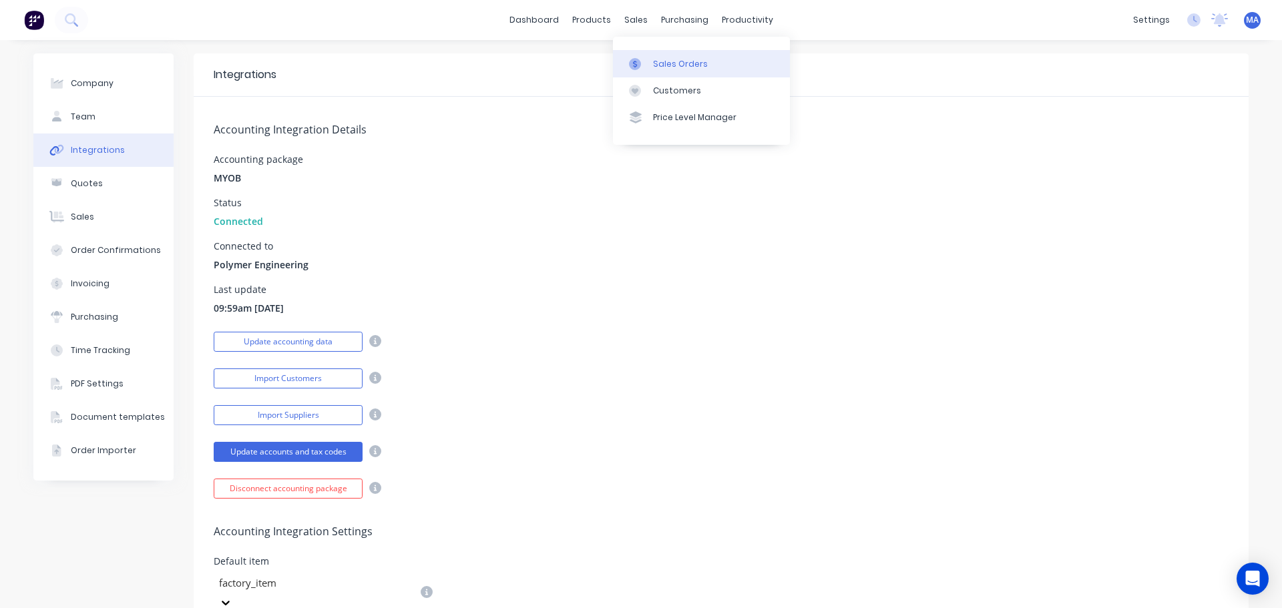
click at [651, 57] on link "Sales Orders" at bounding box center [701, 63] width 177 height 27
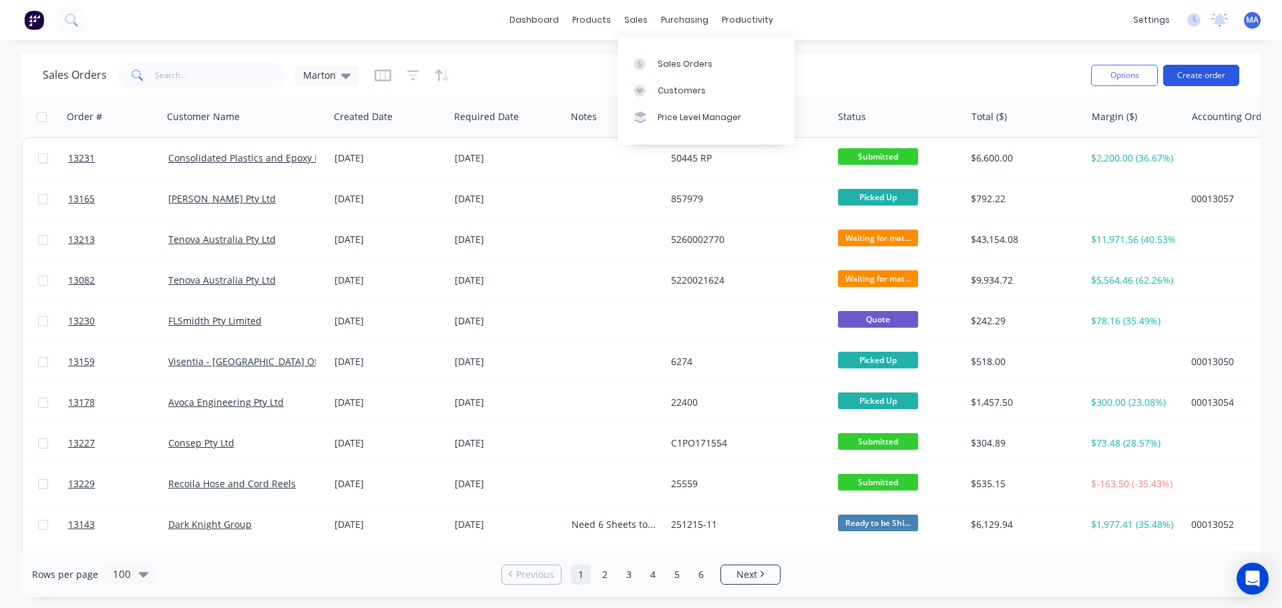
click at [1205, 76] on button "Create order" at bounding box center [1201, 75] width 76 height 21
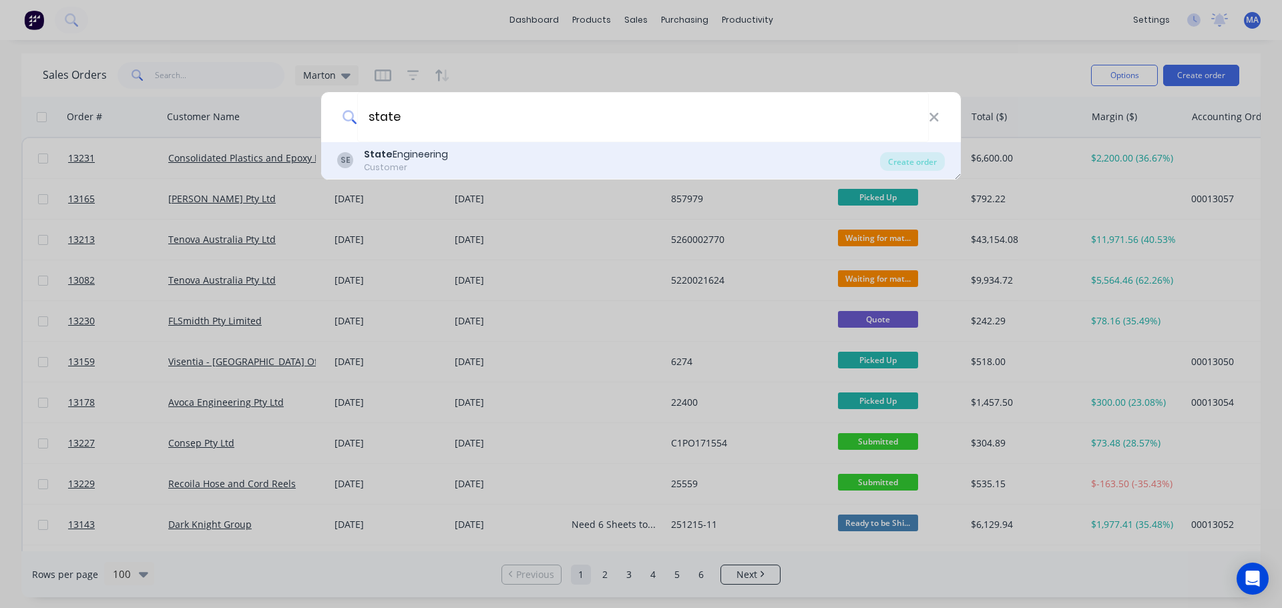
type input "state"
click at [419, 158] on div "State Engineering" at bounding box center [406, 155] width 84 height 14
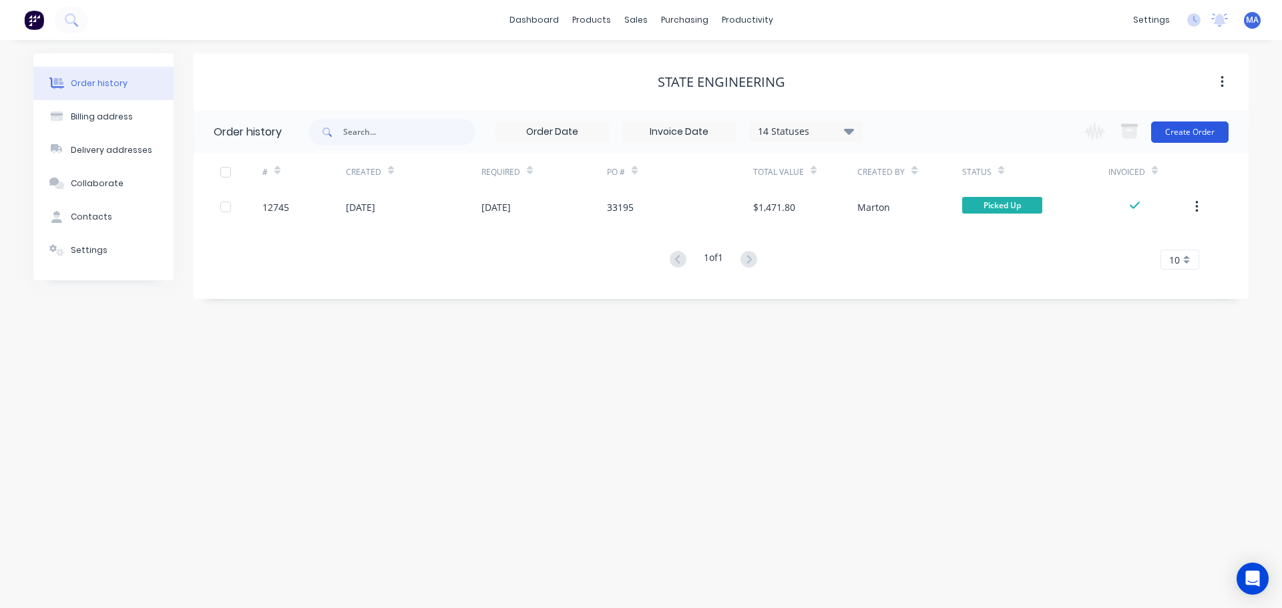
click at [1190, 132] on button "Create Order" at bounding box center [1189, 132] width 77 height 21
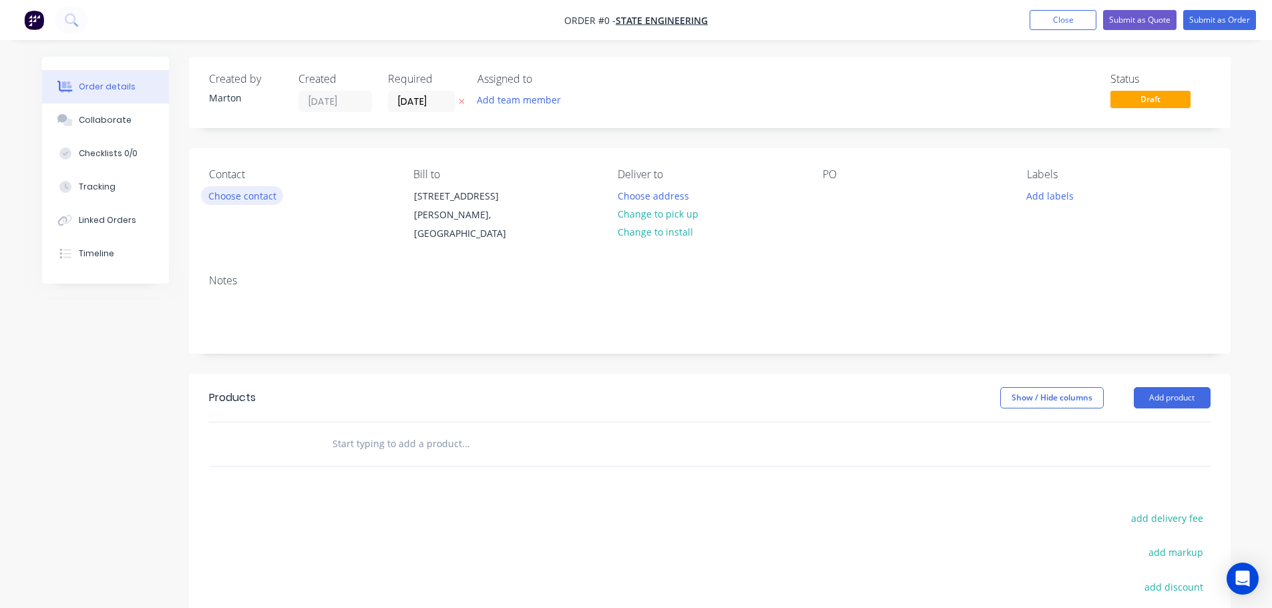
click at [252, 186] on button "Choose contact" at bounding box center [242, 195] width 82 height 18
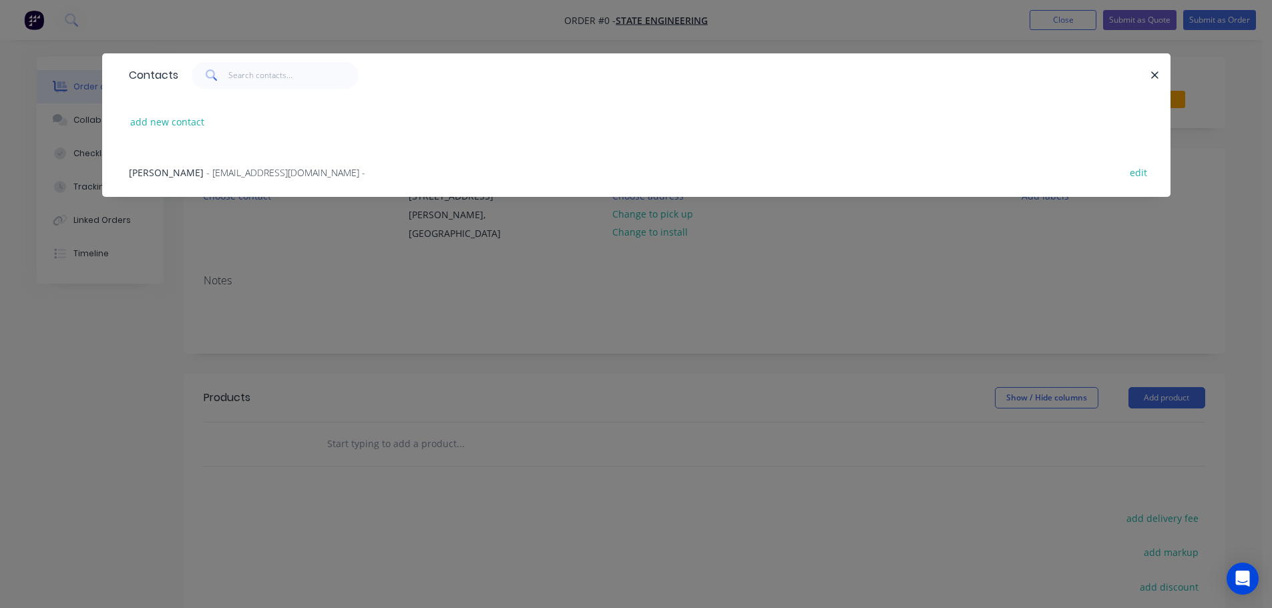
click at [212, 166] on div "[PERSON_NAME] - [EMAIL_ADDRESS][DOMAIN_NAME] -" at bounding box center [247, 173] width 236 height 14
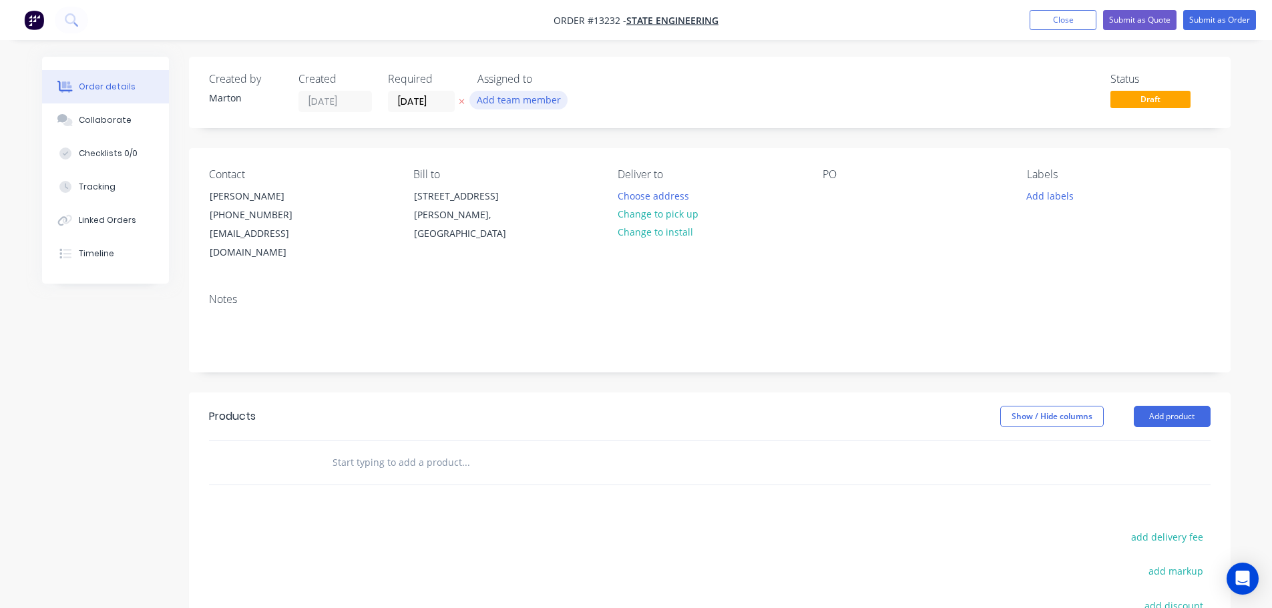
click at [491, 99] on button "Add team member" at bounding box center [518, 100] width 98 height 18
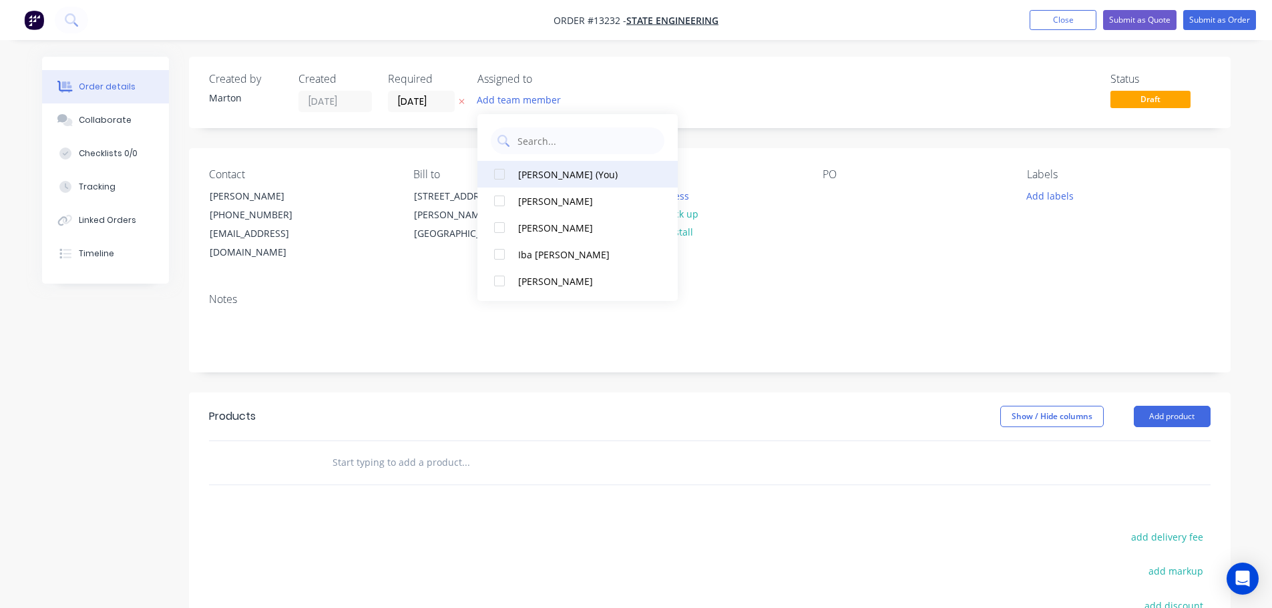
click at [503, 178] on div at bounding box center [499, 174] width 27 height 27
click at [682, 85] on div "Status Draft" at bounding box center [911, 92] width 600 height 39
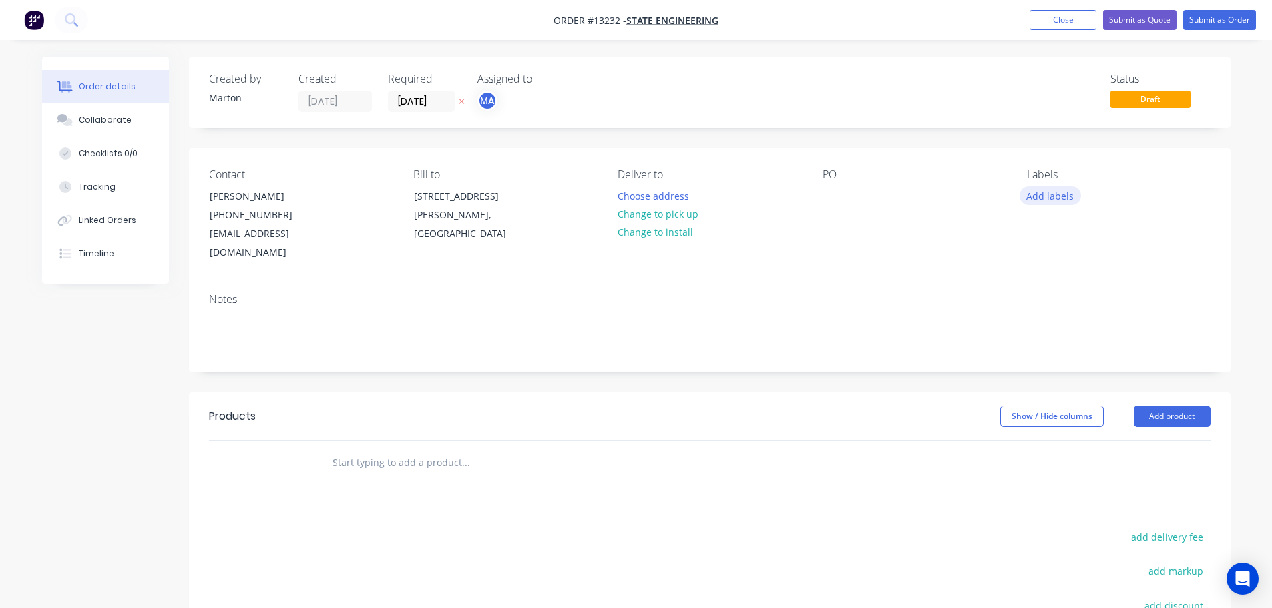
click at [1062, 204] on button "Add labels" at bounding box center [1050, 195] width 61 height 18
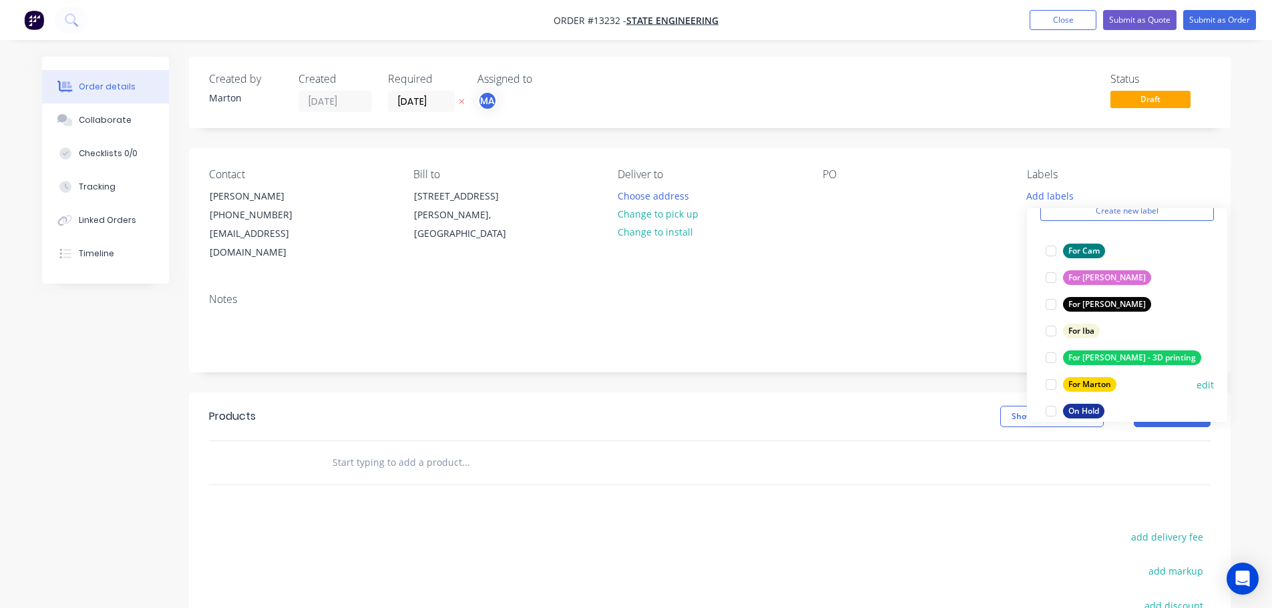
scroll to position [67, 0]
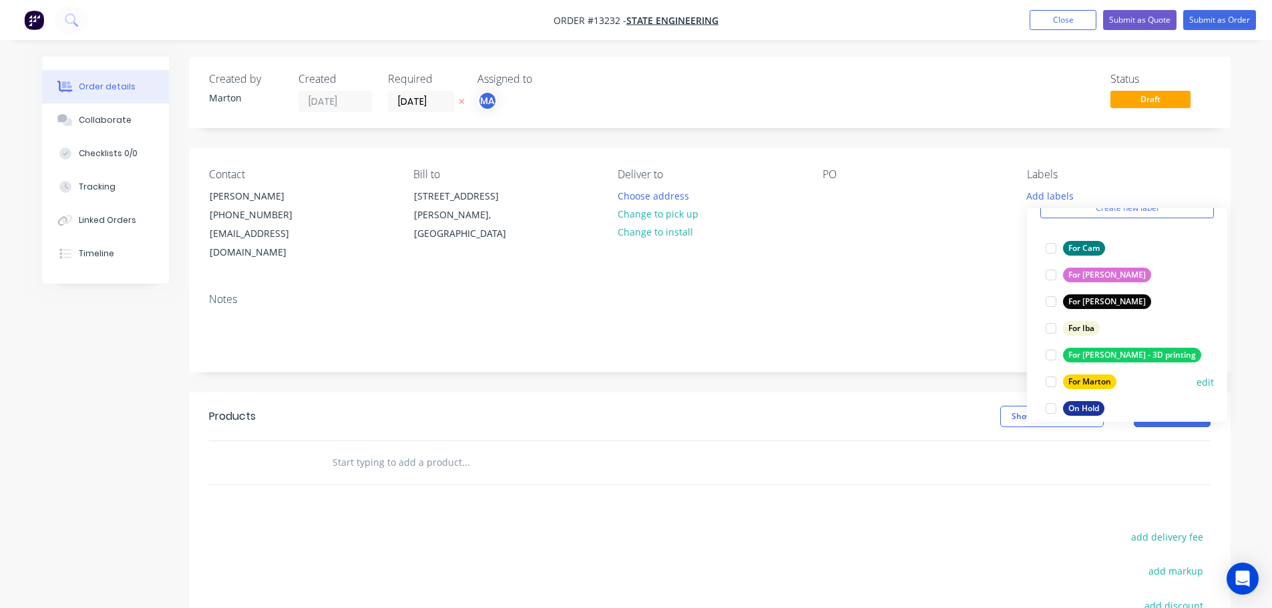
click at [1054, 379] on div at bounding box center [1051, 382] width 27 height 27
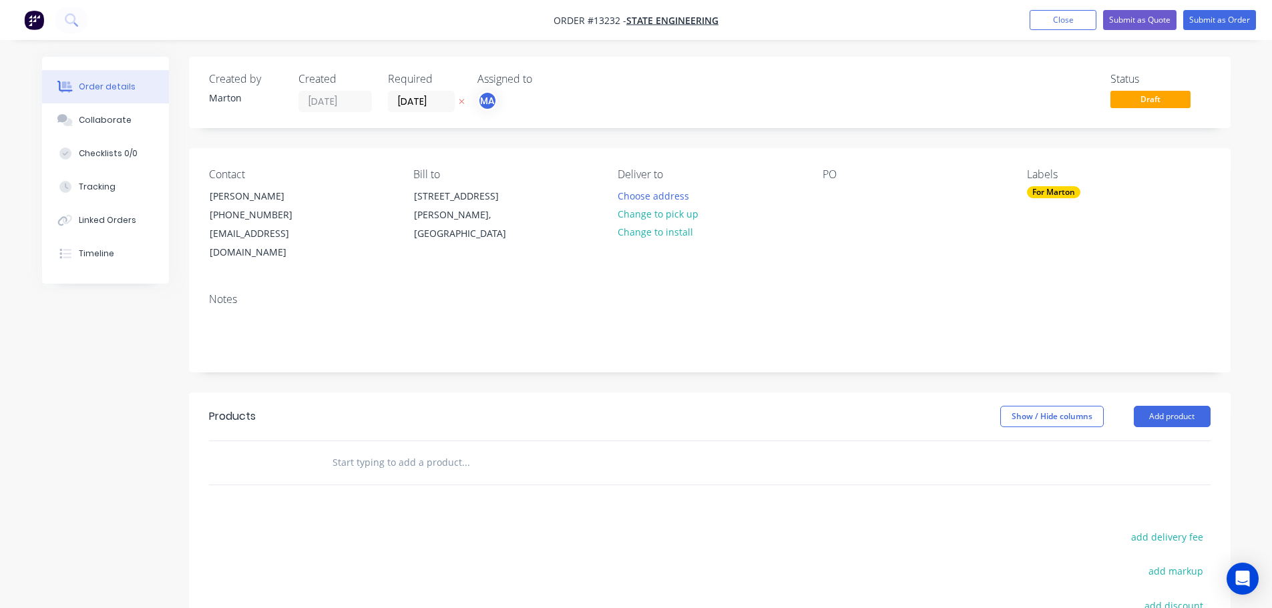
click at [564, 425] on div "Show / Hide columns Add product" at bounding box center [815, 416] width 789 height 21
click at [428, 465] on input "text" at bounding box center [465, 462] width 267 height 27
click at [379, 458] on input "text" at bounding box center [465, 462] width 267 height 27
type input "A"
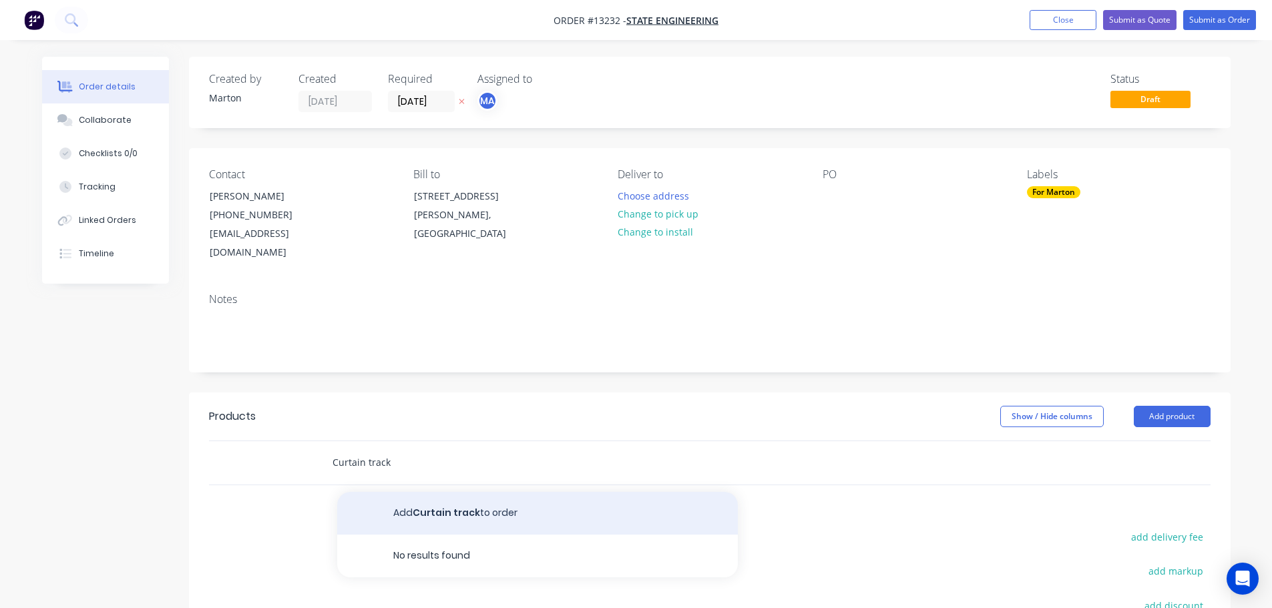
type input "Curtain track"
click at [438, 504] on button "Add Curtain track to order" at bounding box center [537, 513] width 401 height 43
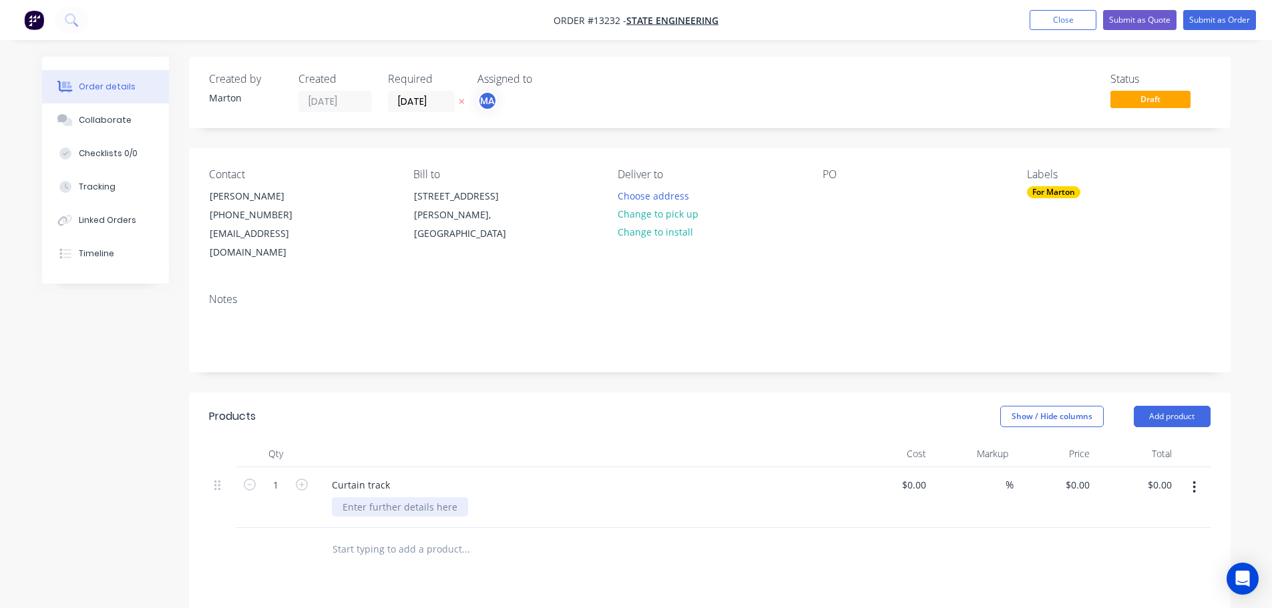
click at [379, 509] on div at bounding box center [400, 506] width 136 height 19
click at [293, 491] on form "1" at bounding box center [275, 484] width 69 height 20
click at [278, 491] on input "1" at bounding box center [275, 485] width 35 height 20
type input "50"
click at [440, 431] on header "Products Show / Hide columns Add product" at bounding box center [710, 417] width 1042 height 48
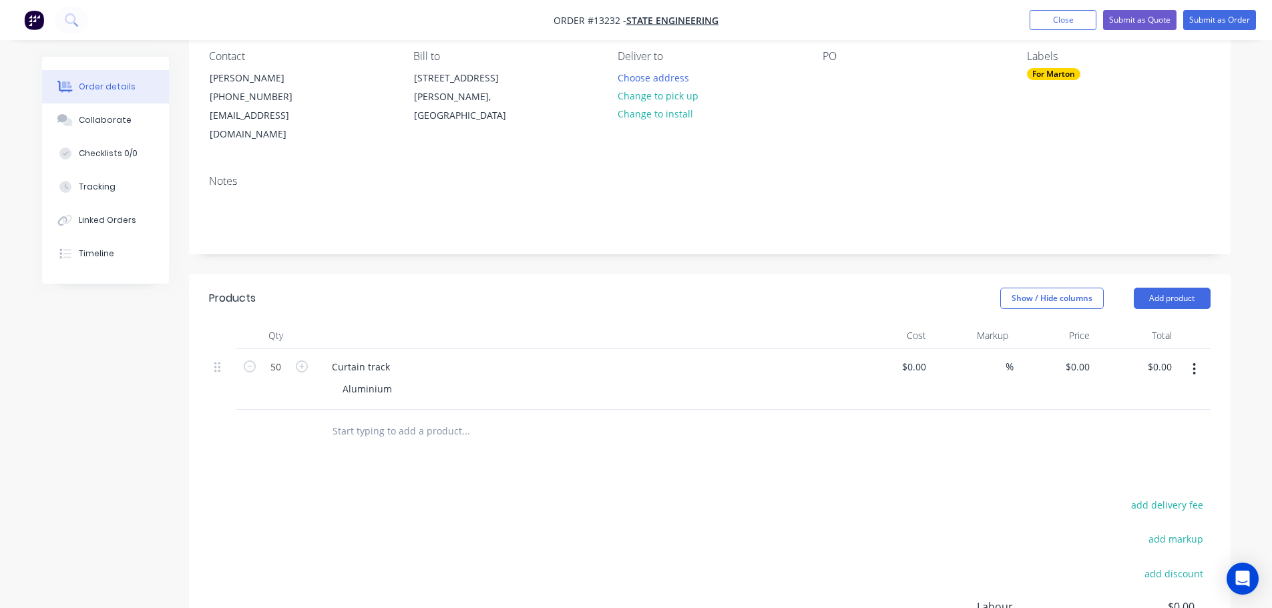
scroll to position [134, 0]
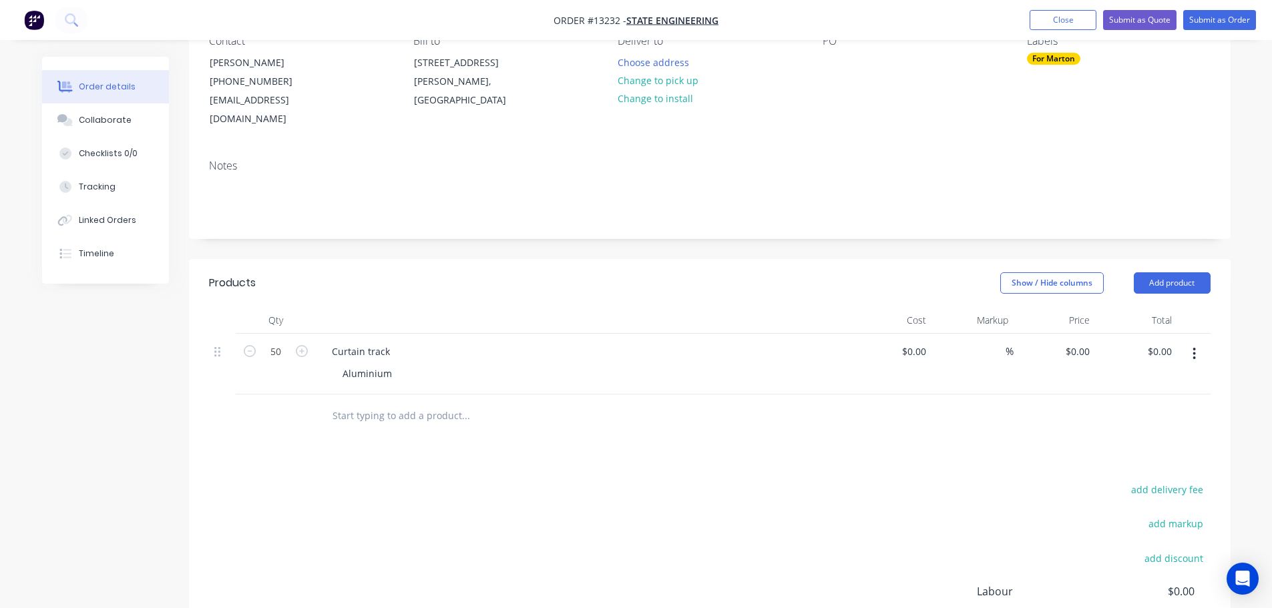
click at [414, 427] on input "text" at bounding box center [465, 416] width 267 height 27
click at [1197, 345] on button "button" at bounding box center [1194, 354] width 31 height 24
click at [1131, 412] on div "Duplicate" at bounding box center [1147, 415] width 103 height 19
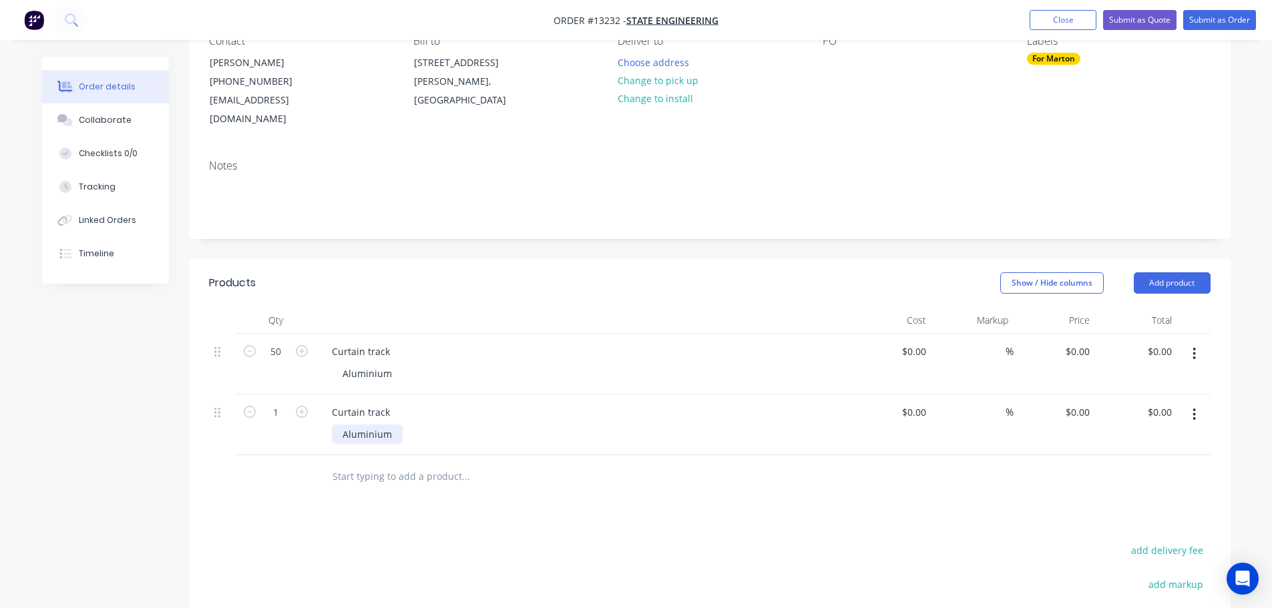
click at [386, 435] on div "Aluminium" at bounding box center [367, 434] width 71 height 19
click at [1146, 345] on div "0.00 $0.00" at bounding box center [1136, 364] width 82 height 61
type input "$0.00"
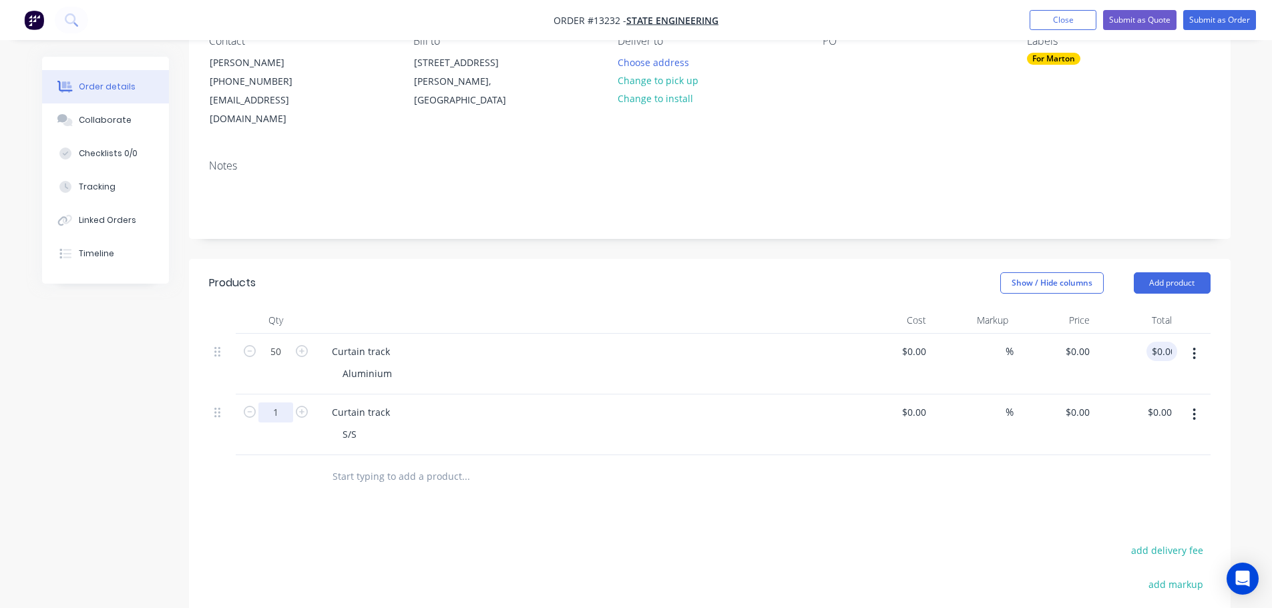
click at [267, 362] on input "1" at bounding box center [275, 352] width 35 height 20
click at [276, 362] on input "1" at bounding box center [275, 352] width 35 height 20
type input "50"
click at [1151, 351] on input "0.00" at bounding box center [1161, 351] width 31 height 19
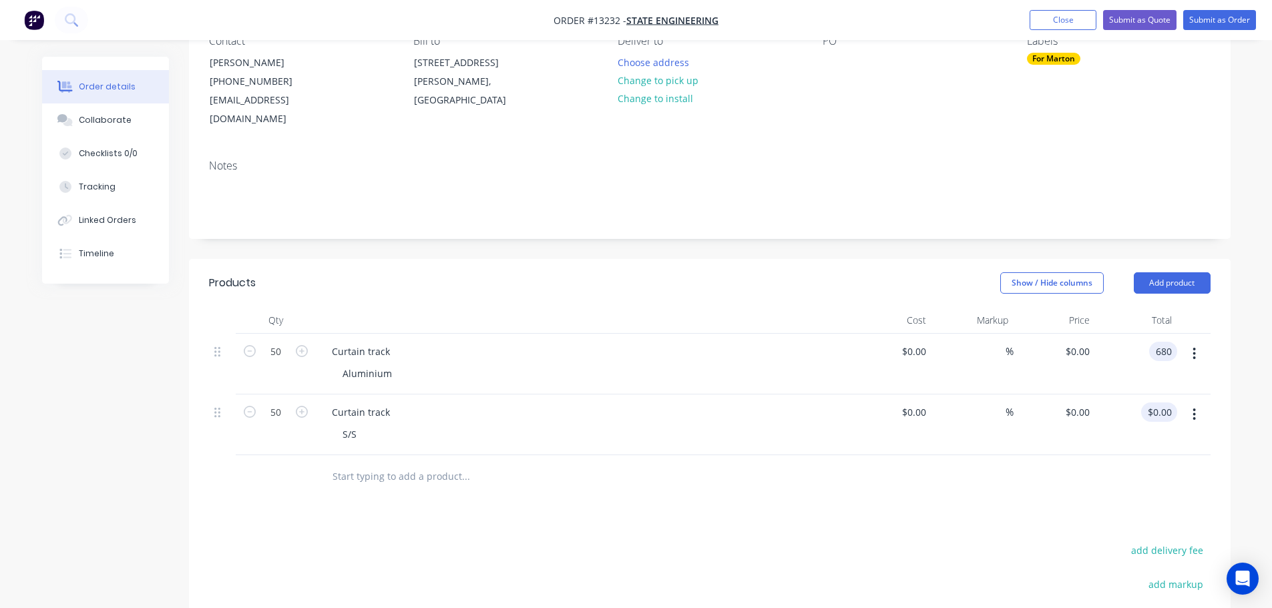
type input "680"
type input "$13.60"
type input "$680.00"
click at [1155, 405] on input "0.00" at bounding box center [1161, 412] width 31 height 19
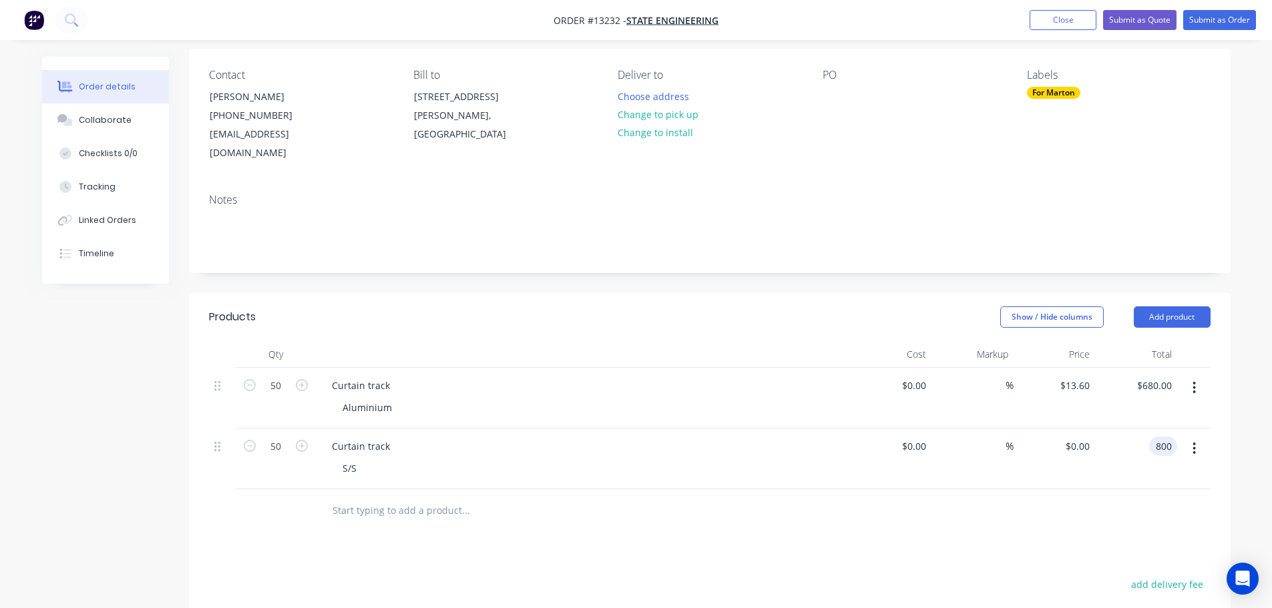
scroll to position [67, 0]
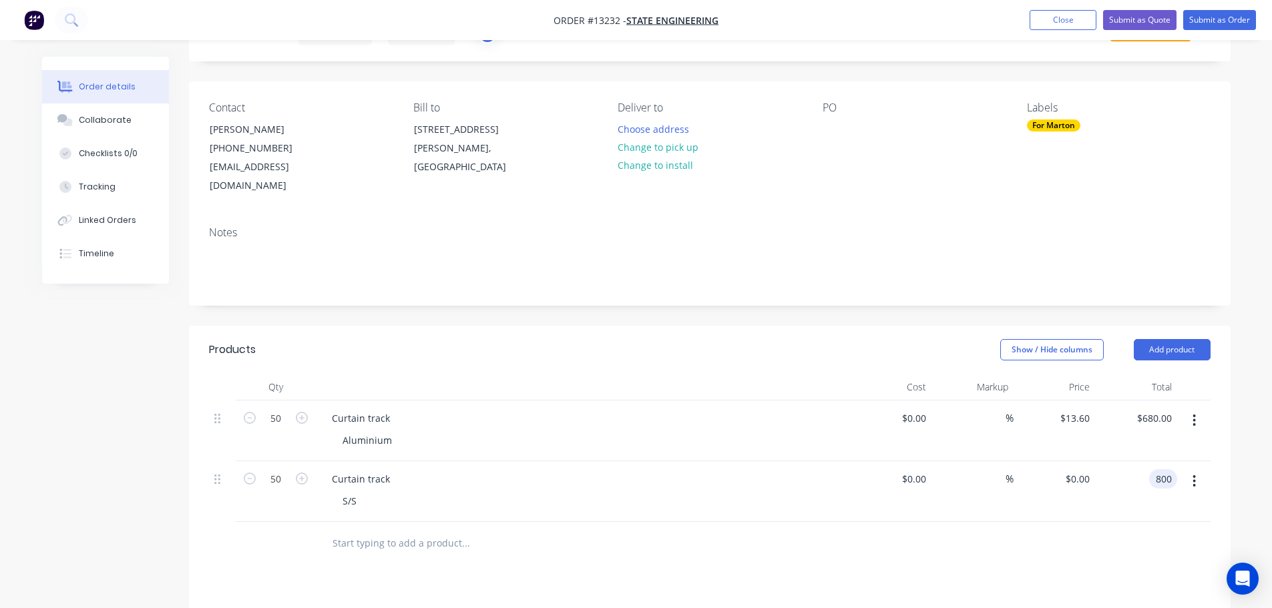
type input "800"
type input "$16.00"
type input "$800.00"
click at [829, 533] on div at bounding box center [710, 543] width 1002 height 43
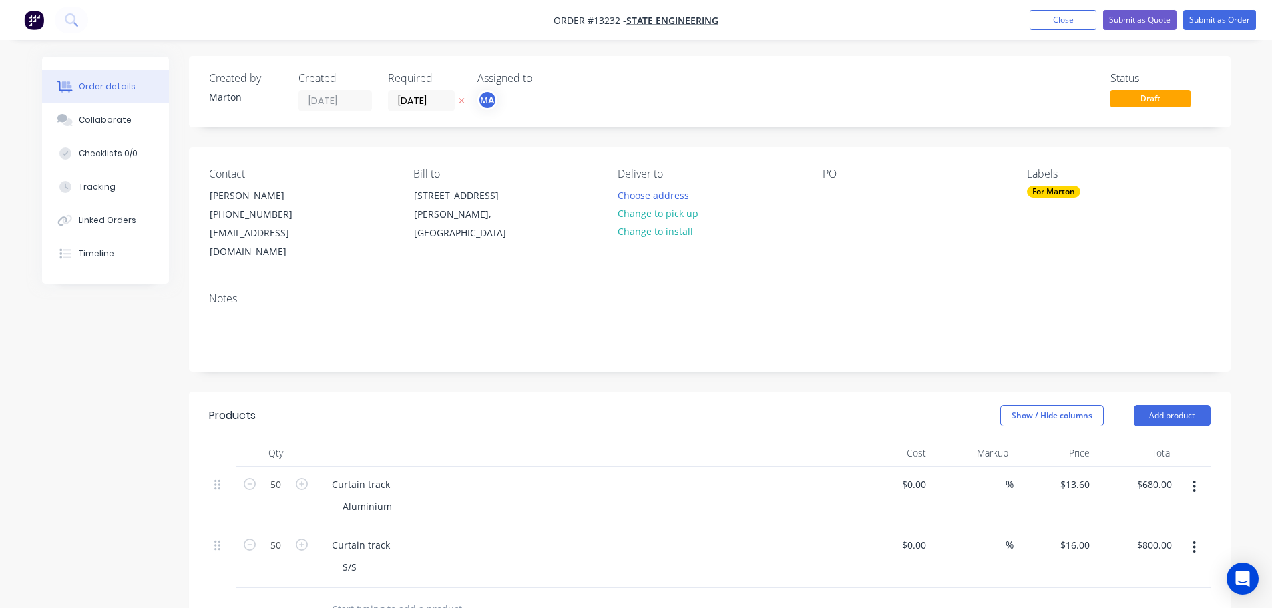
scroll to position [0, 0]
click at [1127, 19] on button "Submit as Quote" at bounding box center [1139, 20] width 73 height 20
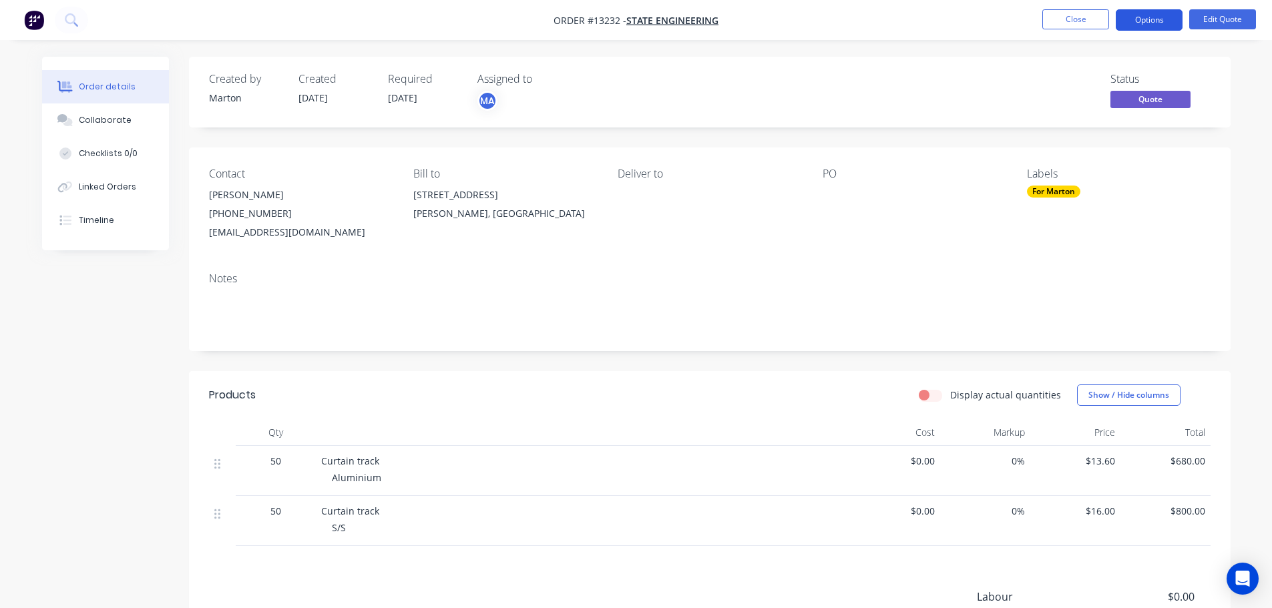
click at [1151, 21] on button "Options" at bounding box center [1149, 19] width 67 height 21
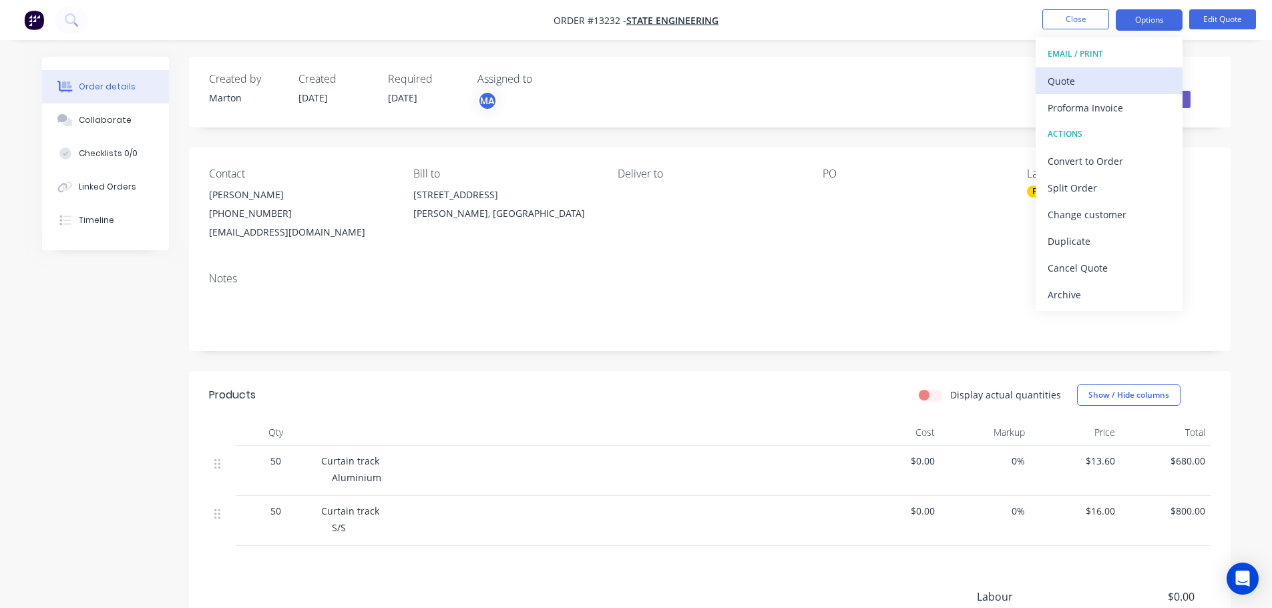
click at [1098, 72] on div "Quote" at bounding box center [1109, 80] width 123 height 19
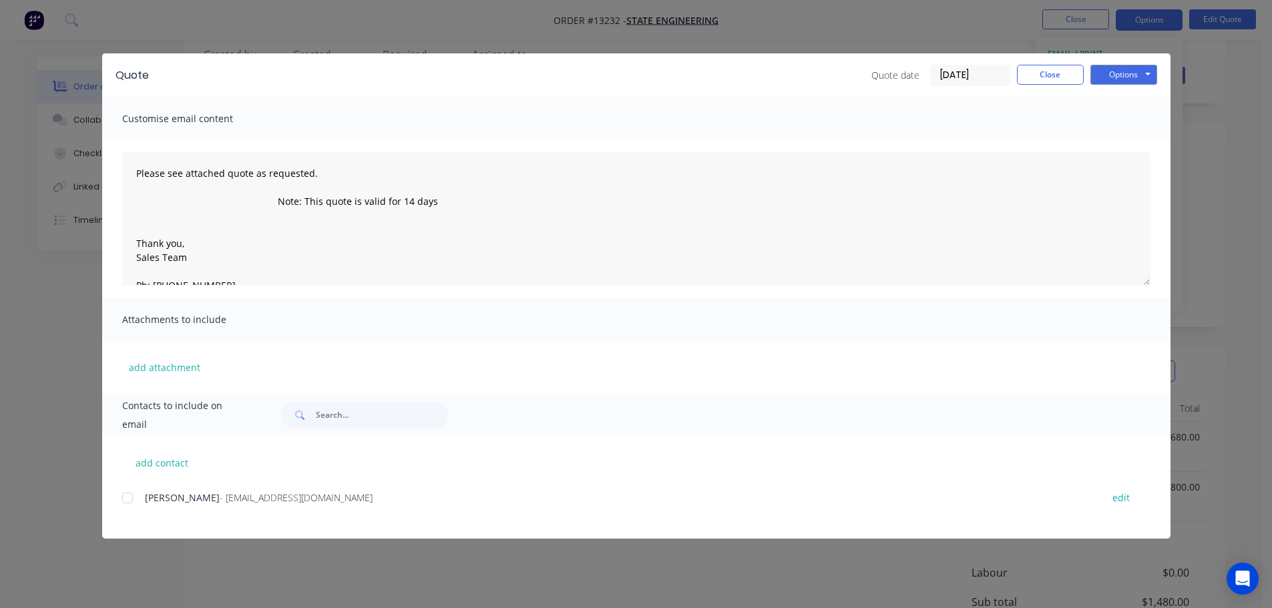
scroll to position [134, 0]
click at [148, 492] on span "[PERSON_NAME]" at bounding box center [182, 497] width 75 height 13
drag, startPoint x: 144, startPoint y: 497, endPoint x: 132, endPoint y: 499, distance: 12.3
click at [143, 497] on div "[PERSON_NAME] - [EMAIL_ADDRESS][DOMAIN_NAME] edit" at bounding box center [646, 498] width 1048 height 18
click at [129, 499] on div at bounding box center [127, 498] width 27 height 27
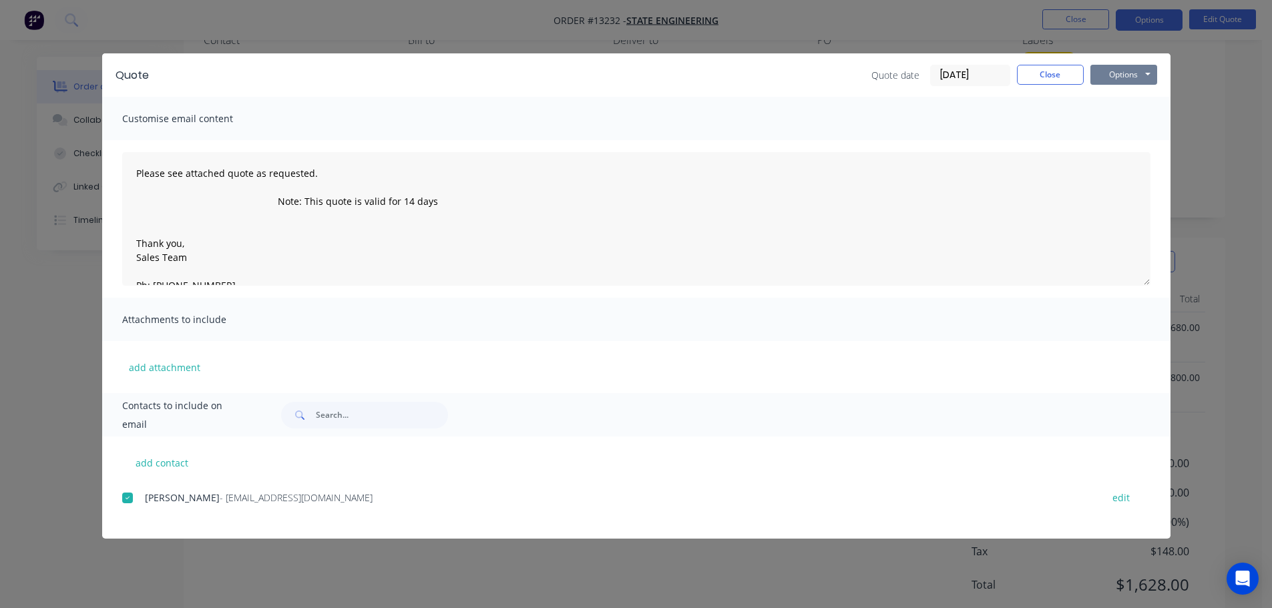
click at [1128, 79] on button "Options" at bounding box center [1123, 75] width 67 height 20
click at [1122, 138] on button "Email" at bounding box center [1132, 143] width 85 height 22
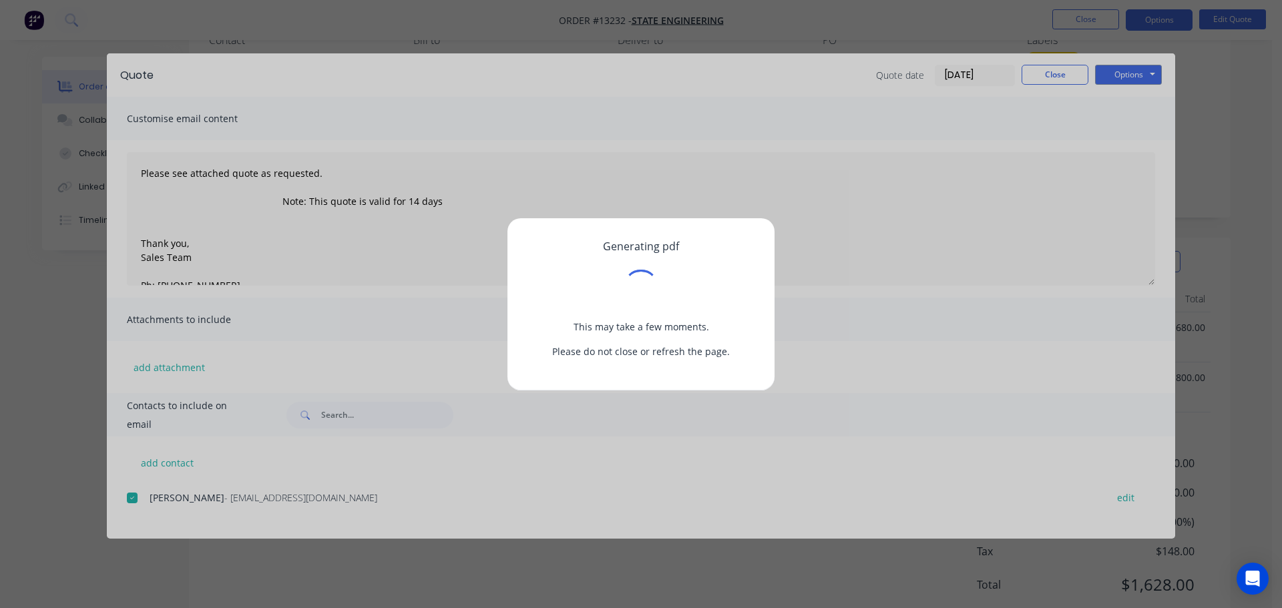
type textarea "Please see attached quote as requested. Note: This quote is valid for 14 days T…"
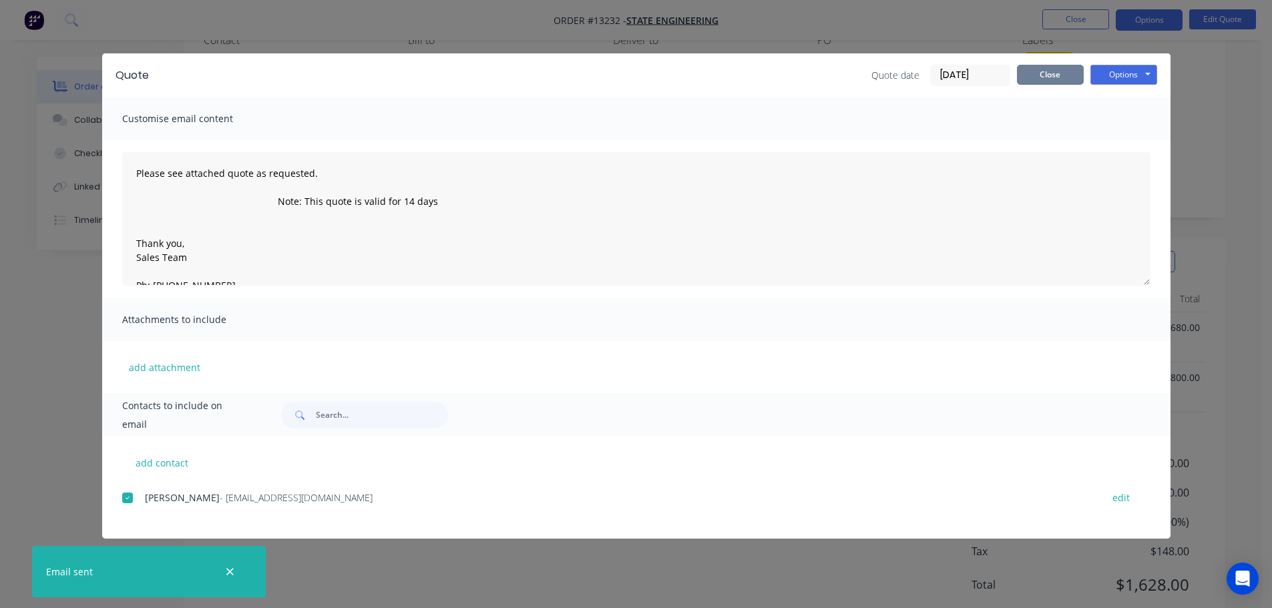
click at [1058, 80] on button "Close" at bounding box center [1050, 75] width 67 height 20
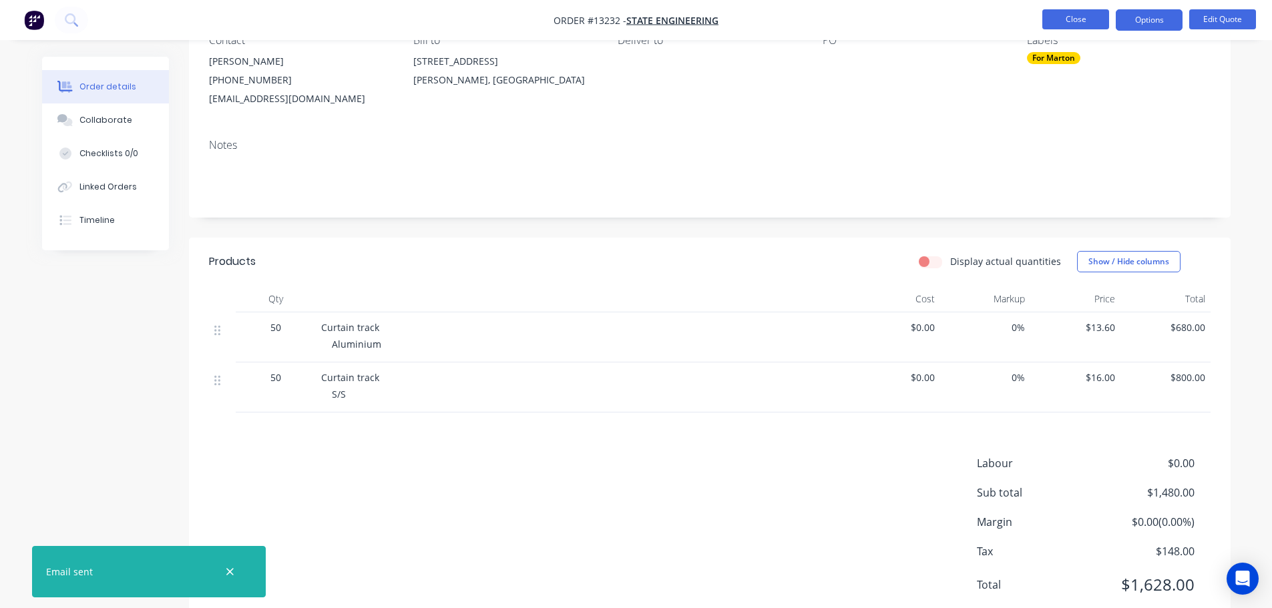
click at [1072, 22] on button "Close" at bounding box center [1075, 19] width 67 height 20
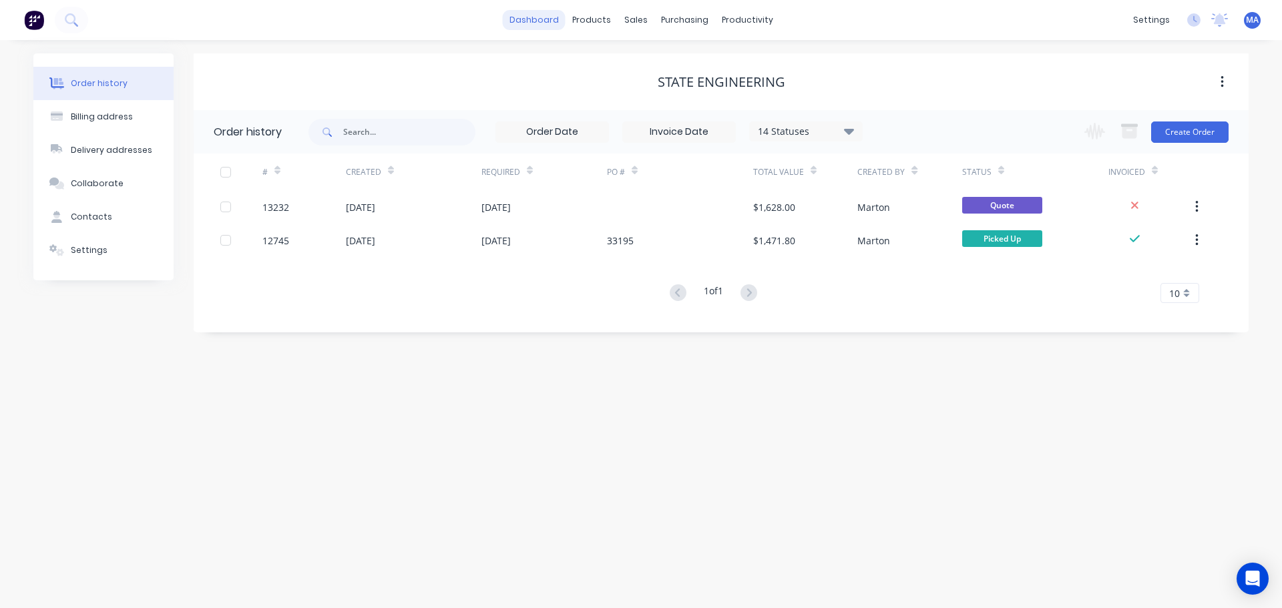
click at [538, 20] on link "dashboard" at bounding box center [534, 20] width 63 height 20
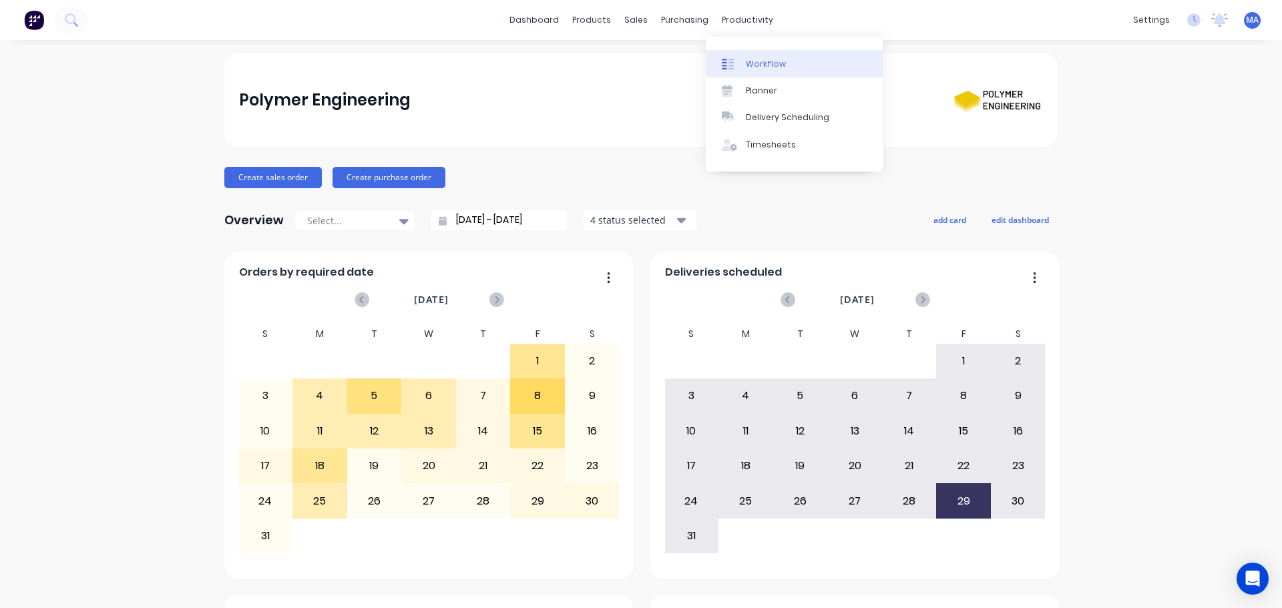
click at [741, 59] on div at bounding box center [732, 64] width 20 height 12
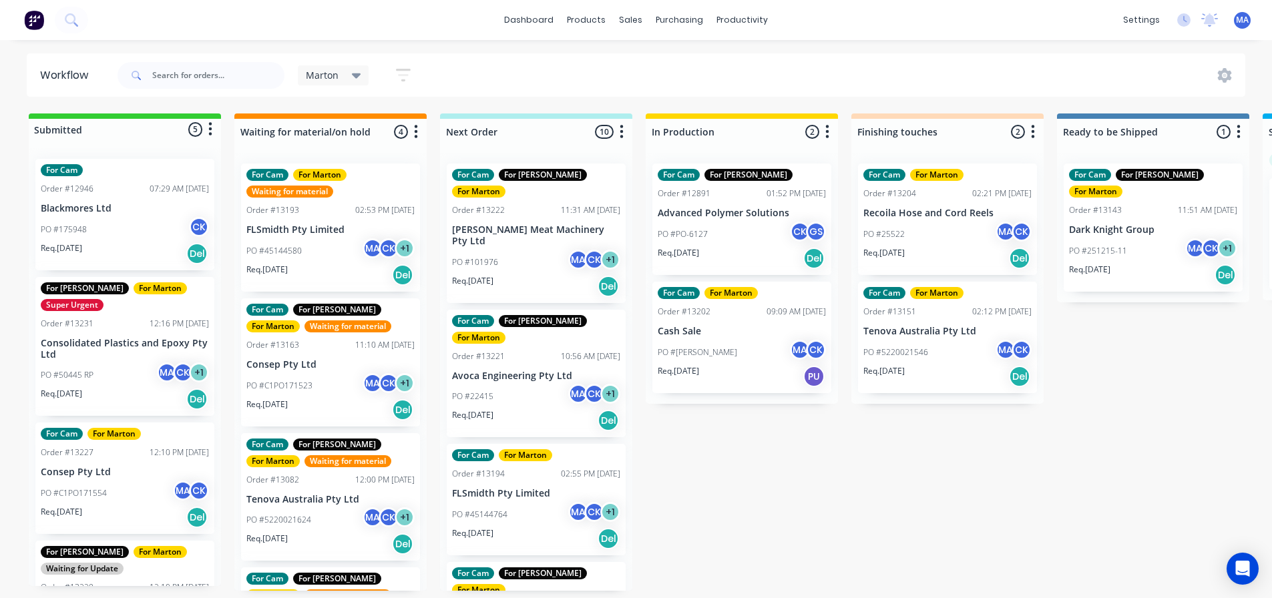
click at [323, 260] on div "PO #45144580 MA CK + 1" at bounding box center [330, 250] width 168 height 25
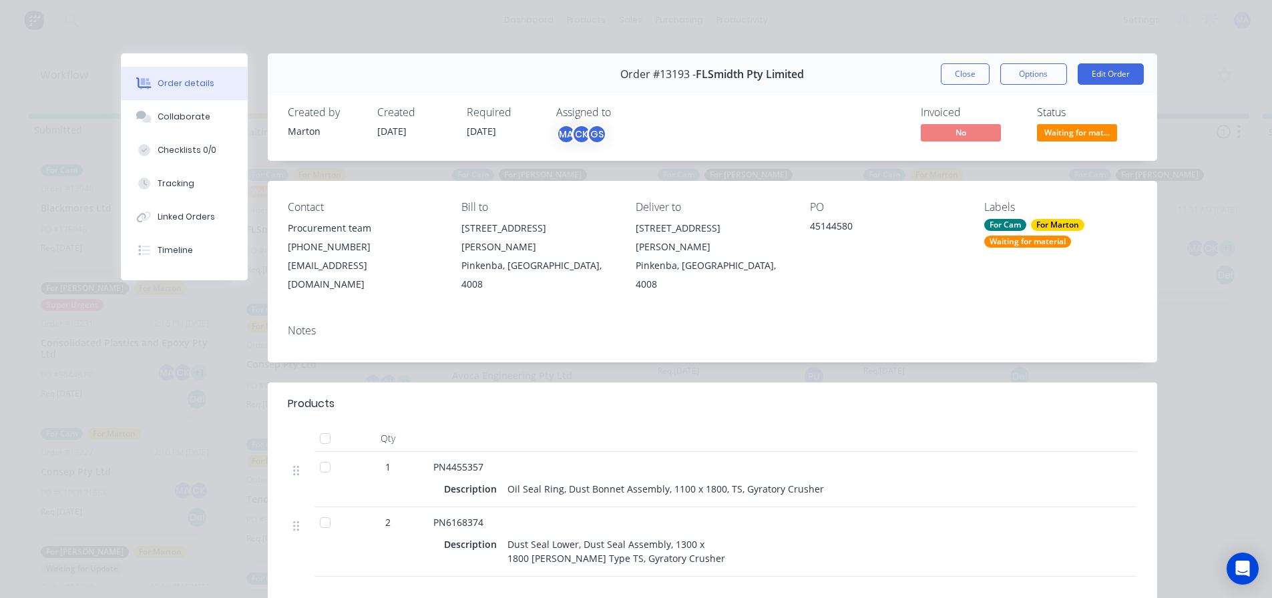
click at [1080, 119] on div "Status" at bounding box center [1087, 112] width 100 height 13
click at [1079, 123] on div "Status Waiting for mat..." at bounding box center [1087, 125] width 100 height 39
click at [1077, 131] on span "Waiting for mat..." at bounding box center [1077, 132] width 80 height 17
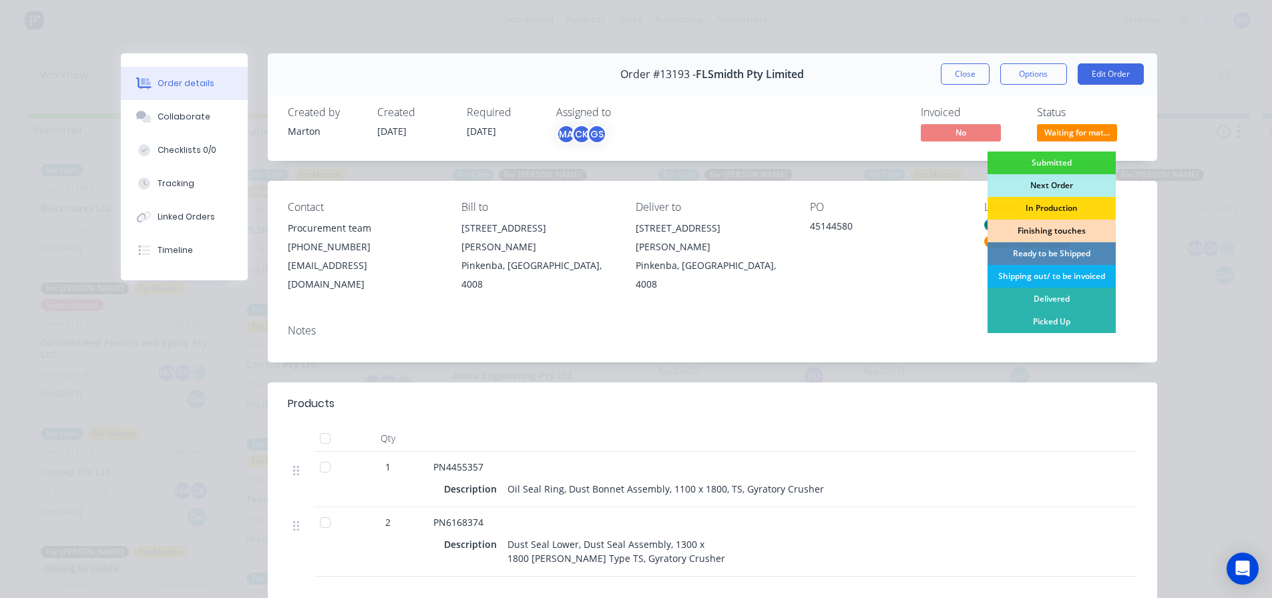
click at [1023, 230] on div "Finishing touches" at bounding box center [1052, 231] width 128 height 23
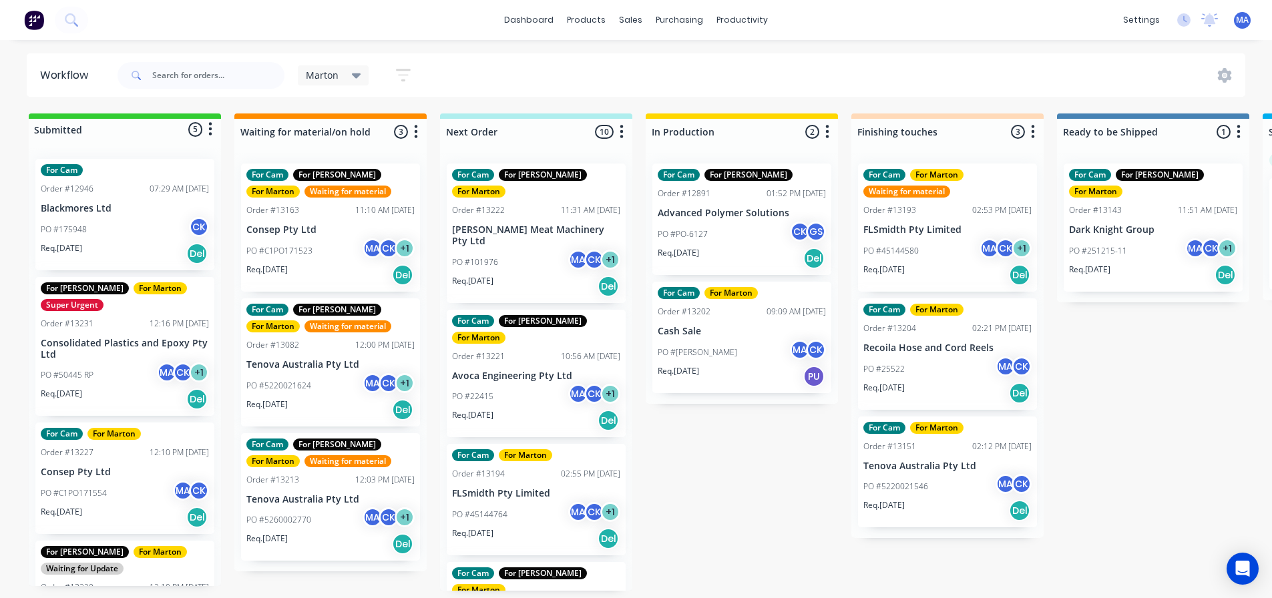
click at [936, 228] on p "FLSmidth Pty Limited" at bounding box center [947, 229] width 168 height 11
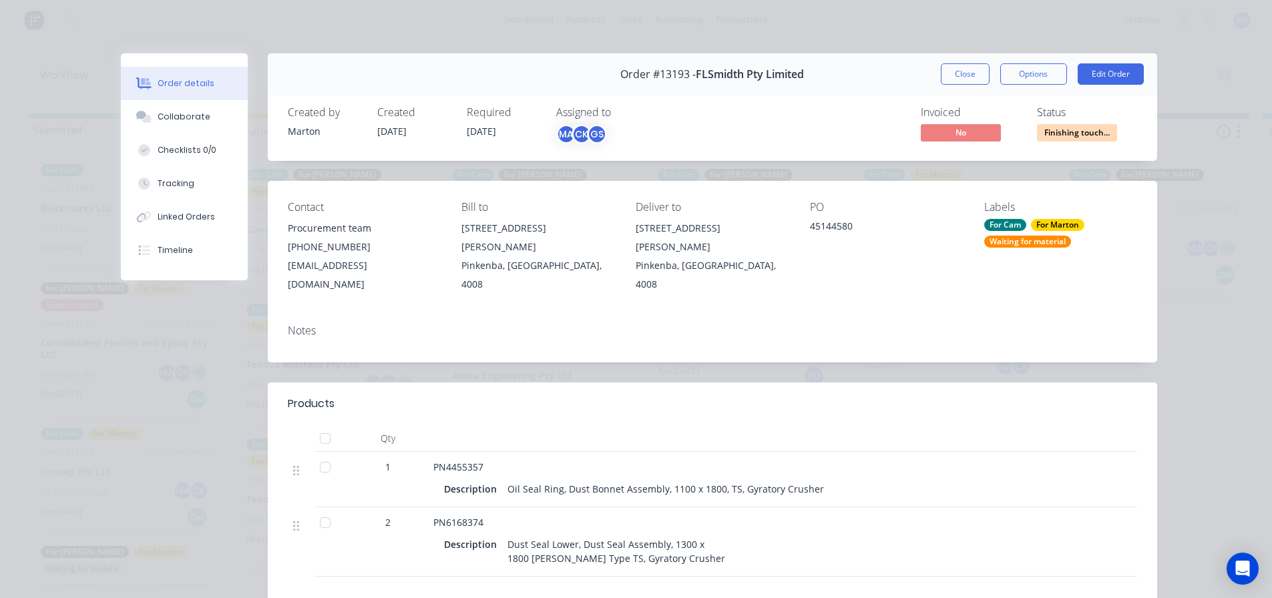
click at [1019, 250] on div "Labels For Cam For Marton Waiting for material" at bounding box center [1060, 247] width 153 height 93
click at [1019, 242] on div "Waiting for material" at bounding box center [1027, 242] width 87 height 12
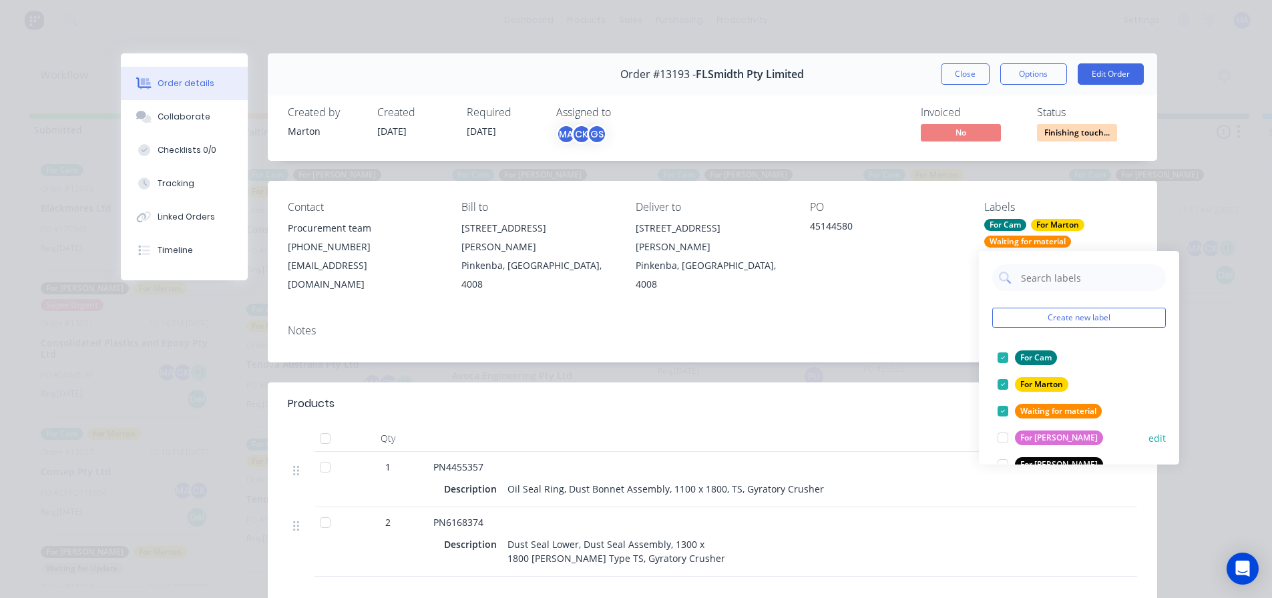
click at [1002, 409] on div at bounding box center [1003, 411] width 27 height 27
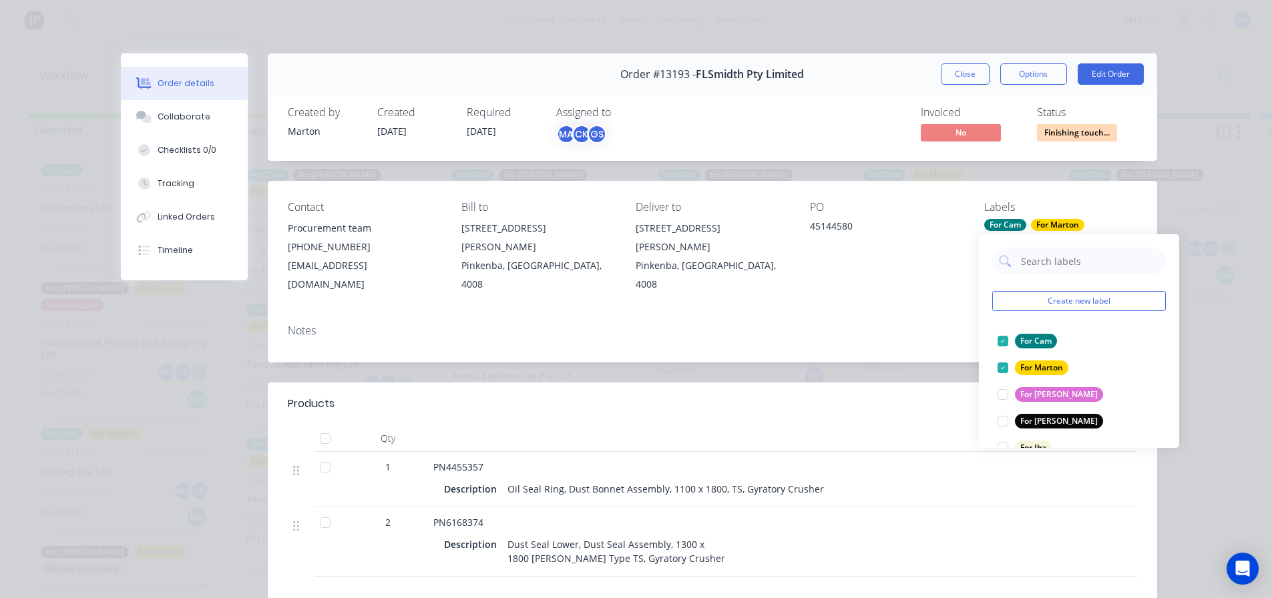
click at [926, 383] on header "Products" at bounding box center [712, 404] width 889 height 43
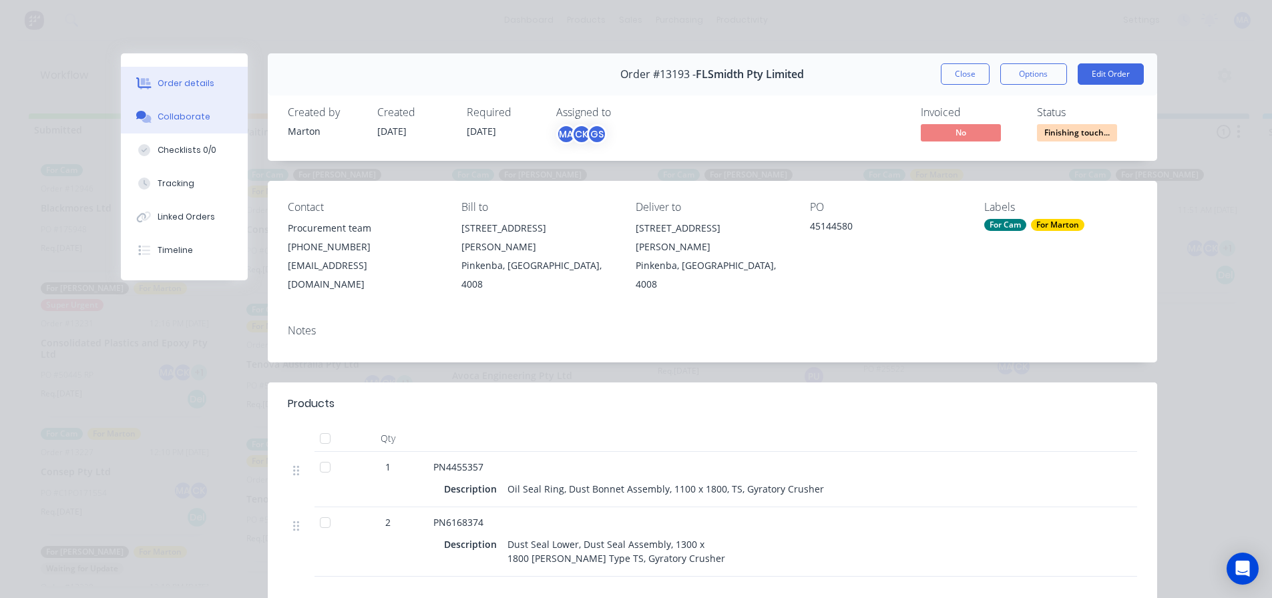
click at [215, 118] on button "Collaborate" at bounding box center [184, 116] width 127 height 33
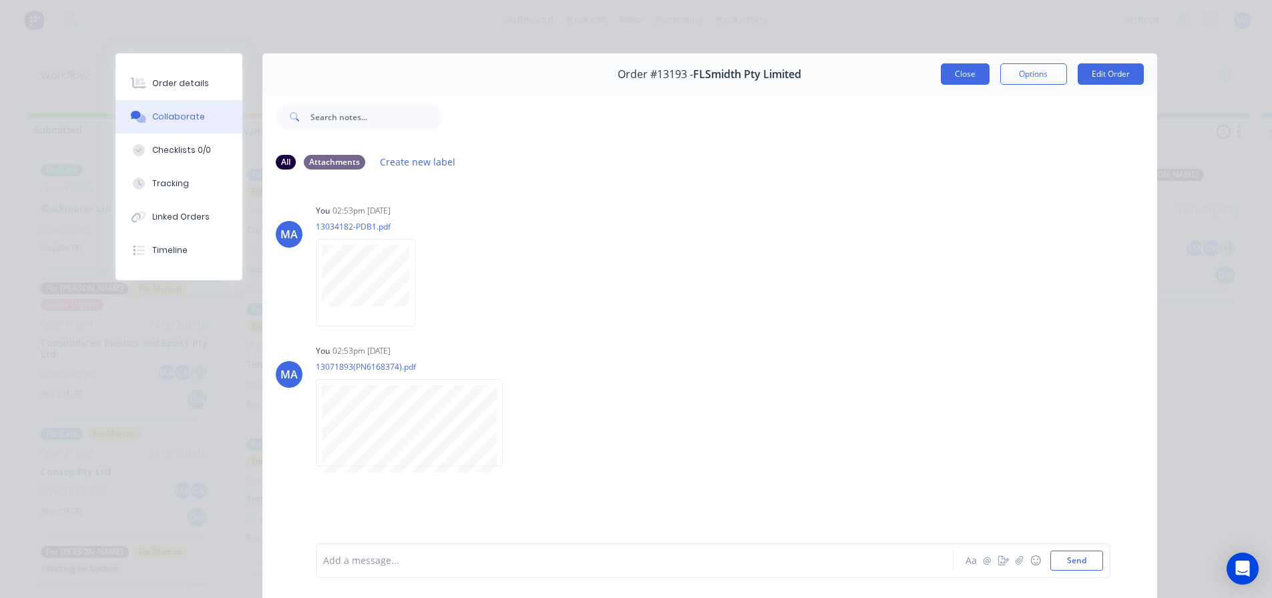
click at [946, 77] on button "Close" at bounding box center [965, 73] width 49 height 21
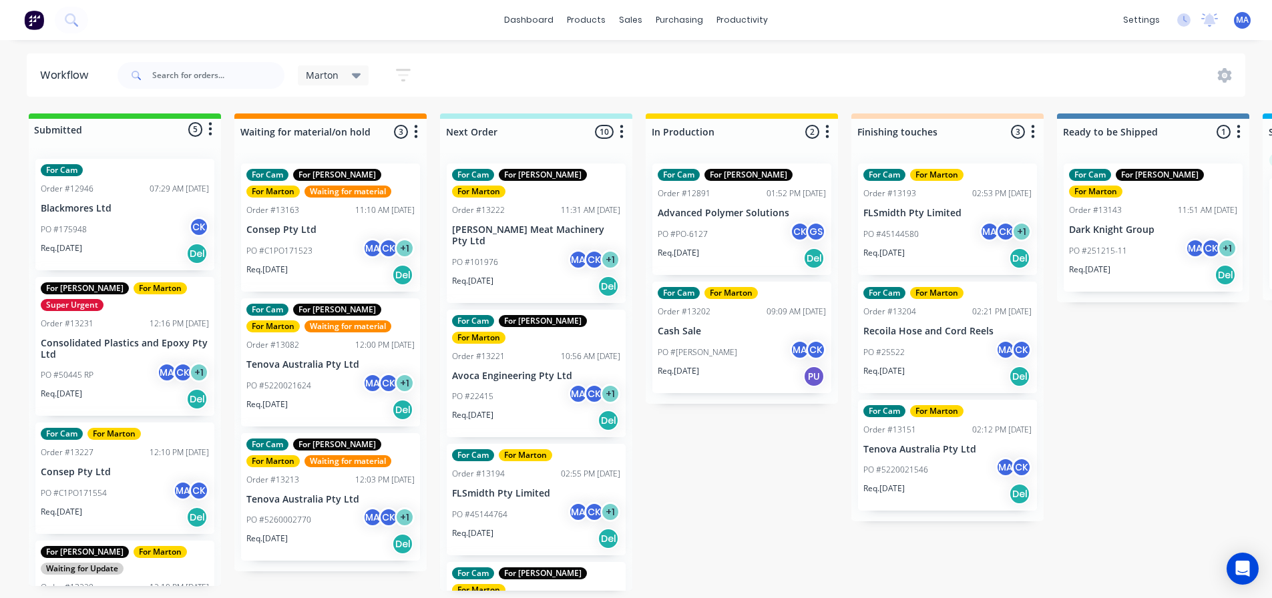
click at [895, 228] on p "PO #45144580" at bounding box center [890, 234] width 55 height 12
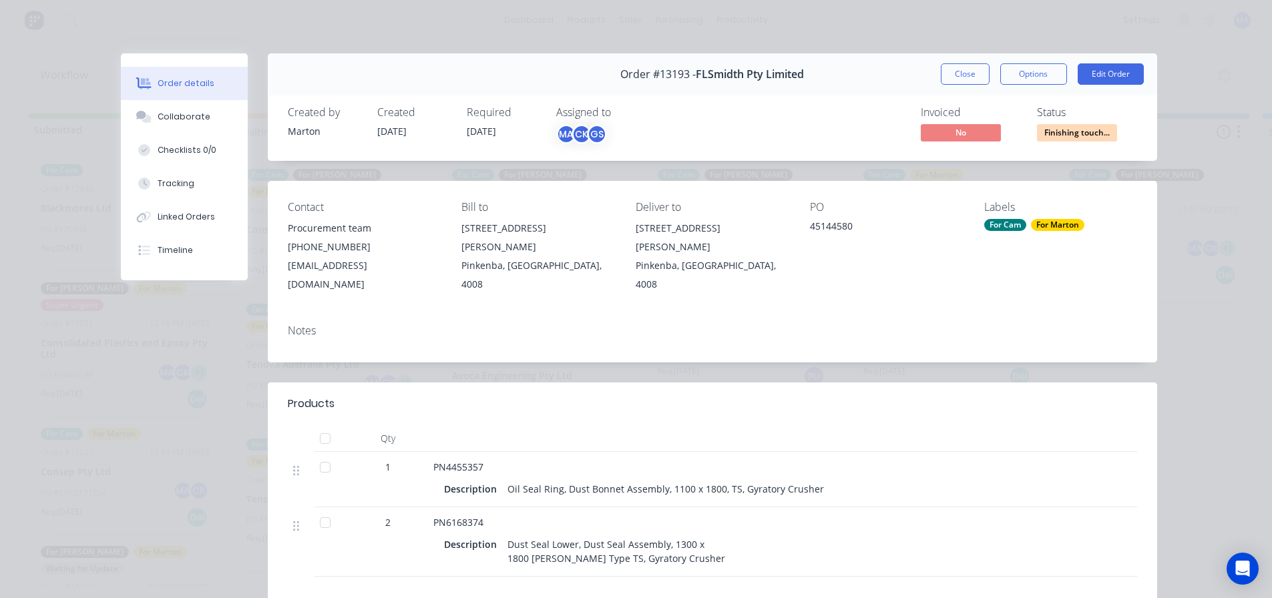
click at [970, 76] on button "Close" at bounding box center [965, 73] width 49 height 21
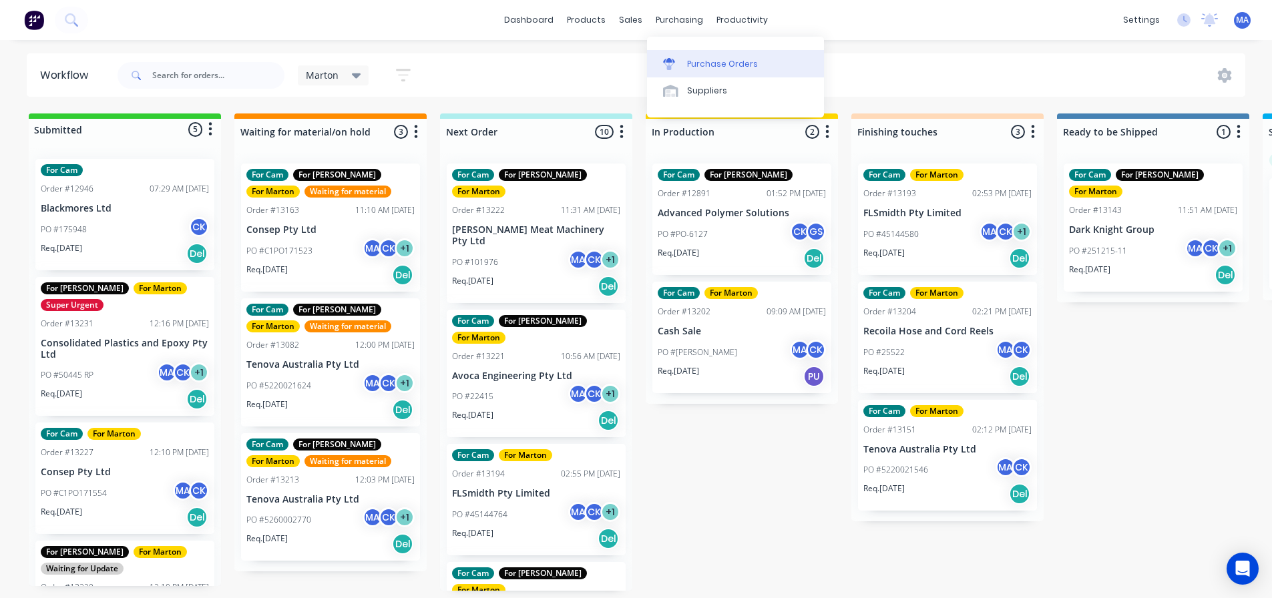
click at [677, 67] on div at bounding box center [673, 64] width 20 height 12
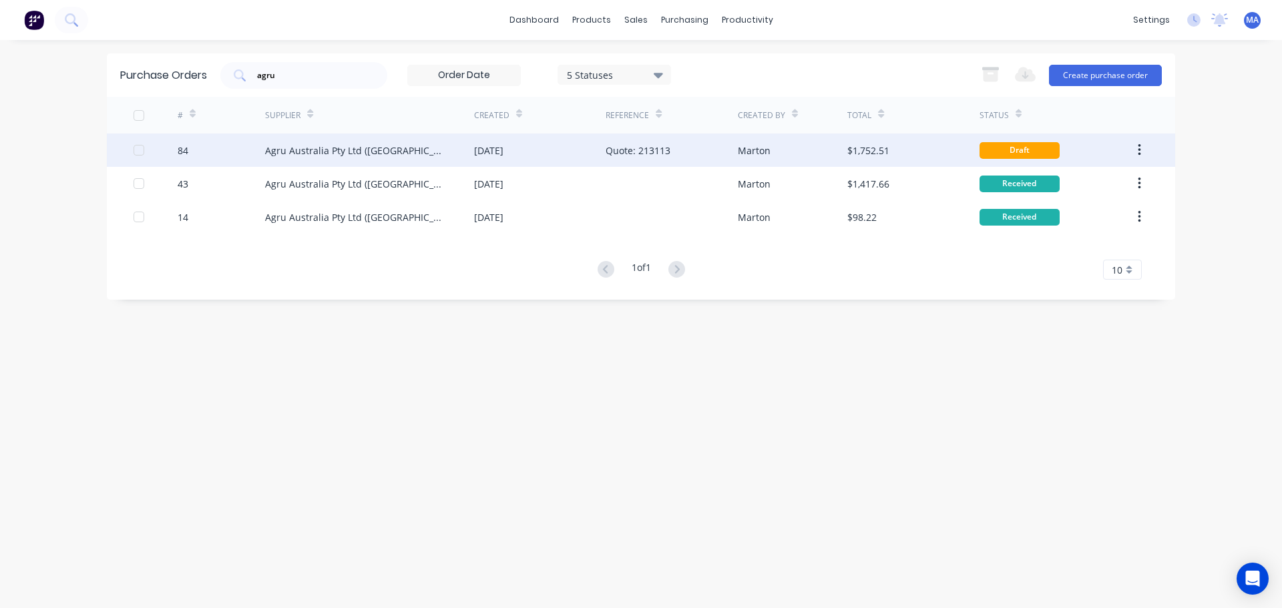
click at [430, 151] on div "Agru Australia Pty Ltd ([GEOGRAPHIC_DATA])" at bounding box center [369, 150] width 209 height 33
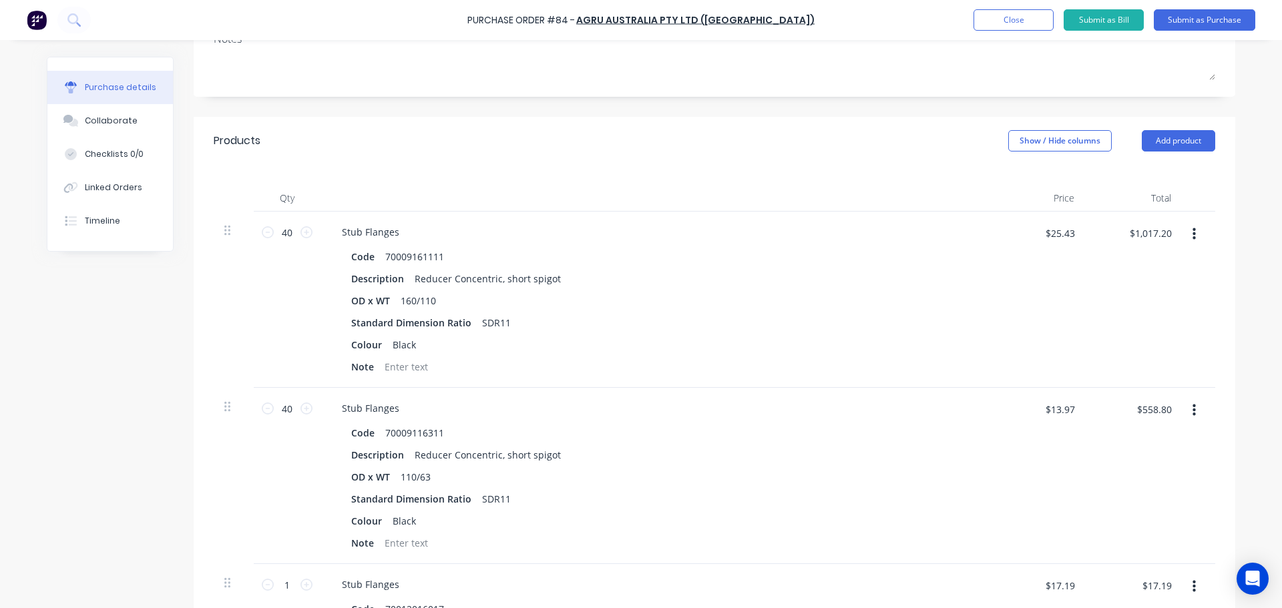
scroll to position [200, 0]
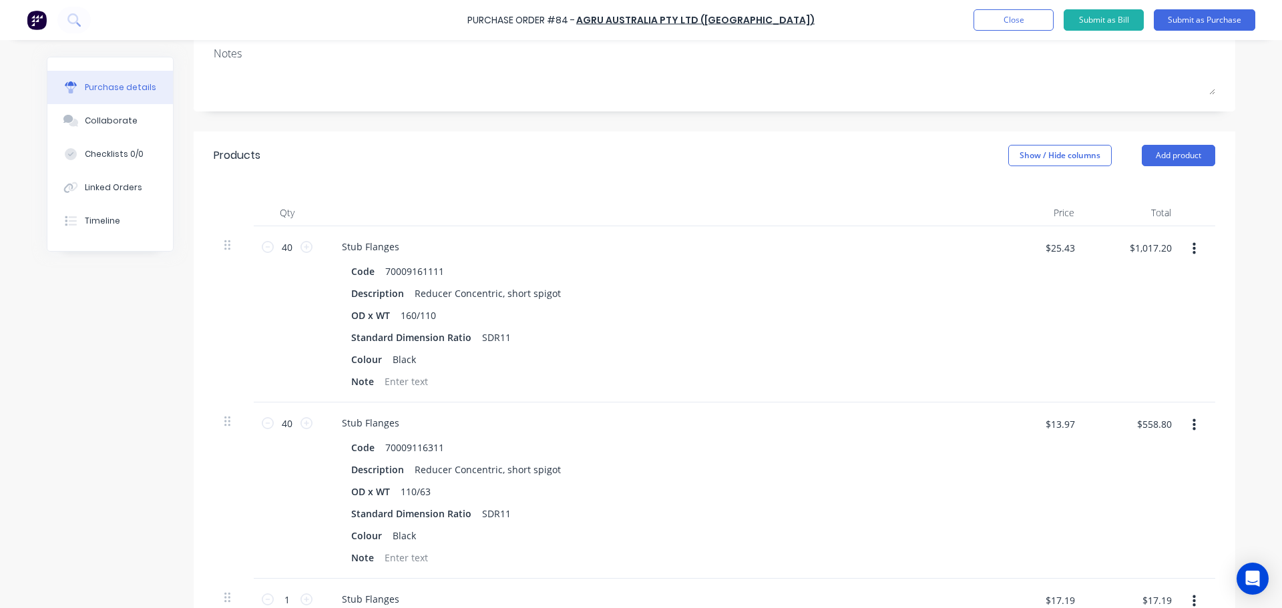
click at [1166, 168] on div "Products Show / Hide columns Add product" at bounding box center [715, 156] width 1042 height 48
click at [1166, 161] on button "Add product" at bounding box center [1178, 155] width 73 height 21
click at [1124, 186] on div "Product catalogue" at bounding box center [1151, 189] width 103 height 19
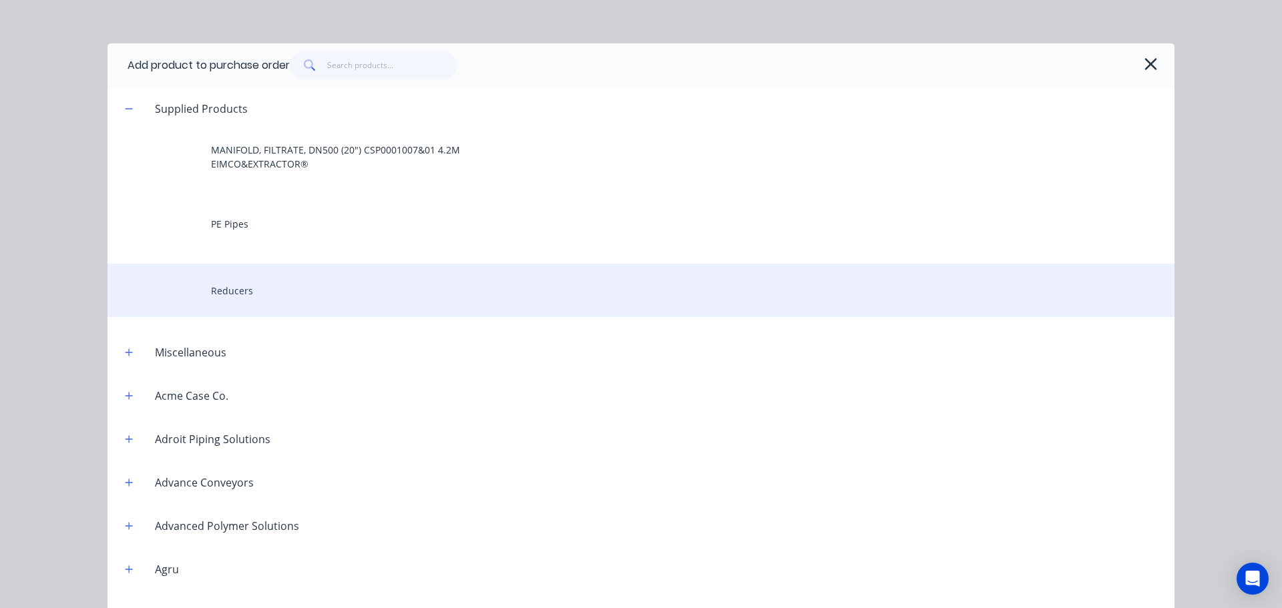
click at [266, 280] on div "Reducers" at bounding box center [641, 290] width 1067 height 53
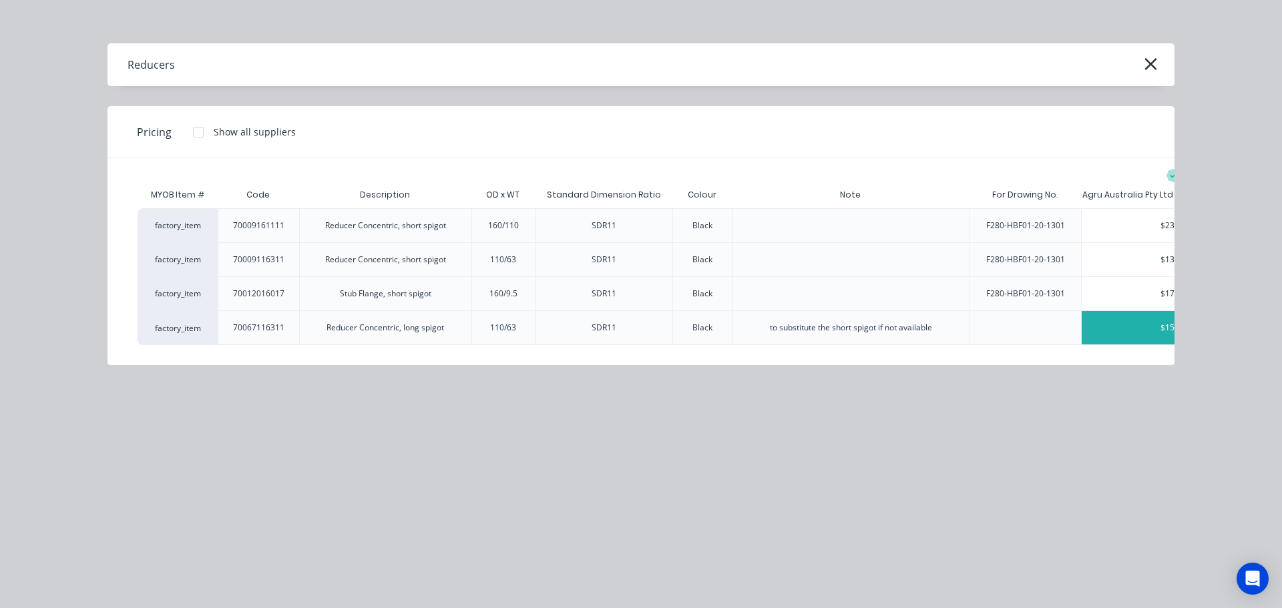
click at [1141, 316] on div "$15.43" at bounding box center [1174, 327] width 184 height 33
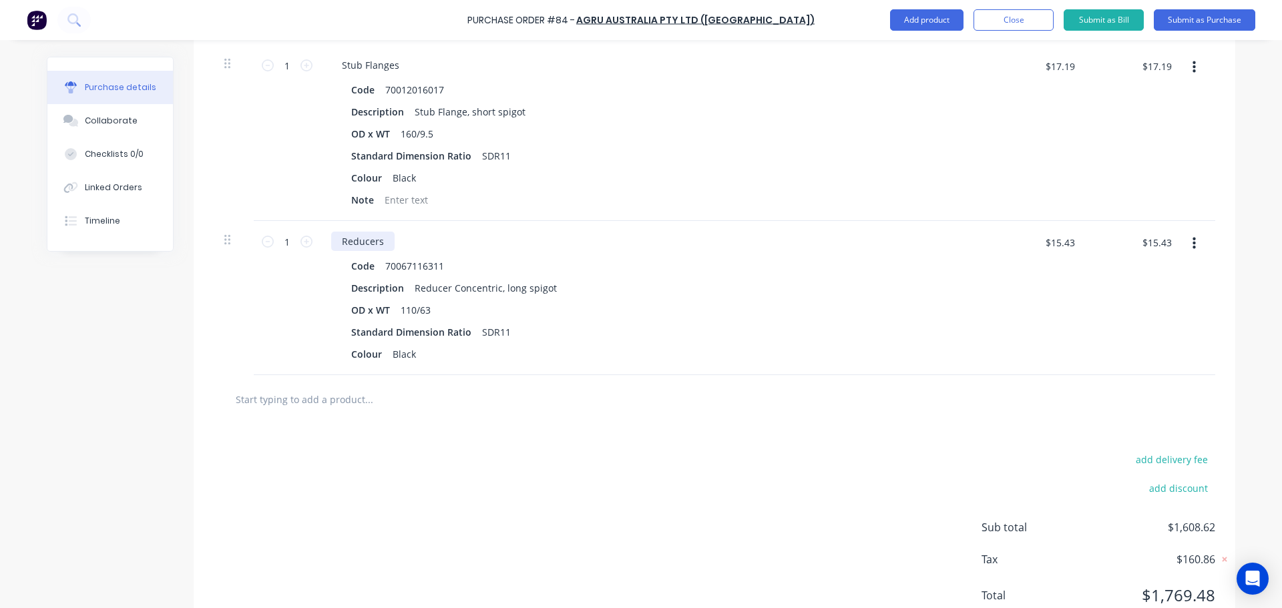
scroll to position [668, 0]
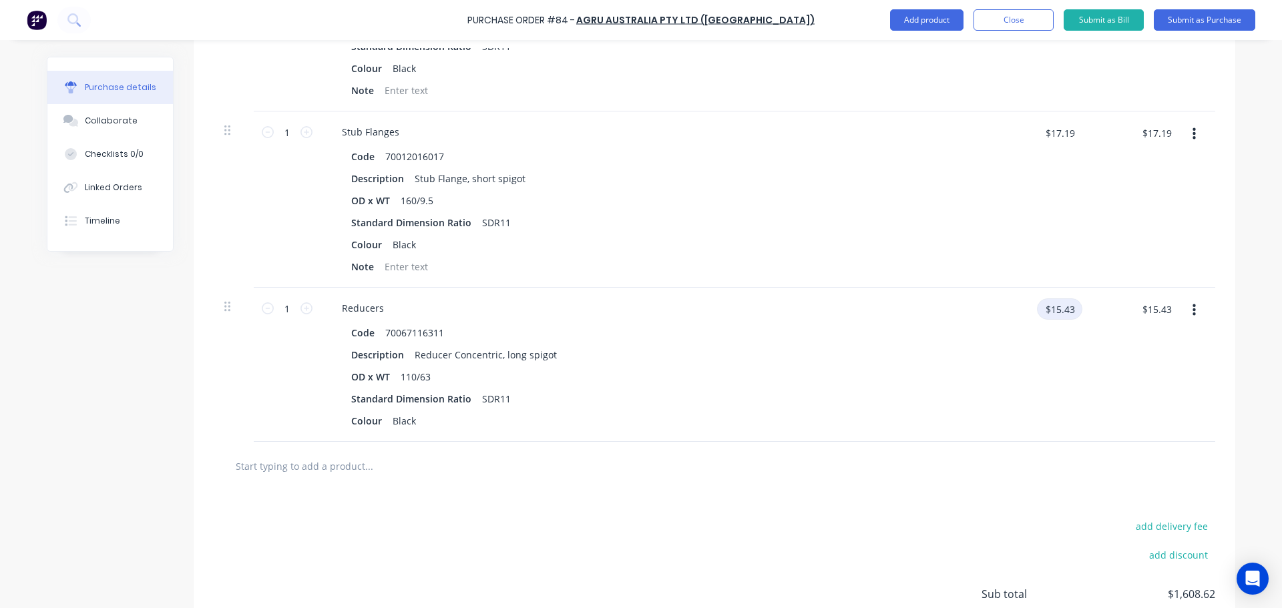
type textarea "x"
click at [1060, 305] on input "$15.43" at bounding box center [1059, 308] width 45 height 21
type input "4"
type textarea "x"
type input "$4.00"
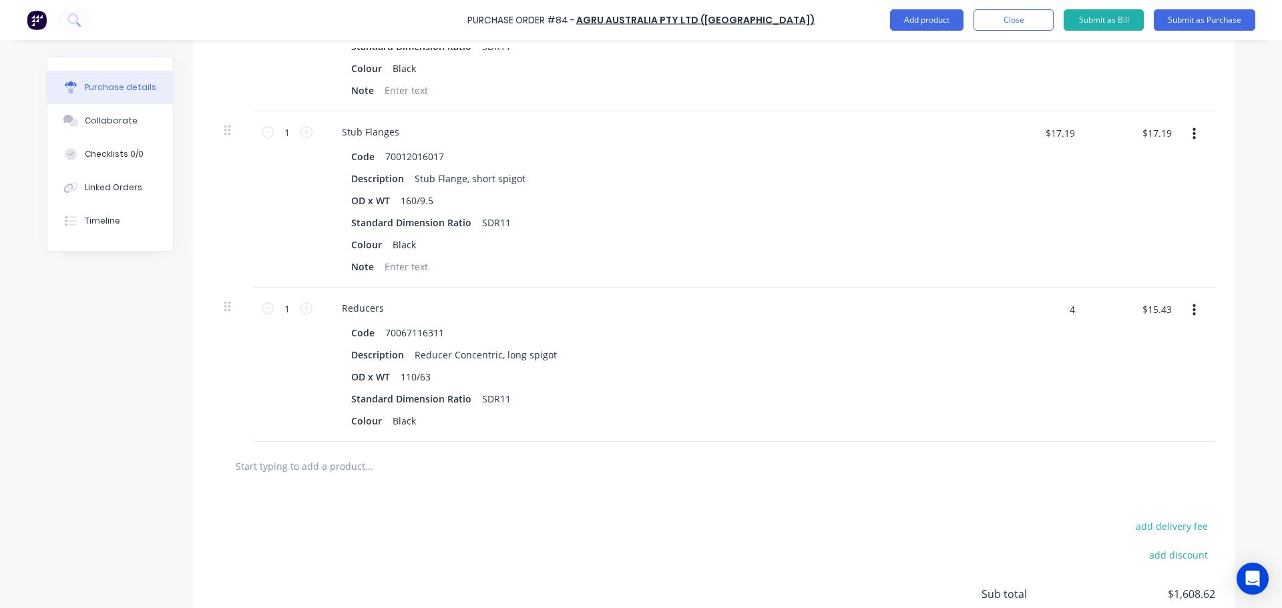
type input "$4.00"
click at [1049, 350] on div "$4.00 $4.00" at bounding box center [1036, 365] width 97 height 154
click at [1066, 307] on input "$4.00" at bounding box center [1062, 308] width 40 height 21
click at [1187, 313] on button "button" at bounding box center [1194, 310] width 31 height 24
click at [1142, 350] on button "Edit" at bounding box center [1153, 346] width 114 height 27
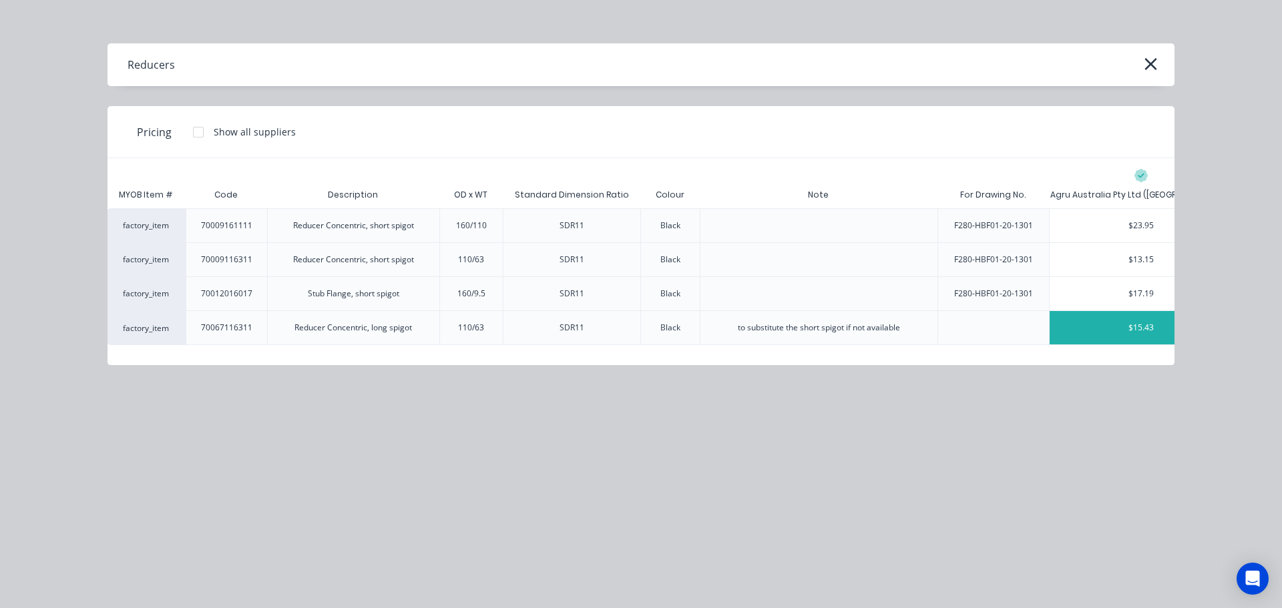
scroll to position [0, 91]
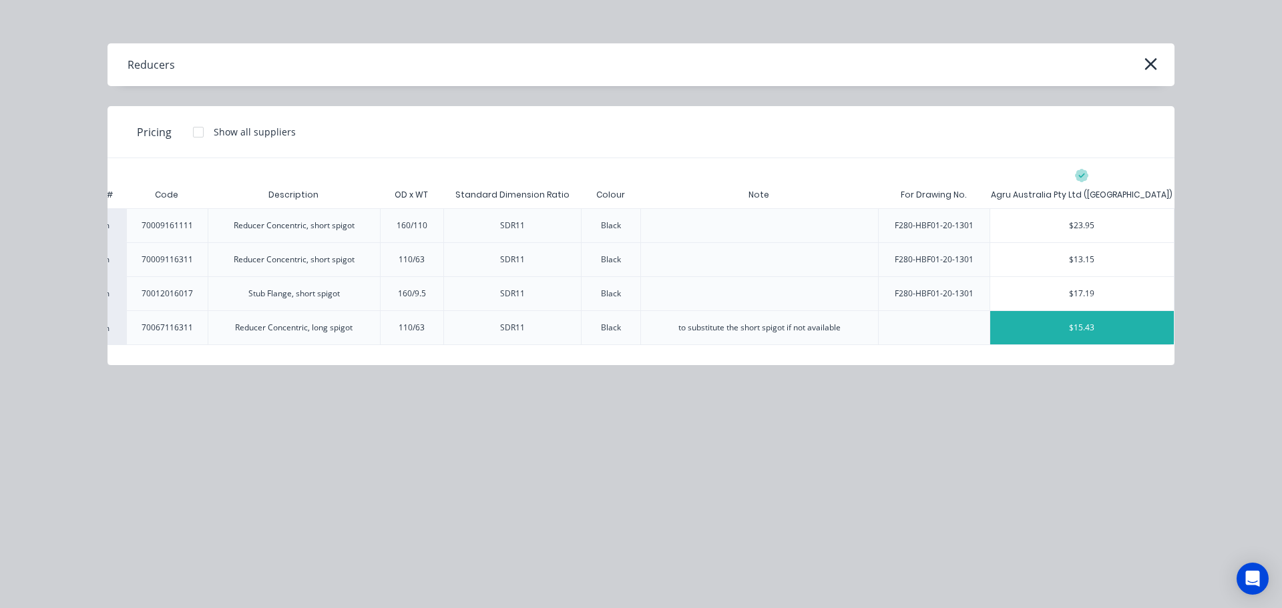
click at [1052, 331] on div "$15.43" at bounding box center [1082, 327] width 184 height 33
type textarea "x"
type input "$15.43"
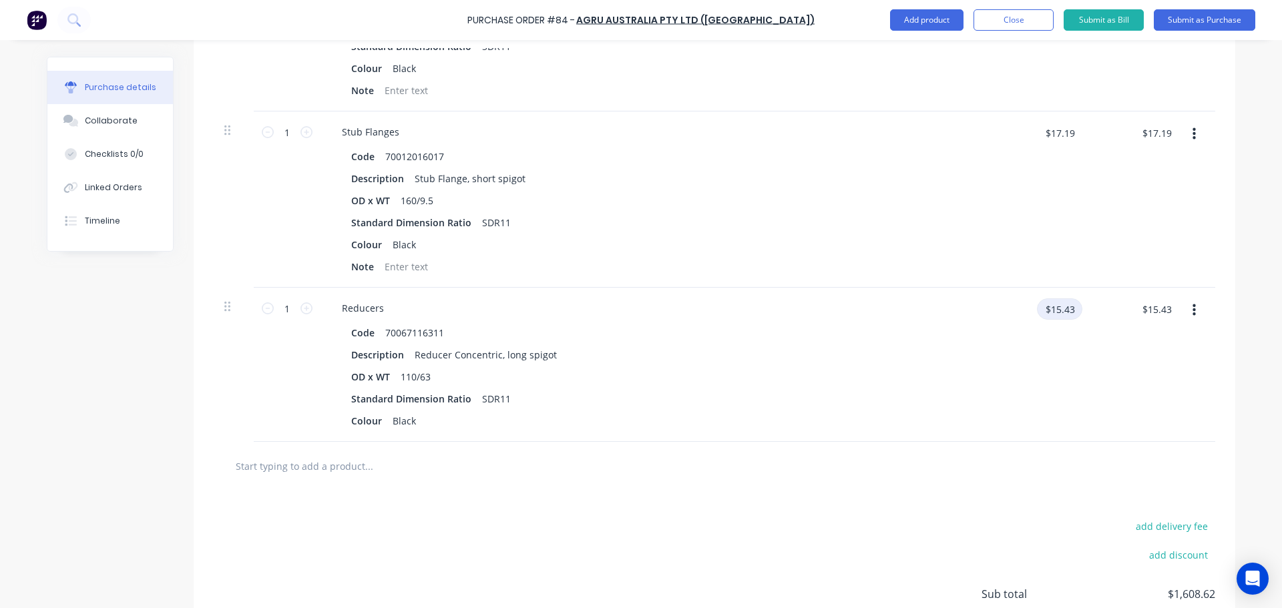
type textarea "x"
click at [1059, 316] on input "$15.43" at bounding box center [1059, 308] width 45 height 21
type input "37.93"
type textarea "x"
type input "$37.93"
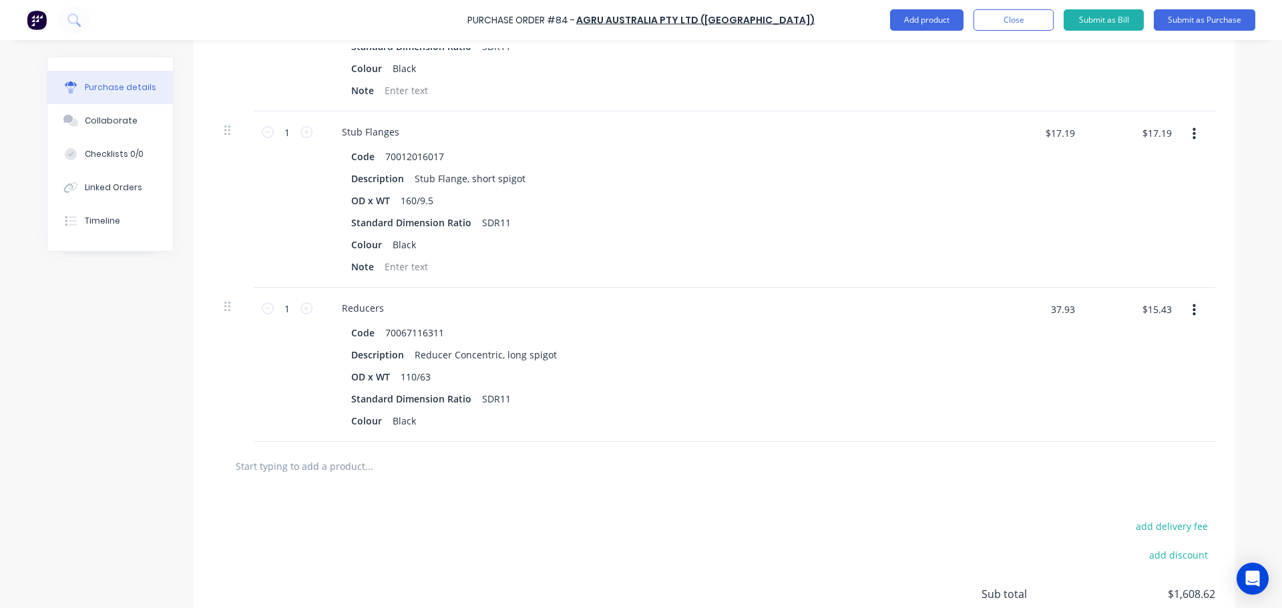
type input "$37.93"
click at [992, 354] on div "$37.93 37.93" at bounding box center [1036, 365] width 97 height 154
click at [281, 304] on input "1" at bounding box center [287, 308] width 27 height 20
type textarea "x"
type input "2"
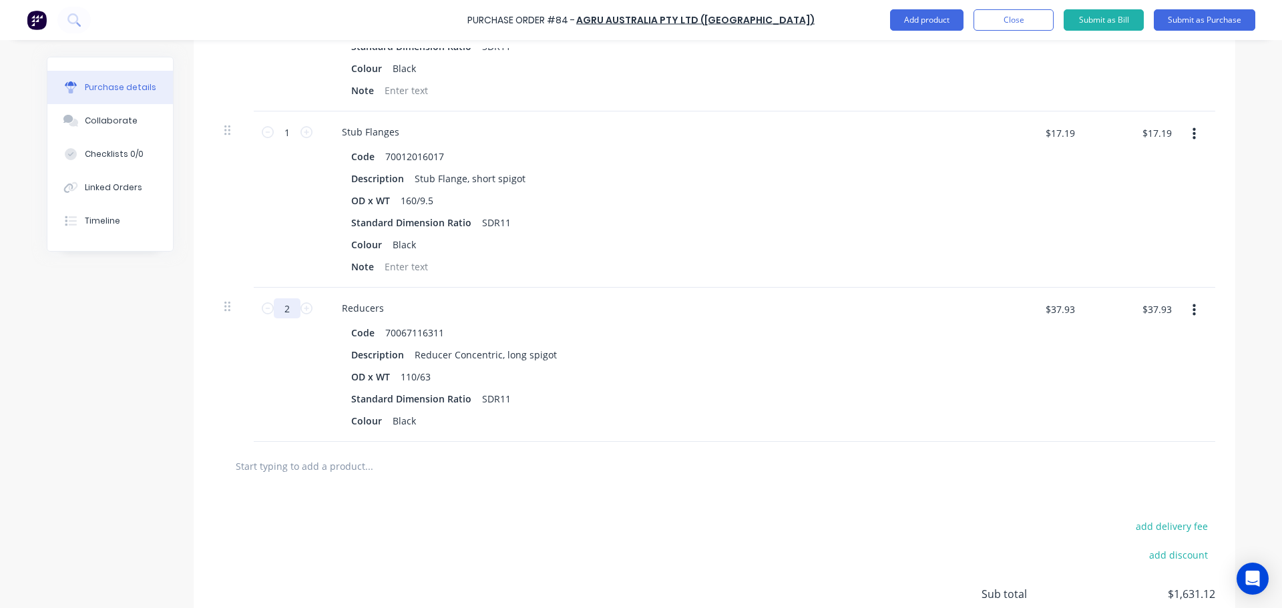
type textarea "x"
type input "$75.86"
type input "20"
type textarea "x"
type input "$758.60"
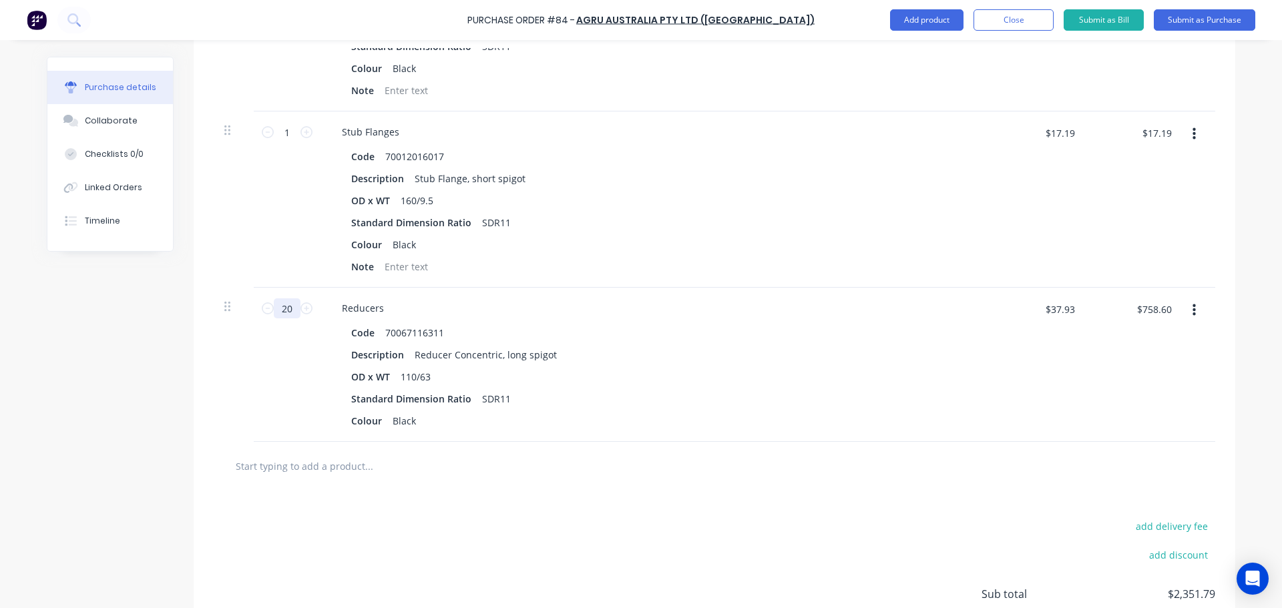
type input "20"
click at [283, 379] on div "20 20" at bounding box center [287, 365] width 67 height 154
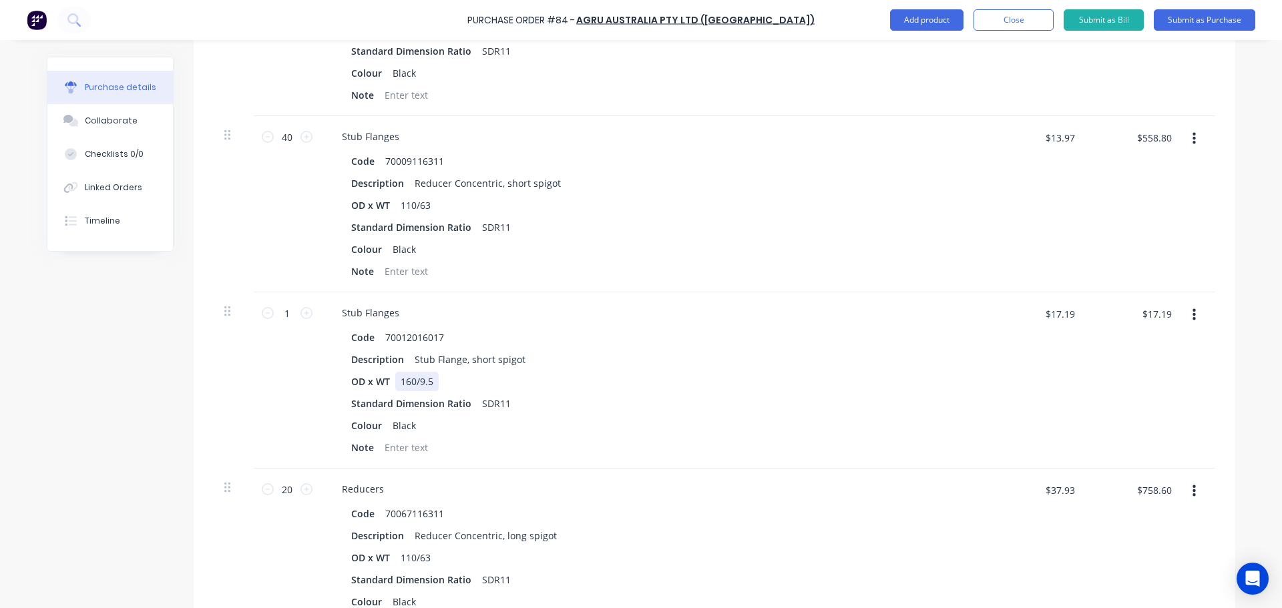
scroll to position [467, 0]
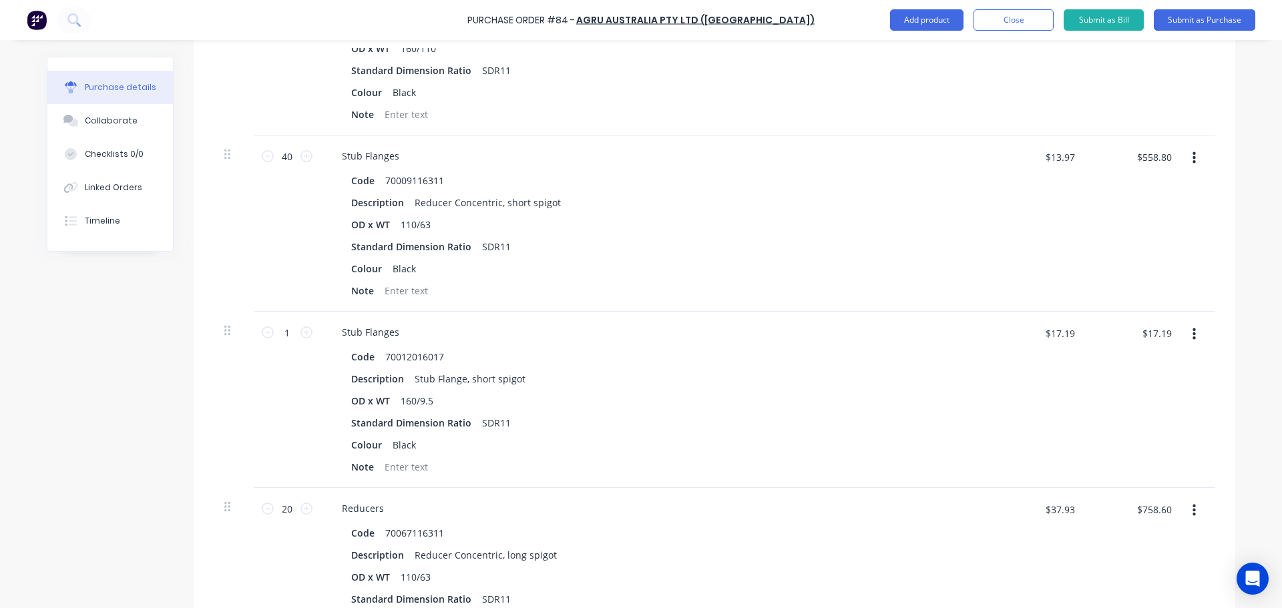
click at [1184, 513] on button "button" at bounding box center [1194, 511] width 31 height 24
click at [1136, 544] on button "Edit" at bounding box center [1153, 546] width 114 height 27
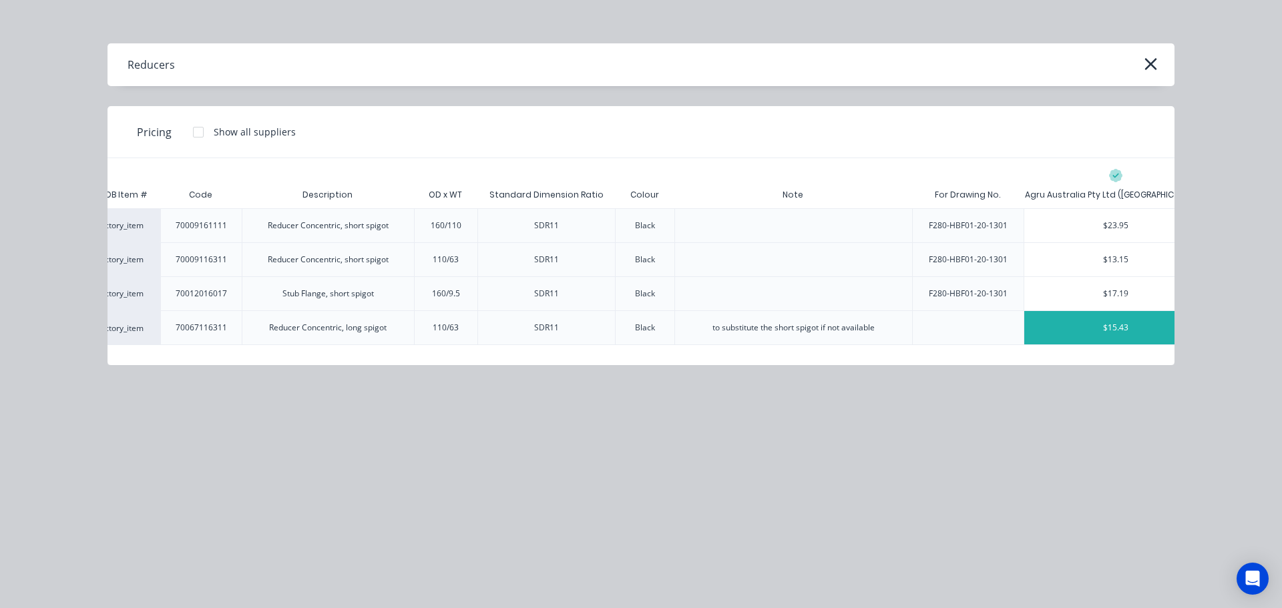
scroll to position [0, 91]
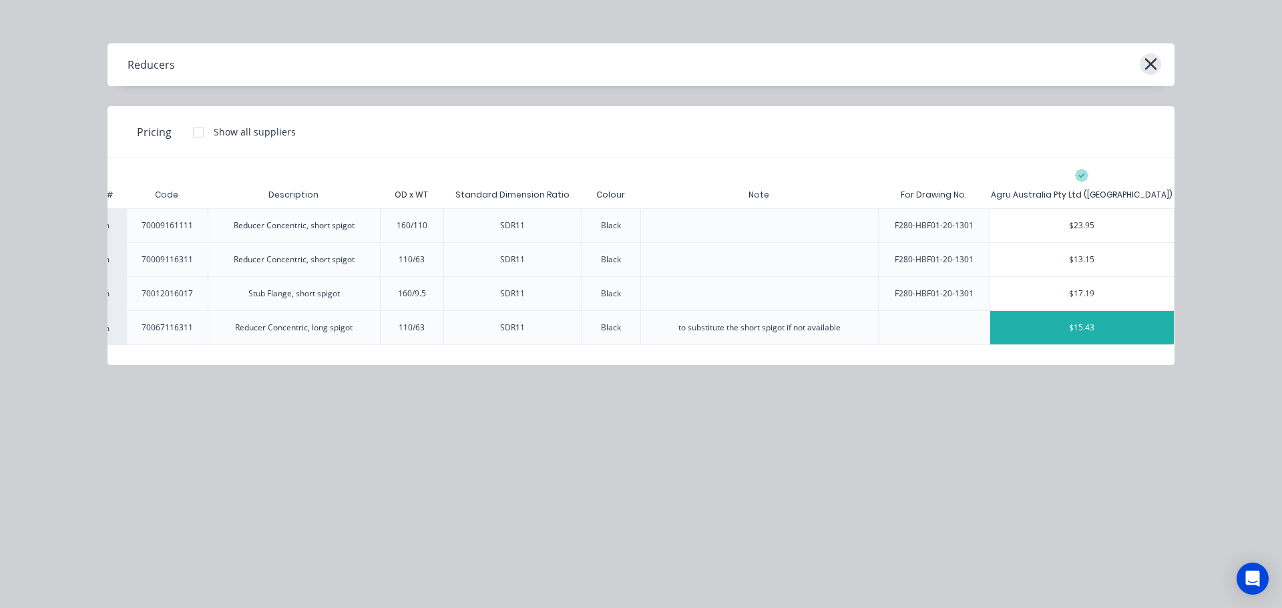
click at [1151, 61] on icon "button" at bounding box center [1151, 64] width 14 height 19
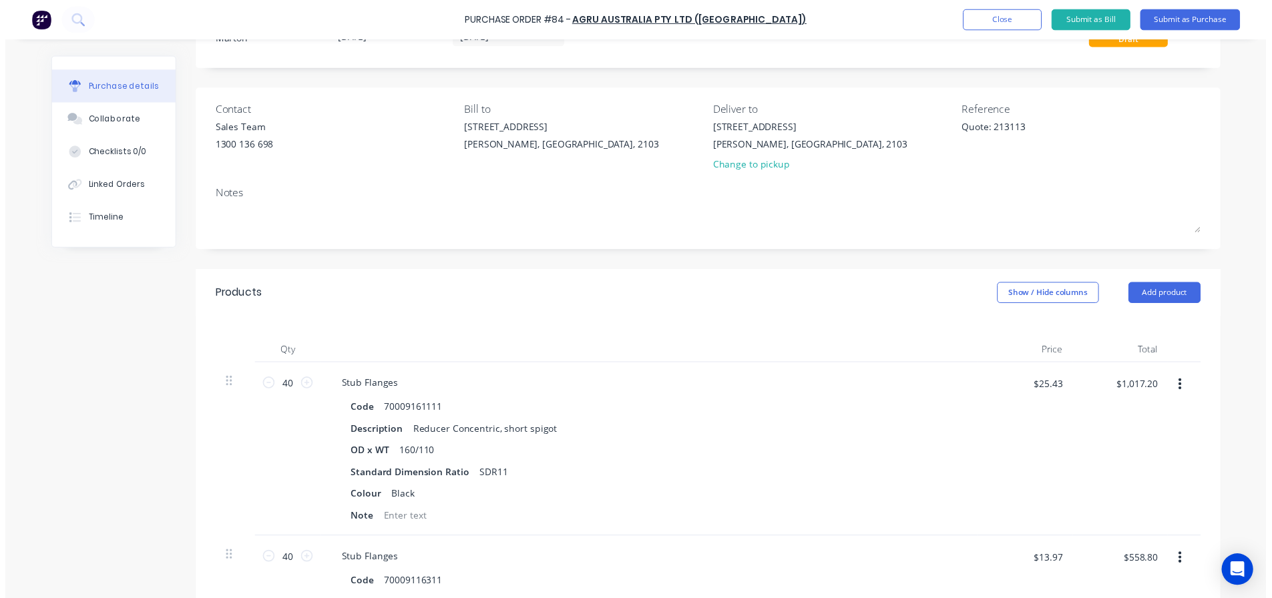
scroll to position [0, 0]
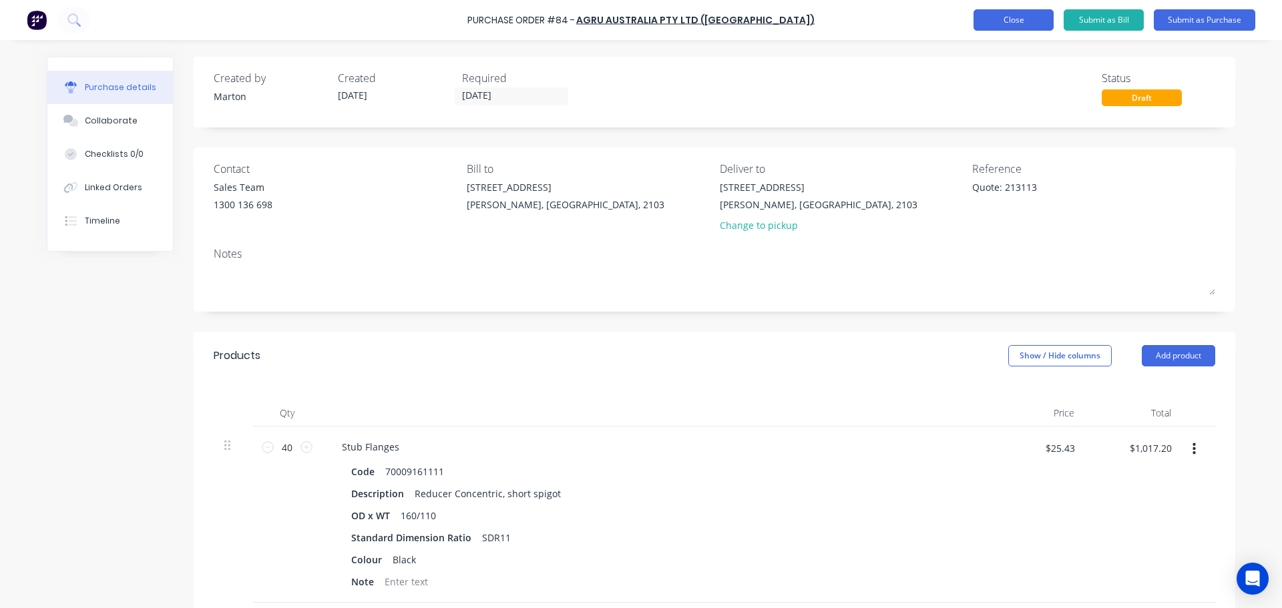
drag, startPoint x: 985, startPoint y: 23, endPoint x: 975, endPoint y: 25, distance: 10.2
click at [985, 22] on button "Close" at bounding box center [1014, 19] width 80 height 21
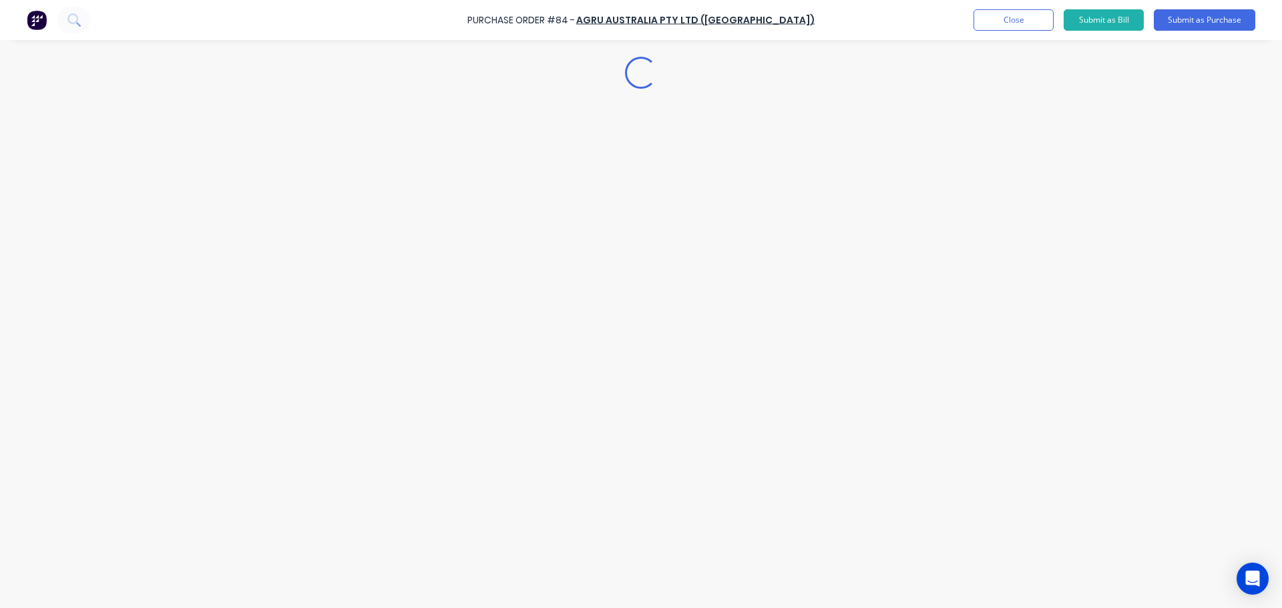
type textarea "x"
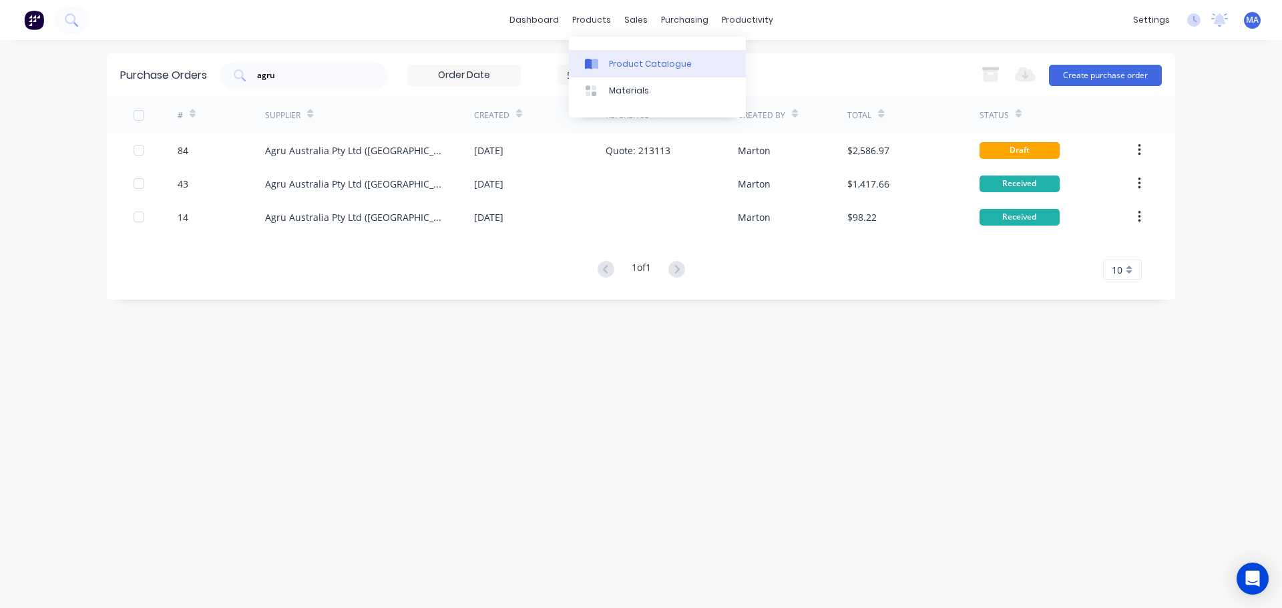
click at [621, 52] on link "Product Catalogue" at bounding box center [657, 63] width 177 height 27
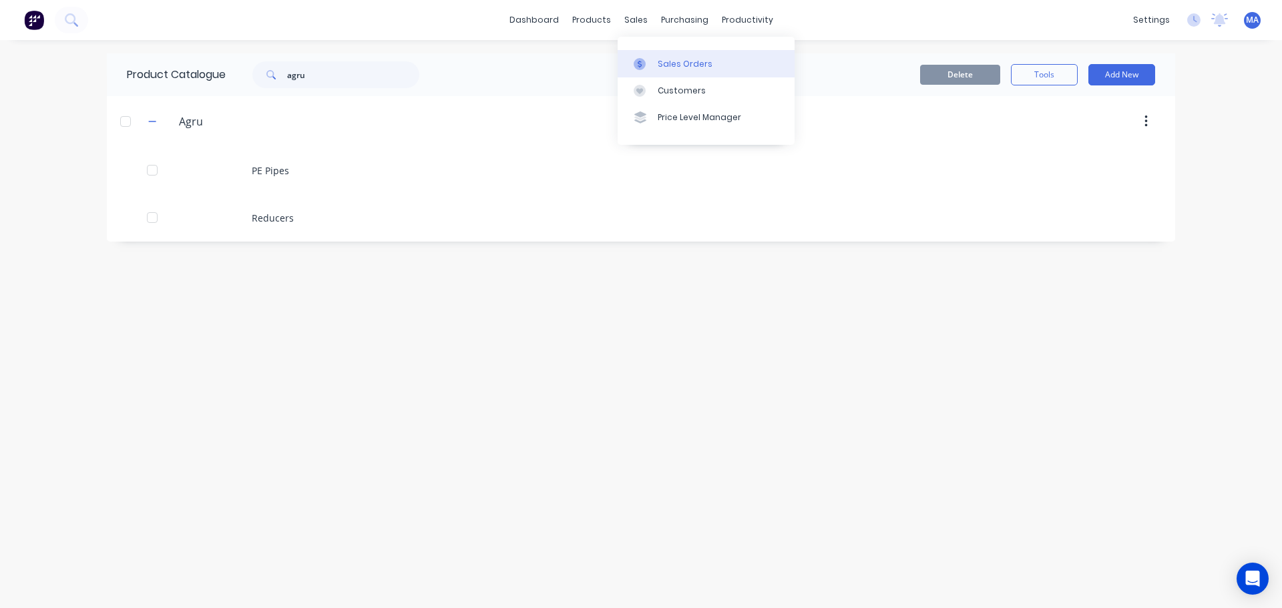
click at [652, 55] on link "Sales Orders" at bounding box center [706, 63] width 177 height 27
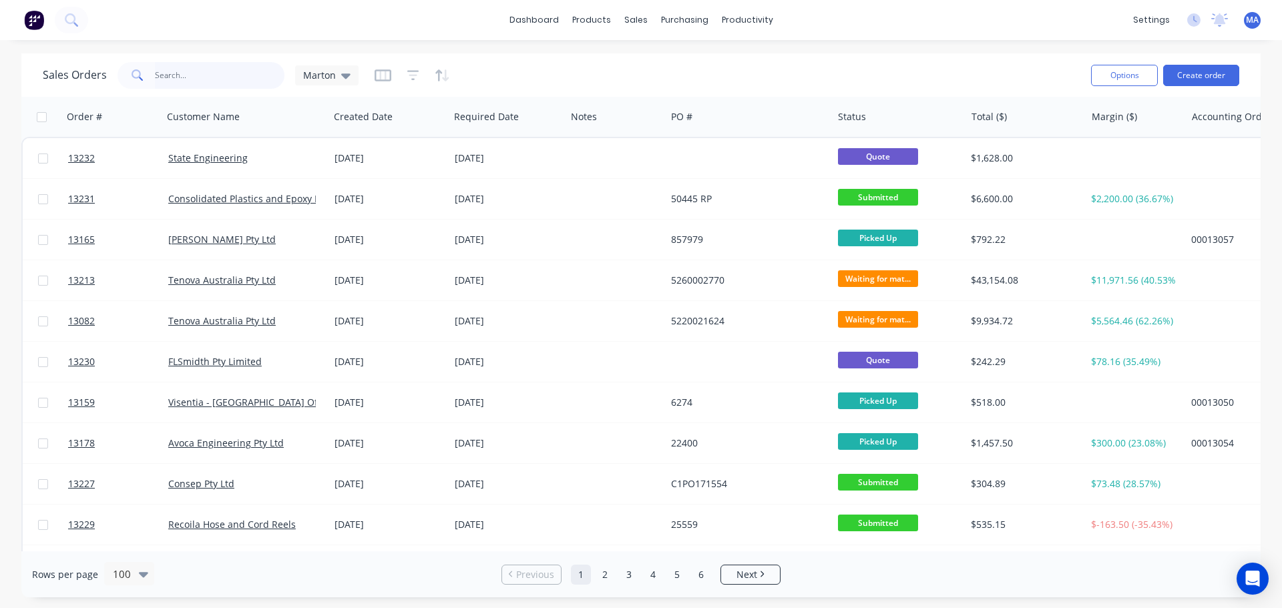
click at [246, 79] on input "text" at bounding box center [220, 75] width 130 height 27
click at [271, 72] on input "text" at bounding box center [220, 75] width 130 height 27
click at [523, 69] on div "Sales Orders Marton" at bounding box center [562, 75] width 1038 height 33
drag, startPoint x: 530, startPoint y: 44, endPoint x: 538, endPoint y: 45, distance: 8.1
click at [530, 44] on div "dashboard products sales purchasing productivity dashboard products Product Cat…" at bounding box center [641, 304] width 1282 height 608
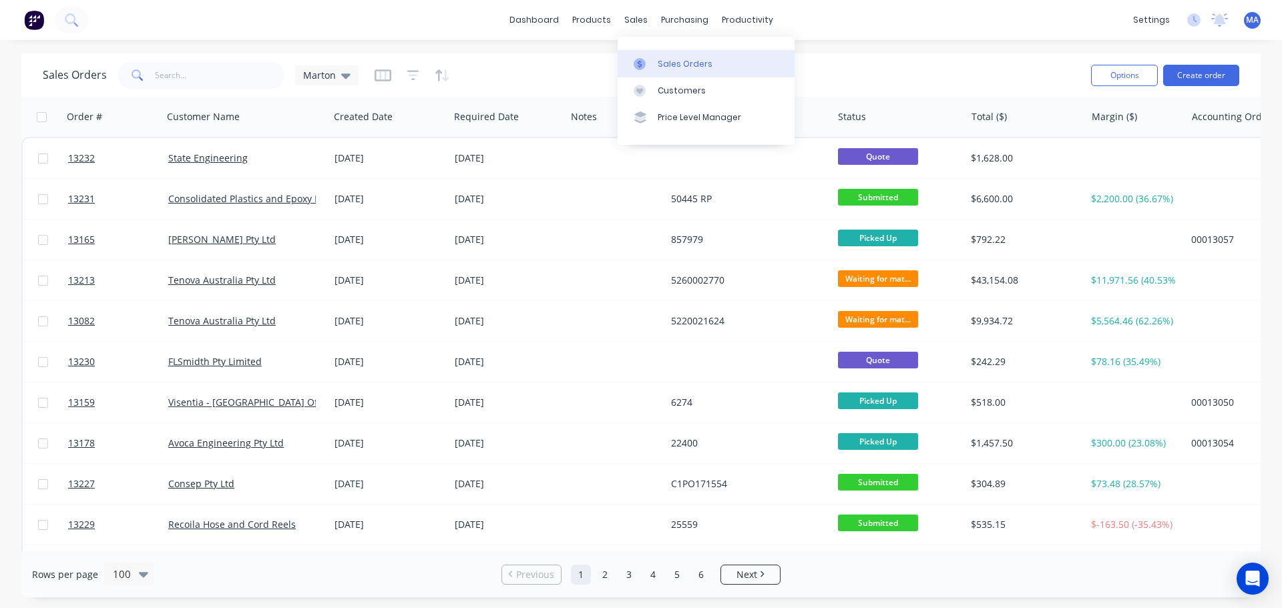
click at [654, 59] on link "Sales Orders" at bounding box center [706, 63] width 177 height 27
click at [546, 54] on div "Sales Orders Marton Options Create order" at bounding box center [640, 74] width 1239 height 43
click at [576, 77] on div "Sales Orders Marton" at bounding box center [562, 75] width 1038 height 33
click at [147, 81] on span at bounding box center [136, 75] width 37 height 27
click at [163, 77] on input "text" at bounding box center [220, 75] width 130 height 27
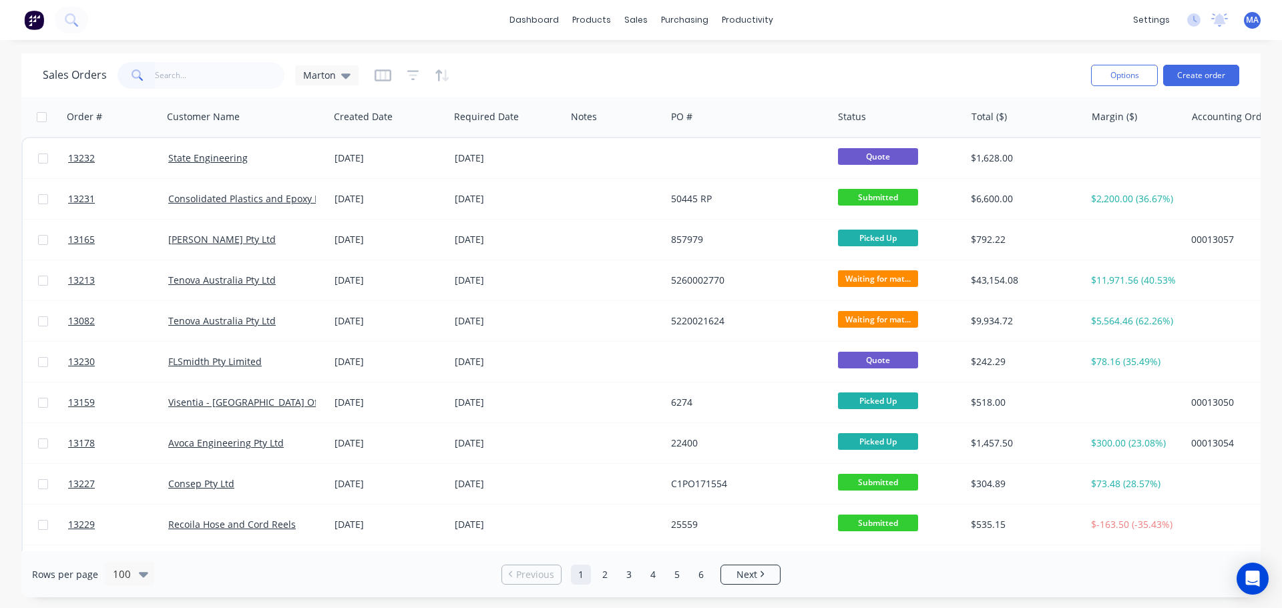
click at [563, 49] on div "dashboard products sales purchasing productivity dashboard products Product Cat…" at bounding box center [641, 304] width 1282 height 608
click at [650, 51] on link "Sales Orders" at bounding box center [706, 63] width 177 height 27
click at [679, 65] on div "Sales Orders" at bounding box center [685, 64] width 55 height 12
click at [206, 63] on input "text" at bounding box center [220, 75] width 130 height 27
click at [769, 57] on link "Workflow" at bounding box center [798, 63] width 177 height 27
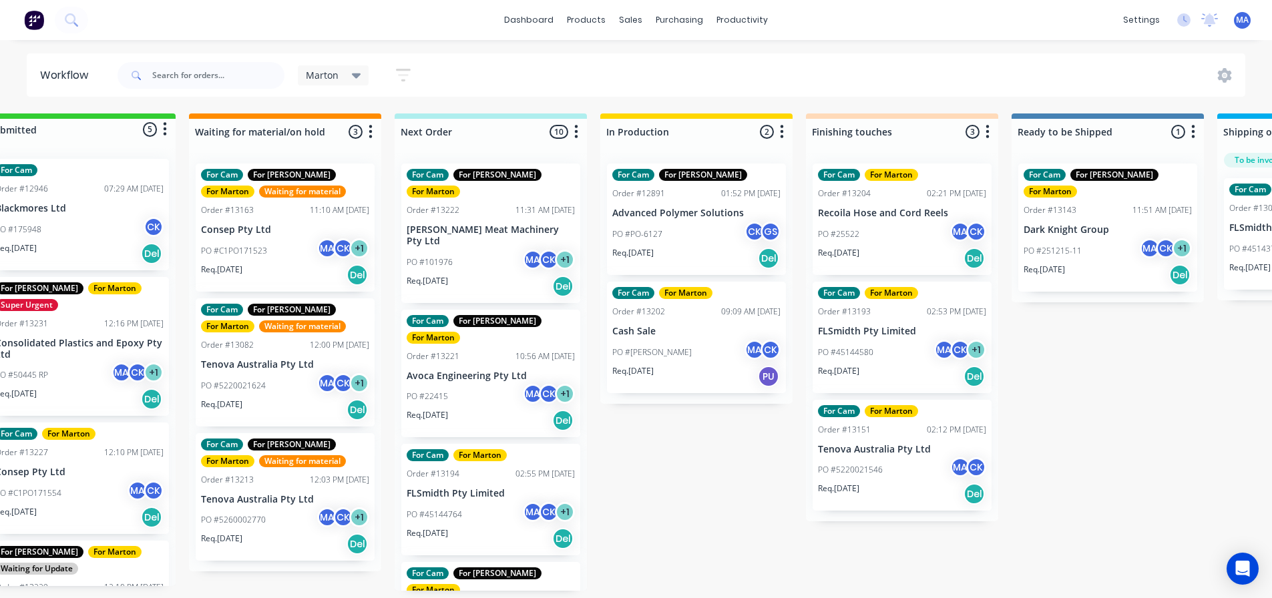
scroll to position [0, 281]
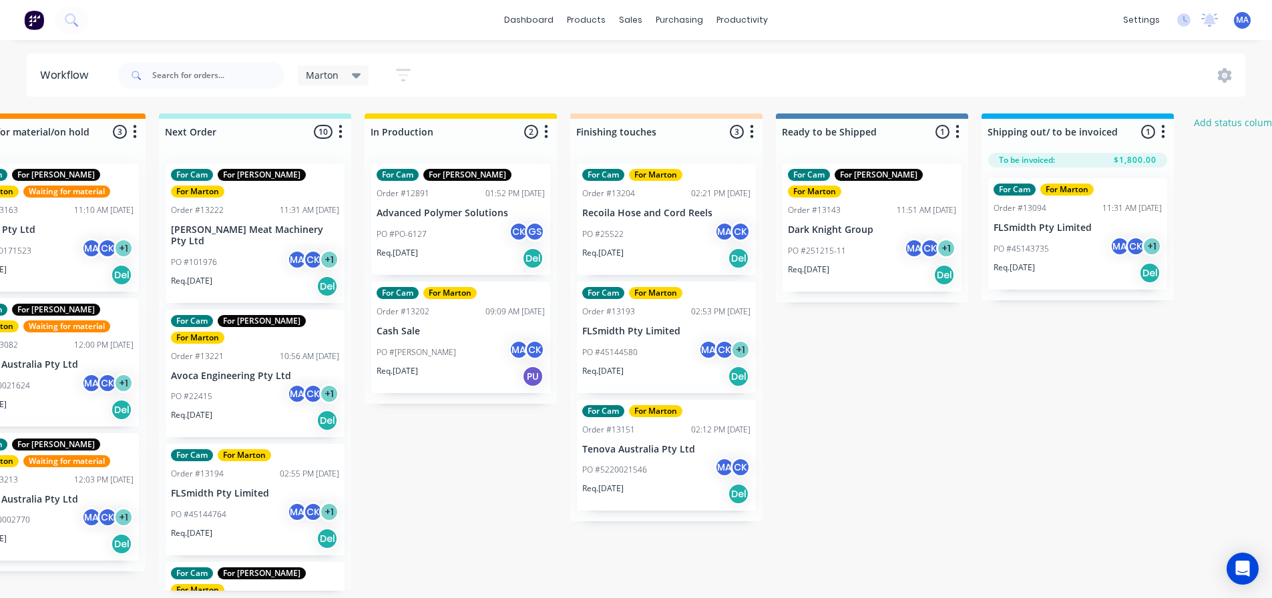
click at [661, 361] on div "PO #45144580 MA CK + 1" at bounding box center [666, 352] width 168 height 25
